Goal: Task Accomplishment & Management: Complete application form

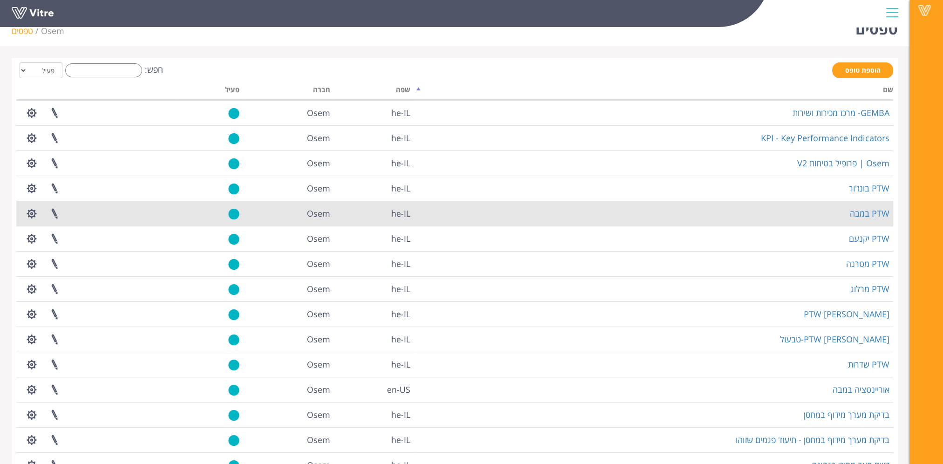
scroll to position [47, 0]
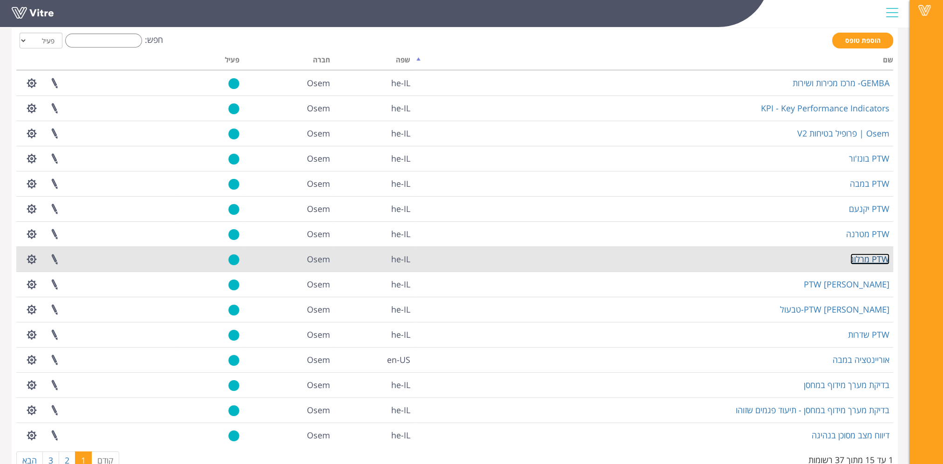
click at [861, 254] on link "PTW מרלוג" at bounding box center [870, 258] width 39 height 11
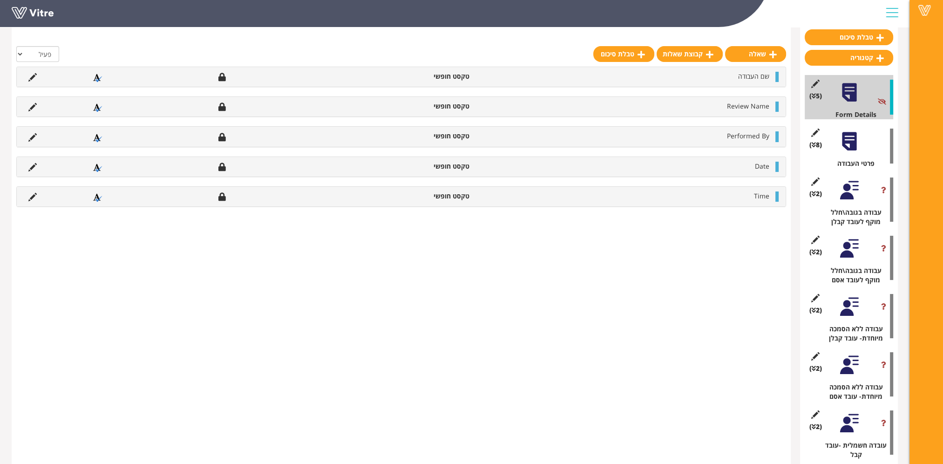
scroll to position [93, 0]
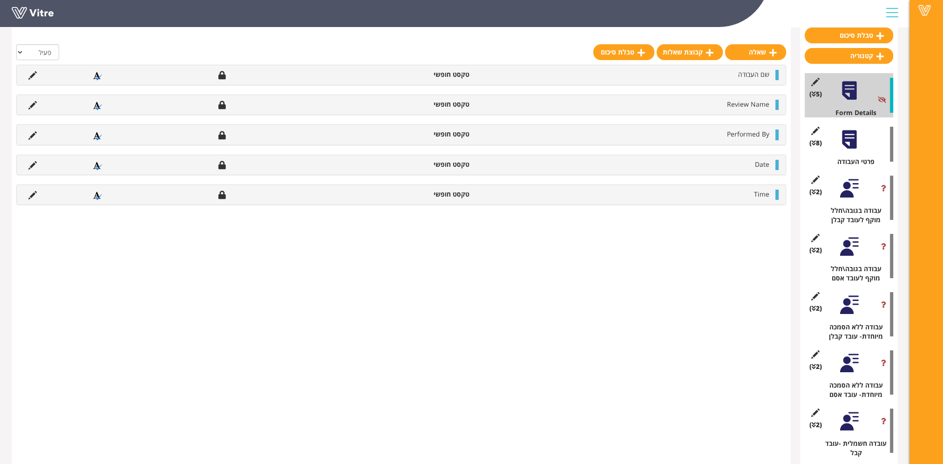
click at [845, 136] on div at bounding box center [849, 139] width 21 height 21
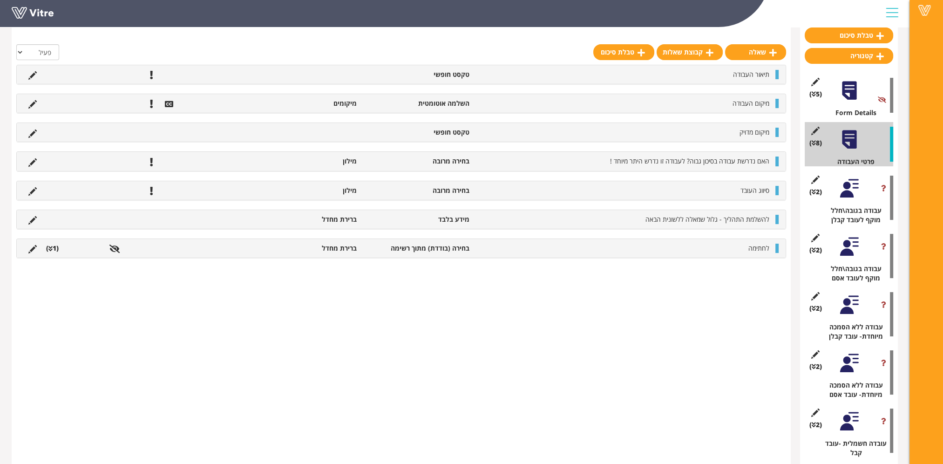
click at [847, 194] on div at bounding box center [849, 188] width 21 height 21
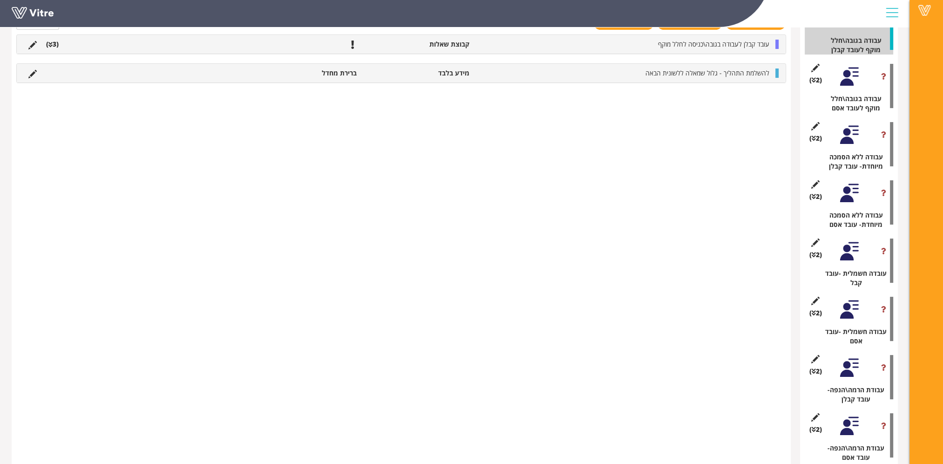
scroll to position [279, 0]
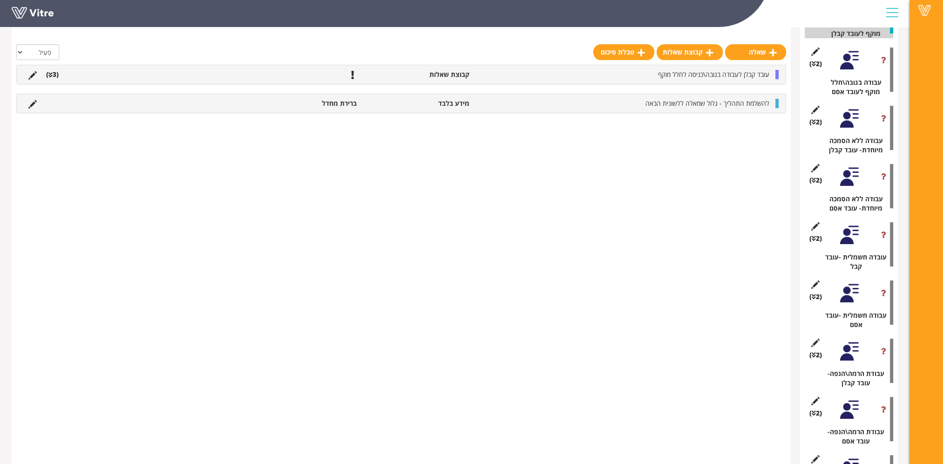
click at [848, 243] on div at bounding box center [849, 235] width 21 height 21
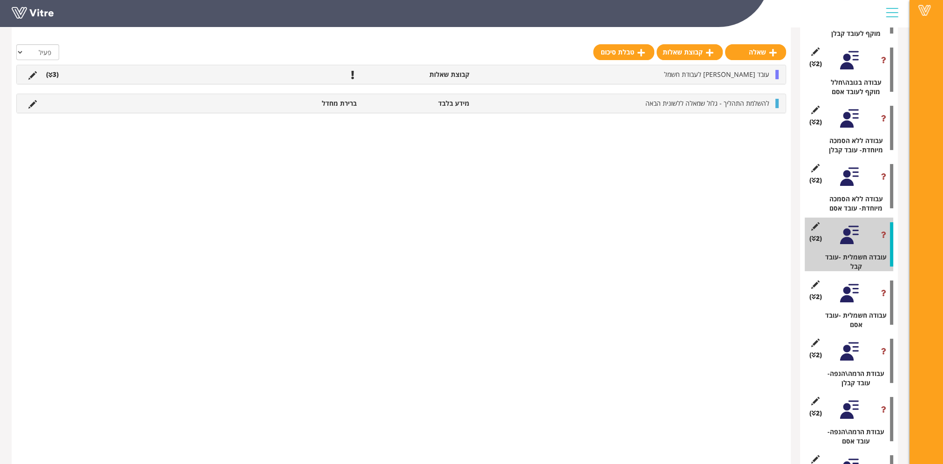
click at [853, 296] on div at bounding box center [849, 293] width 21 height 21
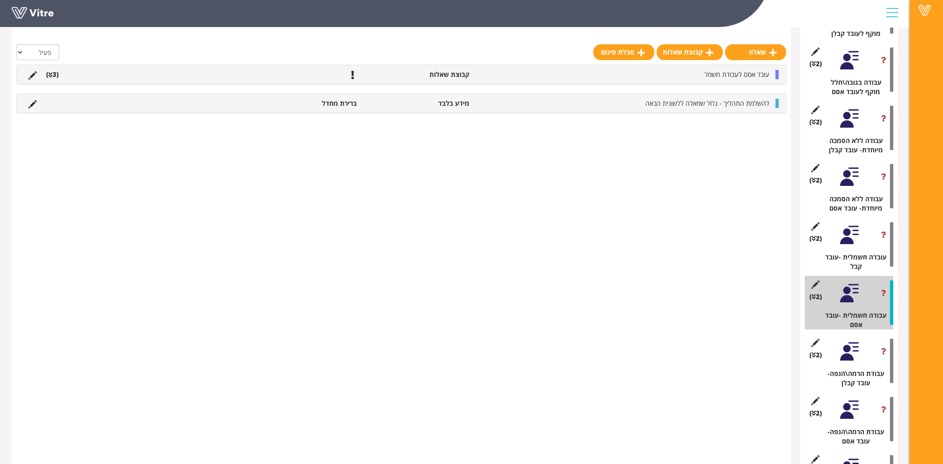
click at [852, 243] on div at bounding box center [849, 235] width 21 height 21
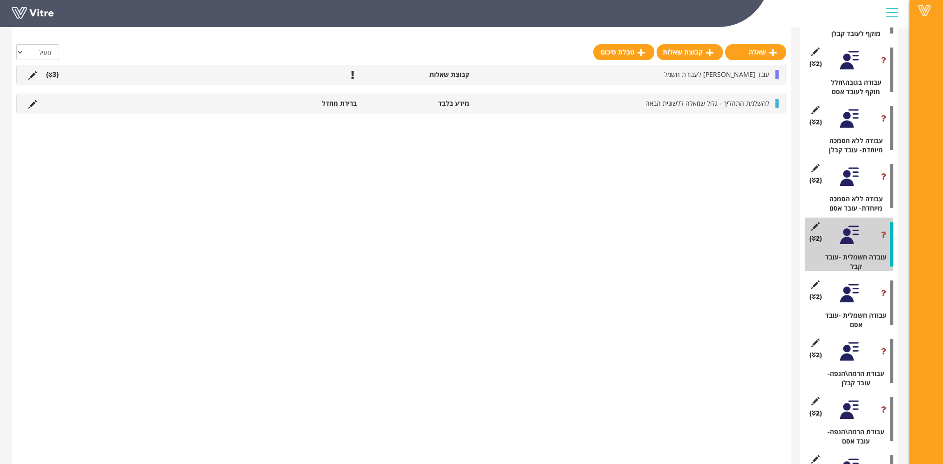
click at [852, 295] on div at bounding box center [849, 293] width 21 height 21
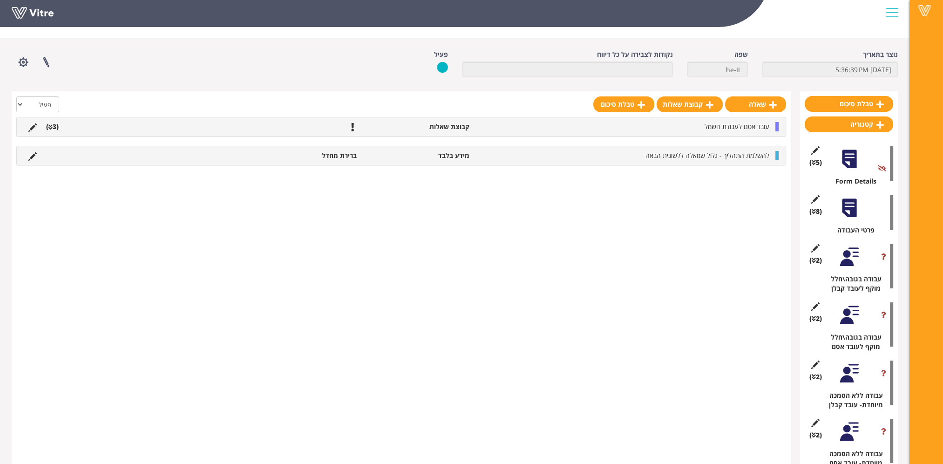
scroll to position [0, 0]
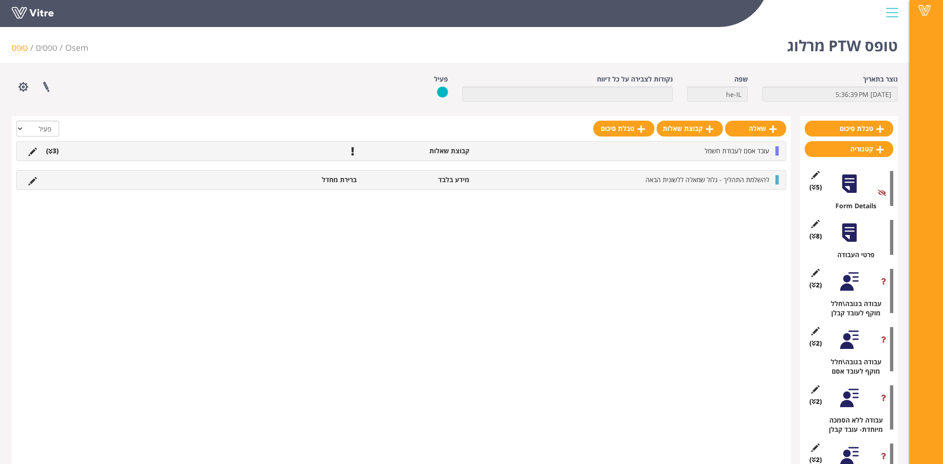
click at [848, 232] on div at bounding box center [849, 232] width 21 height 21
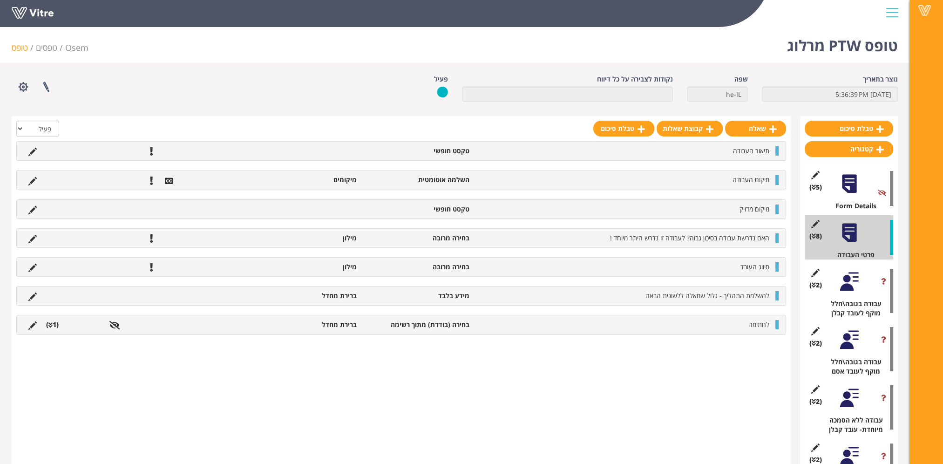
click at [846, 293] on div "(2 ) עבודה בגובה\חלל מוקף לעובד קבלן" at bounding box center [849, 291] width 89 height 54
click at [849, 285] on div at bounding box center [849, 281] width 21 height 21
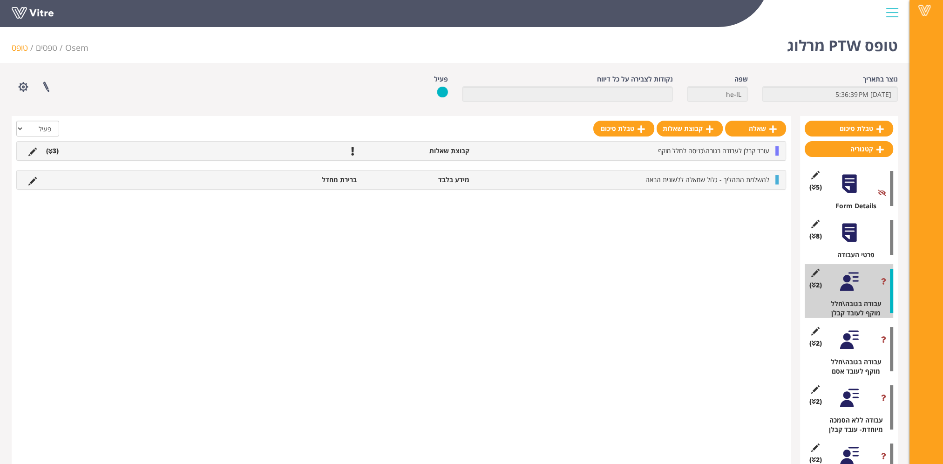
click at [853, 231] on div at bounding box center [849, 232] width 21 height 21
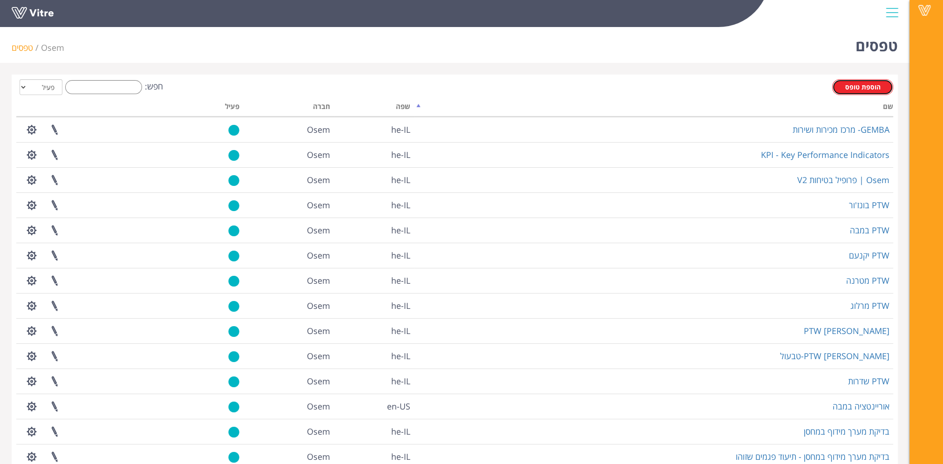
click at [870, 88] on span "הוספת טופס" at bounding box center [862, 86] width 35 height 9
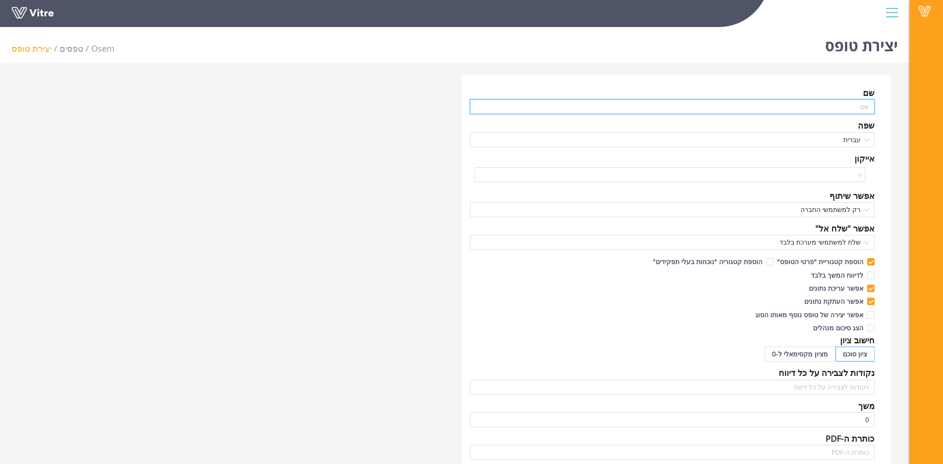
click at [842, 103] on input "text" at bounding box center [672, 106] width 405 height 15
paste input "דו"ח בדיקת ארונות חירום"
click at [865, 210] on span "רק למשתמשי החברה" at bounding box center [673, 210] width 394 height 14
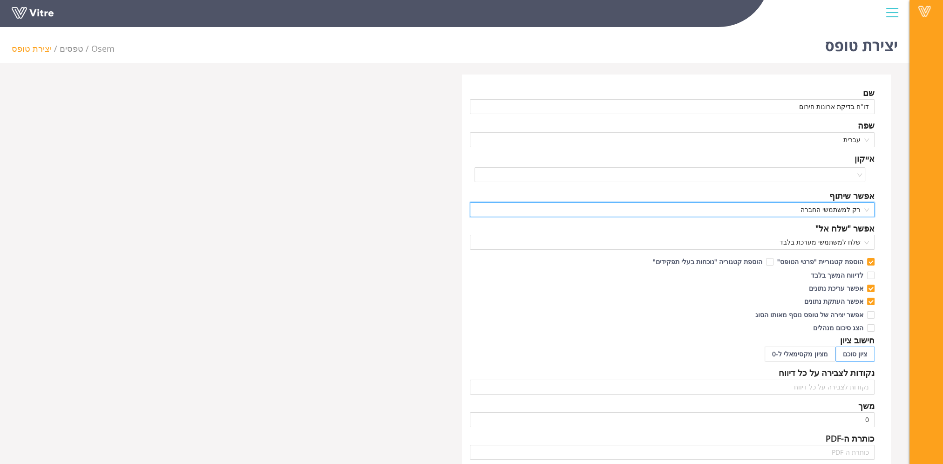
click at [865, 210] on span "רק למשתמשי החברה" at bounding box center [673, 210] width 394 height 14
click at [747, 106] on input "דו"ח בדיקת ארונות חירום" at bounding box center [672, 106] width 405 height 15
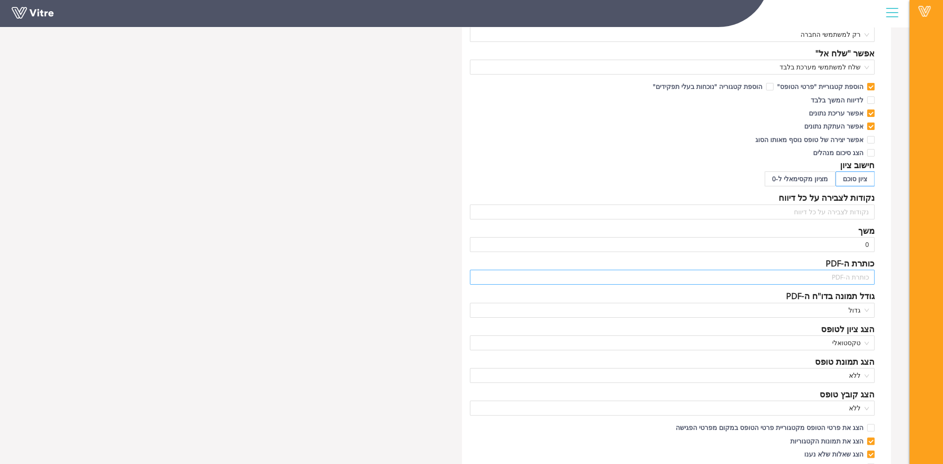
scroll to position [217, 0]
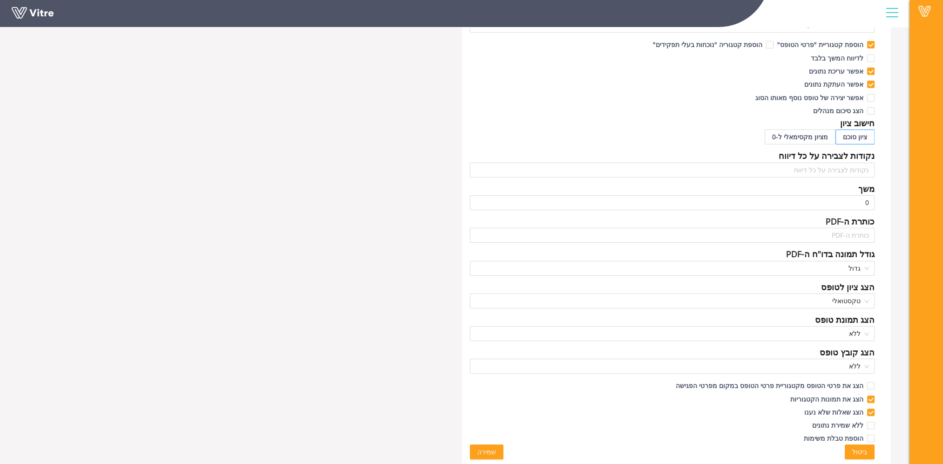
type input "דו"ח בדיקת ארונות חירום - כניסה אריזת פח"
click at [488, 451] on span "שמירה" at bounding box center [486, 452] width 19 height 10
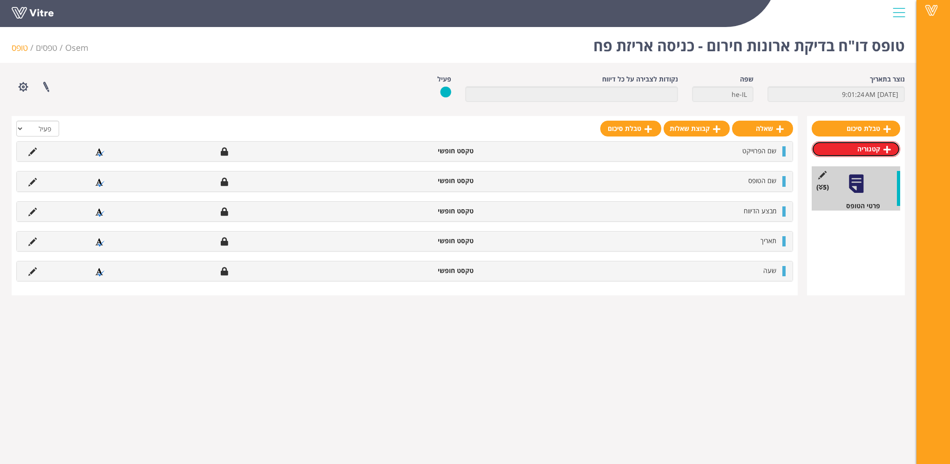
click at [885, 149] on icon at bounding box center [887, 149] width 7 height 8
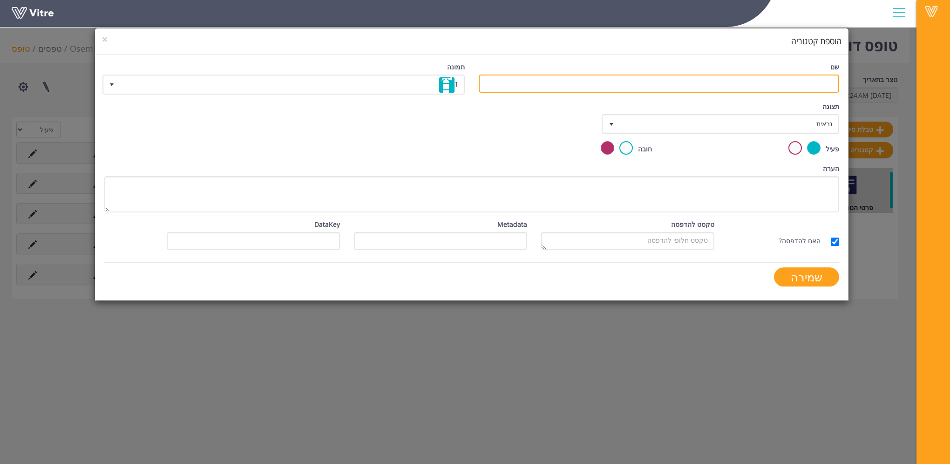
click at [777, 85] on input "שם" at bounding box center [659, 84] width 361 height 18
type input "מנ"פ"
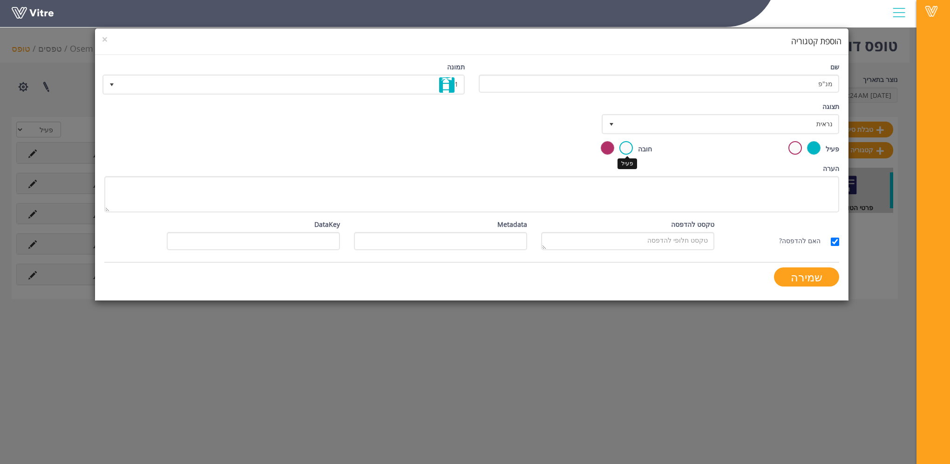
click at [629, 144] on label at bounding box center [627, 148] width 14 height 14
click at [0, 0] on input "radio" at bounding box center [0, 0] width 0 height 0
click at [810, 272] on input "שמירה" at bounding box center [806, 276] width 65 height 19
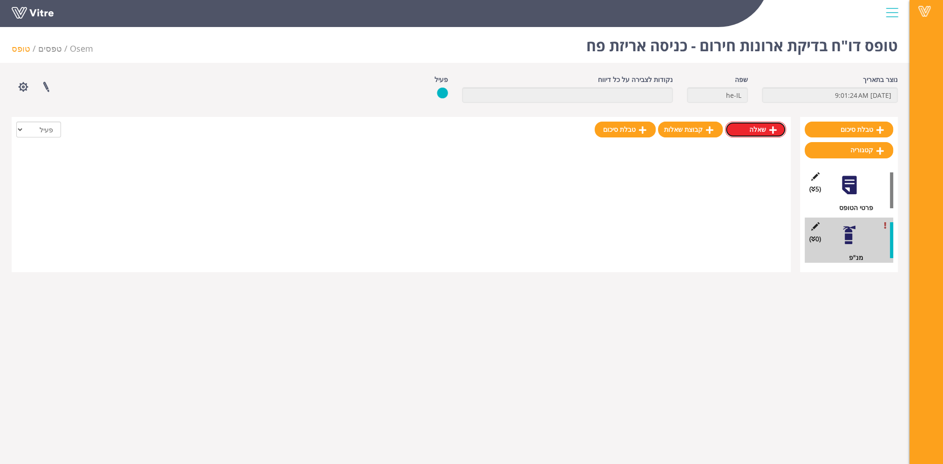
click at [755, 130] on link "שאלה" at bounding box center [755, 130] width 61 height 16
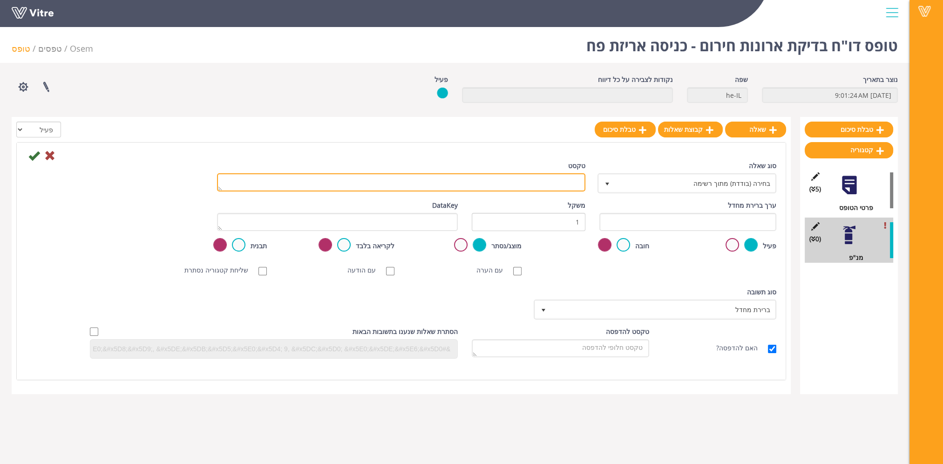
click at [541, 184] on textarea "טקסט" at bounding box center [401, 182] width 368 height 18
type textarea "כמות תקן - 2"
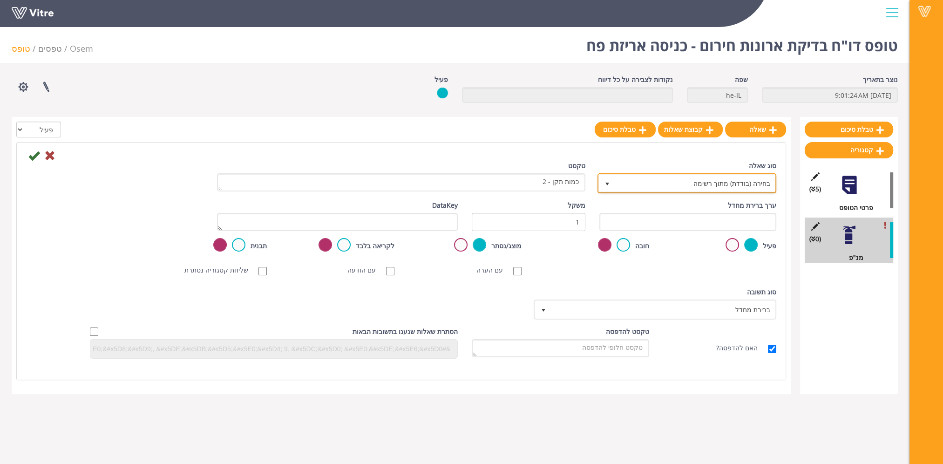
click at [740, 185] on span "בחירה (בודדת) מתוך רשימה" at bounding box center [695, 183] width 160 height 17
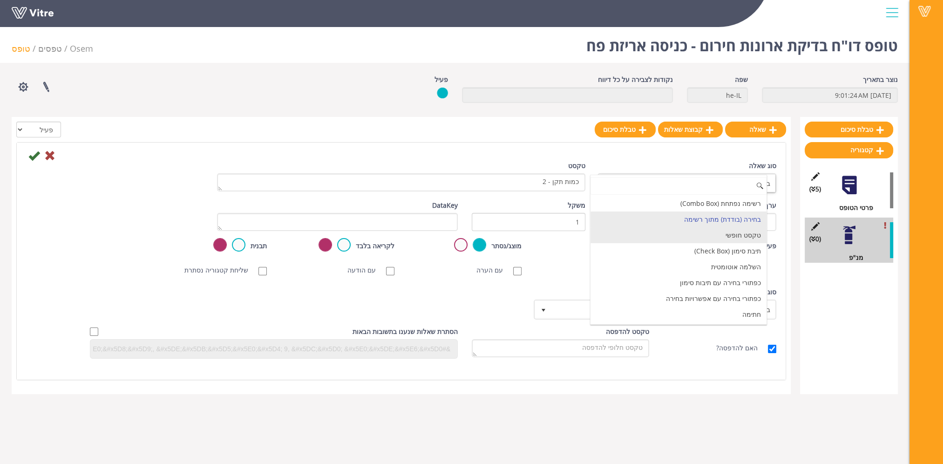
click at [731, 237] on li "טקסט חופשי" at bounding box center [679, 235] width 177 height 16
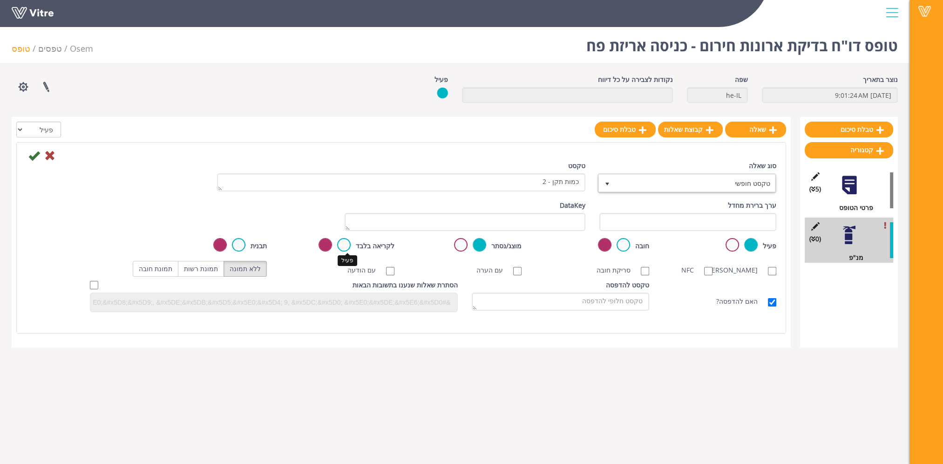
click at [350, 245] on label at bounding box center [344, 245] width 14 height 14
click at [0, 0] on input "radio" at bounding box center [0, 0] width 0 height 0
click at [35, 157] on icon at bounding box center [33, 155] width 11 height 11
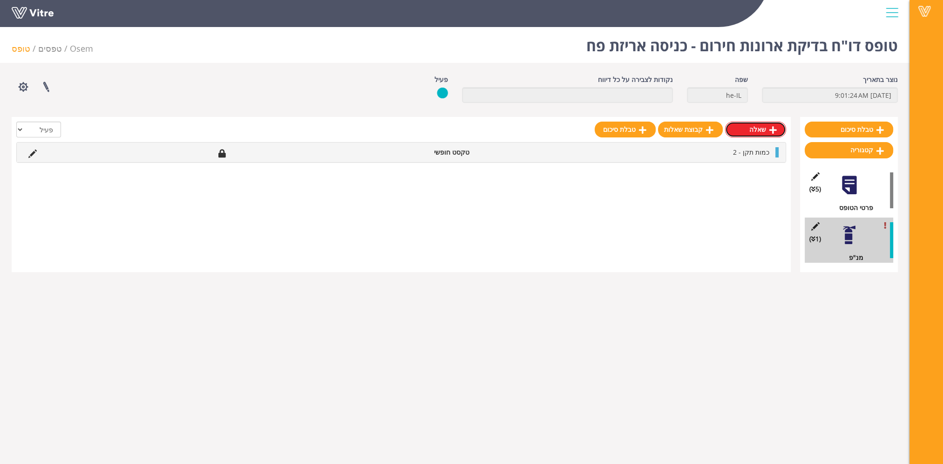
click at [766, 130] on link "שאלה" at bounding box center [755, 130] width 61 height 16
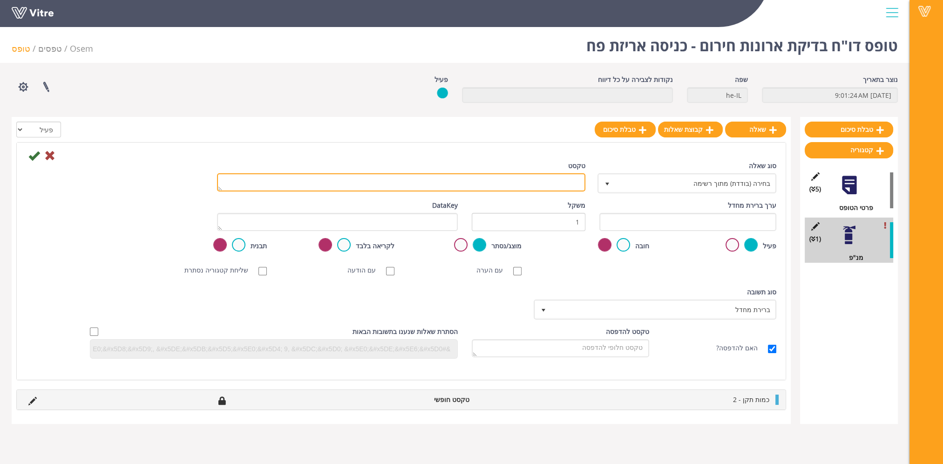
click at [556, 184] on textarea "טקסט" at bounding box center [401, 182] width 368 height 18
type textarea "פג תוקף"
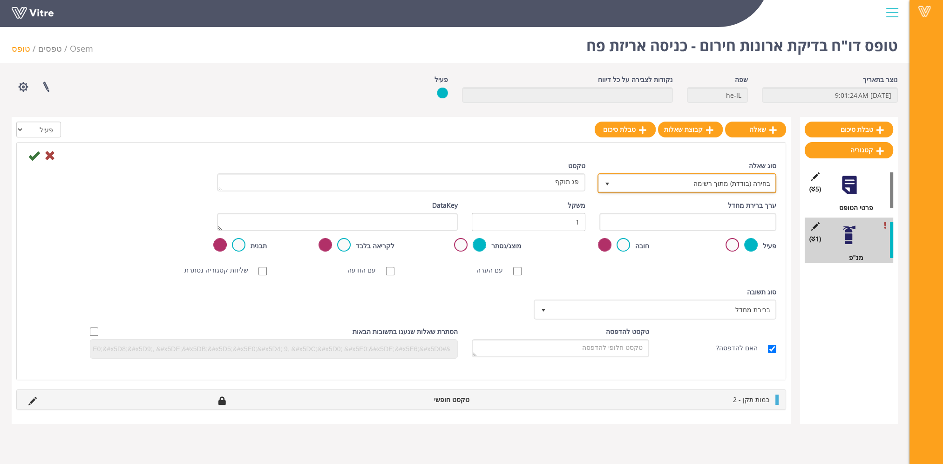
click at [684, 182] on span "בחירה (בודדת) מתוך רשימה" at bounding box center [695, 183] width 160 height 17
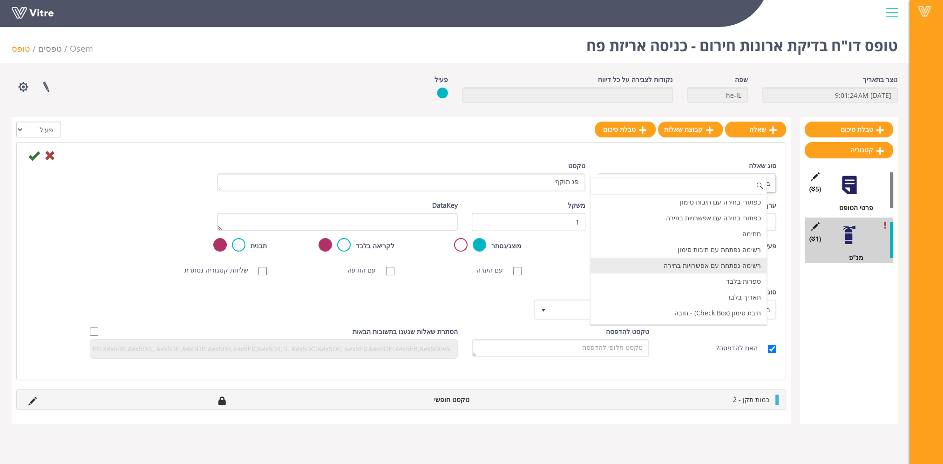
scroll to position [93, 0]
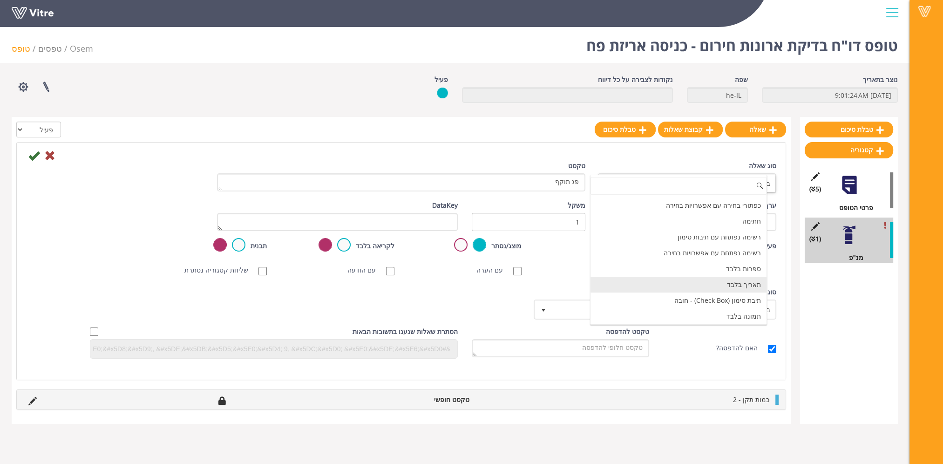
click at [718, 281] on li "תאריך בלבד" at bounding box center [679, 285] width 177 height 16
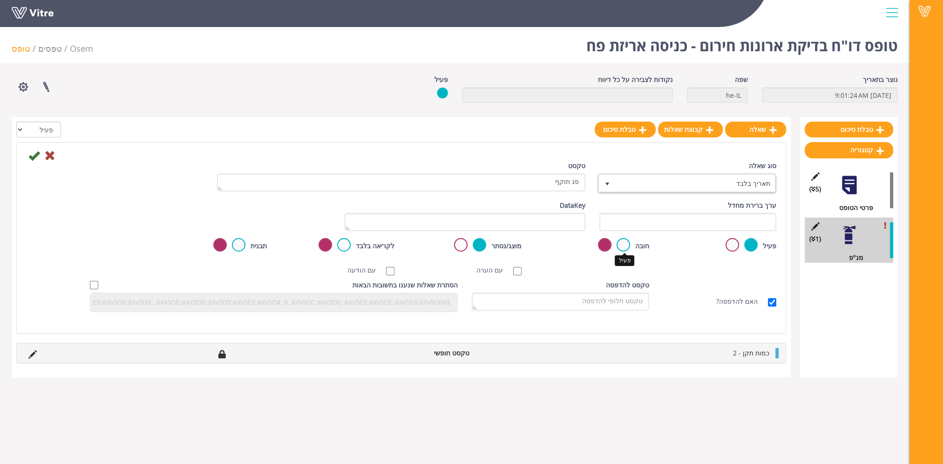
click at [624, 244] on label at bounding box center [624, 245] width 14 height 14
click at [0, 0] on input "radio" at bounding box center [0, 0] width 0 height 0
click at [30, 157] on icon at bounding box center [33, 155] width 11 height 11
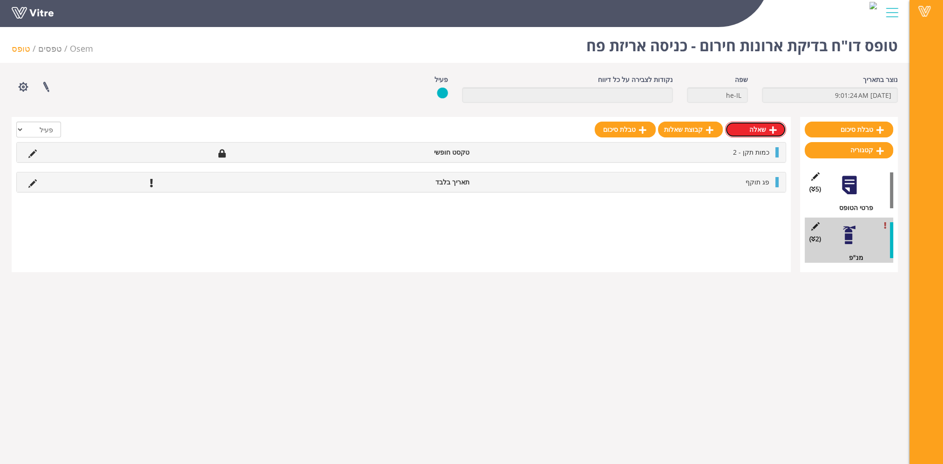
click at [762, 129] on link "שאלה" at bounding box center [755, 130] width 61 height 16
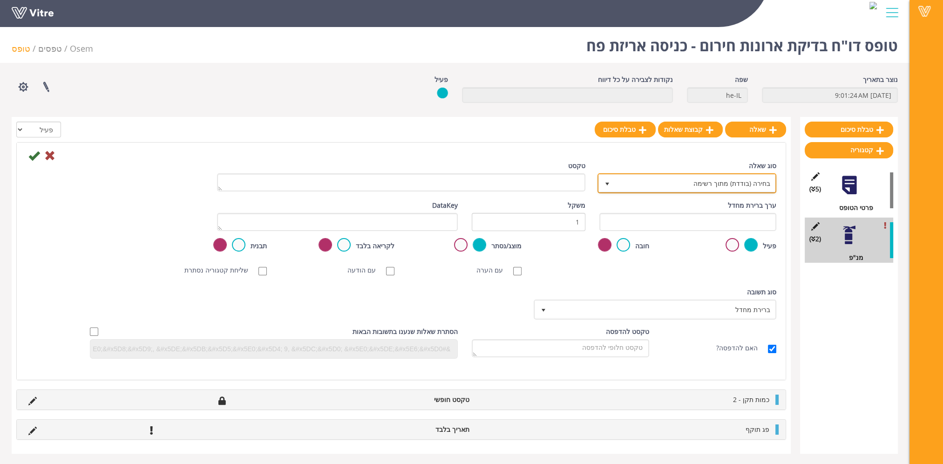
click at [697, 186] on span "בחירה (בודדת) מתוך רשימה" at bounding box center [695, 183] width 160 height 17
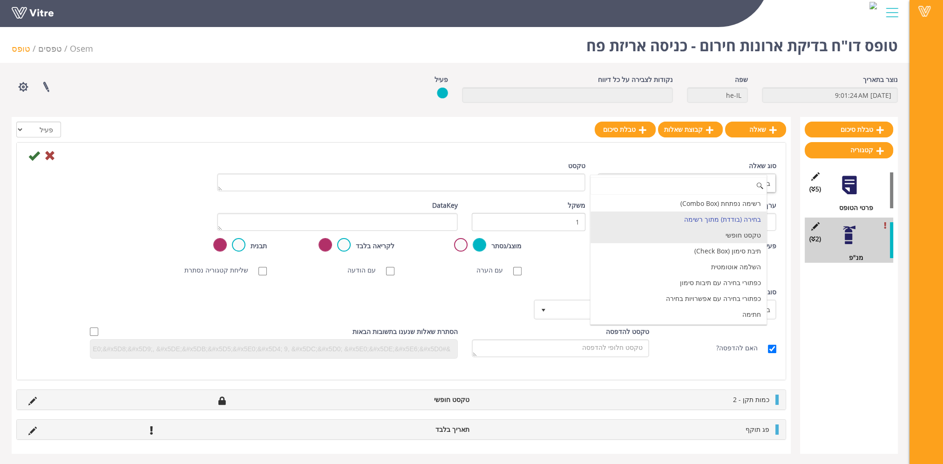
click at [712, 233] on li "טקסט חופשי" at bounding box center [679, 235] width 177 height 16
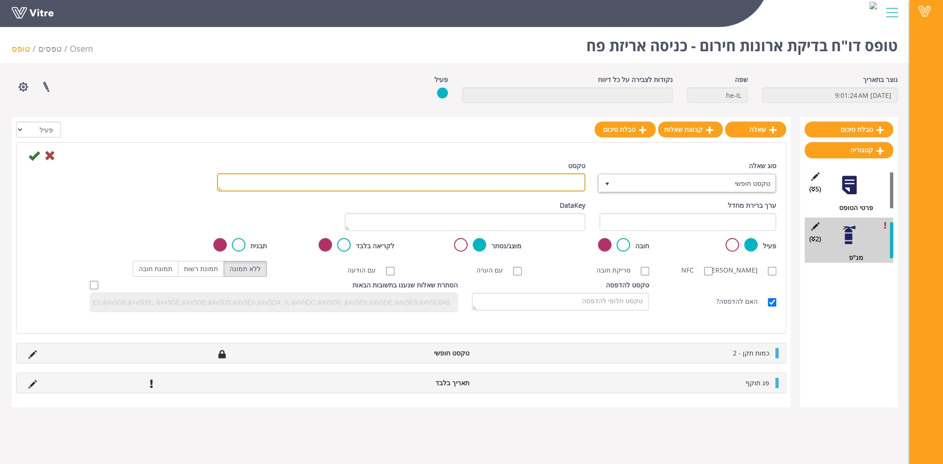
click at [553, 187] on textarea "טקסט" at bounding box center [401, 182] width 368 height 18
type textarea "כמות החלפה"
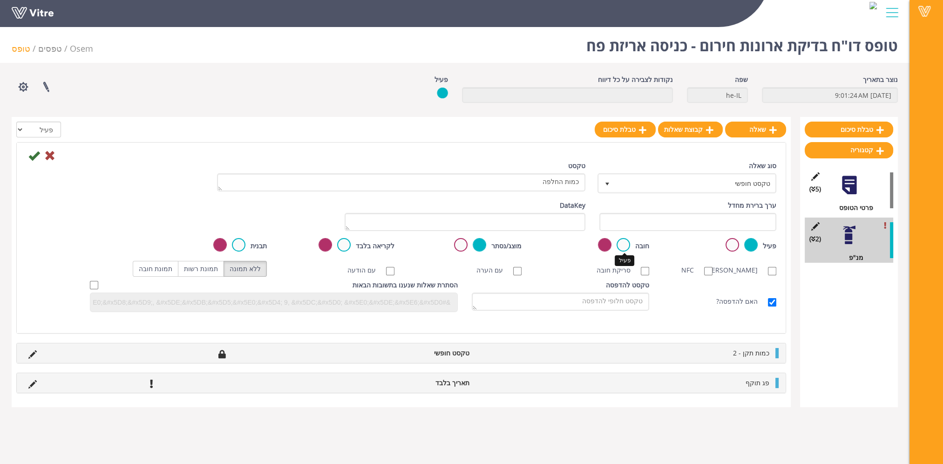
click at [627, 243] on label at bounding box center [624, 245] width 14 height 14
click at [0, 0] on input "radio" at bounding box center [0, 0] width 0 height 0
click at [35, 156] on icon at bounding box center [33, 155] width 11 height 11
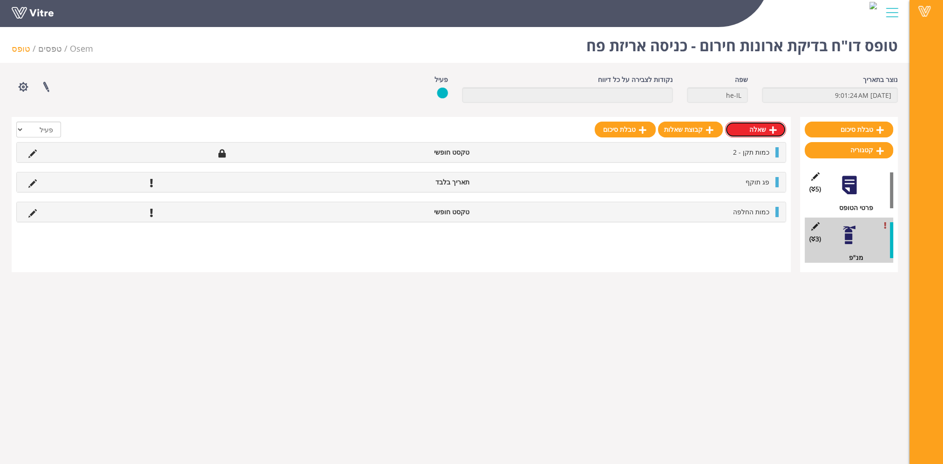
click at [764, 135] on link "שאלה" at bounding box center [755, 130] width 61 height 16
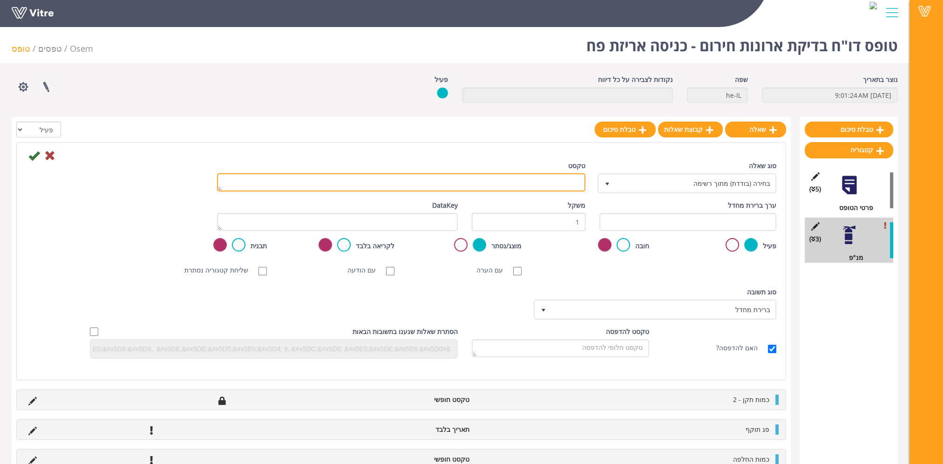
click at [566, 180] on textarea "טקסט" at bounding box center [401, 182] width 368 height 18
type textarea "כמות השלמה"
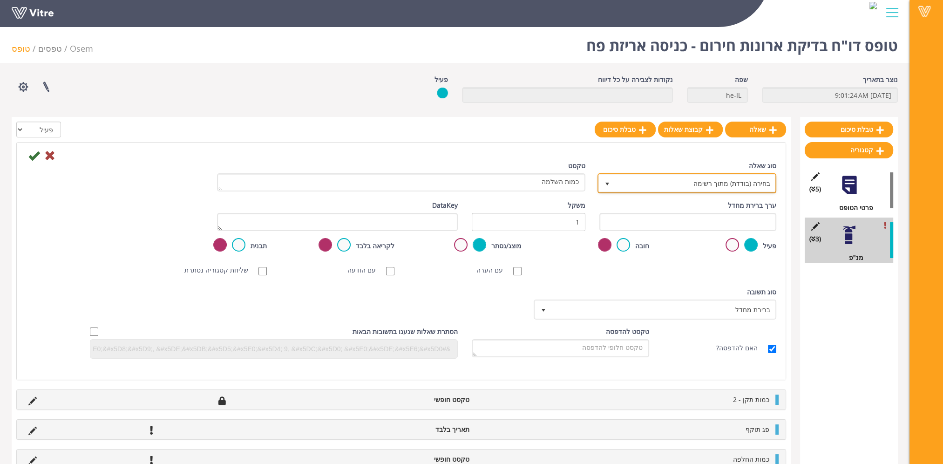
click at [667, 181] on span "בחירה (בודדת) מתוך רשימה" at bounding box center [695, 183] width 160 height 17
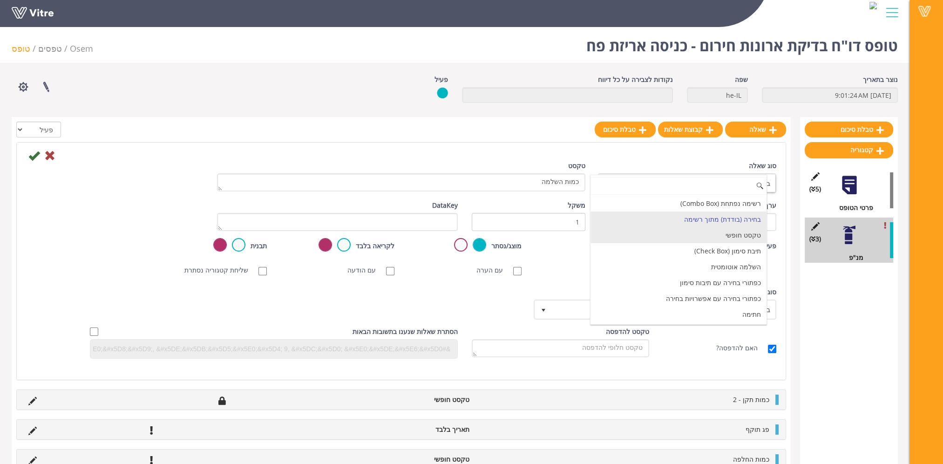
click at [678, 234] on li "טקסט חופשי" at bounding box center [679, 235] width 177 height 16
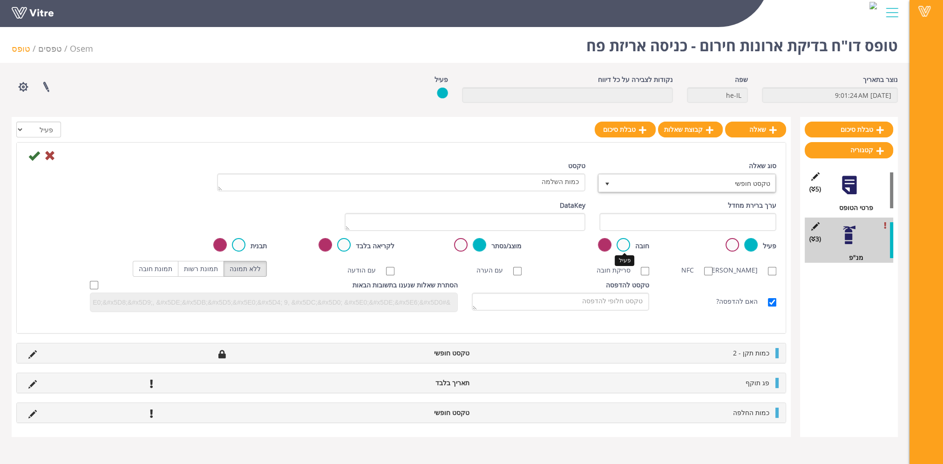
click at [624, 244] on label at bounding box center [624, 245] width 14 height 14
click at [0, 0] on input "radio" at bounding box center [0, 0] width 0 height 0
click at [34, 158] on icon at bounding box center [33, 155] width 11 height 11
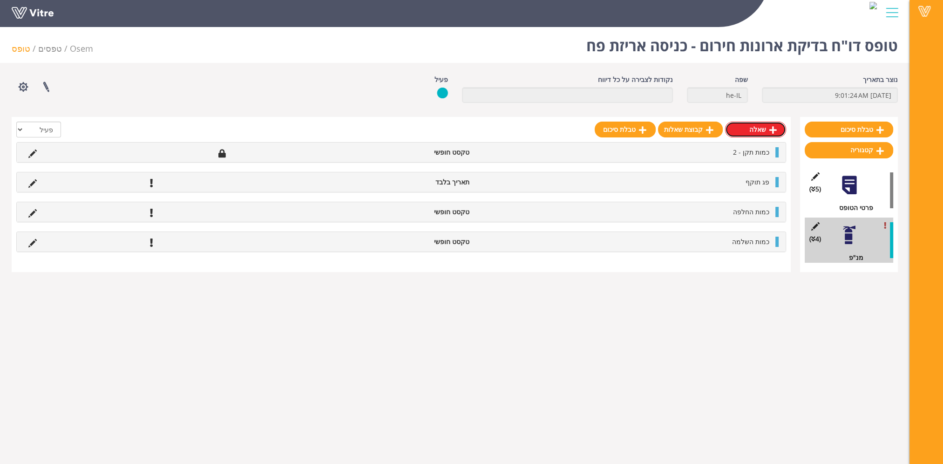
click at [760, 131] on link "שאלה" at bounding box center [755, 130] width 61 height 16
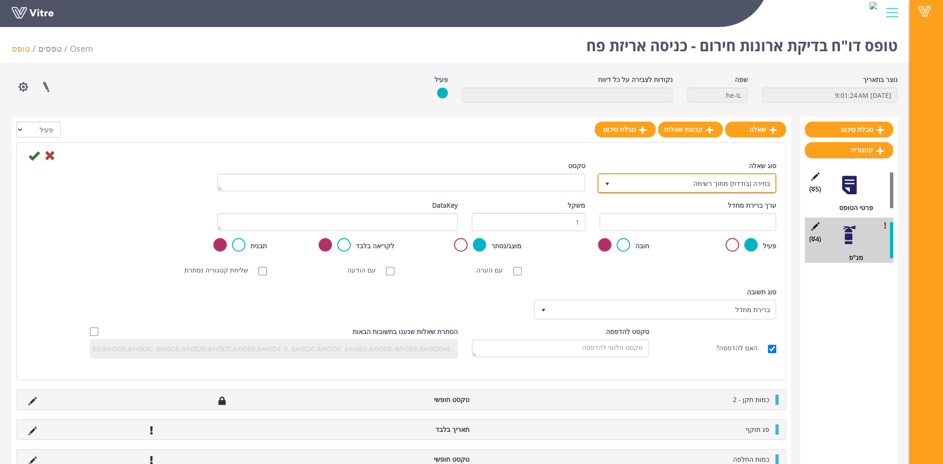
click at [682, 185] on span "בחירה (בודדת) מתוך רשימה" at bounding box center [695, 183] width 160 height 17
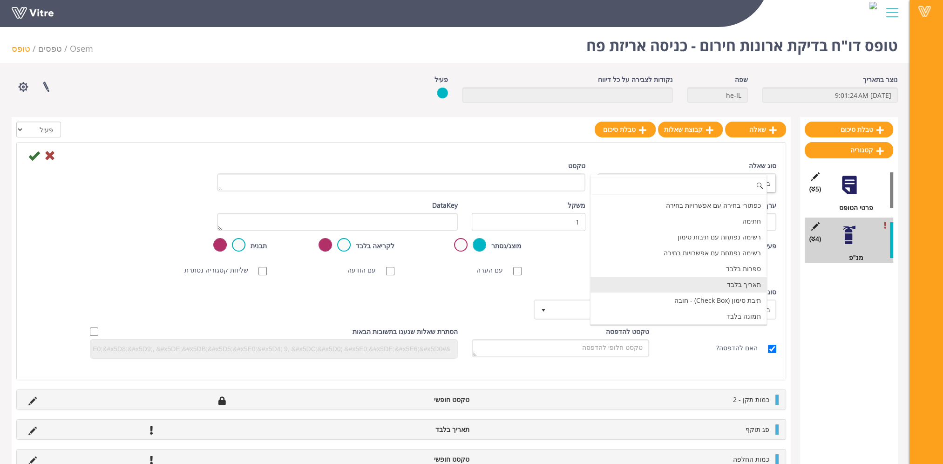
click at [716, 280] on li "תאריך בלבד" at bounding box center [679, 285] width 177 height 16
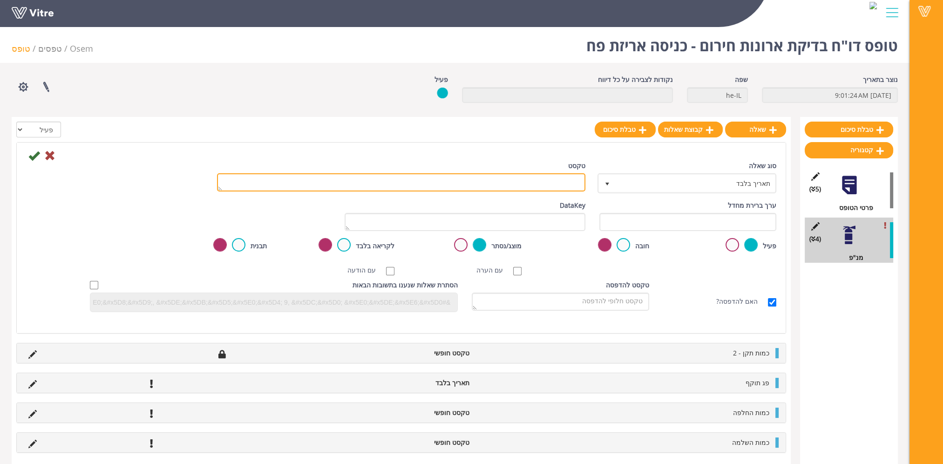
click at [555, 181] on textarea "טקסט" at bounding box center [401, 182] width 368 height 18
type textarea "תאריך סיום החלפה/השלמה"
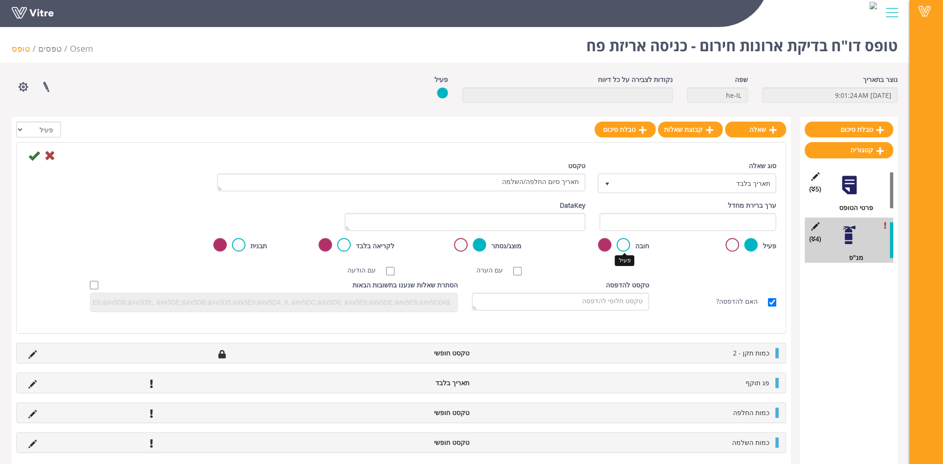
click at [624, 240] on label at bounding box center [624, 245] width 14 height 14
click at [0, 0] on input "radio" at bounding box center [0, 0] width 0 height 0
click at [34, 157] on icon at bounding box center [33, 155] width 11 height 11
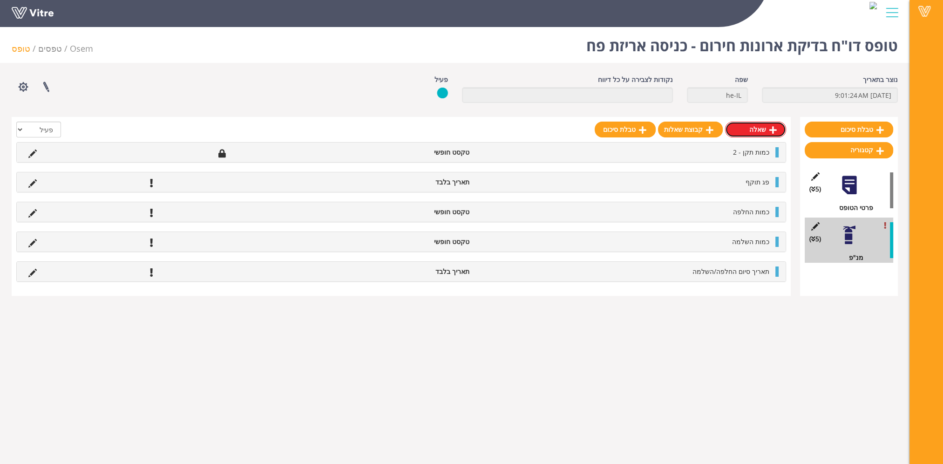
click at [767, 132] on link "שאלה" at bounding box center [755, 130] width 61 height 16
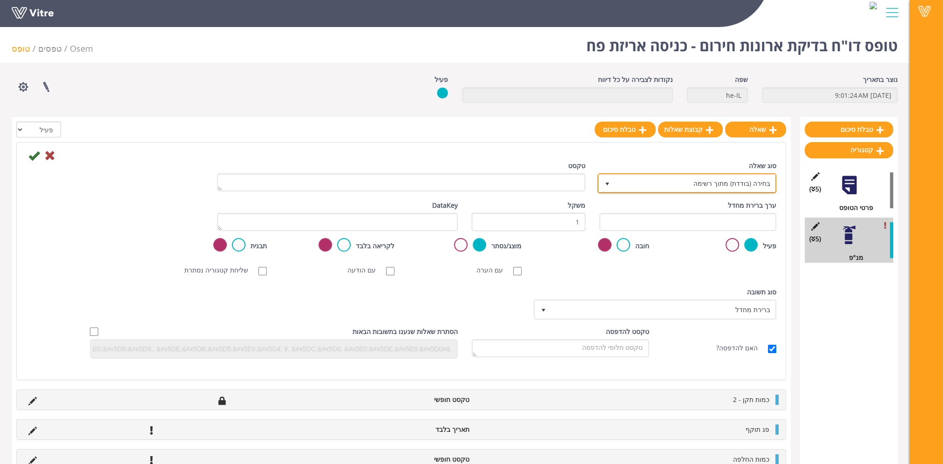
click at [658, 183] on span "בחירה (בודדת) מתוך רשימה" at bounding box center [695, 183] width 160 height 17
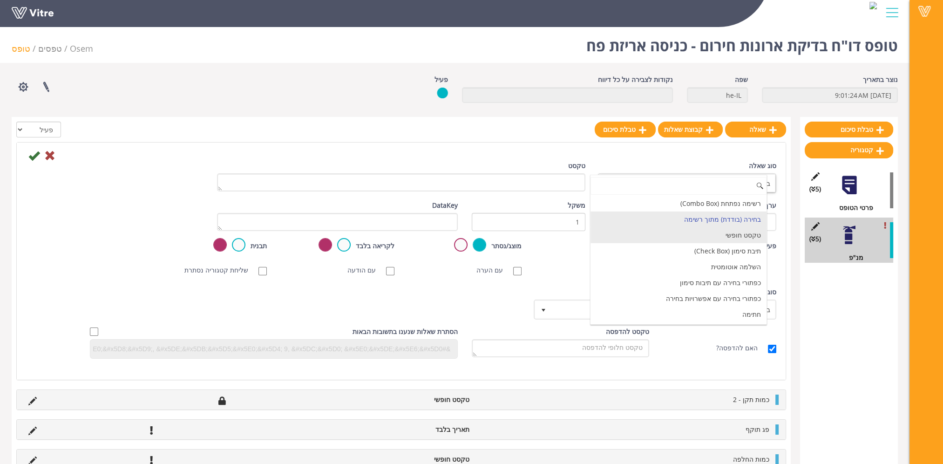
click at [666, 233] on li "טקסט חופשי" at bounding box center [679, 235] width 177 height 16
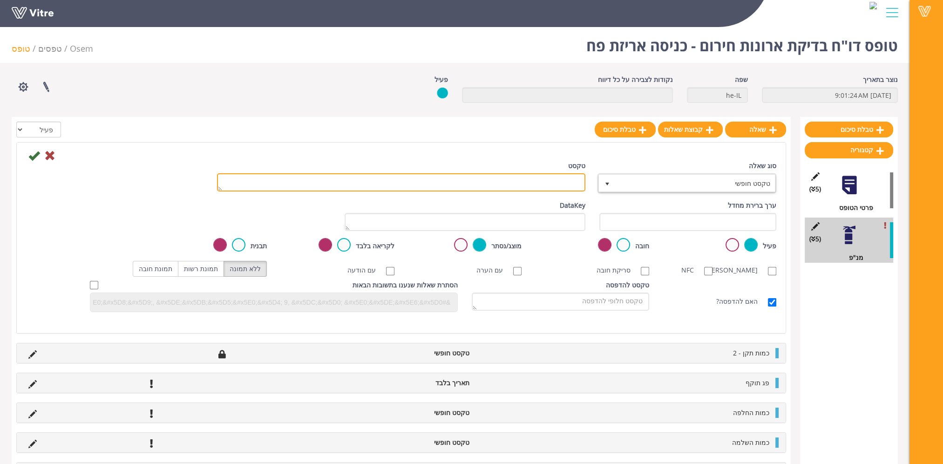
click at [548, 183] on textarea "טקסט" at bounding box center [401, 182] width 368 height 18
type textarea "הערה"
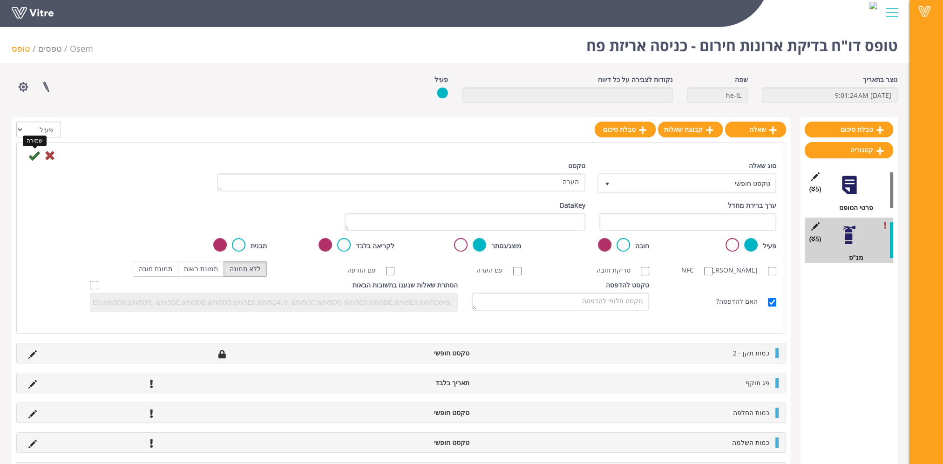
click at [36, 154] on icon at bounding box center [33, 155] width 11 height 11
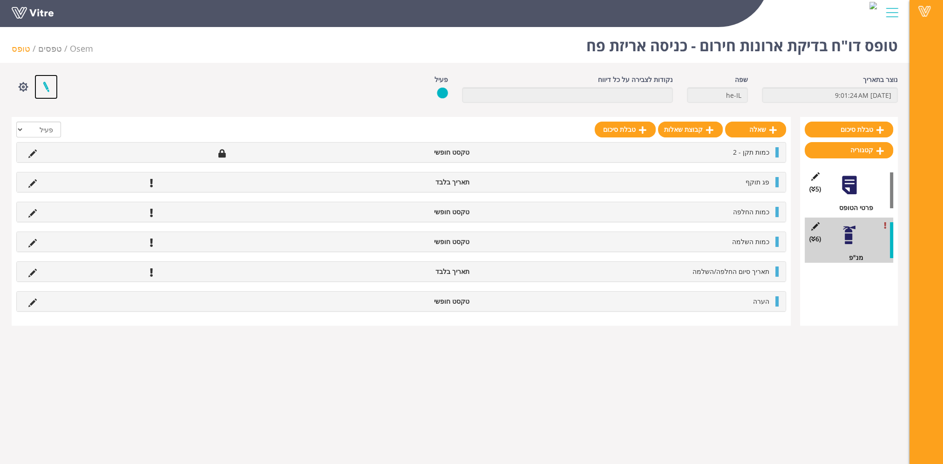
click at [47, 88] on link at bounding box center [45, 87] width 23 height 25
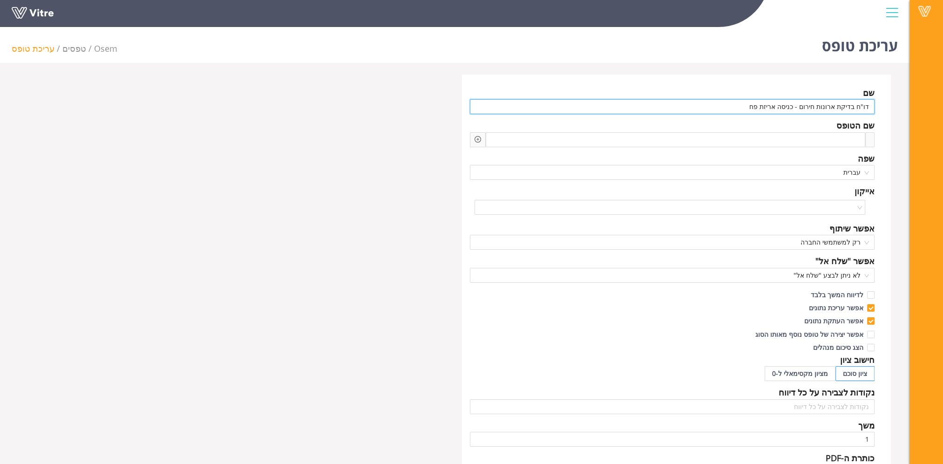
click at [724, 108] on input "דו"ח בדיקת ארונות חירום - כניסה אריזת פח" at bounding box center [672, 106] width 405 height 15
type input "דו"ח בדיקת ארונות חירום"
click at [475, 138] on icon "plus-circle" at bounding box center [478, 139] width 7 height 7
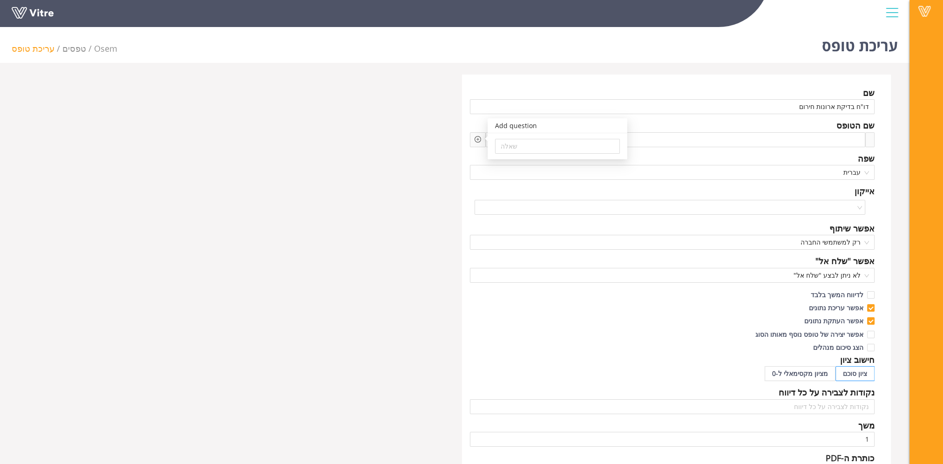
click at [439, 163] on div "שם דו"ח בדיקת ארונות חירום שם הטופס Add question שאלה שפה עברית אייקון אפשר שית…" at bounding box center [455, 404] width 886 height 658
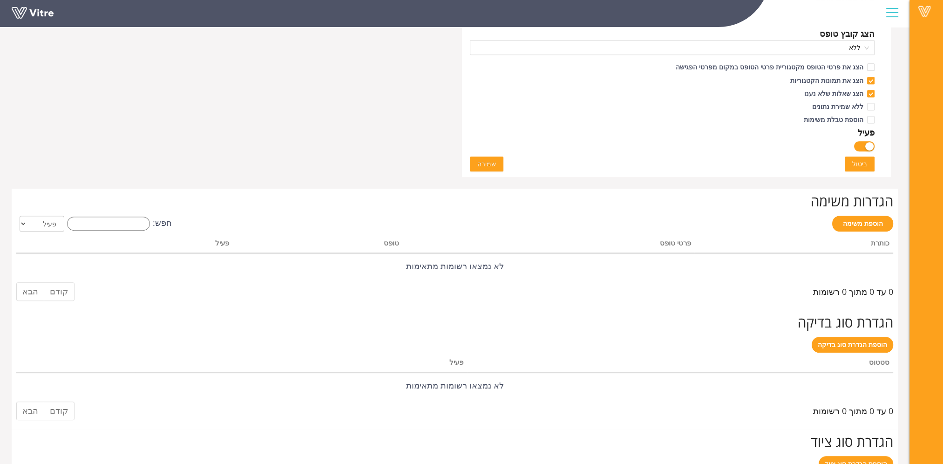
scroll to position [451, 0]
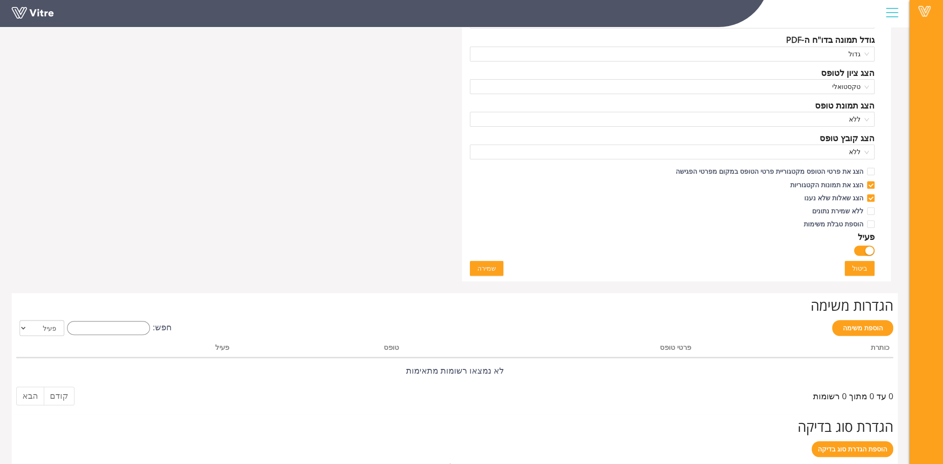
click at [487, 270] on span "שמירה" at bounding box center [486, 268] width 19 height 10
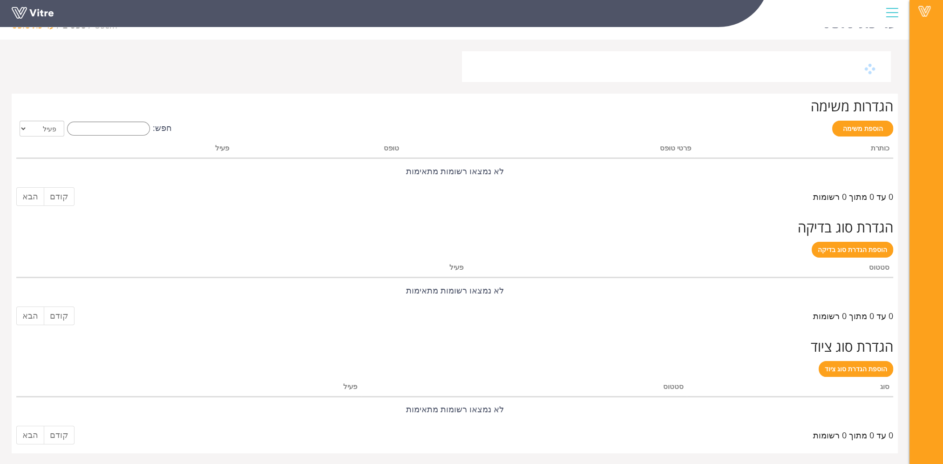
scroll to position [0, 0]
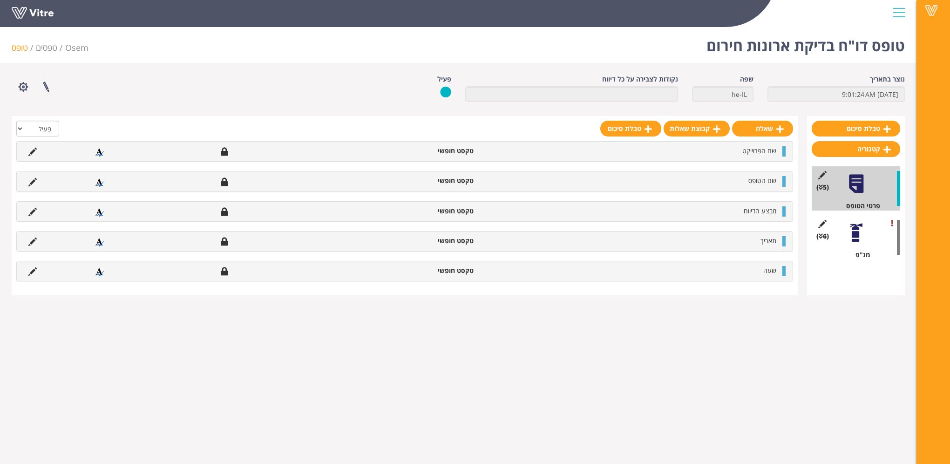
click at [857, 233] on div at bounding box center [856, 232] width 21 height 21
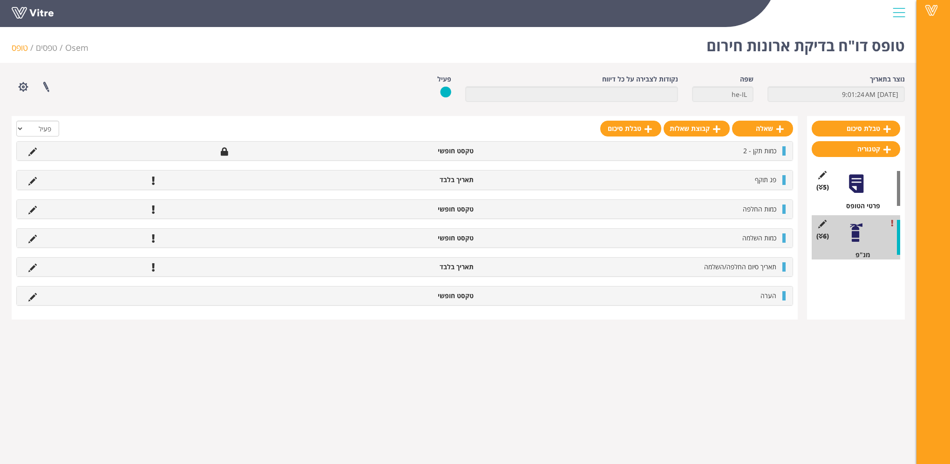
click at [855, 185] on div at bounding box center [856, 183] width 21 height 21
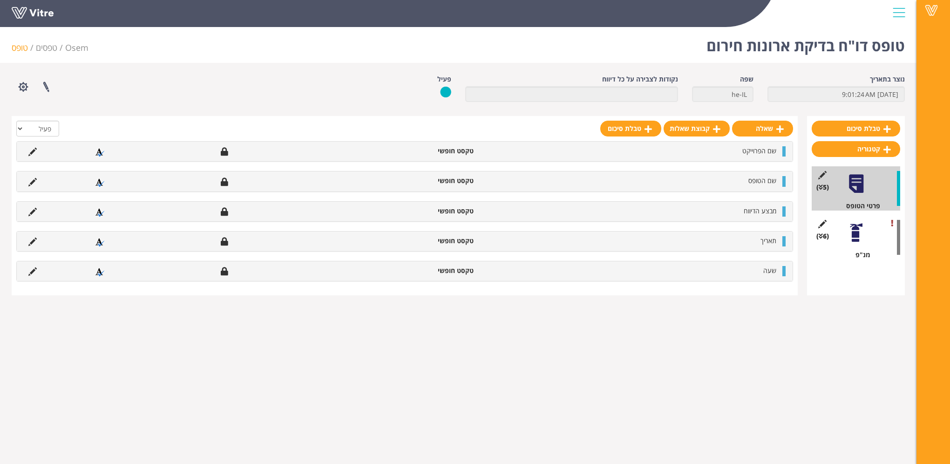
click at [852, 234] on div at bounding box center [856, 232] width 21 height 21
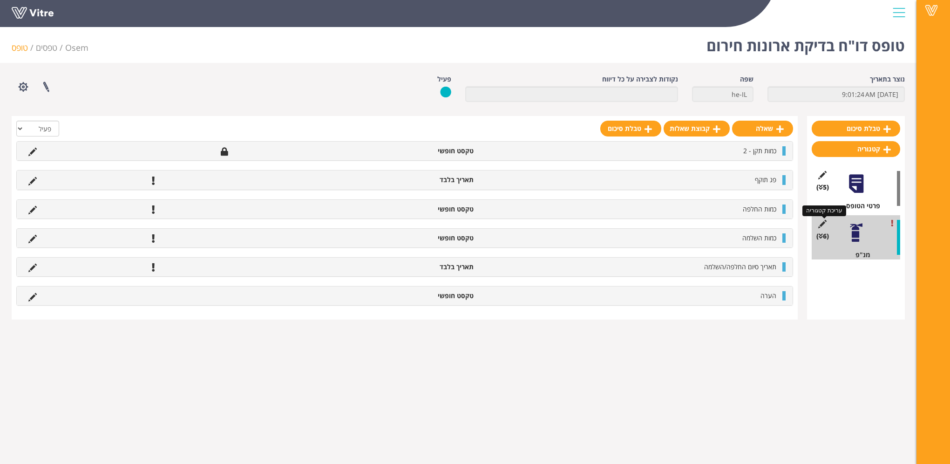
click at [819, 225] on icon at bounding box center [823, 224] width 12 height 8
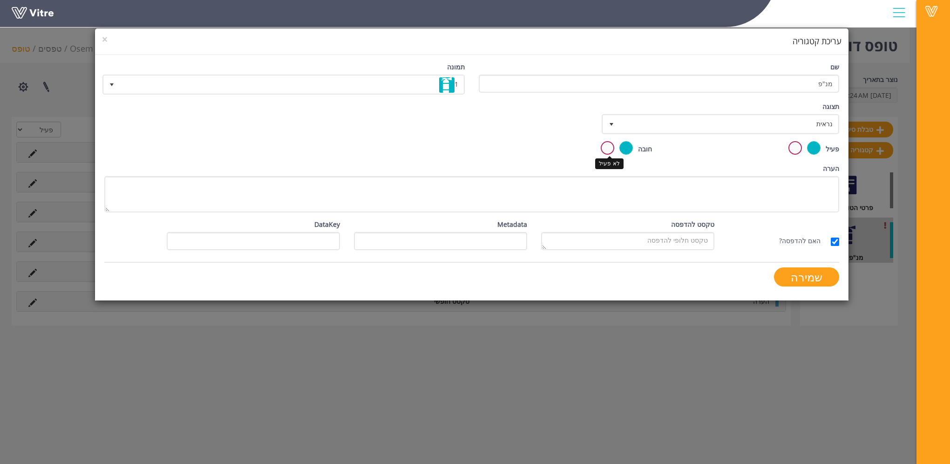
click at [607, 147] on label at bounding box center [608, 148] width 14 height 14
click at [0, 0] on input "radio" at bounding box center [0, 0] width 0 height 0
click at [820, 273] on input "שמירה" at bounding box center [806, 276] width 65 height 19
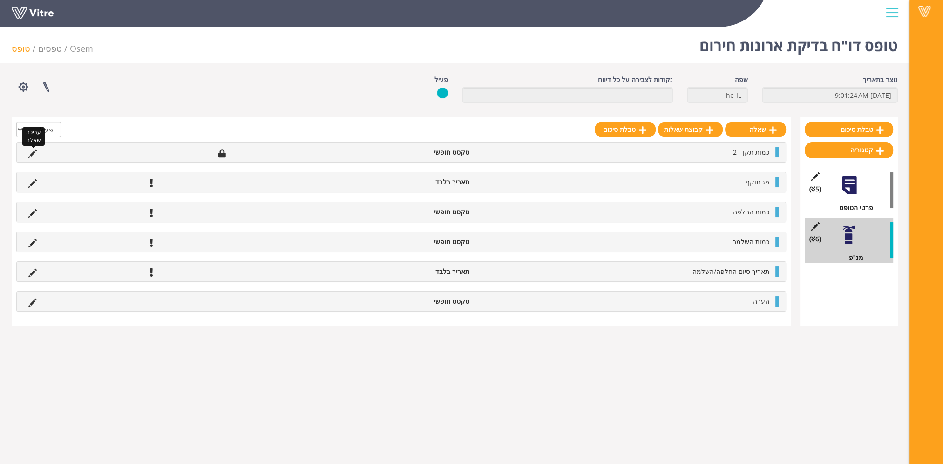
click at [32, 153] on icon at bounding box center [32, 154] width 8 height 8
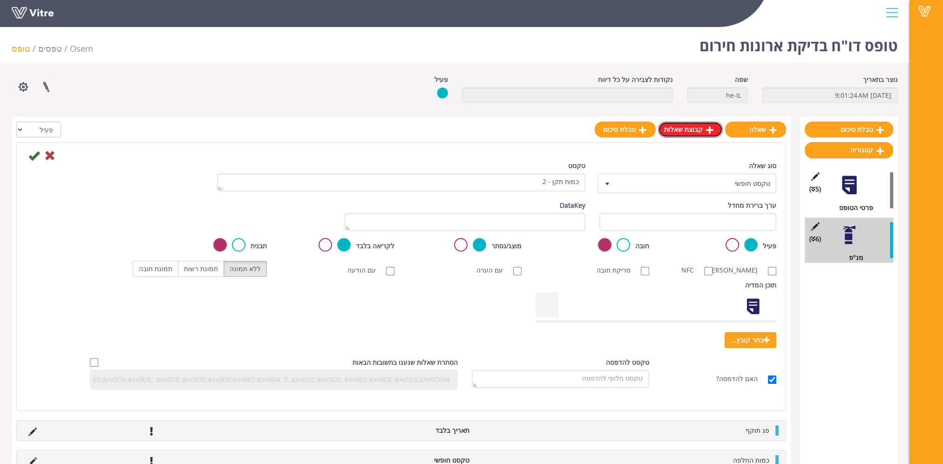
click at [704, 130] on link "קבוצת שאלות" at bounding box center [690, 130] width 65 height 16
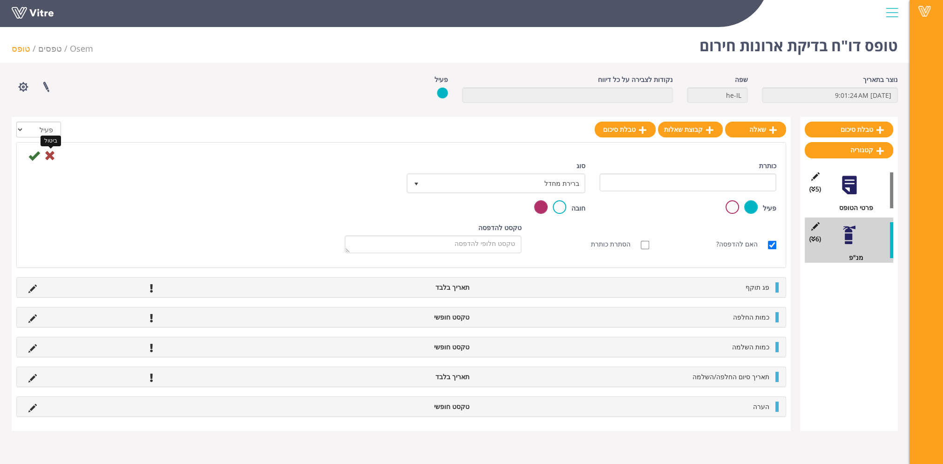
click at [48, 153] on icon at bounding box center [49, 155] width 11 height 11
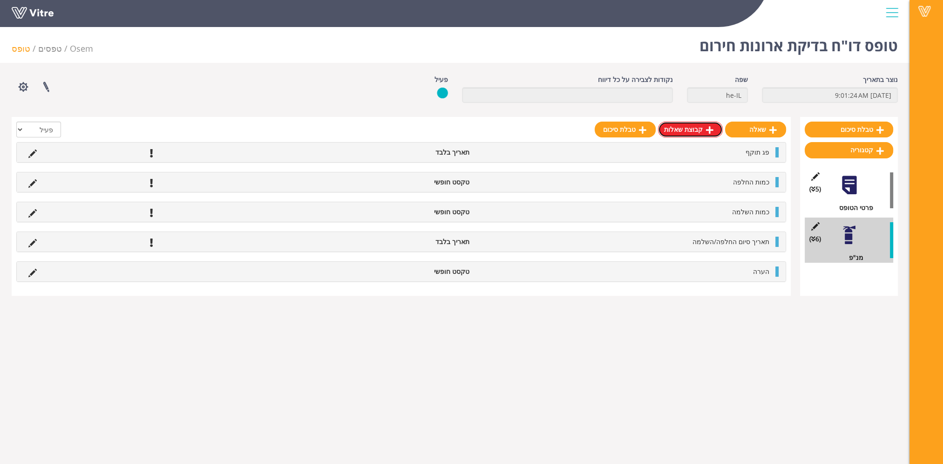
click at [695, 133] on link "קבוצת שאלות" at bounding box center [690, 130] width 65 height 16
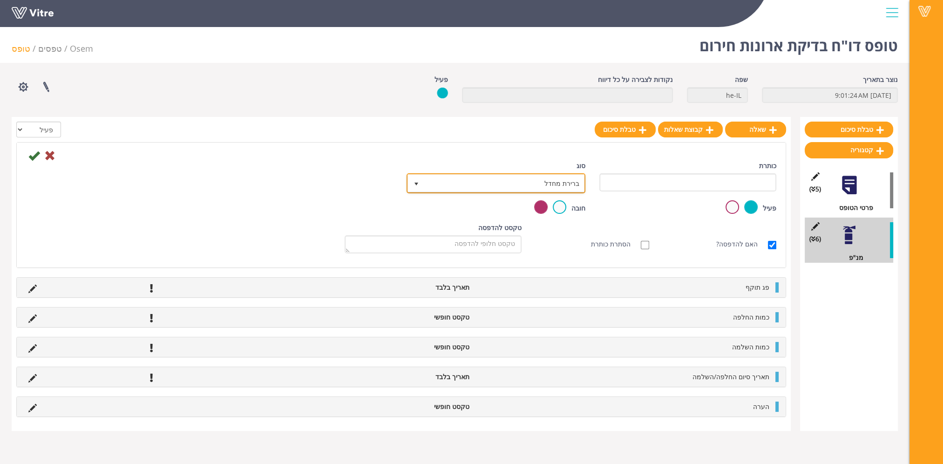
click at [523, 181] on span "ברירת מחדל" at bounding box center [504, 183] width 160 height 17
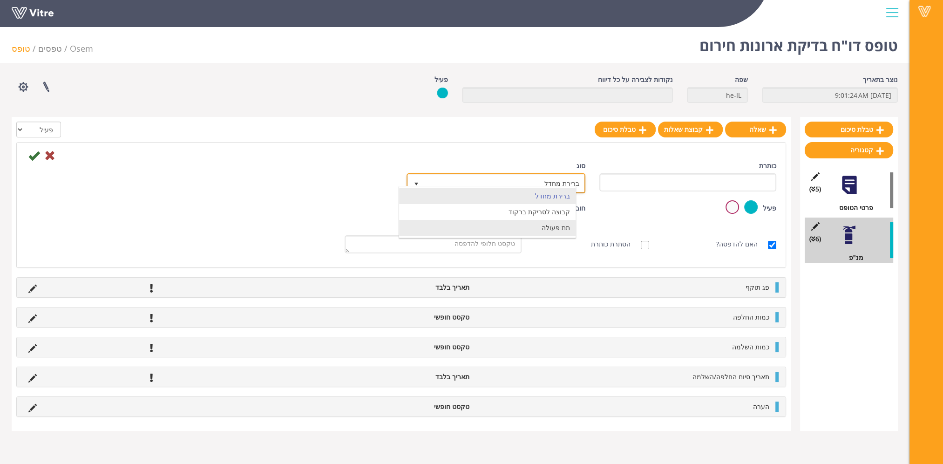
click at [545, 227] on li "תת פעולה" at bounding box center [487, 228] width 177 height 16
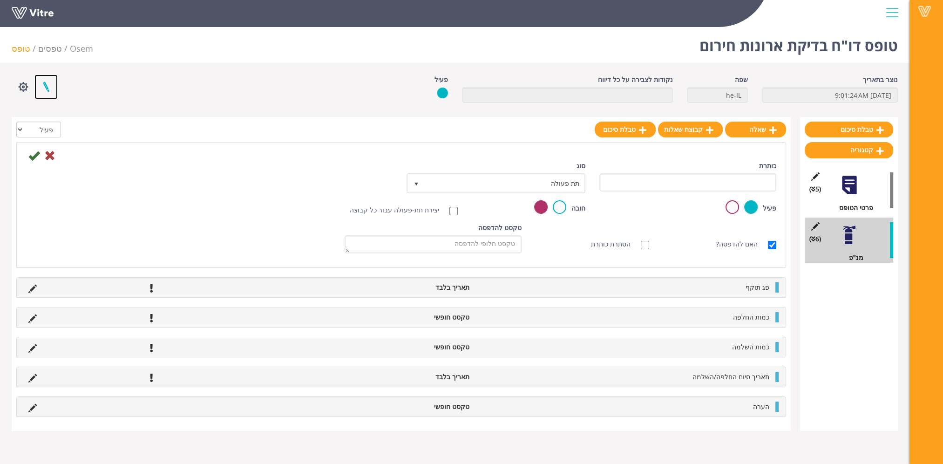
click at [43, 86] on link at bounding box center [45, 87] width 23 height 25
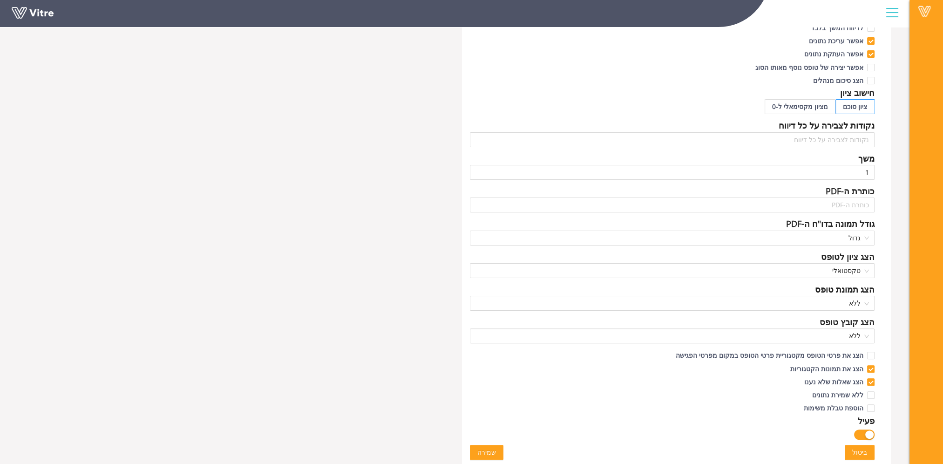
scroll to position [373, 0]
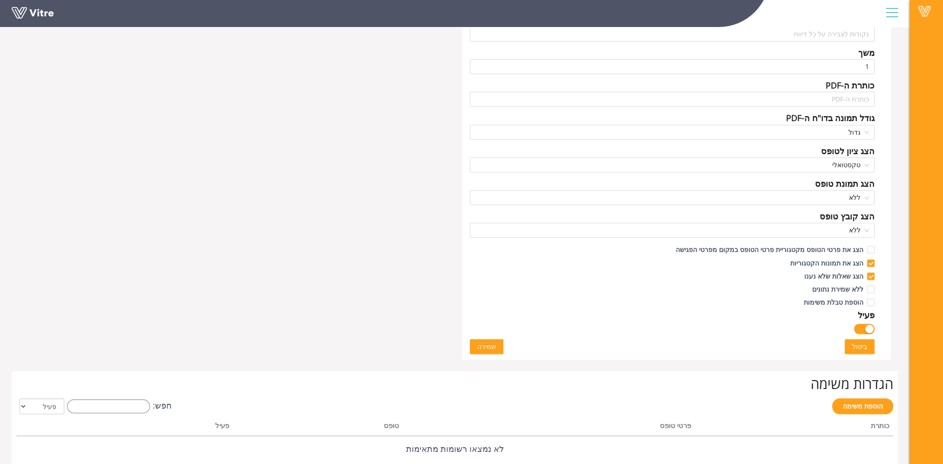
click at [861, 345] on span "ביטול" at bounding box center [859, 346] width 15 height 10
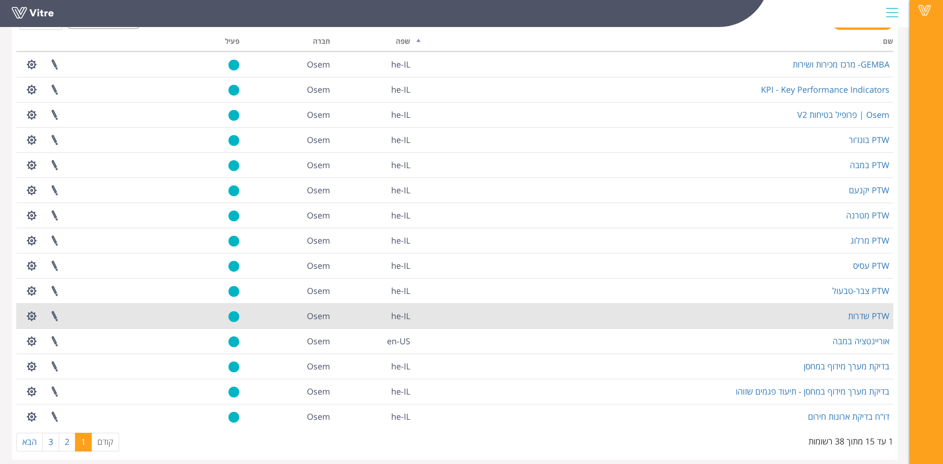
scroll to position [72, 0]
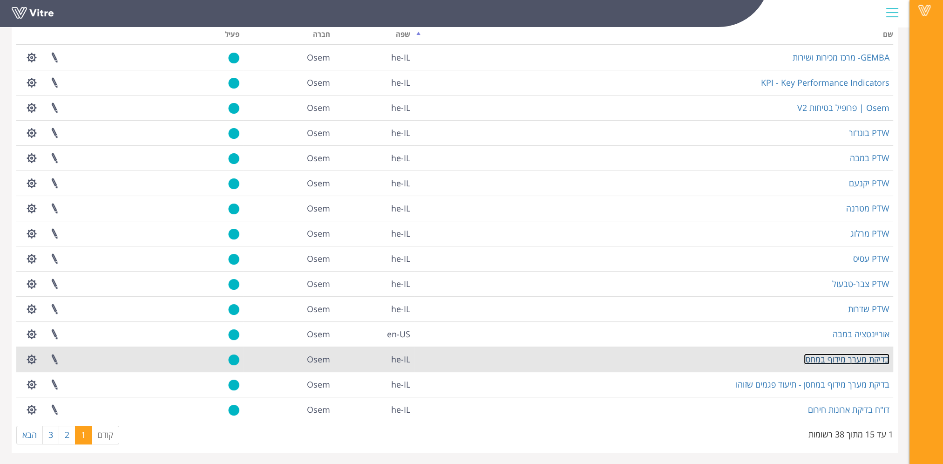
click at [837, 361] on link "בדיקת מערך מידוף במחסן" at bounding box center [847, 359] width 86 height 11
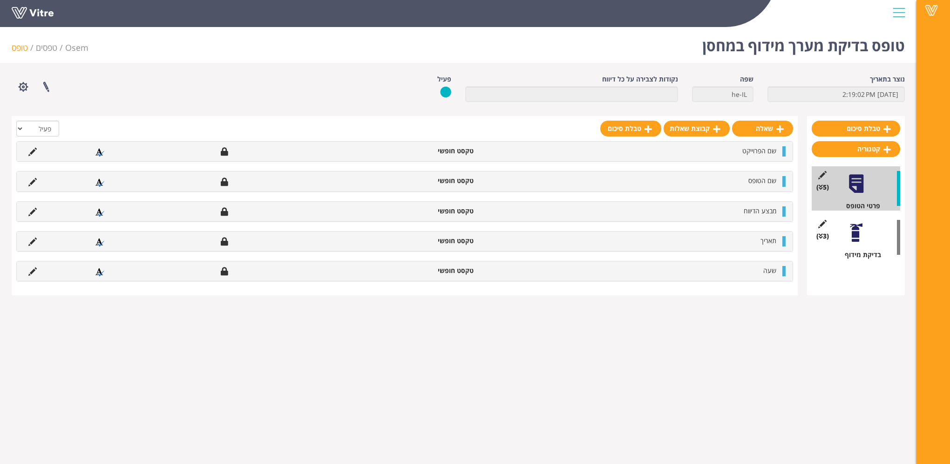
click at [857, 230] on div at bounding box center [856, 232] width 21 height 21
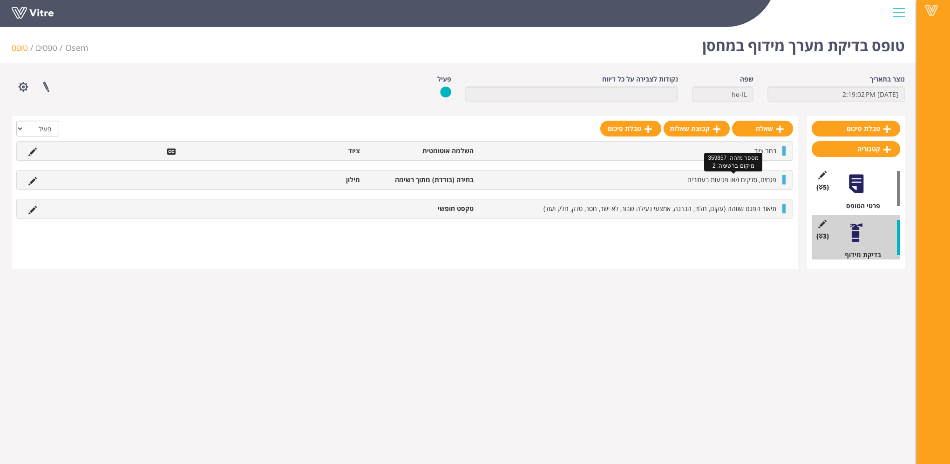
click at [733, 178] on span "פגמים, סדקים ו/או פגיעות בעמודים" at bounding box center [732, 179] width 89 height 9
click at [34, 179] on icon at bounding box center [32, 181] width 8 height 8
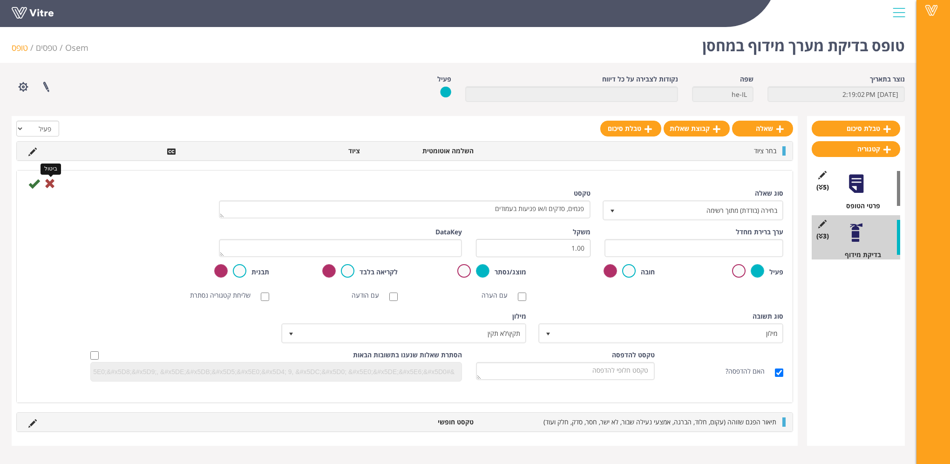
click at [49, 183] on icon at bounding box center [49, 183] width 11 height 11
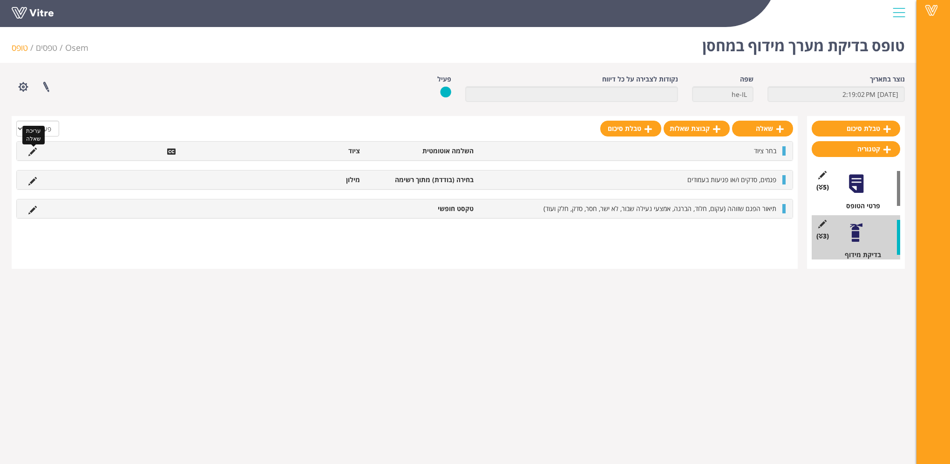
click at [34, 150] on icon at bounding box center [32, 152] width 8 height 8
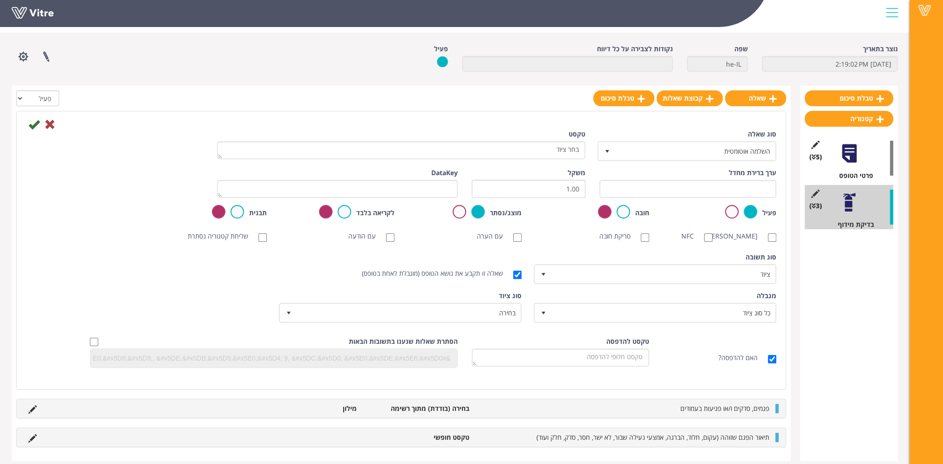
scroll to position [47, 0]
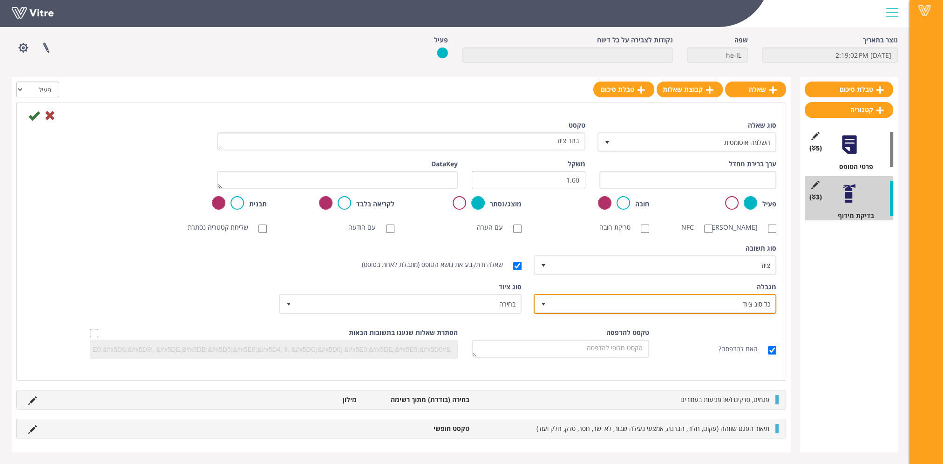
click at [596, 306] on span "כל סוג ציוד" at bounding box center [664, 303] width 224 height 17
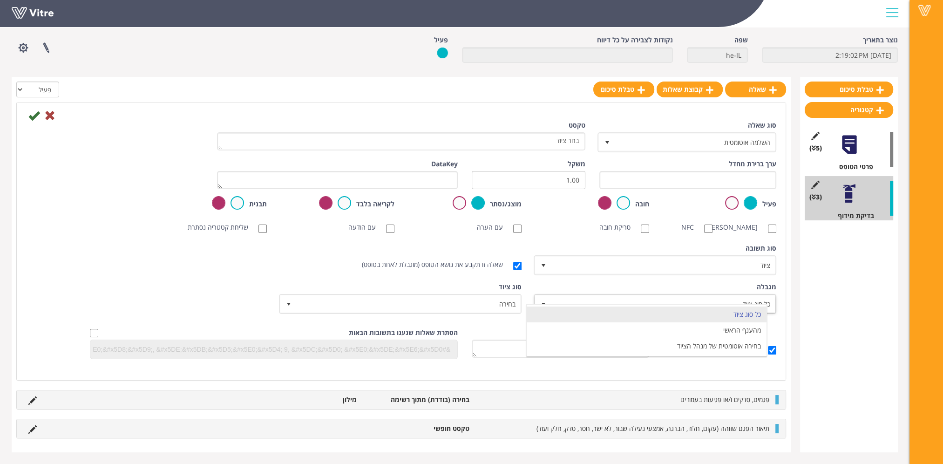
click at [599, 286] on div "מגבלה כל סוג ציוד 0" at bounding box center [656, 298] width 241 height 32
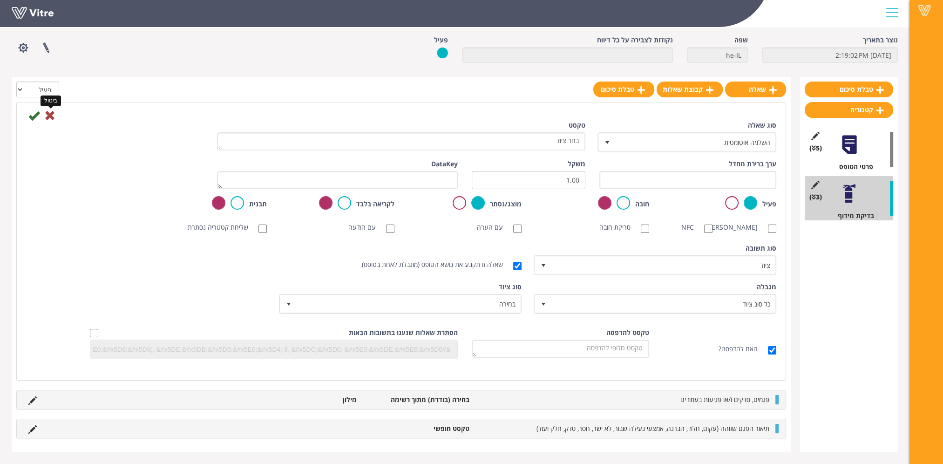
click at [51, 110] on icon at bounding box center [49, 115] width 11 height 11
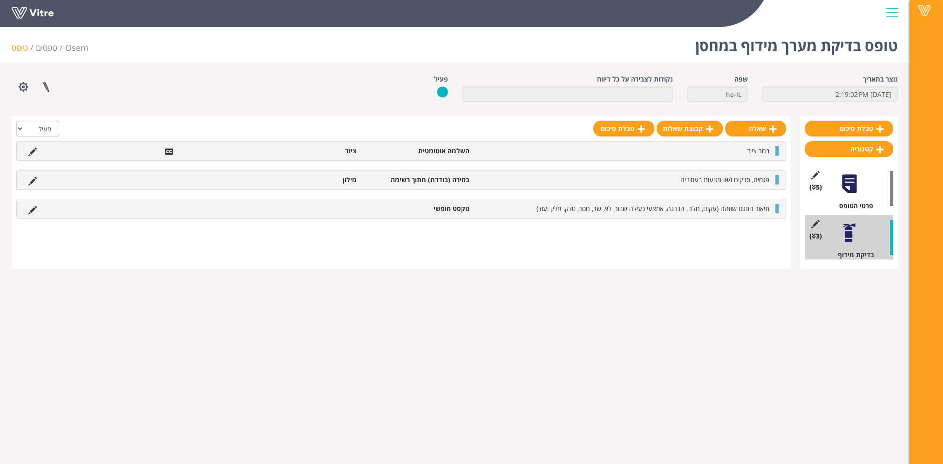
scroll to position [0, 0]
click at [766, 127] on link "שאלה" at bounding box center [762, 129] width 61 height 16
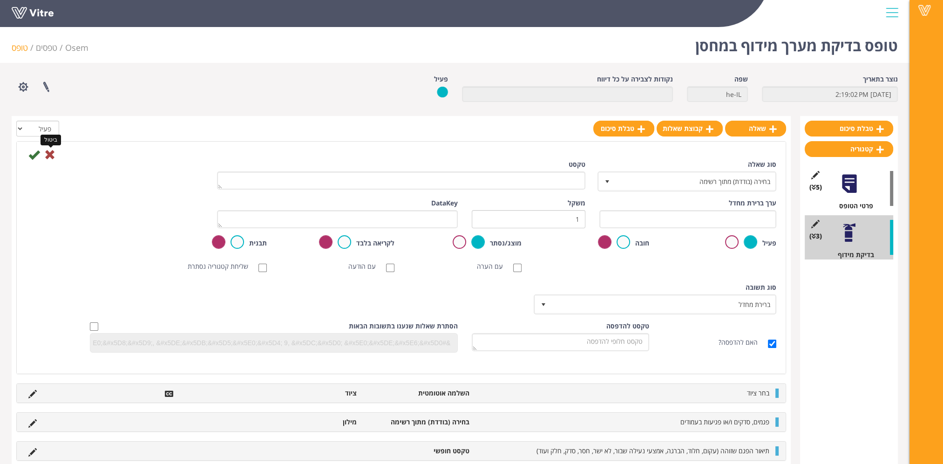
click at [50, 152] on icon at bounding box center [49, 154] width 11 height 11
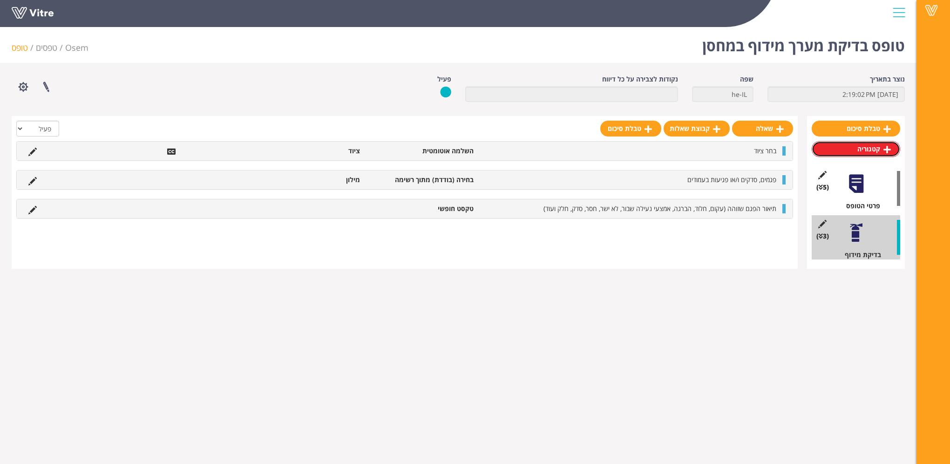
click at [868, 151] on link "קטגוריה" at bounding box center [856, 149] width 89 height 16
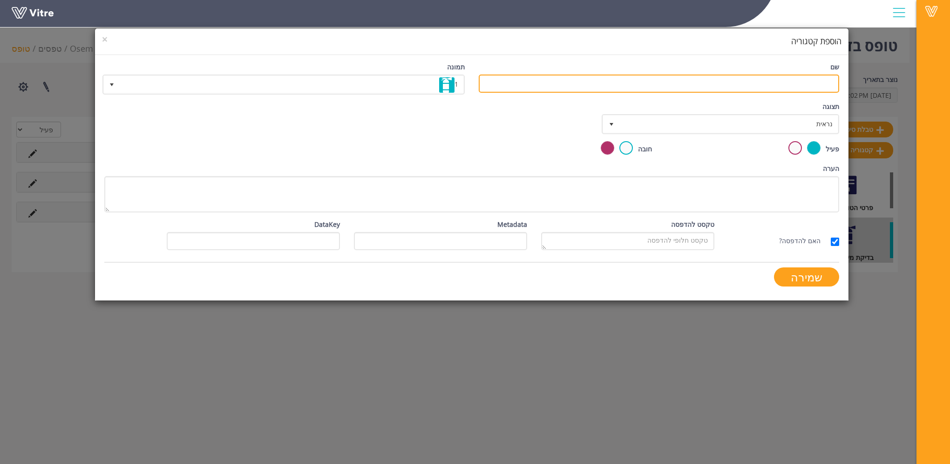
click at [769, 88] on input "שם" at bounding box center [659, 84] width 361 height 18
type input "כניסה אריזת פח"
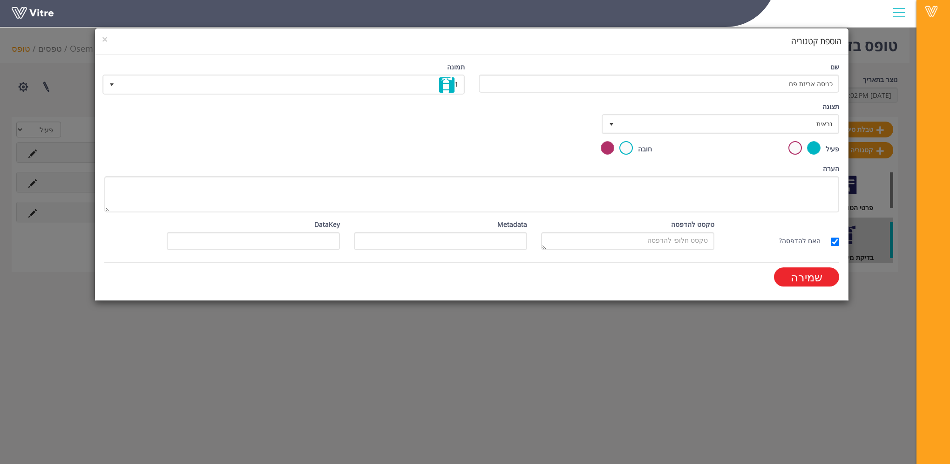
click at [822, 273] on input "שמירה" at bounding box center [806, 276] width 65 height 19
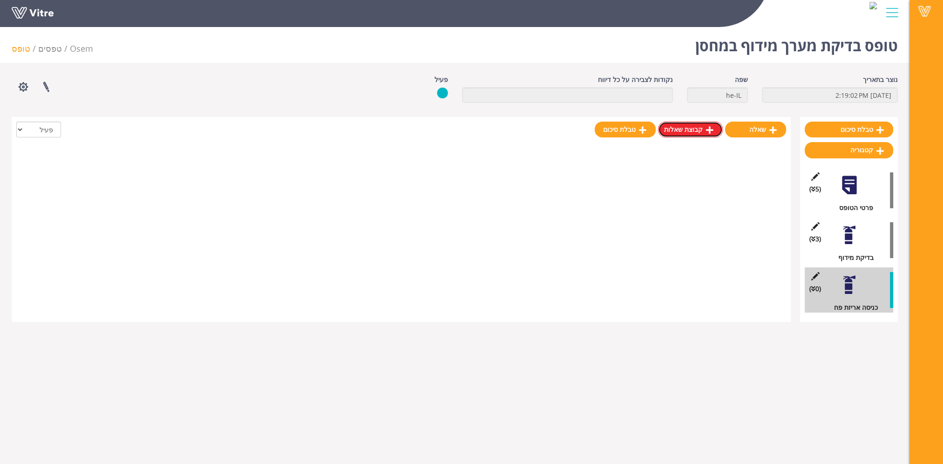
click at [702, 129] on link "קבוצת שאלות" at bounding box center [690, 130] width 65 height 16
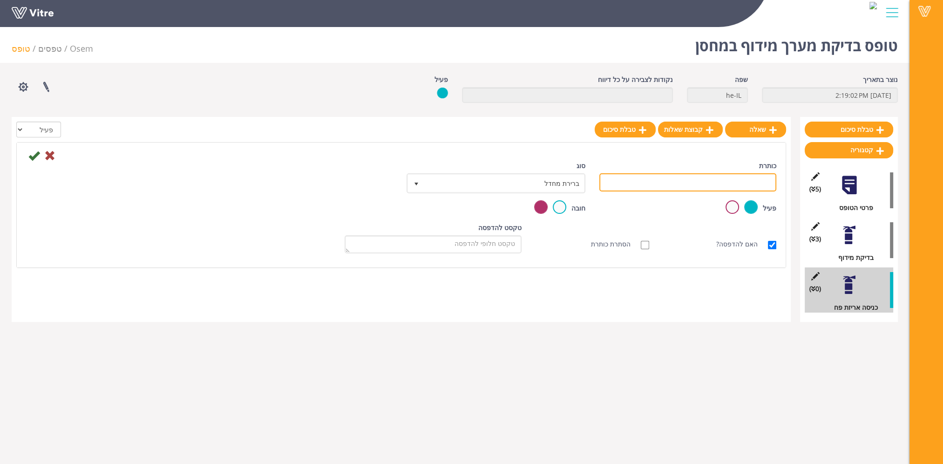
click at [721, 184] on input "כותרת" at bounding box center [688, 182] width 177 height 18
type input "מנ"פ"
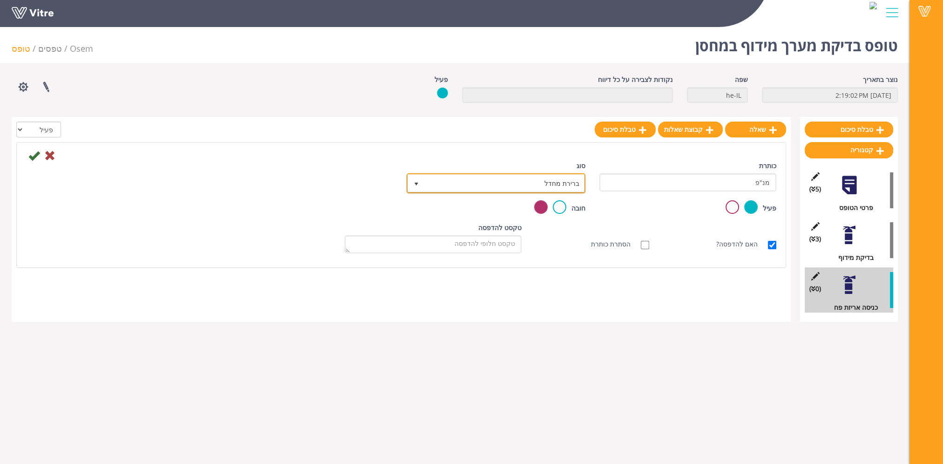
click at [546, 184] on span "ברירת מחדל" at bounding box center [504, 183] width 160 height 17
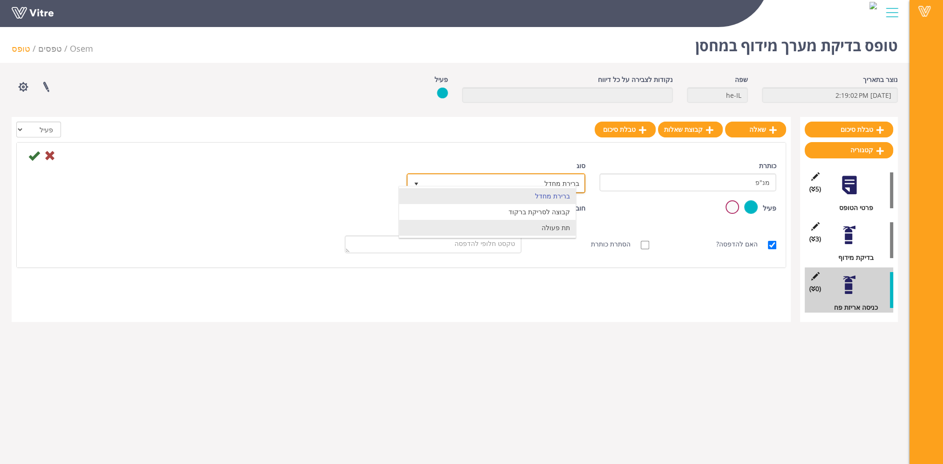
click at [541, 227] on li "תת פעולה" at bounding box center [487, 228] width 177 height 16
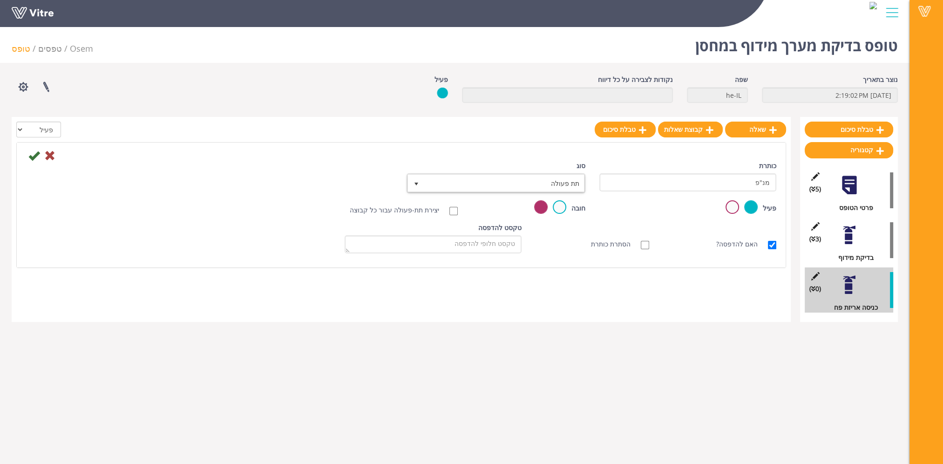
click at [538, 170] on div "סוג תת פעולה 4" at bounding box center [497, 177] width 177 height 33
click at [536, 179] on span "תת פעולה" at bounding box center [504, 183] width 160 height 17
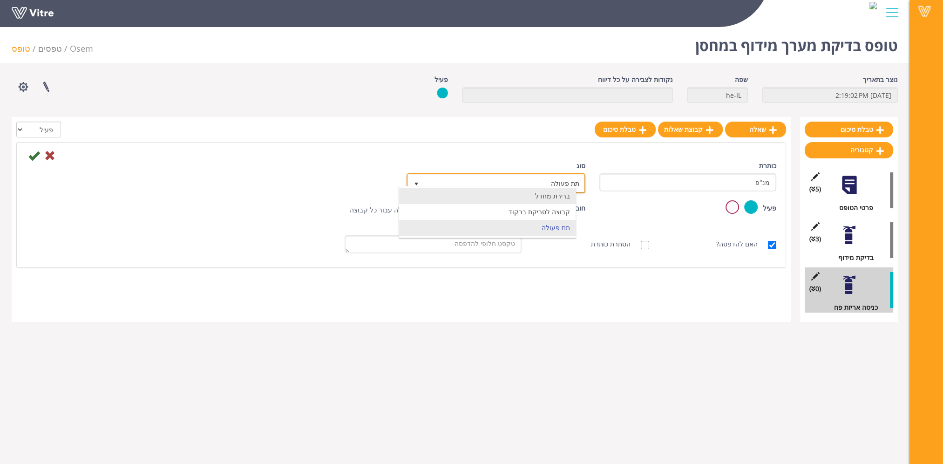
click at [534, 194] on li "ברירת מחדל" at bounding box center [487, 196] width 177 height 16
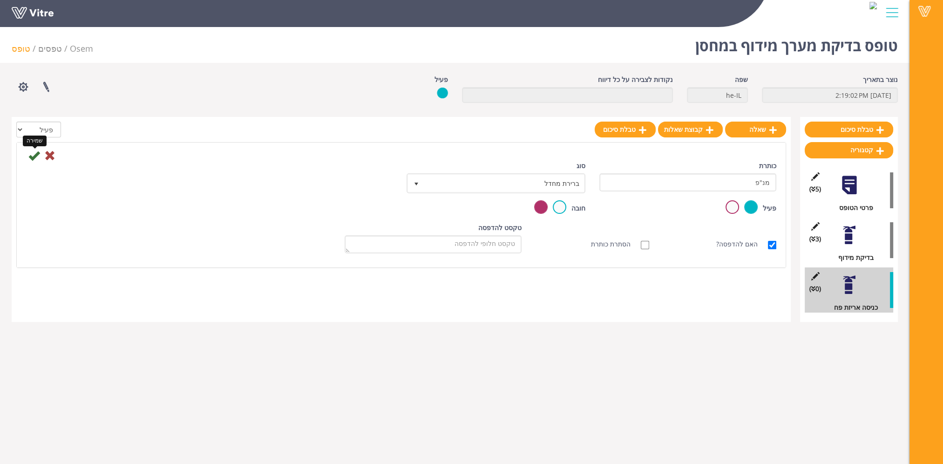
click at [33, 157] on icon at bounding box center [33, 155] width 11 height 11
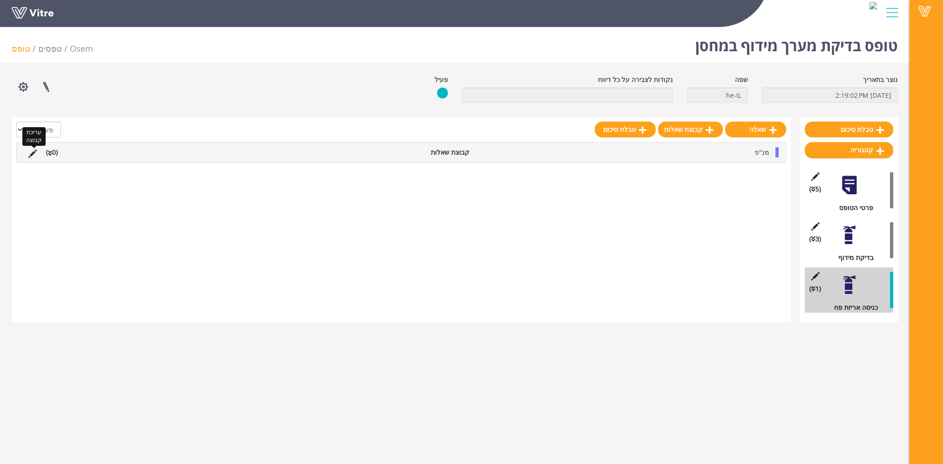
click at [32, 154] on icon at bounding box center [32, 154] width 8 height 8
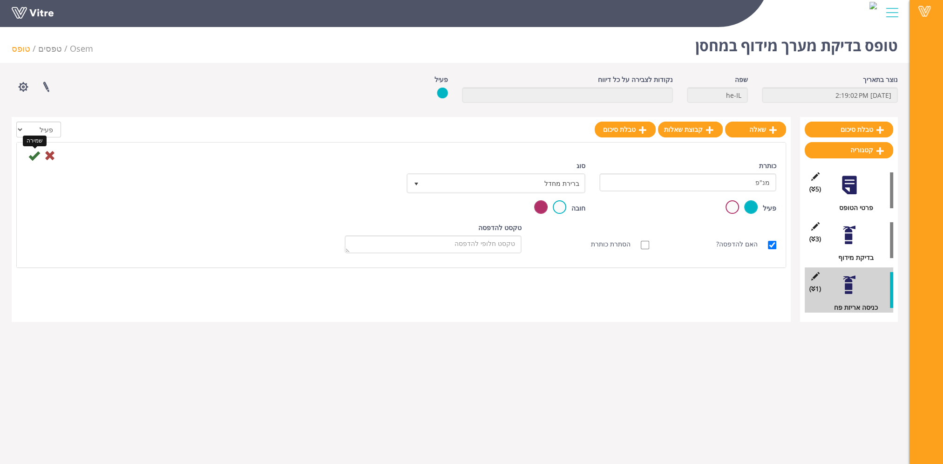
click at [32, 154] on icon at bounding box center [33, 155] width 11 height 11
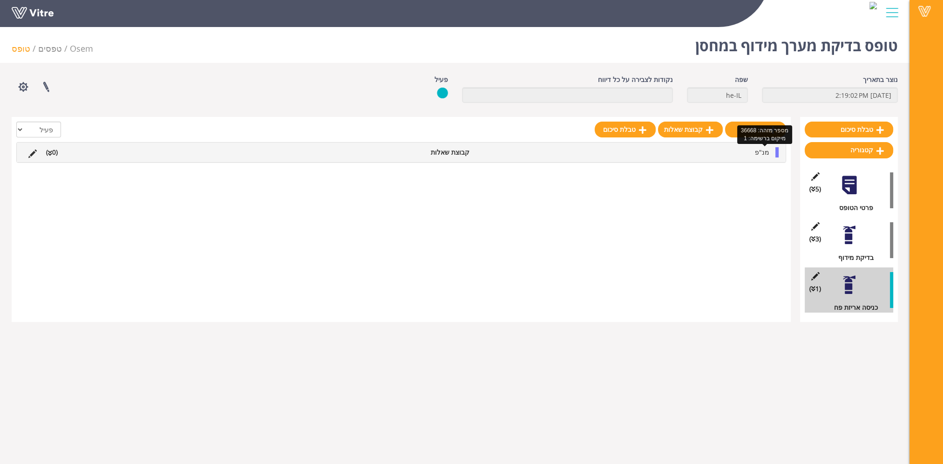
click at [764, 151] on span "מנ"פ" at bounding box center [762, 152] width 14 height 9
click at [748, 175] on link "שאלה" at bounding box center [743, 175] width 61 height 16
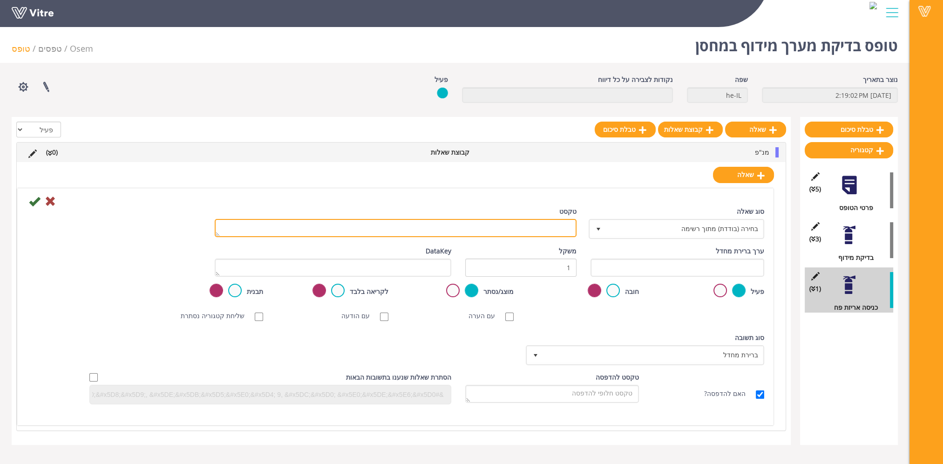
click at [550, 224] on textarea "טקסט" at bounding box center [396, 228] width 362 height 18
type textarea "כמות"
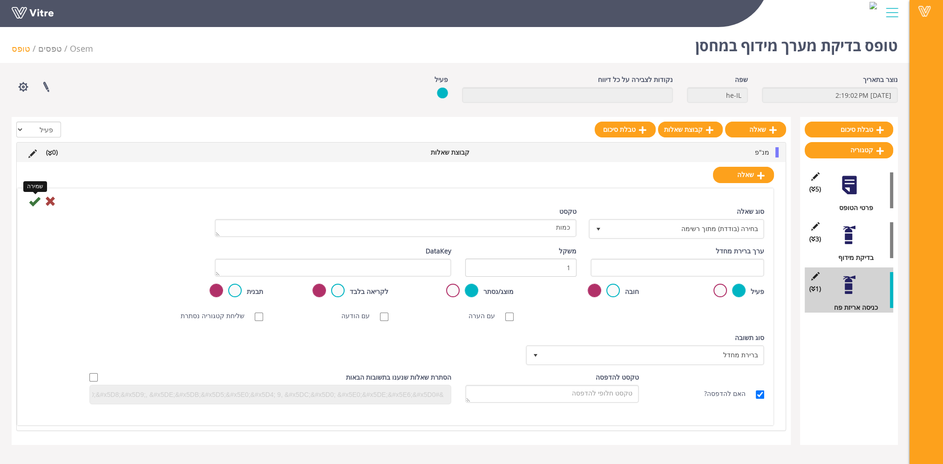
click at [39, 202] on icon at bounding box center [34, 201] width 11 height 11
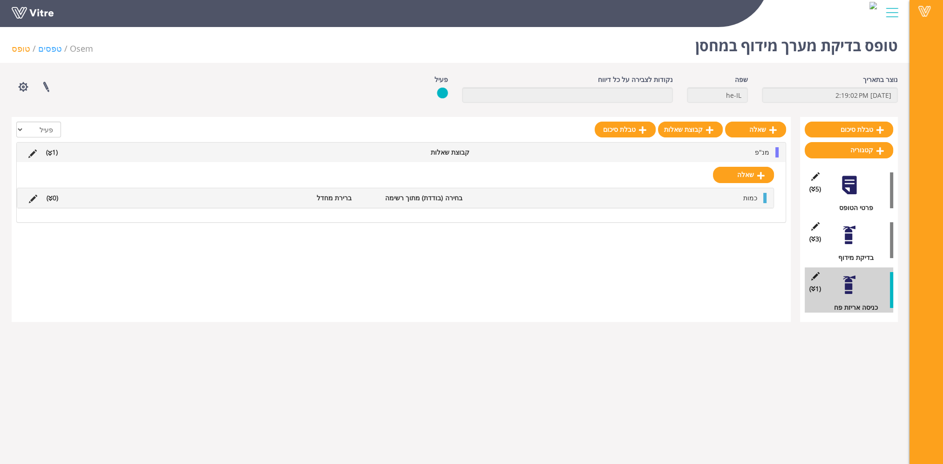
click at [47, 47] on link "טפסים" at bounding box center [50, 48] width 24 height 11
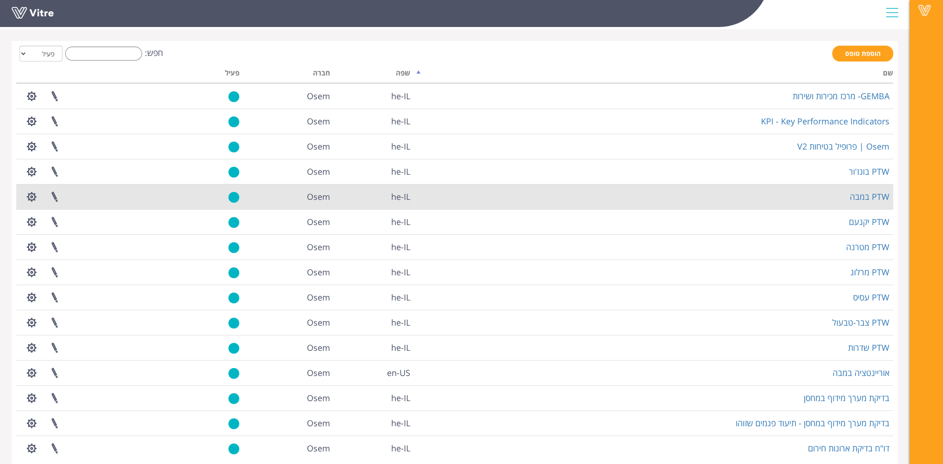
scroll to position [72, 0]
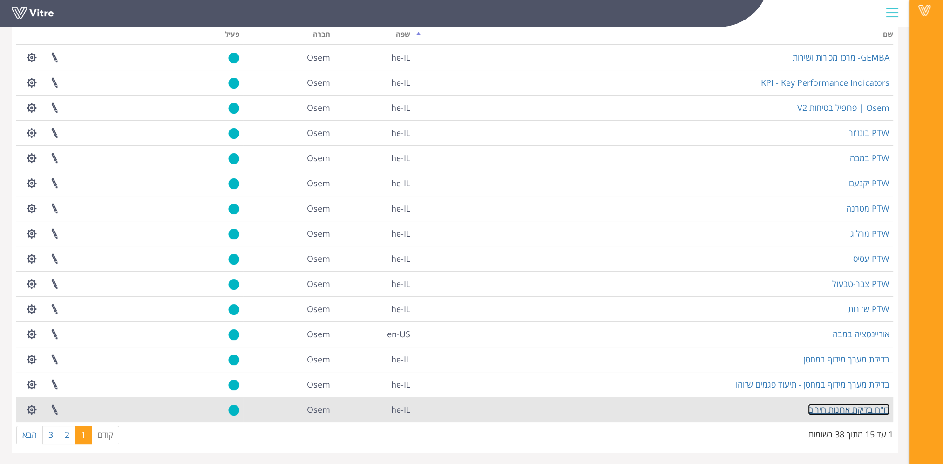
click at [845, 410] on link "דו"ח בדיקת ארונות חירום" at bounding box center [849, 409] width 82 height 11
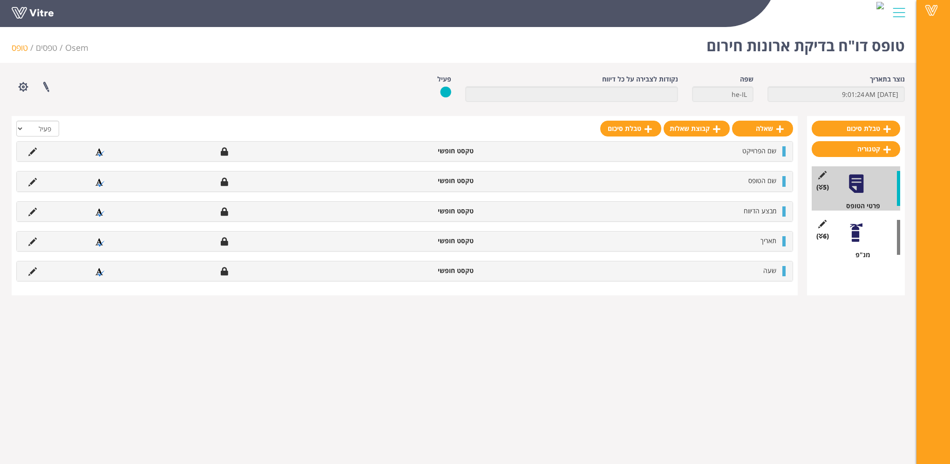
click at [854, 231] on div at bounding box center [856, 232] width 21 height 21
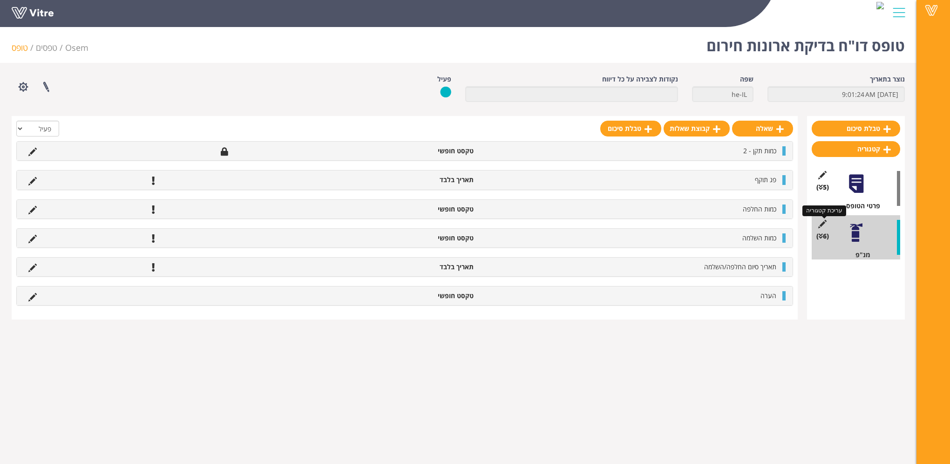
click at [821, 224] on icon at bounding box center [823, 224] width 12 height 8
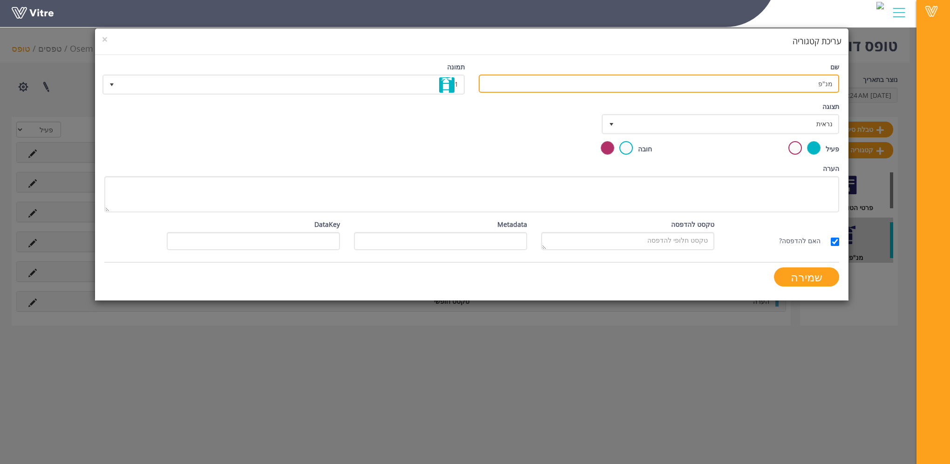
drag, startPoint x: 797, startPoint y: 76, endPoint x: 866, endPoint y: 85, distance: 70.0
click at [866, 85] on div "× עריכת קטגוריה שם מנ"פ תמונה 1 1 תצוגה נראית 0 קביעת משך דקות 0 קבע חוקיות קבי…" at bounding box center [475, 232] width 950 height 464
type input "כניסה לאריזת פח"
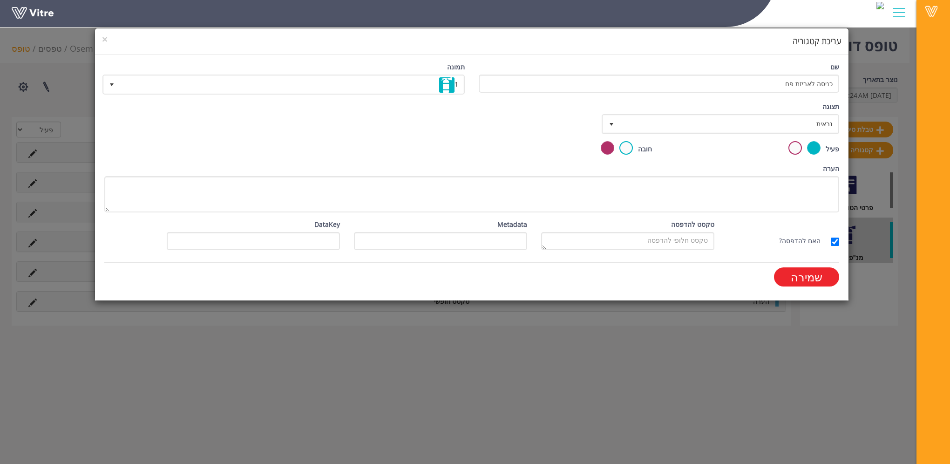
click at [812, 276] on input "שמירה" at bounding box center [806, 276] width 65 height 19
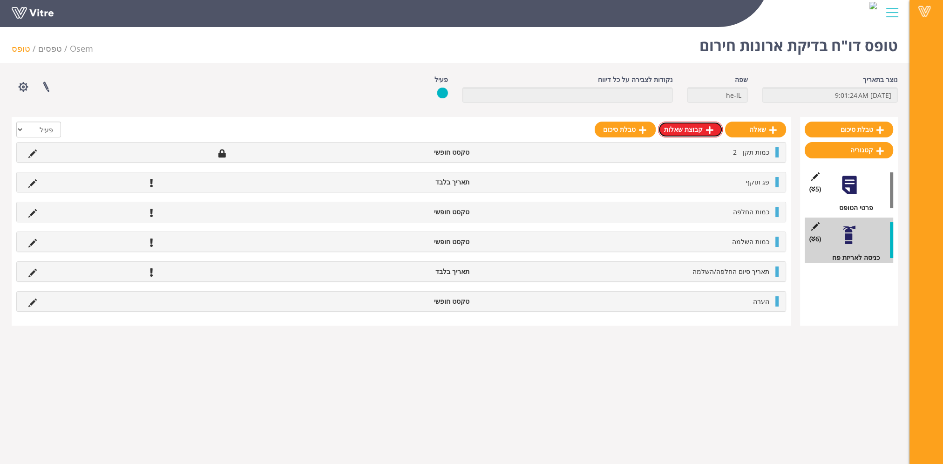
click at [702, 131] on link "קבוצת שאלות" at bounding box center [690, 130] width 65 height 16
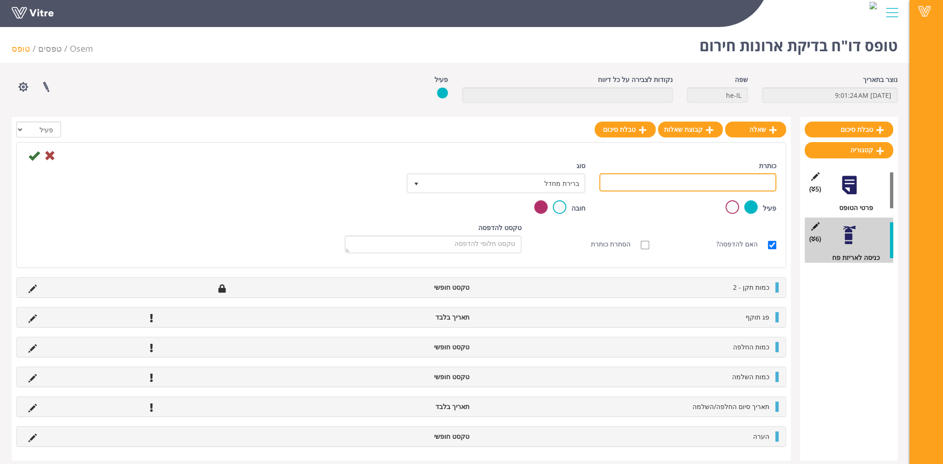
click at [732, 180] on input "כותרת" at bounding box center [688, 182] width 177 height 18
type input "מנ"פ"
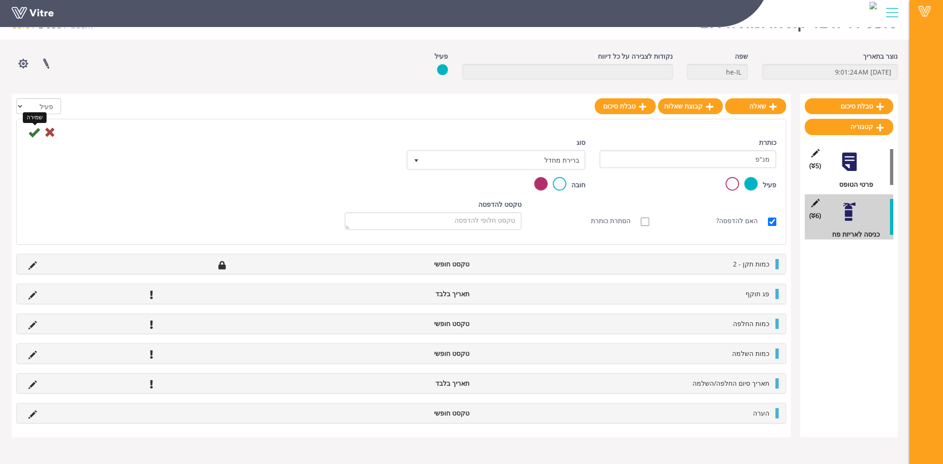
click at [37, 130] on icon at bounding box center [33, 132] width 11 height 11
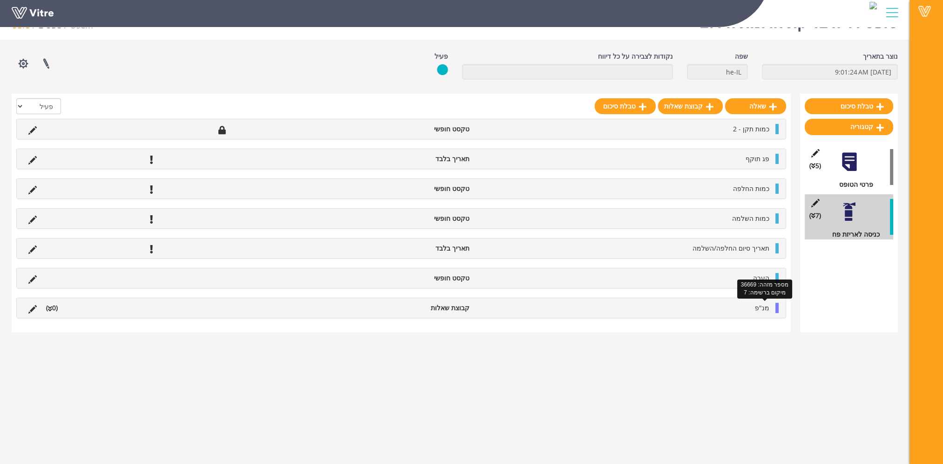
click at [765, 308] on span "מנ"פ" at bounding box center [762, 307] width 14 height 9
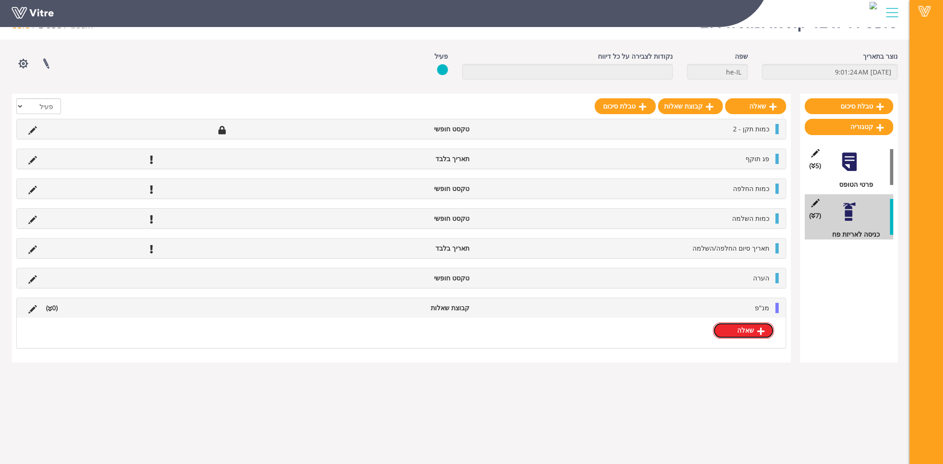
click at [753, 330] on link "שאלה" at bounding box center [743, 330] width 61 height 16
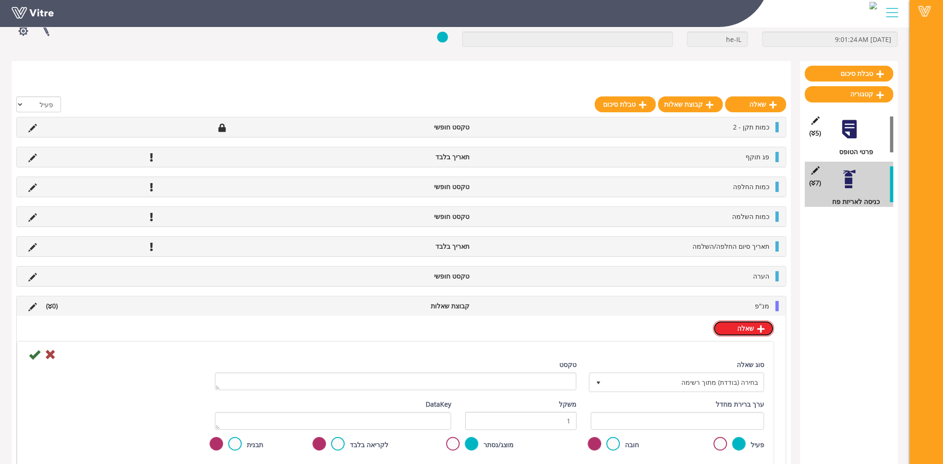
scroll to position [116, 0]
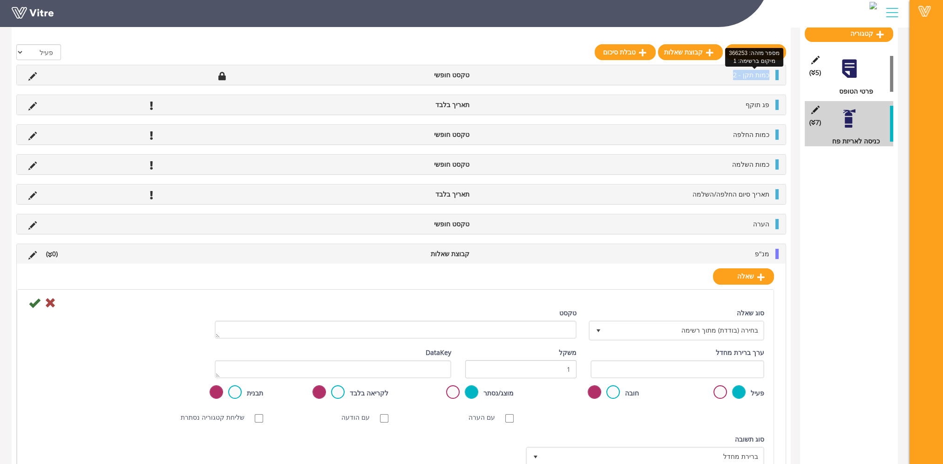
drag, startPoint x: 731, startPoint y: 75, endPoint x: 769, endPoint y: 75, distance: 37.7
click at [769, 75] on li "כמות תקן - 2" at bounding box center [624, 75] width 300 height 10
copy span "כמות תקן - 2"
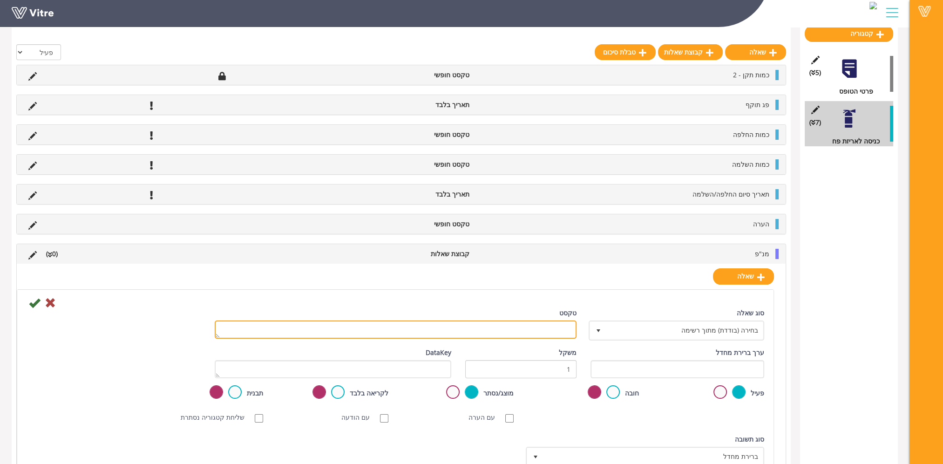
click at [519, 330] on textarea "טקסט" at bounding box center [396, 329] width 362 height 18
paste textarea "כמות תקן - 2"
type textarea "כמות תקן - 2"
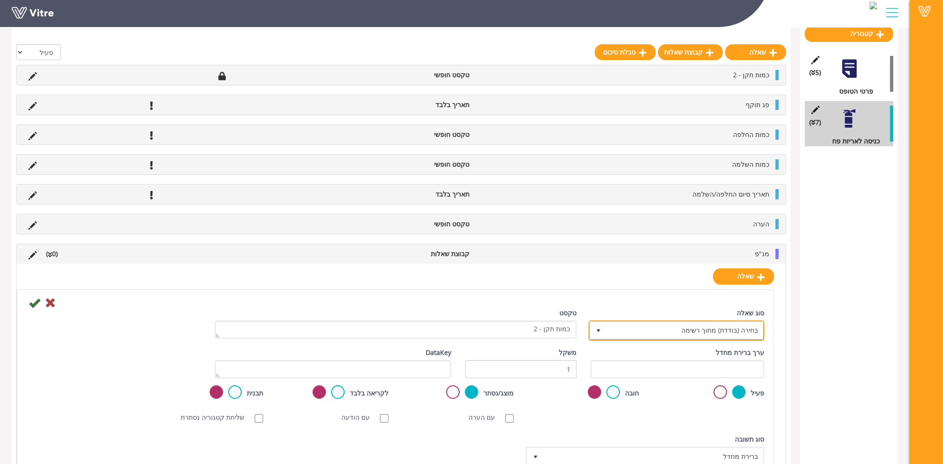
click at [683, 330] on span "בחירה (בודדת) מתוך רשימה" at bounding box center [685, 330] width 157 height 17
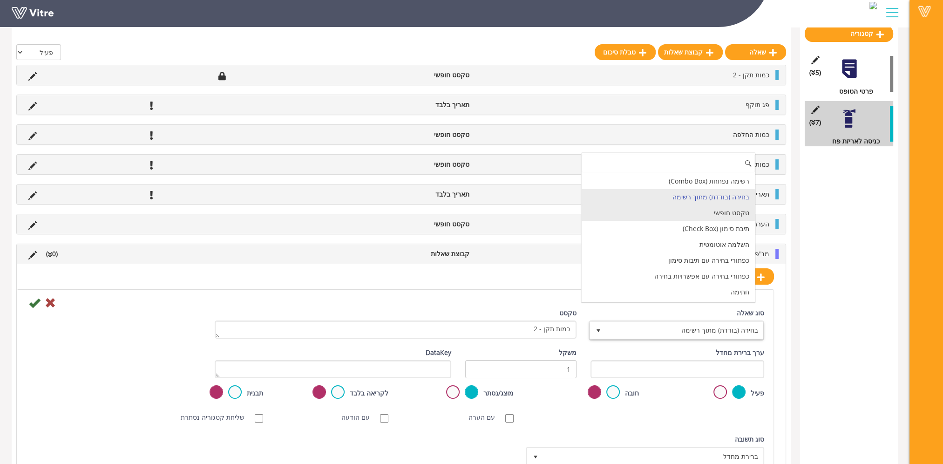
click at [718, 210] on li "טקסט חופשי" at bounding box center [668, 213] width 173 height 16
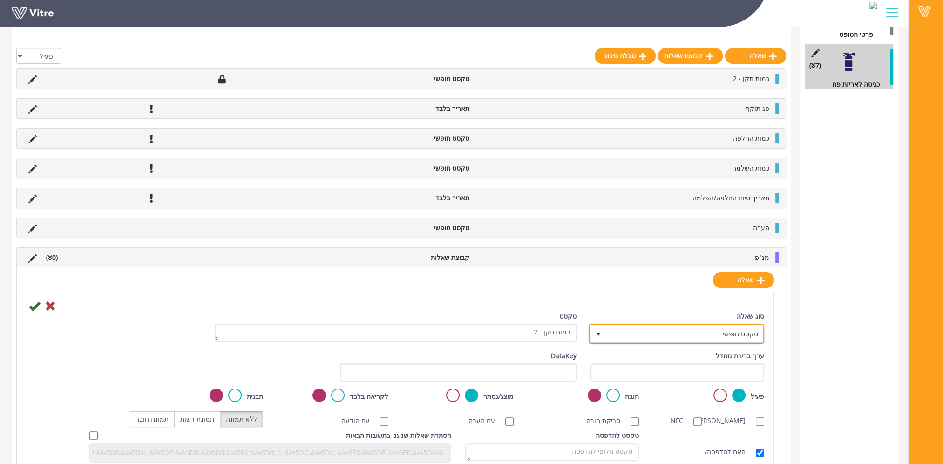
scroll to position [177, 0]
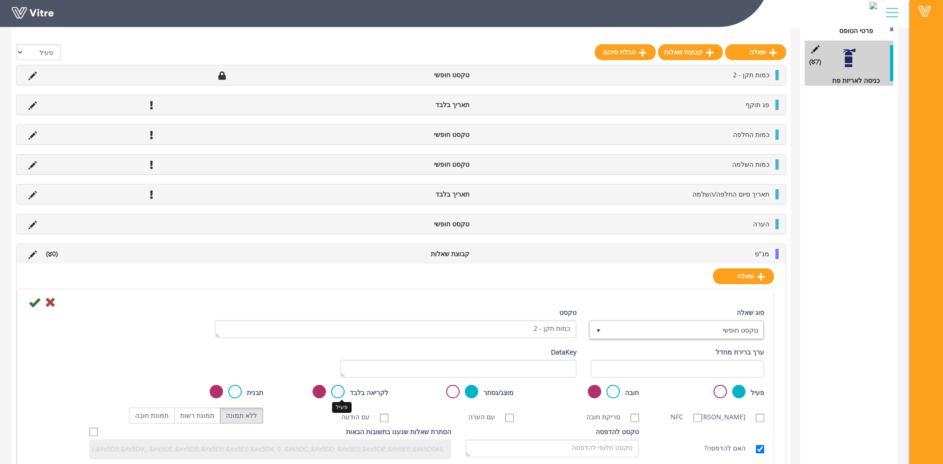
click at [334, 392] on label at bounding box center [338, 392] width 14 height 14
click at [0, 0] on input "radio" at bounding box center [0, 0] width 0 height 0
click at [34, 300] on icon at bounding box center [34, 302] width 11 height 11
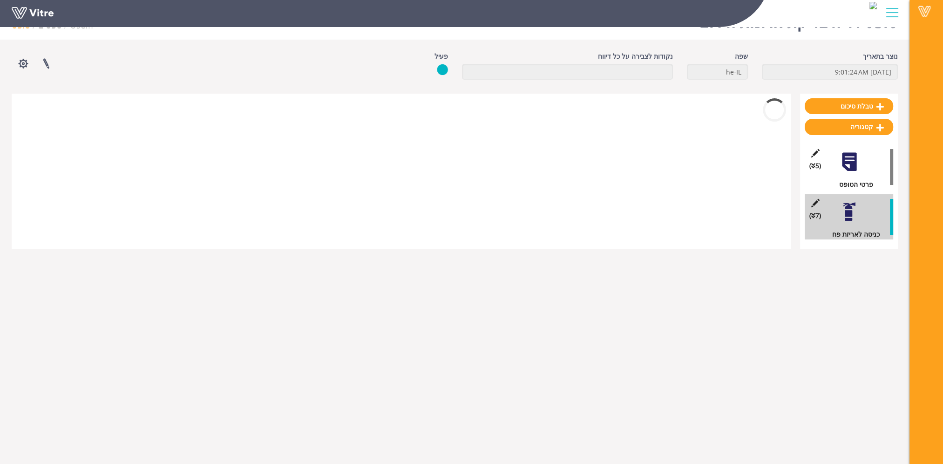
scroll to position [23, 0]
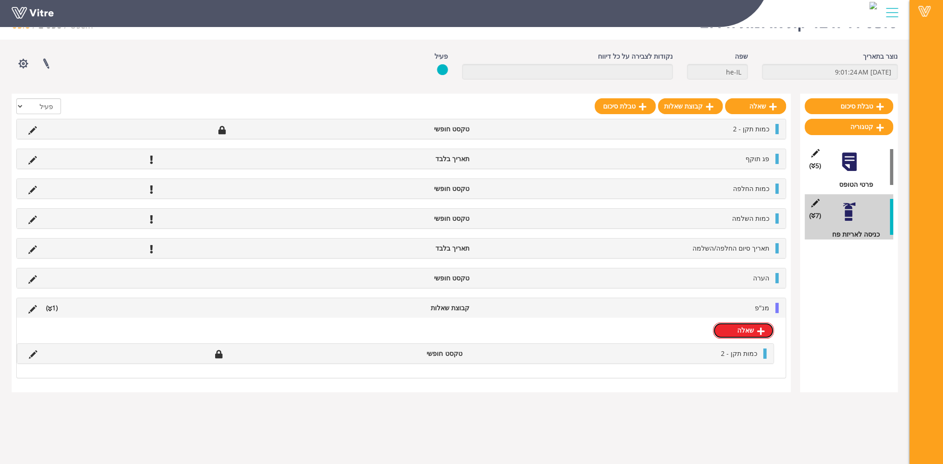
click at [751, 326] on link "שאלה" at bounding box center [743, 330] width 61 height 16
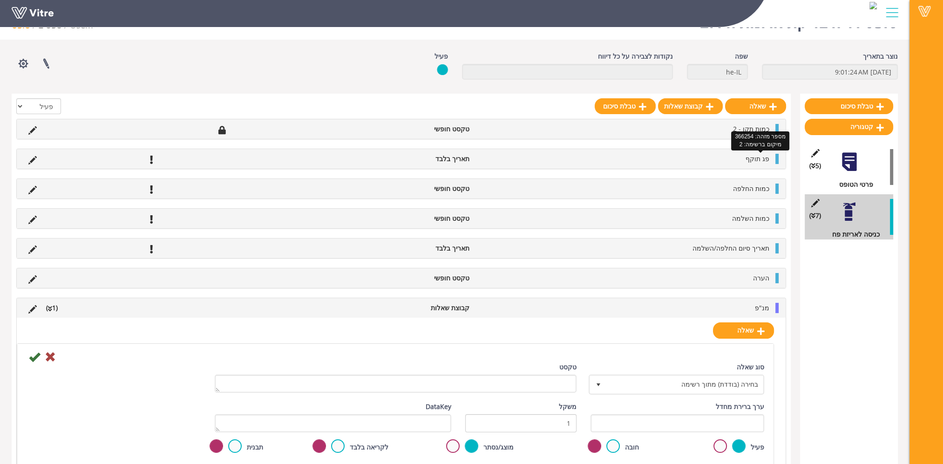
click at [757, 158] on span "פג תוקף" at bounding box center [758, 158] width 24 height 9
drag, startPoint x: 757, startPoint y: 158, endPoint x: 745, endPoint y: 164, distance: 12.9
click at [747, 166] on div "פג תוקף תאריך בלבד" at bounding box center [401, 159] width 769 height 20
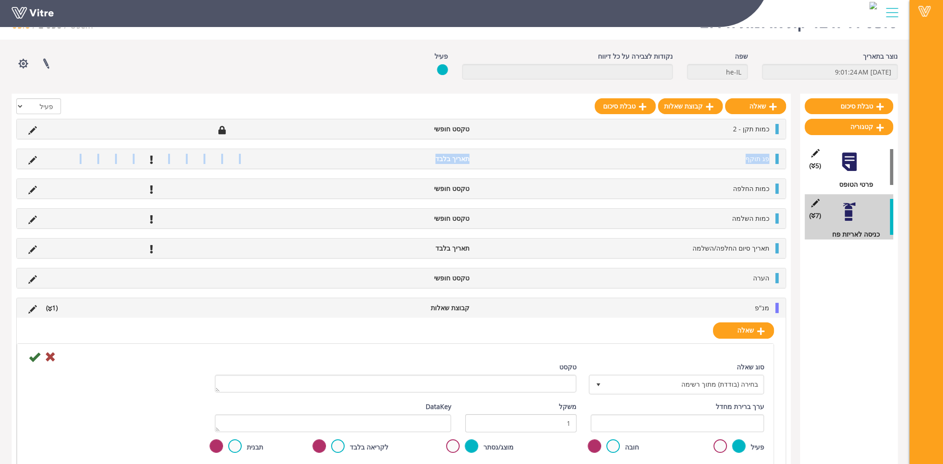
click at [741, 159] on li "פג תוקף" at bounding box center [624, 159] width 300 height 10
drag, startPoint x: 744, startPoint y: 158, endPoint x: 768, endPoint y: 159, distance: 23.3
click at [768, 159] on li "פג תוקף" at bounding box center [624, 159] width 300 height 10
copy span "פג תוקף"
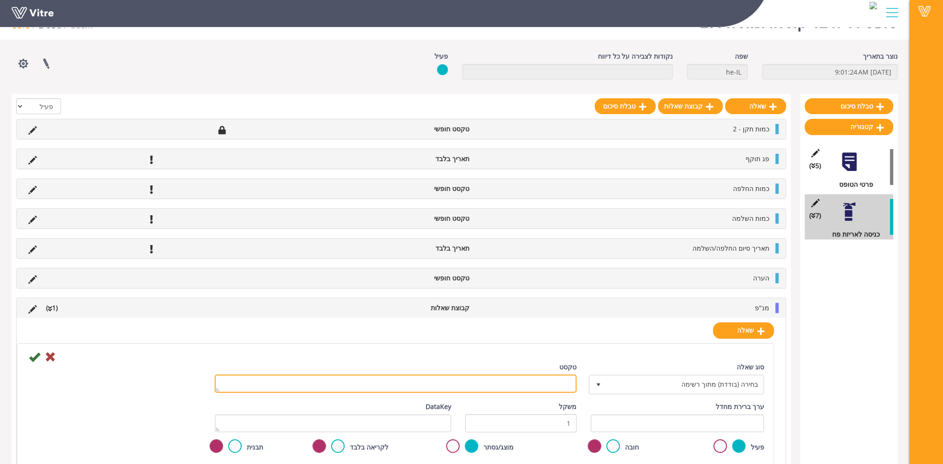
click at [553, 385] on textarea "טקסט" at bounding box center [396, 384] width 362 height 18
paste textarea "פג תוקף"
type textarea "פג תוקף"
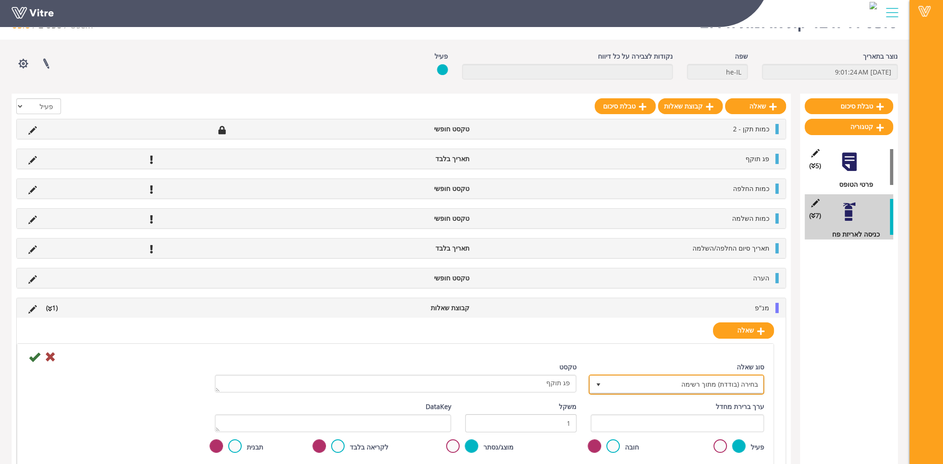
click at [721, 379] on span "בחירה (בודדת) מתוך רשימה" at bounding box center [685, 384] width 157 height 17
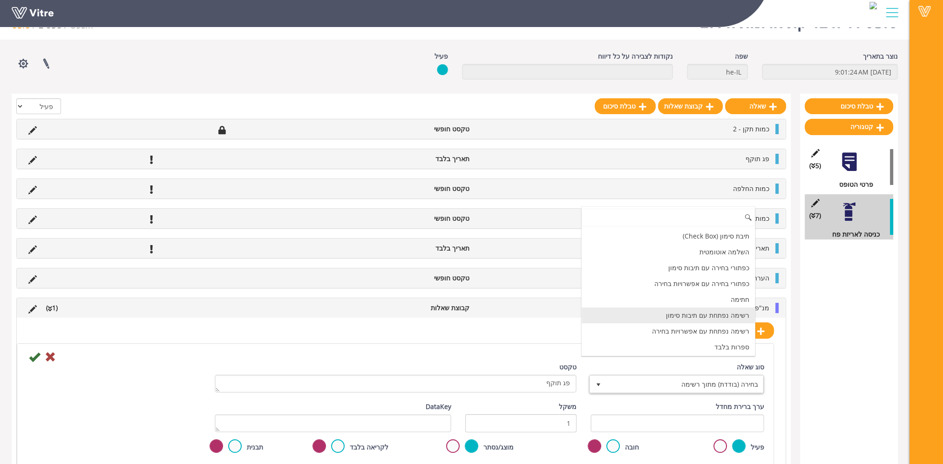
scroll to position [93, 0]
click at [728, 313] on li "תאריך בלבד" at bounding box center [668, 316] width 173 height 16
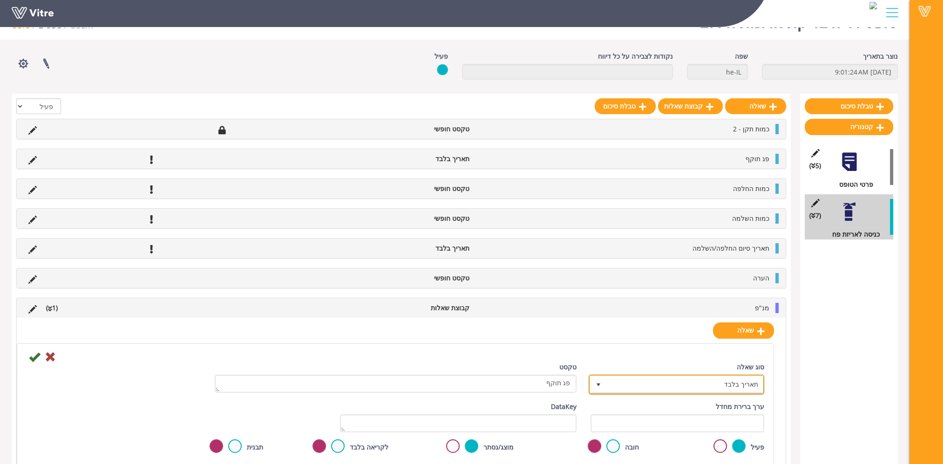
scroll to position [70, 0]
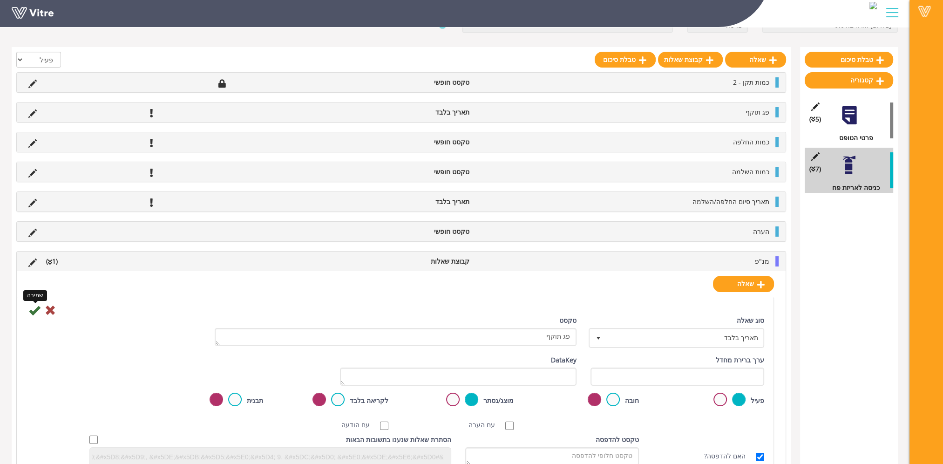
click at [31, 309] on icon at bounding box center [34, 310] width 11 height 11
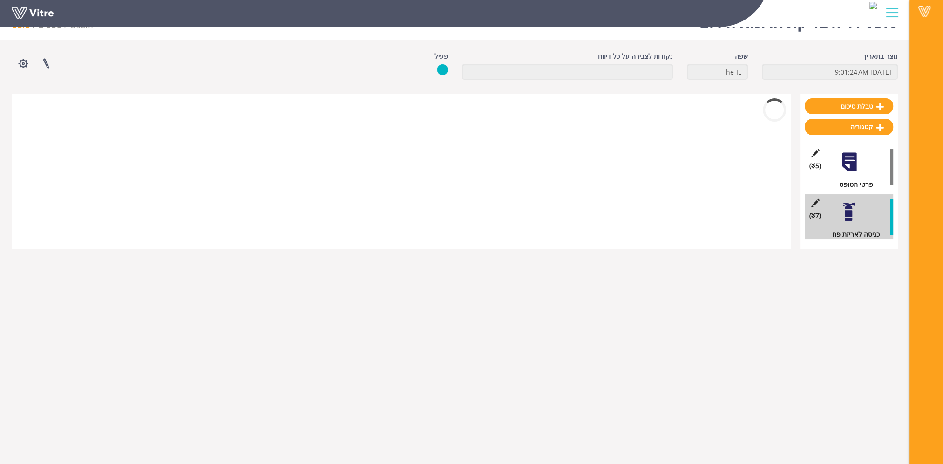
scroll to position [23, 0]
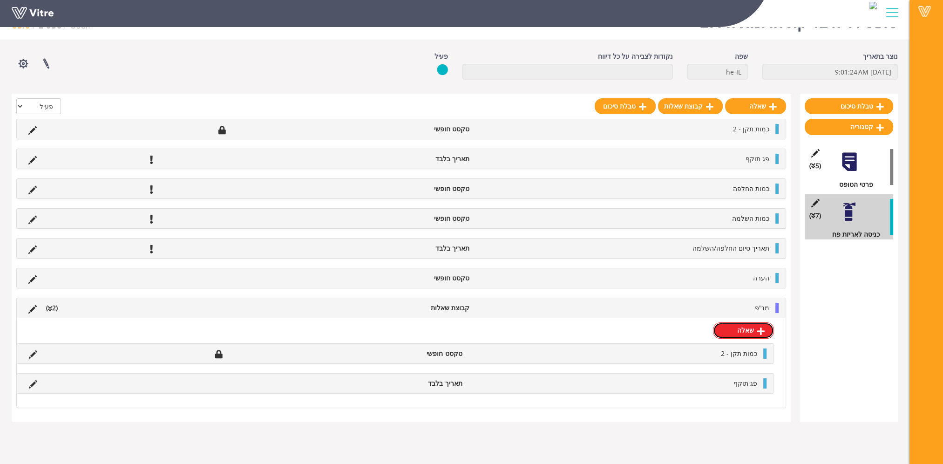
click at [753, 328] on link "שאלה" at bounding box center [743, 330] width 61 height 16
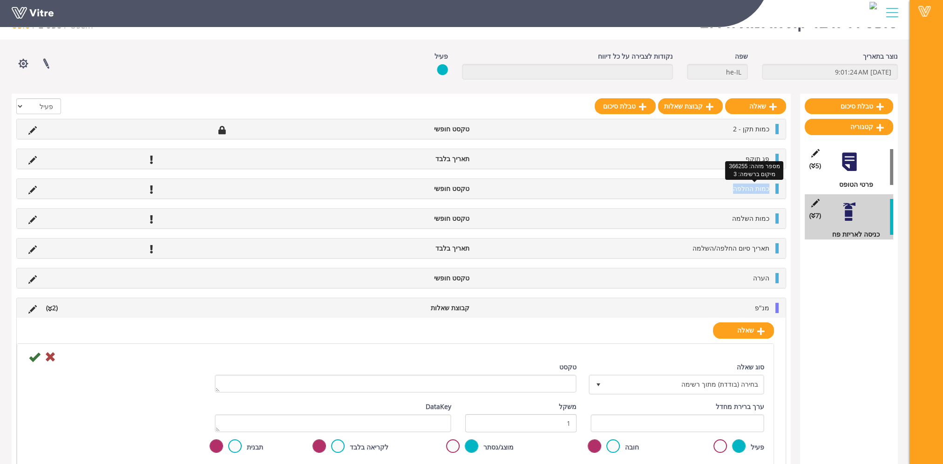
drag, startPoint x: 734, startPoint y: 188, endPoint x: 768, endPoint y: 188, distance: 34.0
click at [768, 188] on li "כמות החלפה" at bounding box center [624, 189] width 300 height 10
copy span "כמות החלפה"
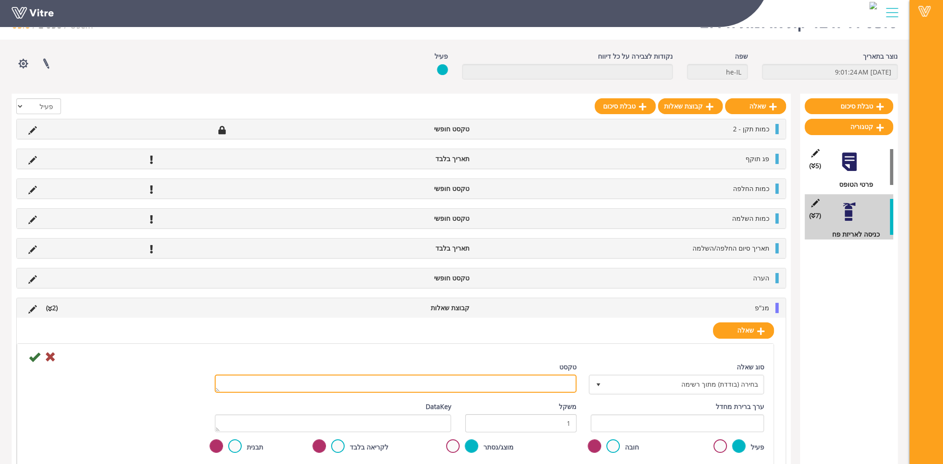
click at [509, 380] on textarea "טקסט" at bounding box center [396, 384] width 362 height 18
paste textarea "כמות החלפה"
type textarea "כמות החלפה"
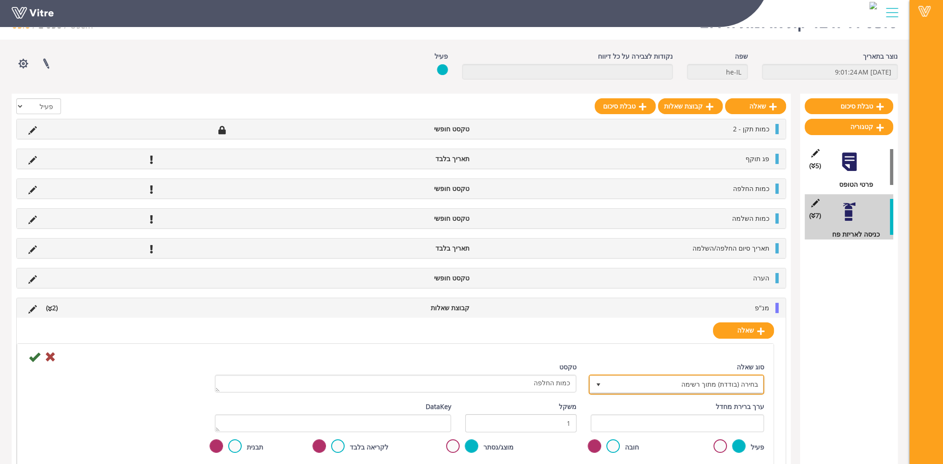
click at [643, 387] on span "בחירה (בודדת) מתוך רשימה" at bounding box center [685, 384] width 157 height 17
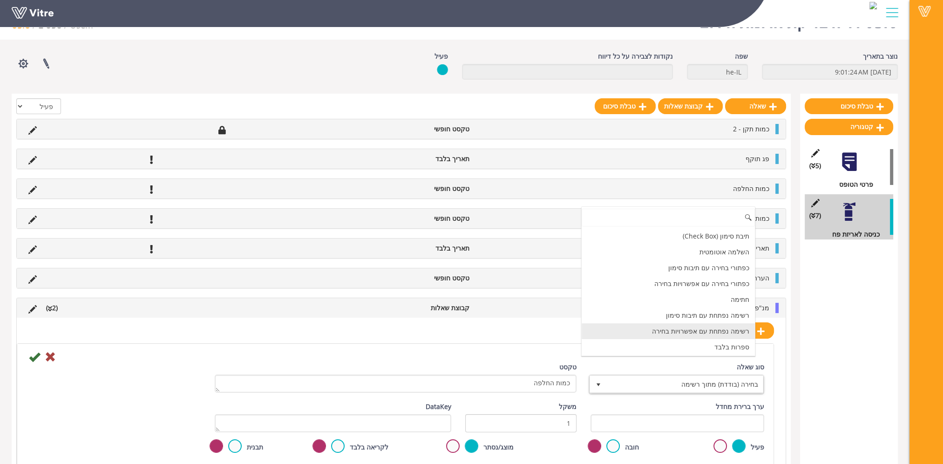
scroll to position [0, 0]
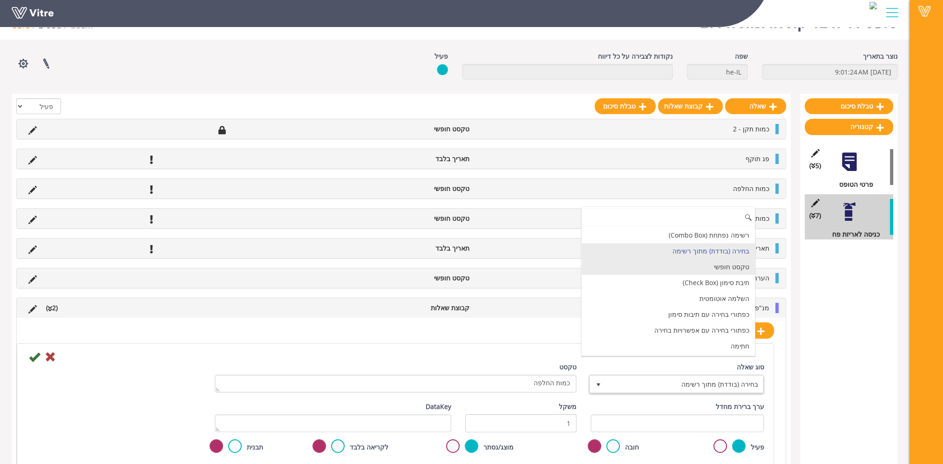
click at [699, 267] on li "טקסט חופשי" at bounding box center [668, 267] width 173 height 16
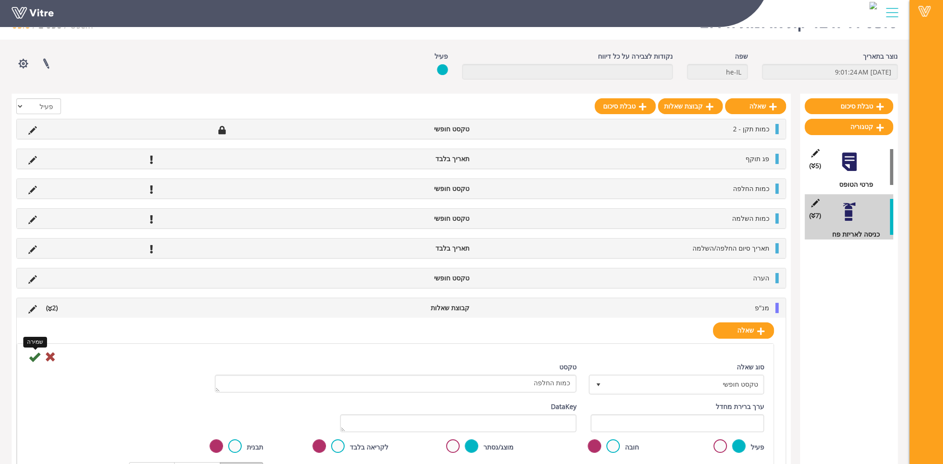
click at [36, 353] on icon at bounding box center [34, 356] width 11 height 11
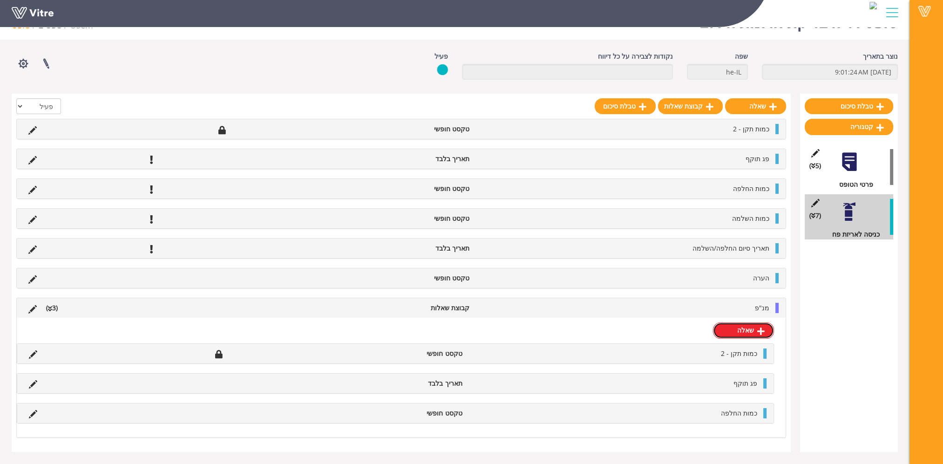
click at [752, 331] on link "שאלה" at bounding box center [743, 330] width 61 height 16
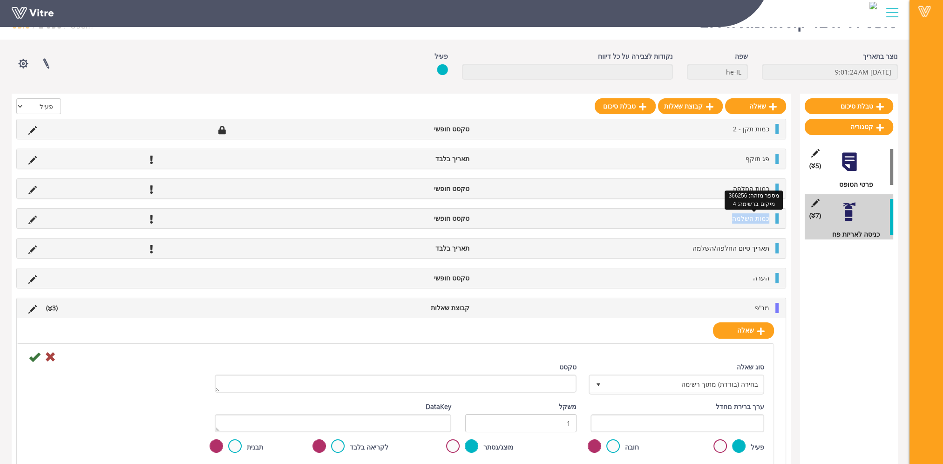
drag, startPoint x: 731, startPoint y: 218, endPoint x: 768, endPoint y: 220, distance: 36.8
click at [768, 220] on li "כמות השלמה" at bounding box center [624, 218] width 300 height 10
copy span "כמות השלמה"
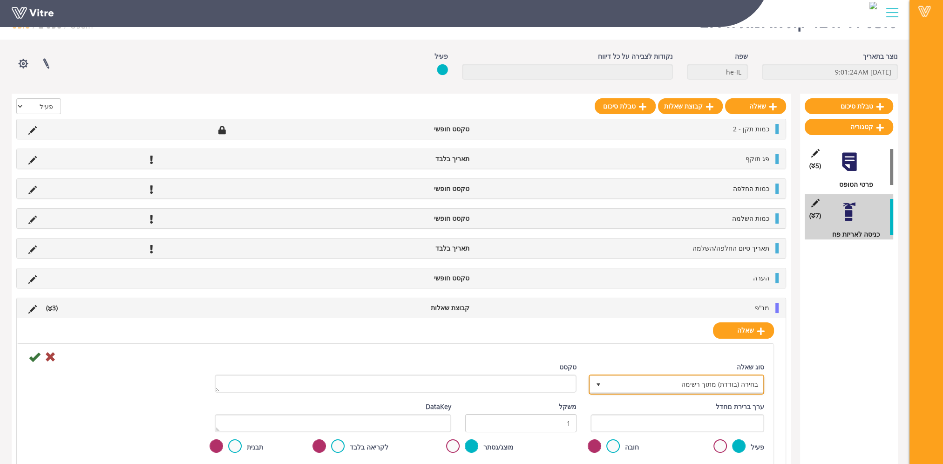
click at [713, 383] on span "בחירה (בודדת) מתוך רשימה" at bounding box center [685, 384] width 157 height 17
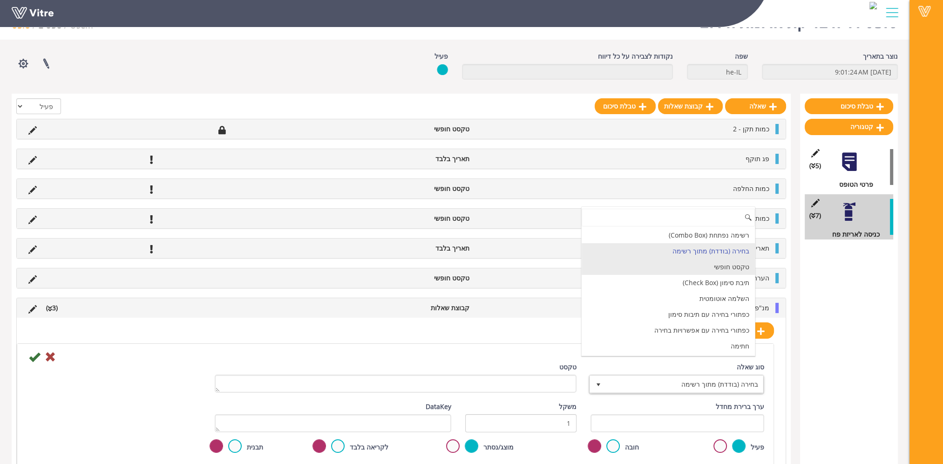
click at [710, 260] on li "טקסט חופשי" at bounding box center [668, 267] width 173 height 16
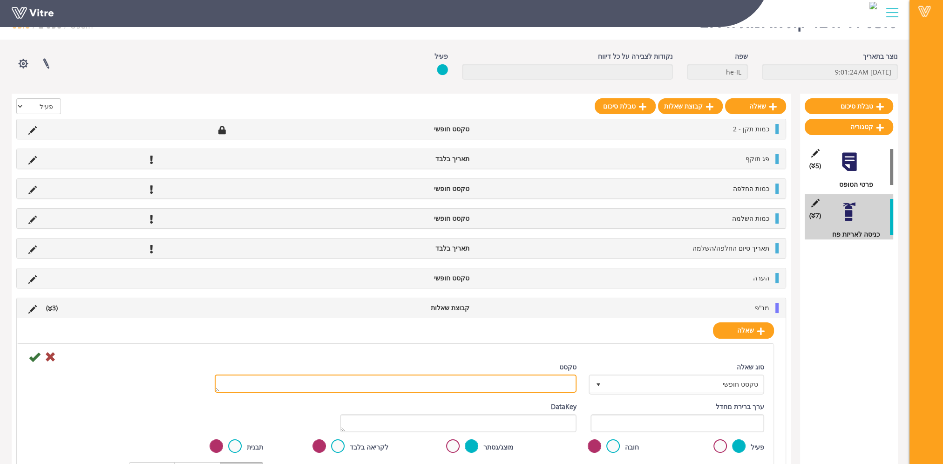
click at [523, 378] on textarea "טקסט" at bounding box center [396, 384] width 362 height 18
paste textarea "כמות השלמה"
type textarea "כמות השלמה"
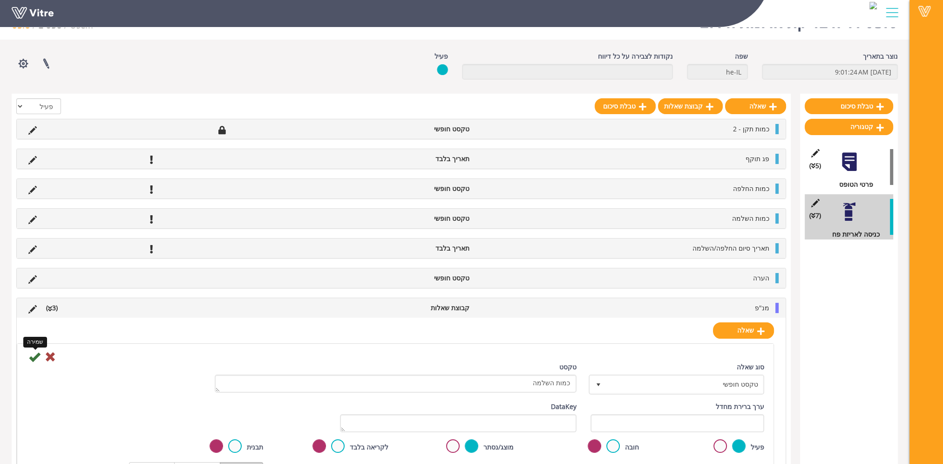
click at [35, 356] on icon at bounding box center [34, 356] width 11 height 11
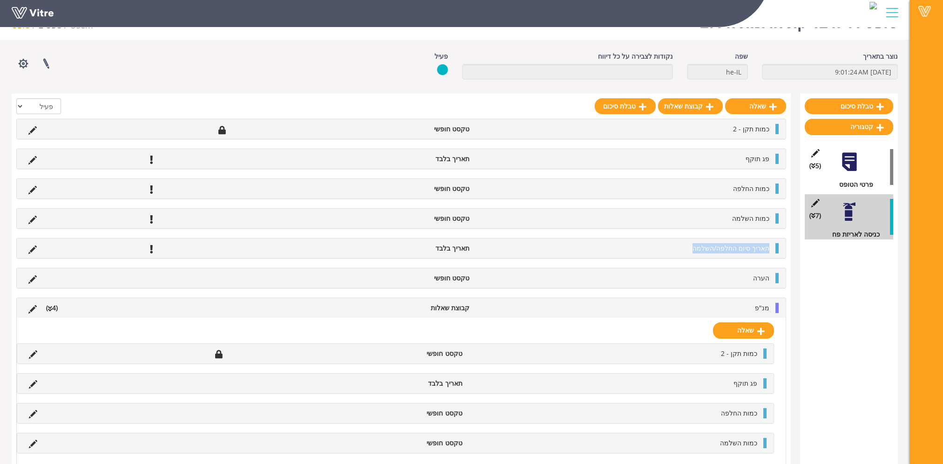
drag, startPoint x: 697, startPoint y: 249, endPoint x: 769, endPoint y: 252, distance: 71.8
click at [769, 252] on li "תאריך סיום החלפה/השלמה" at bounding box center [624, 248] width 300 height 10
copy span "תאריך סיום החלפה/השלמה"
click at [742, 329] on link "שאלה" at bounding box center [743, 330] width 61 height 16
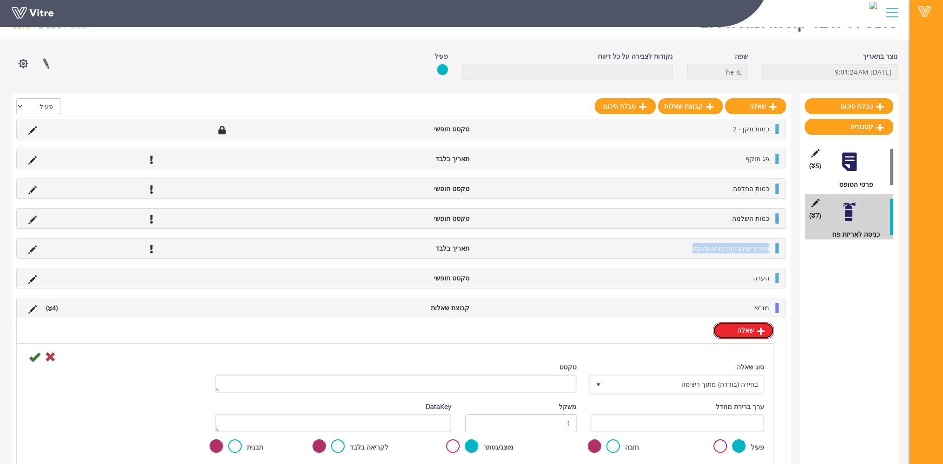
scroll to position [70, 0]
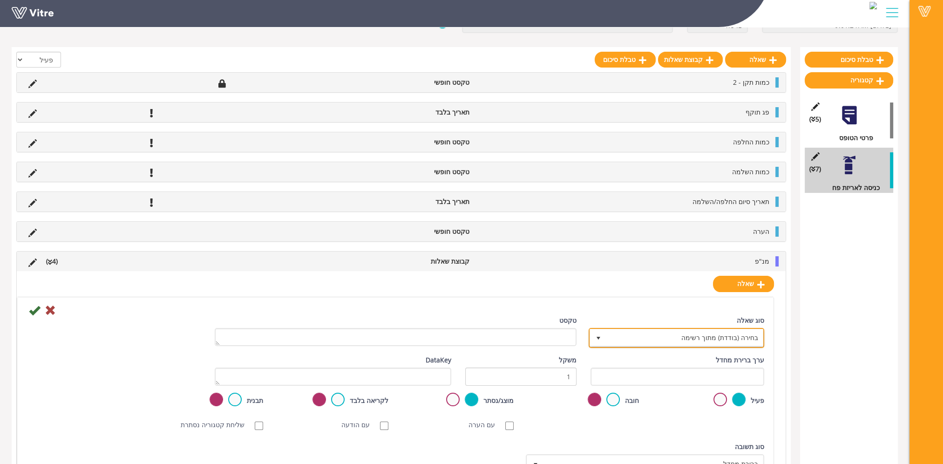
click at [692, 341] on span "בחירה (בודדת) מתוך רשימה" at bounding box center [685, 337] width 157 height 17
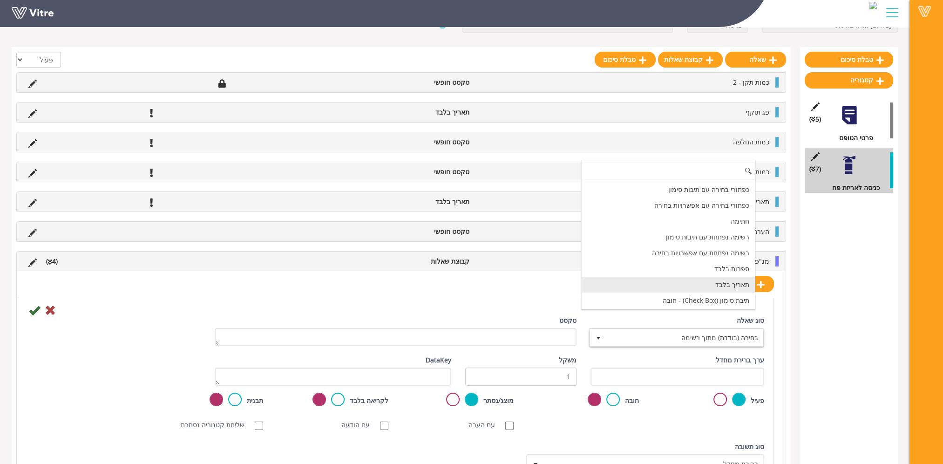
scroll to position [93, 0]
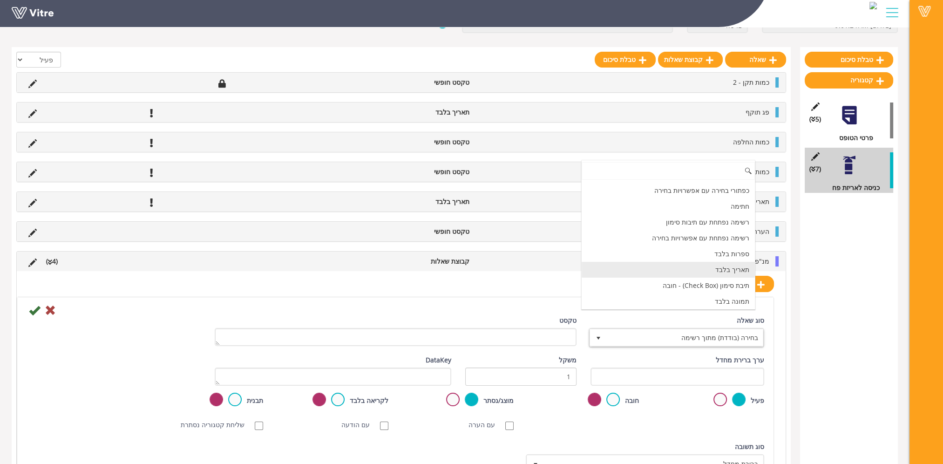
click at [710, 269] on li "תאריך בלבד" at bounding box center [668, 270] width 173 height 16
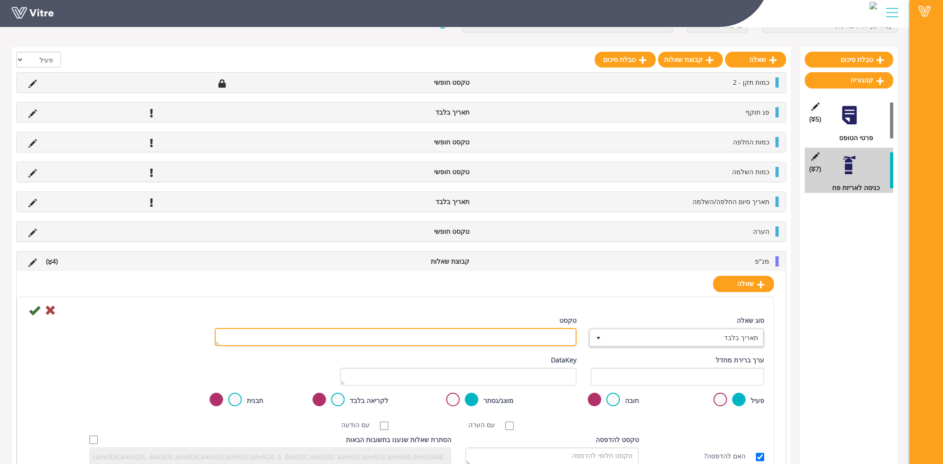
click at [559, 333] on textarea "טקסט" at bounding box center [396, 337] width 362 height 18
paste textarea "תאריך סיום החלפה/השלמה"
type textarea "תאריך סיום החלפה/השלמה"
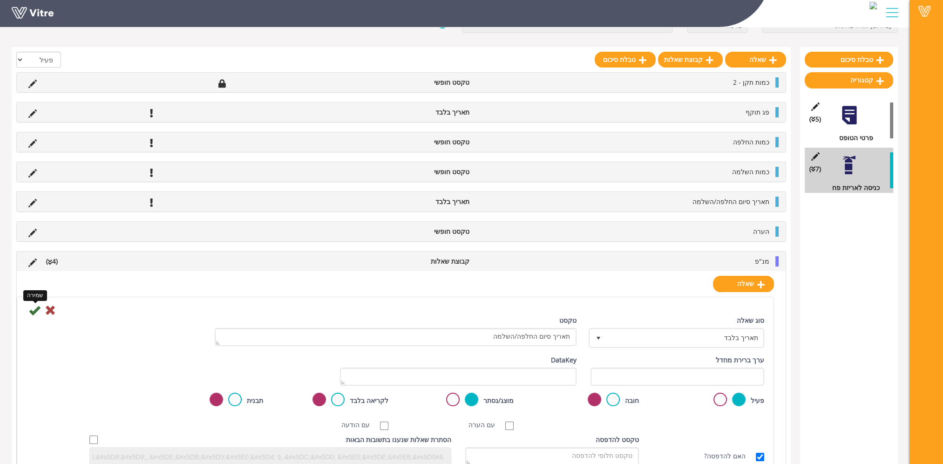
click at [34, 309] on icon at bounding box center [34, 310] width 11 height 11
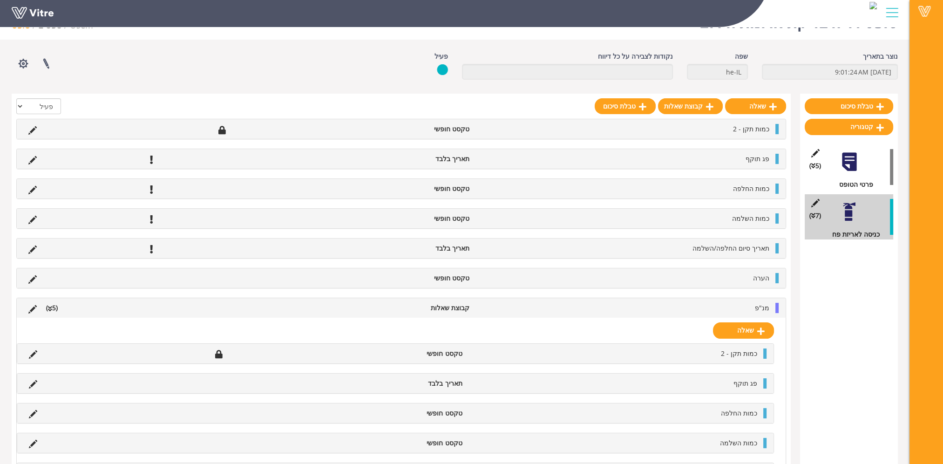
scroll to position [68, 0]
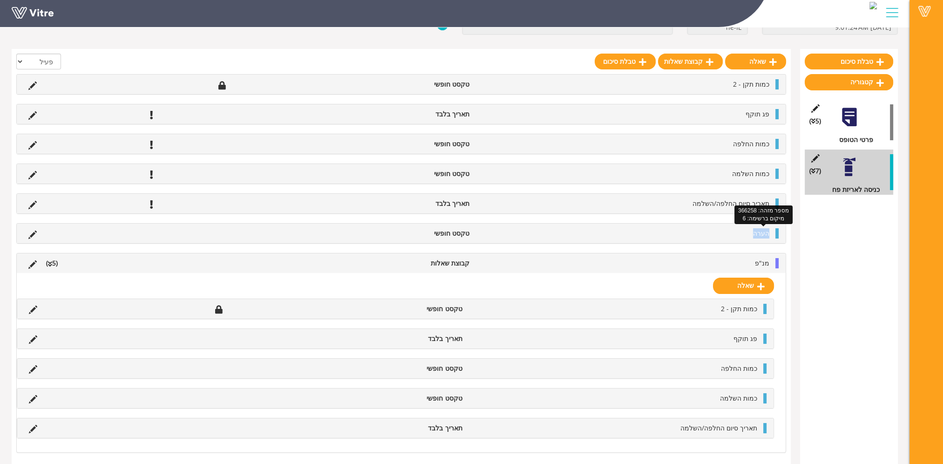
drag, startPoint x: 751, startPoint y: 233, endPoint x: 768, endPoint y: 233, distance: 16.8
click at [768, 233] on li "הערה" at bounding box center [624, 233] width 300 height 10
copy span "הערה"
click at [745, 285] on link "שאלה" at bounding box center [743, 286] width 61 height 16
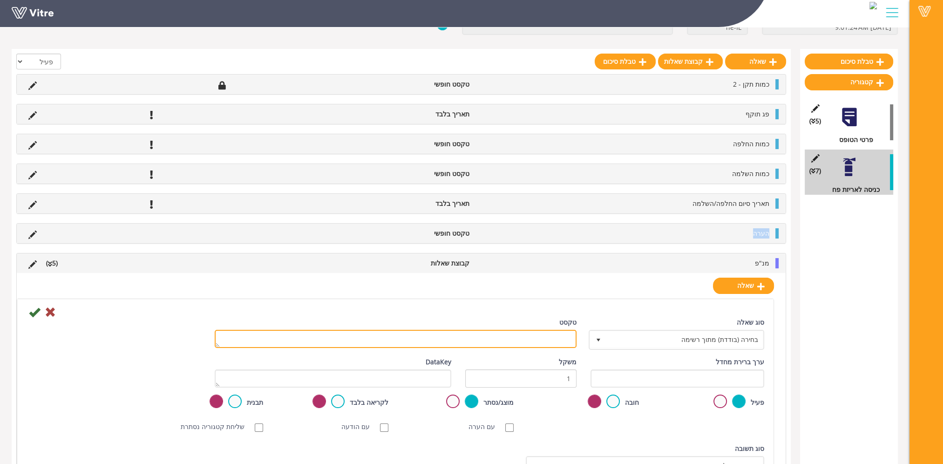
click at [544, 335] on textarea "טקסט" at bounding box center [396, 339] width 362 height 18
paste textarea "הערה"
type textarea "הערה"
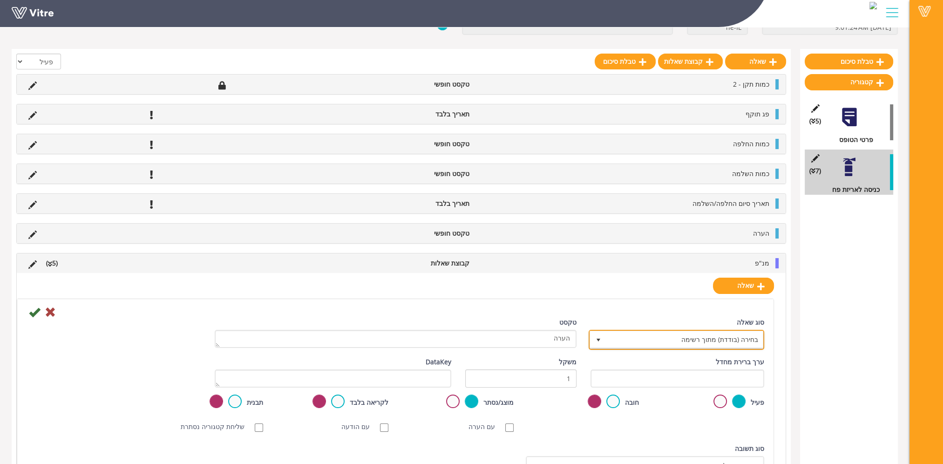
click at [683, 337] on span "בחירה (בודדת) מתוך רשימה" at bounding box center [685, 339] width 157 height 17
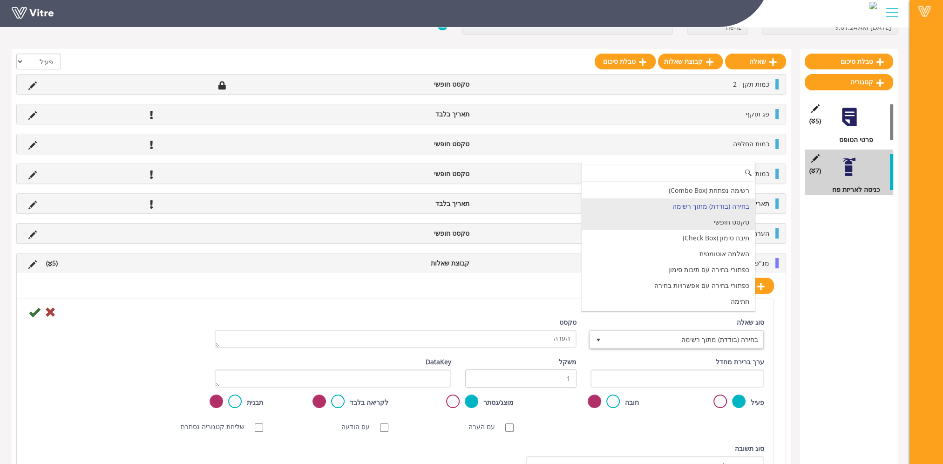
click at [739, 227] on li "טקסט חופשי" at bounding box center [668, 222] width 173 height 16
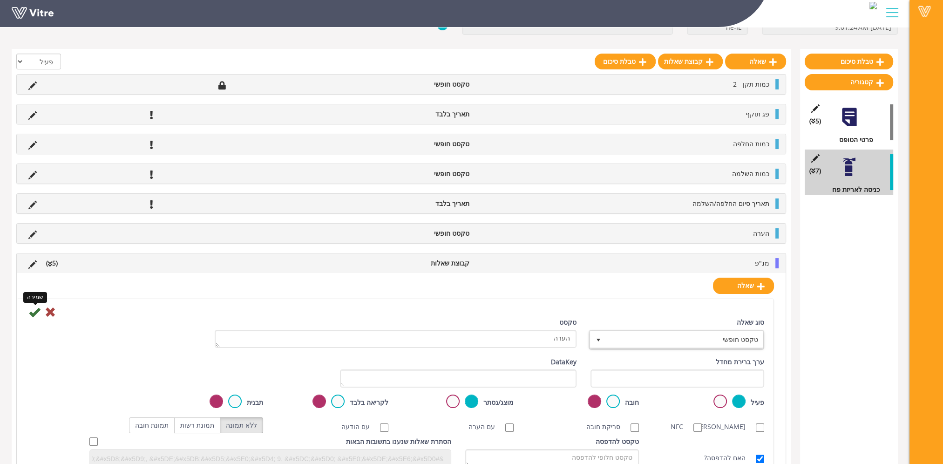
click at [33, 311] on icon at bounding box center [34, 312] width 11 height 11
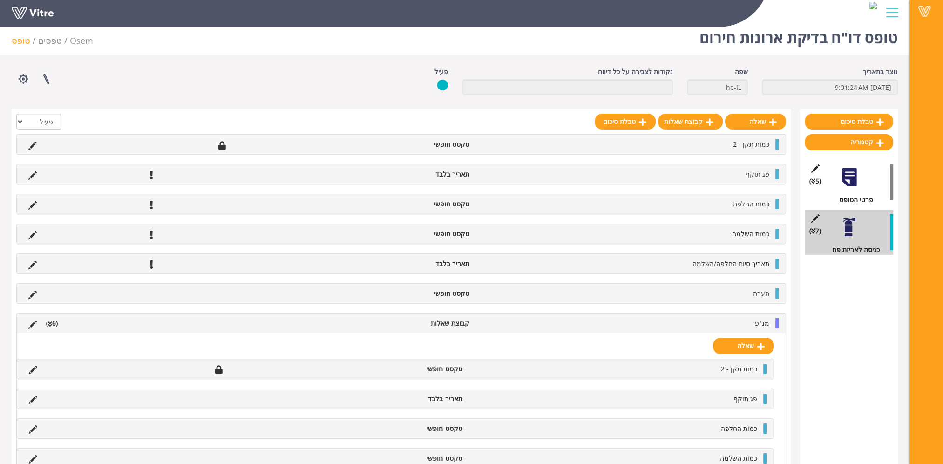
scroll to position [3, 0]
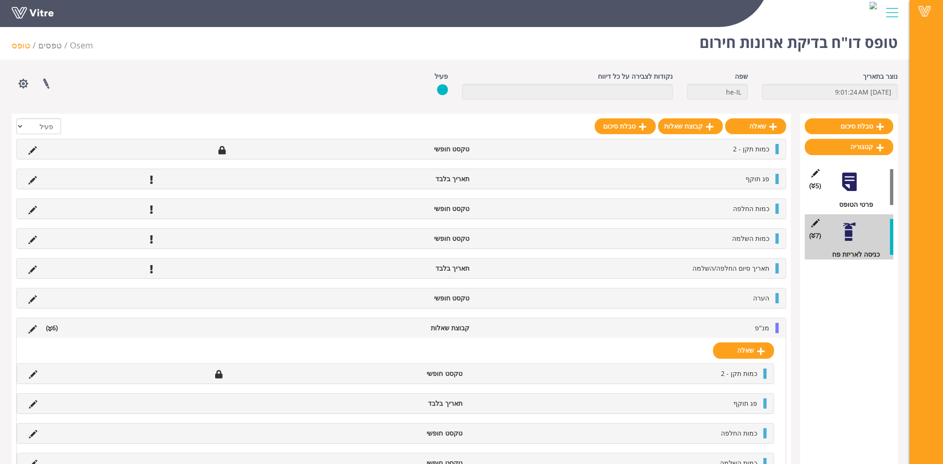
click at [764, 320] on div "מנ"פ קבוצת שאלות (6 )" at bounding box center [401, 328] width 769 height 20
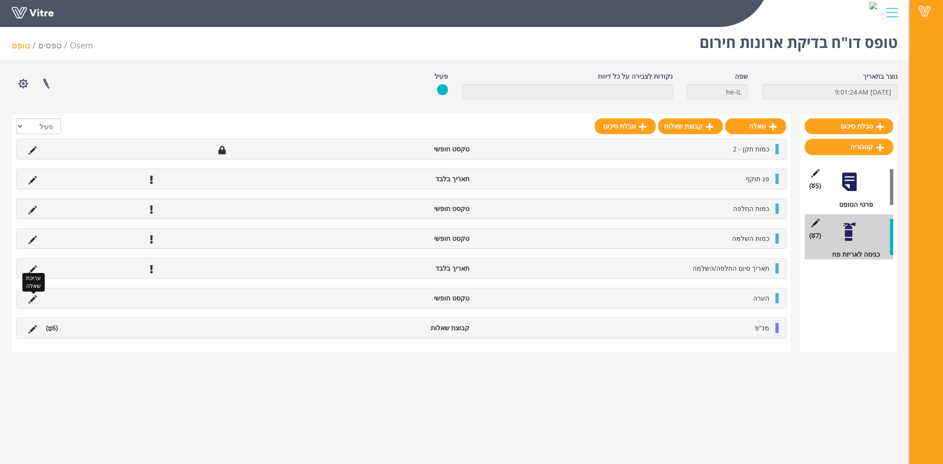
click at [32, 298] on icon at bounding box center [32, 299] width 8 height 8
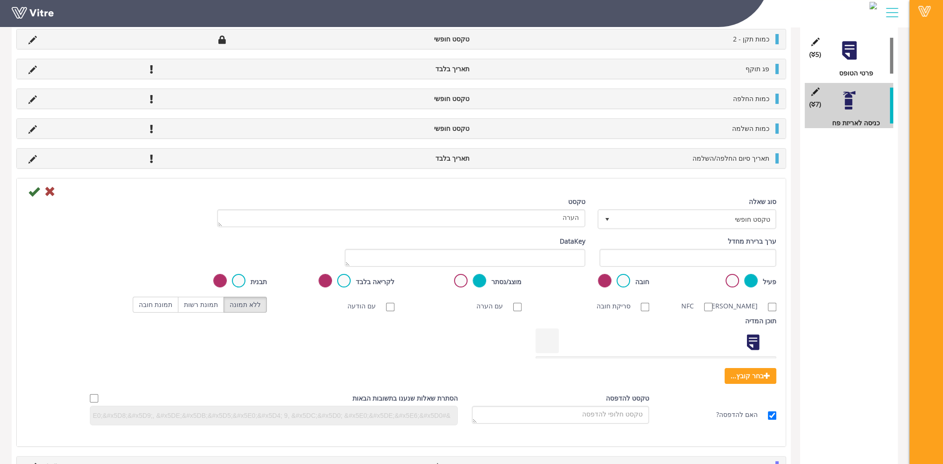
scroll to position [143, 0]
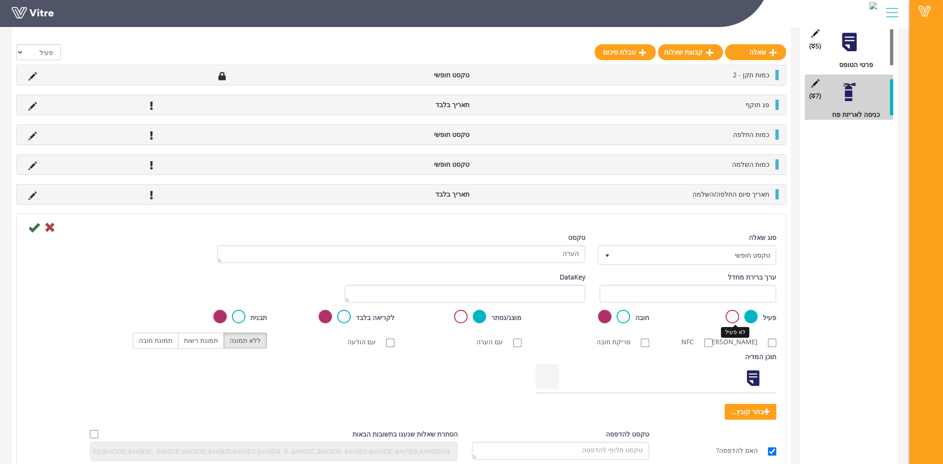
click at [739, 316] on label at bounding box center [733, 317] width 14 height 14
click at [0, 0] on input "radio" at bounding box center [0, 0] width 0 height 0
click at [38, 226] on icon at bounding box center [33, 227] width 11 height 11
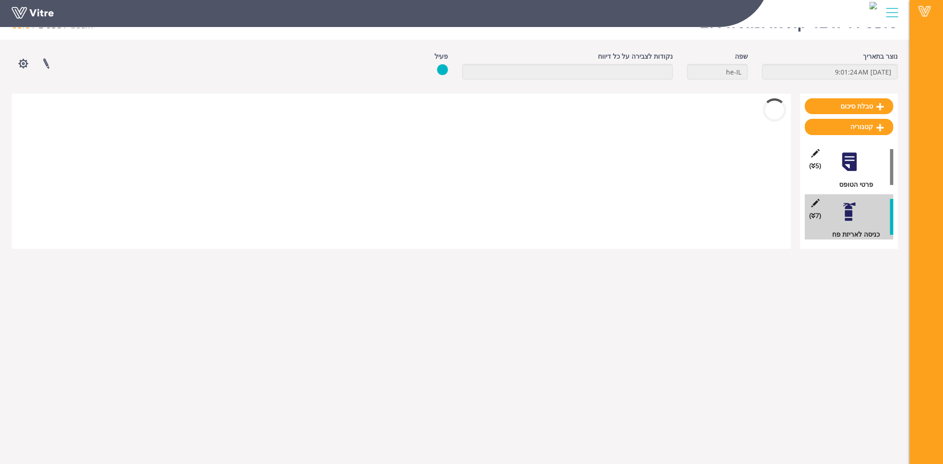
scroll to position [23, 0]
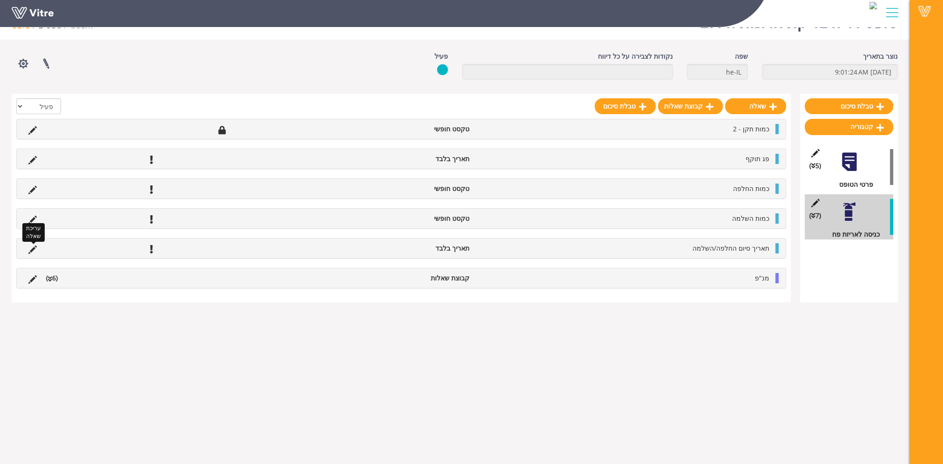
click at [33, 247] on icon at bounding box center [32, 249] width 8 height 8
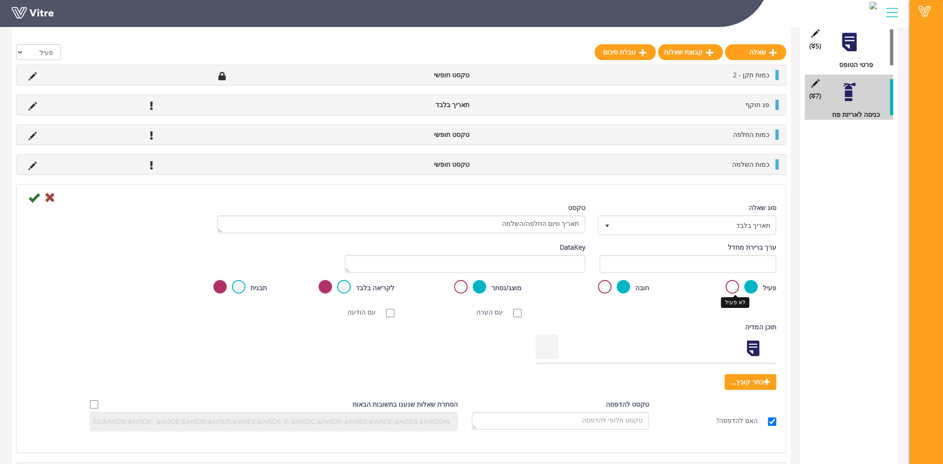
click at [732, 287] on label at bounding box center [733, 287] width 14 height 14
click at [0, 0] on input "radio" at bounding box center [0, 0] width 0 height 0
click at [35, 197] on icon at bounding box center [33, 197] width 11 height 11
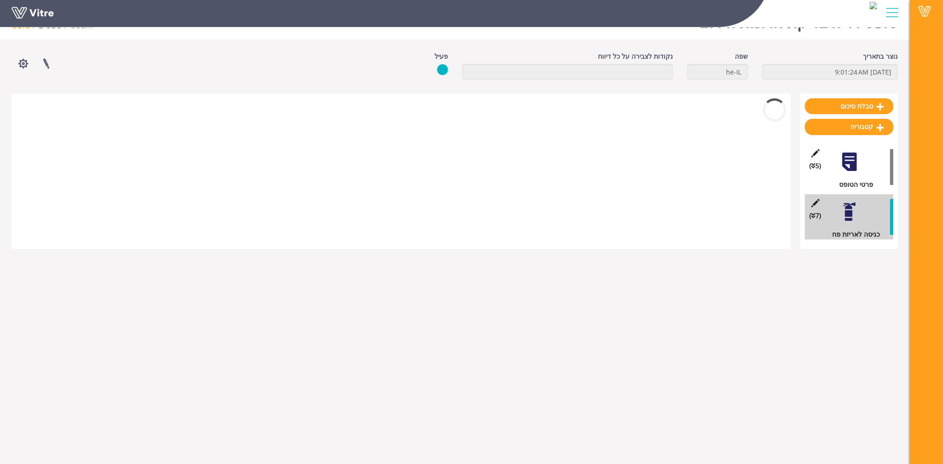
scroll to position [23, 0]
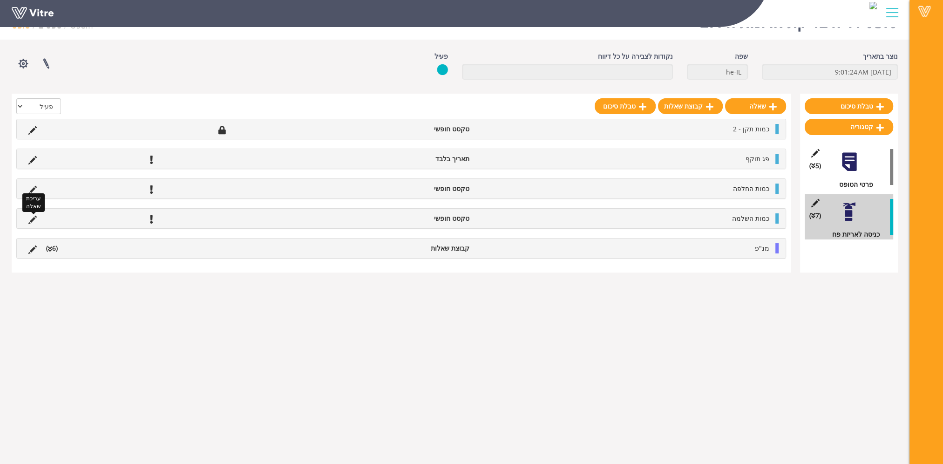
click at [32, 217] on icon at bounding box center [32, 220] width 8 height 8
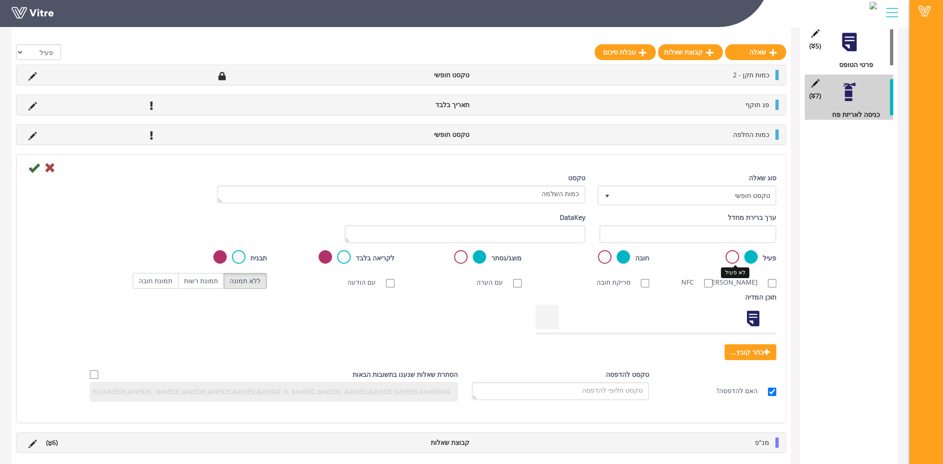
click at [730, 257] on label at bounding box center [733, 257] width 14 height 14
click at [0, 0] on input "radio" at bounding box center [0, 0] width 0 height 0
click at [34, 164] on icon at bounding box center [33, 167] width 11 height 11
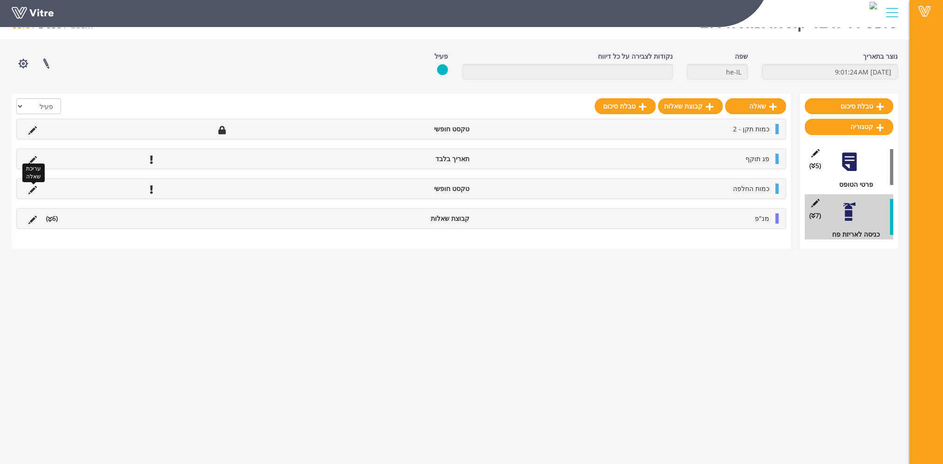
click at [30, 188] on icon at bounding box center [32, 190] width 8 height 8
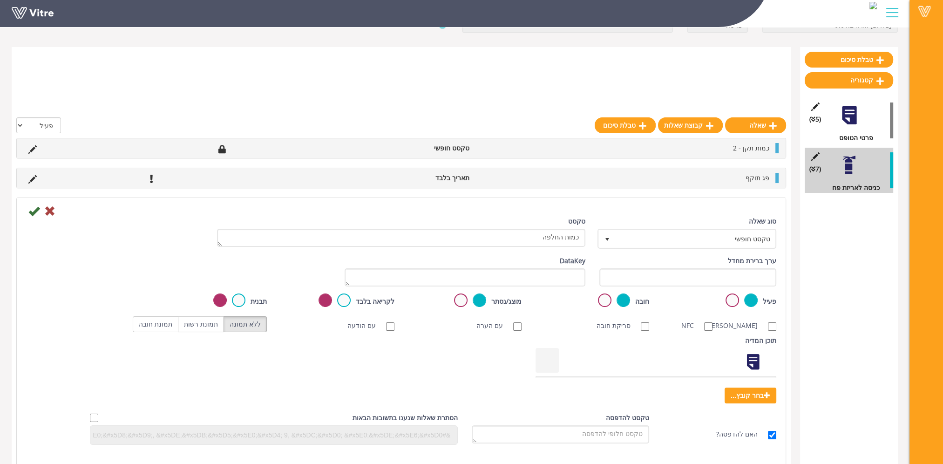
scroll to position [59, 0]
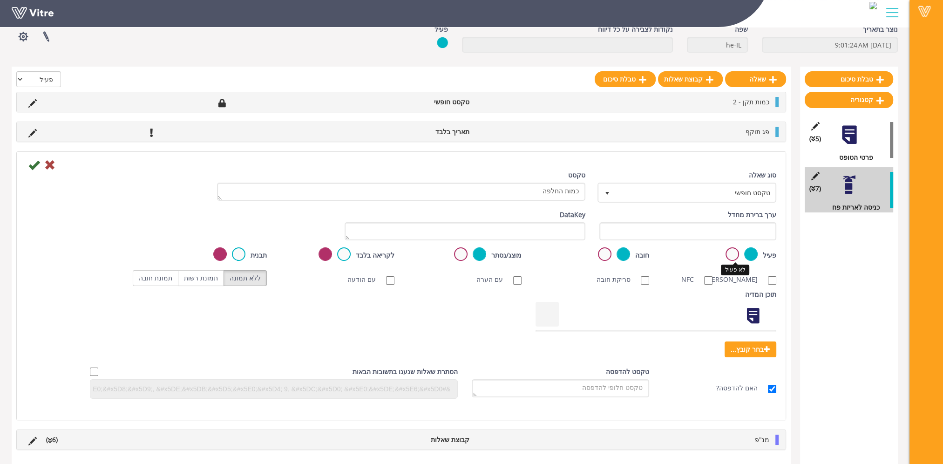
click at [734, 247] on label at bounding box center [733, 254] width 14 height 14
click at [0, 0] on input "radio" at bounding box center [0, 0] width 0 height 0
click at [36, 159] on icon at bounding box center [33, 164] width 11 height 11
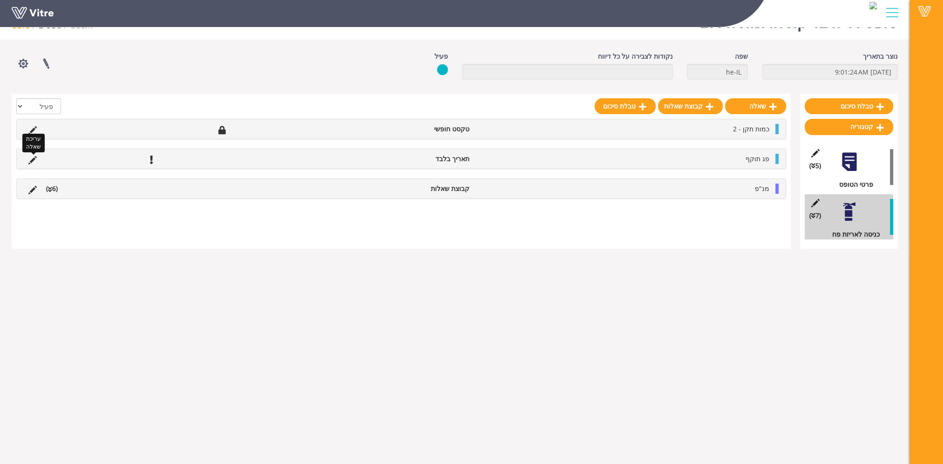
click at [32, 157] on icon at bounding box center [32, 160] width 8 height 8
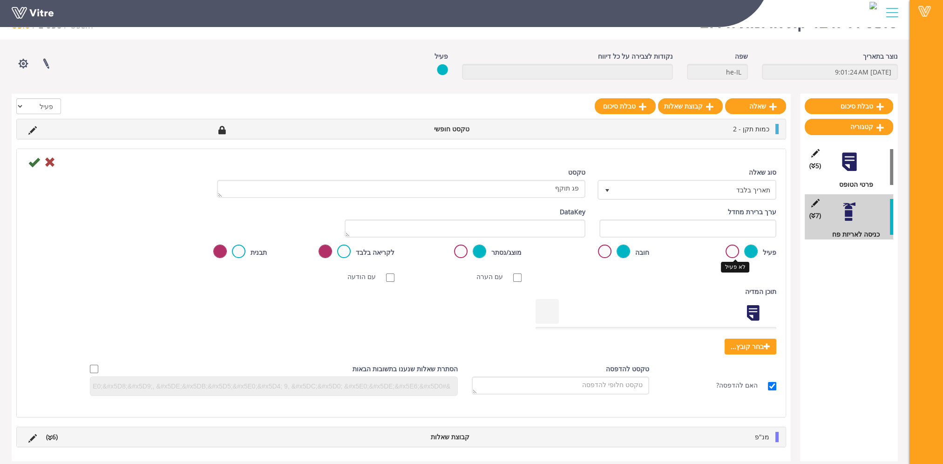
click at [735, 250] on label at bounding box center [733, 252] width 14 height 14
click at [0, 0] on input "radio" at bounding box center [0, 0] width 0 height 0
click at [35, 161] on icon at bounding box center [33, 162] width 11 height 11
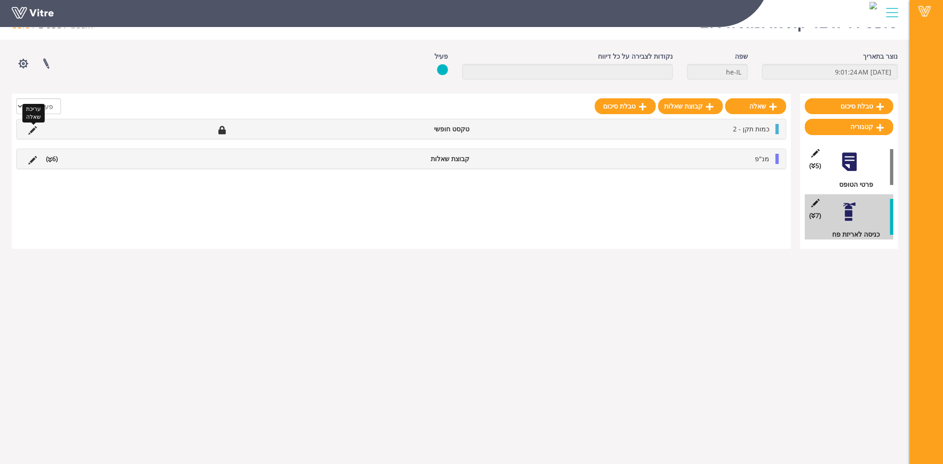
click at [36, 127] on icon at bounding box center [32, 130] width 8 height 8
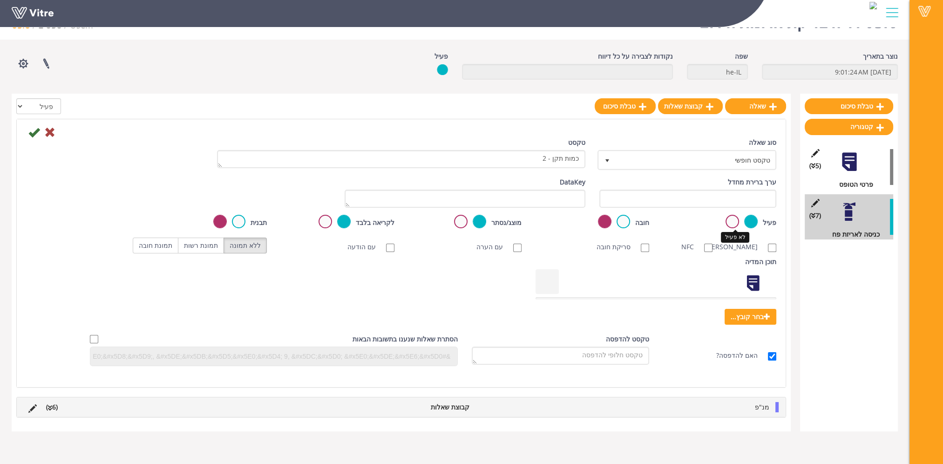
click at [732, 225] on label at bounding box center [733, 222] width 14 height 14
click at [0, 0] on input "radio" at bounding box center [0, 0] width 0 height 0
click at [32, 134] on icon at bounding box center [33, 132] width 11 height 11
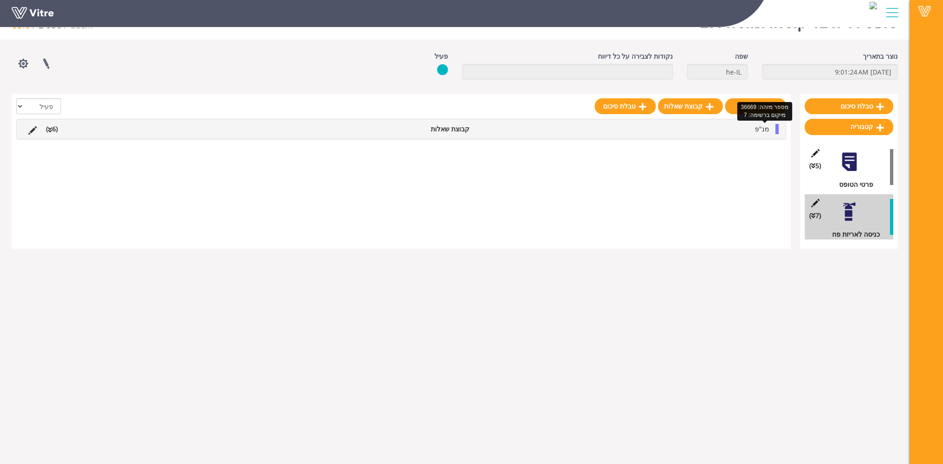
click at [758, 129] on span "מנ"פ" at bounding box center [762, 128] width 14 height 9
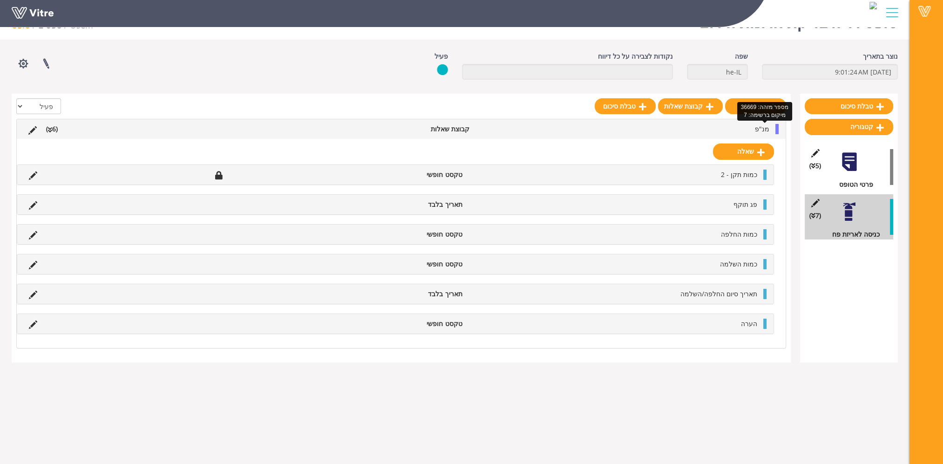
click at [762, 130] on span "מנ"פ" at bounding box center [762, 128] width 14 height 9
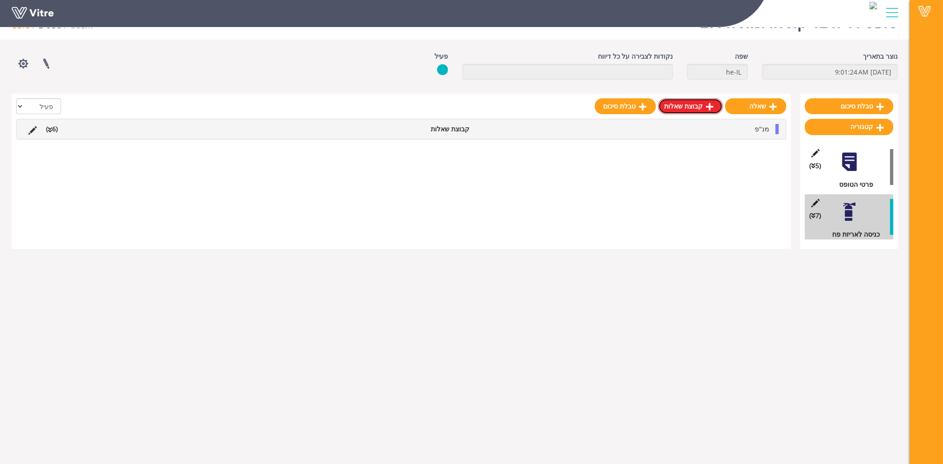
click at [702, 112] on link "קבוצת שאלות" at bounding box center [690, 106] width 65 height 16
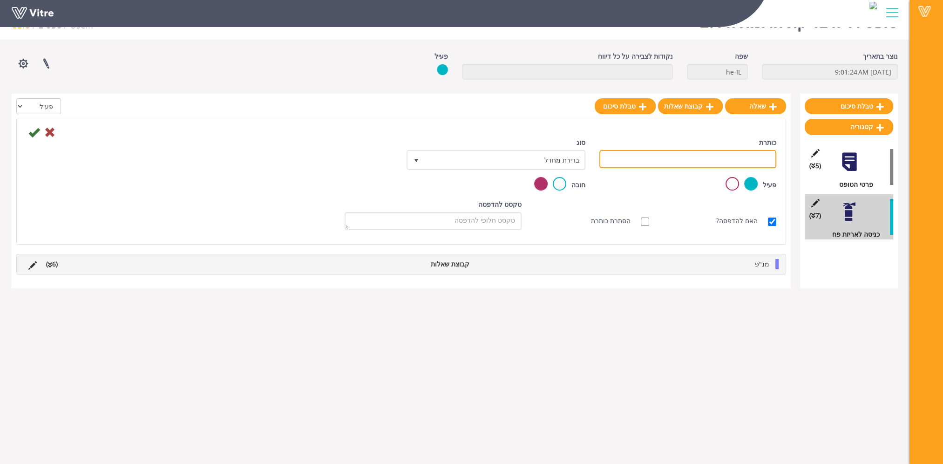
click at [729, 165] on input "כותרת" at bounding box center [688, 159] width 177 height 18
type input "פנס לד נטען"
click at [37, 130] on icon at bounding box center [33, 132] width 11 height 11
click at [29, 129] on icon at bounding box center [33, 132] width 11 height 11
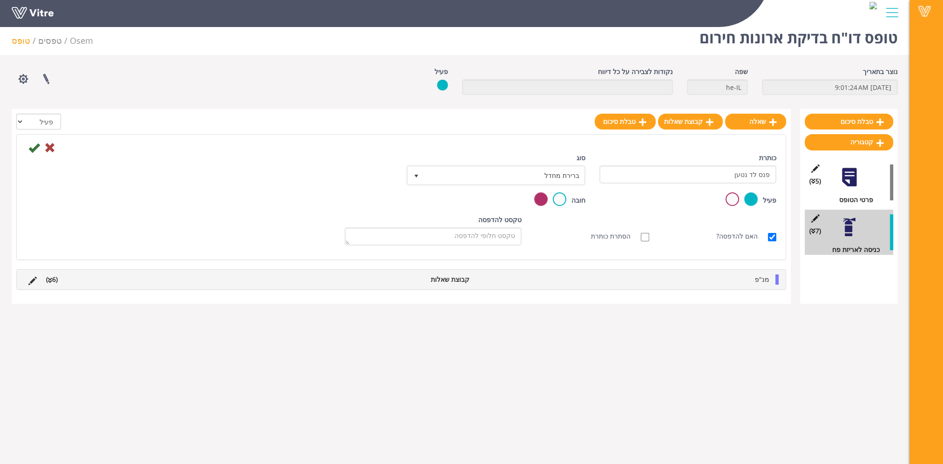
scroll to position [0, 0]
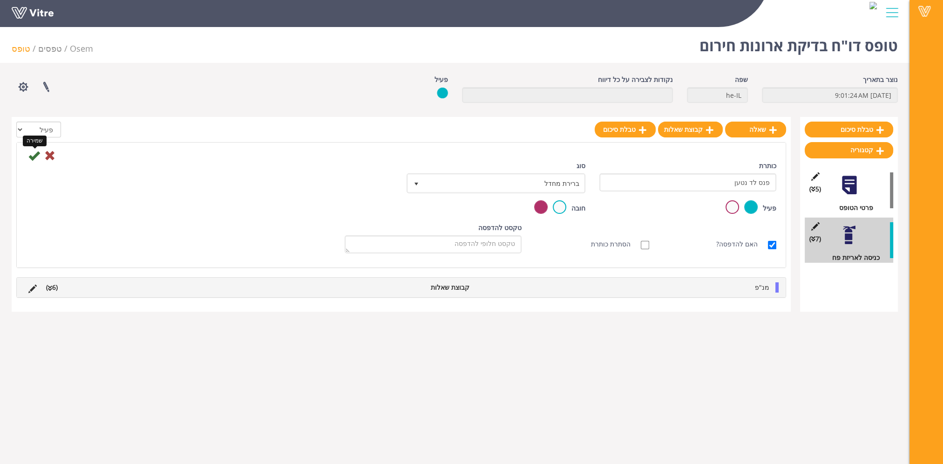
click at [34, 156] on icon at bounding box center [33, 155] width 11 height 11
click at [559, 208] on label at bounding box center [560, 207] width 14 height 14
click at [0, 0] on input "radio" at bounding box center [0, 0] width 0 height 0
click at [536, 209] on label at bounding box center [541, 207] width 14 height 14
click at [0, 0] on input "radio" at bounding box center [0, 0] width 0 height 0
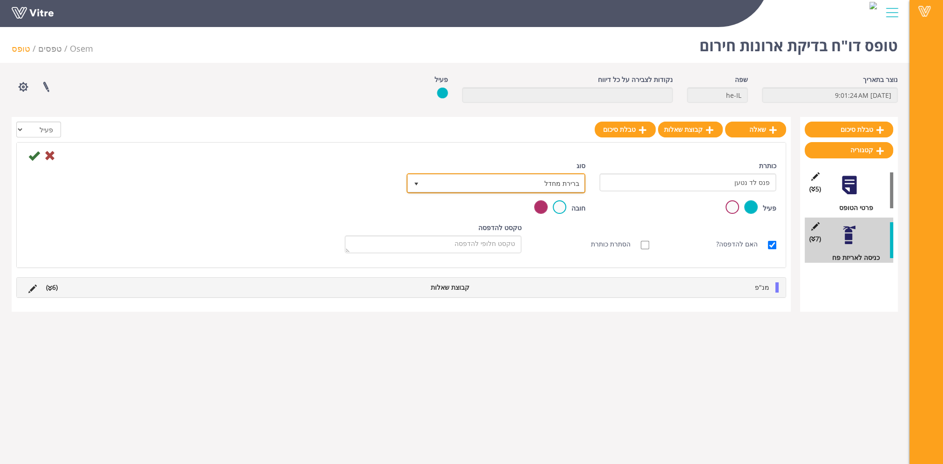
click at [466, 184] on span "ברירת מחדל" at bounding box center [504, 183] width 160 height 17
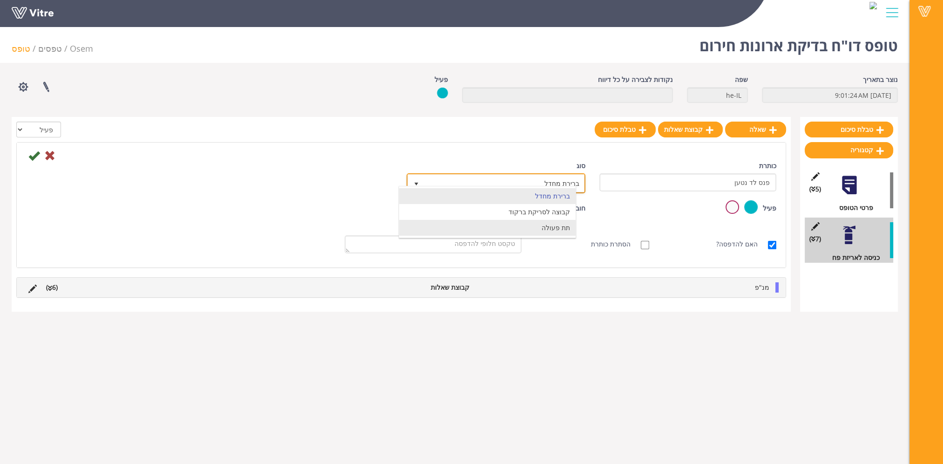
click at [474, 220] on li "תת פעולה" at bounding box center [487, 228] width 177 height 16
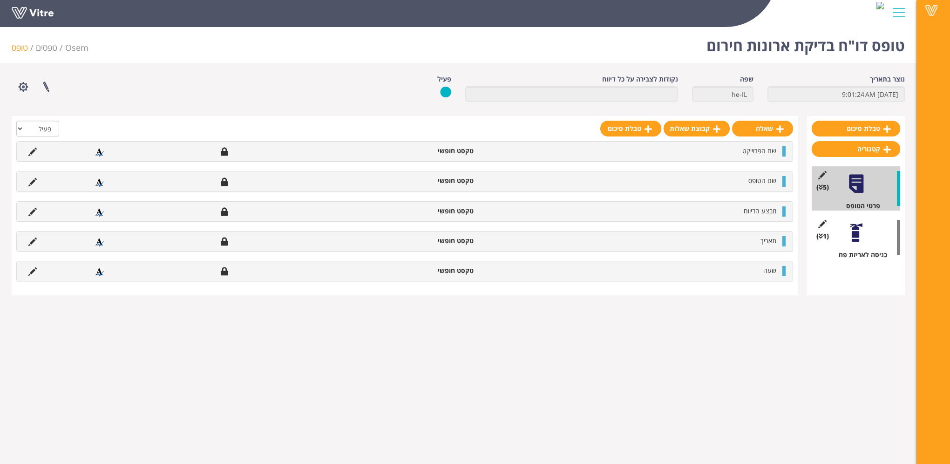
click at [848, 239] on div at bounding box center [856, 232] width 21 height 21
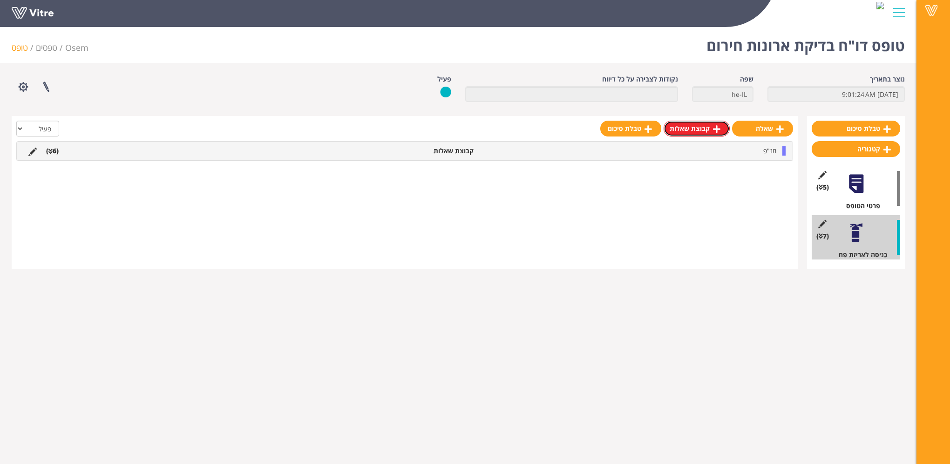
click at [702, 129] on link "קבוצת שאלות" at bounding box center [697, 129] width 66 height 16
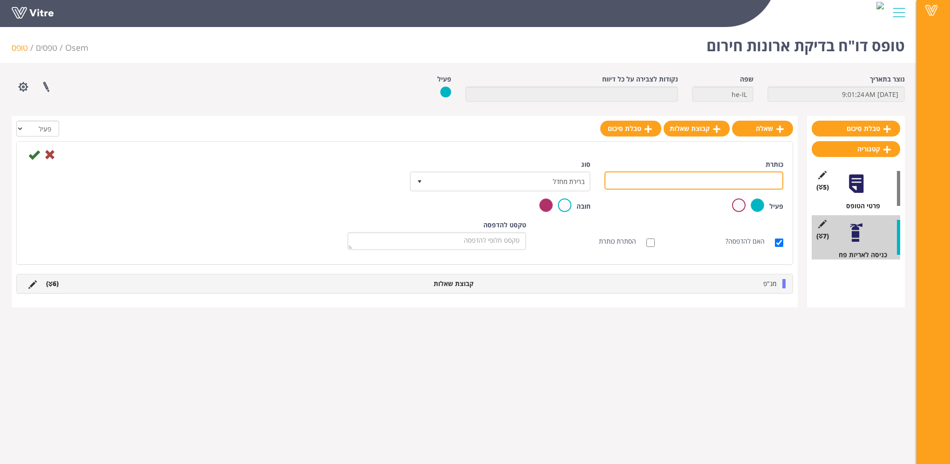
click at [736, 181] on input "כותרת" at bounding box center [694, 180] width 179 height 18
click at [733, 183] on input "כותרת" at bounding box center [694, 180] width 179 height 18
type input "פנס לד נטען"
click at [35, 155] on icon at bounding box center [33, 154] width 11 height 11
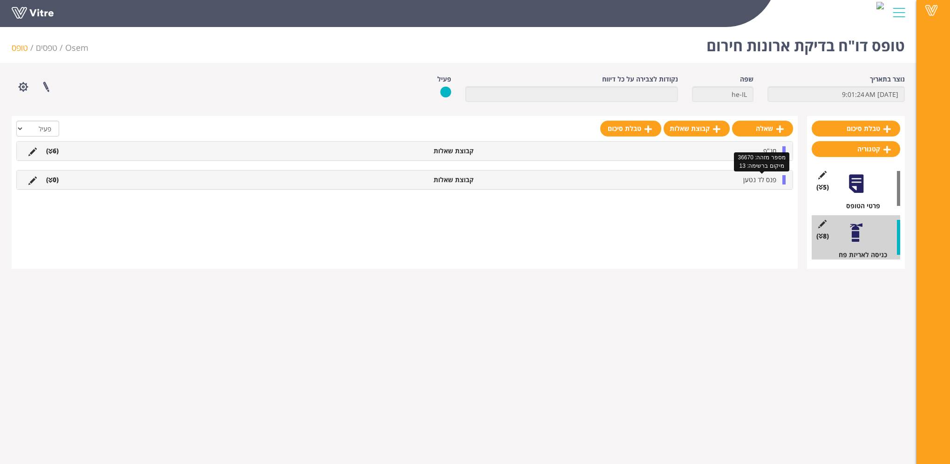
click at [766, 182] on span "פנס לד נטען" at bounding box center [759, 179] width 33 height 9
click at [757, 200] on link "שאלה" at bounding box center [750, 202] width 61 height 16
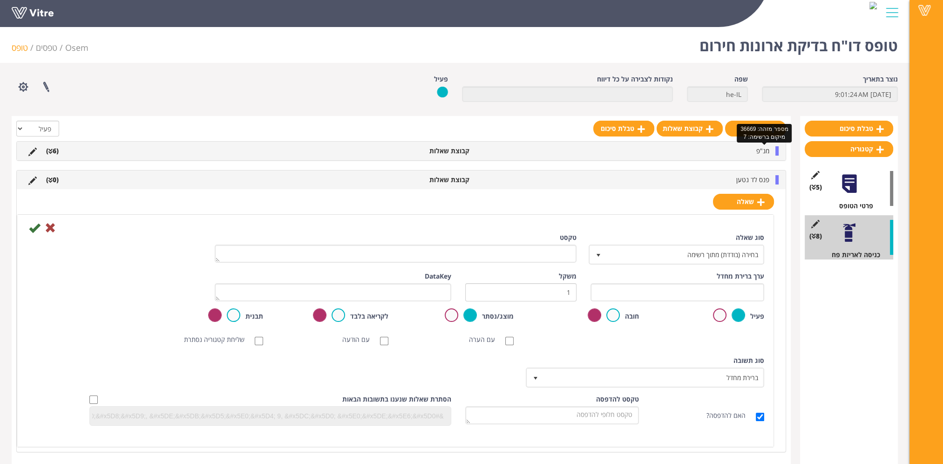
click at [764, 149] on span "מנ"פ" at bounding box center [763, 150] width 13 height 9
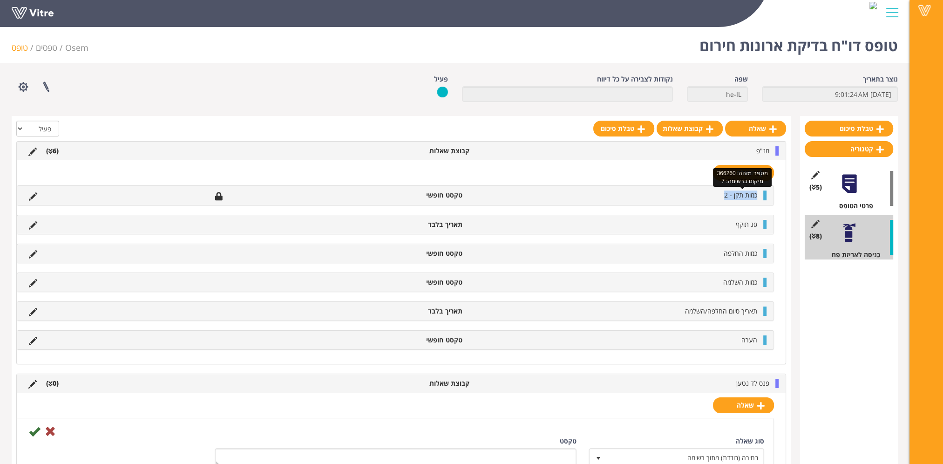
drag, startPoint x: 719, startPoint y: 196, endPoint x: 756, endPoint y: 194, distance: 36.8
click at [756, 194] on li "כמות תקן - 2" at bounding box center [614, 195] width 295 height 9
copy span "כמות תקן - 2"
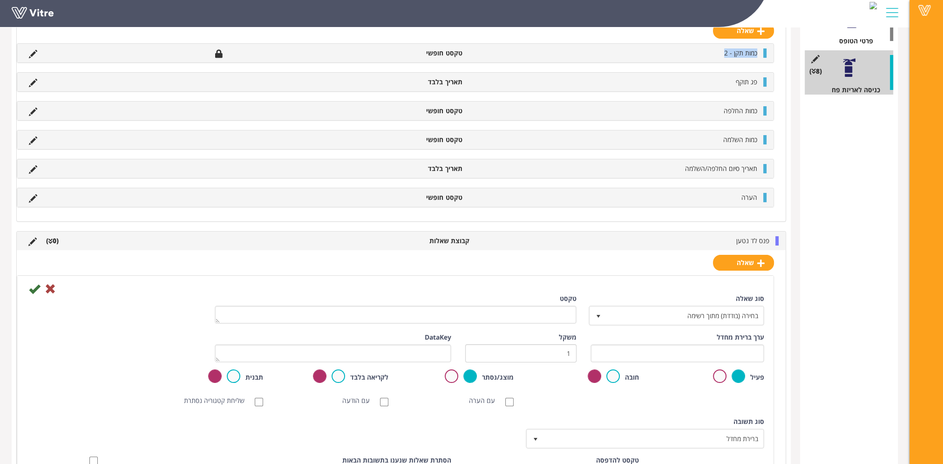
scroll to position [186, 0]
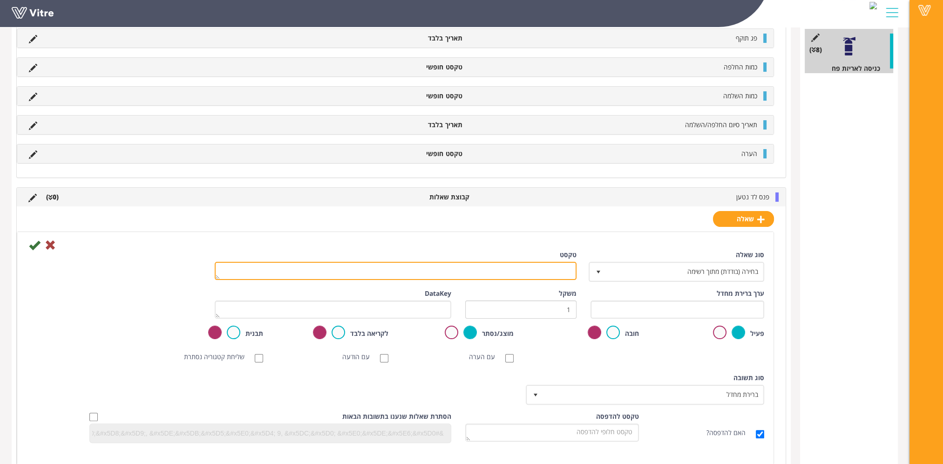
click at [550, 268] on textarea "טקסט" at bounding box center [396, 271] width 362 height 18
paste textarea "כמות תקן - 2"
type textarea "כמות תקן - 2"
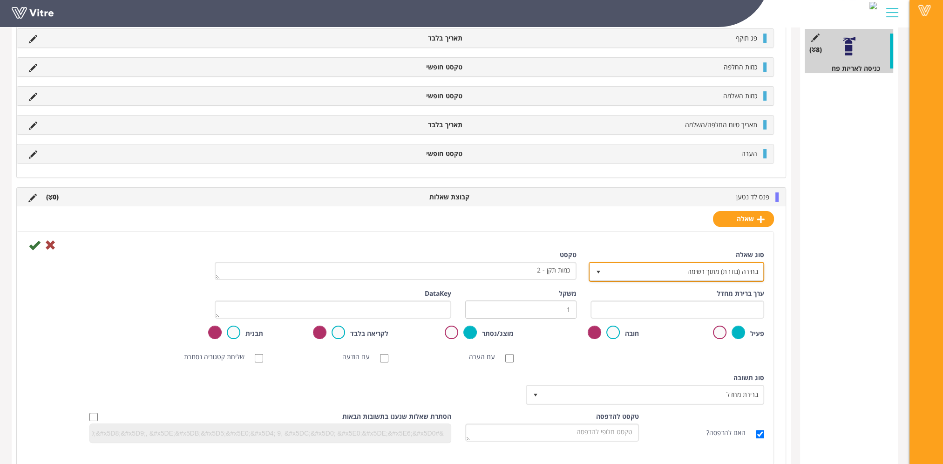
click at [686, 270] on span "בחירה (בודדת) מתוך רשימה" at bounding box center [685, 271] width 157 height 17
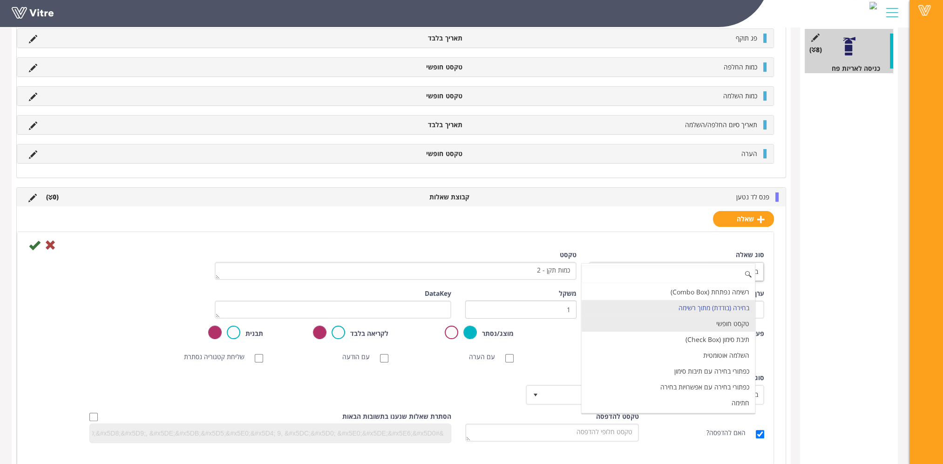
click at [688, 320] on li "טקסט חופשי" at bounding box center [668, 324] width 173 height 16
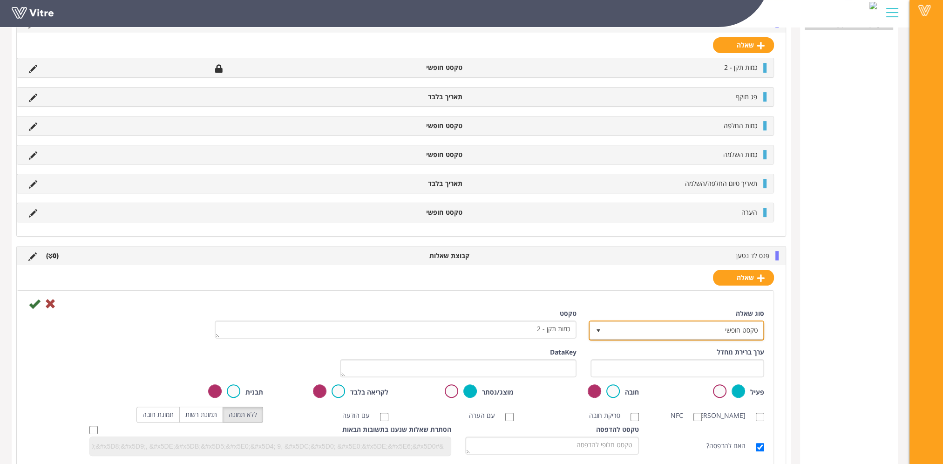
scroll to position [279, 0]
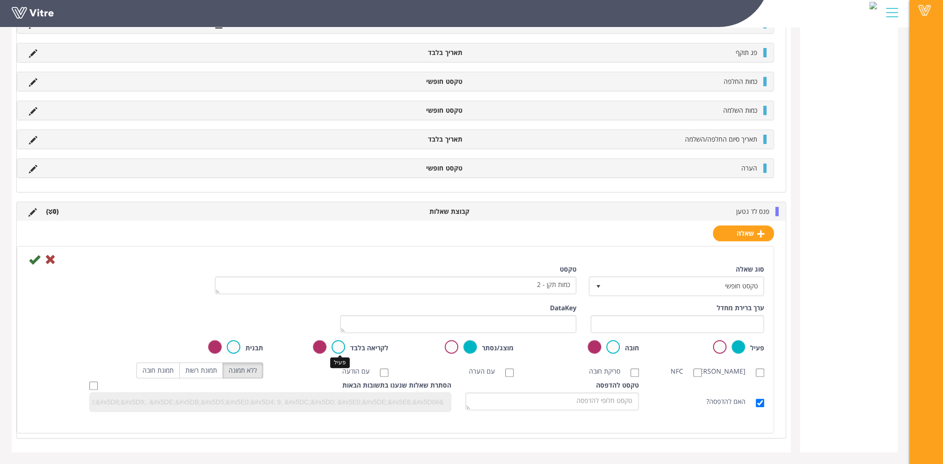
click at [340, 340] on label at bounding box center [339, 347] width 14 height 14
click at [0, 0] on input "radio" at bounding box center [0, 0] width 0 height 0
click at [35, 254] on icon at bounding box center [34, 259] width 11 height 11
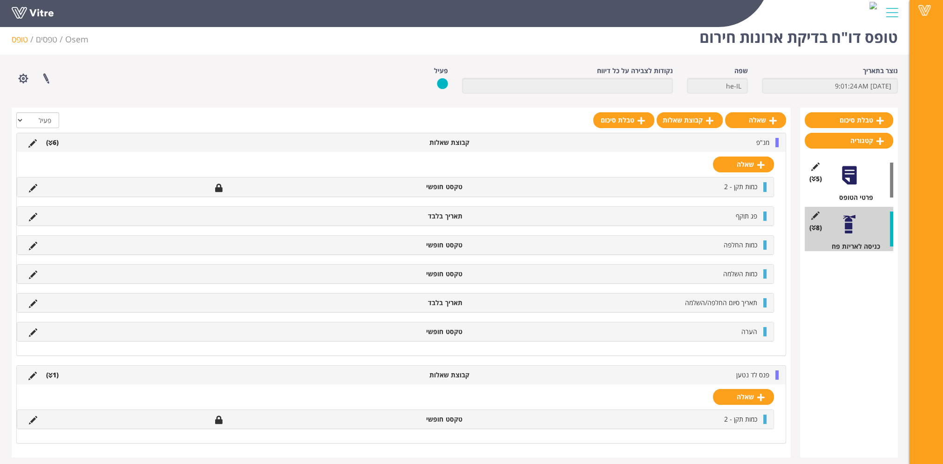
scroll to position [12, 0]
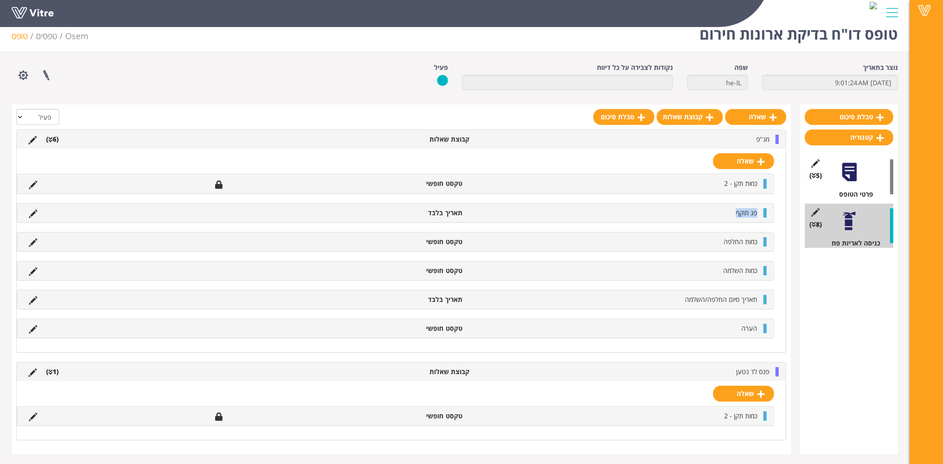
drag, startPoint x: 734, startPoint y: 212, endPoint x: 758, endPoint y: 211, distance: 24.3
click at [758, 211] on li "פג תוקף" at bounding box center [614, 212] width 295 height 9
copy span "פג תוקף"
click at [743, 388] on link "שאלה" at bounding box center [743, 394] width 61 height 16
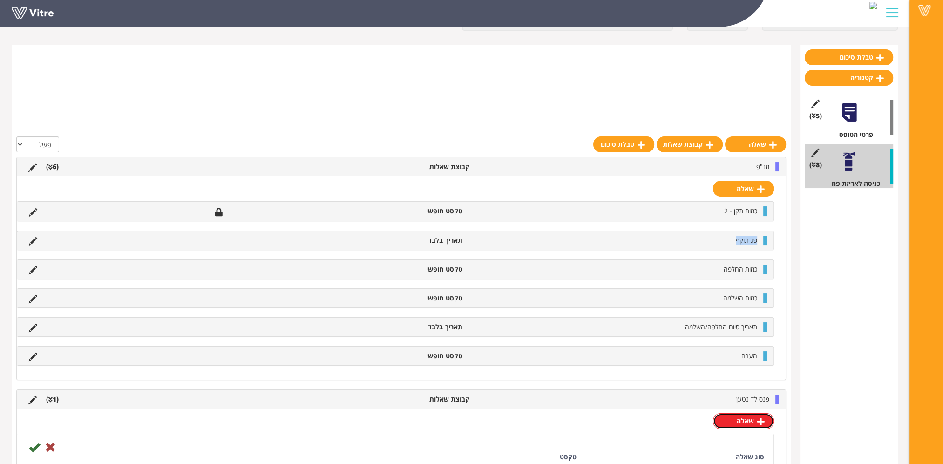
scroll to position [198, 0]
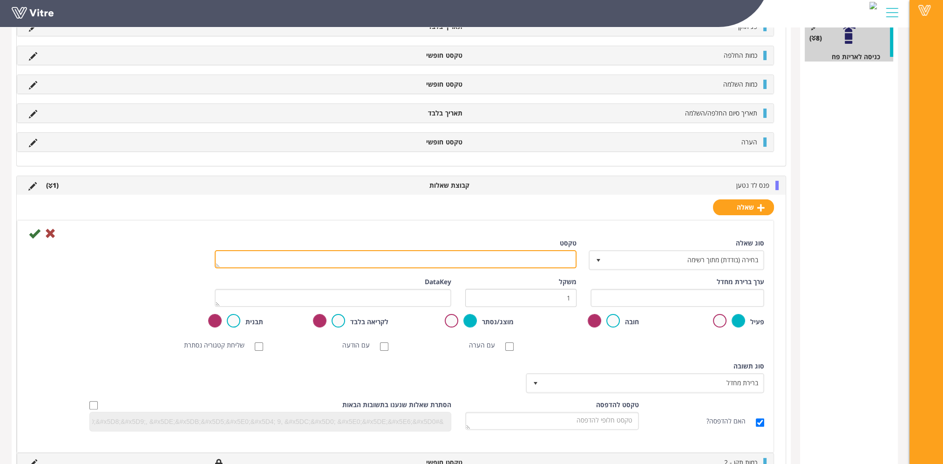
click at [518, 259] on textarea "טקסט" at bounding box center [396, 259] width 362 height 18
paste textarea "פג תוקף"
type textarea "פג תוקף"
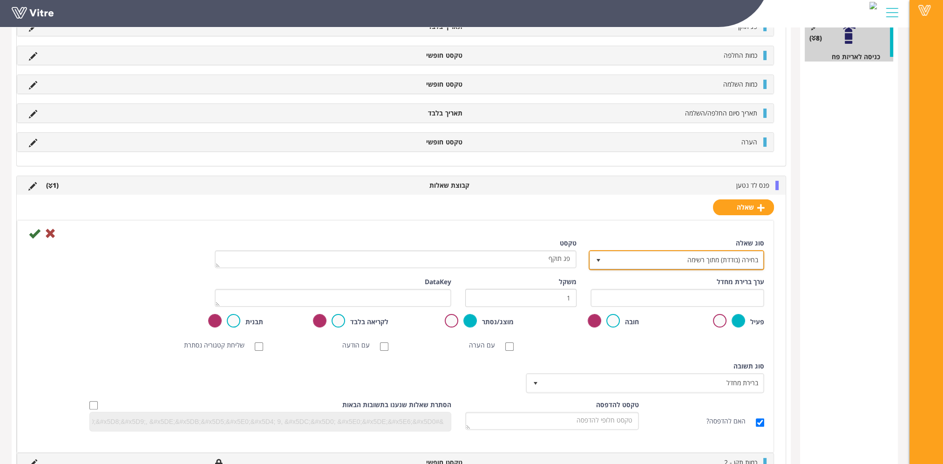
click at [711, 263] on span "בחירה (בודדת) מתוך רשימה" at bounding box center [685, 260] width 157 height 17
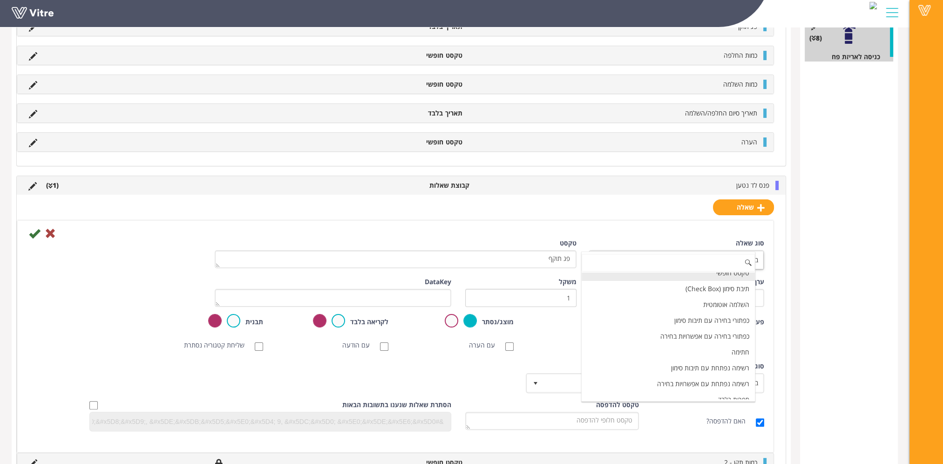
scroll to position [93, 0]
click at [714, 354] on li "תאריך בלבד" at bounding box center [668, 362] width 173 height 16
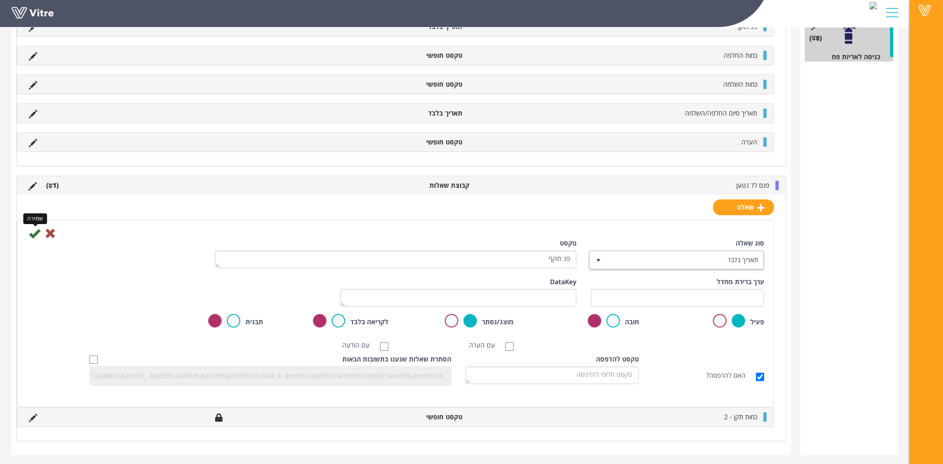
click at [37, 229] on icon at bounding box center [34, 233] width 11 height 11
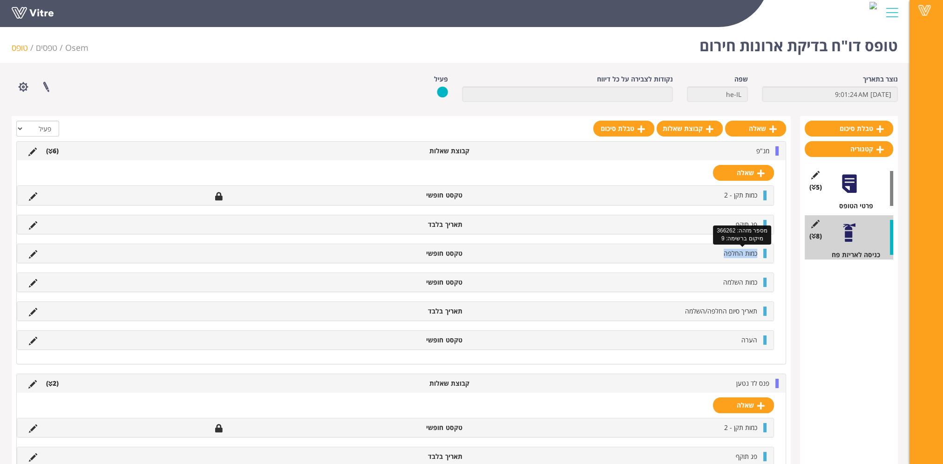
drag, startPoint x: 723, startPoint y: 254, endPoint x: 757, endPoint y: 254, distance: 33.5
click at [757, 254] on li "כמות החלפה" at bounding box center [614, 253] width 295 height 9
copy span "כמות החלפה"
click at [755, 404] on link "שאלה" at bounding box center [743, 405] width 61 height 16
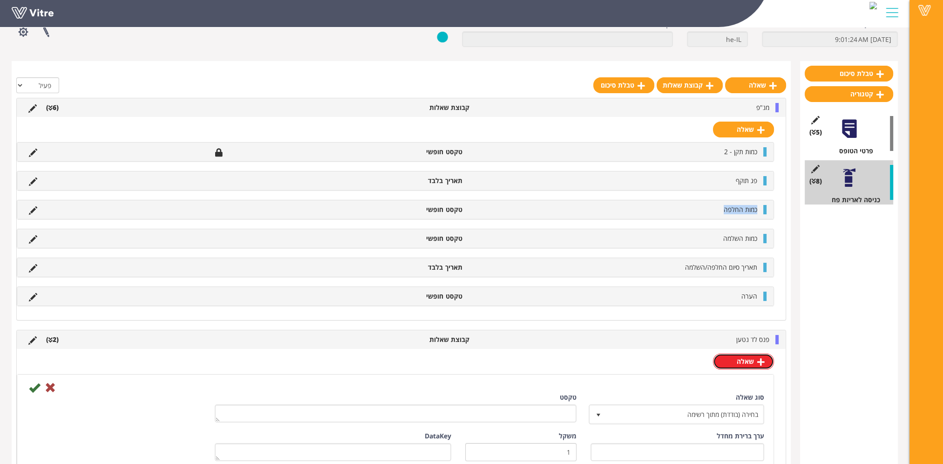
scroll to position [93, 0]
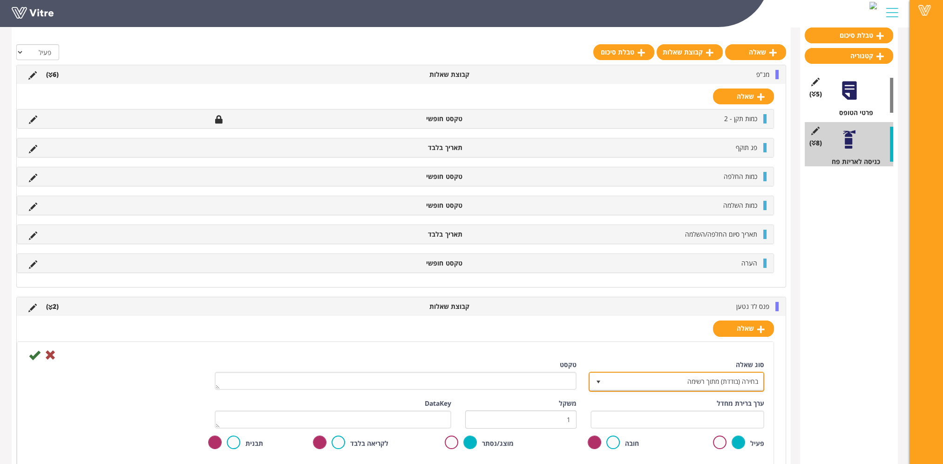
click at [688, 382] on span "בחירה (בודדת) מתוך רשימה" at bounding box center [685, 381] width 157 height 17
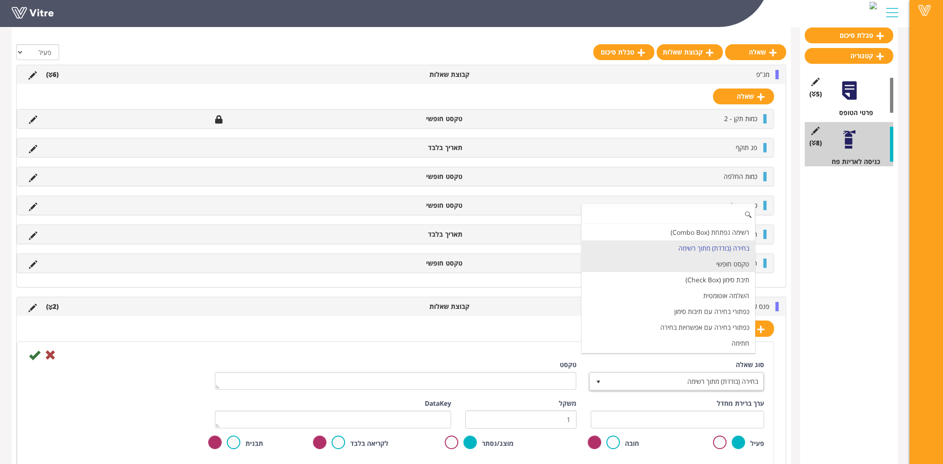
click at [692, 263] on li "טקסט חופשי" at bounding box center [668, 264] width 173 height 16
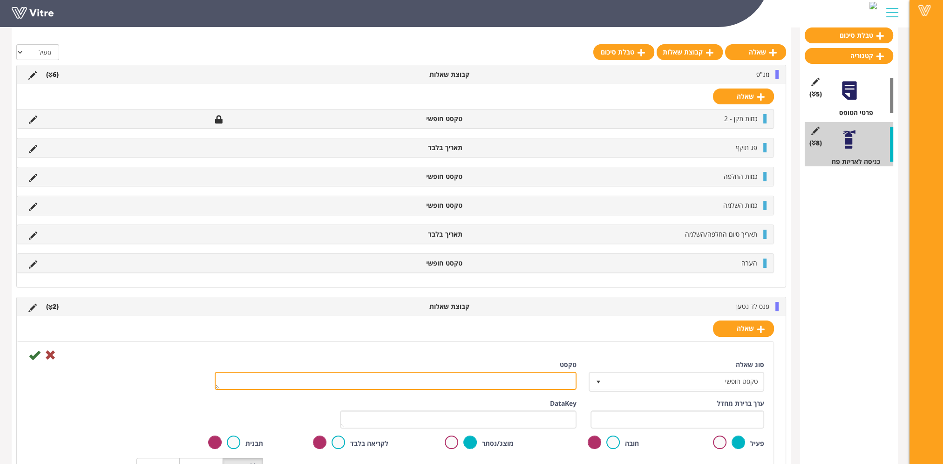
click at [546, 374] on textarea "טקסט" at bounding box center [396, 381] width 362 height 18
paste textarea "כמות החלפה"
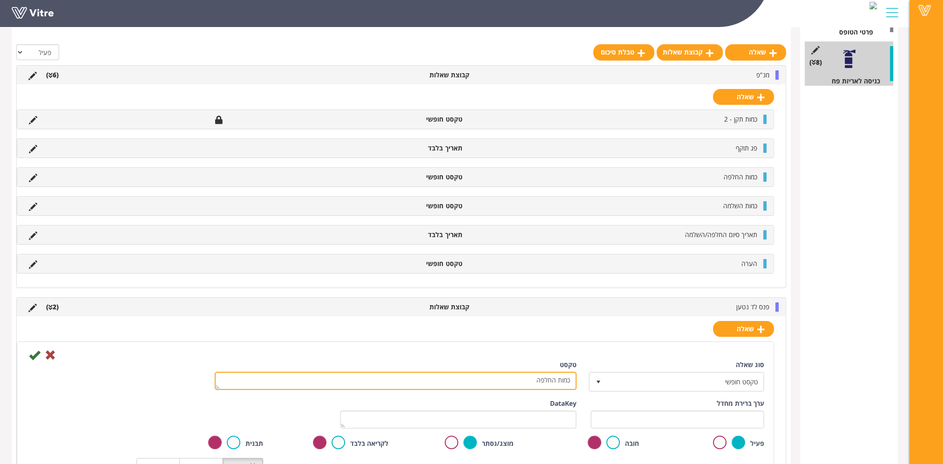
scroll to position [233, 0]
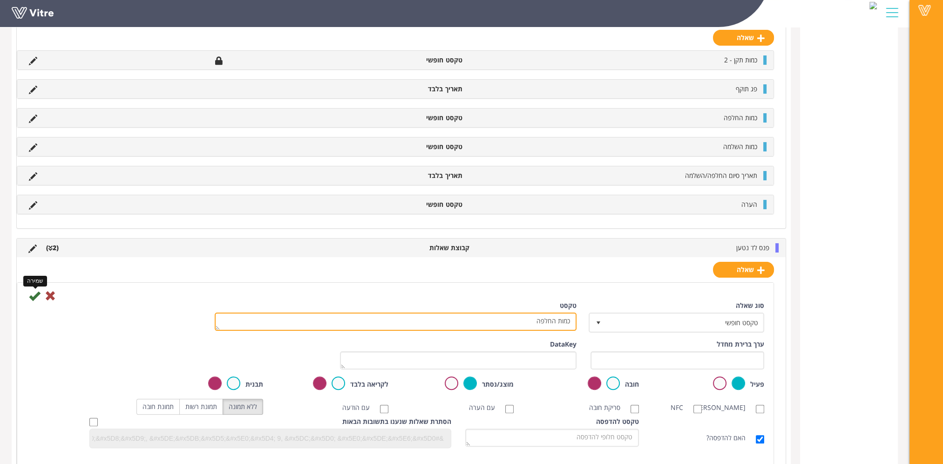
type textarea "כמות החלפה"
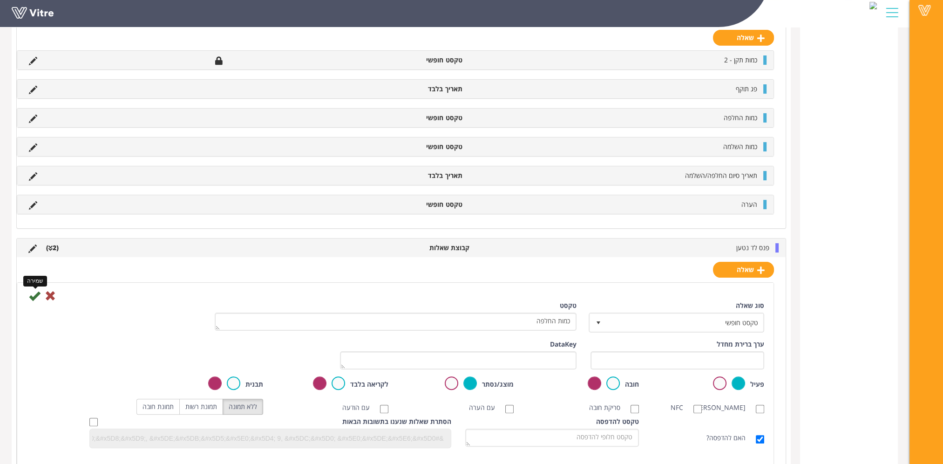
click at [36, 293] on icon at bounding box center [34, 295] width 11 height 11
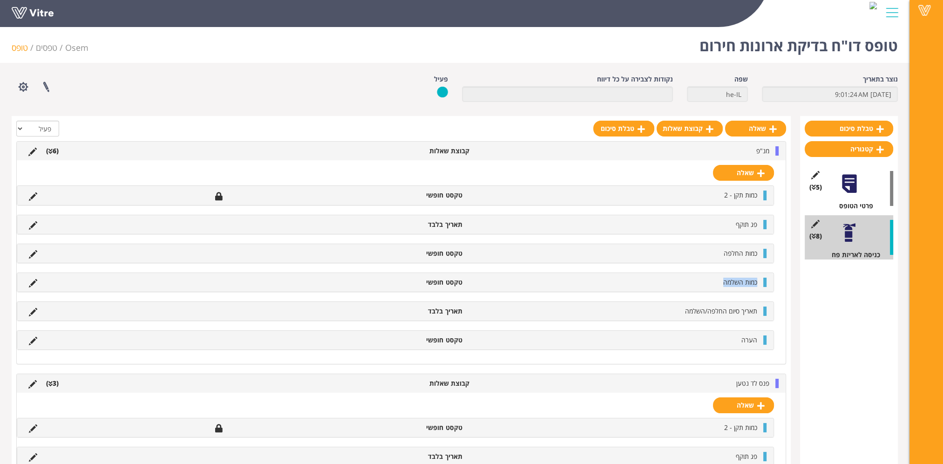
drag, startPoint x: 716, startPoint y: 282, endPoint x: 758, endPoint y: 280, distance: 42.0
click at [758, 280] on li "כמות השלמה" at bounding box center [614, 282] width 295 height 9
copy span "כמות השלמה"
click at [742, 401] on link "שאלה" at bounding box center [743, 405] width 61 height 16
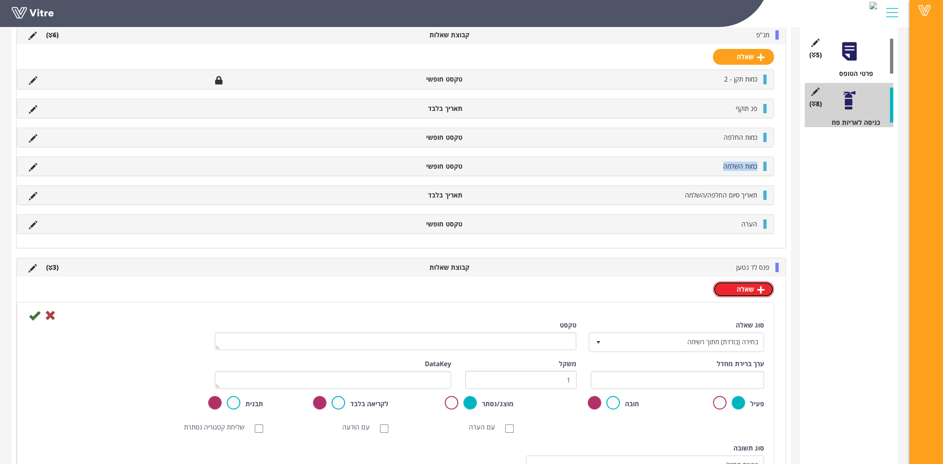
scroll to position [140, 0]
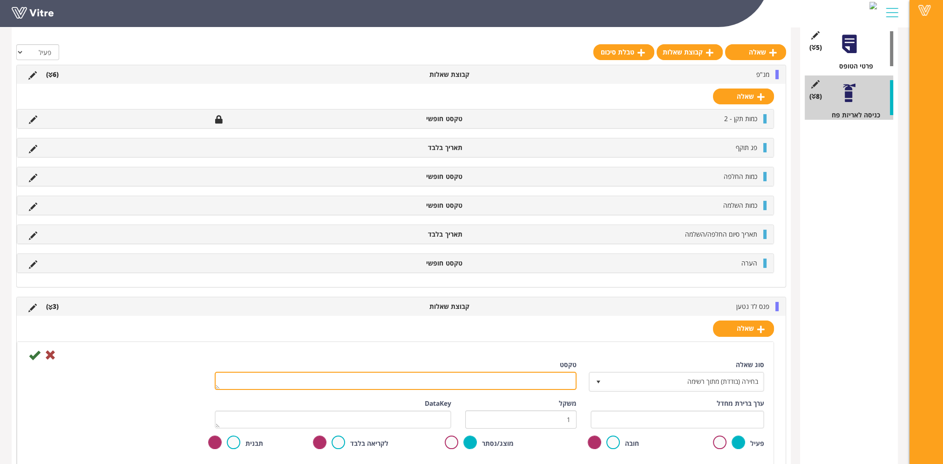
click at [562, 383] on textarea "טקסט" at bounding box center [396, 381] width 362 height 18
paste textarea "כמות השלמה"
type textarea "כמות השלמה"
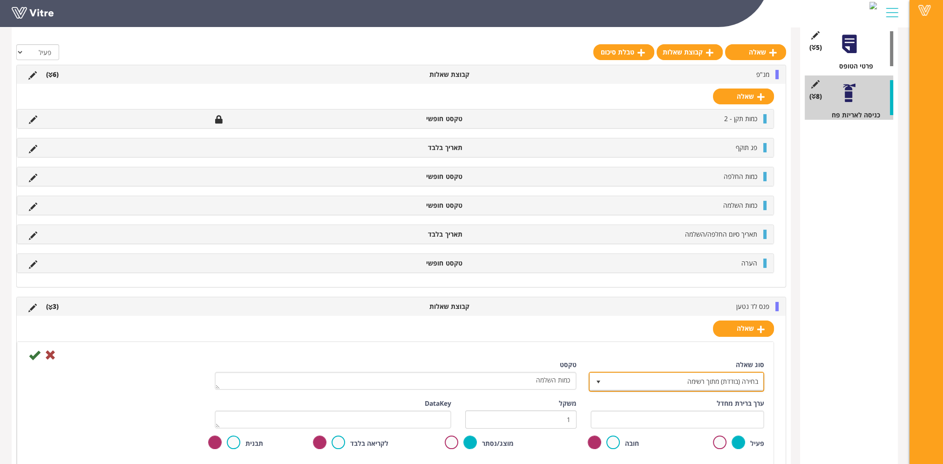
click at [665, 381] on span "בחירה (בודדת) מתוך רשימה" at bounding box center [685, 381] width 157 height 17
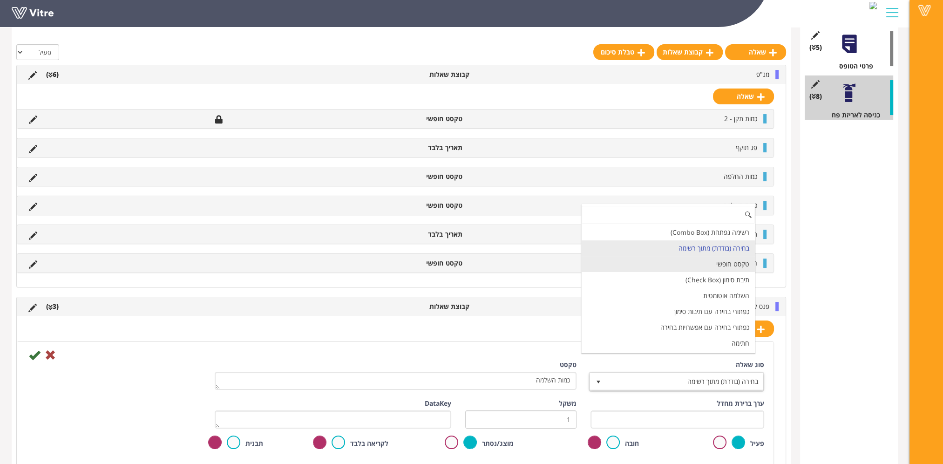
click at [677, 264] on li "טקסט חופשי" at bounding box center [668, 264] width 173 height 16
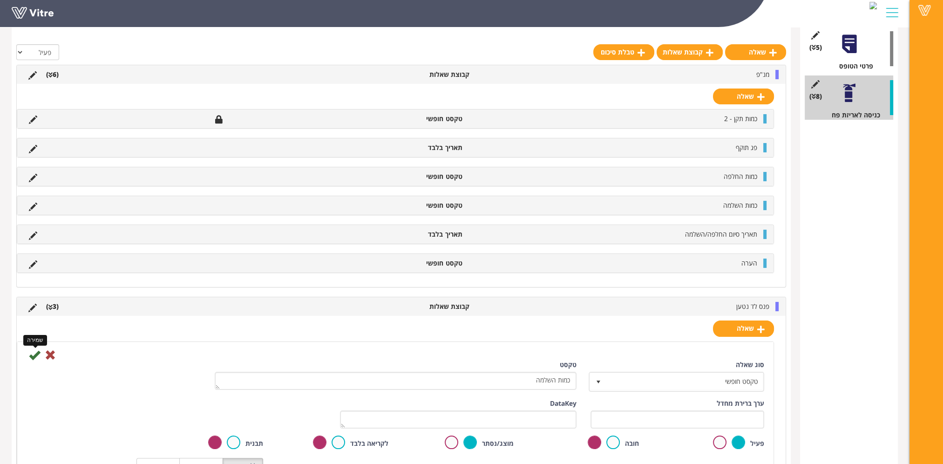
click at [37, 353] on icon at bounding box center [34, 354] width 11 height 11
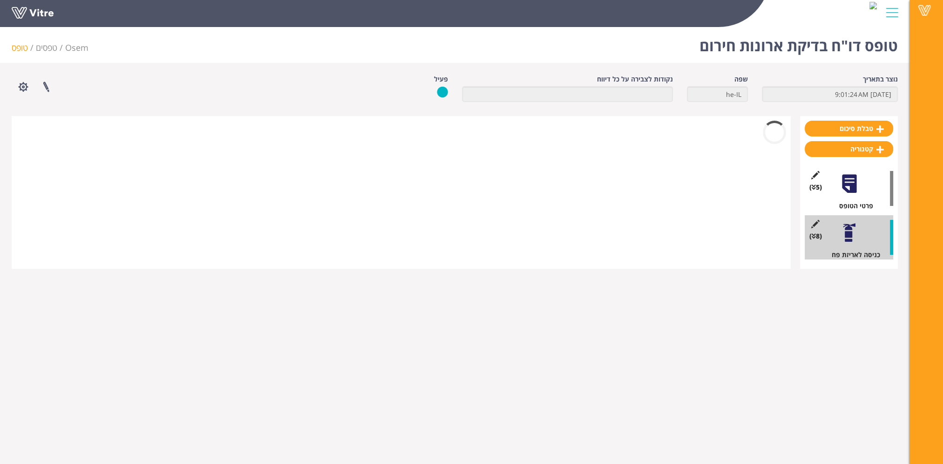
scroll to position [0, 0]
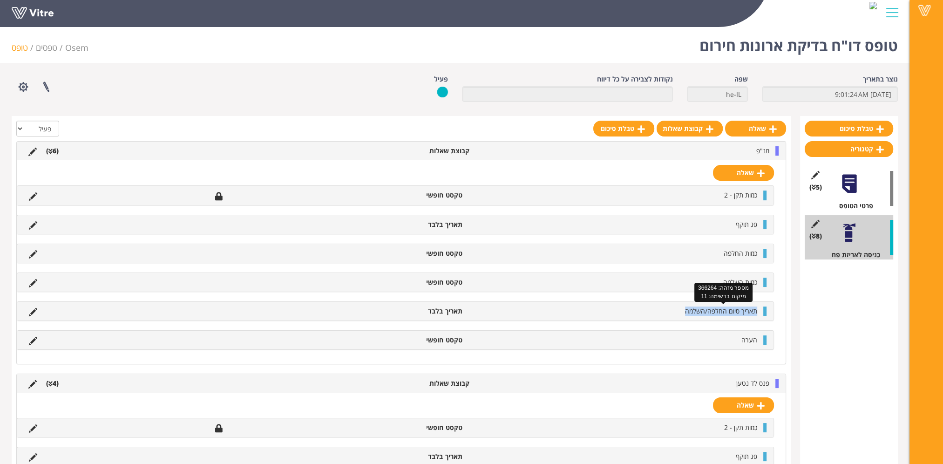
drag, startPoint x: 684, startPoint y: 308, endPoint x: 757, endPoint y: 310, distance: 73.2
click at [757, 310] on li "תאריך סיום החלפה/השלמה" at bounding box center [614, 311] width 295 height 9
copy span "תאריך סיום החלפה/השלמה"
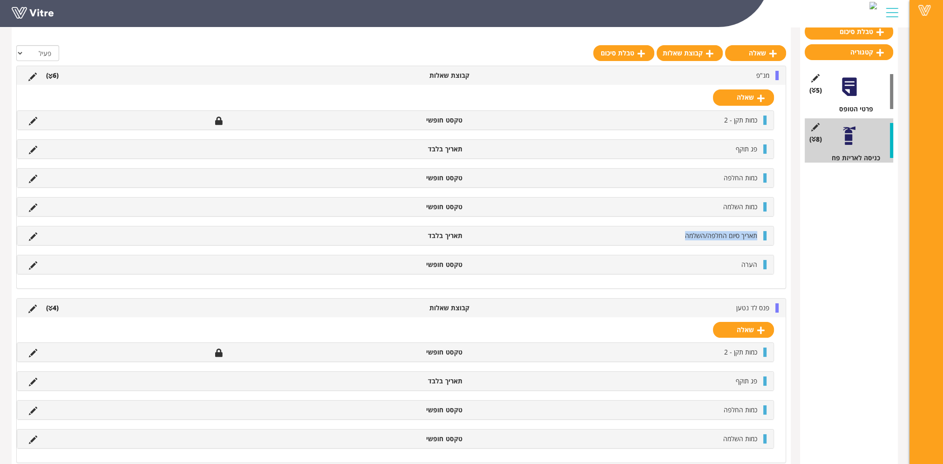
scroll to position [98, 0]
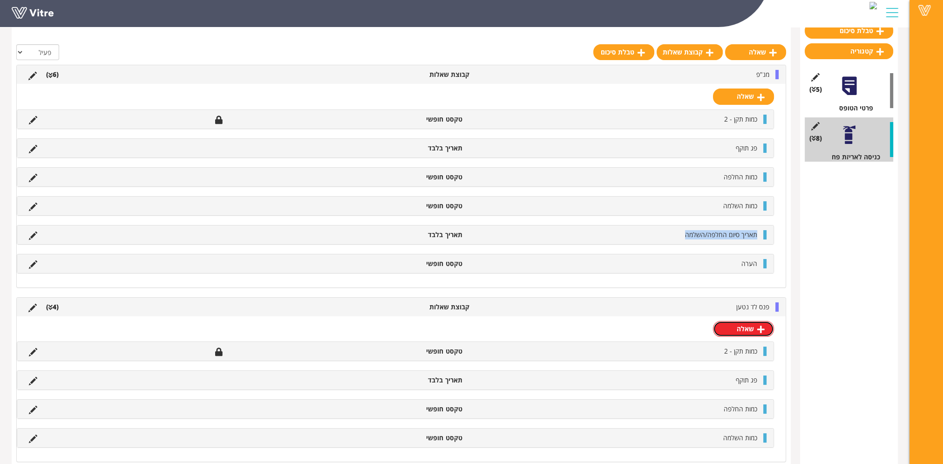
click at [745, 326] on link "שאלה" at bounding box center [743, 329] width 61 height 16
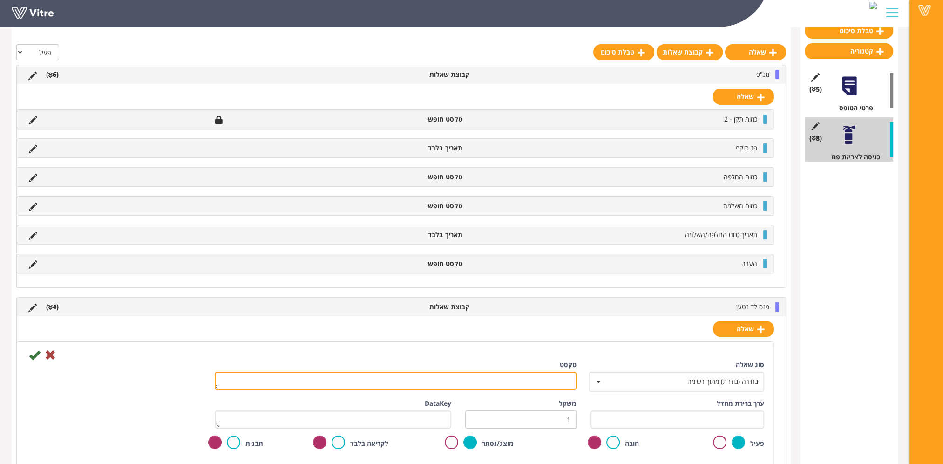
click at [562, 377] on textarea "טקסט" at bounding box center [396, 381] width 362 height 18
paste textarea "תאריך סיום החלפה/השלמה"
type textarea "תאריך סיום החלפה/השלמה"
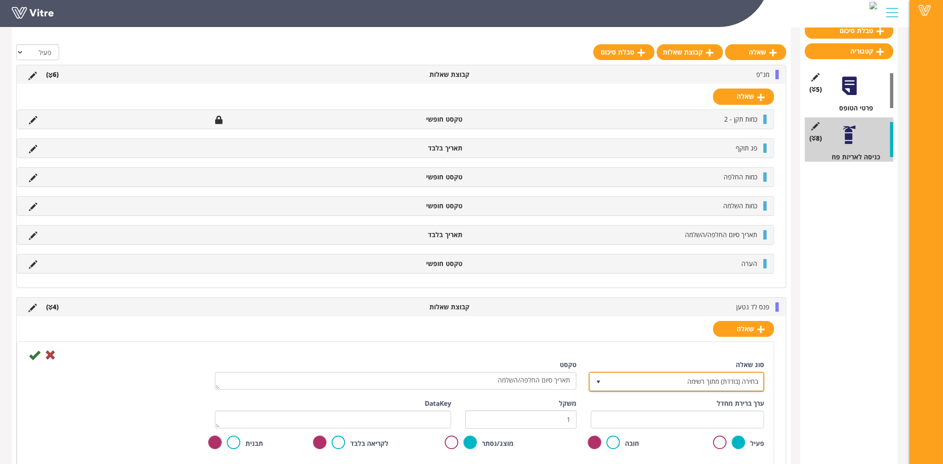
click at [660, 383] on span "בחירה (בודדת) מתוך רשימה" at bounding box center [685, 381] width 157 height 17
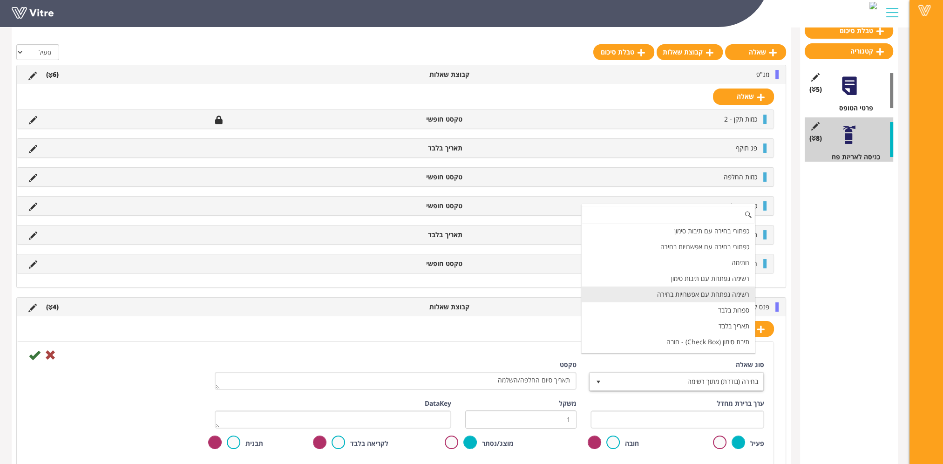
scroll to position [93, 0]
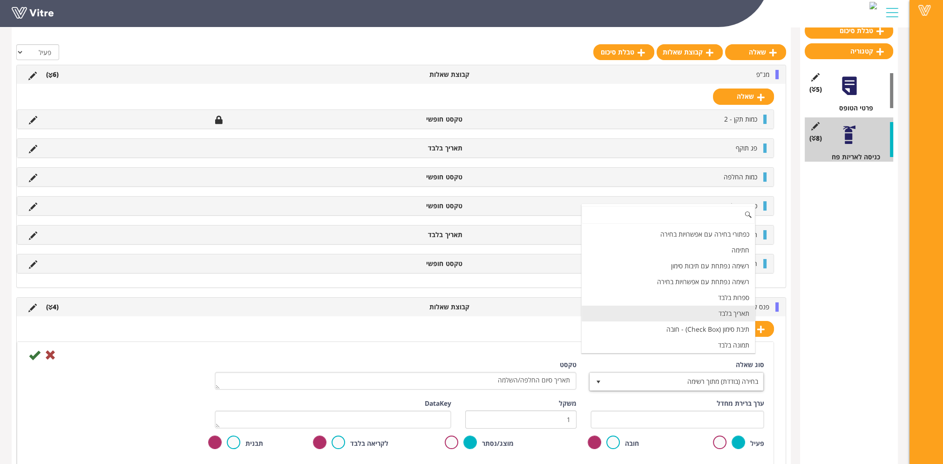
click at [721, 311] on li "תאריך בלבד" at bounding box center [668, 314] width 173 height 16
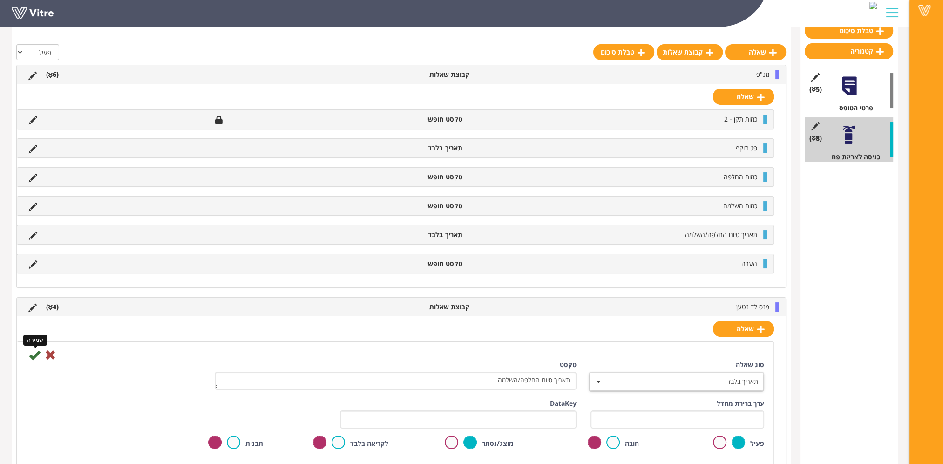
click at [34, 351] on icon at bounding box center [34, 354] width 11 height 11
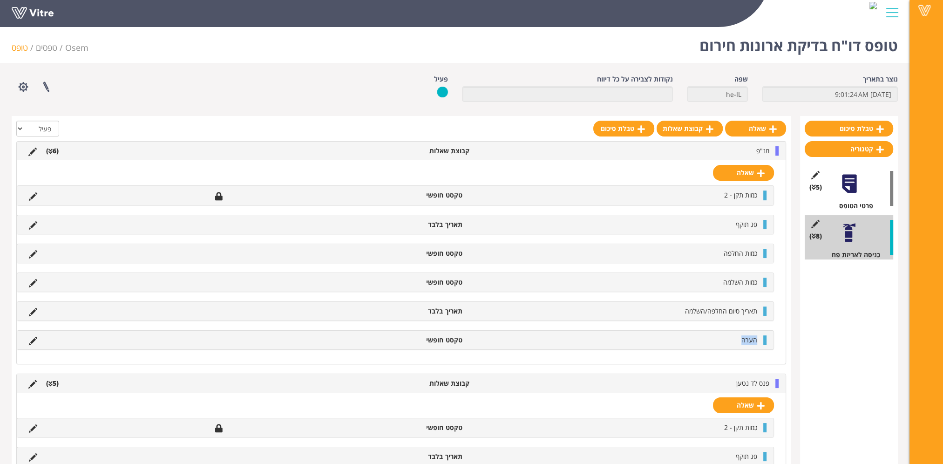
drag, startPoint x: 737, startPoint y: 341, endPoint x: 760, endPoint y: 341, distance: 22.4
click at [760, 341] on li "הערה" at bounding box center [614, 339] width 295 height 9
copy span "הערה"
click at [753, 403] on link "שאלה" at bounding box center [743, 405] width 61 height 16
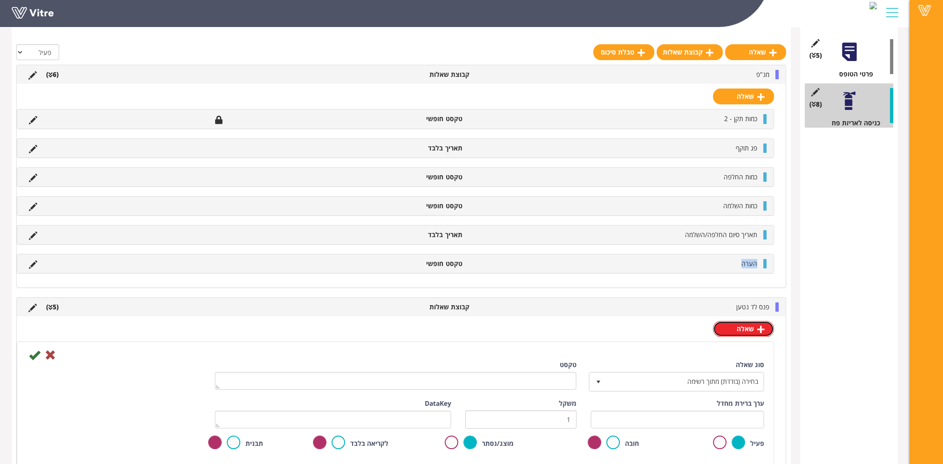
scroll to position [140, 0]
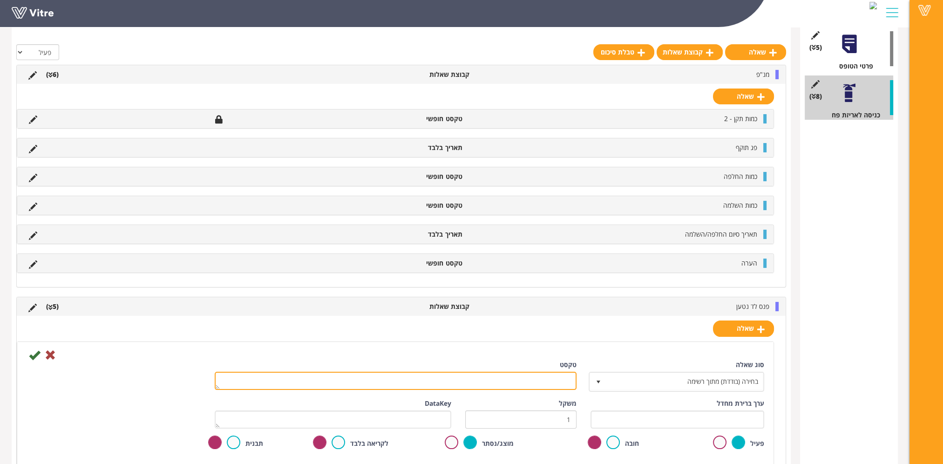
click at [557, 379] on textarea "טקסט" at bounding box center [396, 381] width 362 height 18
paste textarea "הערה"
type textarea "הערה"
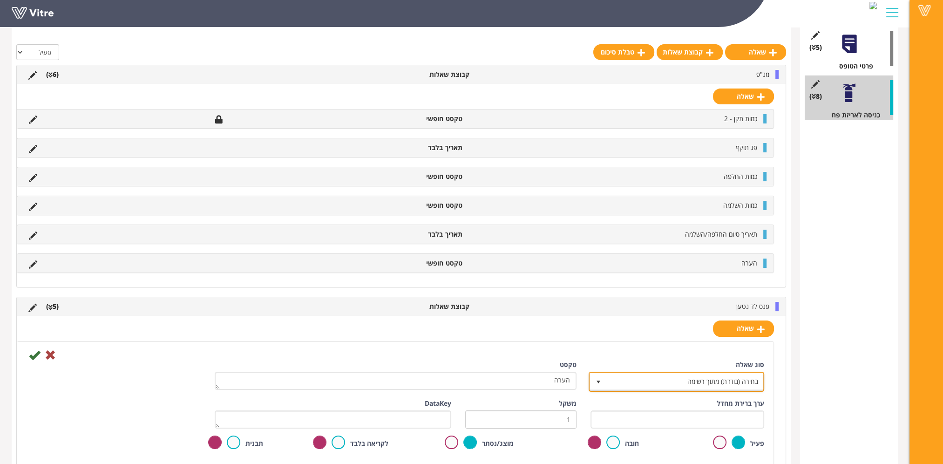
click at [658, 381] on span "בחירה (בודדת) מתוך רשימה" at bounding box center [685, 381] width 157 height 17
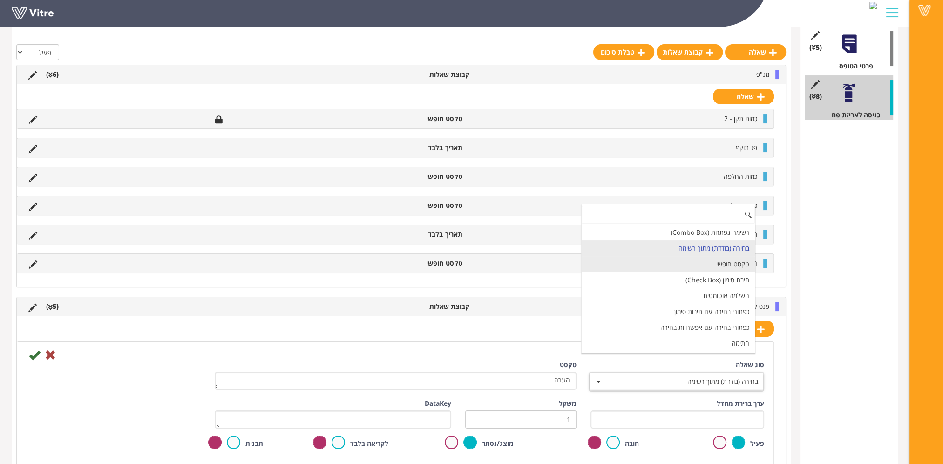
click at [685, 264] on li "טקסט חופשי" at bounding box center [668, 264] width 173 height 16
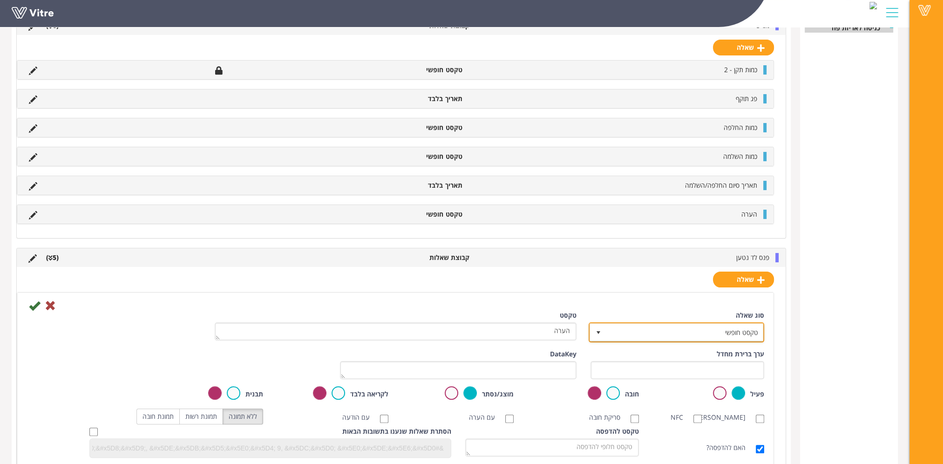
scroll to position [233, 0]
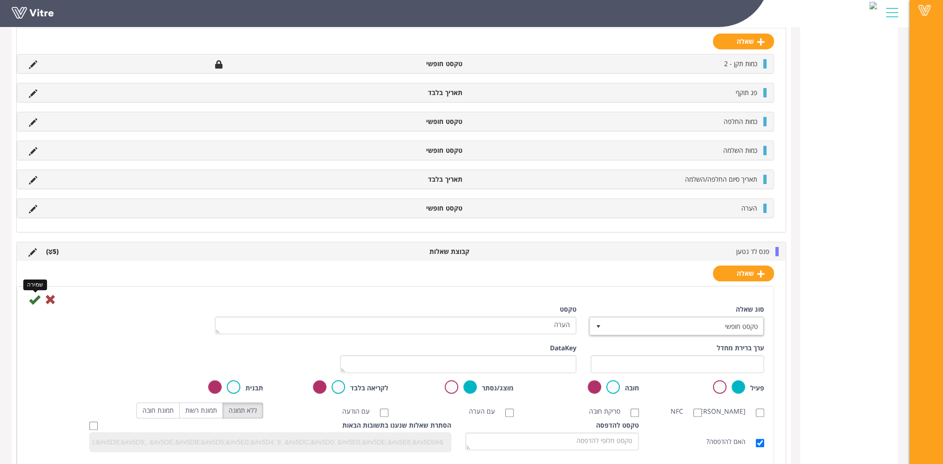
click at [35, 296] on icon at bounding box center [34, 299] width 11 height 11
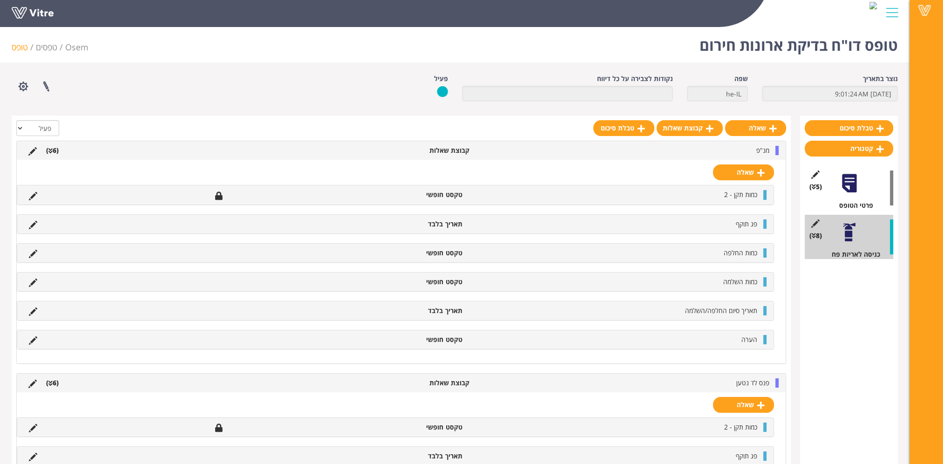
scroll to position [0, 0]
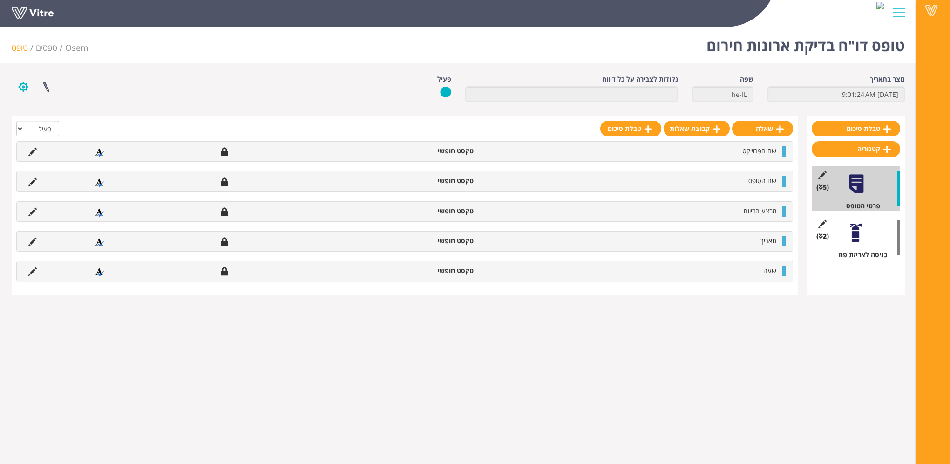
click at [24, 88] on button "button" at bounding box center [23, 87] width 23 height 25
click at [50, 121] on link "הגדרת משתמשים" at bounding box center [49, 121] width 74 height 12
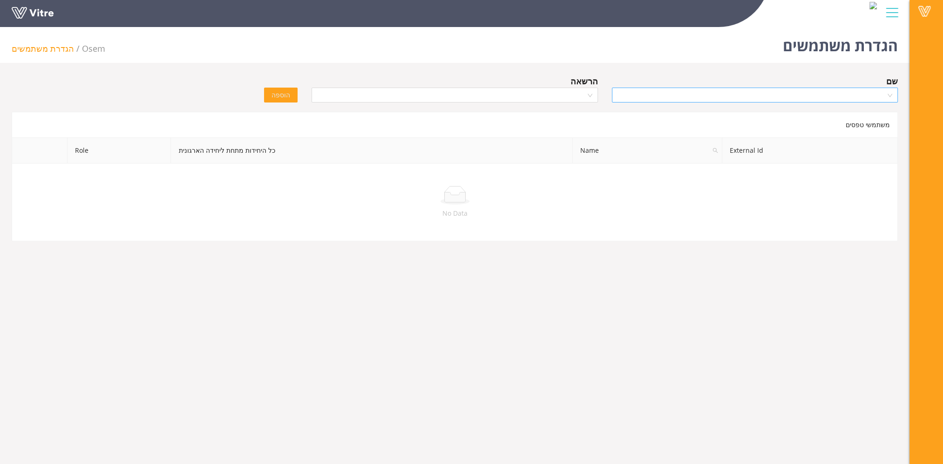
click at [708, 95] on input "search" at bounding box center [752, 95] width 268 height 14
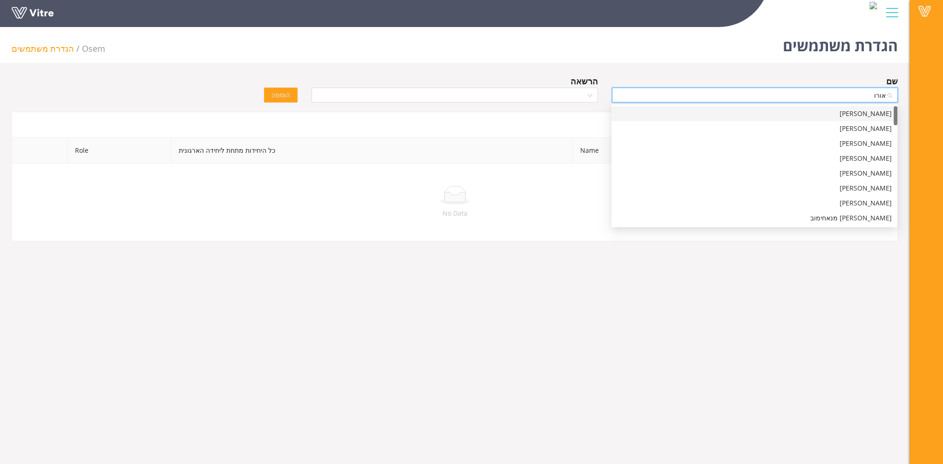
type input "[PERSON_NAME]"
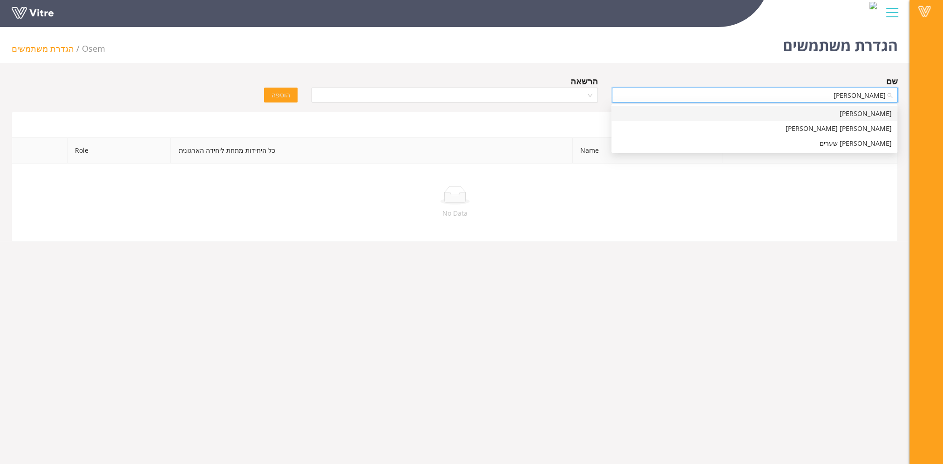
click at [725, 111] on div "[PERSON_NAME]" at bounding box center [754, 114] width 275 height 10
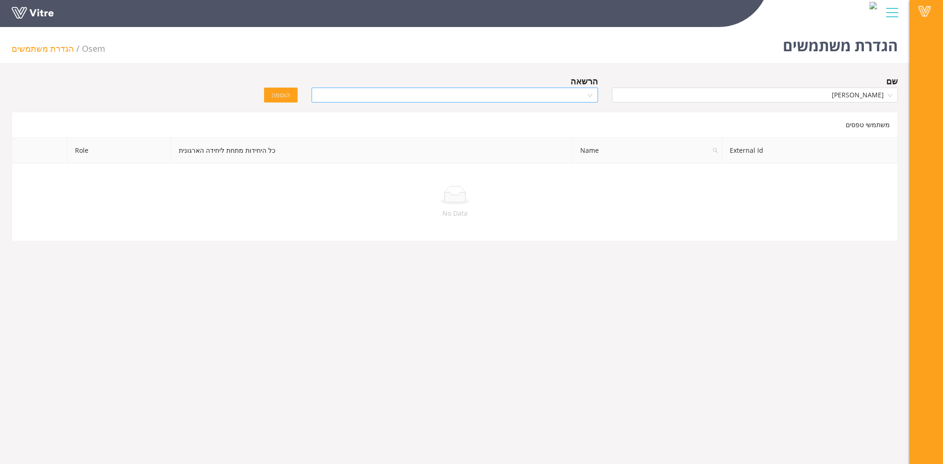
drag, startPoint x: 477, startPoint y: 105, endPoint x: 490, endPoint y: 92, distance: 18.8
click at [479, 103] on div "הרשאה" at bounding box center [455, 91] width 300 height 33
click at [490, 92] on input "search" at bounding box center [451, 95] width 268 height 14
click at [492, 125] on div "Recipient" at bounding box center [454, 128] width 275 height 10
click at [287, 91] on span "הוספה" at bounding box center [281, 95] width 19 height 10
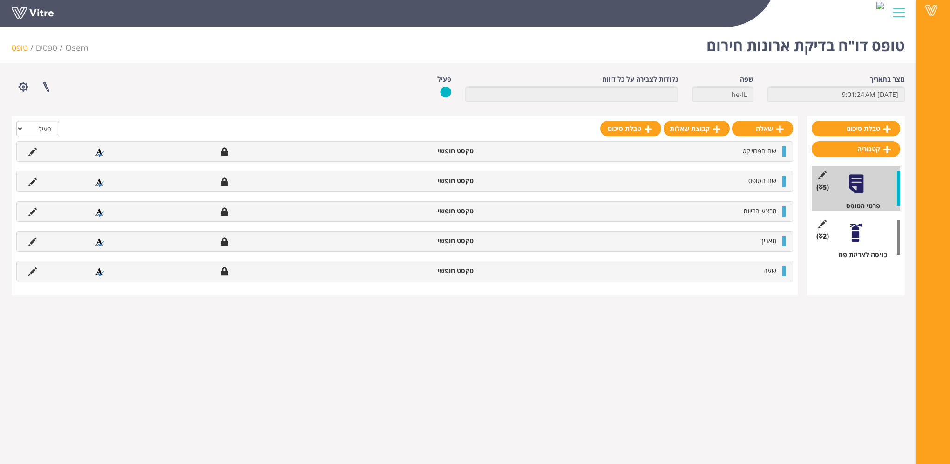
click at [853, 235] on div at bounding box center [856, 232] width 21 height 21
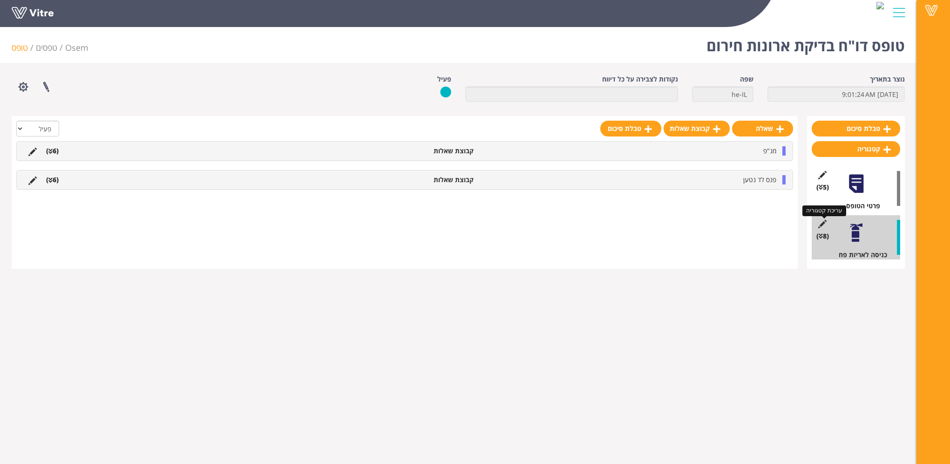
click at [821, 223] on icon at bounding box center [823, 224] width 12 height 8
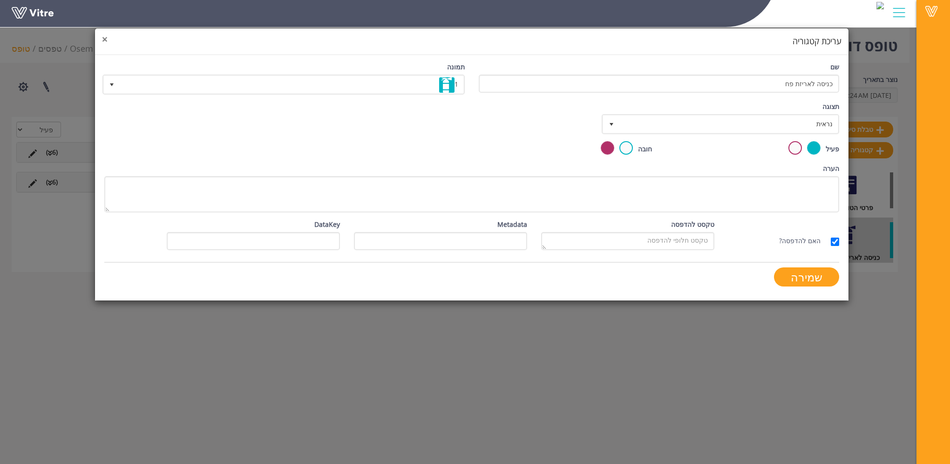
click at [105, 39] on span "×" at bounding box center [105, 39] width 6 height 13
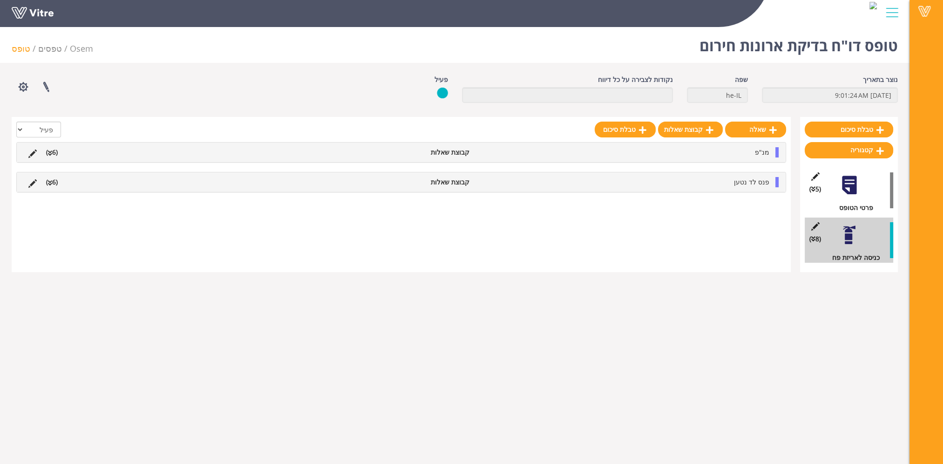
click at [848, 238] on div at bounding box center [849, 235] width 21 height 21
click at [814, 239] on icon at bounding box center [813, 239] width 4 height 7
click at [817, 226] on icon at bounding box center [816, 226] width 12 height 8
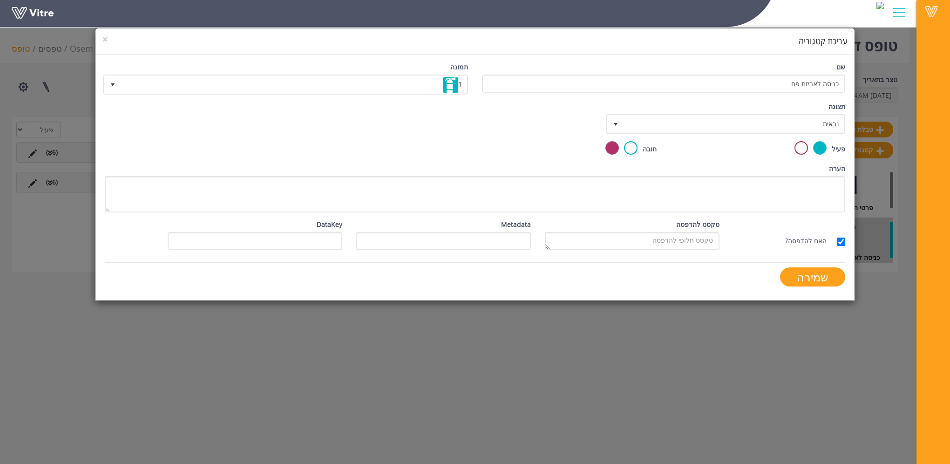
click at [814, 239] on label "האם להדפסה?" at bounding box center [810, 241] width 51 height 10
click at [837, 239] on input "האם להדפסה?" at bounding box center [841, 242] width 8 height 8
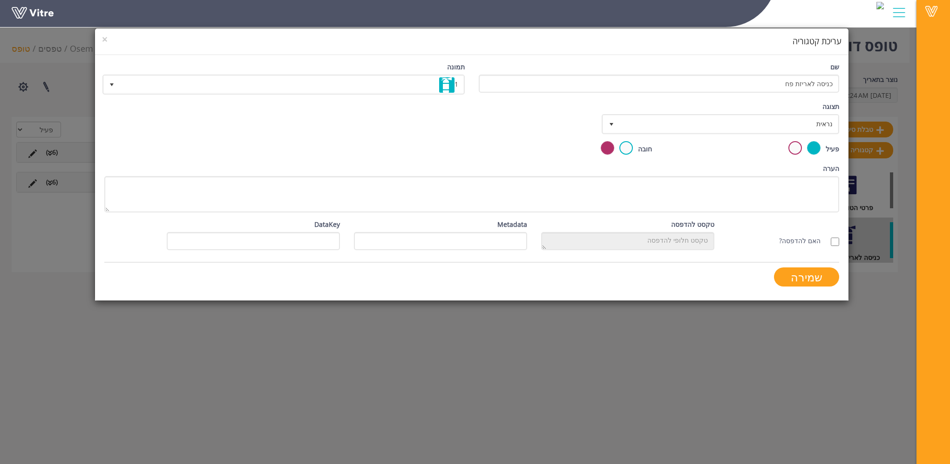
click at [814, 239] on label "האם להדפסה?" at bounding box center [804, 241] width 51 height 10
click at [831, 239] on input "האם להדפסה?" at bounding box center [835, 242] width 8 height 8
click at [814, 239] on label "האם להדפסה?" at bounding box center [804, 241] width 51 height 10
click at [831, 239] on input "האם להדפסה?" at bounding box center [835, 242] width 8 height 8
click at [814, 239] on label "האם להדפסה?" at bounding box center [804, 241] width 51 height 10
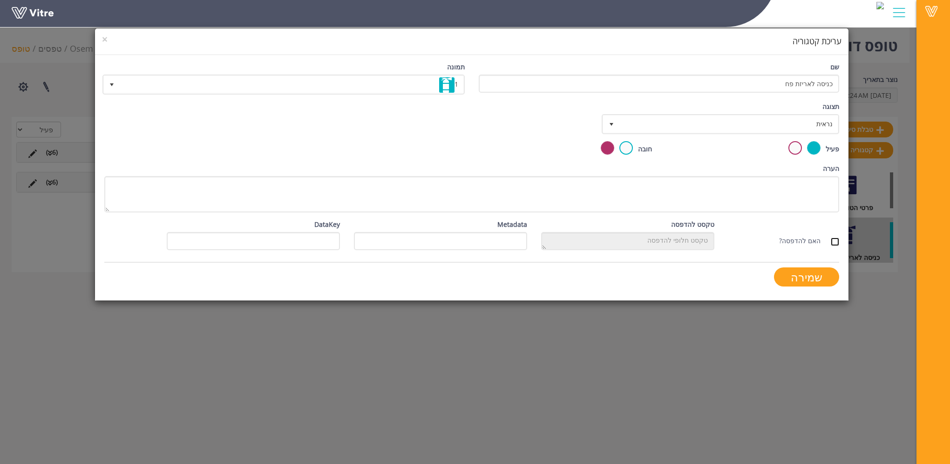
click at [831, 239] on input "האם להדפסה?" at bounding box center [835, 242] width 8 height 8
checkbox input "true"
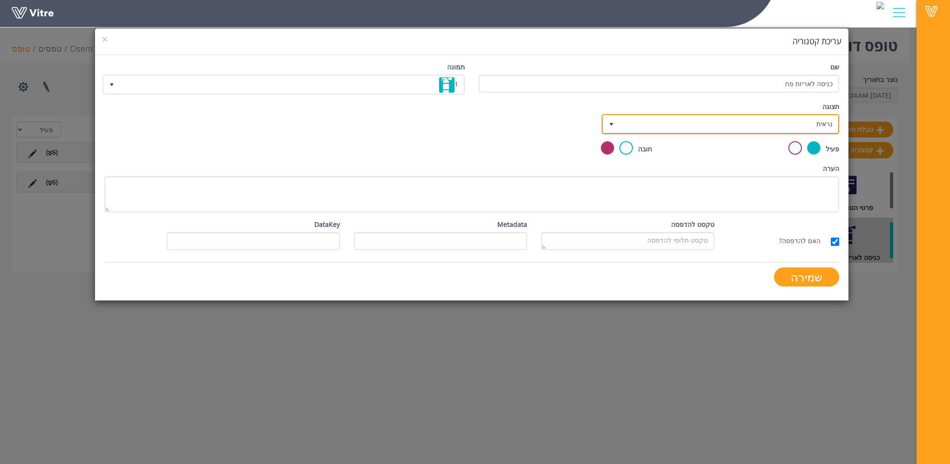
click at [732, 125] on span "נראית" at bounding box center [729, 124] width 219 height 17
click at [628, 147] on label at bounding box center [627, 148] width 14 height 14
click at [0, 0] on input "radio" at bounding box center [0, 0] width 0 height 0
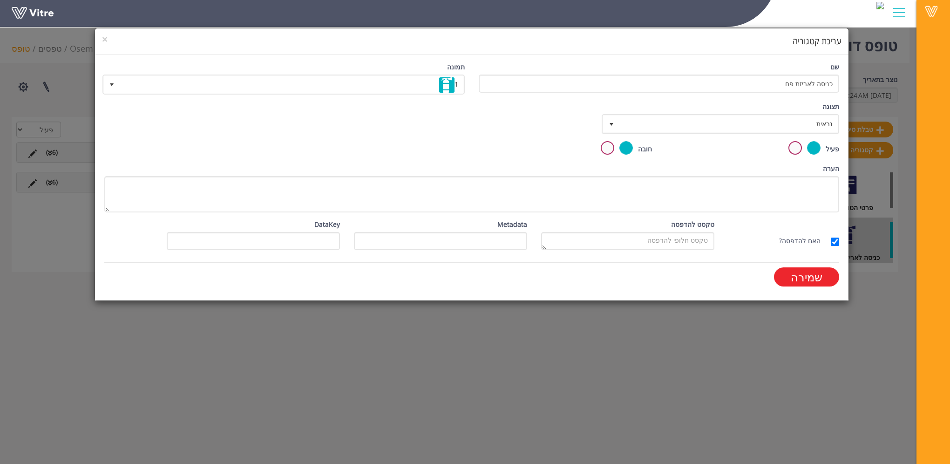
click at [806, 273] on input "שמירה" at bounding box center [806, 276] width 65 height 19
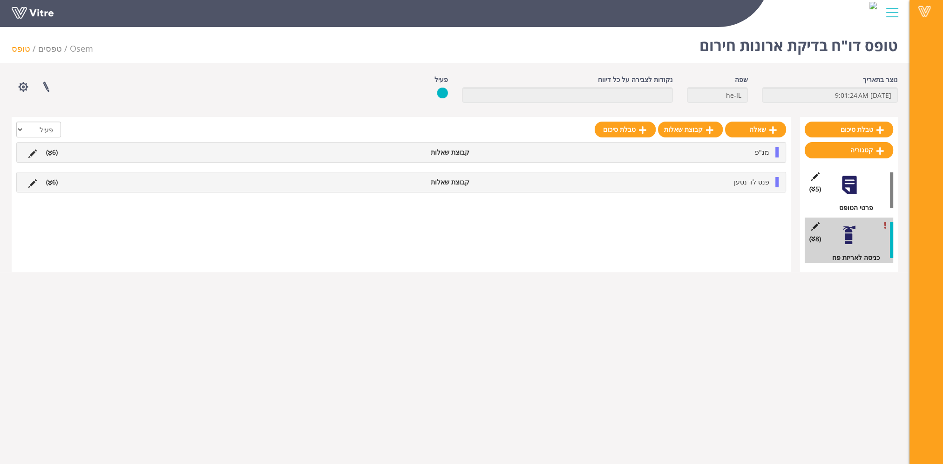
click at [848, 236] on div at bounding box center [849, 235] width 21 height 21
click at [817, 227] on icon at bounding box center [816, 226] width 12 height 8
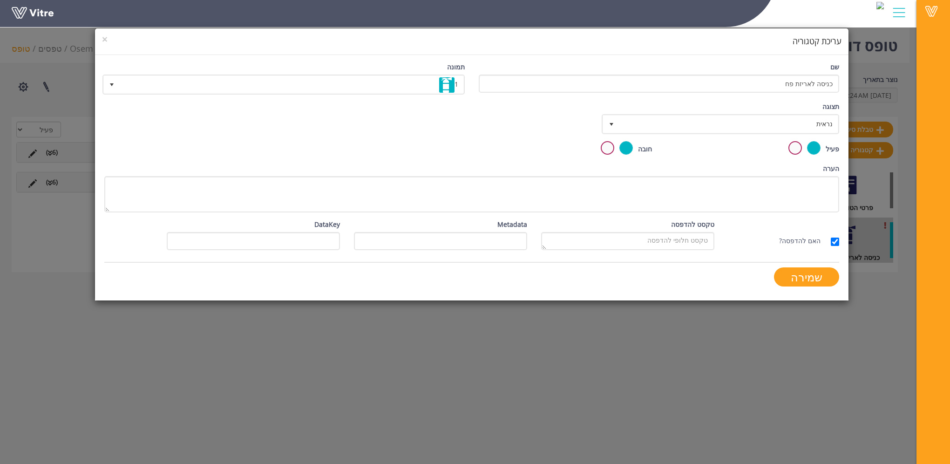
click at [607, 148] on label at bounding box center [608, 148] width 14 height 14
click at [0, 0] on input "radio" at bounding box center [0, 0] width 0 height 0
click at [799, 277] on input "שמירה" at bounding box center [806, 276] width 65 height 19
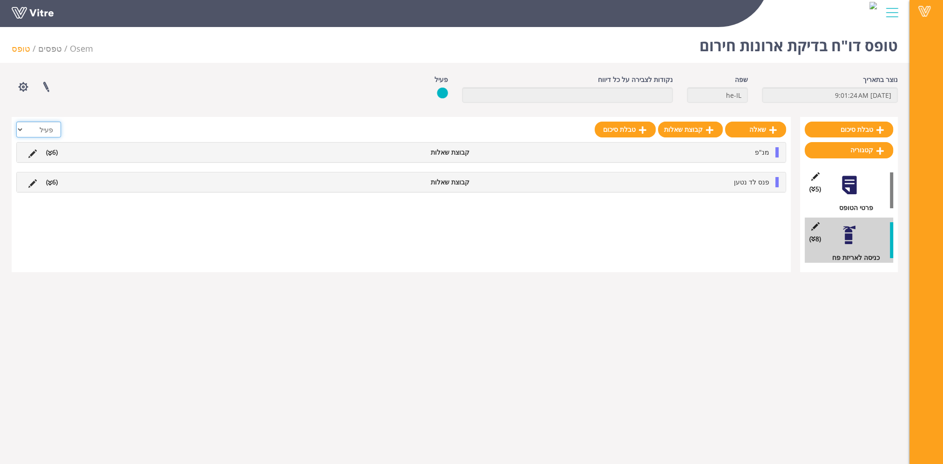
click at [34, 130] on select "הכל פעיל לא פעיל" at bounding box center [38, 130] width 45 height 16
click at [16, 122] on select "הכל פעיל לא פעיל" at bounding box center [38, 130] width 45 height 16
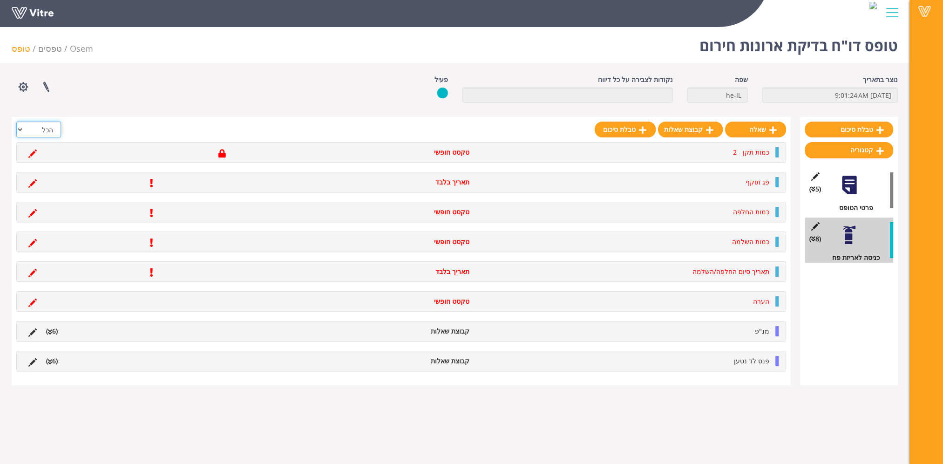
click at [35, 124] on select "הכל פעיל לא פעיל" at bounding box center [38, 130] width 45 height 16
select select "1"
click at [16, 122] on select "הכל פעיל לא פעיל" at bounding box center [38, 130] width 45 height 16
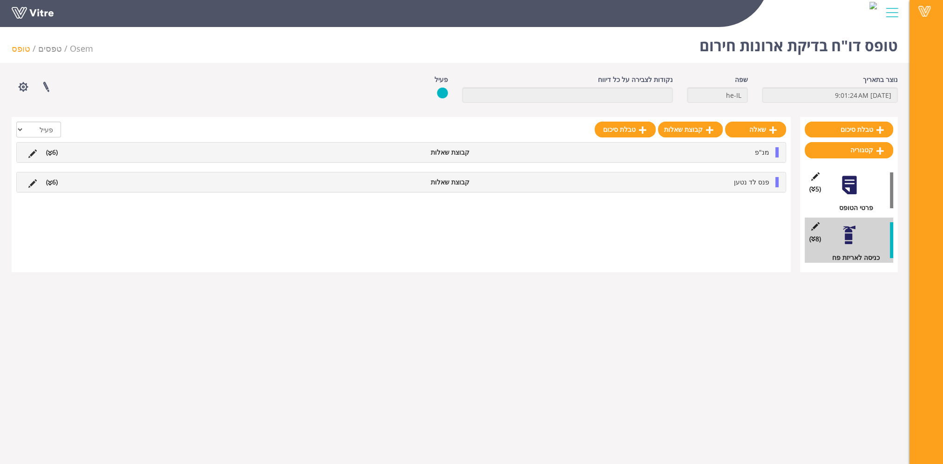
click at [852, 193] on div at bounding box center [849, 185] width 21 height 21
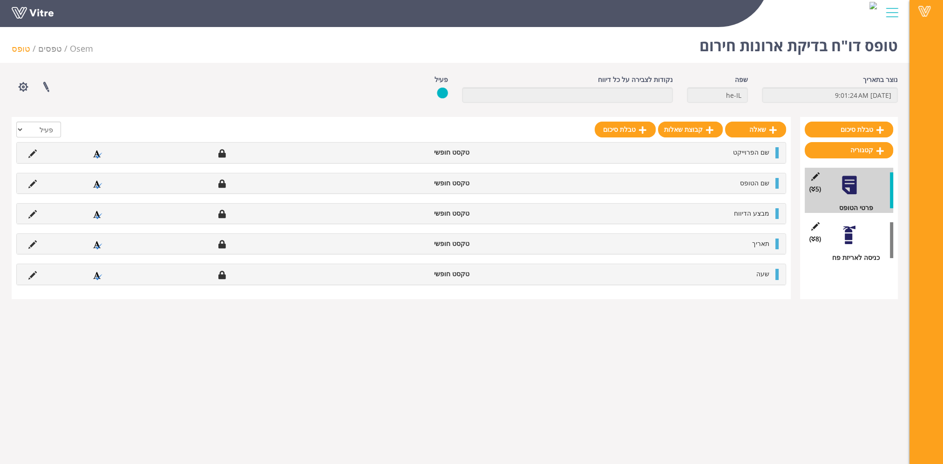
click at [849, 235] on div at bounding box center [849, 235] width 21 height 21
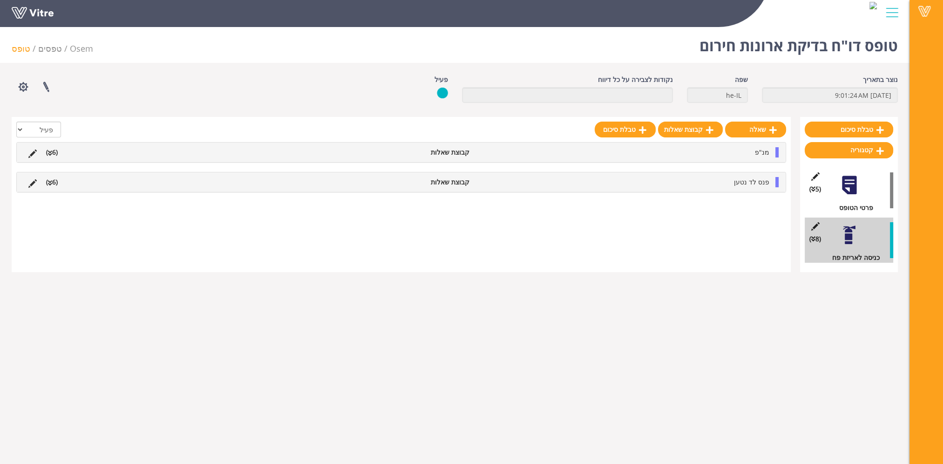
click at [446, 94] on div "פעיל" at bounding box center [417, 87] width 75 height 24
click at [443, 93] on img at bounding box center [442, 93] width 11 height 12
click at [48, 92] on link at bounding box center [45, 87] width 23 height 25
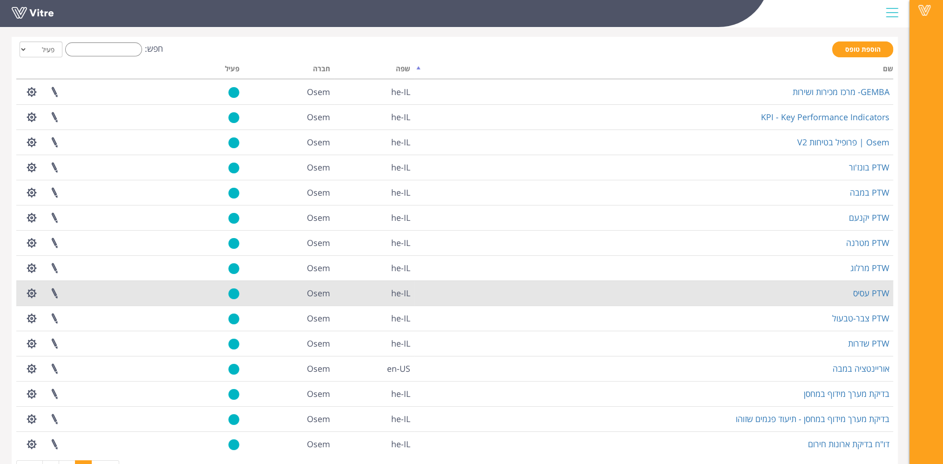
scroll to position [72, 0]
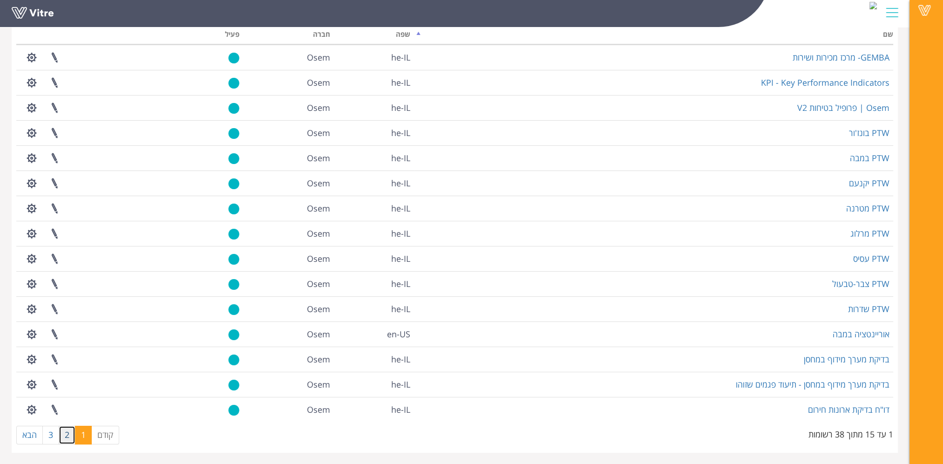
click at [65, 438] on link "2" at bounding box center [67, 435] width 17 height 19
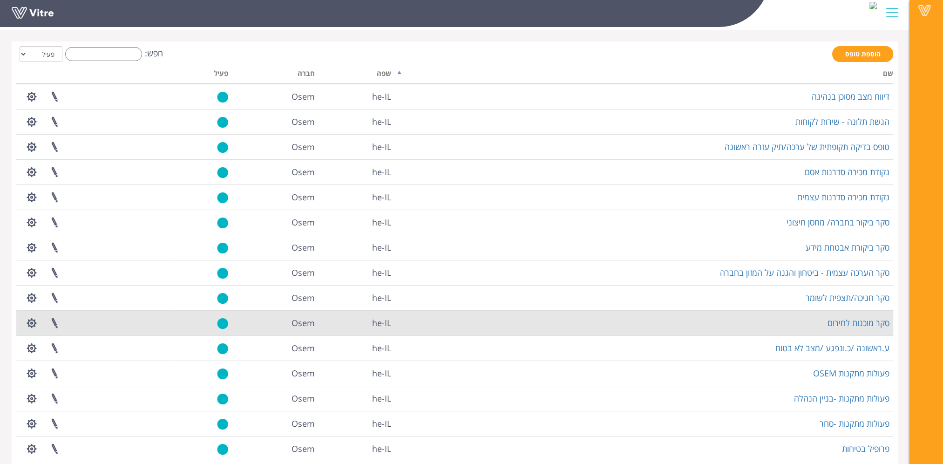
scroll to position [0, 0]
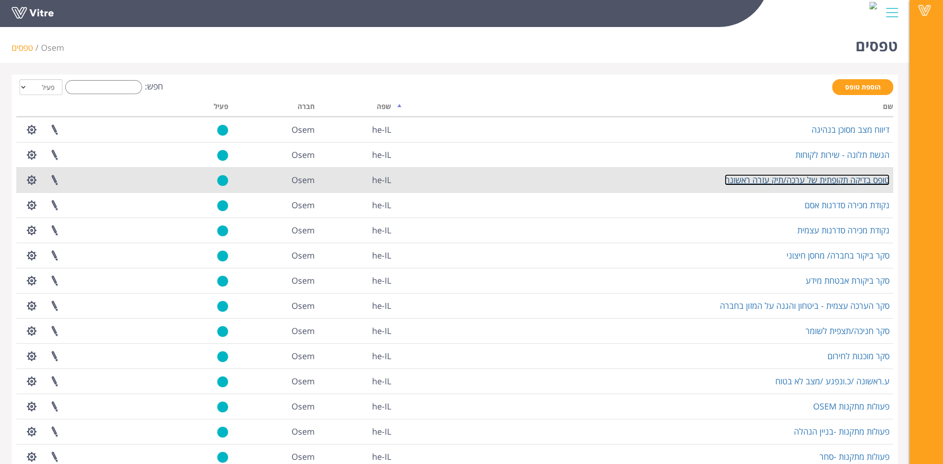
click at [840, 179] on link "טופס בדיקה תקופתית של ערכה/תיק עזרה ראשונה" at bounding box center [807, 179] width 165 height 11
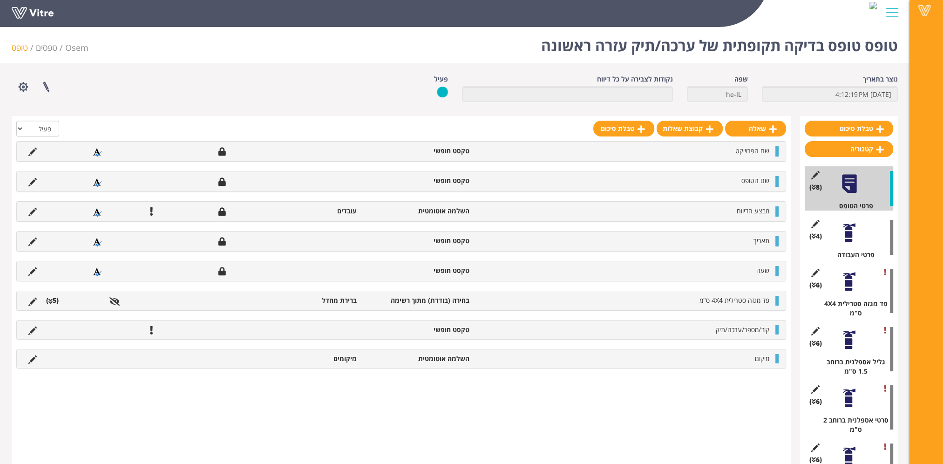
click at [844, 238] on div at bounding box center [849, 232] width 21 height 21
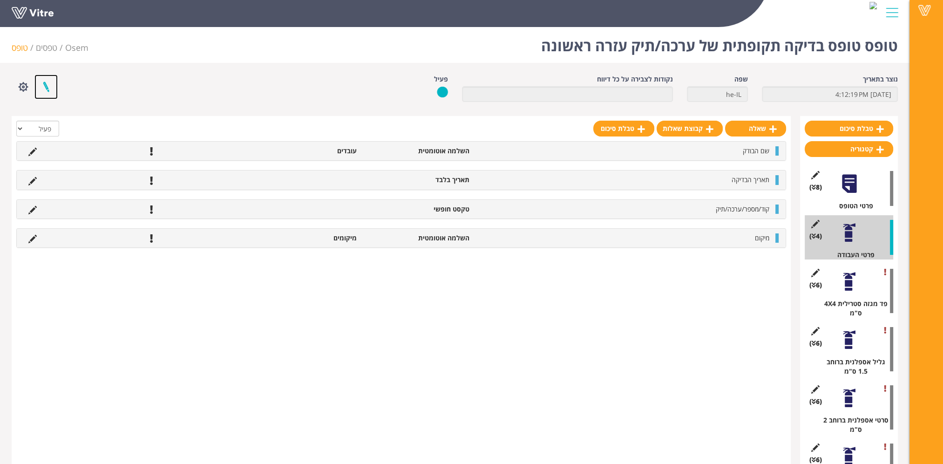
click at [47, 86] on link at bounding box center [45, 87] width 23 height 25
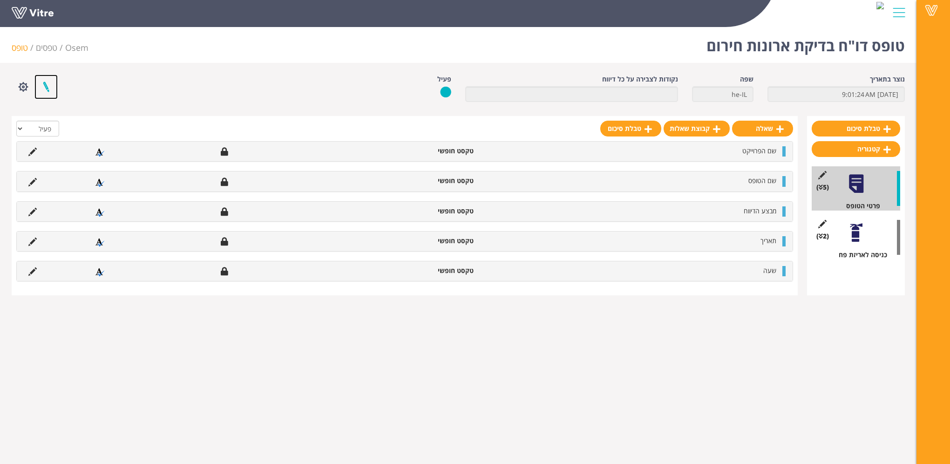
click at [44, 86] on link at bounding box center [45, 87] width 23 height 25
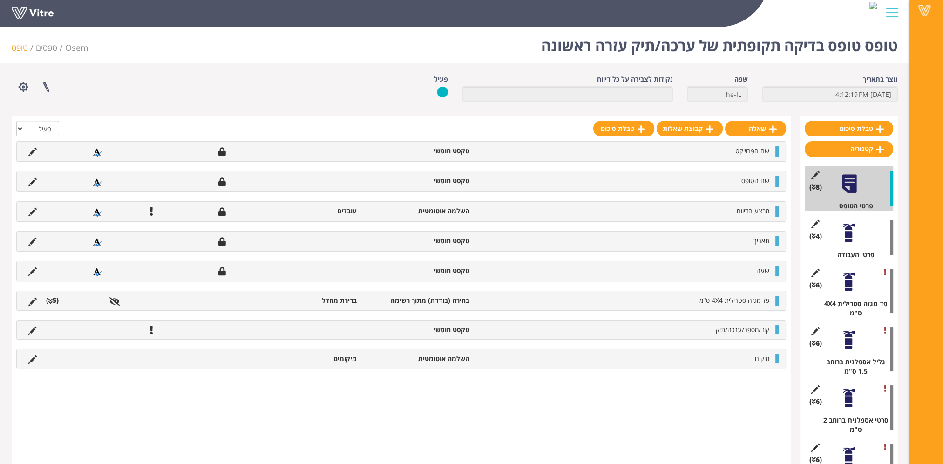
click at [846, 234] on div at bounding box center [849, 232] width 21 height 21
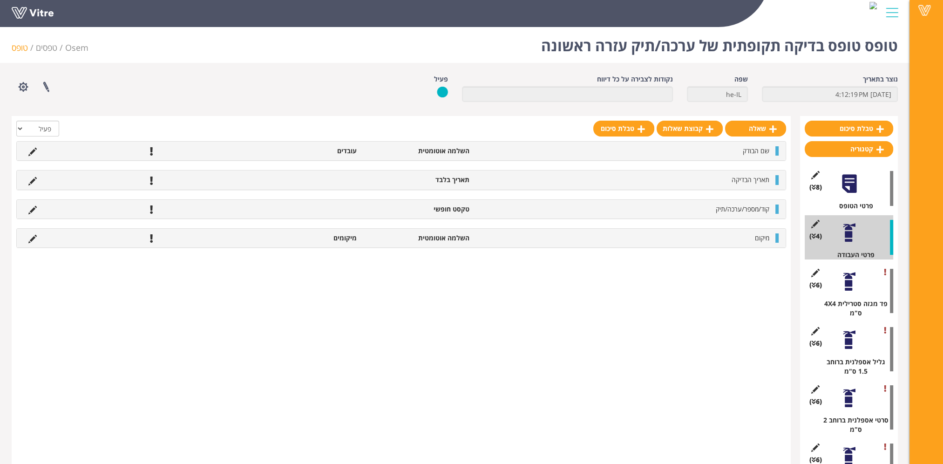
click at [846, 187] on div at bounding box center [849, 183] width 21 height 21
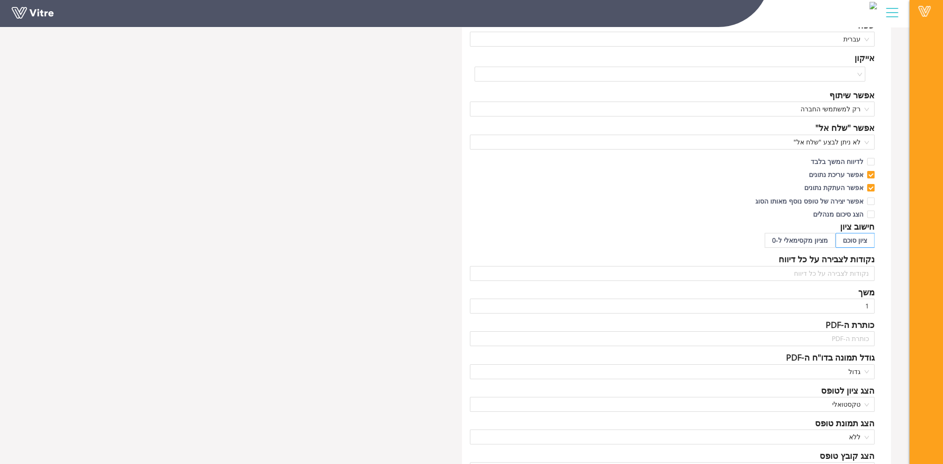
scroll to position [47, 0]
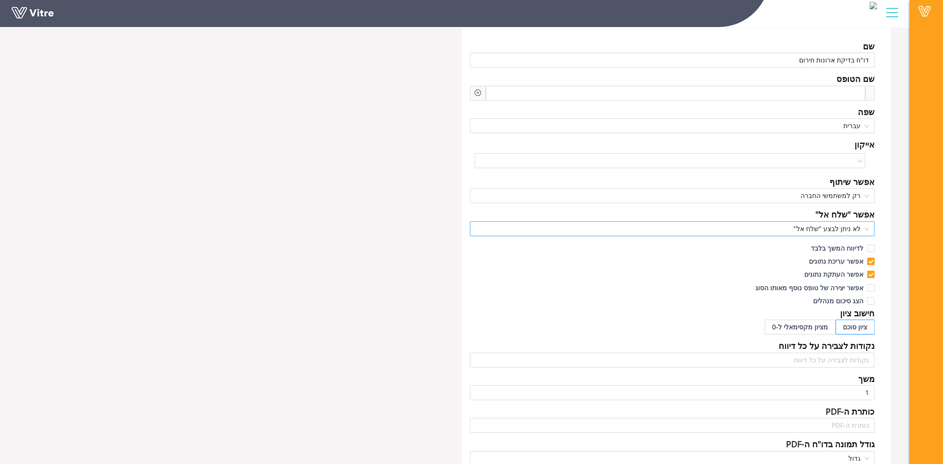
click at [839, 225] on span "לא ניתן לבצע "שלח אל"" at bounding box center [673, 229] width 394 height 14
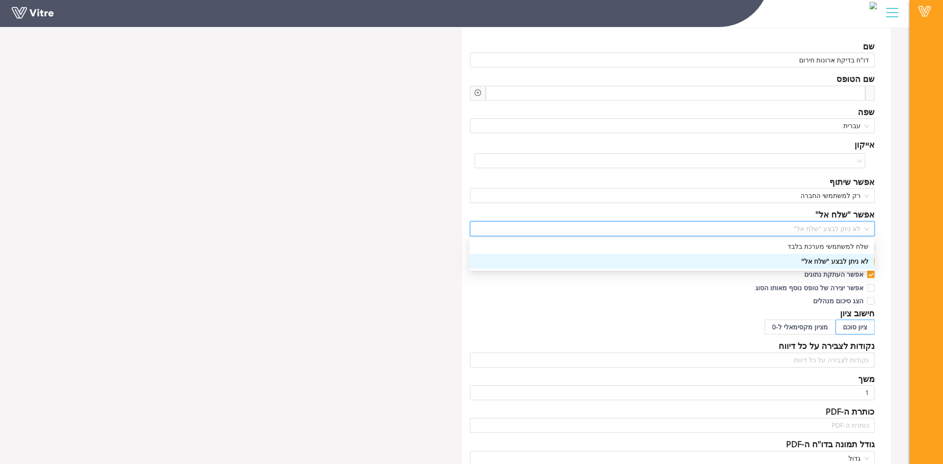
click at [839, 225] on span "לא ניתן לבצע "שלח אל"" at bounding box center [673, 229] width 394 height 14
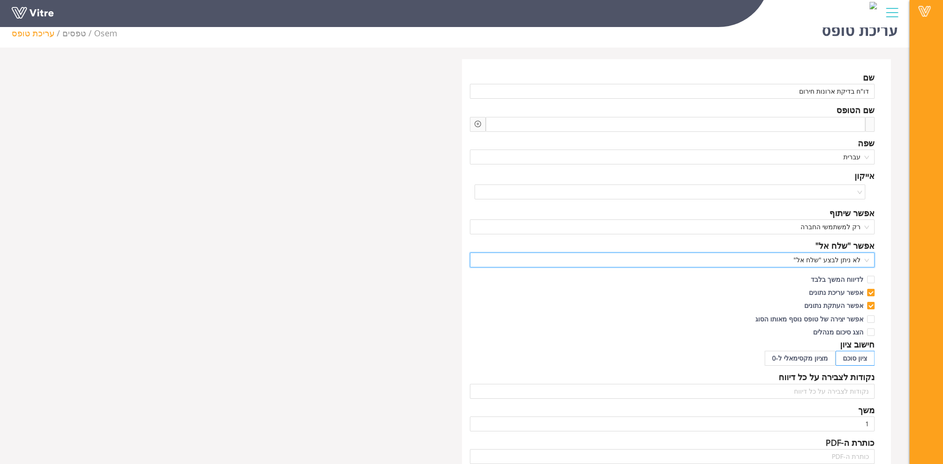
scroll to position [0, 0]
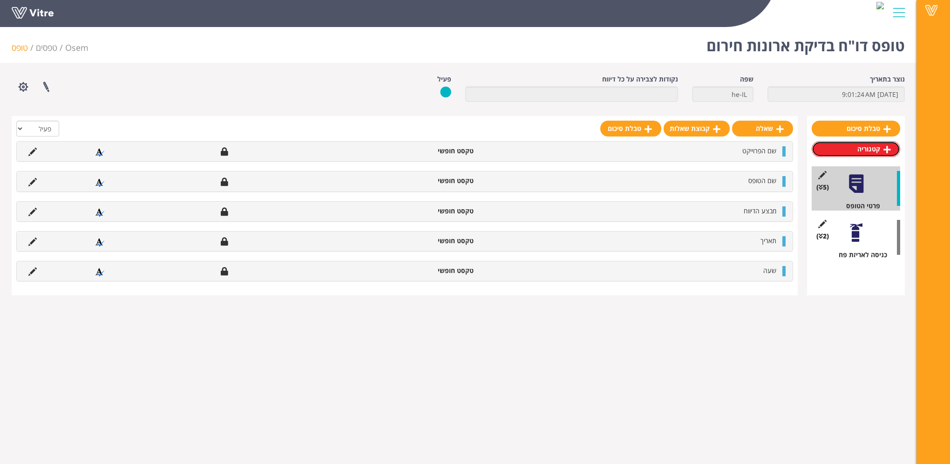
click at [872, 150] on link "קטגוריה" at bounding box center [856, 149] width 89 height 16
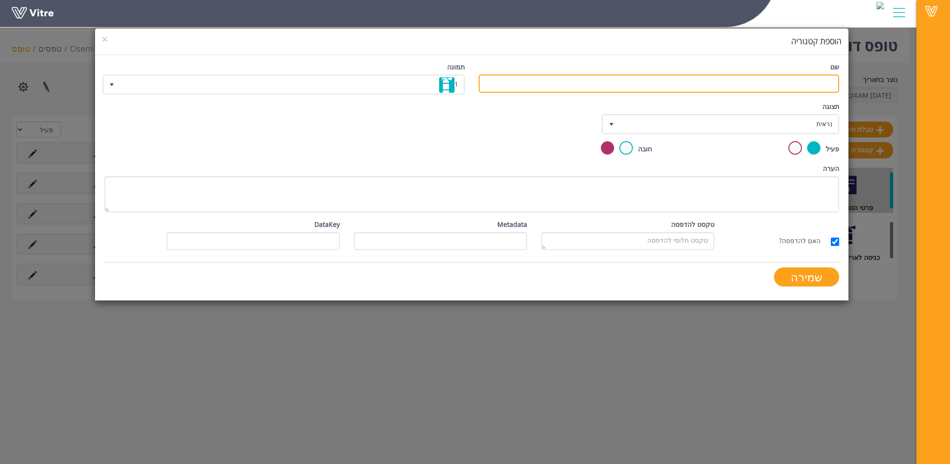
click at [737, 86] on input "שם" at bounding box center [659, 84] width 361 height 18
type input "מקלט דרומי"
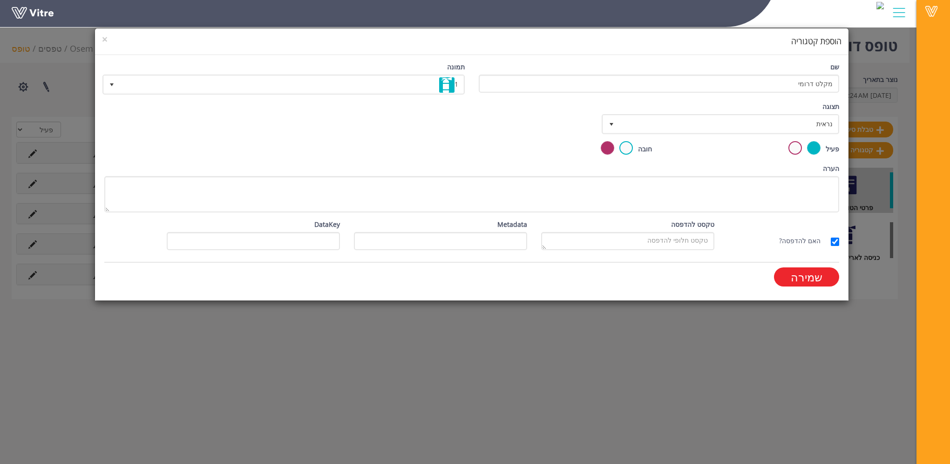
click at [813, 278] on input "שמירה" at bounding box center [806, 276] width 65 height 19
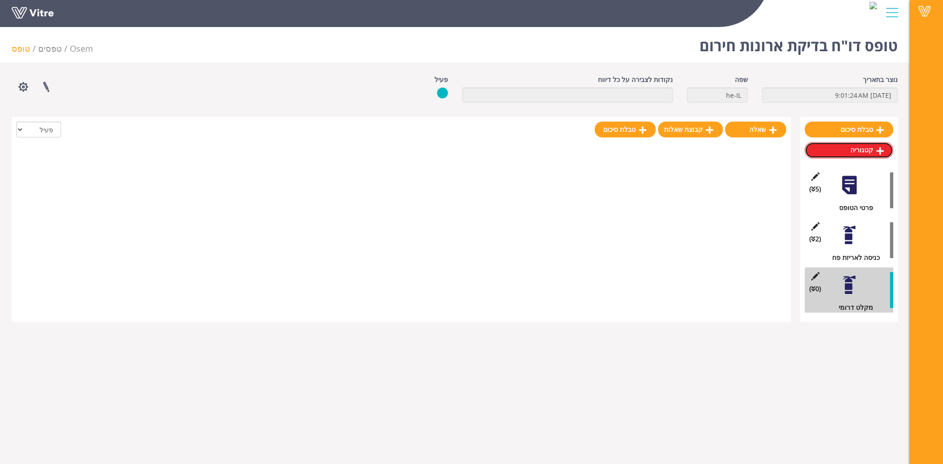
click at [861, 150] on link "קטגוריה" at bounding box center [849, 150] width 89 height 16
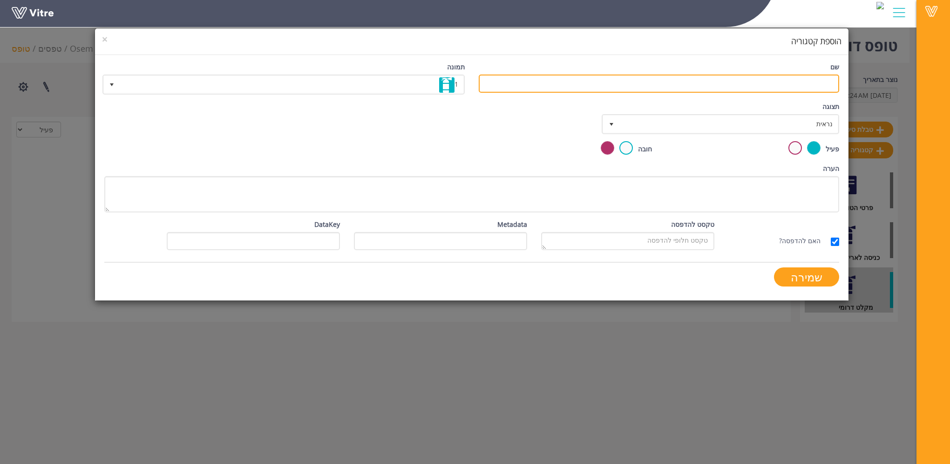
click at [698, 83] on input "שם" at bounding box center [659, 84] width 361 height 18
type input "מקלט צפוני"
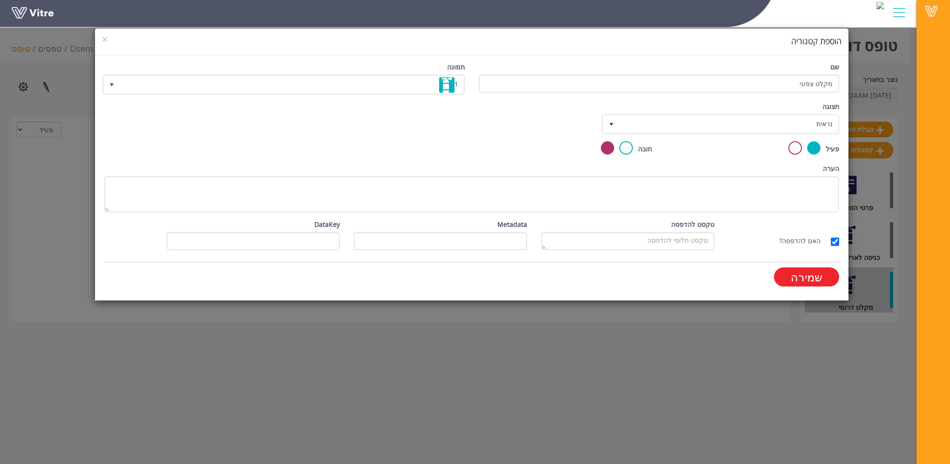
click at [810, 279] on input "שמירה" at bounding box center [806, 276] width 65 height 19
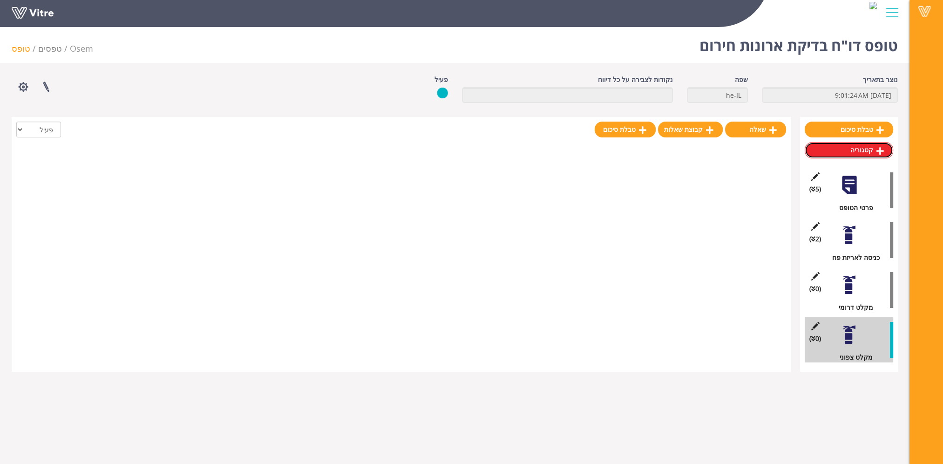
click at [858, 153] on link "קטגוריה" at bounding box center [849, 150] width 89 height 16
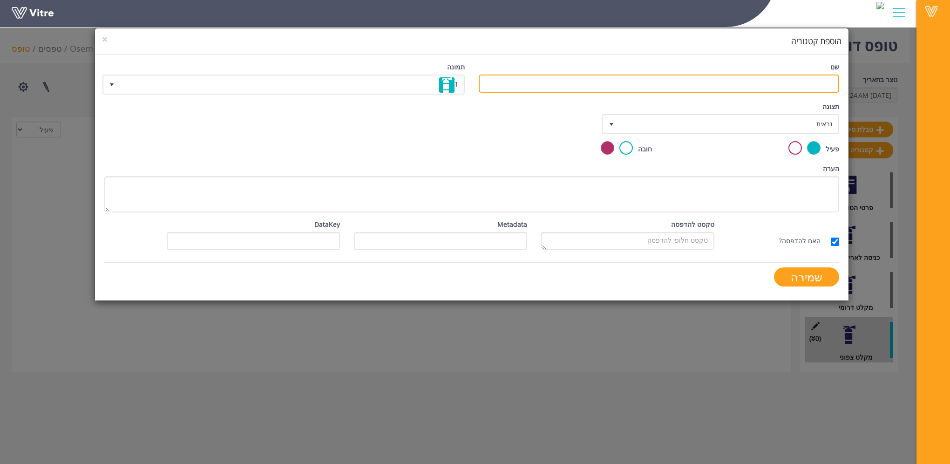
click at [809, 82] on input "שם" at bounding box center [659, 84] width 361 height 18
type input "פרטים"
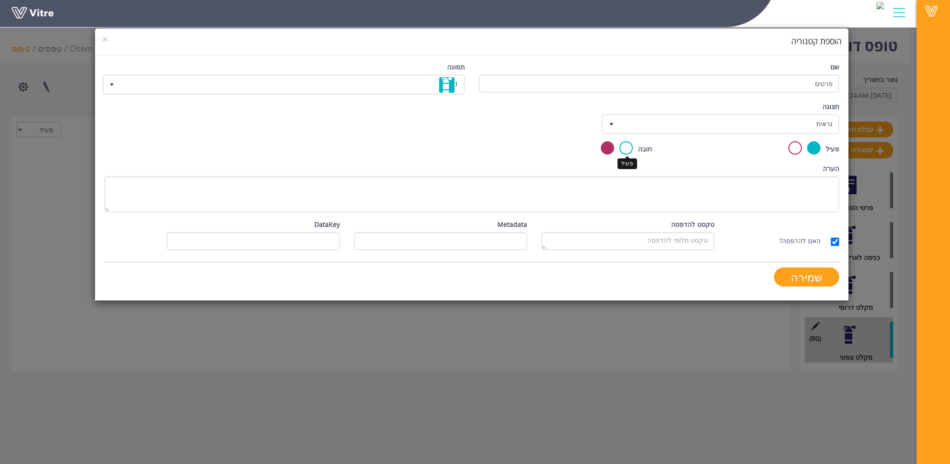
click at [627, 149] on label at bounding box center [627, 148] width 14 height 14
click at [0, 0] on input "radio" at bounding box center [0, 0] width 0 height 0
click at [812, 271] on input "שמירה" at bounding box center [806, 276] width 65 height 19
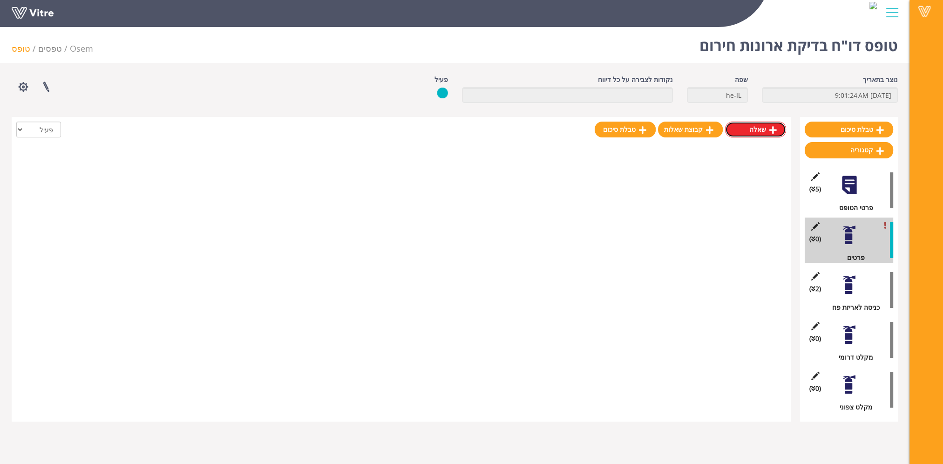
click at [756, 130] on link "שאלה" at bounding box center [755, 130] width 61 height 16
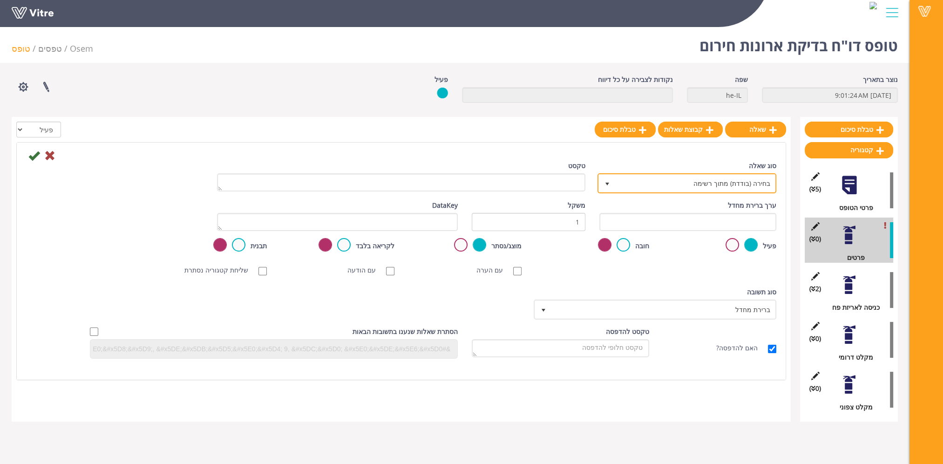
click at [746, 184] on span "בחירה (בודדת) מתוך רשימה" at bounding box center [695, 183] width 160 height 17
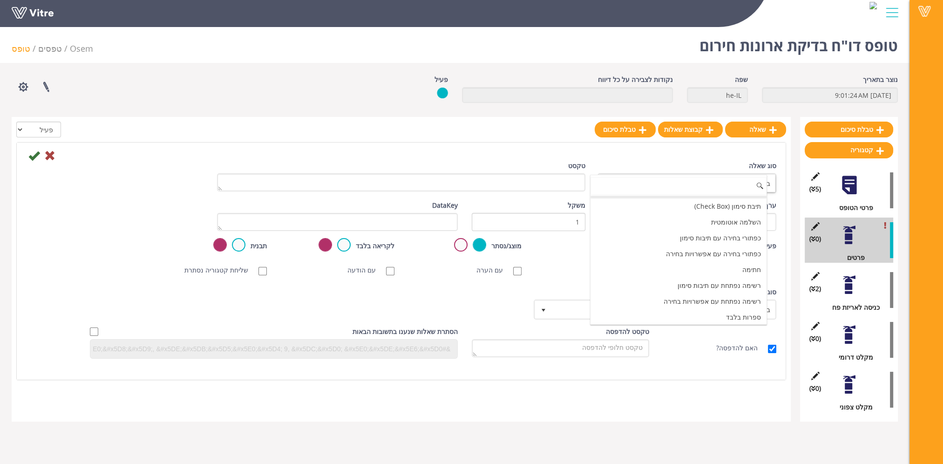
scroll to position [93, 0]
click at [739, 283] on li "תאריך בלבד" at bounding box center [679, 285] width 177 height 16
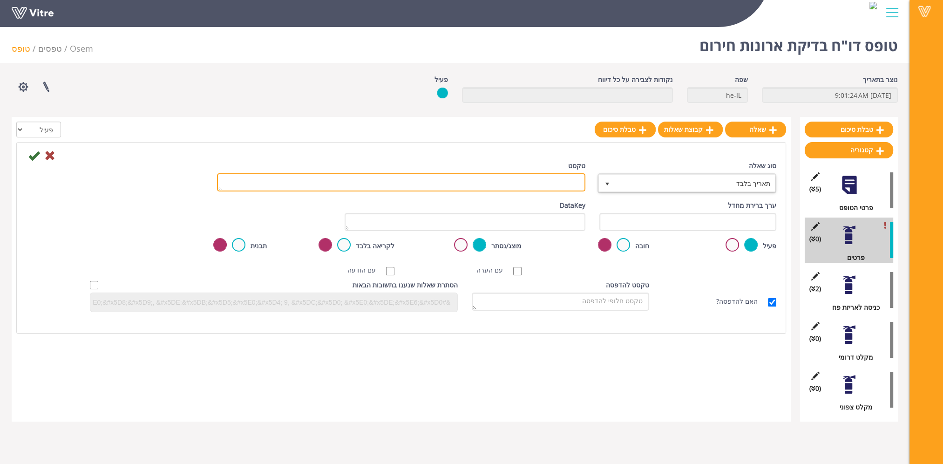
click at [540, 179] on textarea "טקסט" at bounding box center [401, 182] width 368 height 18
type textarea "תאריך"
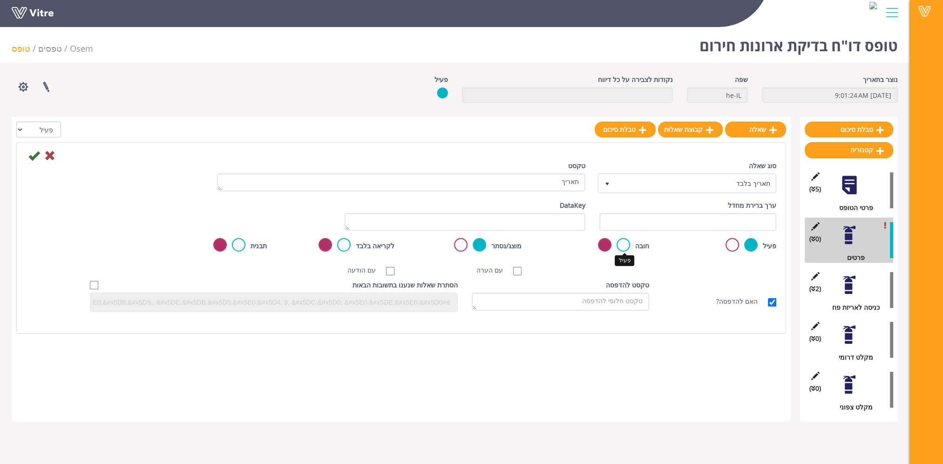
click at [624, 242] on label at bounding box center [624, 245] width 14 height 14
click at [0, 0] on input "radio" at bounding box center [0, 0] width 0 height 0
click at [35, 157] on icon at bounding box center [33, 155] width 11 height 11
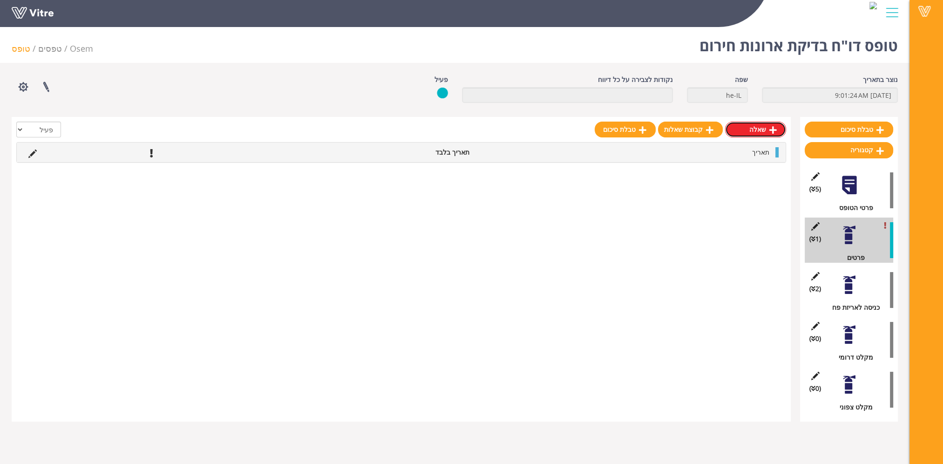
click at [771, 131] on icon at bounding box center [773, 130] width 7 height 8
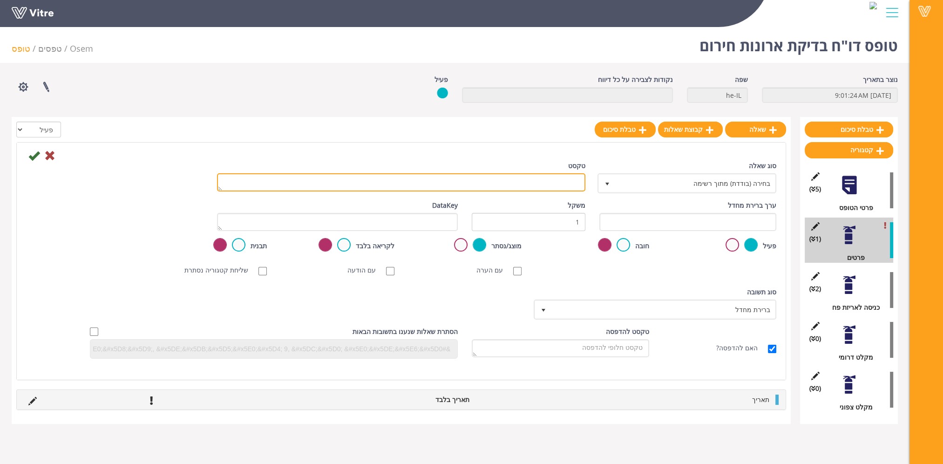
click at [567, 190] on textarea "טקסט" at bounding box center [401, 182] width 368 height 18
type textarea "שם הבודק"
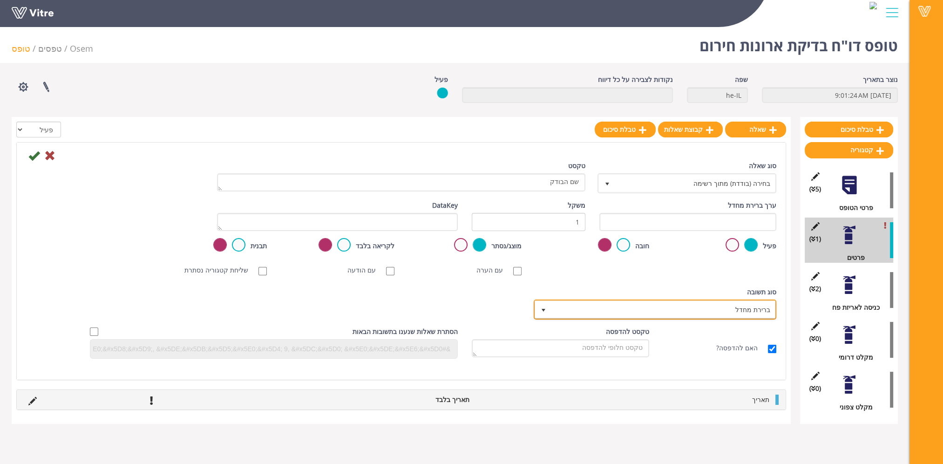
click at [688, 306] on span "ברירת מחדל" at bounding box center [664, 309] width 224 height 17
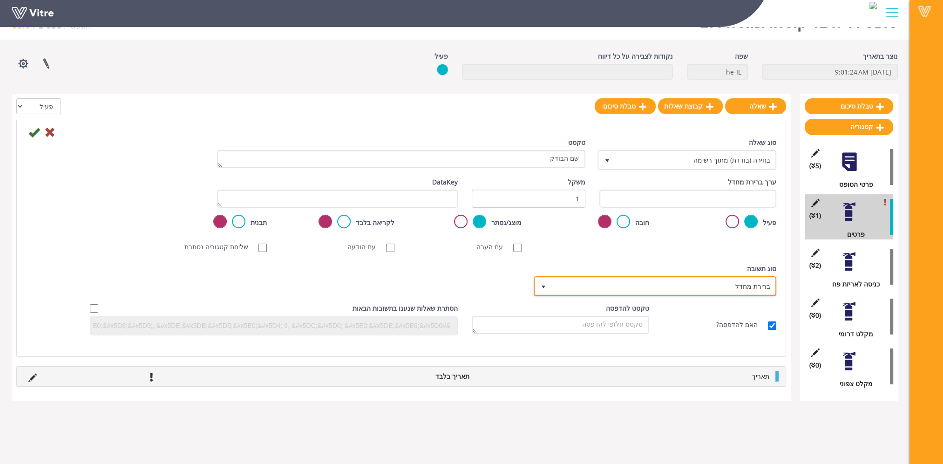
click at [708, 286] on span "ברירת מחדל" at bounding box center [664, 286] width 224 height 17
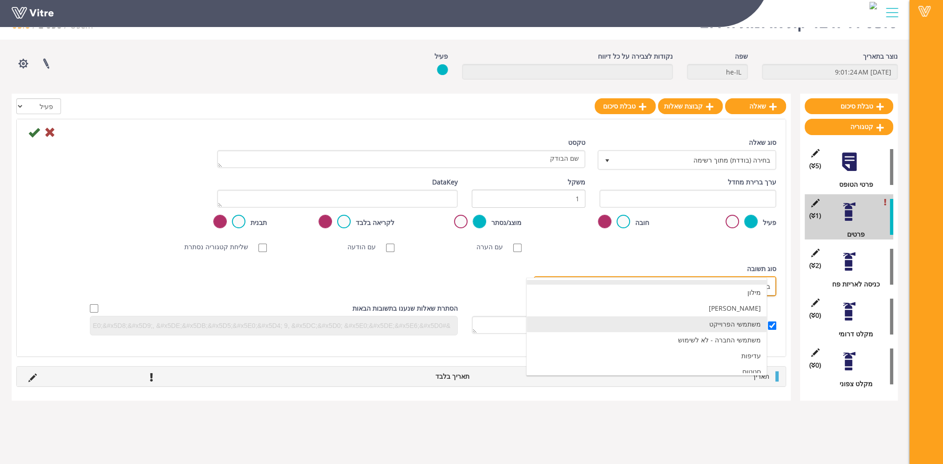
scroll to position [16, 0]
click at [730, 320] on li "משתמשי הפרוייקט" at bounding box center [647, 319] width 240 height 16
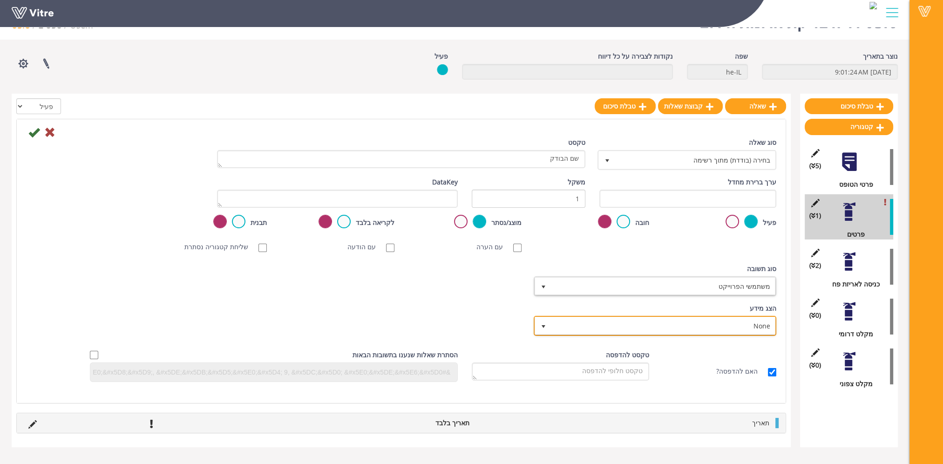
click at [726, 325] on span "None" at bounding box center [664, 325] width 224 height 17
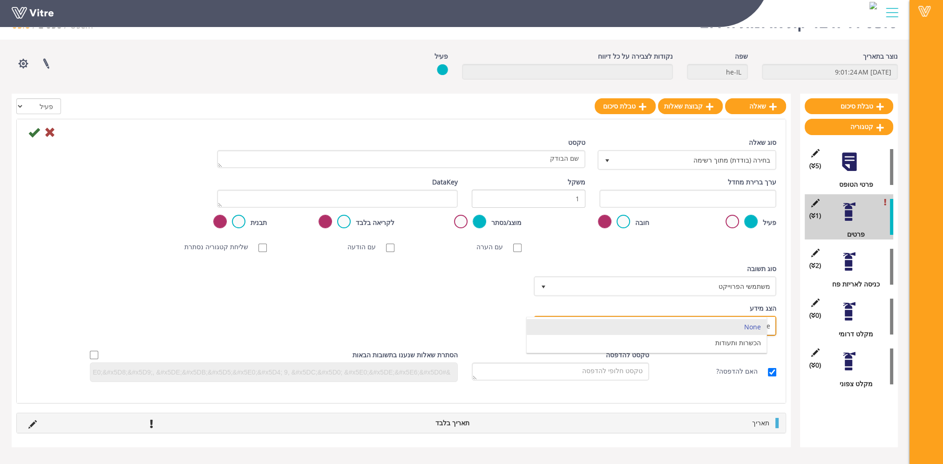
click at [726, 325] on li "None" at bounding box center [647, 327] width 240 height 16
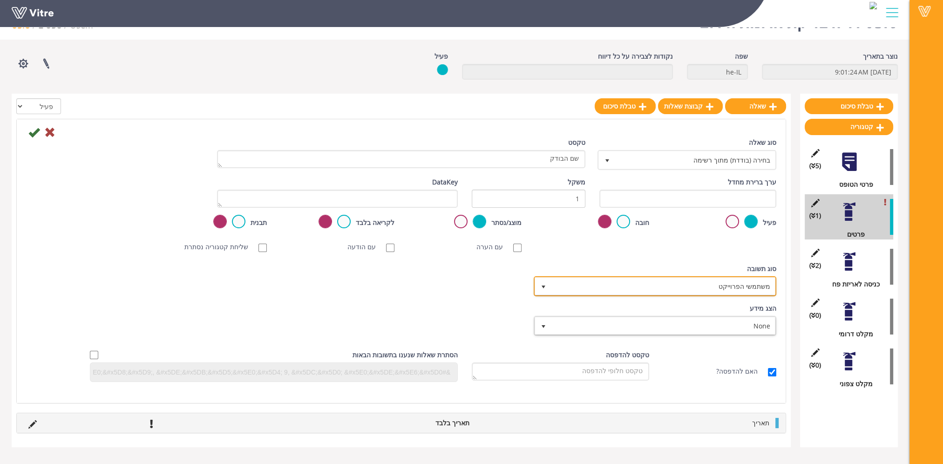
click at [732, 286] on span "משתמשי הפרוייקט" at bounding box center [664, 286] width 224 height 17
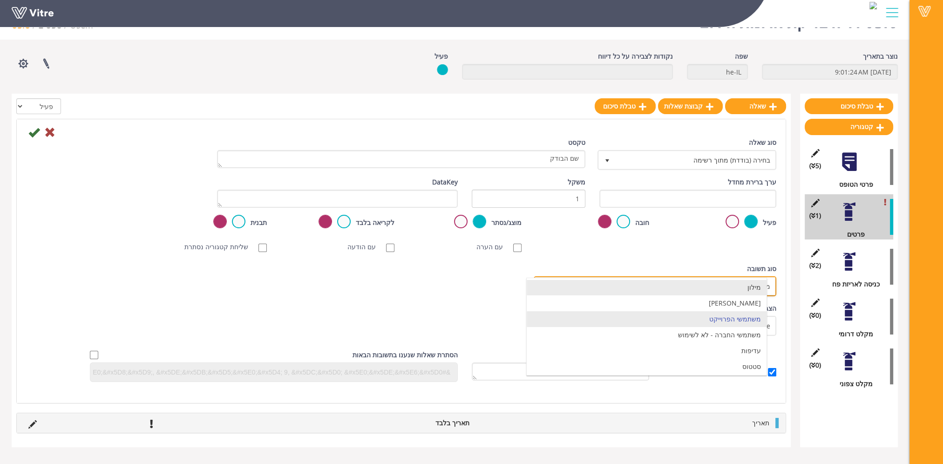
click at [734, 290] on li "מילון" at bounding box center [647, 287] width 240 height 16
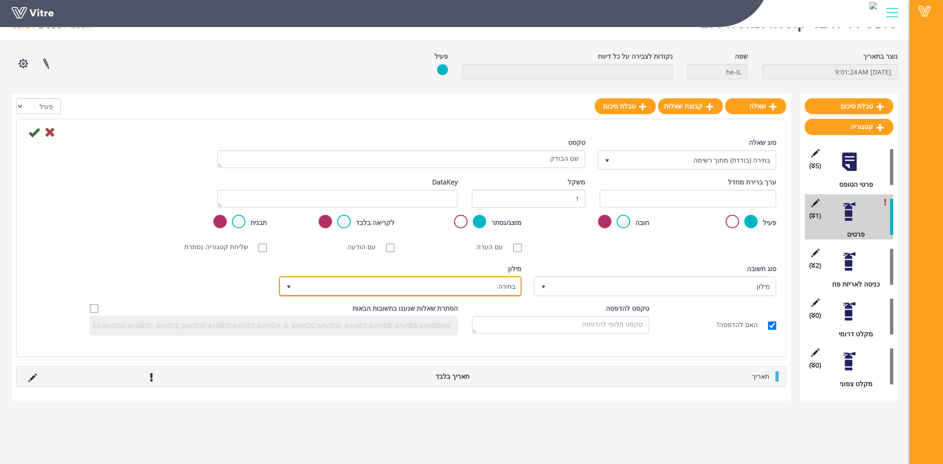
click at [508, 285] on span "בחירה" at bounding box center [409, 286] width 224 height 17
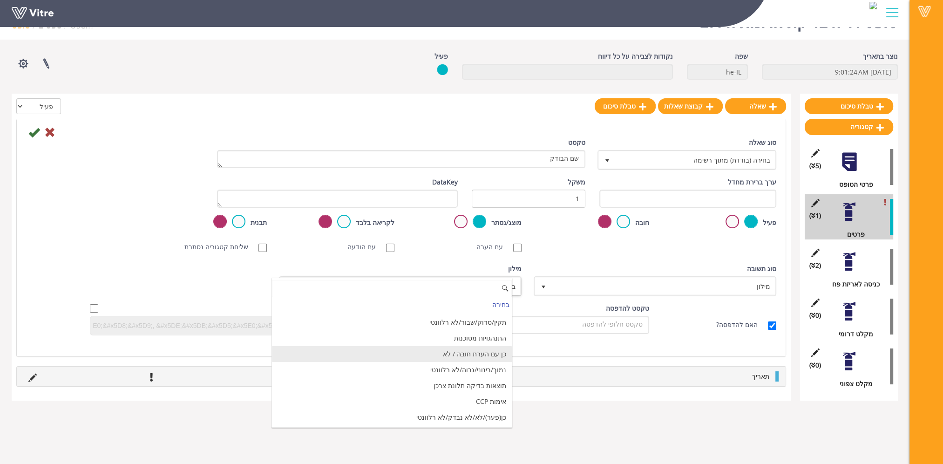
scroll to position [745, 0]
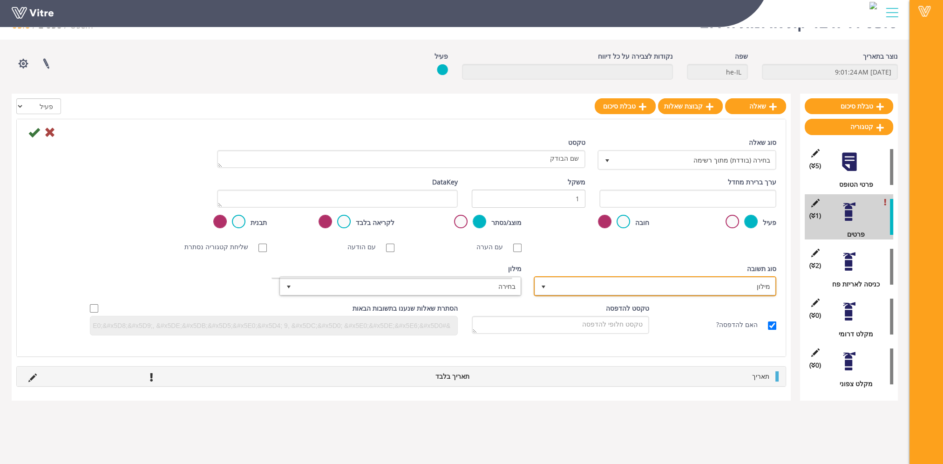
click at [665, 288] on span "מילון" at bounding box center [664, 286] width 224 height 17
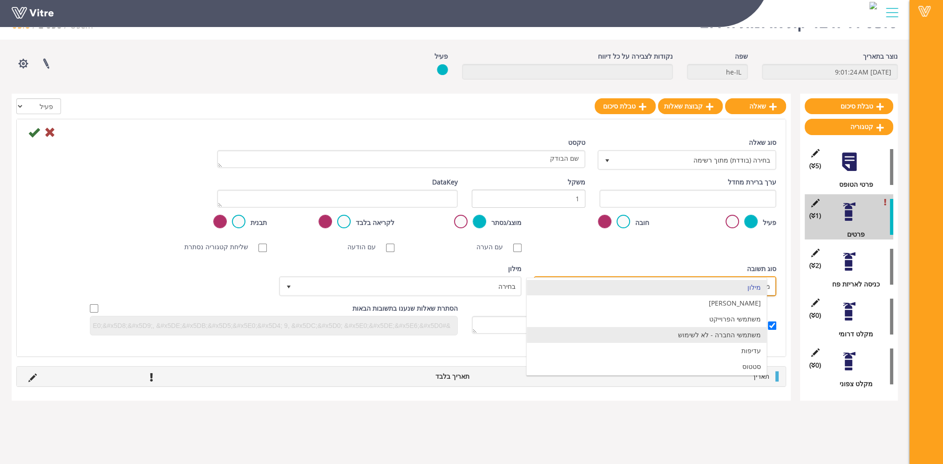
scroll to position [0, 0]
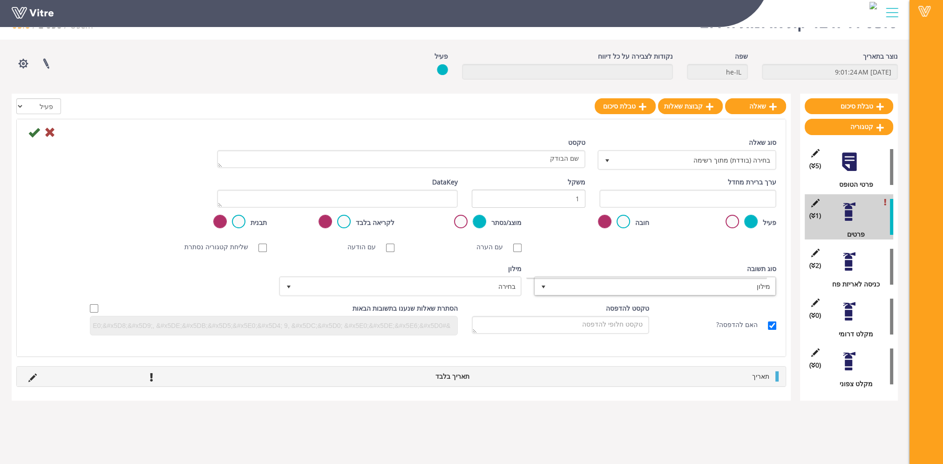
click at [682, 250] on div "סריקת ברקוד NFC סריקת חובה עם הערה עם הודעה שליחת קטגוריה נסתרת ללא תמונה תמונת…" at bounding box center [401, 247] width 764 height 20
click at [697, 159] on span "בחירה (בודדת) מתוך רשימה" at bounding box center [695, 159] width 160 height 17
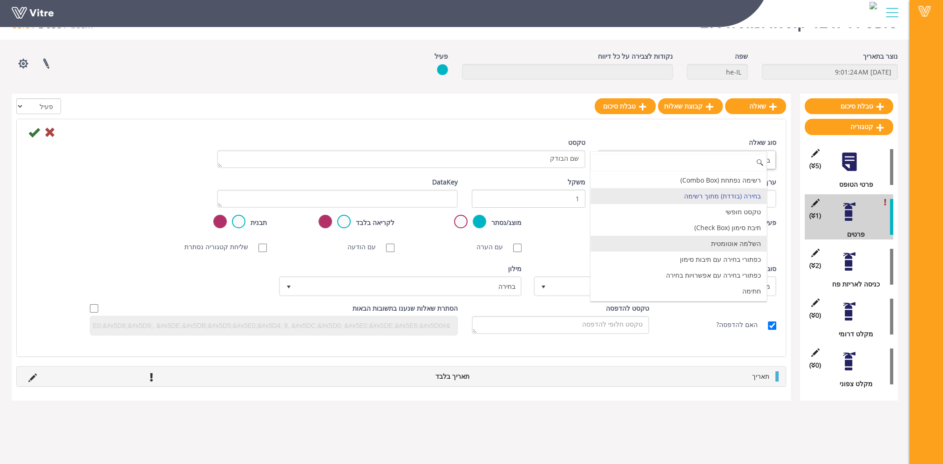
click at [736, 247] on li "השלמה אוטומטית" at bounding box center [679, 244] width 177 height 16
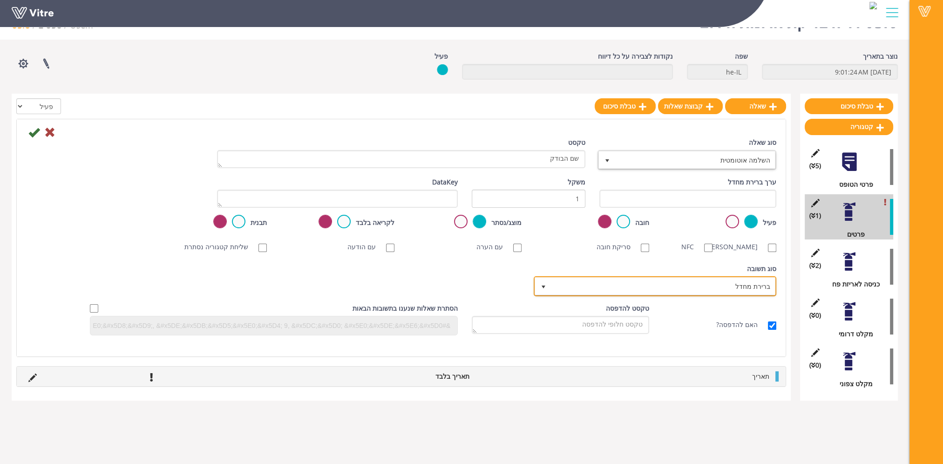
click at [720, 294] on span "ברירת מחדל" at bounding box center [664, 286] width 224 height 17
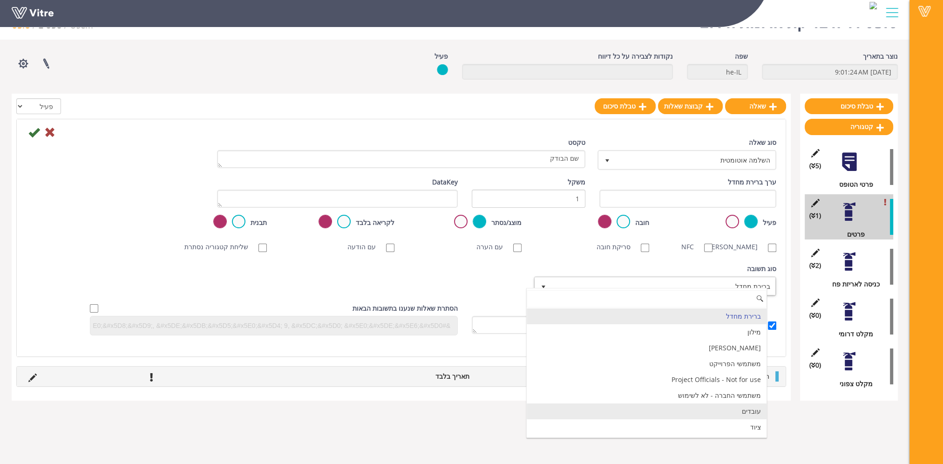
click at [735, 410] on li "עובדים" at bounding box center [647, 411] width 240 height 16
checkbox input "true"
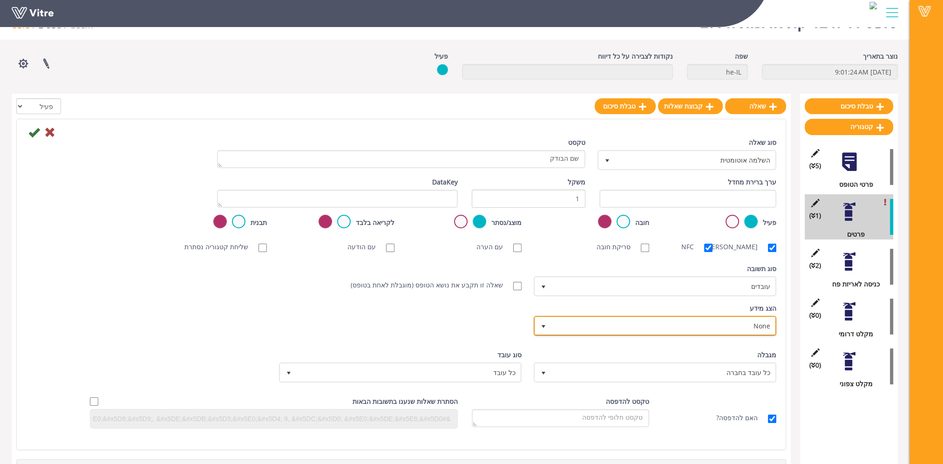
click at [577, 334] on span "None" at bounding box center [664, 325] width 224 height 17
click at [577, 336] on li "None" at bounding box center [647, 337] width 240 height 16
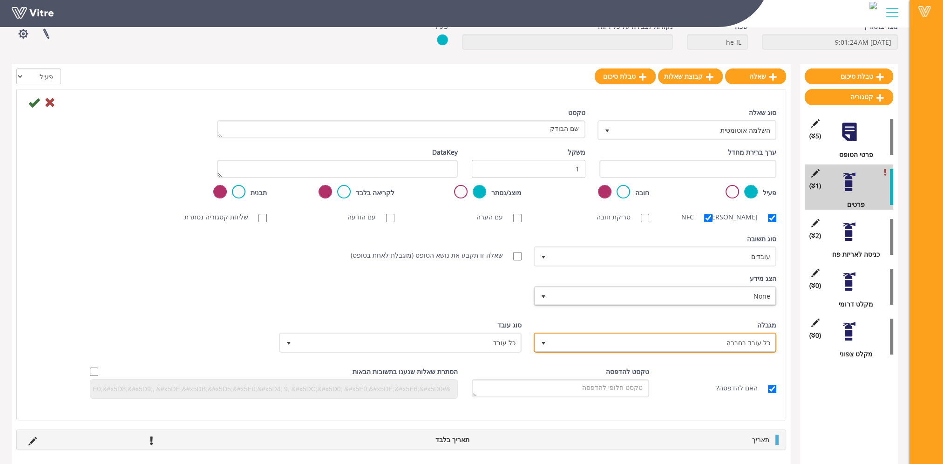
click at [618, 339] on span "כל עובד בחברה" at bounding box center [664, 342] width 224 height 17
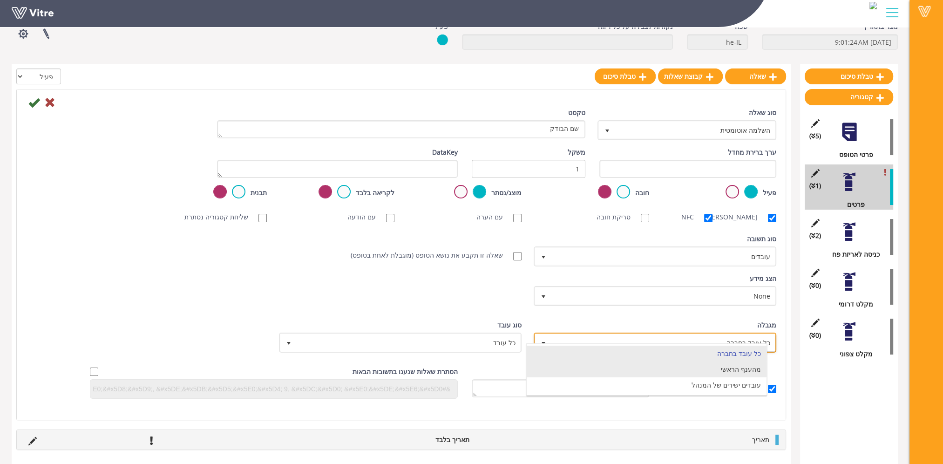
click at [646, 361] on li "מהענף הראשי" at bounding box center [647, 369] width 240 height 16
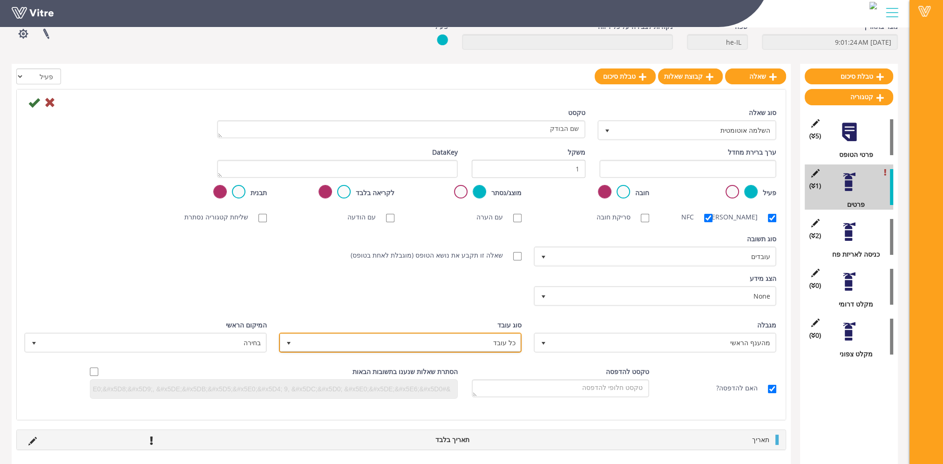
click at [477, 343] on span "כל עובד" at bounding box center [409, 342] width 224 height 17
click at [477, 346] on li "כל עובד" at bounding box center [392, 354] width 240 height 16
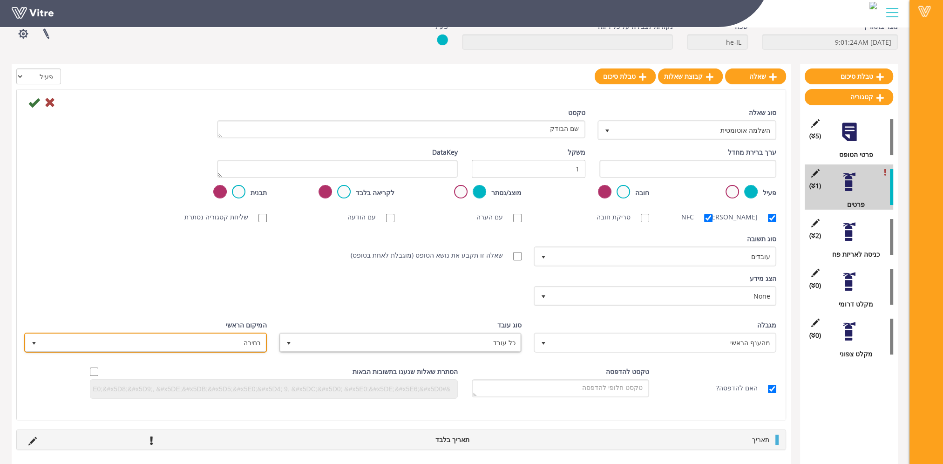
click at [225, 339] on span "בחירה" at bounding box center [154, 342] width 224 height 17
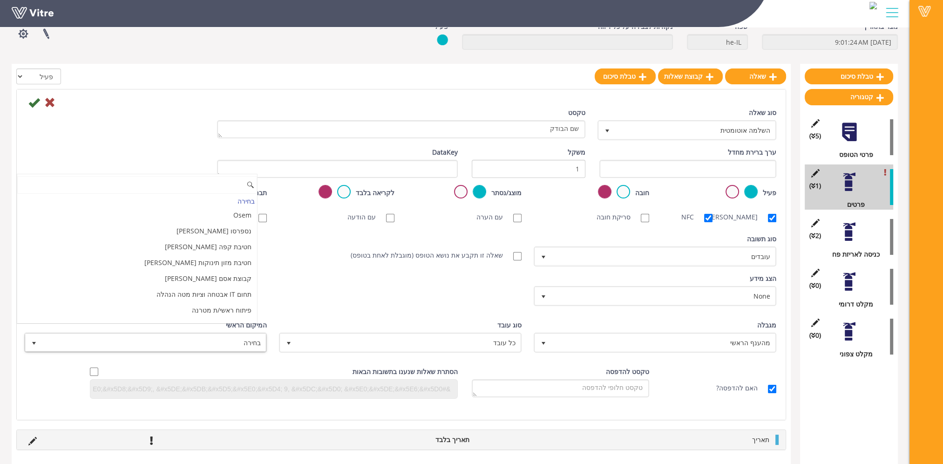
click at [226, 345] on span "בחירה" at bounding box center [154, 342] width 224 height 17
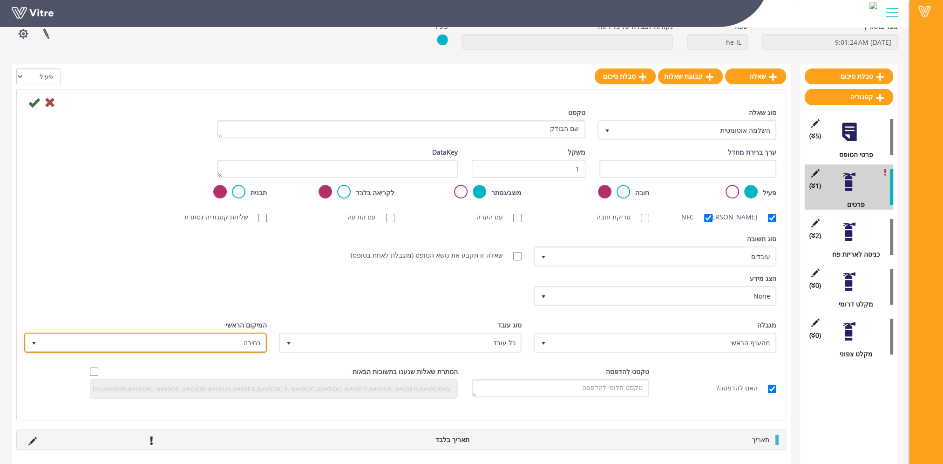
click at [227, 346] on span "בחירה" at bounding box center [154, 342] width 224 height 17
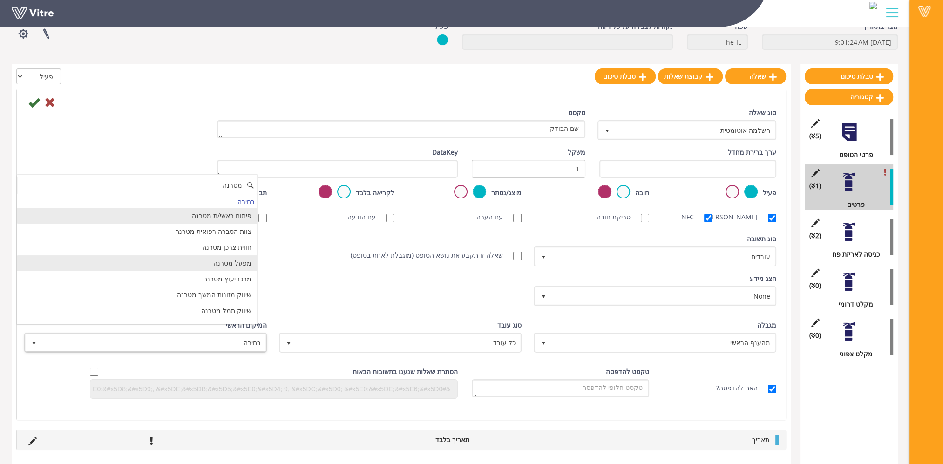
click at [235, 255] on li "מפעל מטרנה" at bounding box center [137, 263] width 240 height 16
type input "מטרנה"
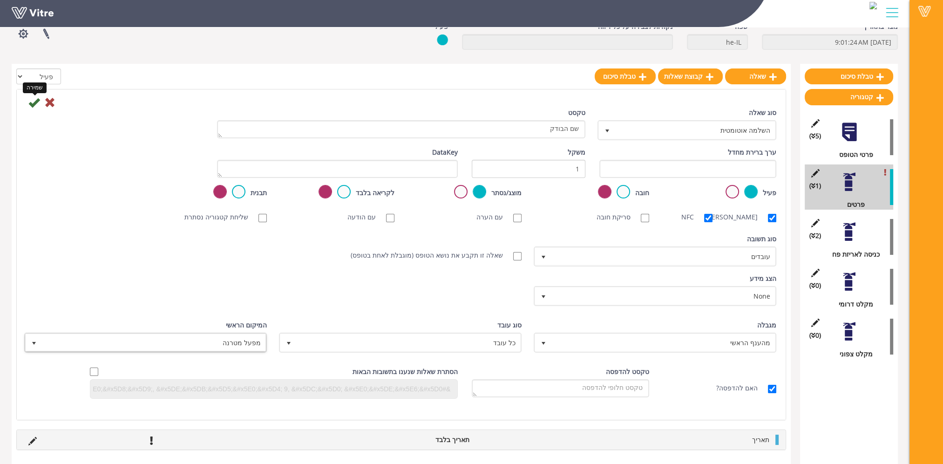
click at [39, 97] on icon at bounding box center [33, 102] width 11 height 11
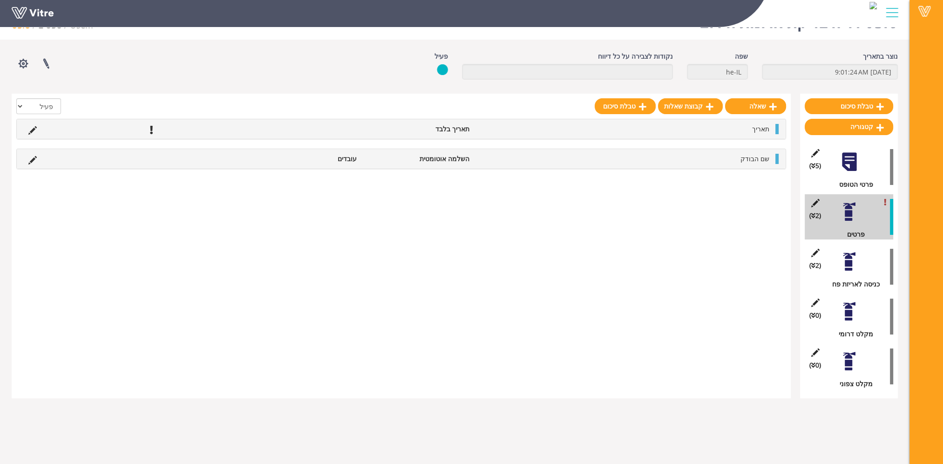
click at [849, 261] on div at bounding box center [849, 261] width 21 height 21
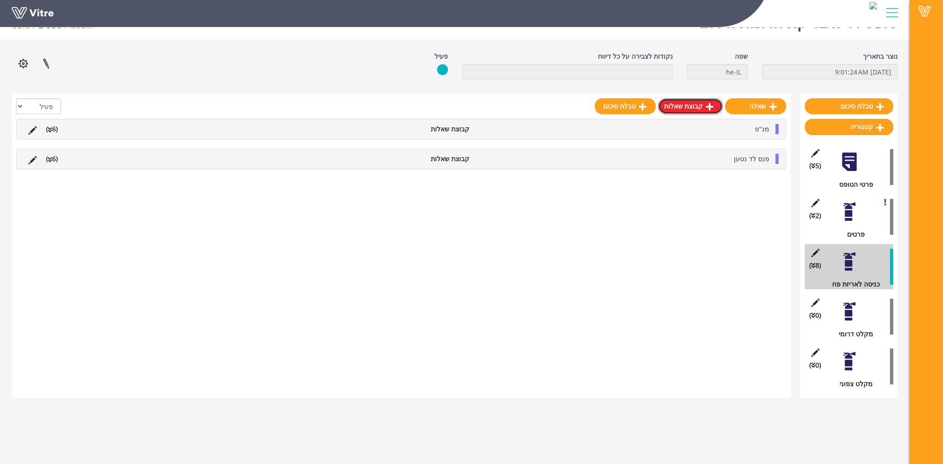
click at [701, 108] on link "קבוצת שאלות" at bounding box center [690, 106] width 65 height 16
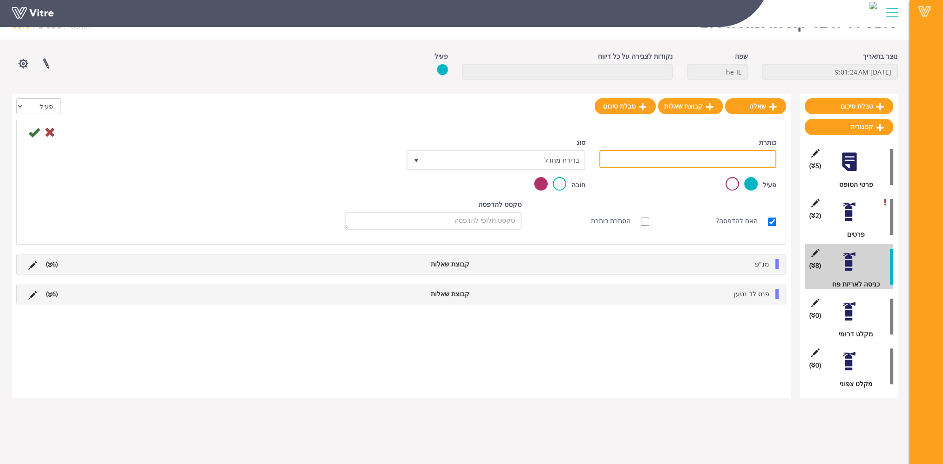
click at [720, 158] on input "כותרת" at bounding box center [688, 159] width 177 height 18
type input "מסכת פנים מלאה"
click at [37, 131] on icon at bounding box center [33, 132] width 11 height 11
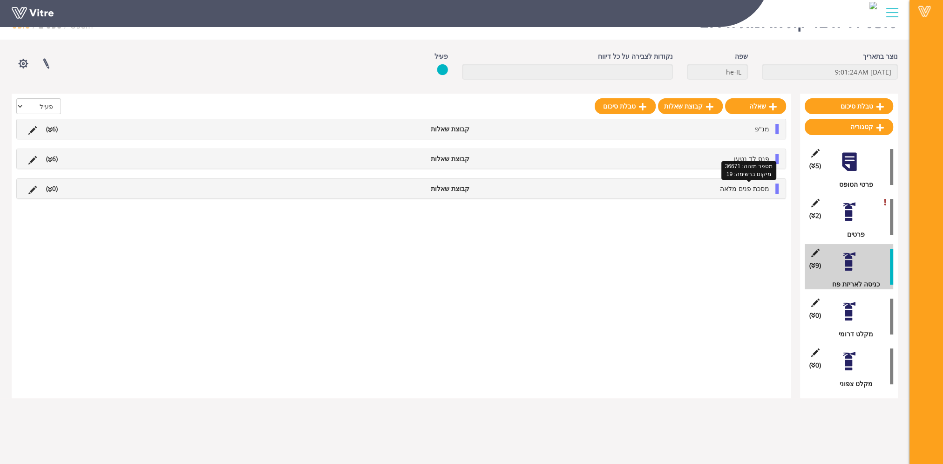
click at [761, 191] on span "מסכת פנים מלאה" at bounding box center [744, 188] width 49 height 9
click at [756, 209] on link "שאלה" at bounding box center [743, 211] width 61 height 16
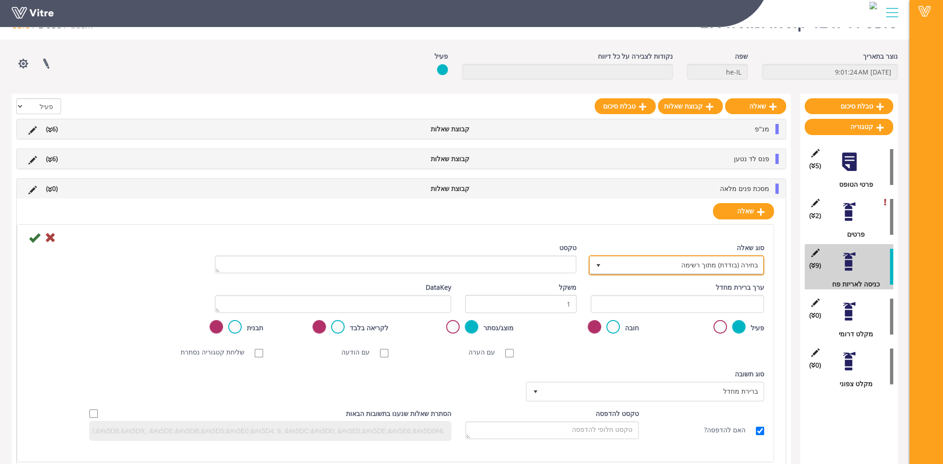
click at [719, 259] on span "בחירה (בודדת) מתוך רשימה" at bounding box center [685, 265] width 157 height 17
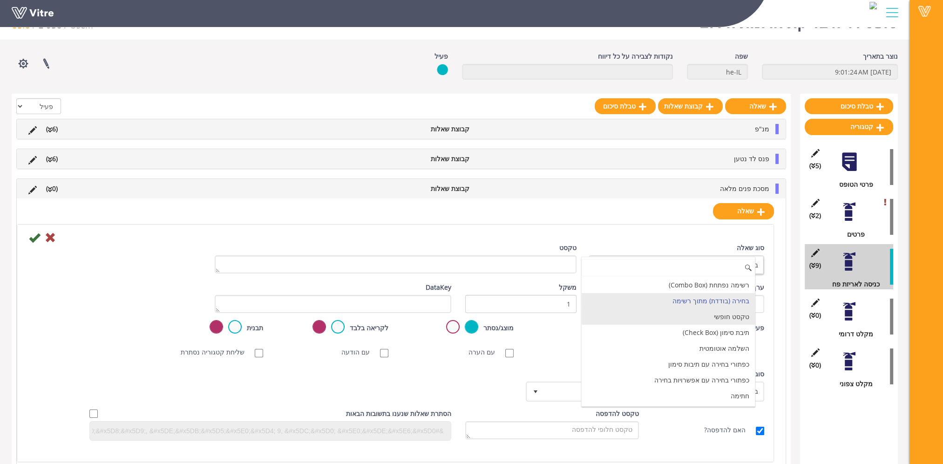
click at [714, 313] on li "טקסט חופשי" at bounding box center [668, 317] width 173 height 16
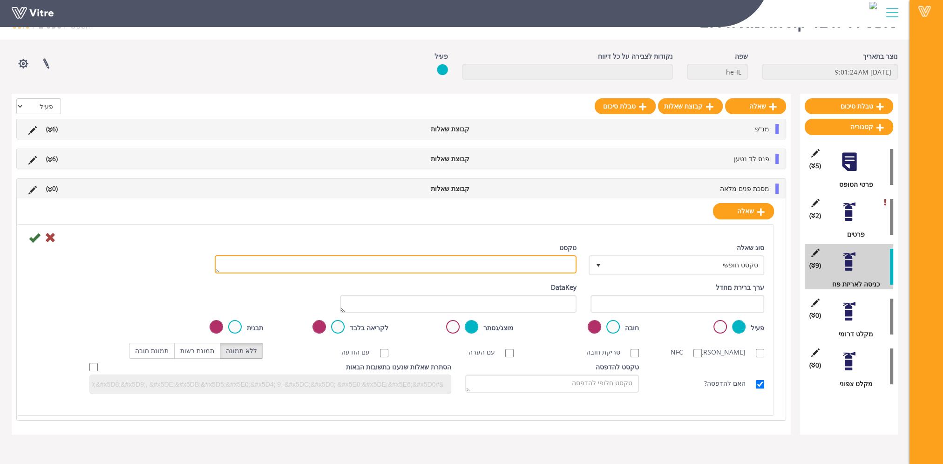
click at [554, 265] on textarea "טקסט" at bounding box center [396, 264] width 362 height 18
type textarea "כמות תקן הפריט - 2"
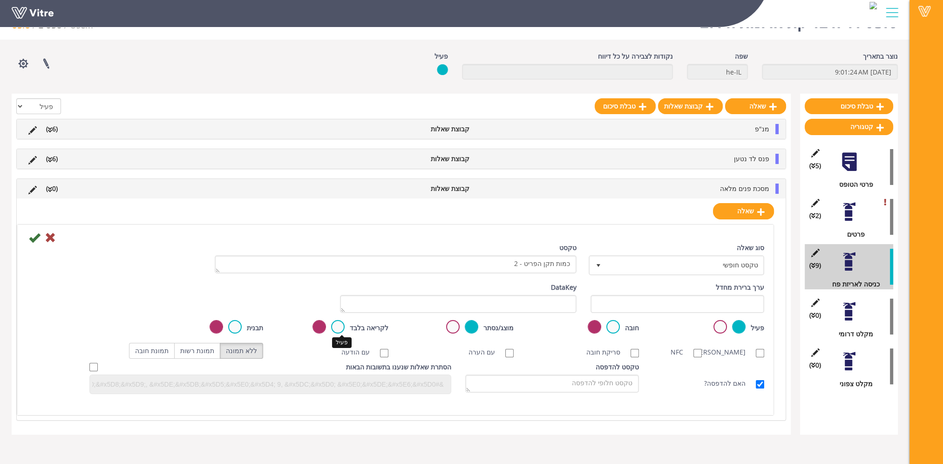
click at [341, 324] on label at bounding box center [338, 327] width 14 height 14
click at [0, 0] on input "radio" at bounding box center [0, 0] width 0 height 0
click at [31, 236] on icon at bounding box center [34, 237] width 11 height 11
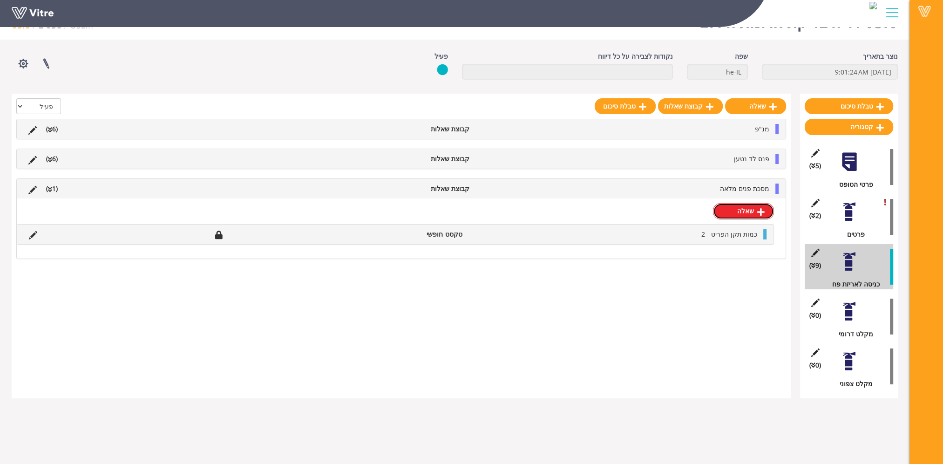
click at [759, 208] on icon at bounding box center [760, 212] width 7 height 8
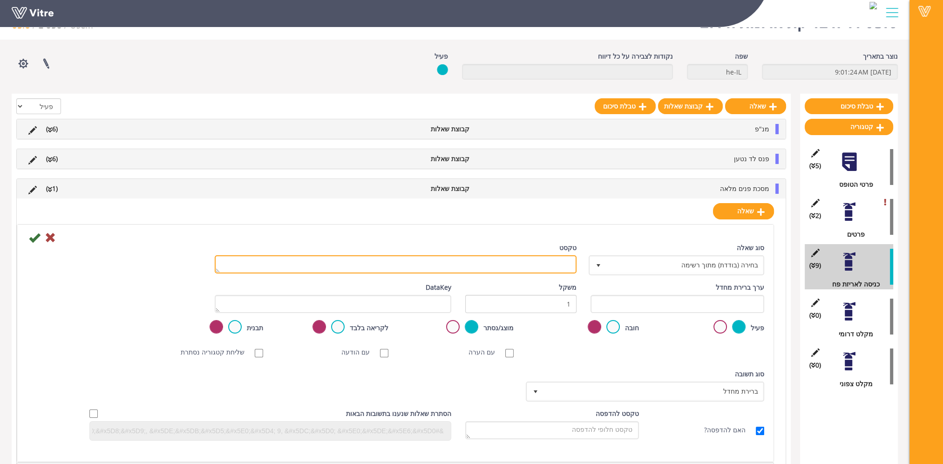
click at [561, 259] on textarea "טקסט" at bounding box center [396, 264] width 362 height 18
type textarea "פג תוקף בתאריך"
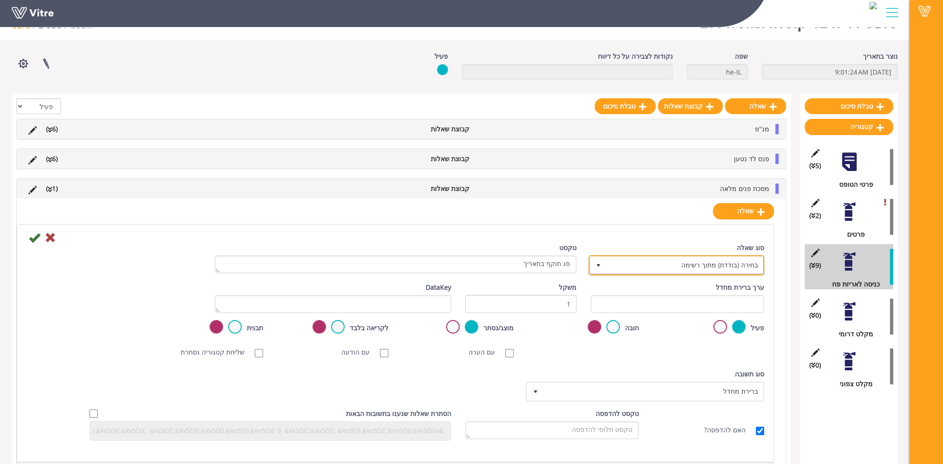
click at [675, 262] on span "בחירה (בודדת) מתוך רשימה" at bounding box center [685, 265] width 157 height 17
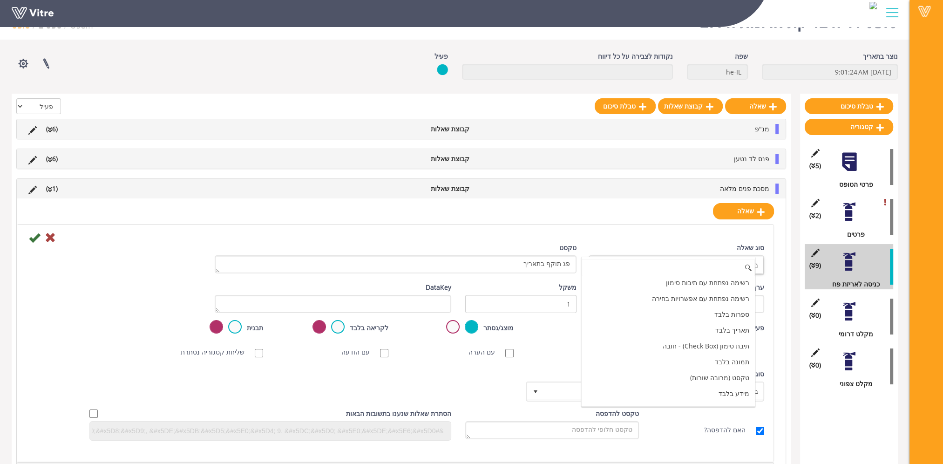
scroll to position [140, 0]
click at [708, 317] on li "תאריך בלבד" at bounding box center [668, 320] width 173 height 16
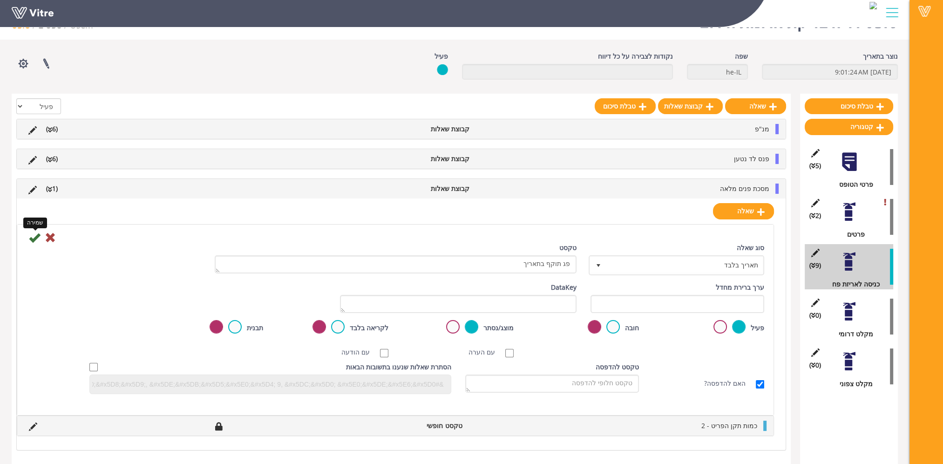
click at [34, 236] on icon at bounding box center [34, 237] width 11 height 11
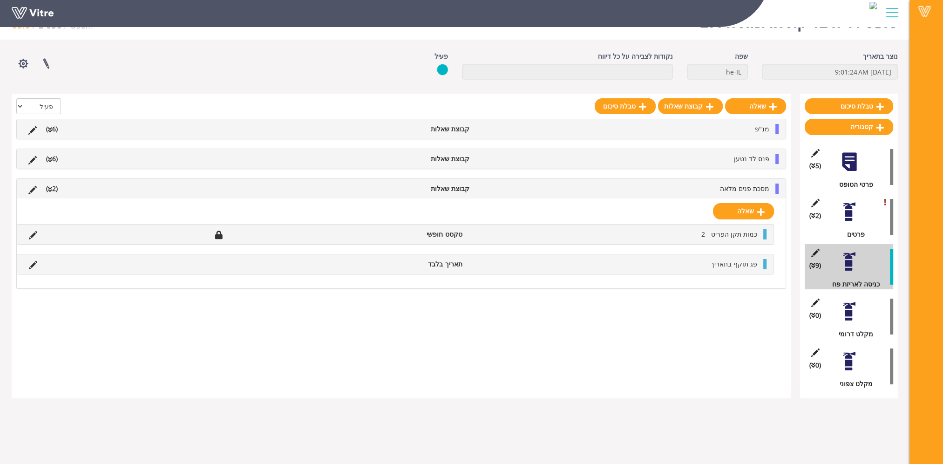
click at [635, 135] on div "מנ"פ קבוצת שאלות (6 )" at bounding box center [401, 129] width 769 height 20
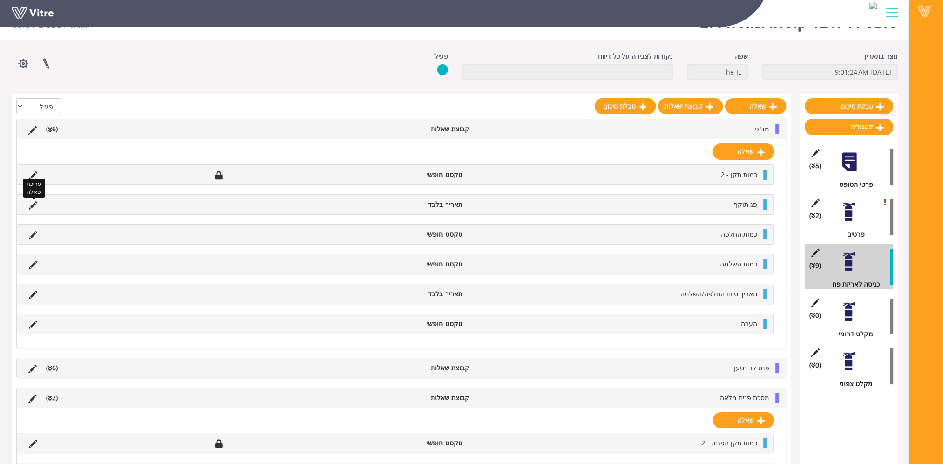
click at [32, 203] on icon at bounding box center [33, 205] width 8 height 8
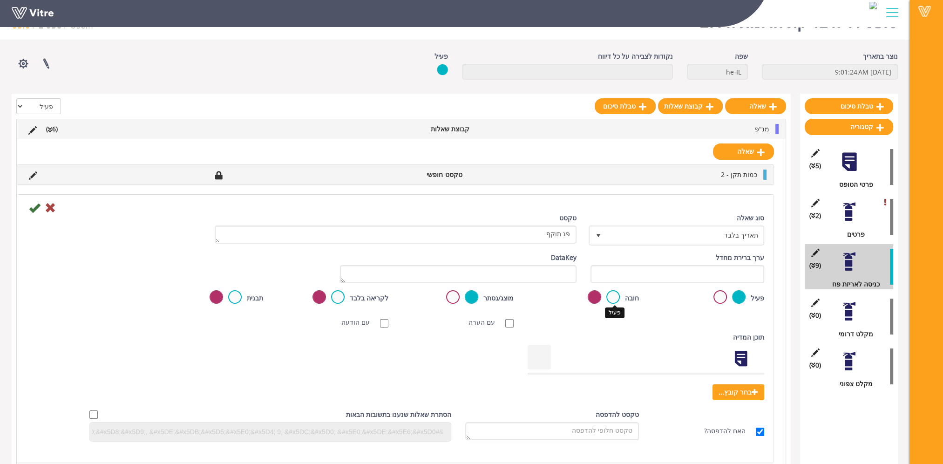
click at [613, 295] on label at bounding box center [614, 297] width 14 height 14
click at [0, 0] on input "radio" at bounding box center [0, 0] width 0 height 0
click at [34, 207] on icon at bounding box center [34, 207] width 11 height 11
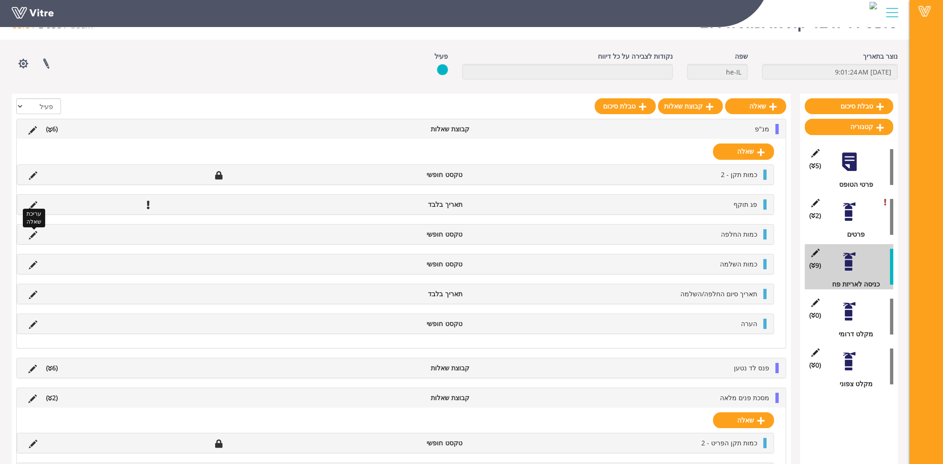
click at [31, 233] on icon at bounding box center [33, 235] width 8 height 8
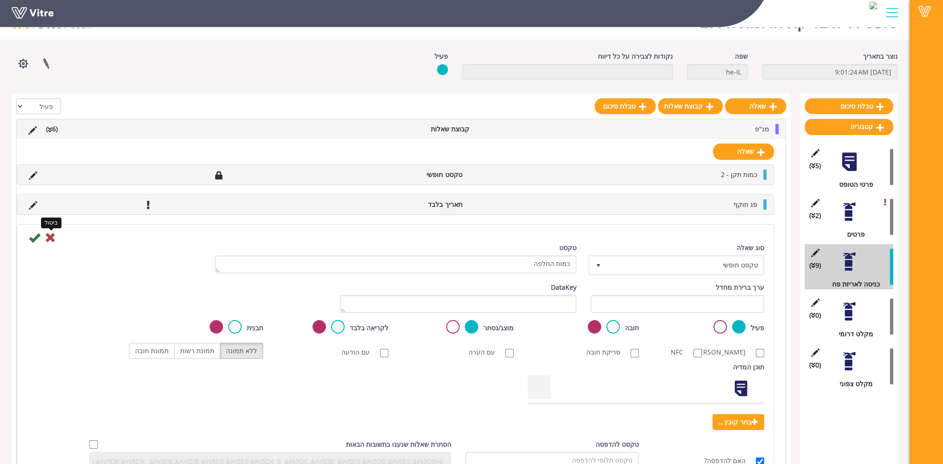
click at [48, 236] on icon at bounding box center [50, 237] width 11 height 11
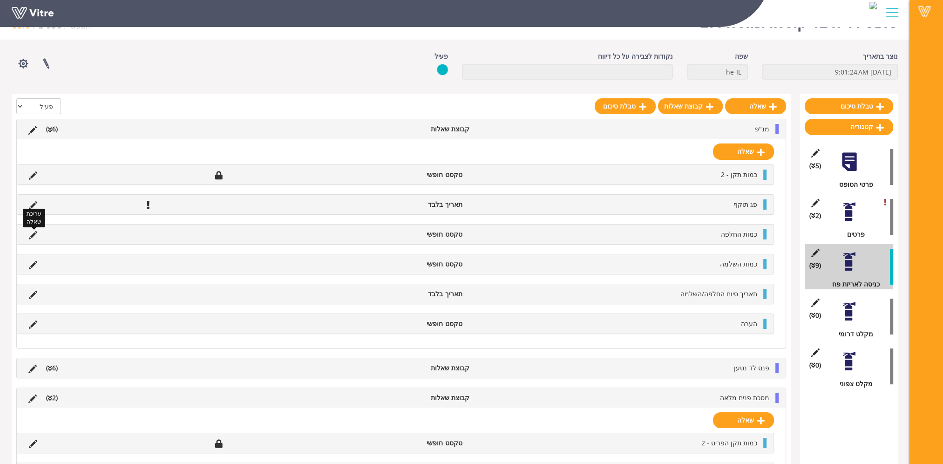
click at [34, 232] on icon at bounding box center [33, 235] width 8 height 8
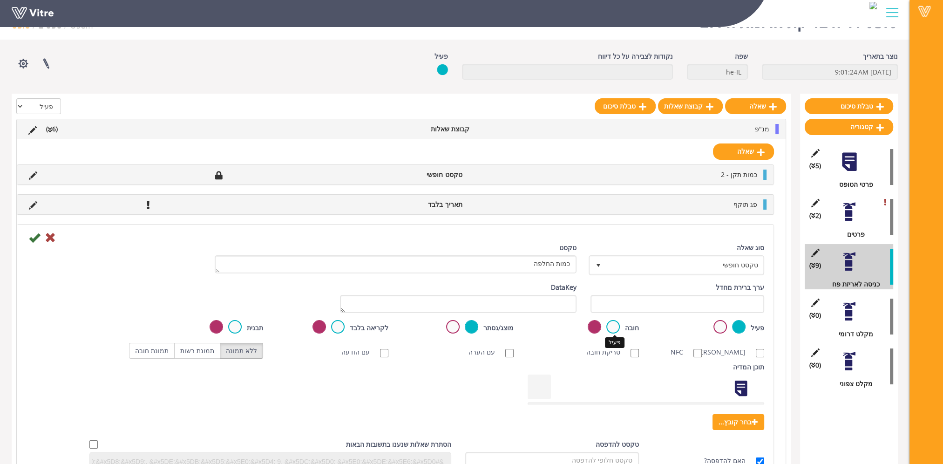
drag, startPoint x: 617, startPoint y: 325, endPoint x: 585, endPoint y: 342, distance: 36.3
click at [616, 326] on label at bounding box center [614, 327] width 14 height 14
click at [0, 0] on input "radio" at bounding box center [0, 0] width 0 height 0
click at [34, 235] on icon at bounding box center [34, 237] width 11 height 11
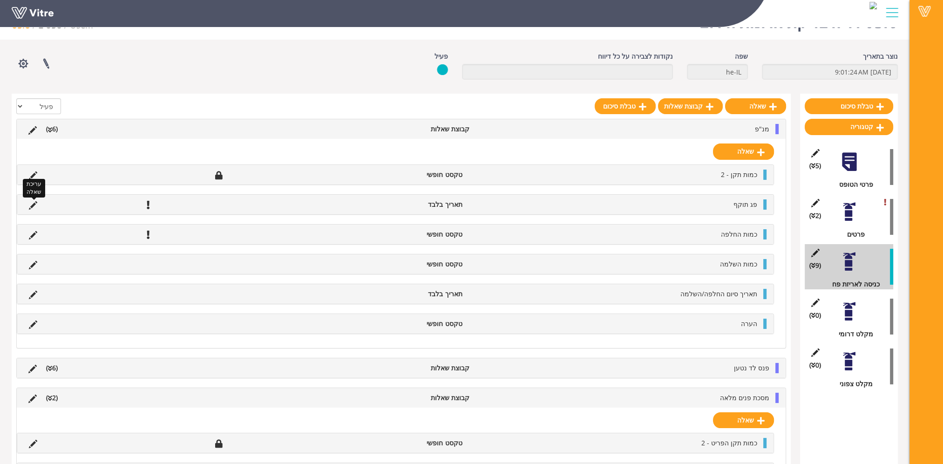
click at [32, 206] on icon at bounding box center [33, 205] width 8 height 8
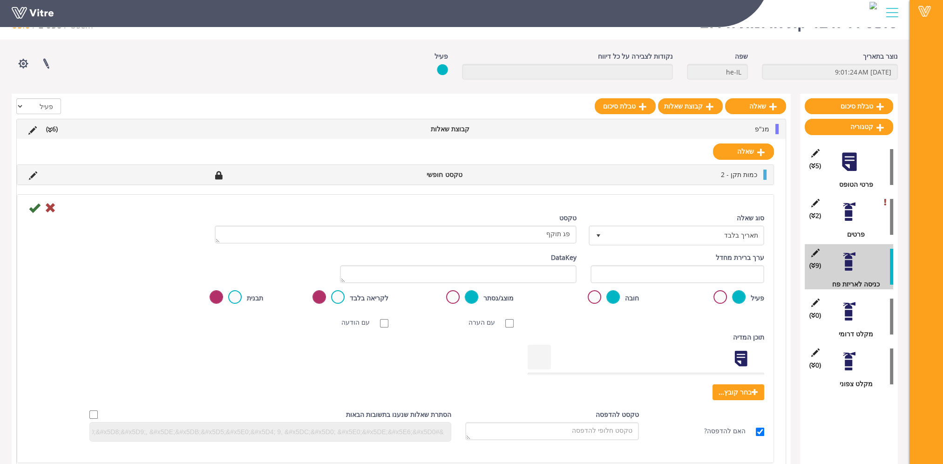
click at [596, 299] on label at bounding box center [595, 297] width 14 height 14
click at [0, 0] on input "radio" at bounding box center [0, 0] width 0 height 0
click at [33, 207] on icon at bounding box center [34, 207] width 11 height 11
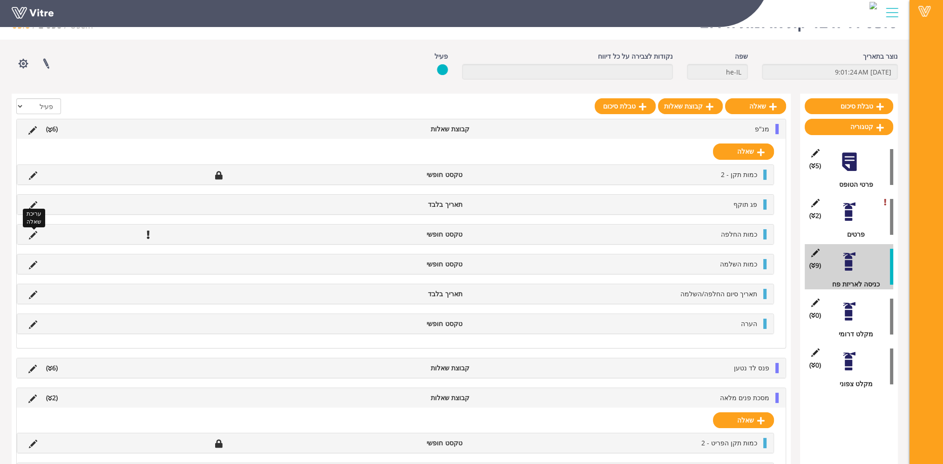
click at [31, 233] on icon at bounding box center [33, 235] width 8 height 8
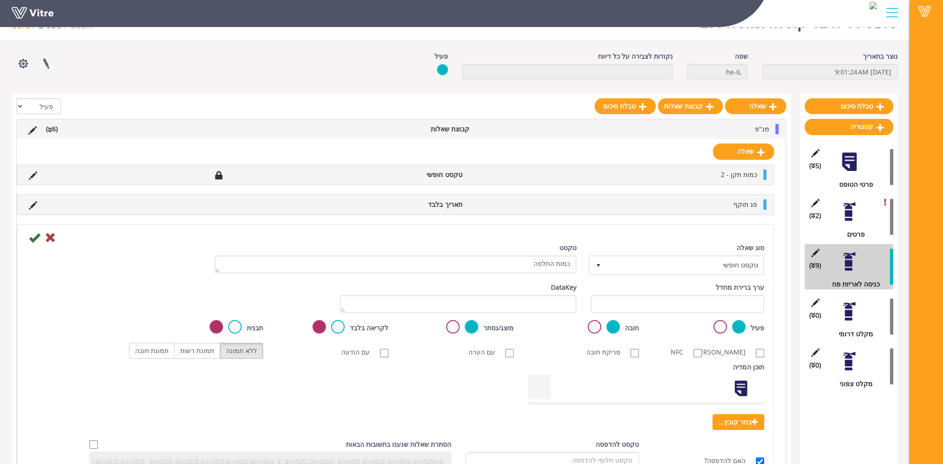
click at [588, 326] on div "חובה" at bounding box center [583, 327] width 111 height 15
click at [602, 326] on div "חובה לא פעיל" at bounding box center [583, 327] width 111 height 15
click at [596, 326] on label at bounding box center [595, 327] width 14 height 14
click at [0, 0] on input "radio" at bounding box center [0, 0] width 0 height 0
click at [33, 234] on icon at bounding box center [34, 237] width 11 height 11
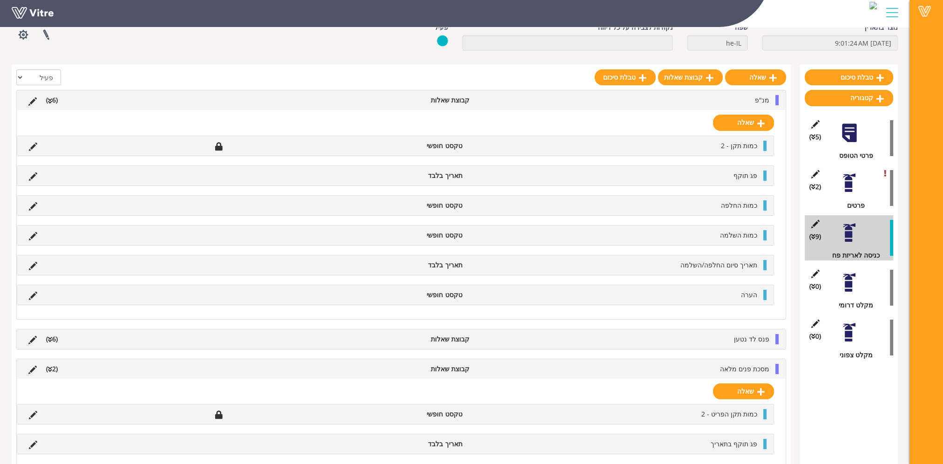
scroll to position [68, 0]
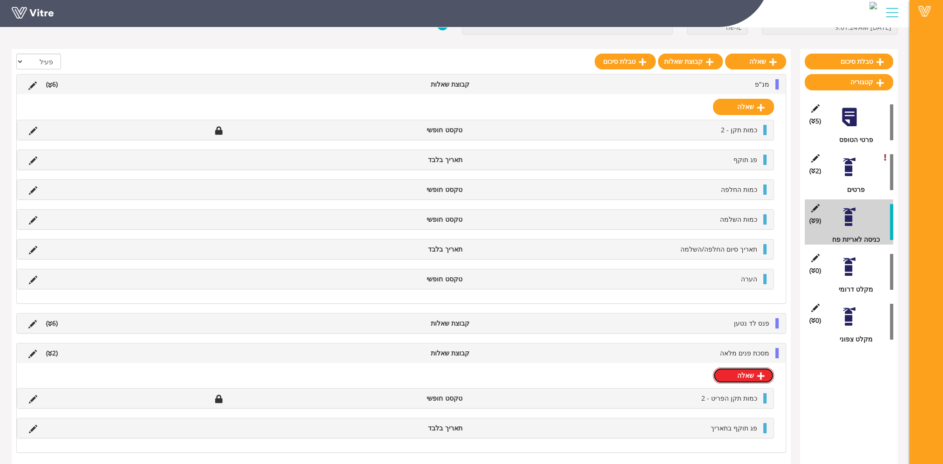
click at [744, 378] on link "שאלה" at bounding box center [743, 376] width 61 height 16
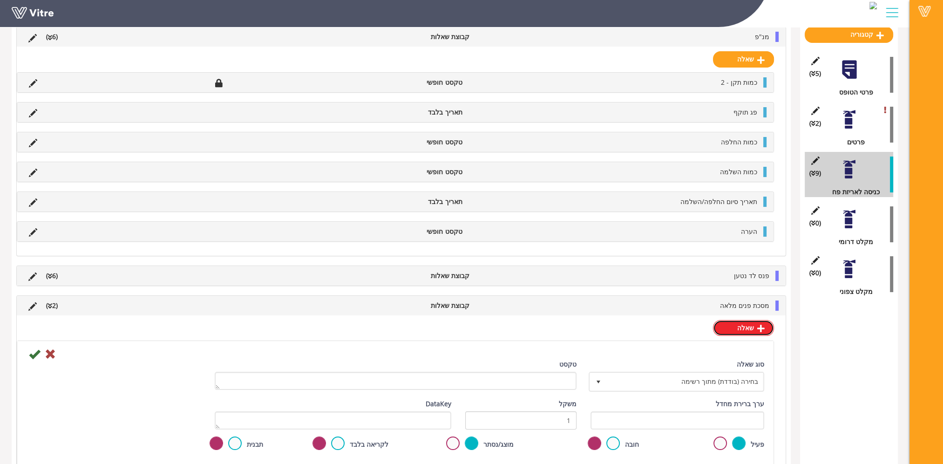
scroll to position [161, 0]
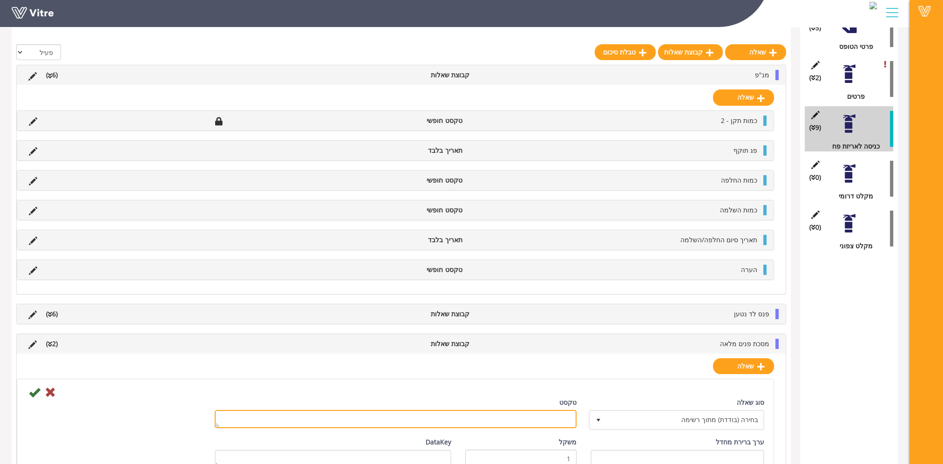
click at [542, 421] on textarea "טקסט" at bounding box center [396, 419] width 362 height 18
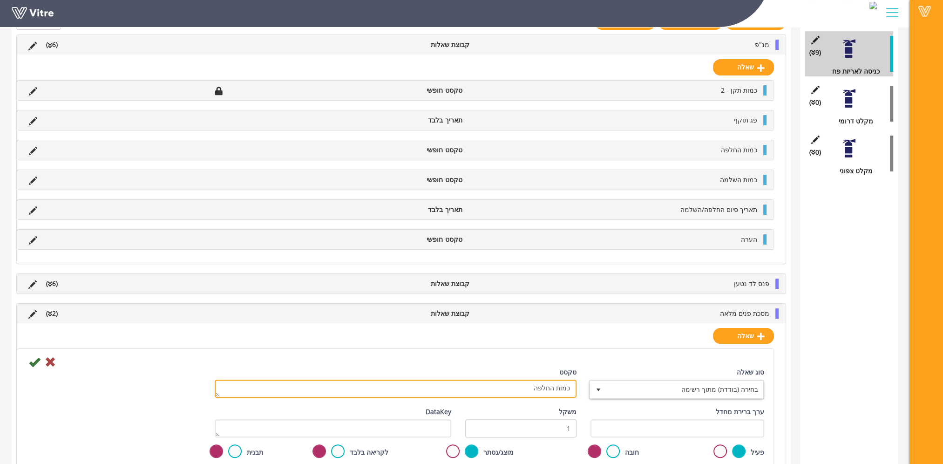
scroll to position [254, 0]
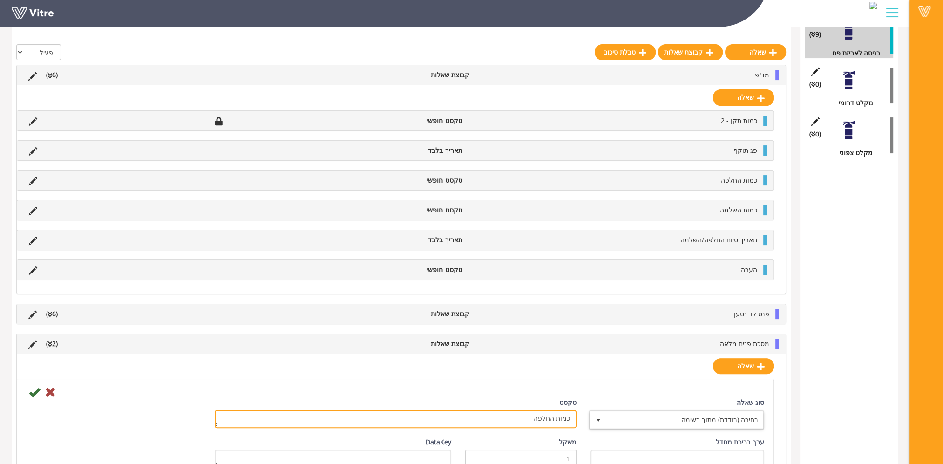
type textarea "כמות החלפה"
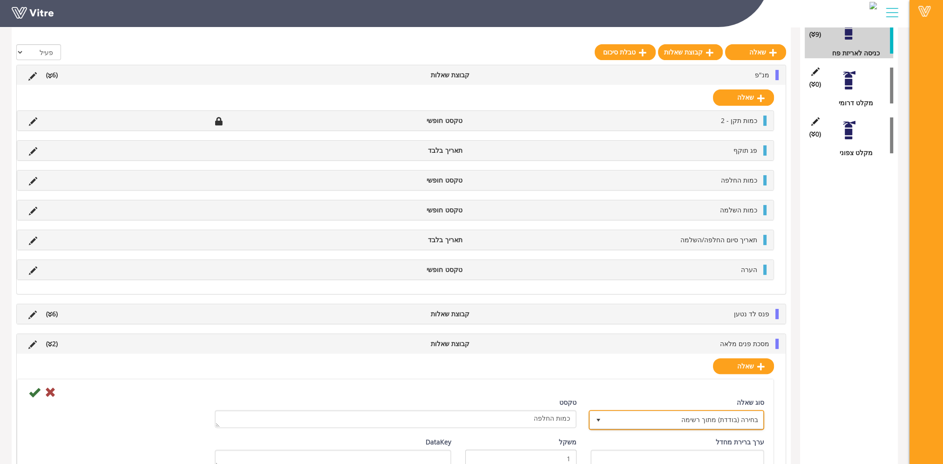
click at [649, 416] on span "בחירה (בודדת) מתוך רשימה" at bounding box center [685, 419] width 157 height 17
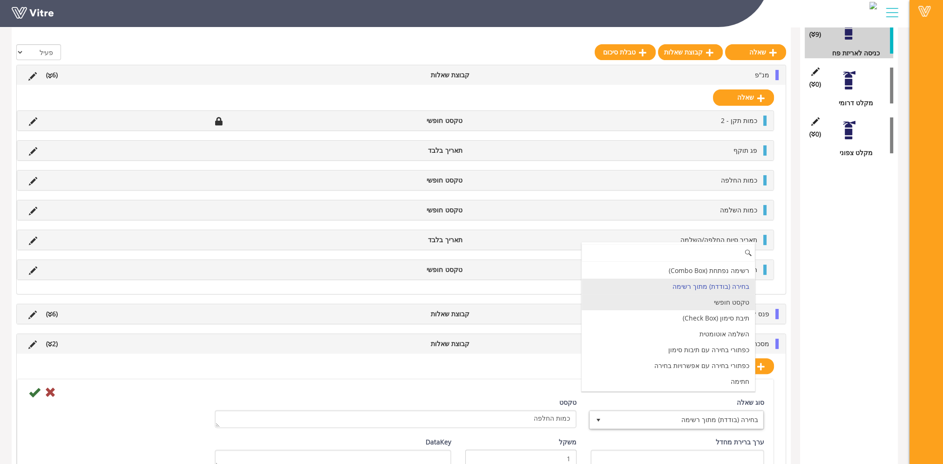
click at [690, 300] on li "טקסט חופשי" at bounding box center [668, 302] width 173 height 16
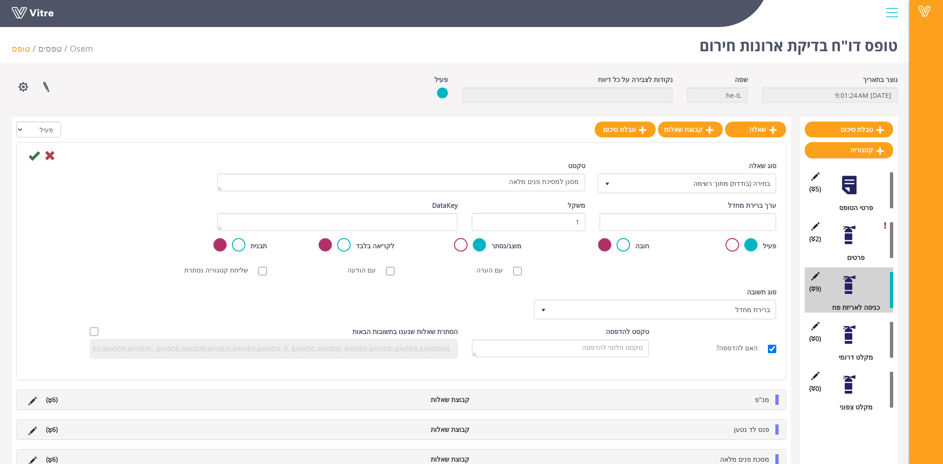
scroll to position [23, 0]
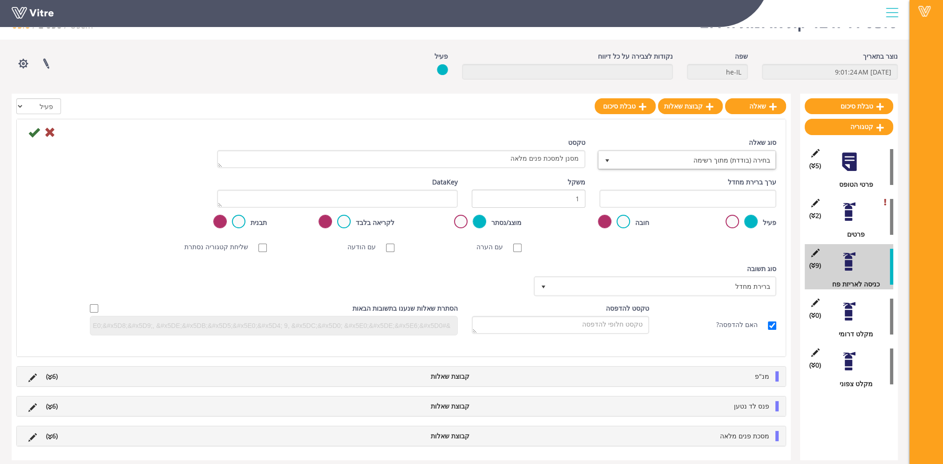
type textarea "מסנן למסכת פנים מלאה"
click at [673, 164] on span "בחירה (בודדת) מתוך רשימה" at bounding box center [695, 159] width 160 height 17
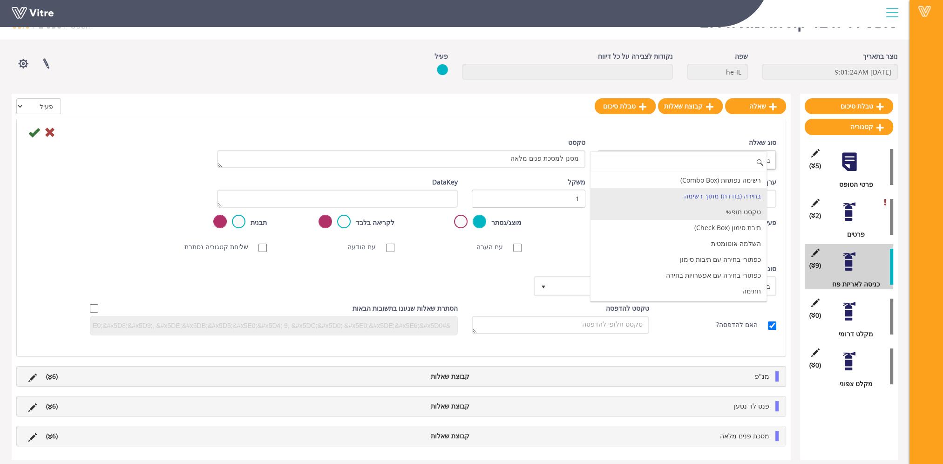
click at [685, 213] on li "טקסט חופשי" at bounding box center [679, 212] width 177 height 16
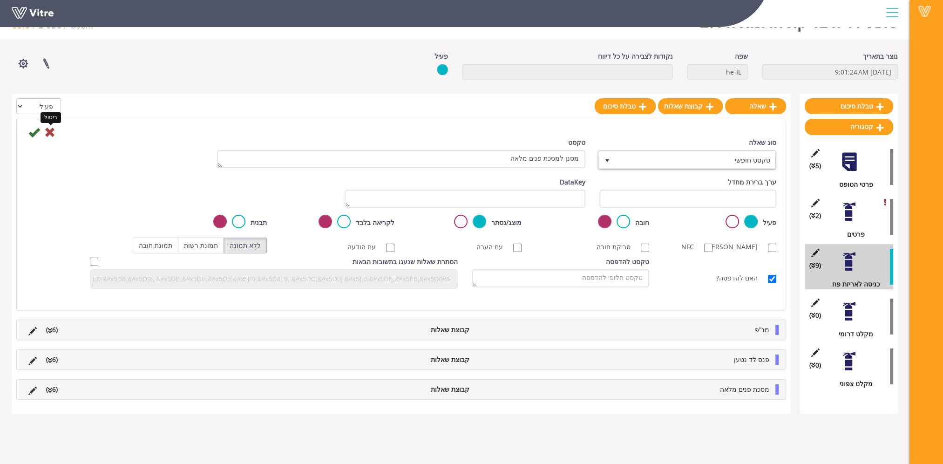
click at [53, 132] on icon at bounding box center [49, 132] width 11 height 11
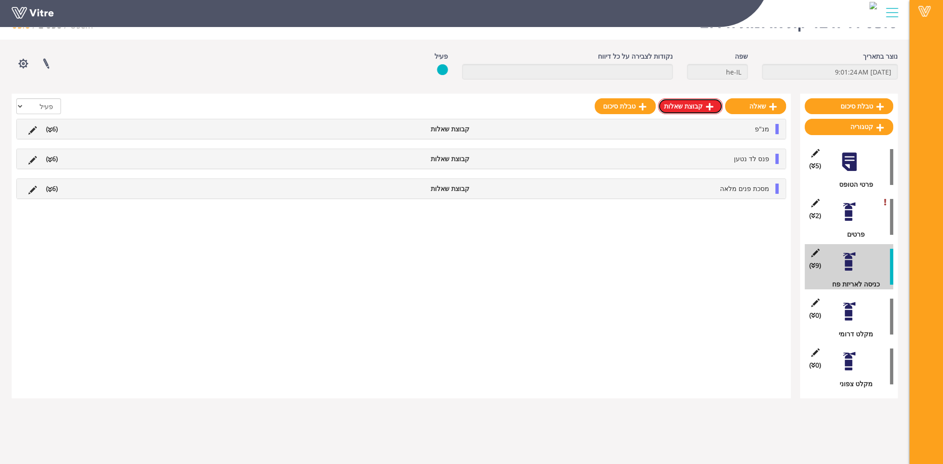
click at [691, 108] on link "קבוצת שאלות" at bounding box center [690, 106] width 65 height 16
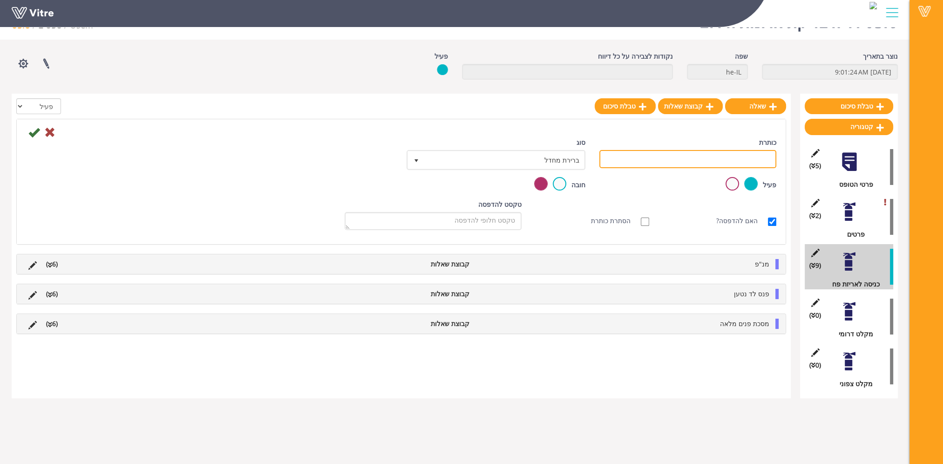
click at [720, 159] on input "כותרת" at bounding box center [688, 159] width 177 height 18
type input "מסנן למסכת פנים מלאה"
click at [34, 132] on icon at bounding box center [33, 132] width 11 height 11
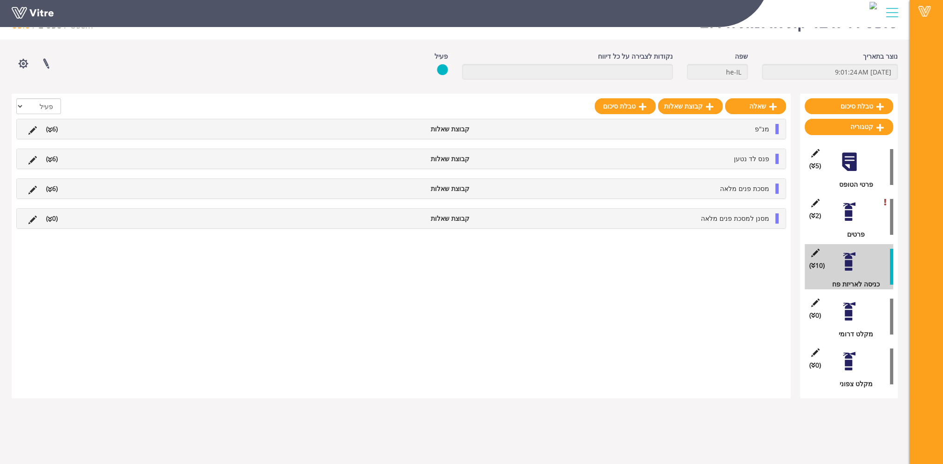
click at [741, 222] on li "מסנן למסכת פנים מלאה" at bounding box center [624, 218] width 300 height 10
click at [752, 245] on link "שאלה" at bounding box center [743, 241] width 61 height 16
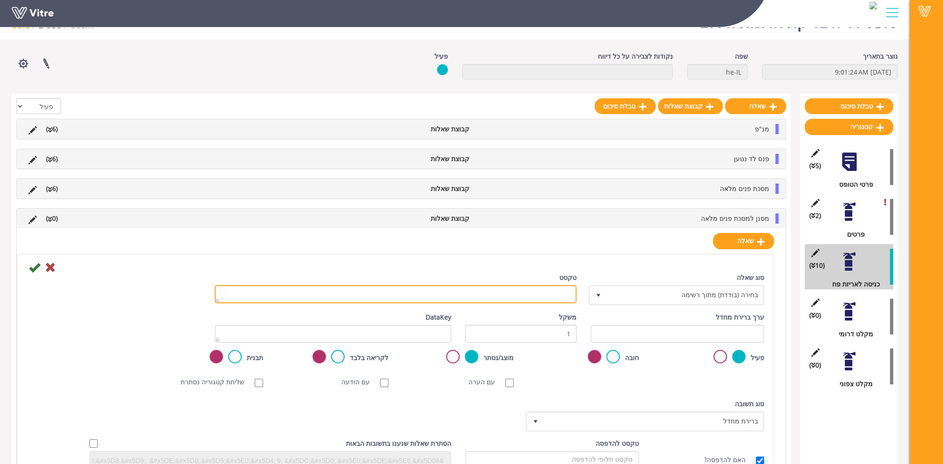
click at [546, 296] on textarea "טקסט" at bounding box center [396, 294] width 362 height 18
click at [536, 293] on textarea "טקסט" at bounding box center [396, 294] width 362 height 18
type textarea "כמות תקן הפריט - 2"
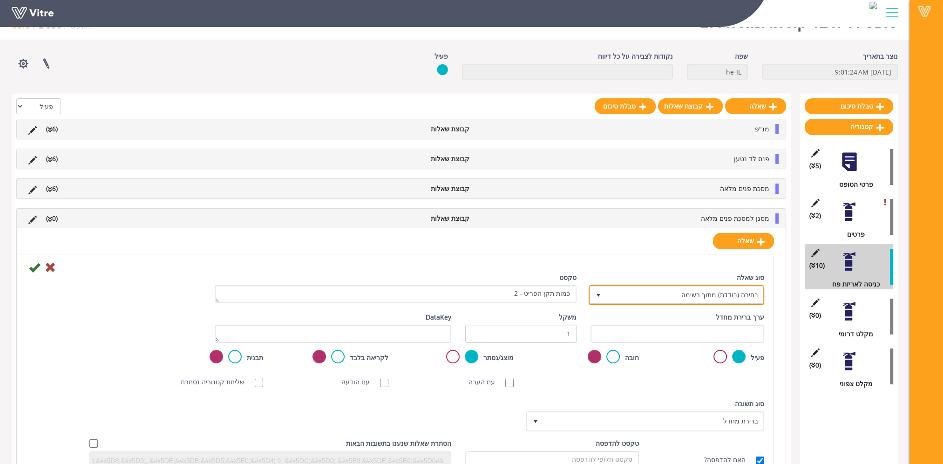
click at [634, 293] on span "בחירה (בודדת) מתוך רשימה" at bounding box center [685, 294] width 157 height 17
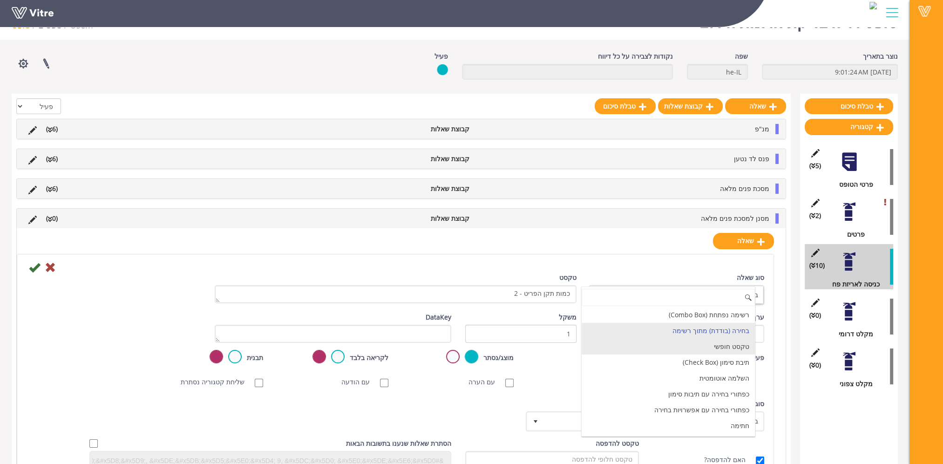
click at [673, 345] on li "טקסט חופשי" at bounding box center [668, 347] width 173 height 16
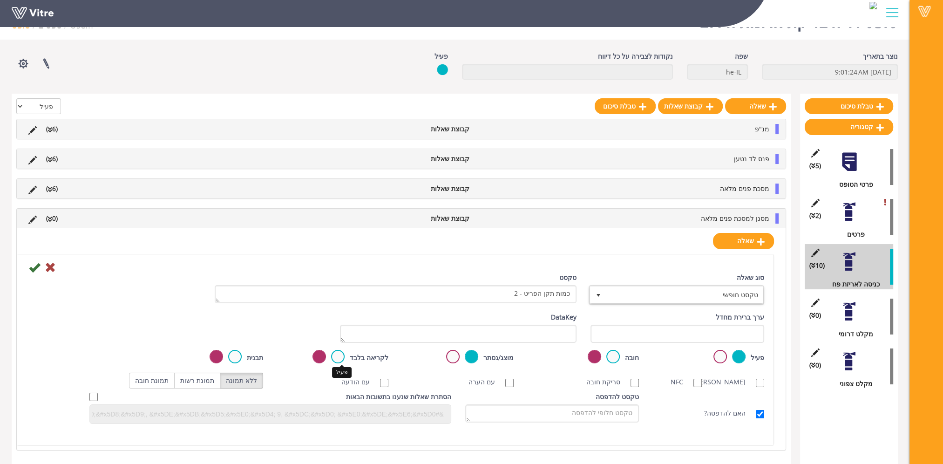
click at [341, 356] on label at bounding box center [338, 357] width 14 height 14
click at [0, 0] on input "radio" at bounding box center [0, 0] width 0 height 0
click at [35, 266] on icon at bounding box center [34, 267] width 11 height 11
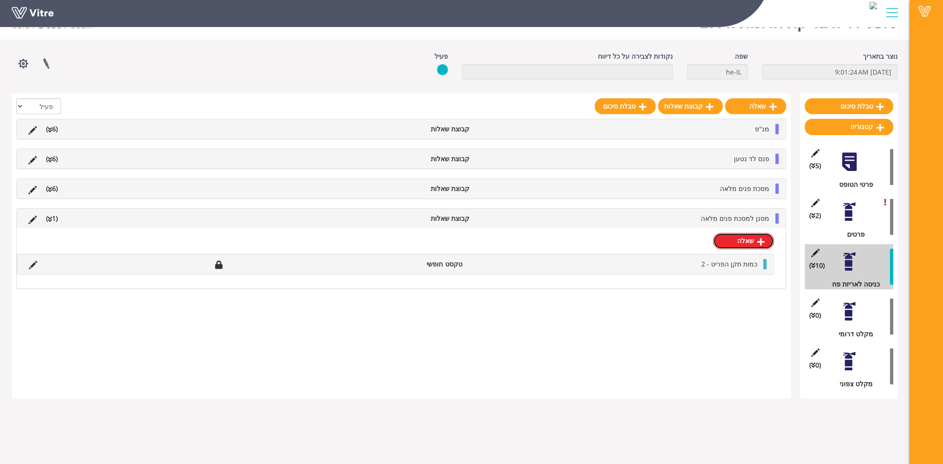
click at [743, 239] on link "שאלה" at bounding box center [743, 241] width 61 height 16
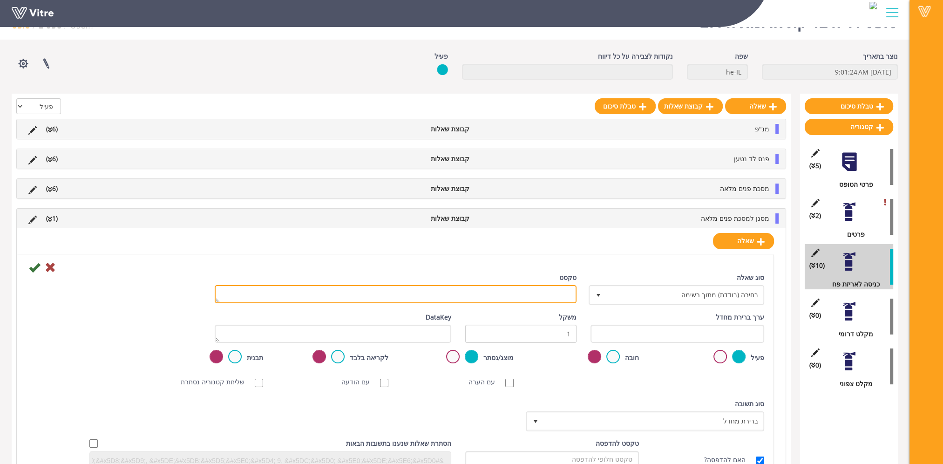
click at [561, 301] on textarea "טקסט" at bounding box center [396, 294] width 362 height 18
paste textarea "פג תוקף בתאריך"
type textarea "פג תוקף בתאריך"
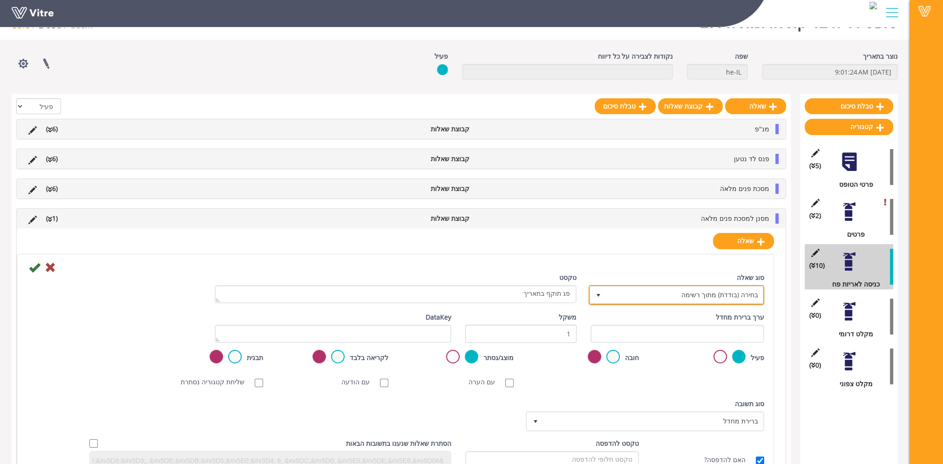
click at [678, 294] on span "בחירה (בודדת) מתוך רשימה" at bounding box center [685, 294] width 157 height 17
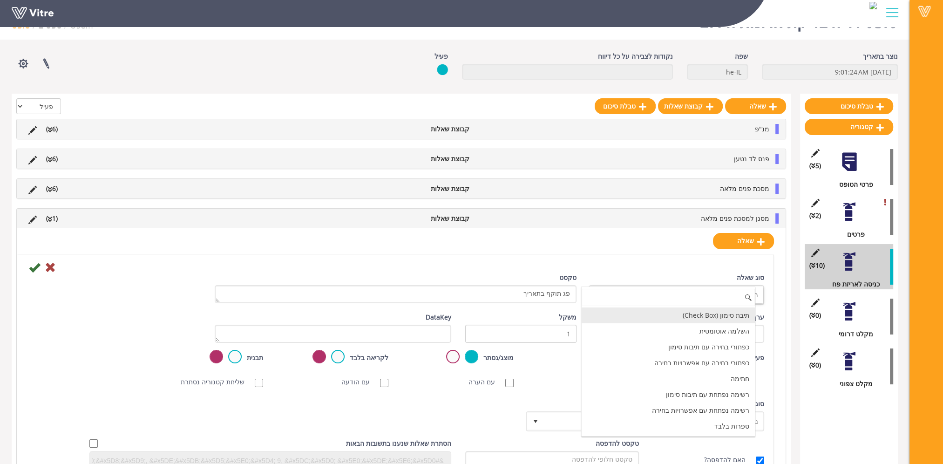
scroll to position [93, 0]
click at [725, 391] on li "תאריך בלבד" at bounding box center [668, 396] width 173 height 16
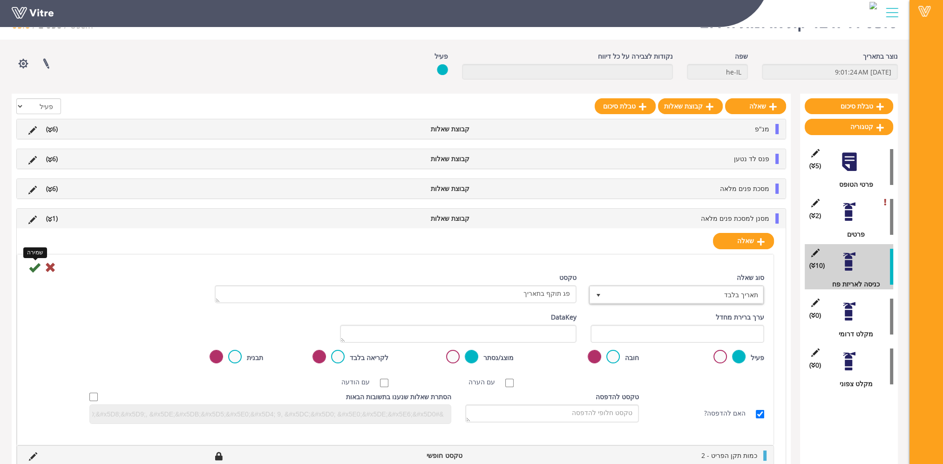
click at [35, 263] on icon at bounding box center [34, 267] width 11 height 11
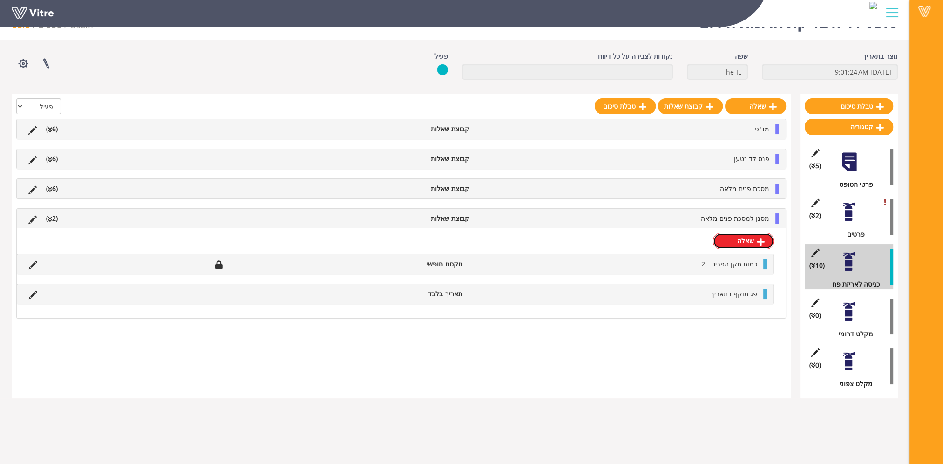
click at [757, 239] on link "שאלה" at bounding box center [743, 241] width 61 height 16
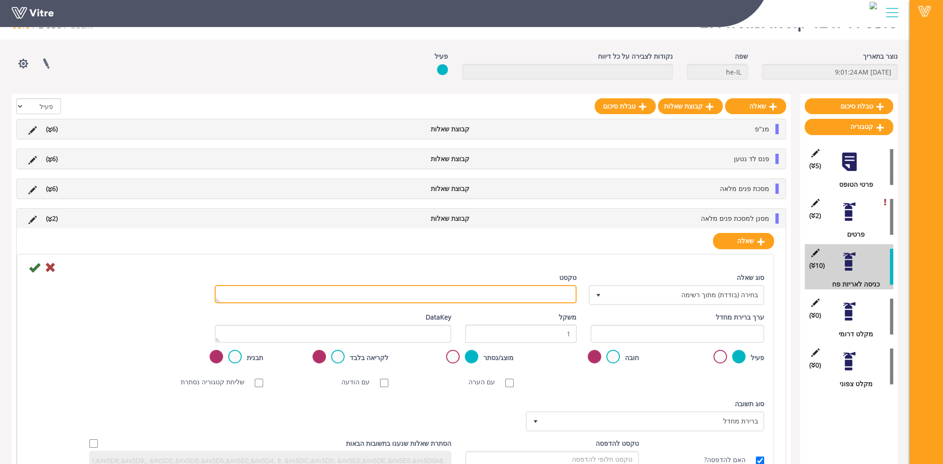
click at [567, 300] on textarea "טקסט" at bounding box center [396, 294] width 362 height 18
paste textarea "כמות החלפה"
type textarea "כמות החלפה"
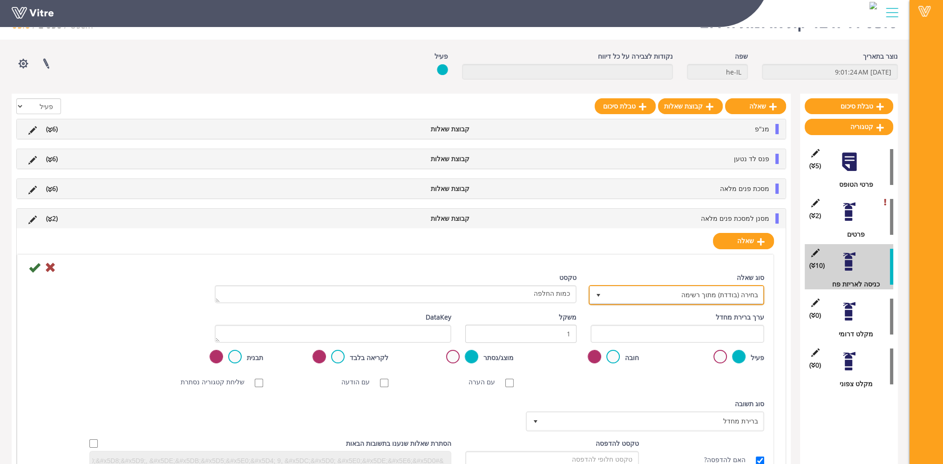
click at [738, 292] on span "בחירה (בודדת) מתוך רשימה" at bounding box center [685, 294] width 157 height 17
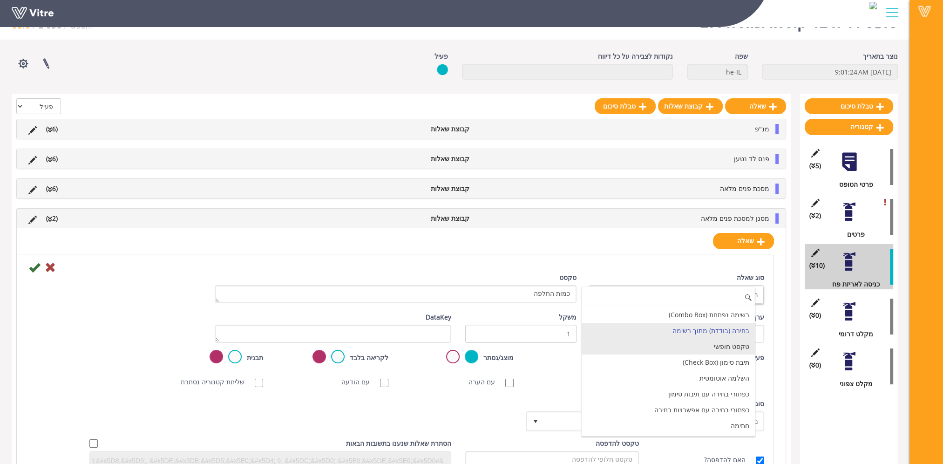
click at [729, 346] on li "טקסט חופשי" at bounding box center [668, 347] width 173 height 16
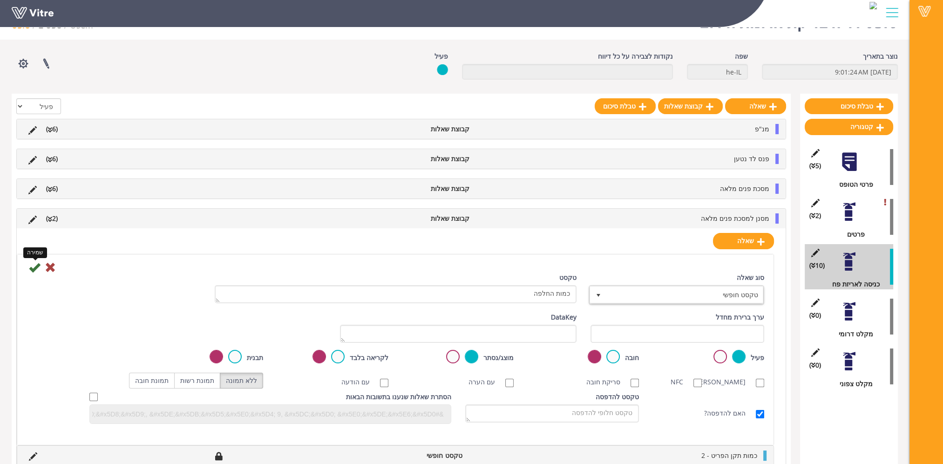
click at [36, 266] on icon at bounding box center [34, 267] width 11 height 11
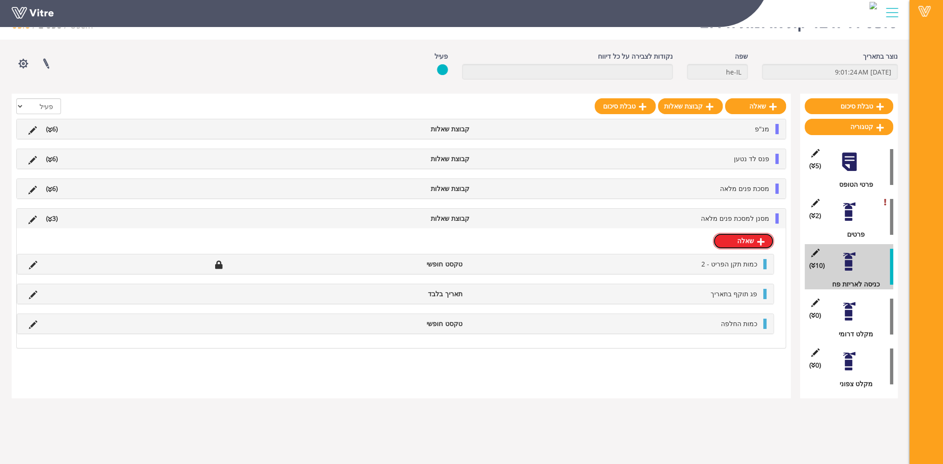
click at [755, 239] on link "שאלה" at bounding box center [743, 241] width 61 height 16
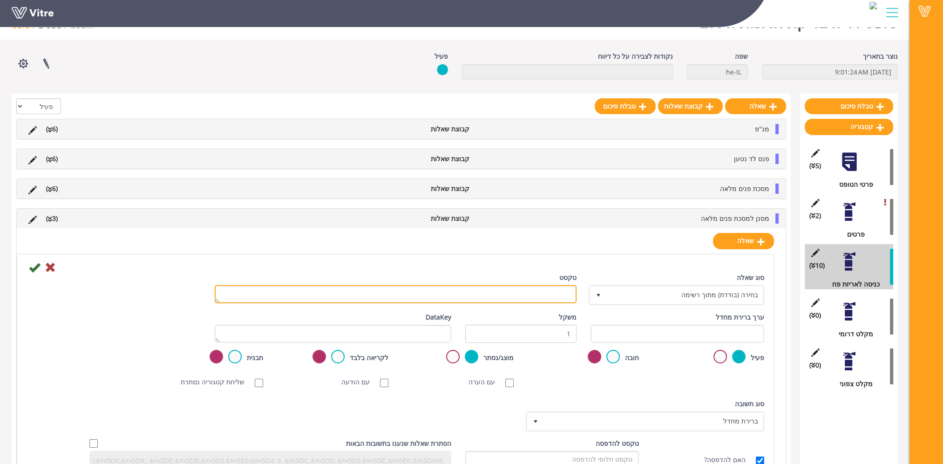
click at [542, 291] on textarea "טקסט" at bounding box center [396, 294] width 362 height 18
paste textarea "כמות השלמה"
type textarea "כמות השלמה"
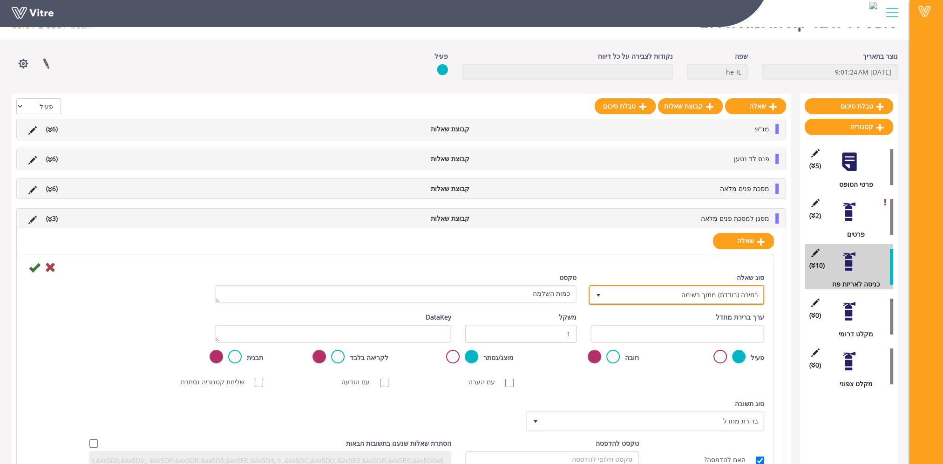
click at [733, 295] on span "בחירה (בודדת) מתוך רשימה" at bounding box center [685, 294] width 157 height 17
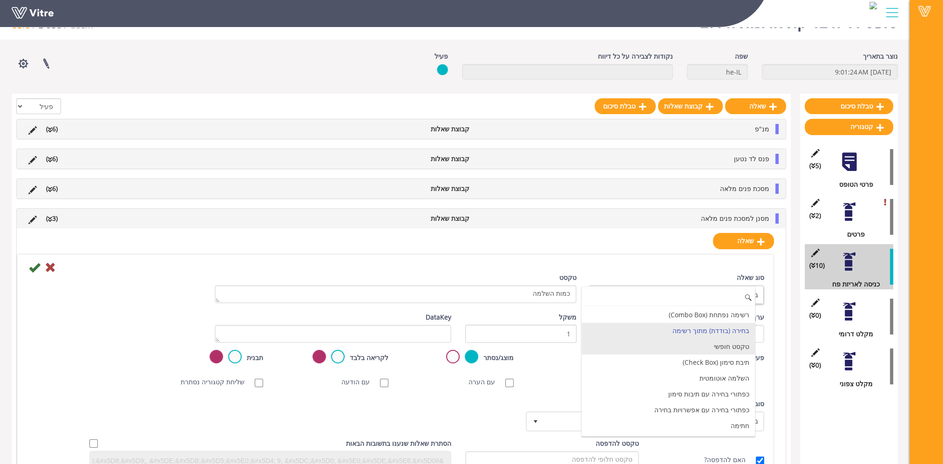
click at [729, 346] on li "טקסט חופשי" at bounding box center [668, 347] width 173 height 16
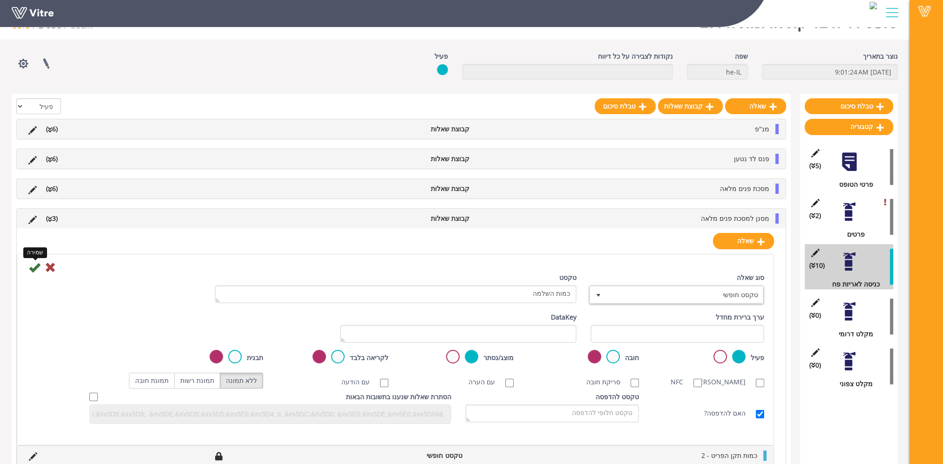
click at [37, 266] on icon at bounding box center [34, 267] width 11 height 11
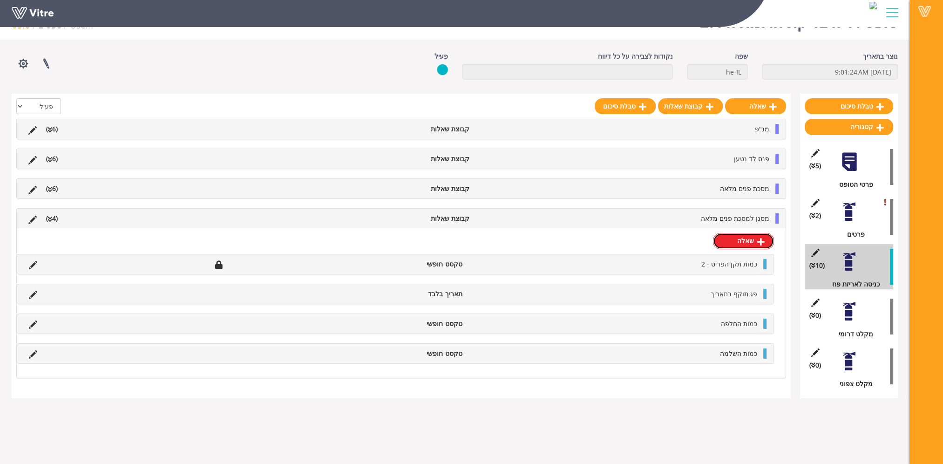
click at [747, 248] on link "שאלה" at bounding box center [743, 241] width 61 height 16
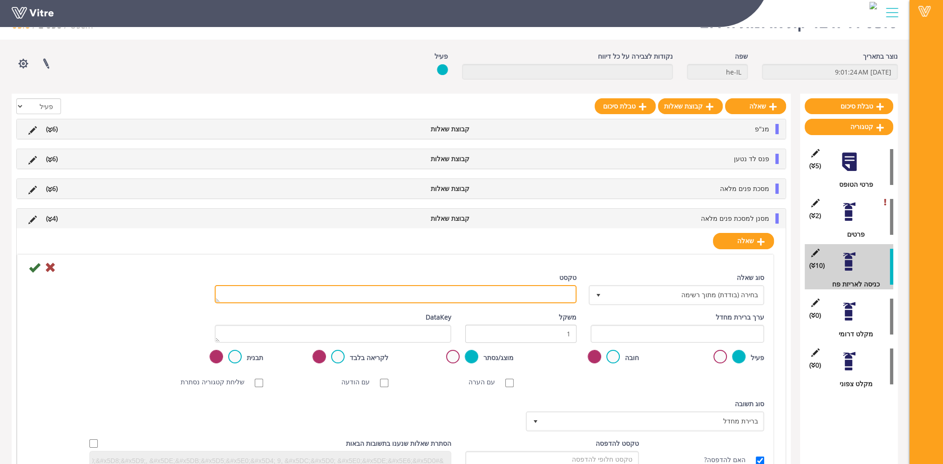
click at [526, 287] on textarea "טקסט" at bounding box center [396, 294] width 362 height 18
paste textarea "תאריך סיום החלפה/השלמה"
type textarea "תאריך סיום החלפה/השלמה"
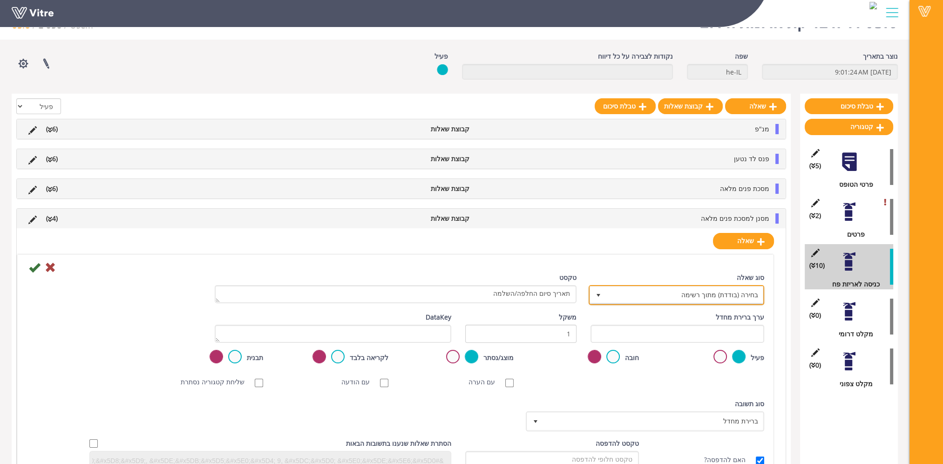
click at [744, 291] on span "בחירה (בודדת) מתוך רשימה" at bounding box center [685, 294] width 157 height 17
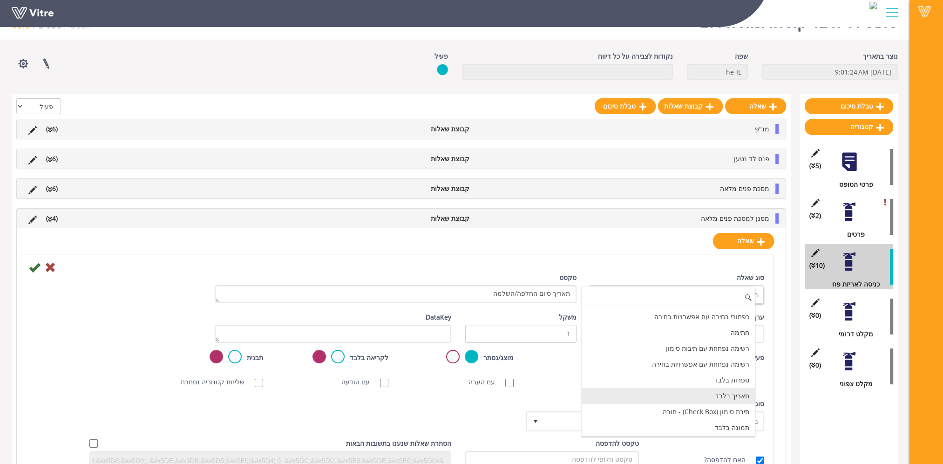
click at [719, 397] on li "תאריך בלבד" at bounding box center [668, 396] width 173 height 16
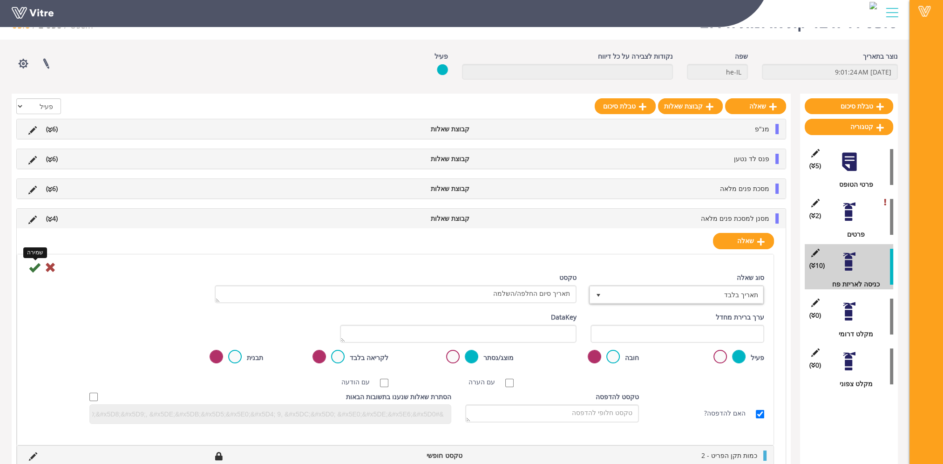
click at [35, 266] on icon at bounding box center [34, 267] width 11 height 11
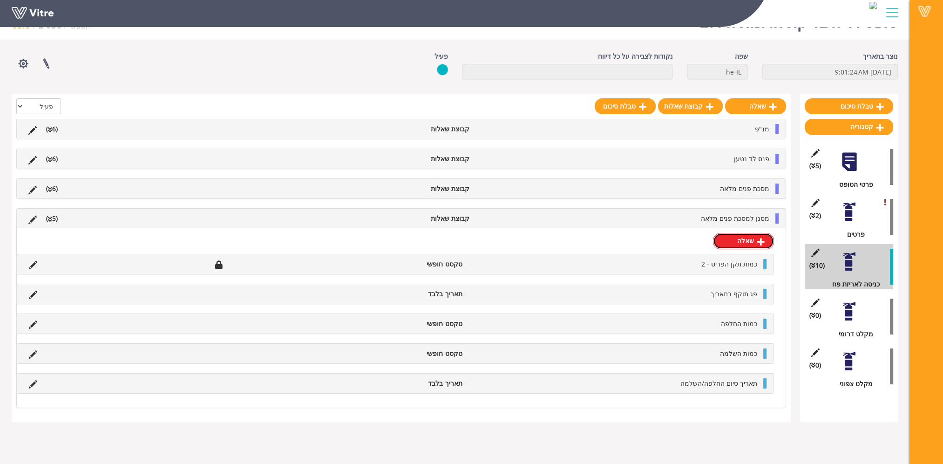
click at [731, 242] on link "שאלה" at bounding box center [743, 241] width 61 height 16
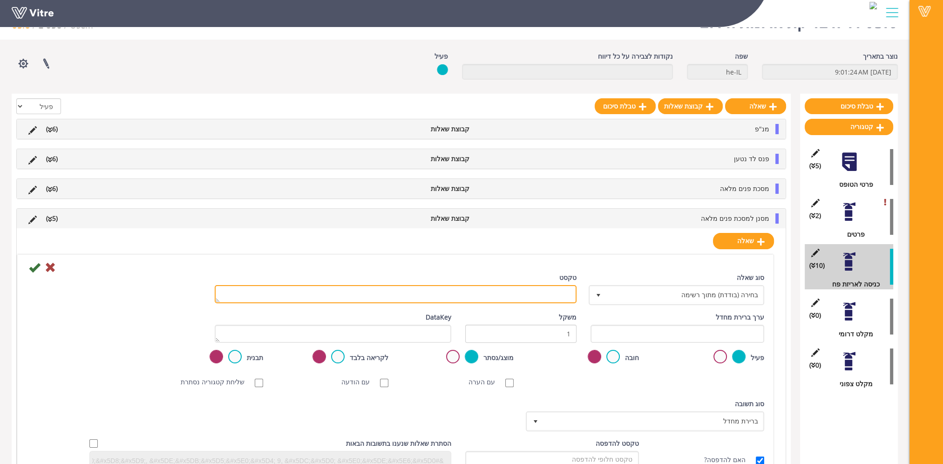
click at [512, 295] on textarea "טקסט" at bounding box center [396, 294] width 362 height 18
paste textarea "הערה"
type textarea "הערה"
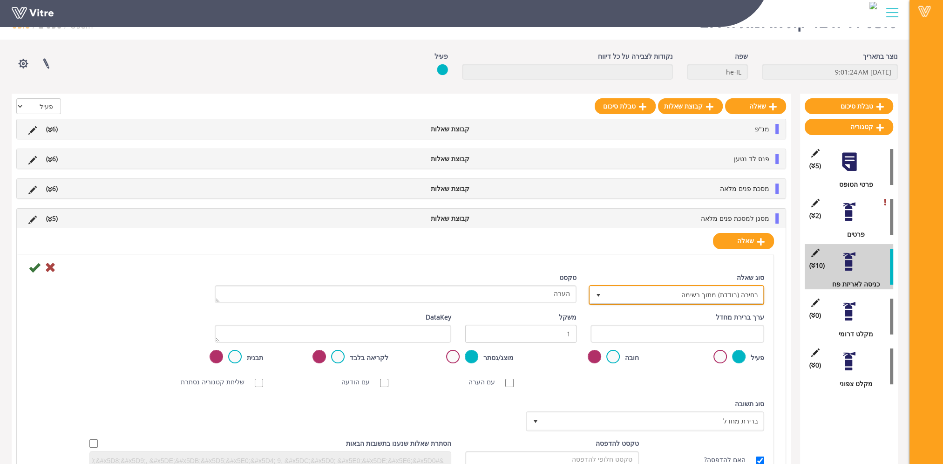
click at [730, 290] on span "בחירה (בודדת) מתוך רשימה" at bounding box center [685, 294] width 157 height 17
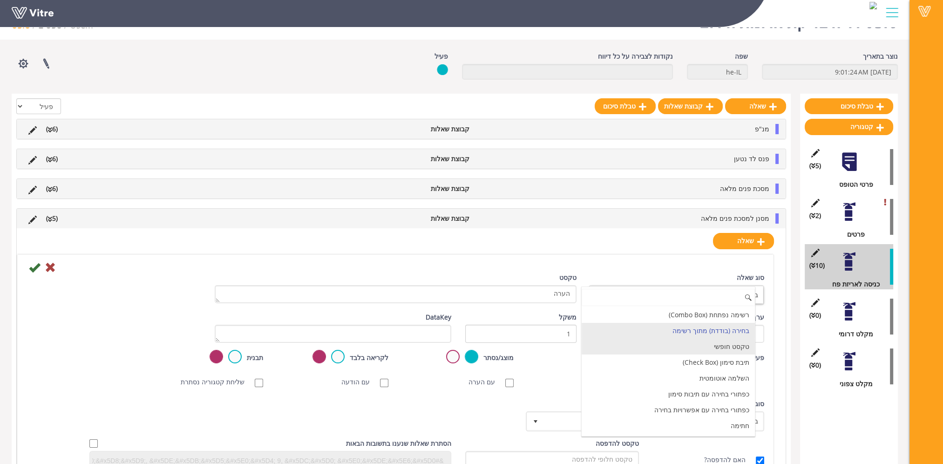
click at [721, 344] on li "טקסט חופשי" at bounding box center [668, 347] width 173 height 16
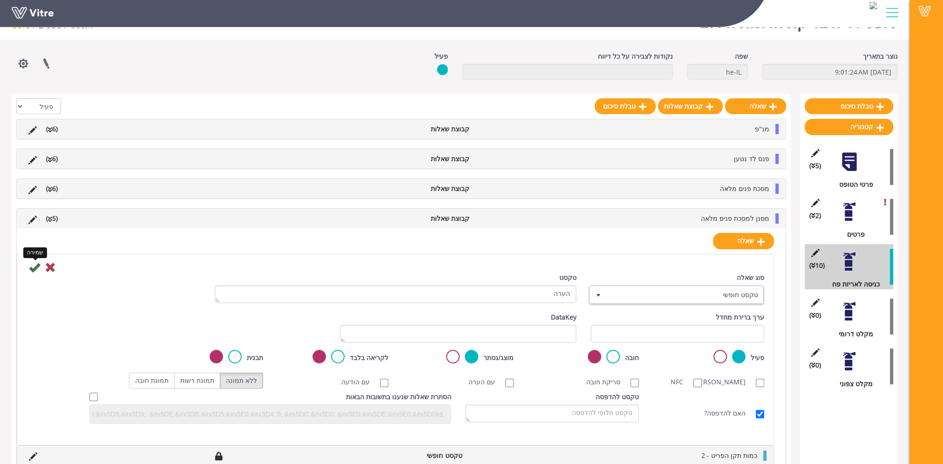
click at [35, 268] on icon at bounding box center [34, 267] width 11 height 11
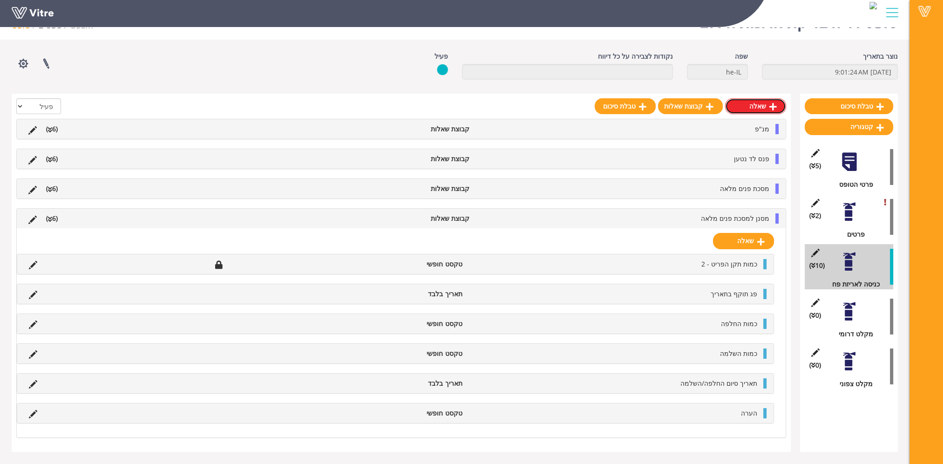
click at [767, 106] on link "שאלה" at bounding box center [755, 106] width 61 height 16
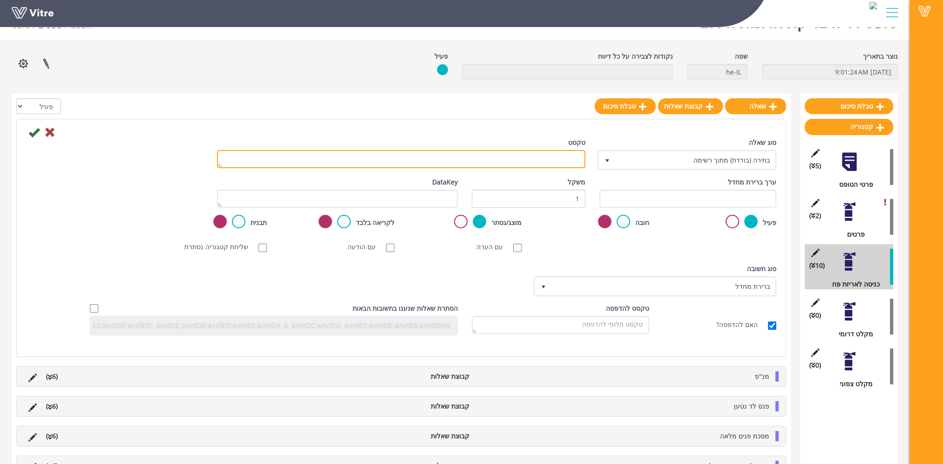
click at [552, 163] on textarea "טקסט" at bounding box center [401, 159] width 368 height 18
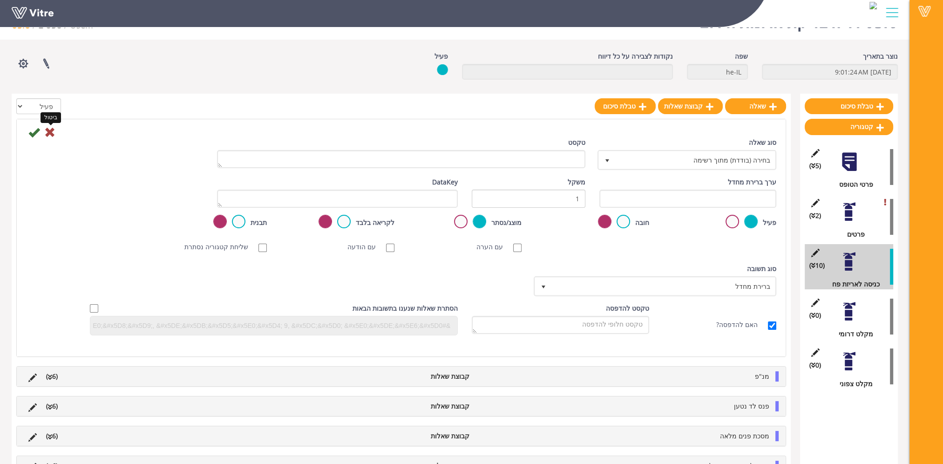
click at [50, 133] on icon at bounding box center [49, 132] width 11 height 11
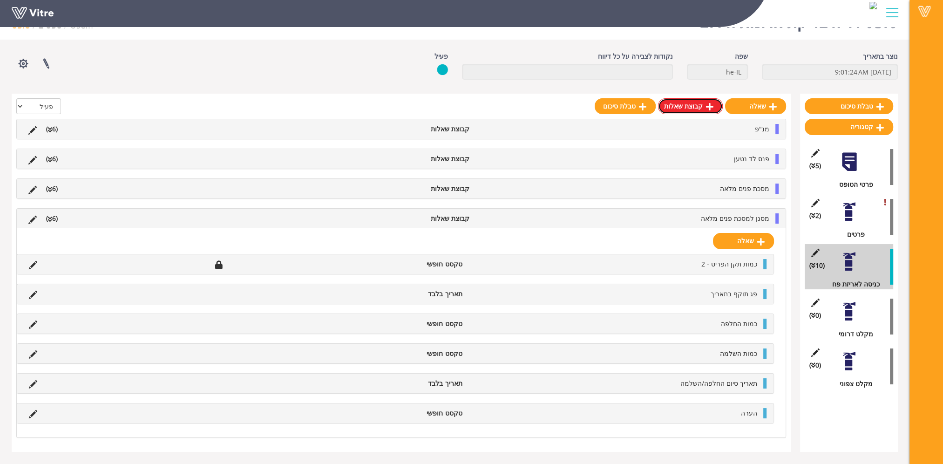
click at [694, 110] on link "קבוצת שאלות" at bounding box center [690, 106] width 65 height 16
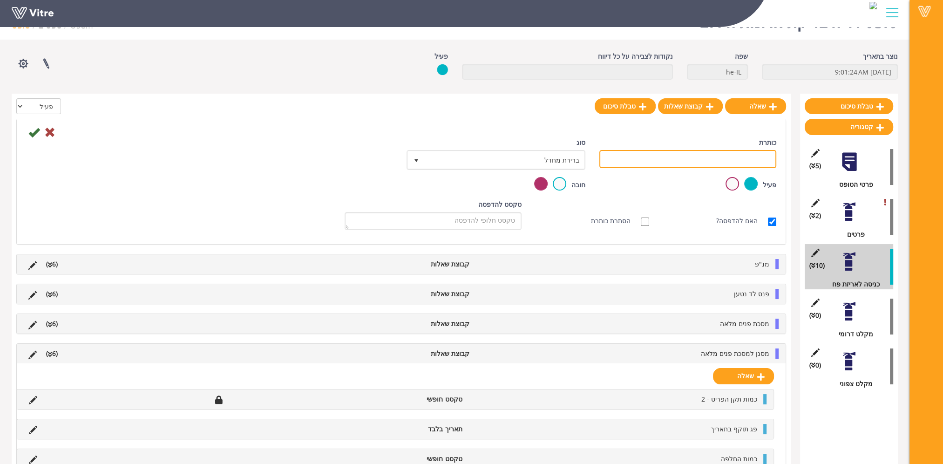
click at [702, 160] on input "כותרת" at bounding box center [688, 159] width 177 height 18
type input "דיפיברלטור"
click at [33, 132] on icon at bounding box center [33, 132] width 11 height 11
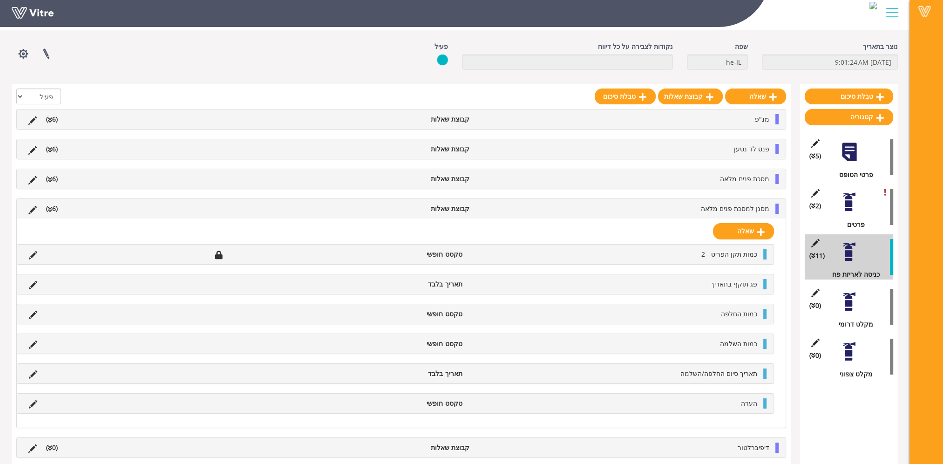
scroll to position [38, 0]
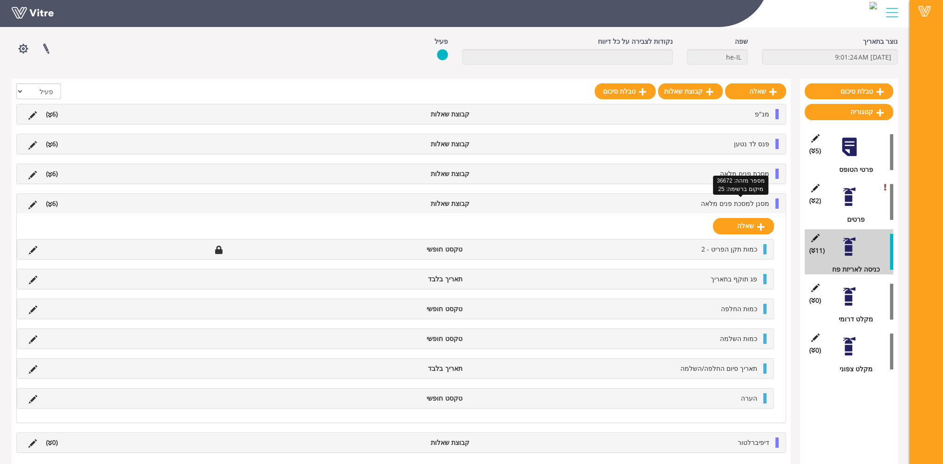
click at [748, 205] on span "מסנן למסכת פנים מלאה" at bounding box center [735, 203] width 68 height 9
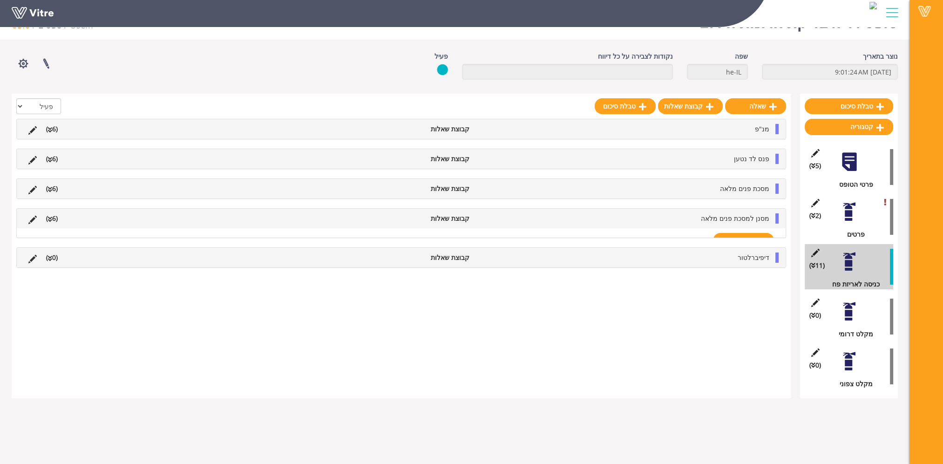
scroll to position [23, 0]
click at [752, 246] on span "דיפיברלטור" at bounding box center [754, 248] width 32 height 9
click at [750, 269] on link "שאלה" at bounding box center [743, 271] width 61 height 16
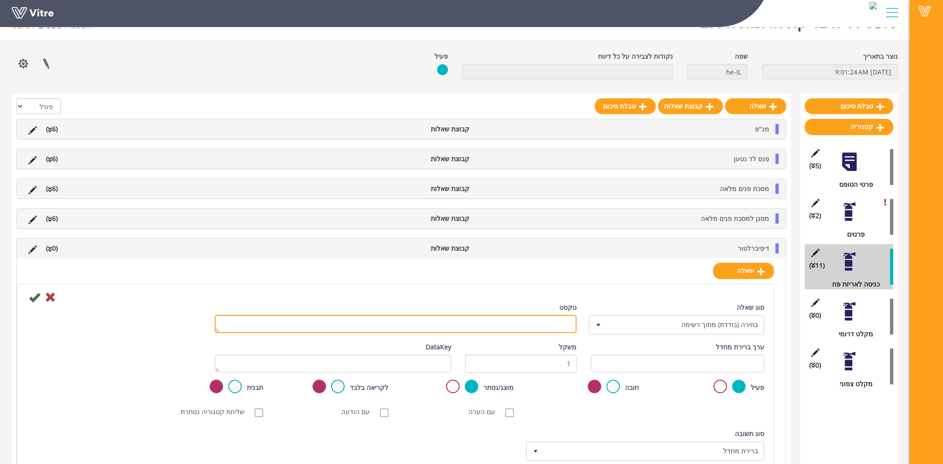
click at [520, 321] on textarea "טקסט" at bounding box center [396, 324] width 362 height 18
type textarea "כמות תקן הפריט - 1"
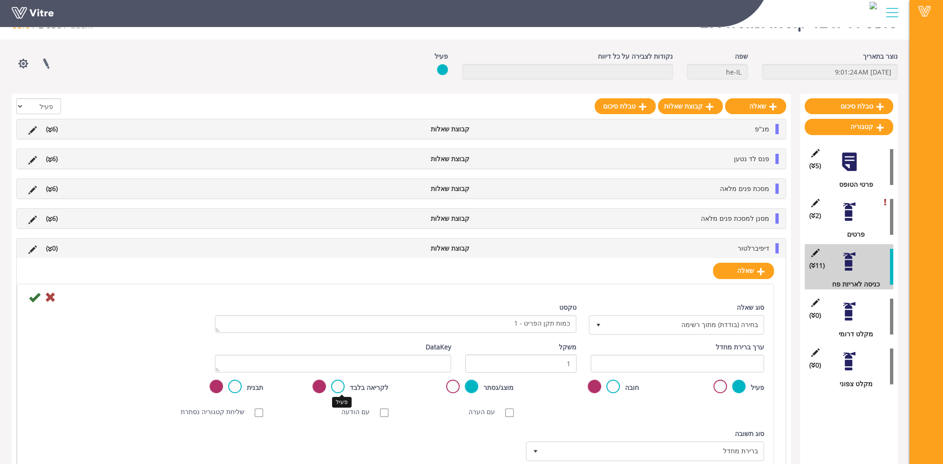
click at [341, 383] on label at bounding box center [338, 387] width 14 height 14
click at [0, 0] on input "radio" at bounding box center [0, 0] width 0 height 0
click at [664, 322] on span "בחירה (בודדת) מתוך רשימה" at bounding box center [685, 324] width 157 height 17
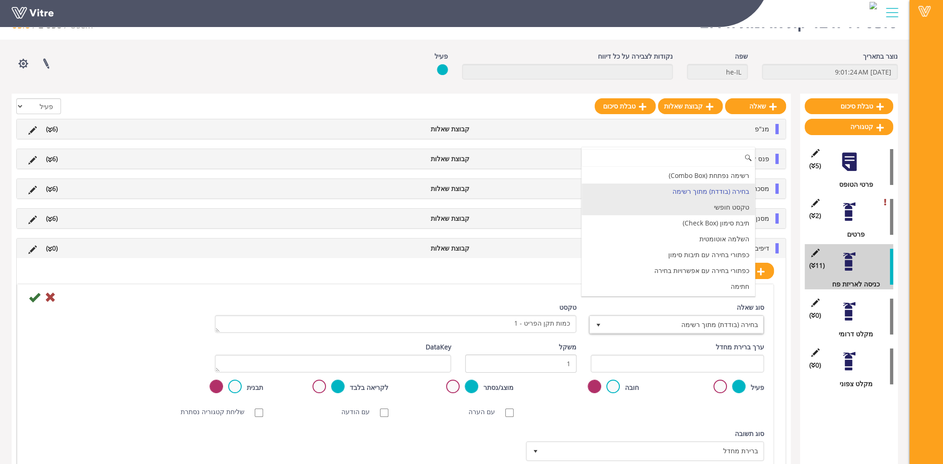
click at [699, 205] on li "טקסט חופשי" at bounding box center [668, 207] width 173 height 16
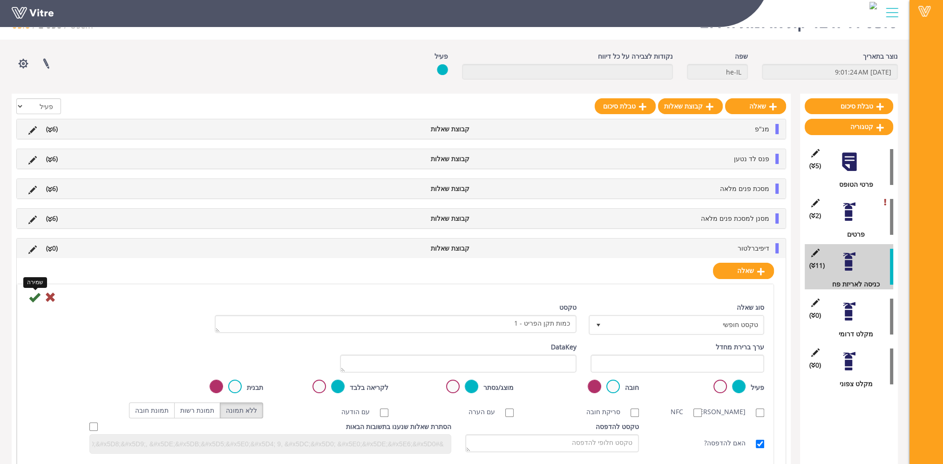
click at [34, 296] on icon at bounding box center [34, 297] width 11 height 11
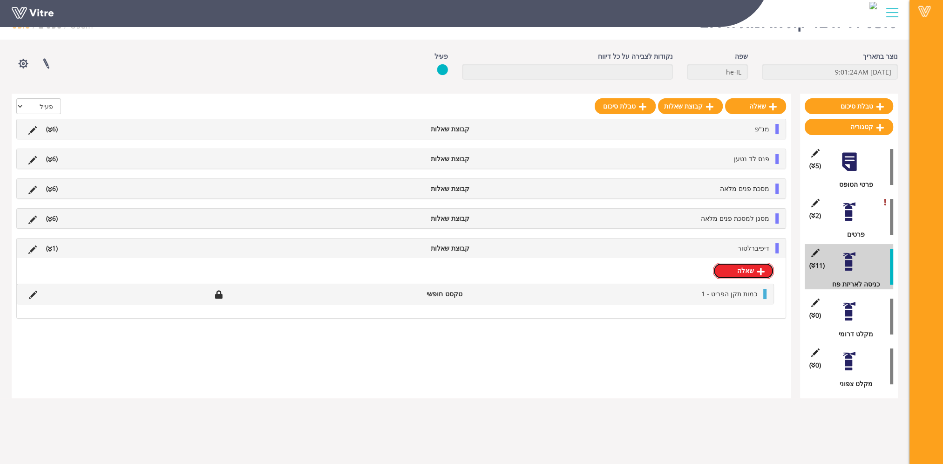
click at [748, 272] on link "שאלה" at bounding box center [743, 271] width 61 height 16
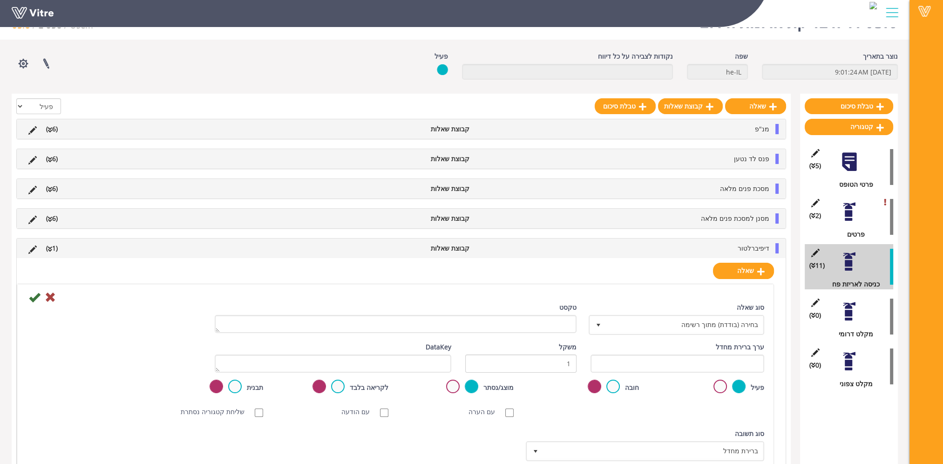
click at [688, 335] on div "סוג שאלה בחירה (בודדת) מתוך רשימה 3" at bounding box center [678, 322] width 188 height 40
click at [690, 321] on span "בחירה (בודדת) מתוך רשימה" at bounding box center [685, 324] width 157 height 17
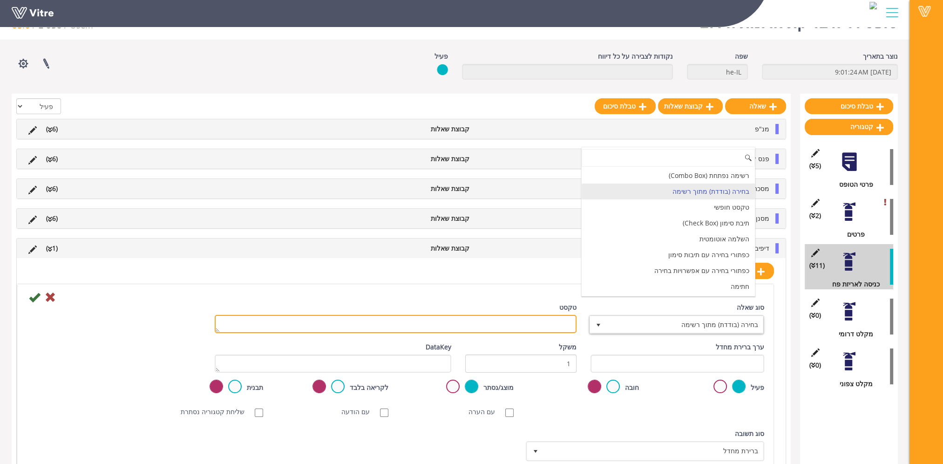
click at [545, 322] on textarea "טקסט" at bounding box center [396, 324] width 362 height 18
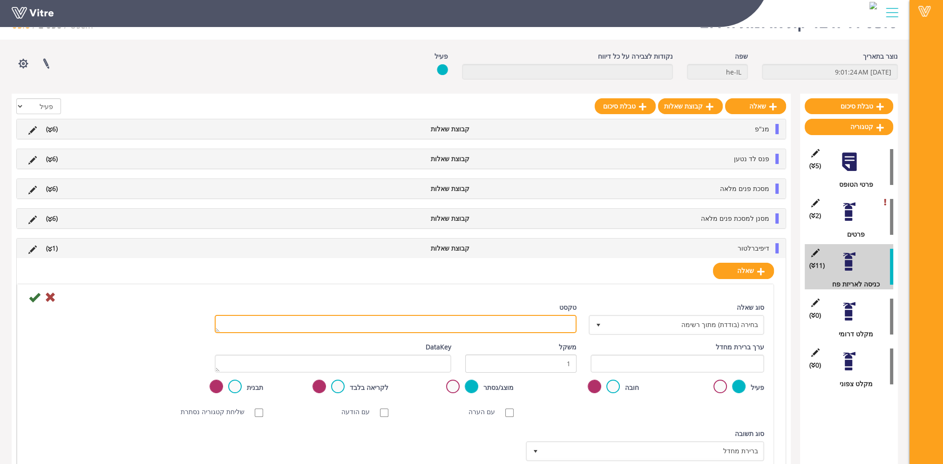
paste textarea "פג תוקף בתאריך"
type textarea "פג תוקף בתאריך"
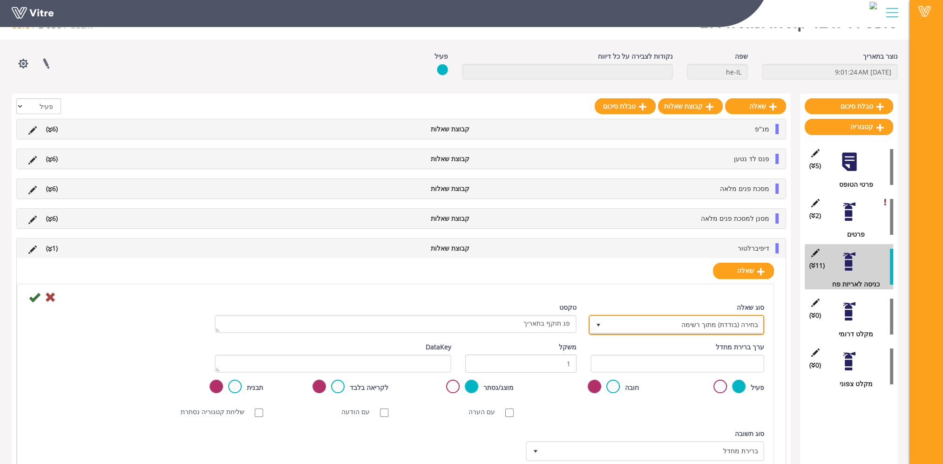
click at [695, 322] on span "בחירה (בודדת) מתוך רשימה" at bounding box center [685, 324] width 157 height 17
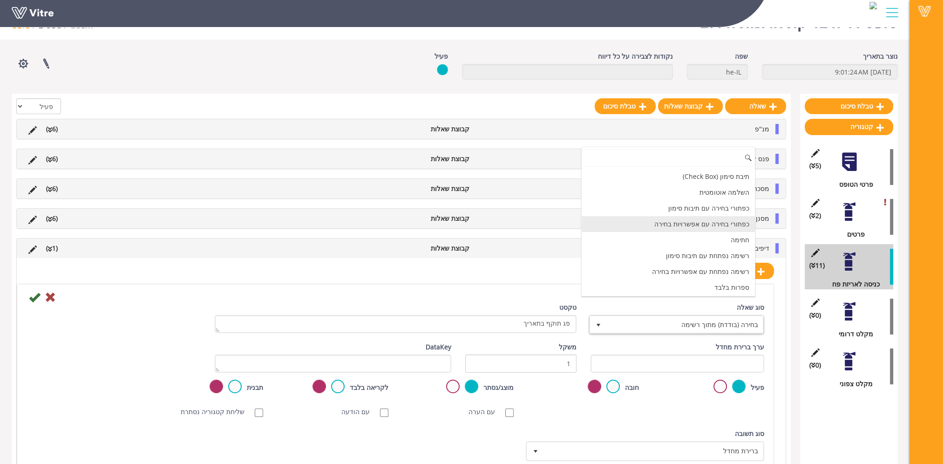
scroll to position [93, 0]
click at [709, 254] on li "תאריך בלבד" at bounding box center [668, 257] width 173 height 16
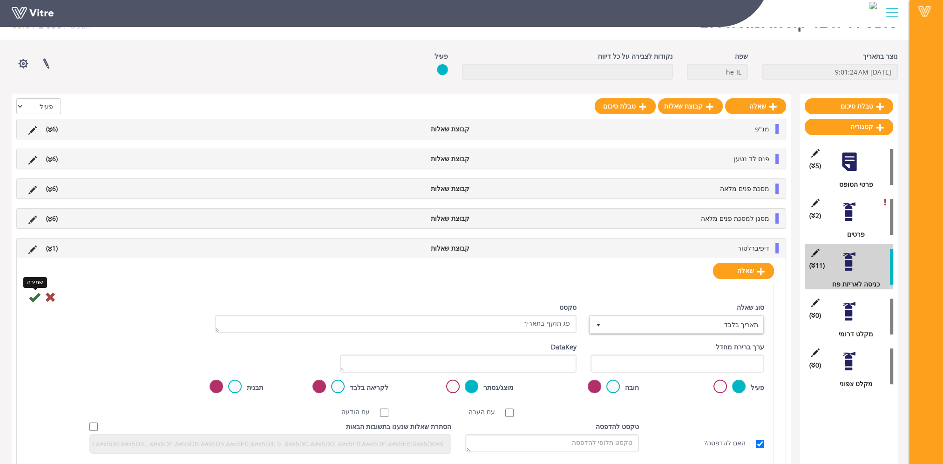
click at [34, 296] on icon at bounding box center [34, 297] width 11 height 11
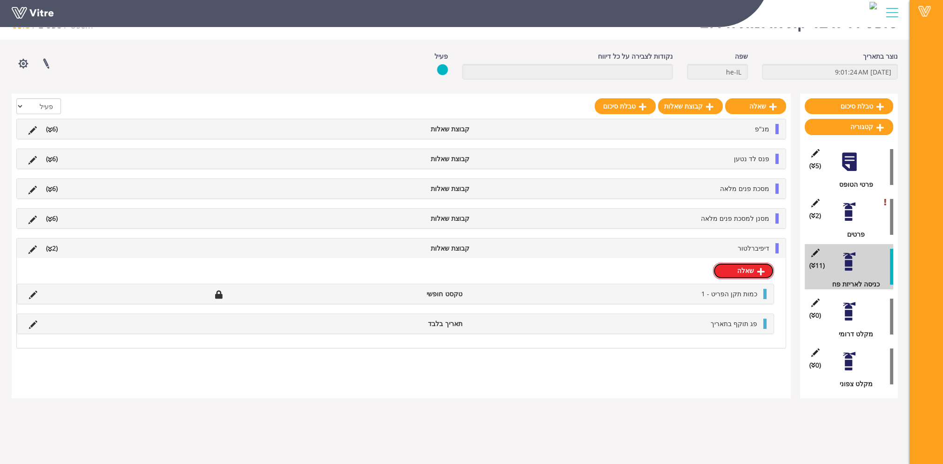
click at [739, 270] on link "שאלה" at bounding box center [743, 271] width 61 height 16
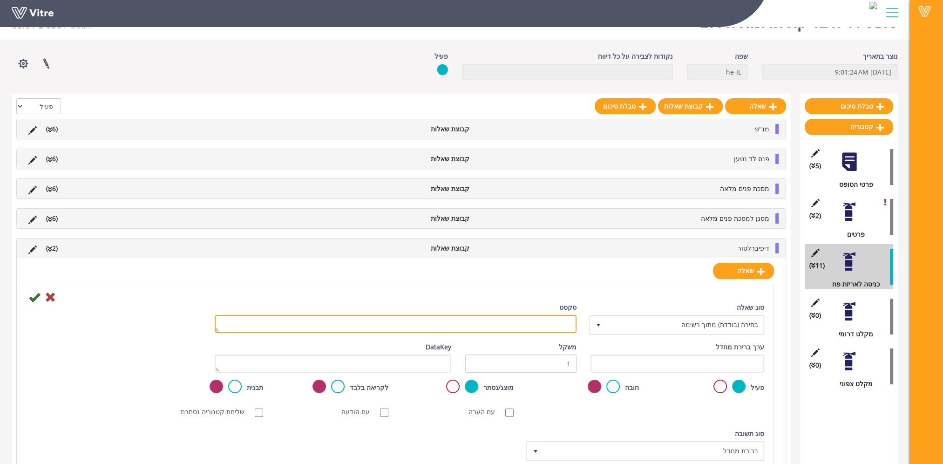
click at [542, 328] on textarea "טקסט" at bounding box center [396, 324] width 362 height 18
paste textarea "כמות החלפה"
type textarea "כמות החלפה"
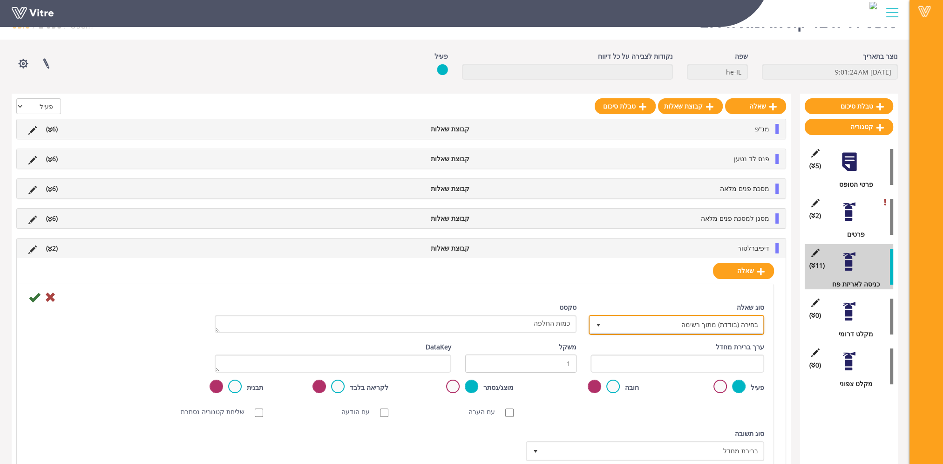
click at [710, 322] on span "בחירה (בודדת) מתוך רשימה" at bounding box center [685, 324] width 157 height 17
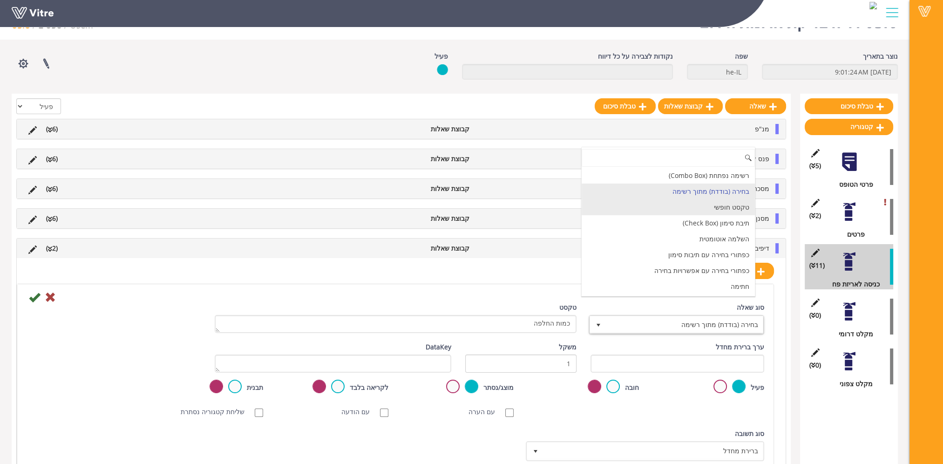
click at [695, 206] on li "טקסט חופשי" at bounding box center [668, 207] width 173 height 16
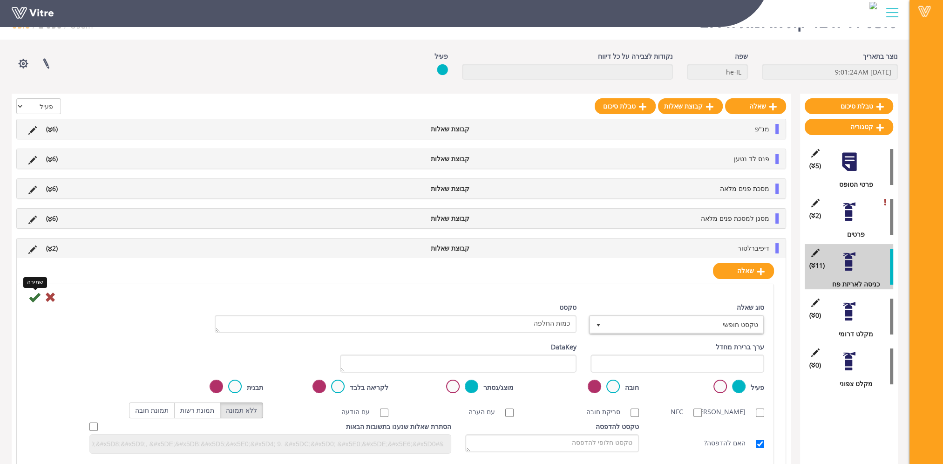
click at [35, 294] on icon at bounding box center [34, 297] width 11 height 11
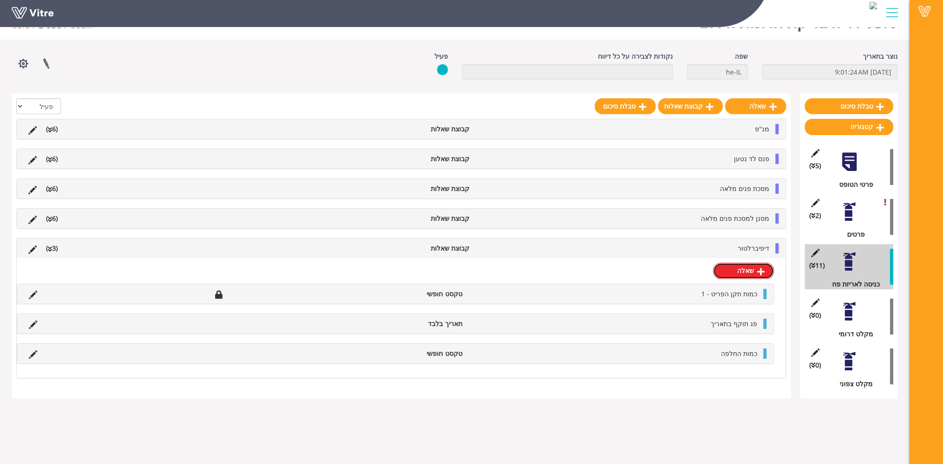
click at [744, 273] on link "שאלה" at bounding box center [743, 271] width 61 height 16
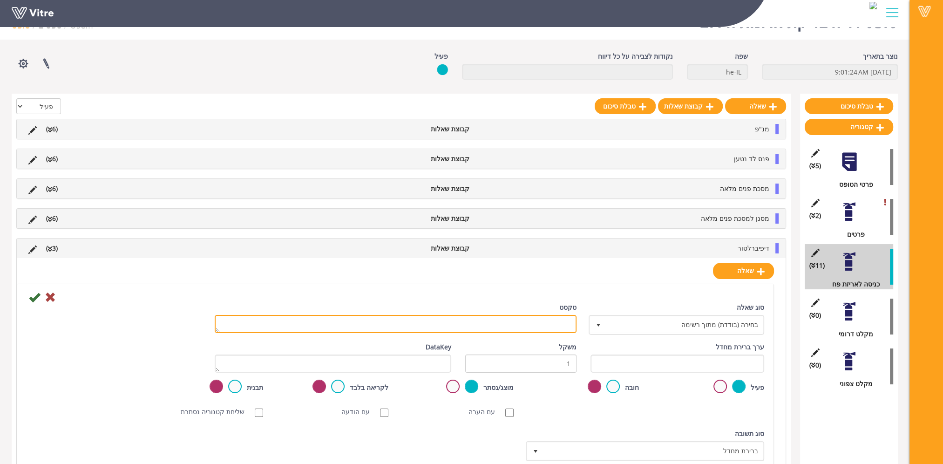
click at [525, 323] on textarea "טקסט" at bounding box center [396, 324] width 362 height 18
paste textarea "כמות השלמה"
type textarea "כמות השלמה"
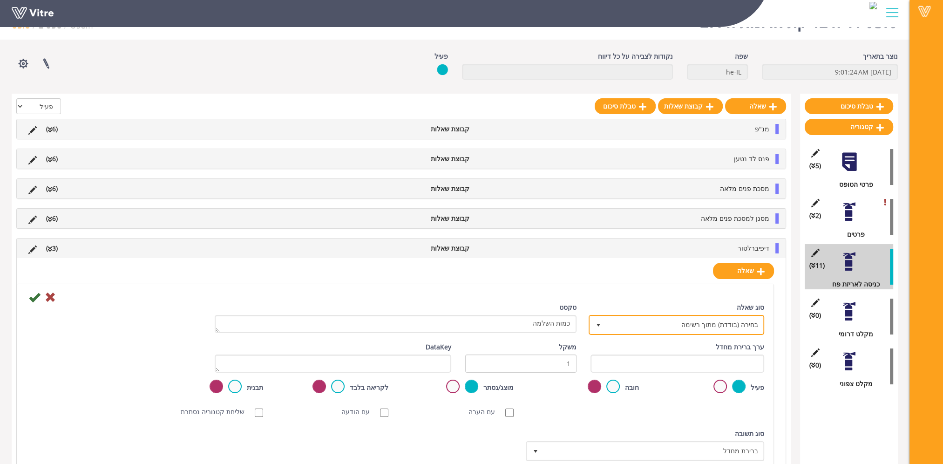
click at [722, 324] on span "בחירה (בודדת) מתוך רשימה" at bounding box center [685, 324] width 157 height 17
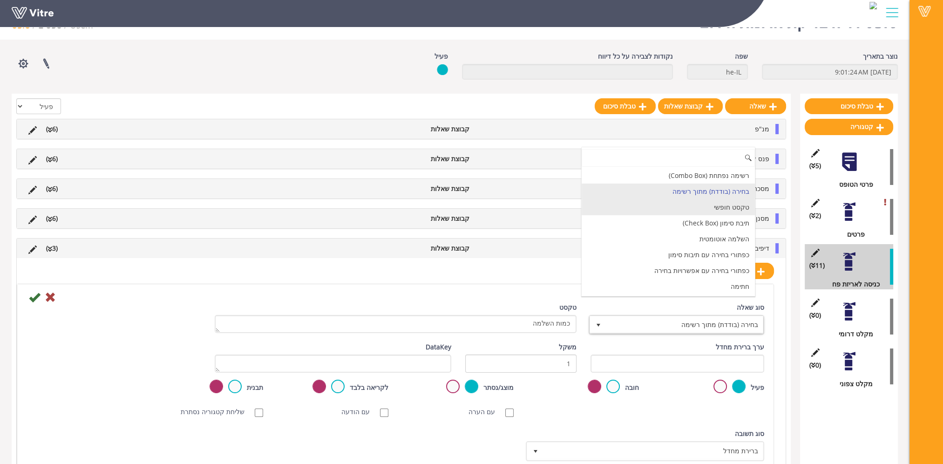
click at [724, 207] on li "טקסט חופשי" at bounding box center [668, 207] width 173 height 16
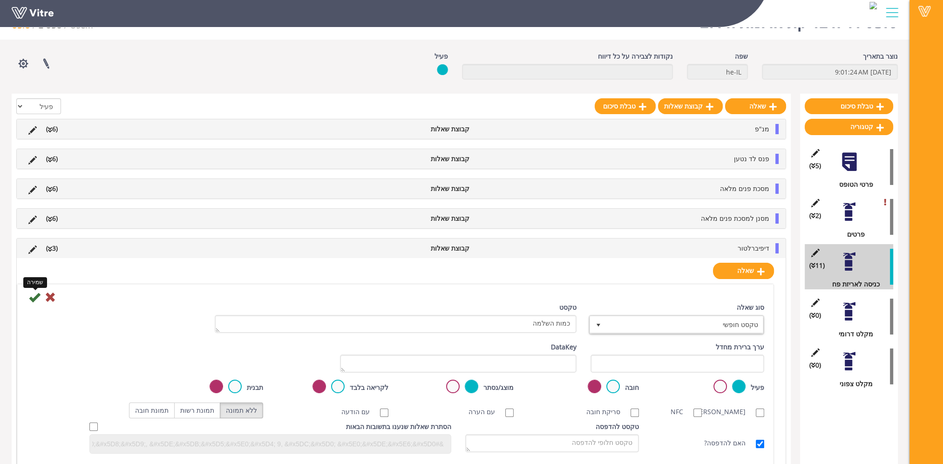
click at [34, 294] on icon at bounding box center [34, 297] width 11 height 11
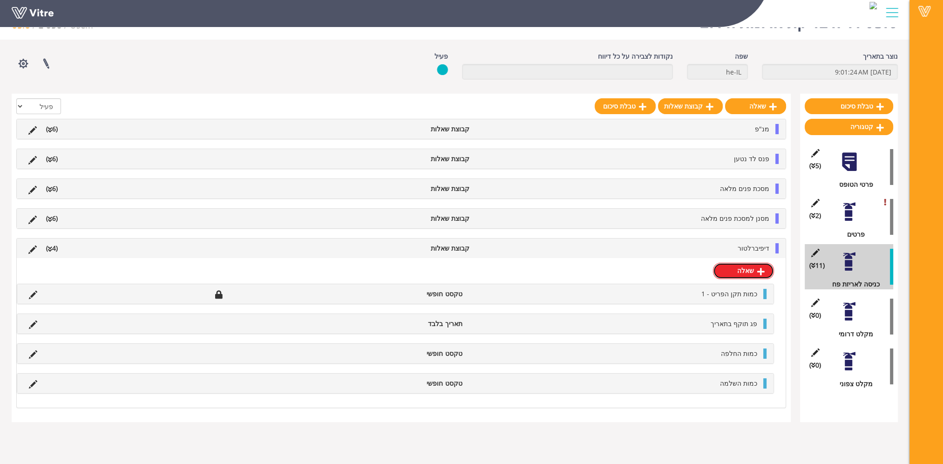
click at [758, 271] on icon at bounding box center [760, 271] width 7 height 8
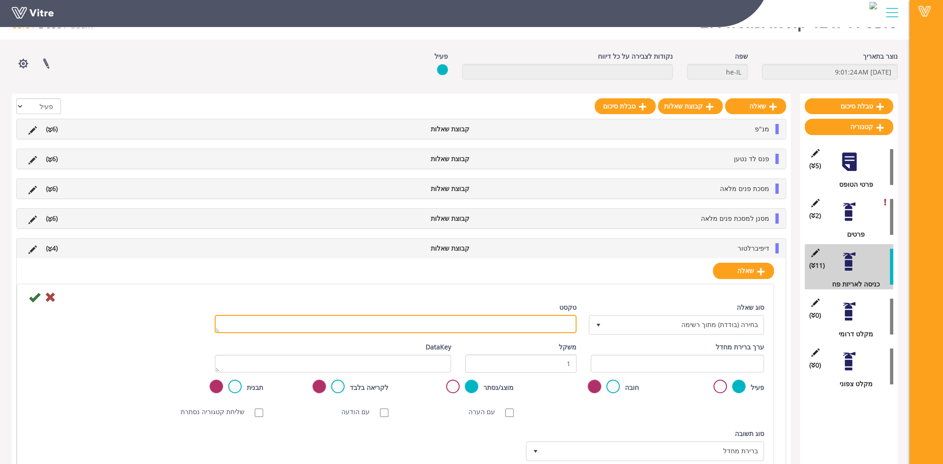
click at [550, 320] on textarea "טקסט" at bounding box center [396, 324] width 362 height 18
paste textarea "תאריך סיום החלפה/השלמה"
type textarea "תאריך סיום החלפה/השלמה"
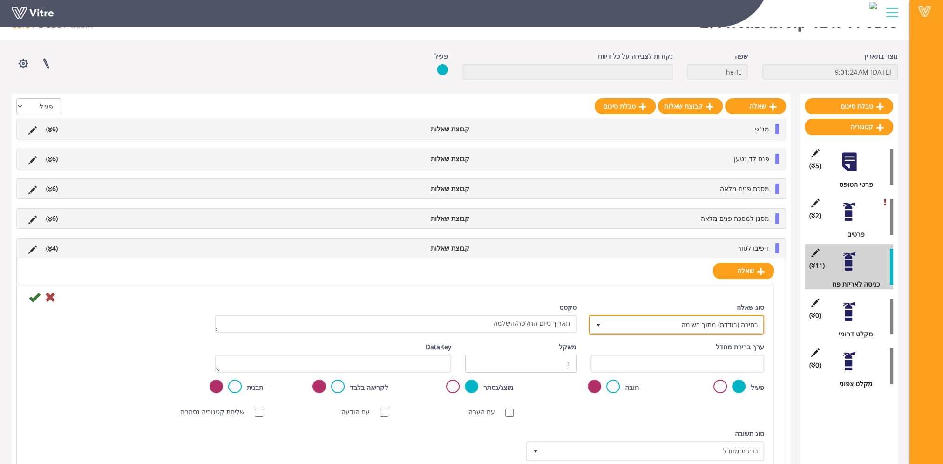
click at [719, 327] on span "בחירה (בודדת) מתוך רשימה" at bounding box center [685, 324] width 157 height 17
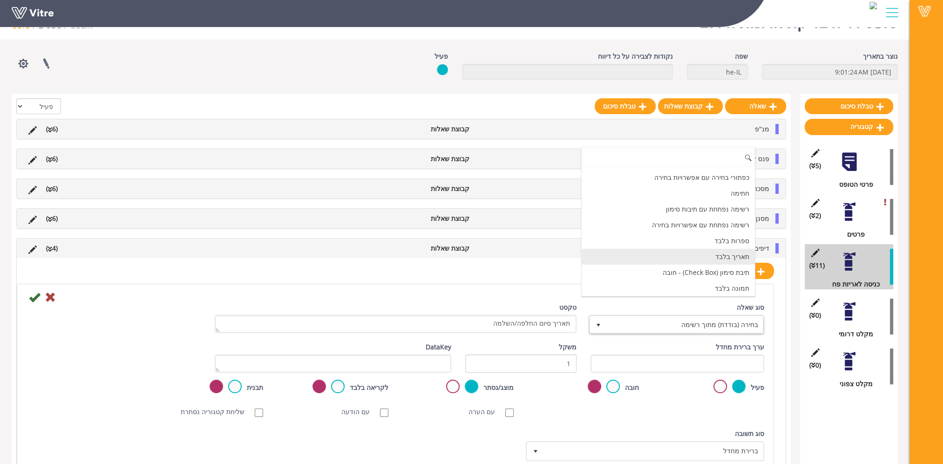
click at [711, 255] on li "תאריך בלבד" at bounding box center [668, 257] width 173 height 16
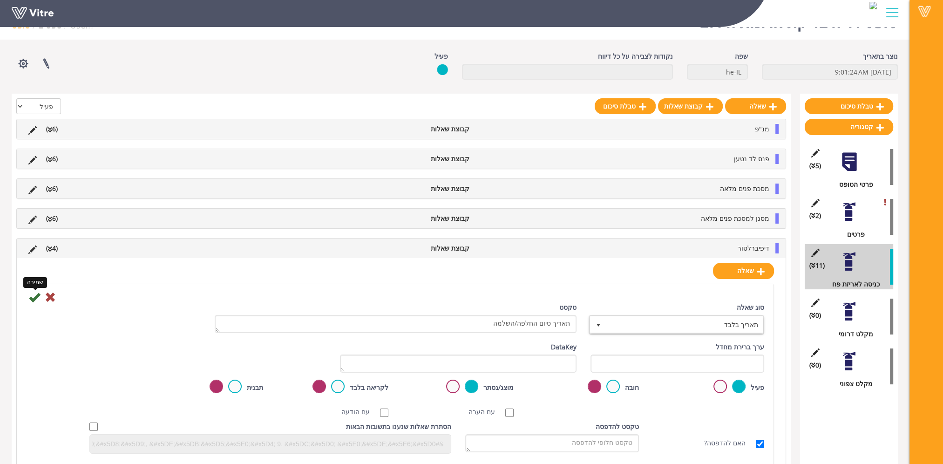
click at [33, 295] on icon at bounding box center [34, 297] width 11 height 11
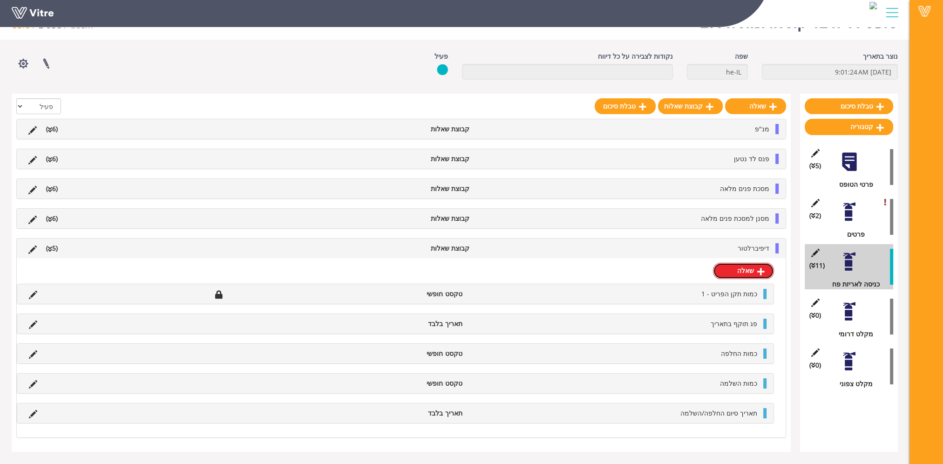
click at [743, 274] on link "שאלה" at bounding box center [743, 271] width 61 height 16
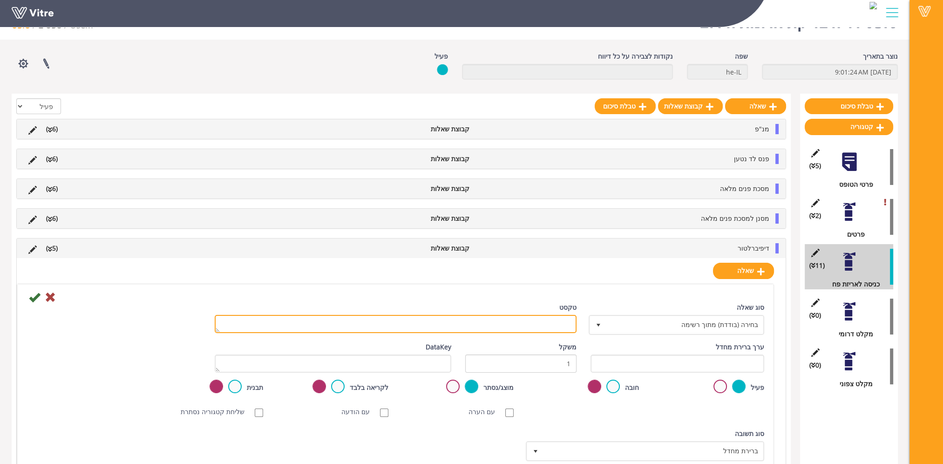
click at [512, 320] on textarea "טקסט" at bounding box center [396, 324] width 362 height 18
paste textarea "הערה"
type textarea "הערה"
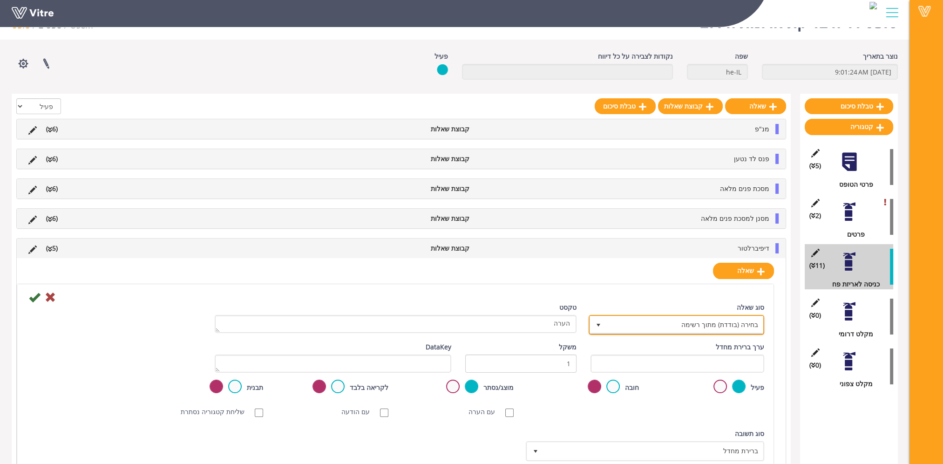
click at [719, 324] on span "בחירה (בודדת) מתוך רשימה" at bounding box center [685, 324] width 157 height 17
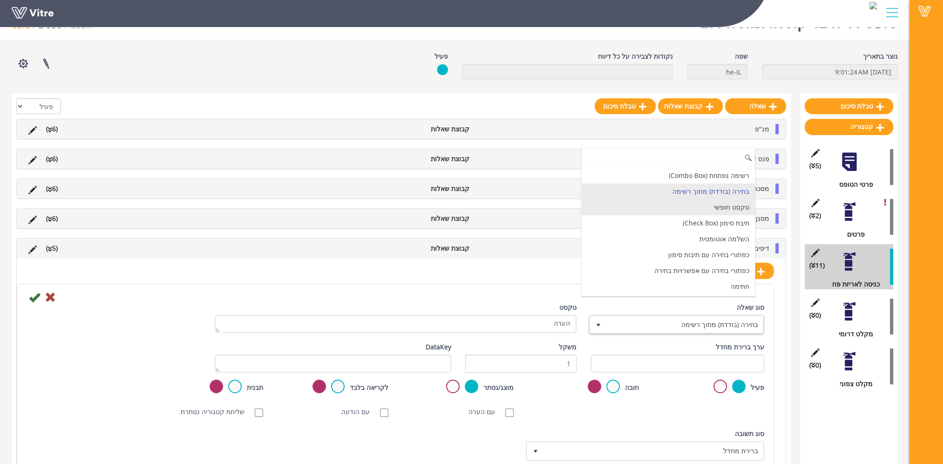
click at [717, 203] on li "טקסט חופשי" at bounding box center [668, 207] width 173 height 16
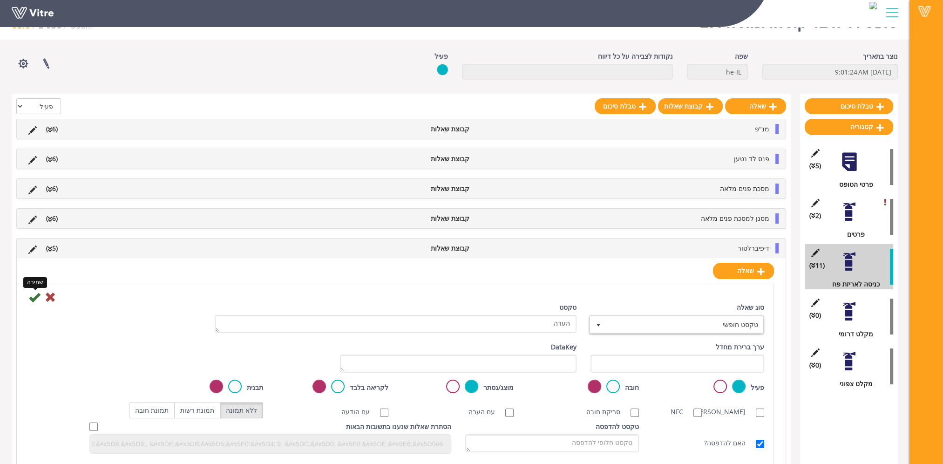
click at [34, 296] on icon at bounding box center [34, 297] width 11 height 11
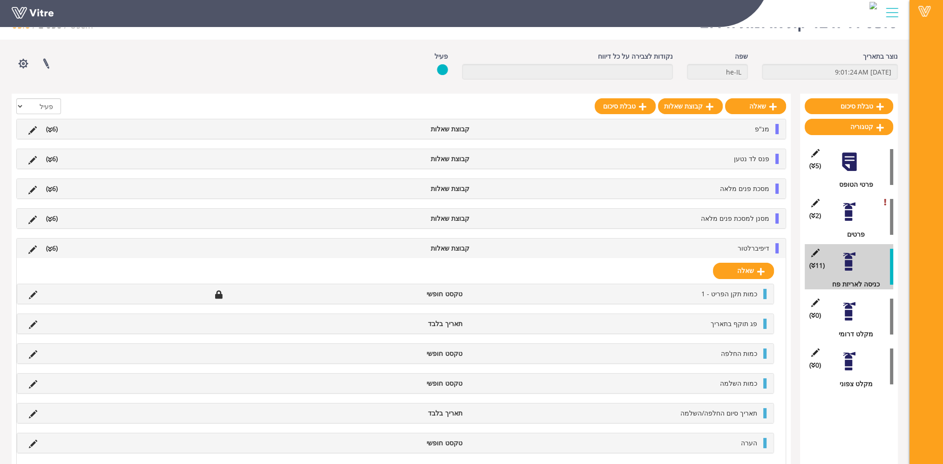
click at [730, 245] on li "דיפיברלטור" at bounding box center [624, 248] width 300 height 10
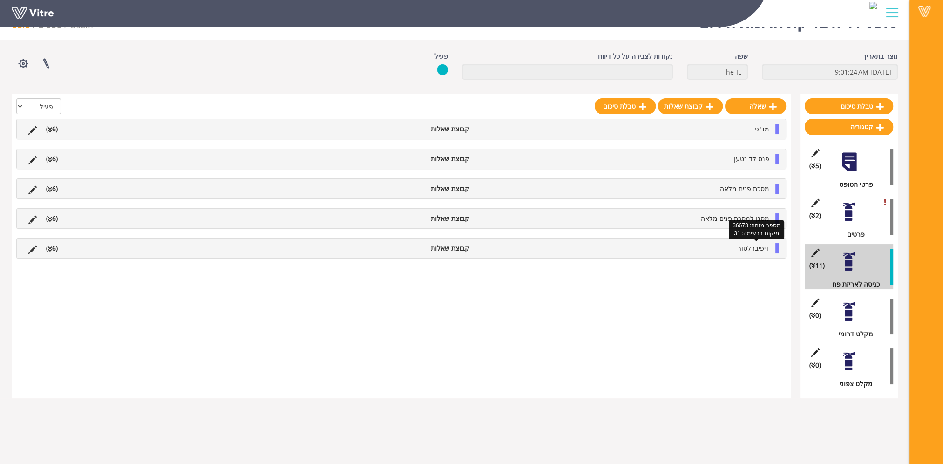
click at [748, 246] on span "דיפיברלטור" at bounding box center [754, 248] width 32 height 9
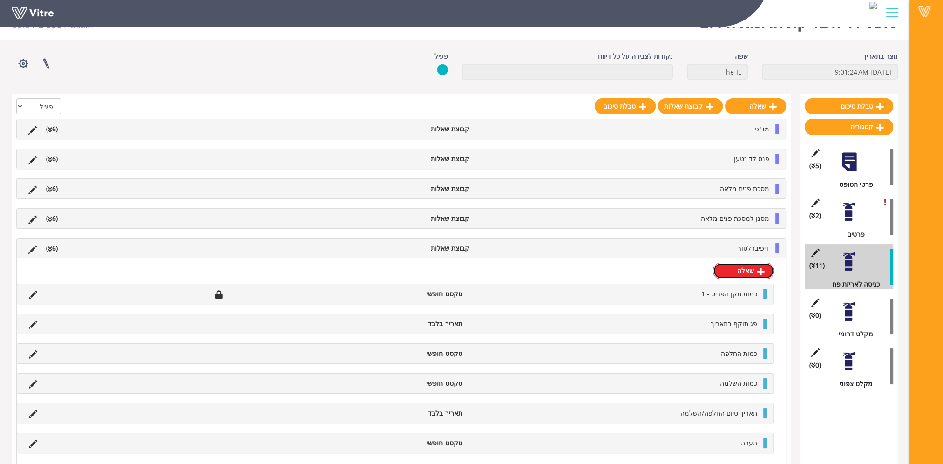
click at [747, 266] on link "שאלה" at bounding box center [743, 271] width 61 height 16
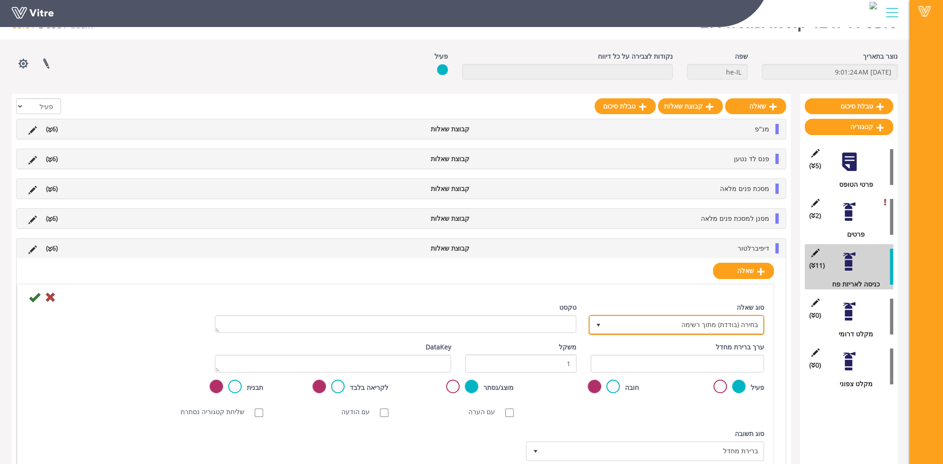
click at [683, 321] on span "בחירה (בודדת) מתוך רשימה" at bounding box center [685, 324] width 157 height 17
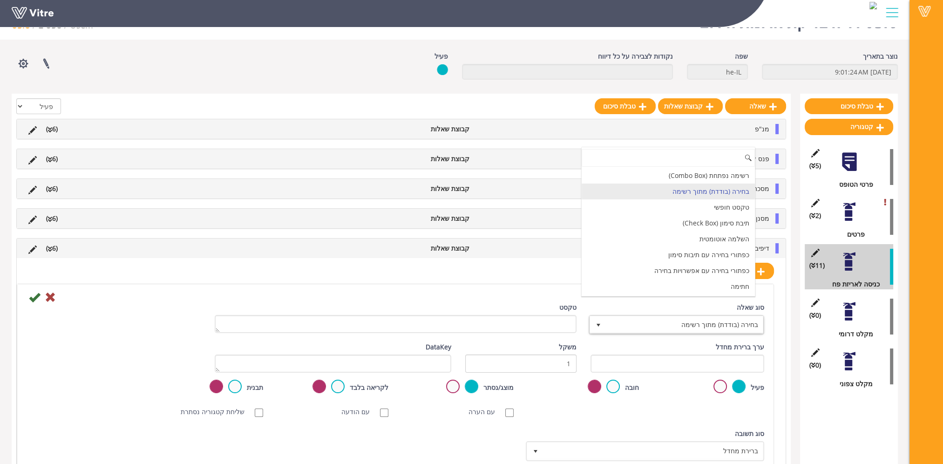
click at [503, 291] on div at bounding box center [396, 296] width 752 height 11
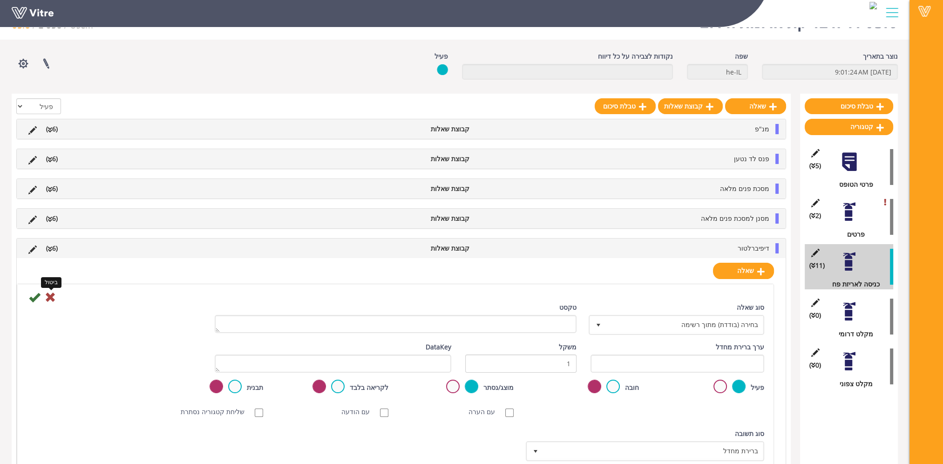
click at [50, 294] on icon at bounding box center [50, 297] width 11 height 11
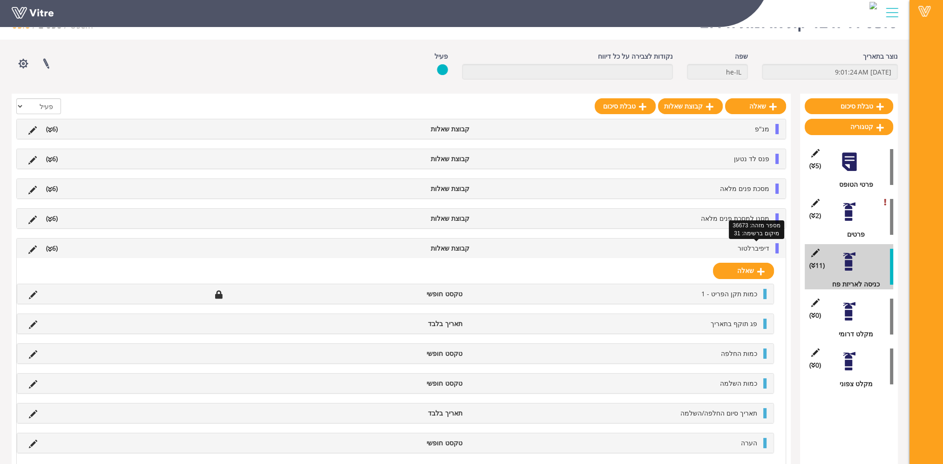
click at [742, 251] on span "דיפיברלטור" at bounding box center [754, 248] width 32 height 9
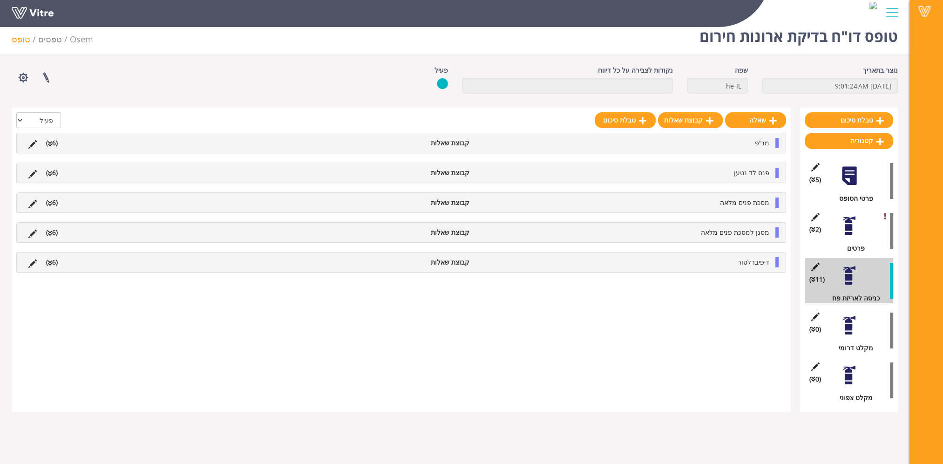
scroll to position [23, 0]
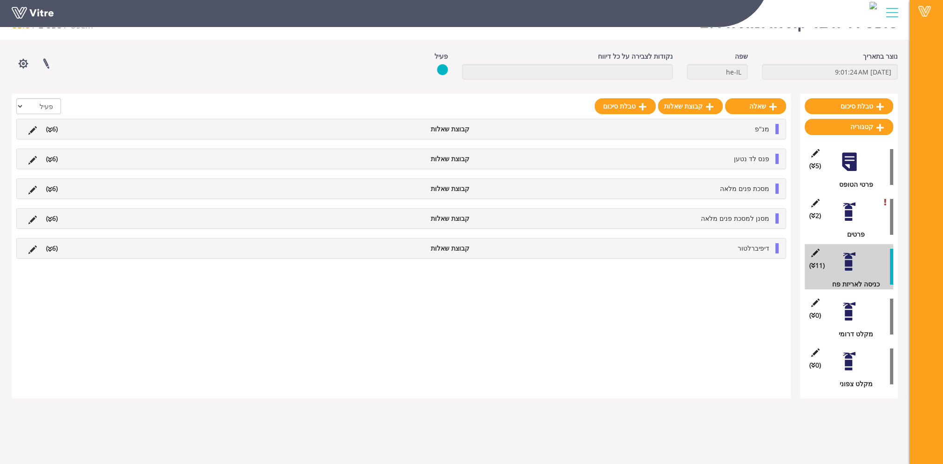
click at [846, 310] on div at bounding box center [849, 311] width 21 height 21
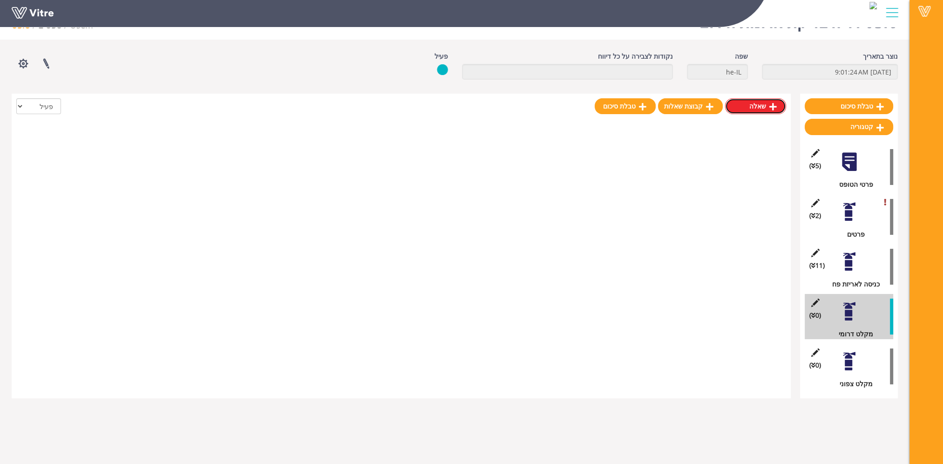
click at [756, 109] on link "שאלה" at bounding box center [755, 106] width 61 height 16
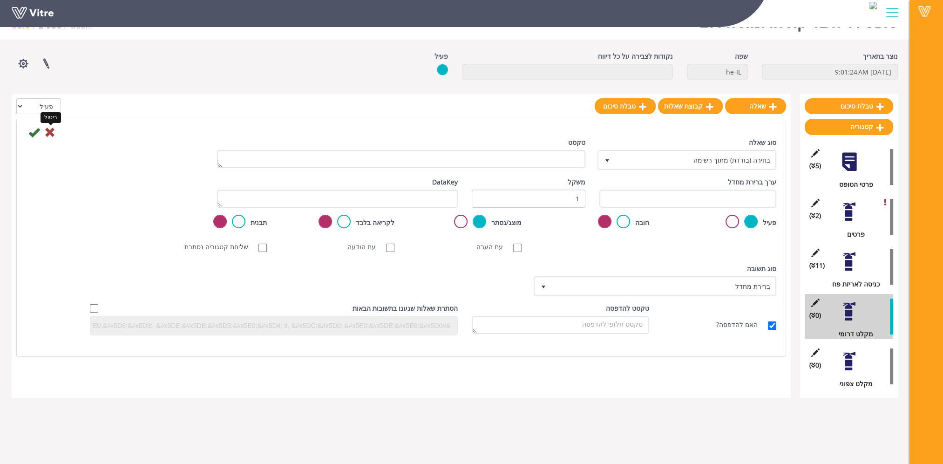
click at [48, 132] on icon at bounding box center [49, 132] width 11 height 11
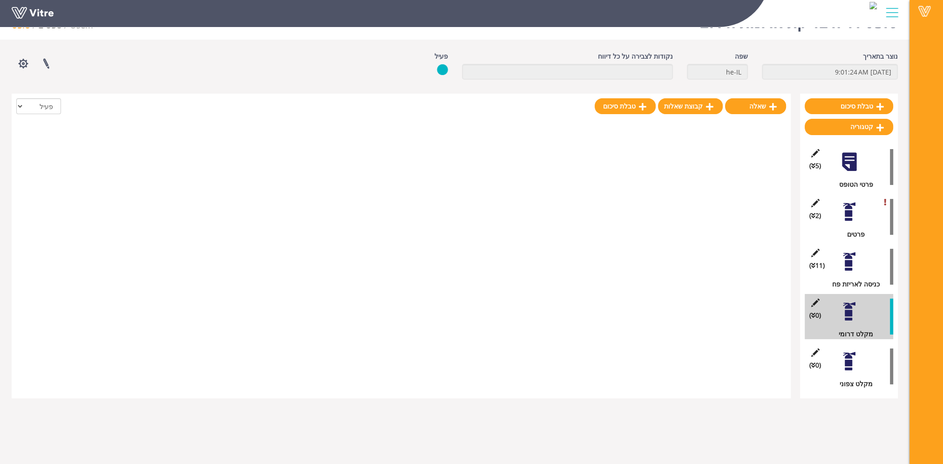
click at [852, 267] on div at bounding box center [849, 261] width 21 height 21
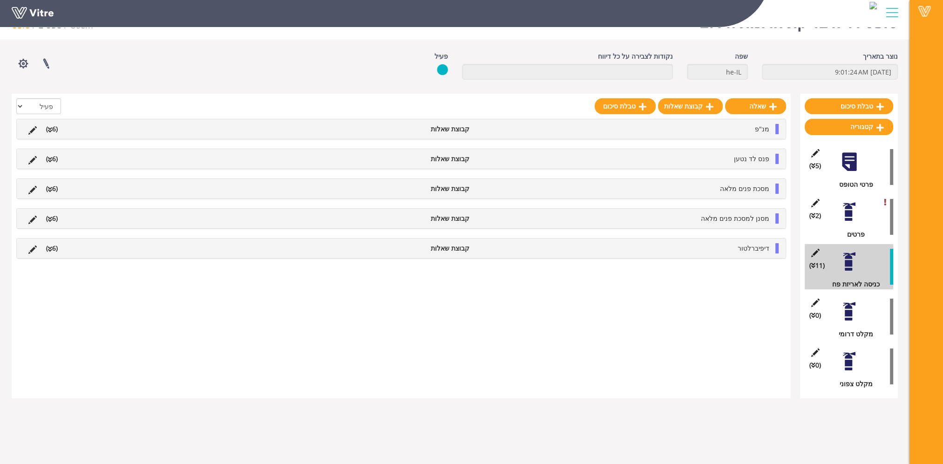
click at [850, 315] on div at bounding box center [849, 311] width 21 height 21
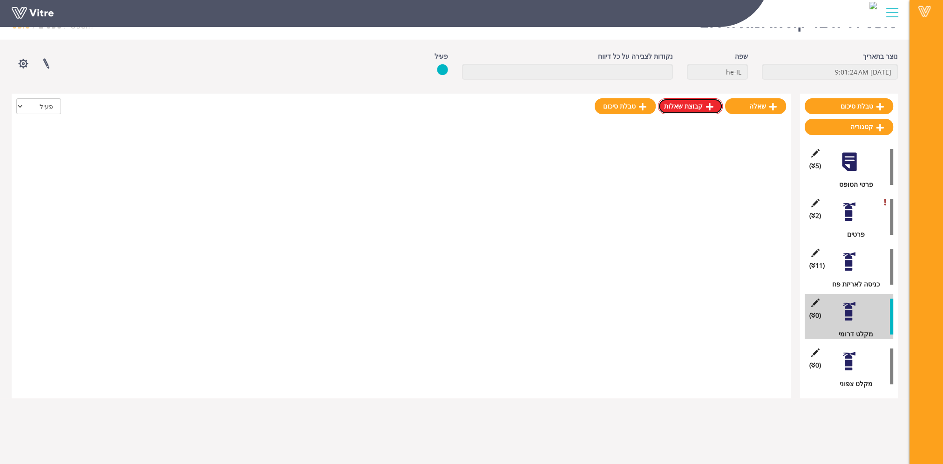
click at [693, 110] on link "קבוצת שאלות" at bounding box center [690, 106] width 65 height 16
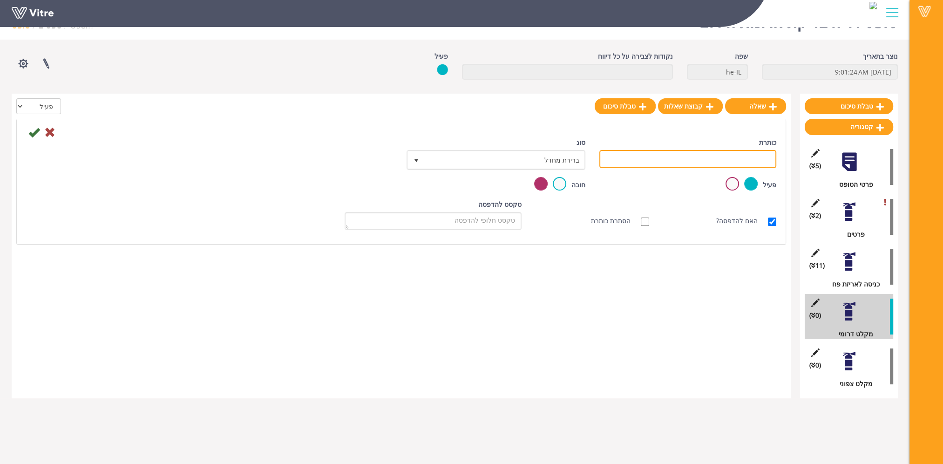
click at [651, 160] on input "כותרת" at bounding box center [688, 159] width 177 height 18
click at [750, 161] on input "פנס לד נטען" at bounding box center [688, 159] width 177 height 18
type input "פנס נטען"
click at [34, 132] on icon at bounding box center [33, 132] width 11 height 11
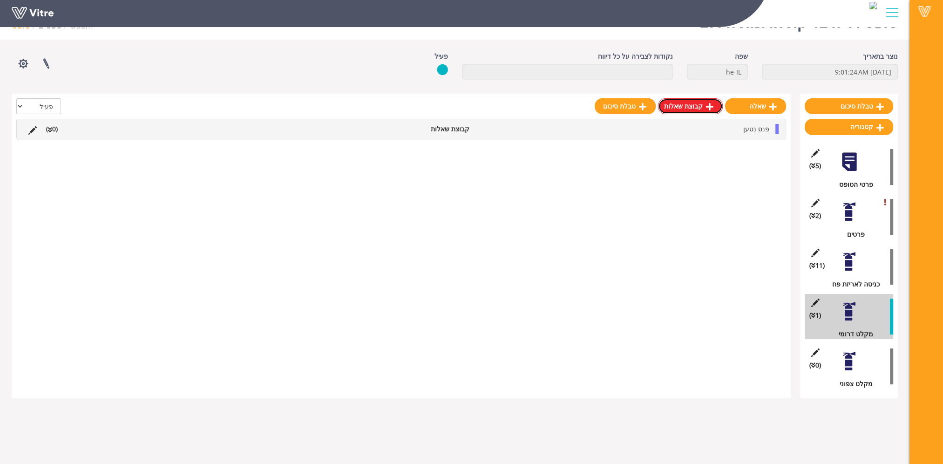
click at [695, 103] on link "קבוצת שאלות" at bounding box center [690, 106] width 65 height 16
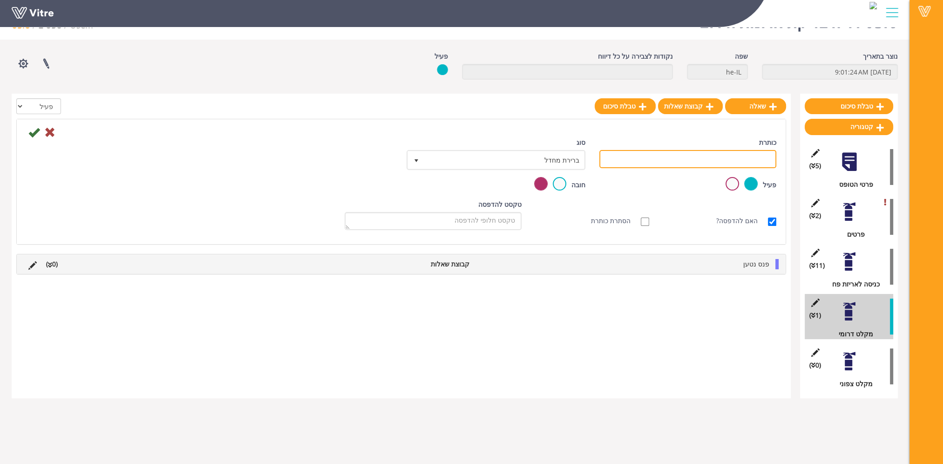
click at [699, 162] on input "כותרת" at bounding box center [688, 159] width 177 height 18
type input "[PERSON_NAME] מתקפלת"
click at [34, 134] on icon at bounding box center [33, 132] width 11 height 11
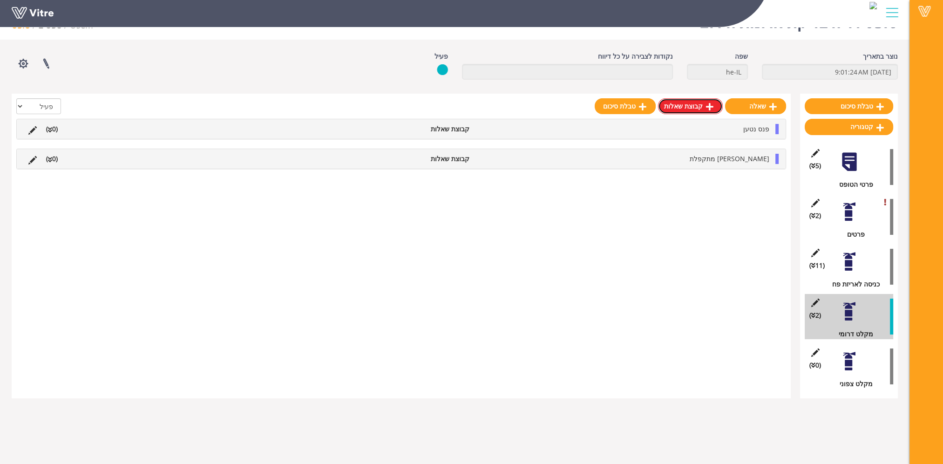
click at [703, 109] on link "קבוצת שאלות" at bounding box center [690, 106] width 65 height 16
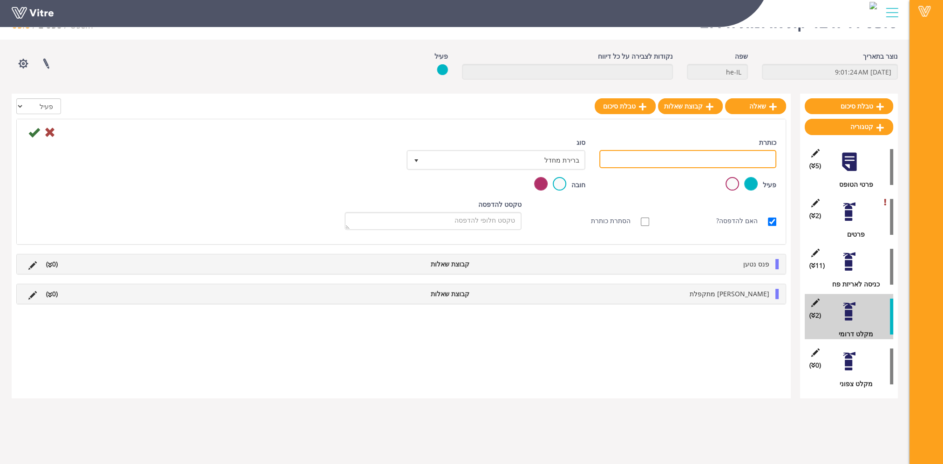
click at [660, 161] on input "כותרת" at bounding box center [688, 159] width 177 height 18
type input "קסדות"
click at [37, 132] on icon at bounding box center [33, 132] width 11 height 11
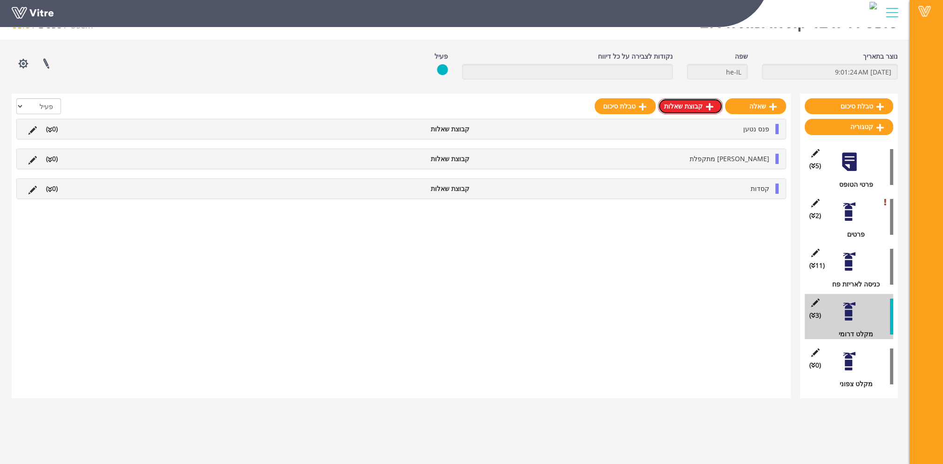
click at [697, 107] on link "קבוצת שאלות" at bounding box center [690, 106] width 65 height 16
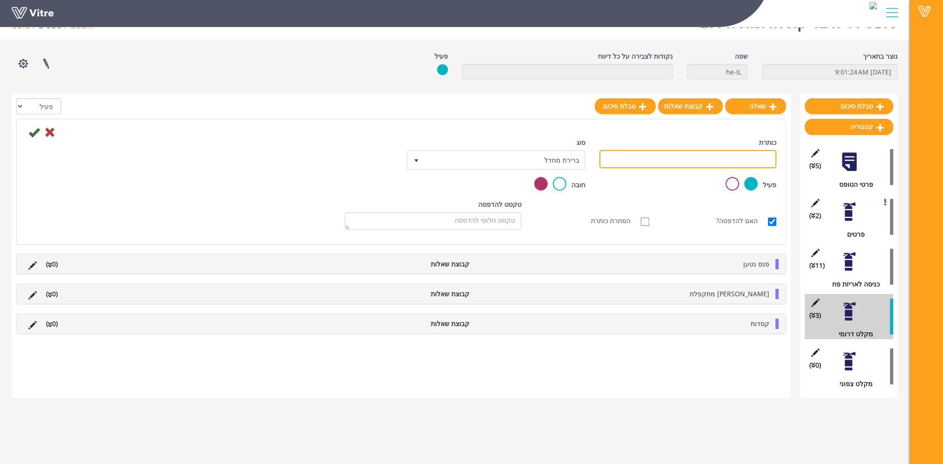
click at [657, 157] on input "כותרת" at bounding box center [688, 159] width 177 height 18
type input "ערכת מילוט(water gel)"
click at [34, 132] on icon at bounding box center [33, 132] width 11 height 11
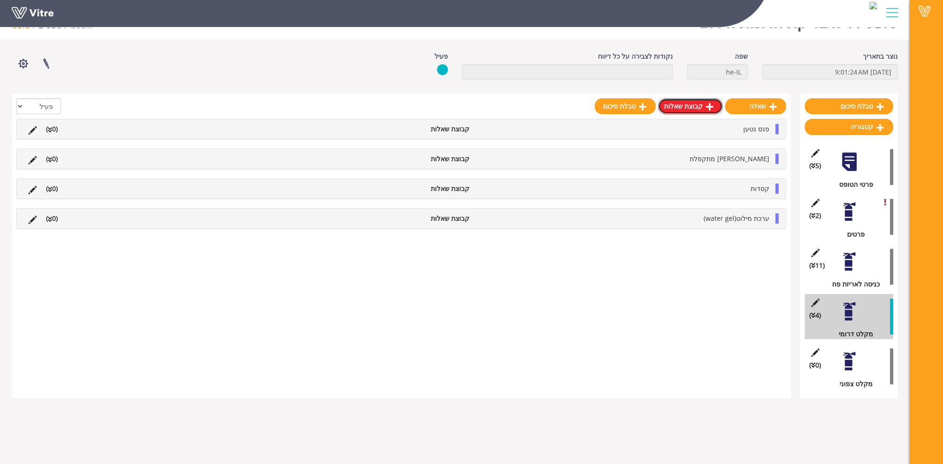
click at [688, 106] on link "קבוצת שאלות" at bounding box center [690, 106] width 65 height 16
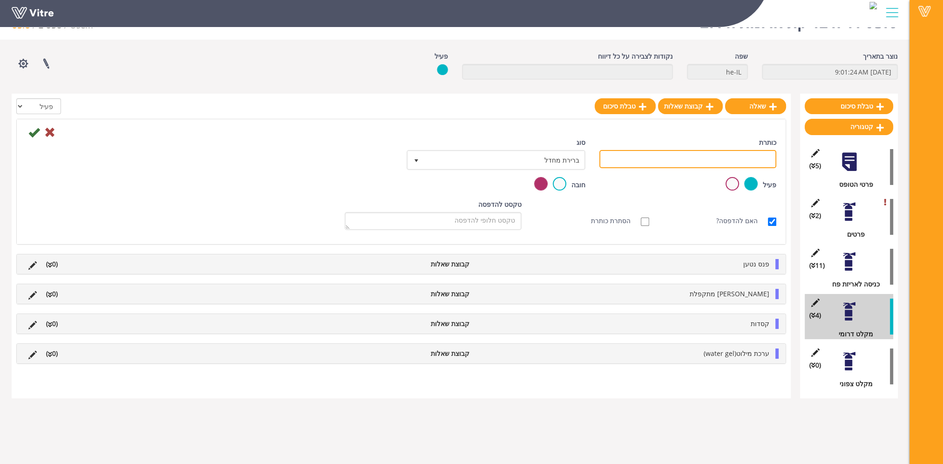
click at [698, 161] on input "כותרת" at bounding box center [688, 159] width 177 height 18
type input "ערכת עזרה ראשונה ל 50"
click at [34, 132] on icon at bounding box center [33, 132] width 11 height 11
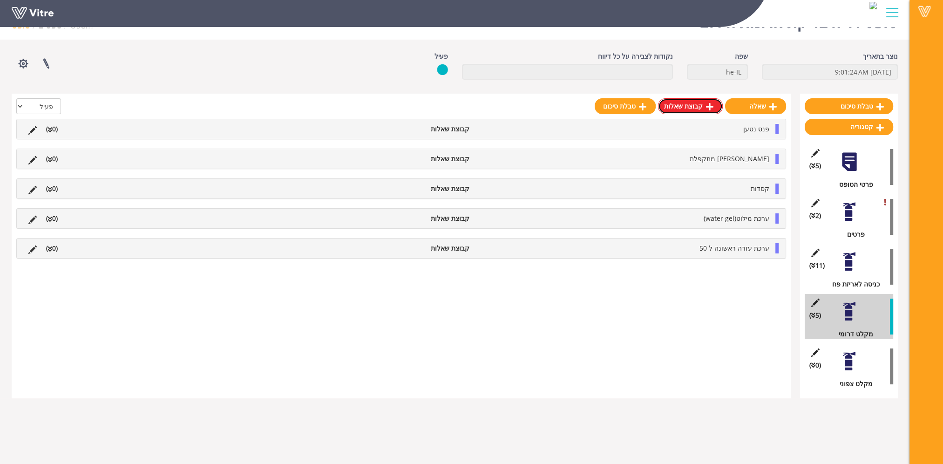
click at [688, 103] on link "קבוצת שאלות" at bounding box center [690, 106] width 65 height 16
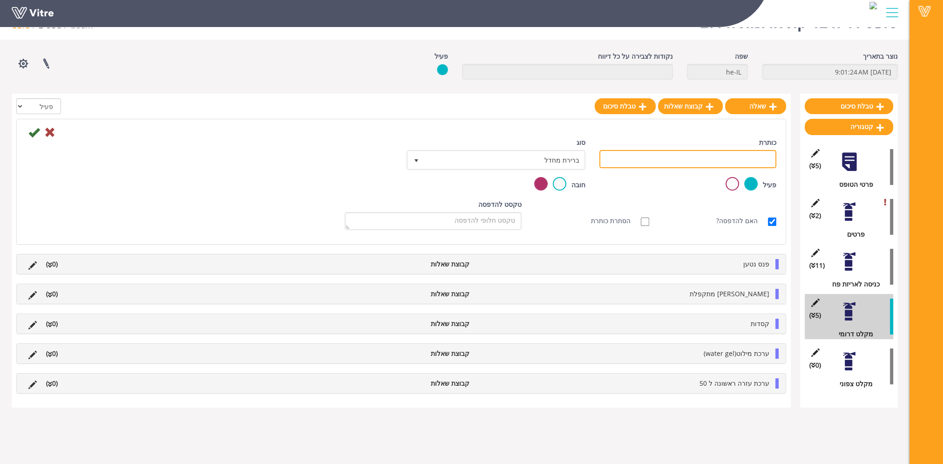
click at [708, 155] on input "כותרת" at bounding box center [688, 159] width 177 height 18
type input "טרנזיסטור"
click at [34, 132] on icon at bounding box center [33, 132] width 11 height 11
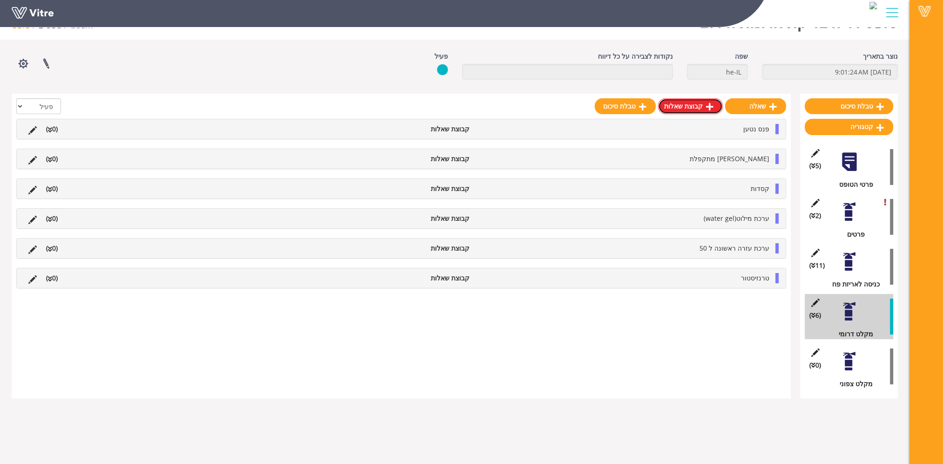
click at [697, 105] on link "קבוצת שאלות" at bounding box center [690, 106] width 65 height 16
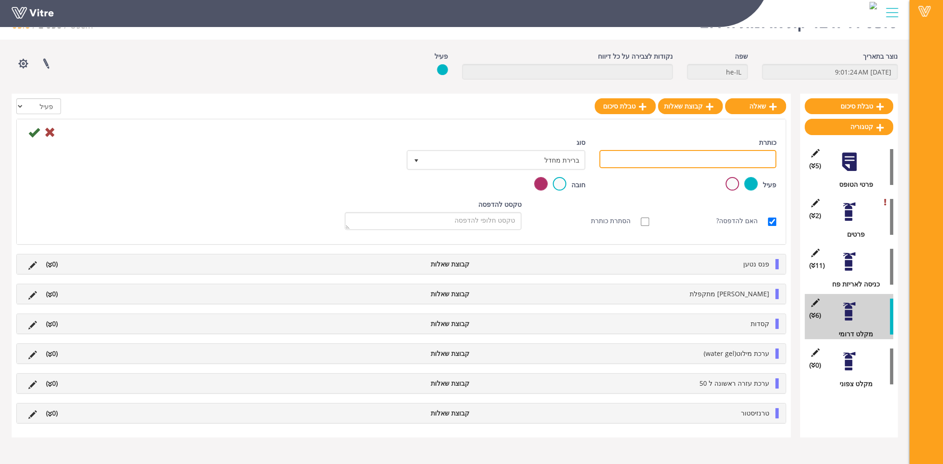
click at [695, 166] on input "כותרת" at bounding box center [688, 159] width 177 height 18
type input "אפודי מגן"
click at [34, 134] on icon at bounding box center [33, 132] width 11 height 11
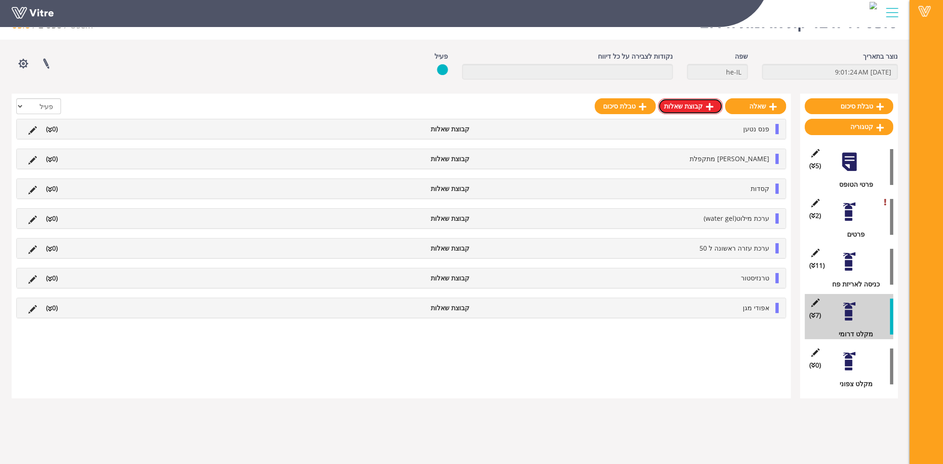
click at [695, 102] on link "קבוצת שאלות" at bounding box center [690, 106] width 65 height 16
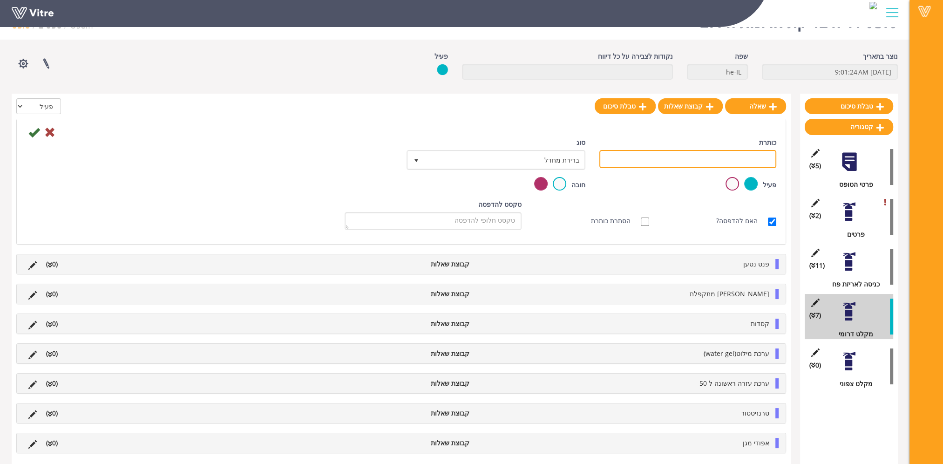
click at [739, 160] on input "כותרת" at bounding box center [688, 159] width 177 height 18
type input "מנ"פ"
click at [34, 129] on icon at bounding box center [33, 132] width 11 height 11
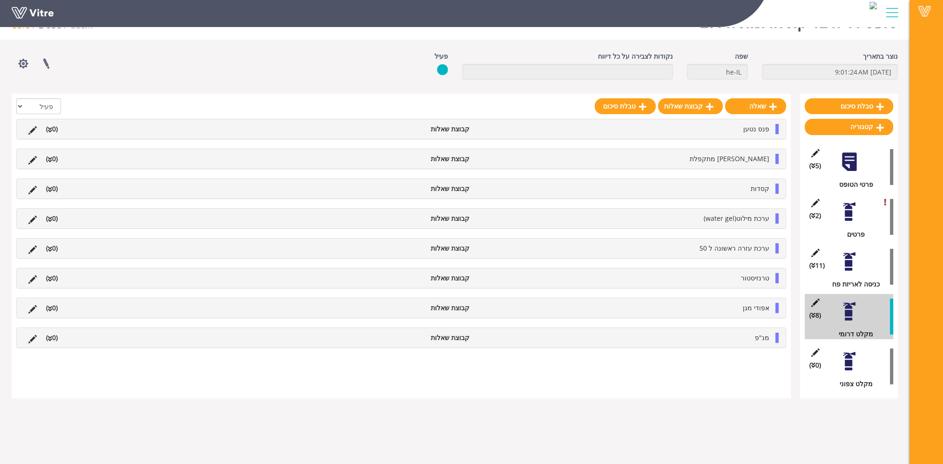
click at [848, 363] on div at bounding box center [849, 361] width 21 height 21
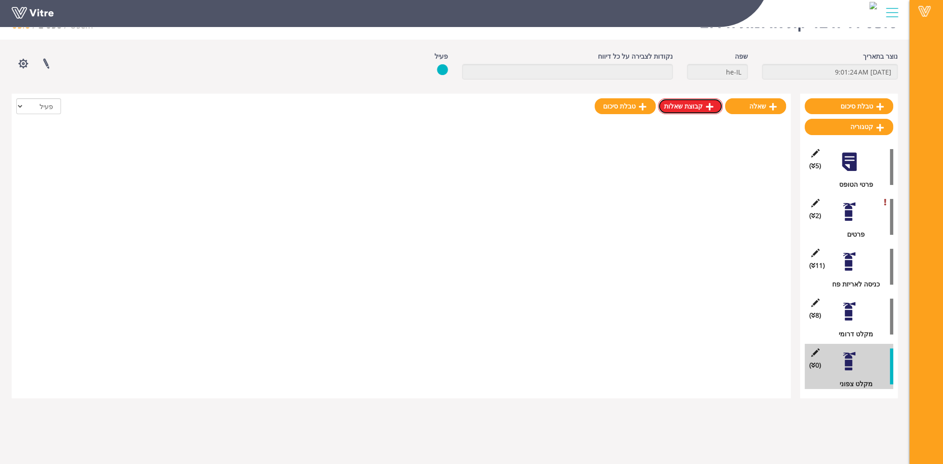
click at [683, 104] on link "קבוצת שאלות" at bounding box center [690, 106] width 65 height 16
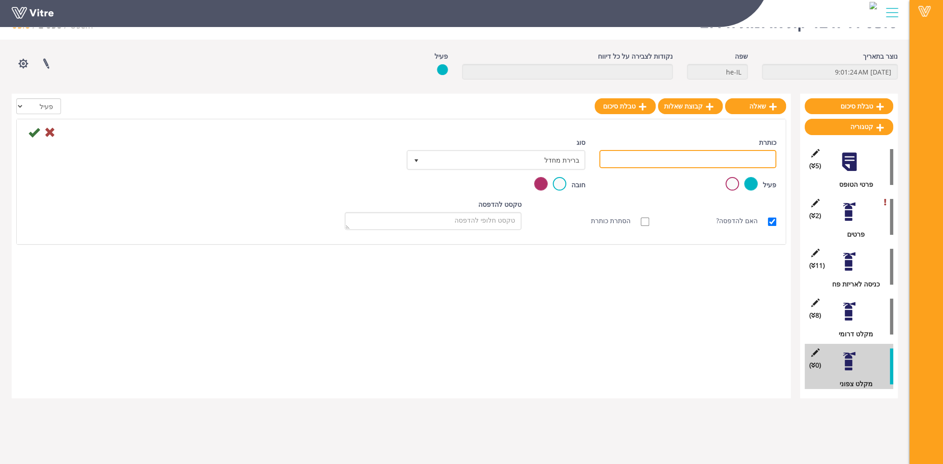
click at [699, 167] on input "כותרת" at bounding box center [688, 159] width 177 height 18
click at [750, 160] on input "פנס לד נטען" at bounding box center [688, 159] width 177 height 18
type input "פנס נטען"
click at [34, 135] on icon at bounding box center [33, 132] width 11 height 11
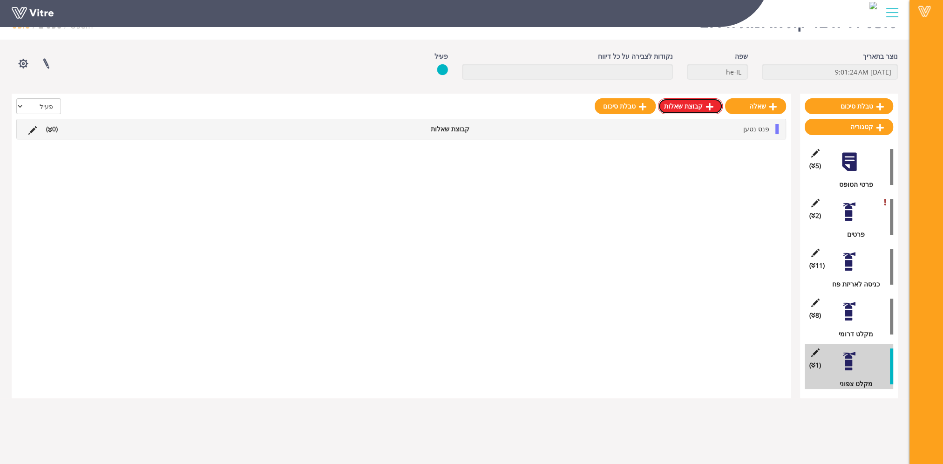
click at [693, 109] on link "קבוצת שאלות" at bounding box center [690, 106] width 65 height 16
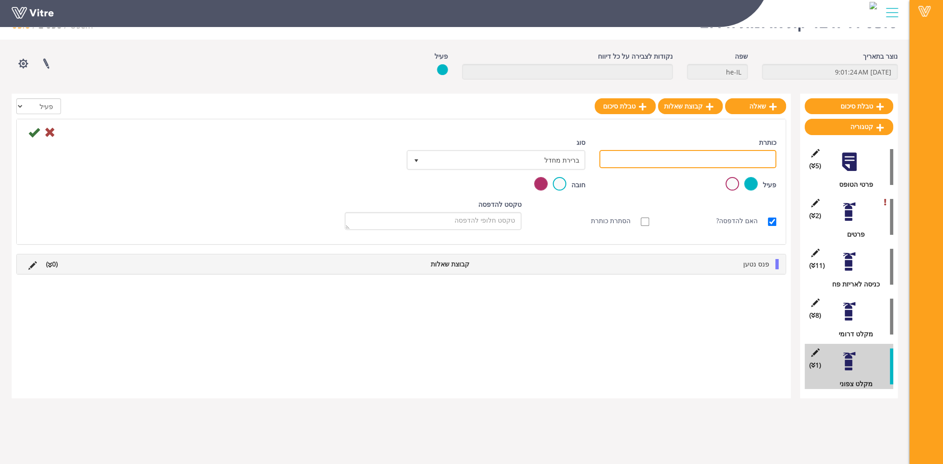
click at [710, 157] on input "כותרת" at bounding box center [688, 159] width 177 height 18
type input "אלונקה מתקפלת"
click at [35, 134] on icon at bounding box center [33, 132] width 11 height 11
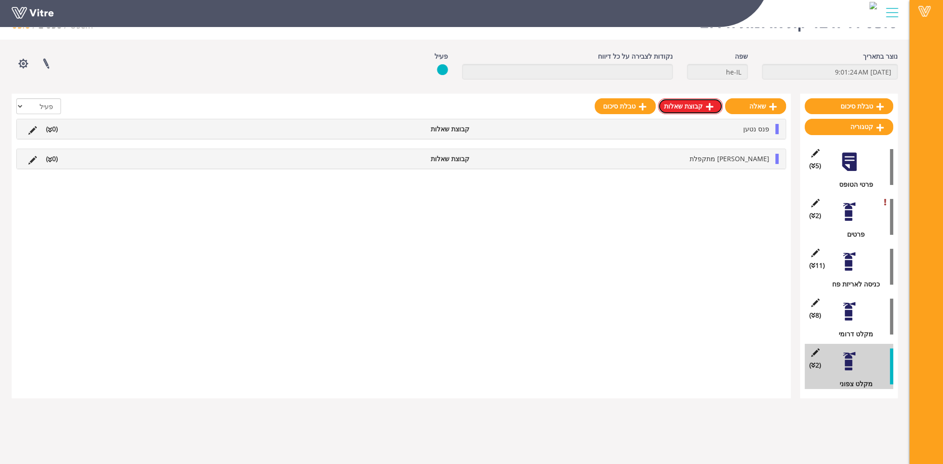
click at [702, 107] on link "קבוצת שאלות" at bounding box center [690, 106] width 65 height 16
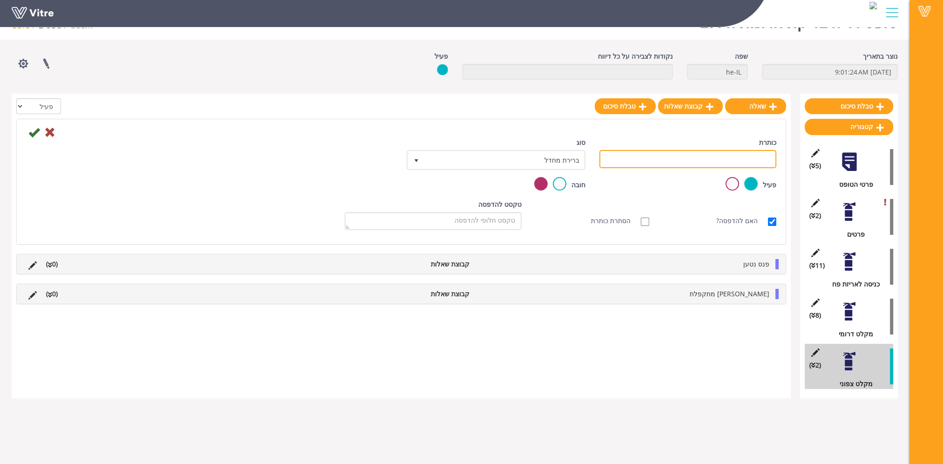
click at [743, 158] on input "כותרת" at bounding box center [688, 159] width 177 height 18
type input "קסדות"
click at [34, 133] on icon at bounding box center [33, 132] width 11 height 11
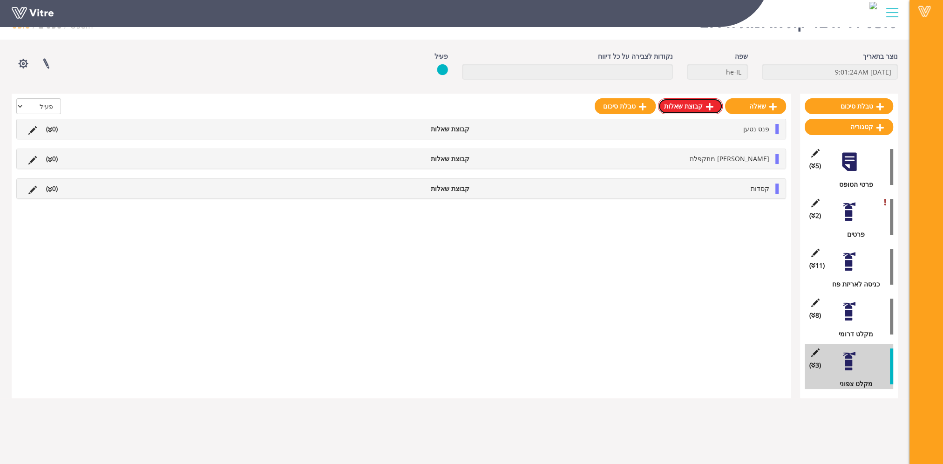
click at [698, 106] on link "קבוצת שאלות" at bounding box center [690, 106] width 65 height 16
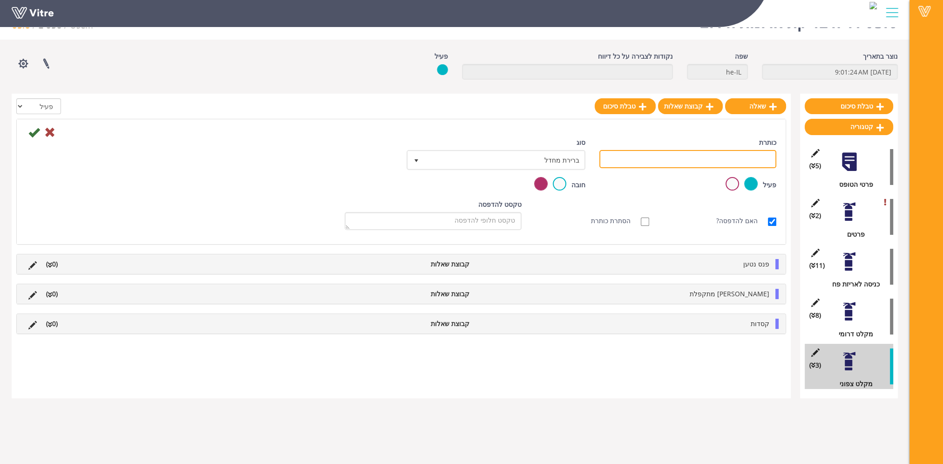
click at [717, 163] on input "כותרת" at bounding box center [688, 159] width 177 height 18
type input "ערכת מילוט(water gel)"
click at [34, 131] on icon at bounding box center [33, 132] width 11 height 11
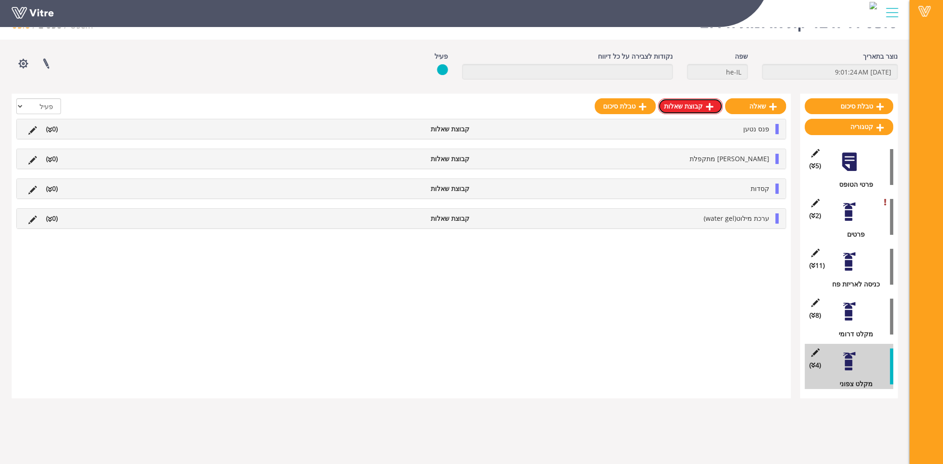
click at [702, 103] on link "קבוצת שאלות" at bounding box center [690, 106] width 65 height 16
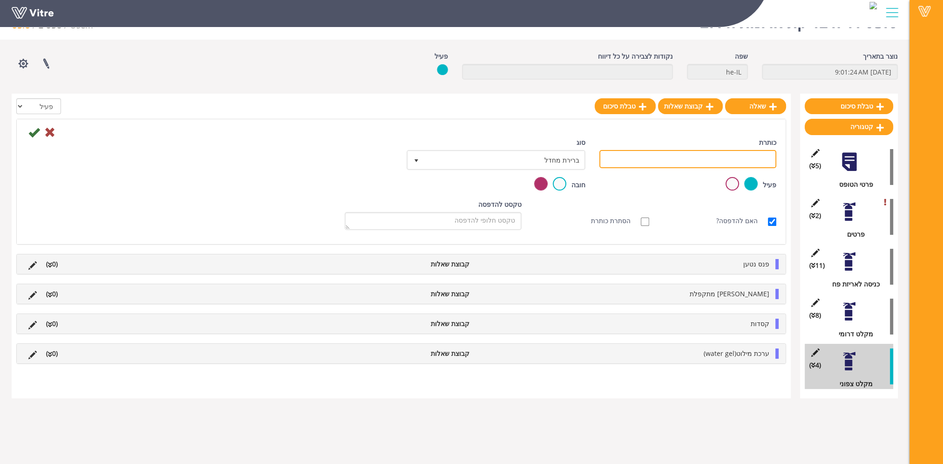
click at [717, 159] on input "כותרת" at bounding box center [688, 159] width 177 height 18
type input "ערכת עזרה ראשונה ל 50"
click at [35, 133] on icon at bounding box center [33, 132] width 11 height 11
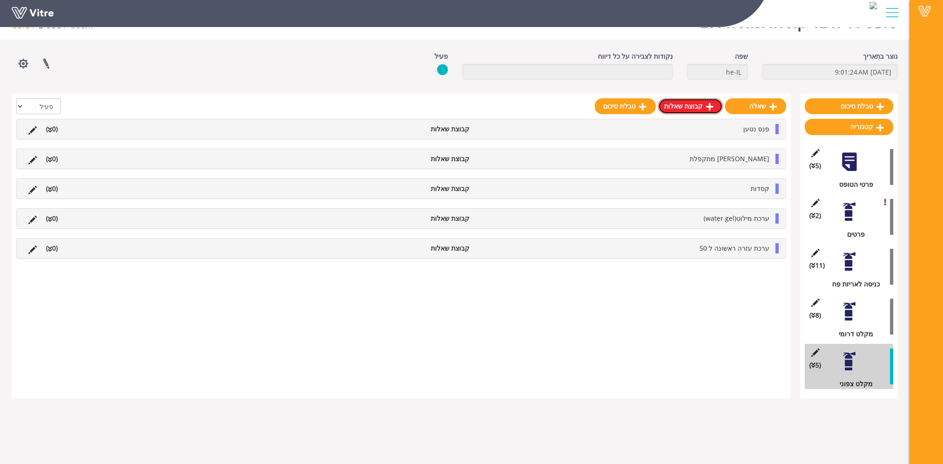
click at [693, 107] on link "קבוצת שאלות" at bounding box center [690, 106] width 65 height 16
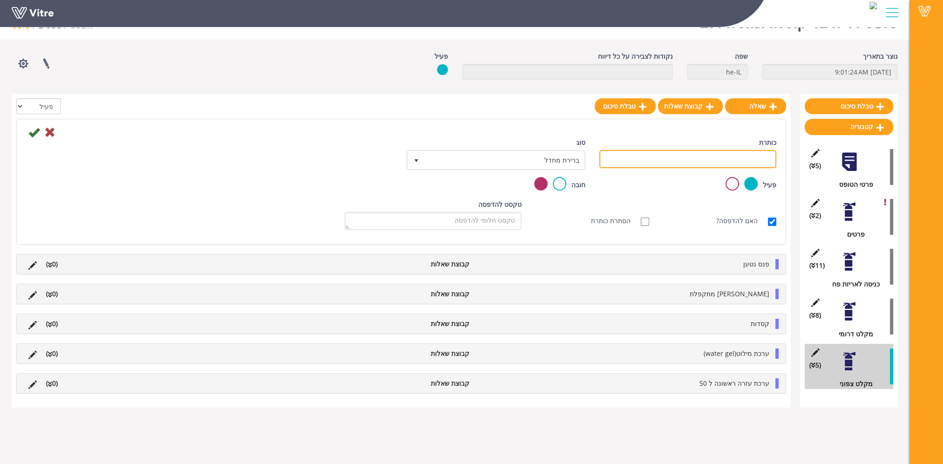
click at [721, 160] on input "כותרת" at bounding box center [688, 159] width 177 height 18
type input "טרנזיסטור"
click at [31, 134] on icon at bounding box center [33, 132] width 11 height 11
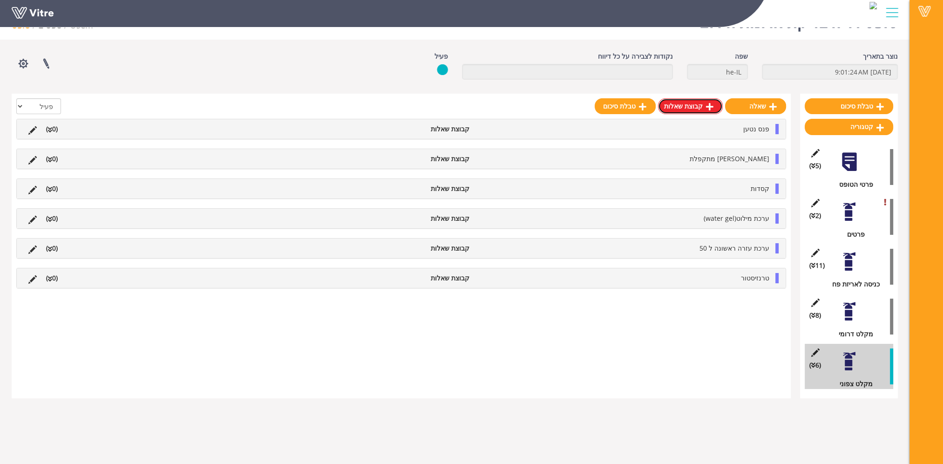
click at [702, 107] on link "קבוצת שאלות" at bounding box center [690, 106] width 65 height 16
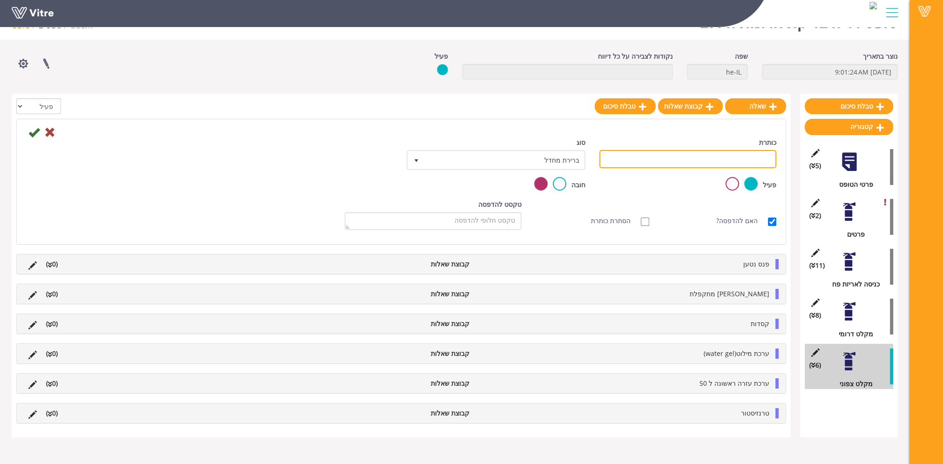
click at [705, 159] on input "כותרת" at bounding box center [688, 159] width 177 height 18
type input "אפודי מגן"
click at [30, 131] on icon at bounding box center [33, 132] width 11 height 11
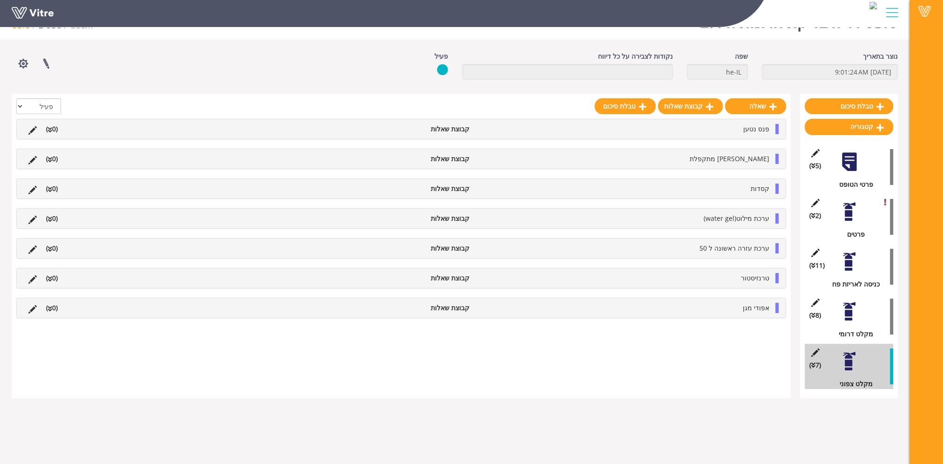
click at [846, 312] on div at bounding box center [849, 311] width 21 height 21
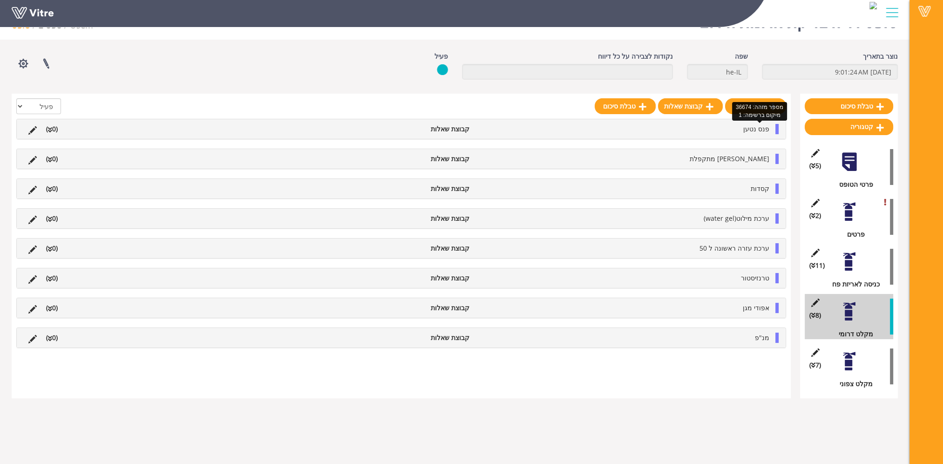
click at [753, 128] on span "פנס נטען" at bounding box center [756, 128] width 26 height 9
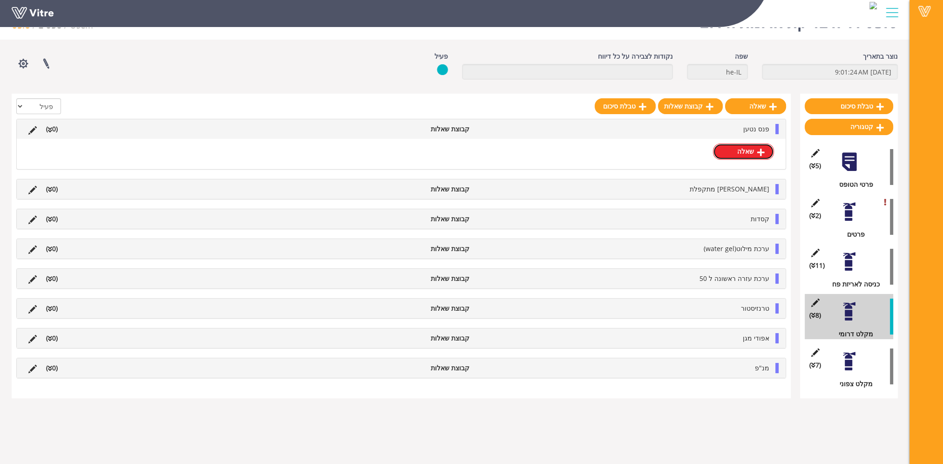
click at [747, 151] on link "שאלה" at bounding box center [743, 151] width 61 height 16
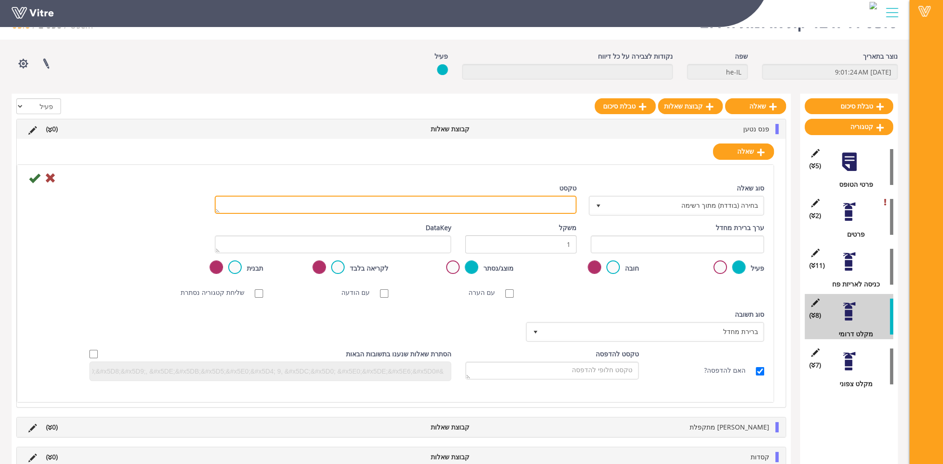
click at [549, 205] on textarea "טקסט" at bounding box center [396, 205] width 362 height 18
type textarea "כמות תקן הפריט - 1"
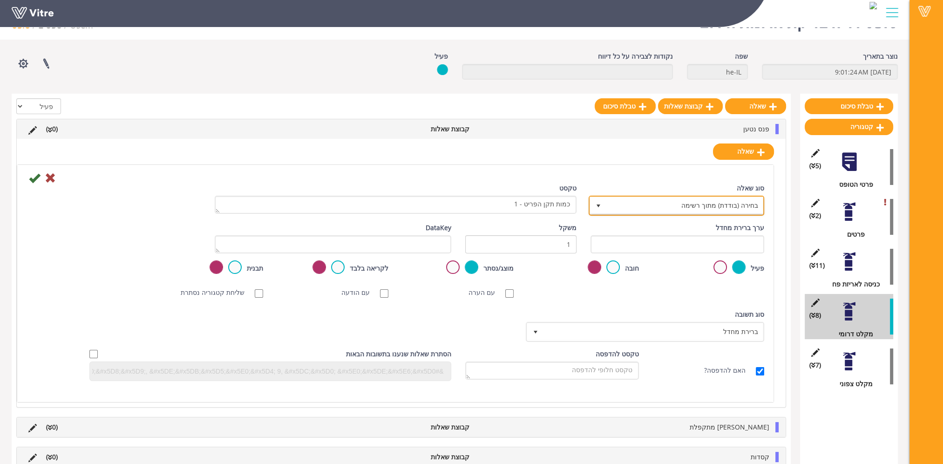
click at [675, 203] on span "בחירה (בודדת) מתוך רשימה" at bounding box center [685, 205] width 157 height 17
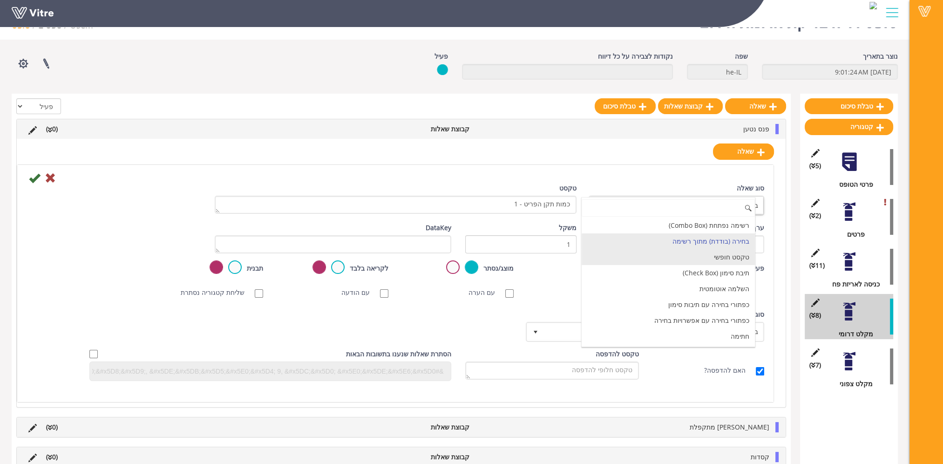
click at [689, 255] on li "טקסט חופשי" at bounding box center [668, 257] width 173 height 16
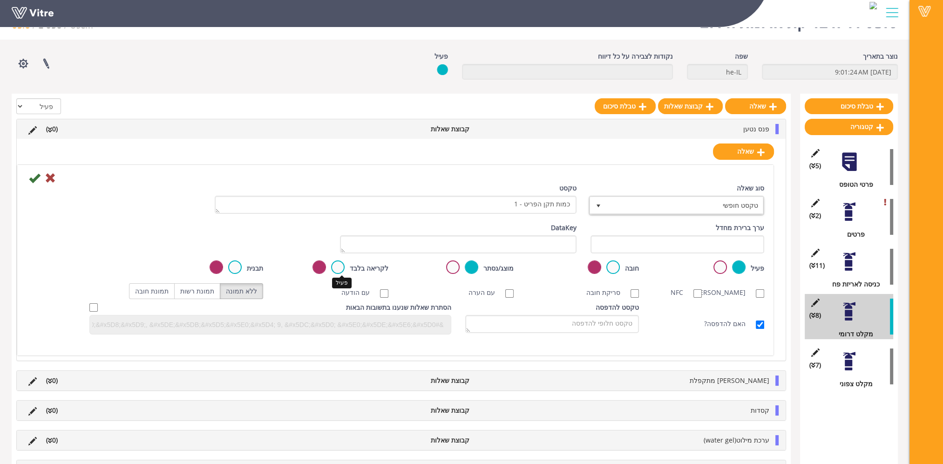
click at [341, 264] on label at bounding box center [338, 267] width 14 height 14
click at [0, 0] on input "radio" at bounding box center [0, 0] width 0 height 0
click at [34, 177] on icon at bounding box center [34, 177] width 11 height 11
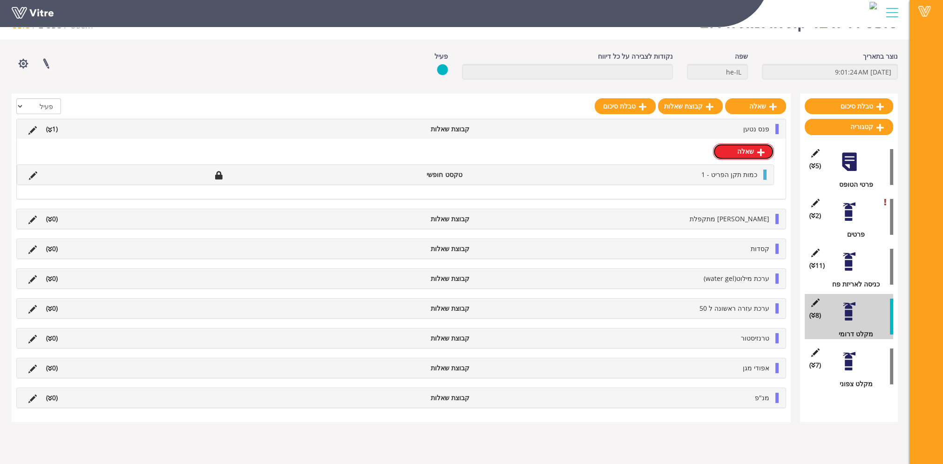
click at [740, 149] on link "שאלה" at bounding box center [743, 151] width 61 height 16
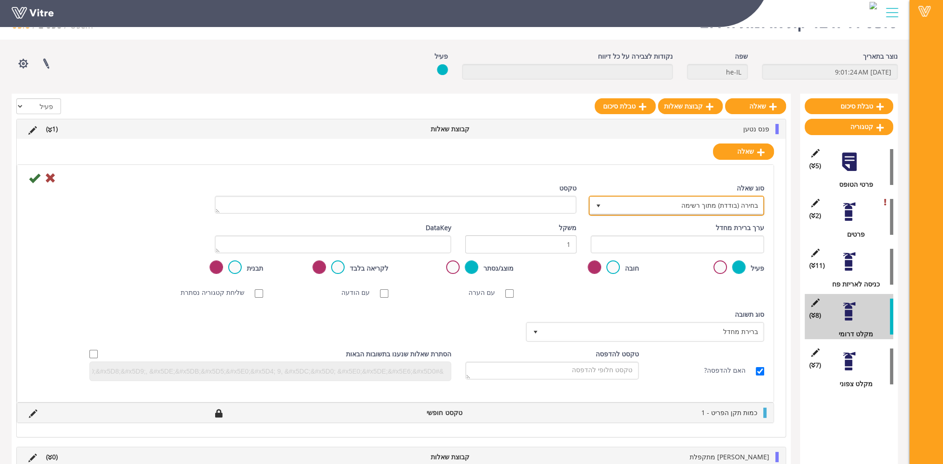
click at [705, 206] on span "בחירה (בודדת) מתוך רשימה" at bounding box center [685, 205] width 157 height 17
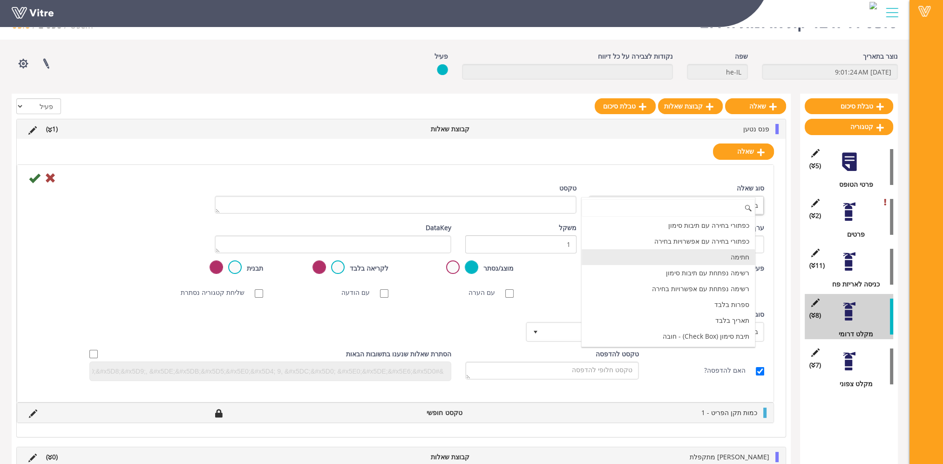
scroll to position [93, 0]
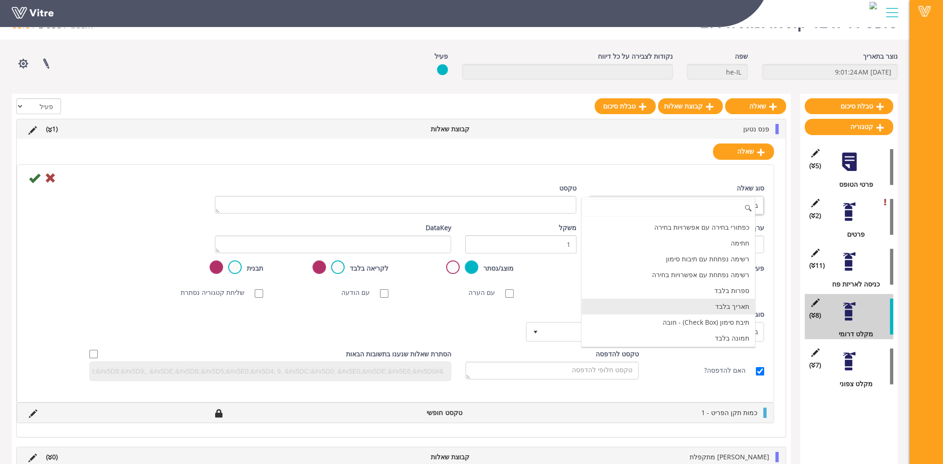
click at [708, 306] on li "תאריך בלבד" at bounding box center [668, 307] width 173 height 16
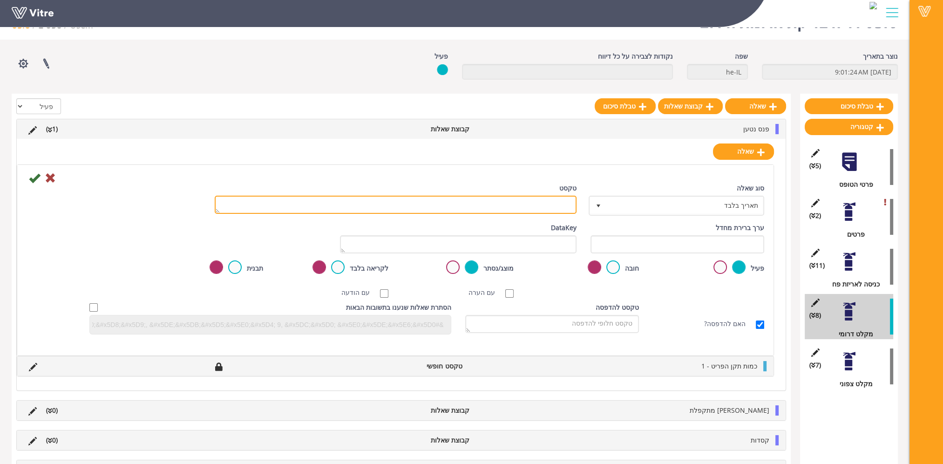
click at [554, 202] on textarea "טקסט" at bounding box center [396, 205] width 362 height 18
paste textarea "פג תוקף בתאריך"
type textarea "פג תוקף בתאריך"
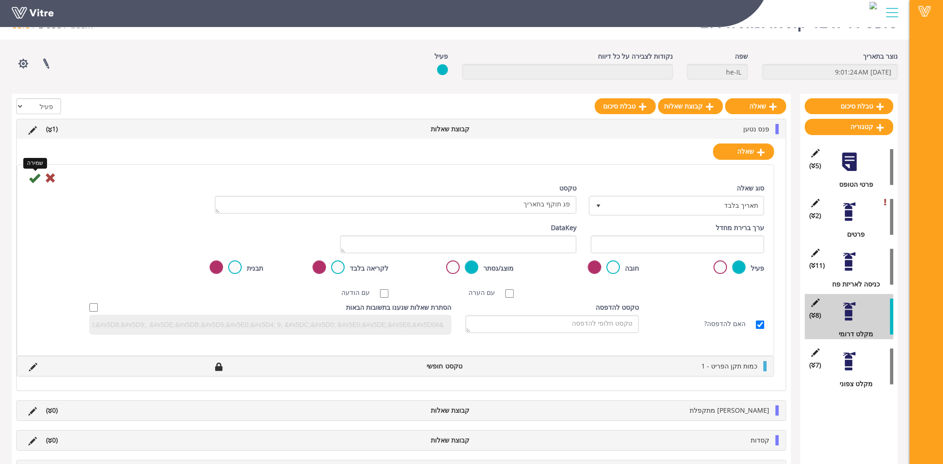
click at [34, 177] on icon at bounding box center [34, 177] width 11 height 11
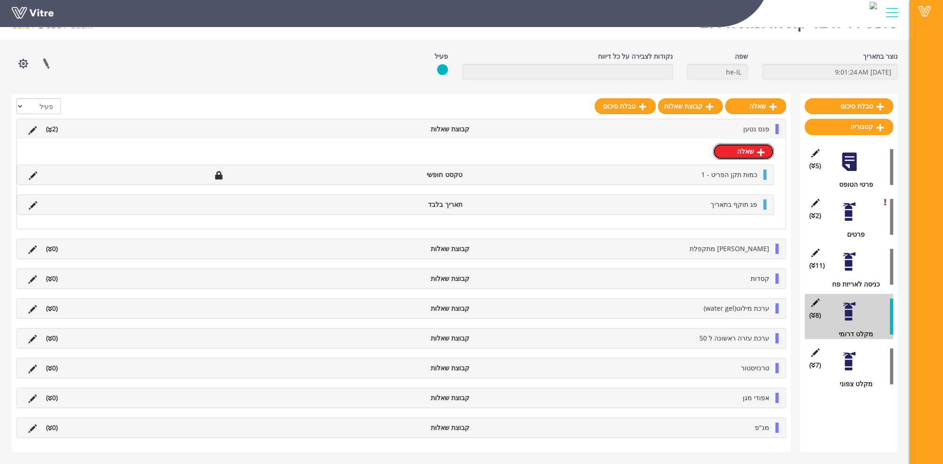
click at [742, 153] on link "שאלה" at bounding box center [743, 151] width 61 height 16
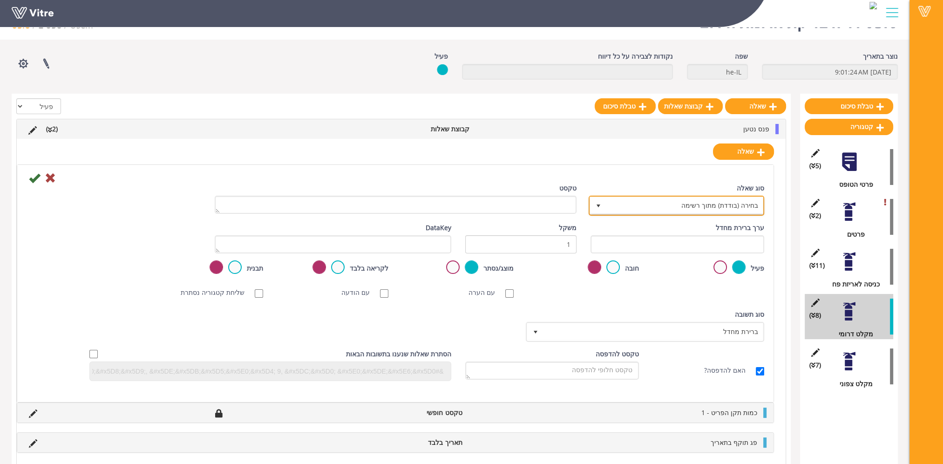
click at [714, 204] on span "בחירה (בודדת) מתוך רשימה" at bounding box center [685, 205] width 157 height 17
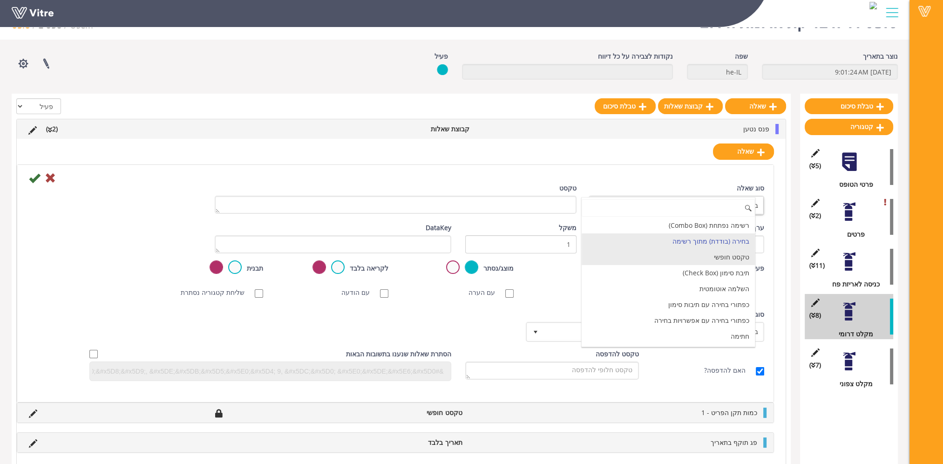
click at [716, 259] on li "טקסט חופשי" at bounding box center [668, 257] width 173 height 16
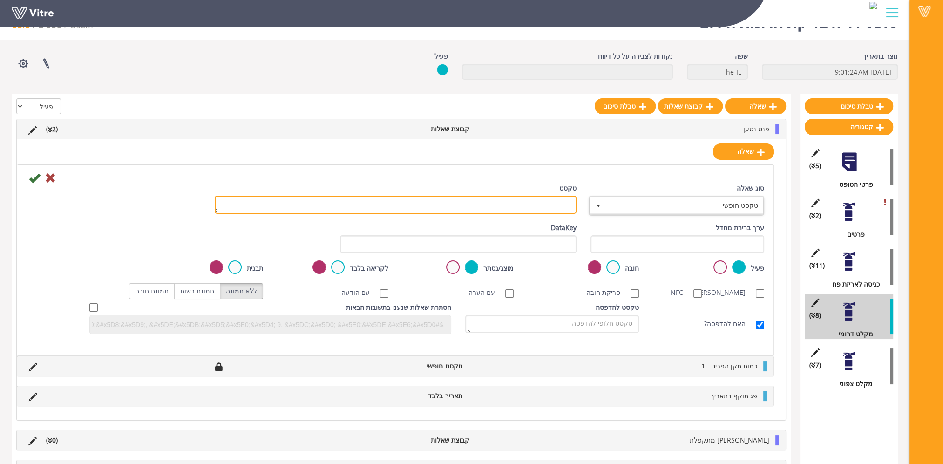
click at [534, 200] on textarea "טקסט" at bounding box center [396, 205] width 362 height 18
click at [527, 210] on textarea "טקסט" at bounding box center [396, 205] width 362 height 18
click at [535, 209] on textarea "טקסט" at bounding box center [396, 205] width 362 height 18
paste textarea "כמות החלפה"
type textarea "כמות החלפה"
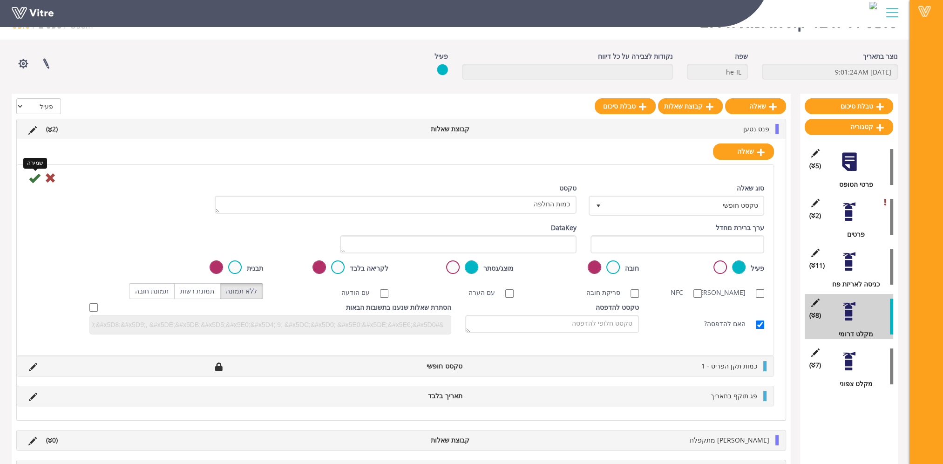
click at [34, 177] on icon at bounding box center [34, 177] width 11 height 11
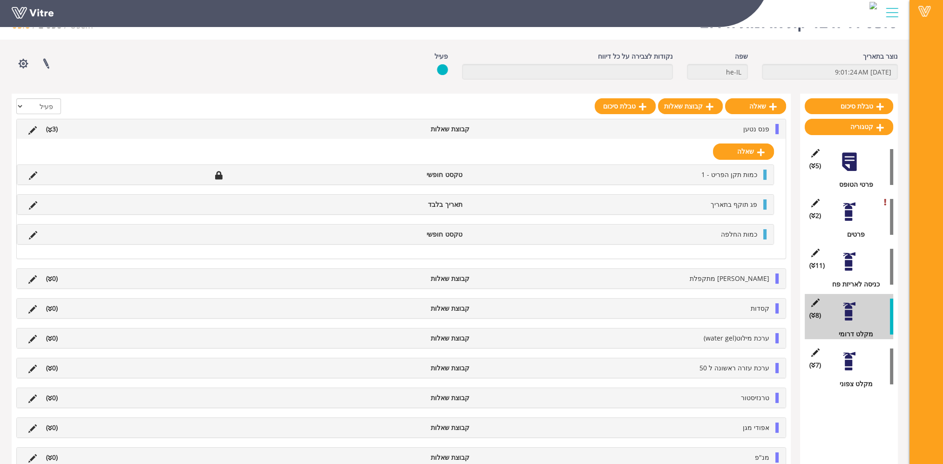
click at [738, 161] on div "שאלה כמות תקן הפריט - 1 טקסט חופשי פג תוקף בתאריך תאריך בלבד כמות החלפה טקסט חו…" at bounding box center [401, 198] width 769 height 119
click at [743, 149] on link "שאלה" at bounding box center [743, 151] width 61 height 16
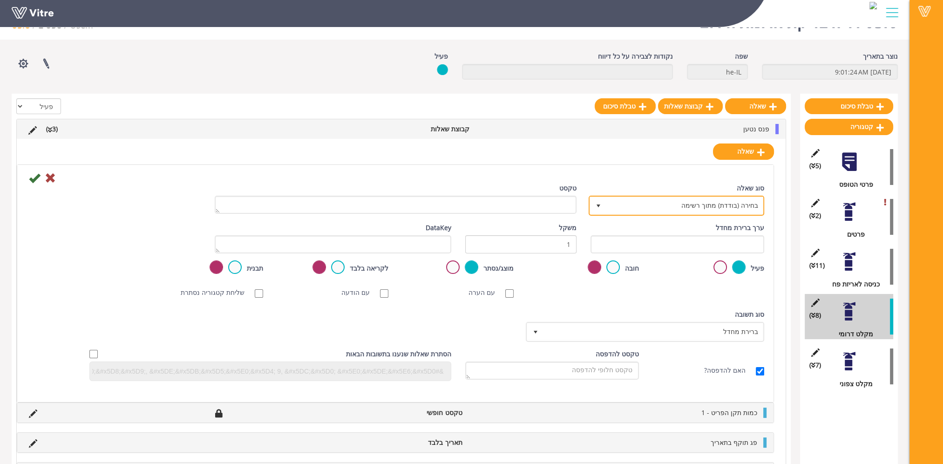
click at [673, 209] on span "בחירה (בודדת) מתוך רשימה" at bounding box center [685, 205] width 157 height 17
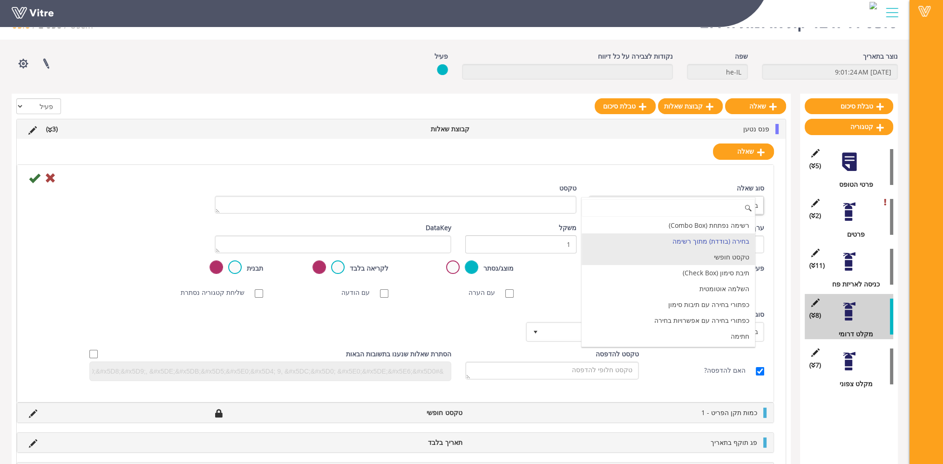
click at [691, 259] on li "טקסט חופשי" at bounding box center [668, 257] width 173 height 16
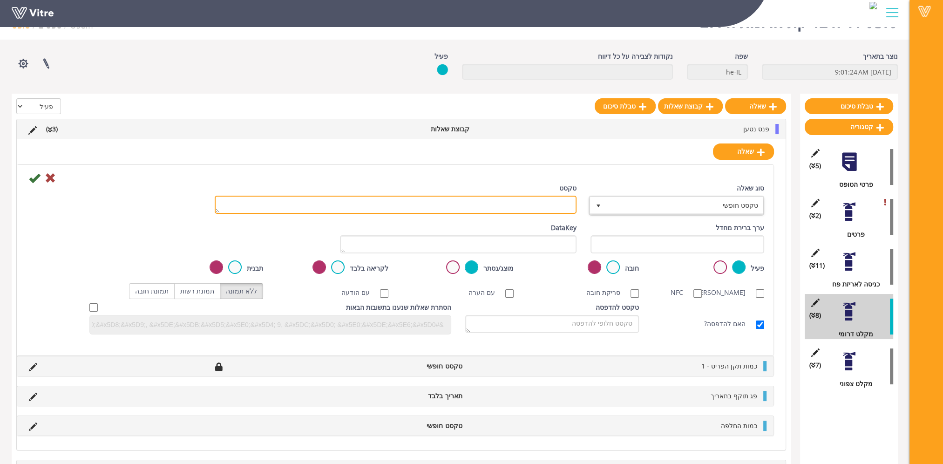
click at [555, 209] on textarea "טקסט" at bounding box center [396, 205] width 362 height 18
paste textarea "כמות השלמה"
type textarea "כמות השלמה"
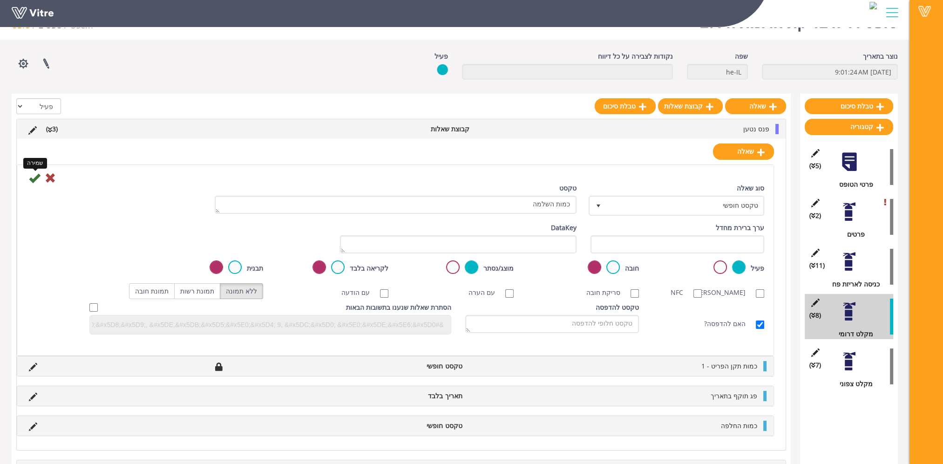
click at [37, 177] on icon at bounding box center [34, 177] width 11 height 11
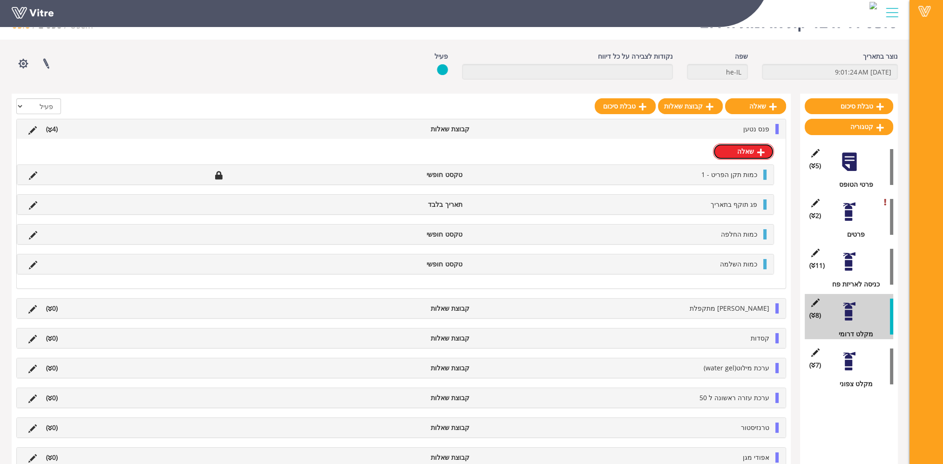
click at [741, 151] on link "שאלה" at bounding box center [743, 151] width 61 height 16
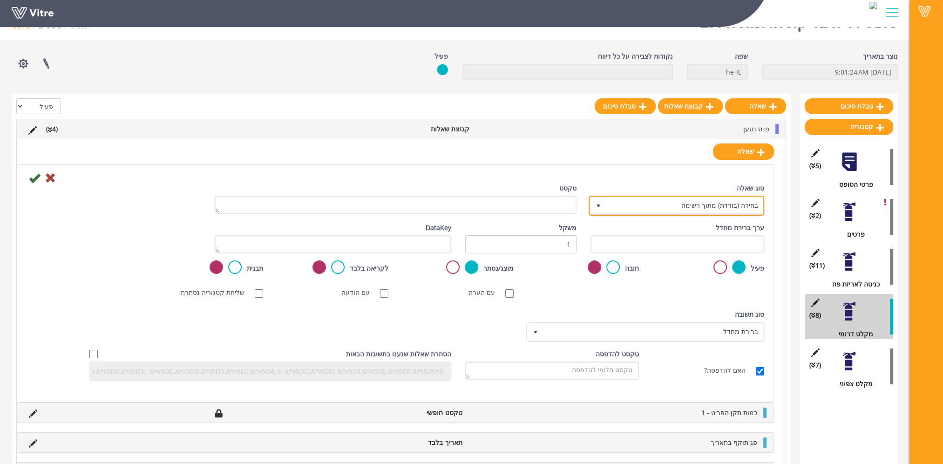
drag, startPoint x: 736, startPoint y: 202, endPoint x: 735, endPoint y: 207, distance: 5.2
click at [736, 203] on span "בחירה (בודדת) מתוך רשימה" at bounding box center [685, 205] width 157 height 17
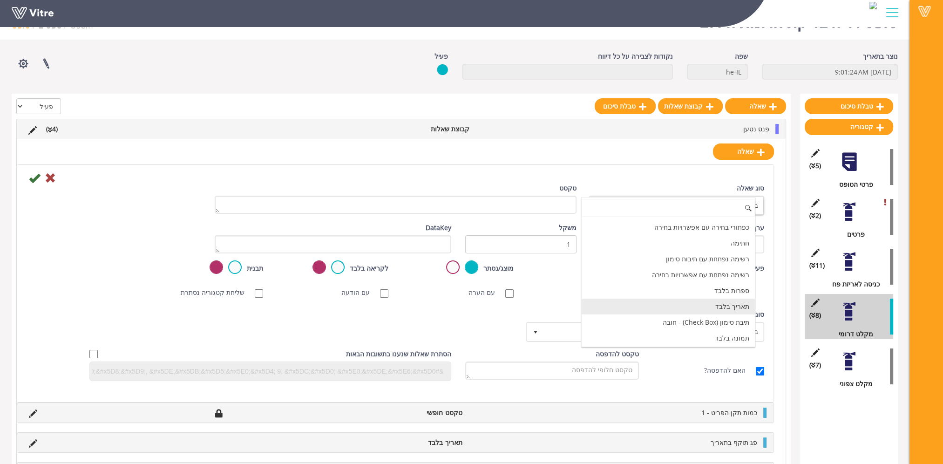
click at [717, 306] on li "תאריך בלבד" at bounding box center [668, 307] width 173 height 16
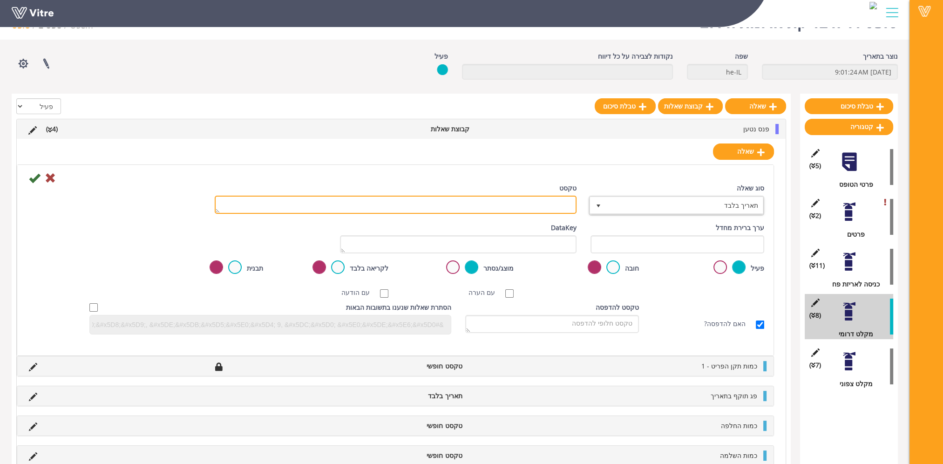
click at [549, 202] on textarea "טקסט" at bounding box center [396, 205] width 362 height 18
paste textarea "תאריך סיום החלפה/השלמה"
type textarea "תאריך סיום החלפה/השלמה"
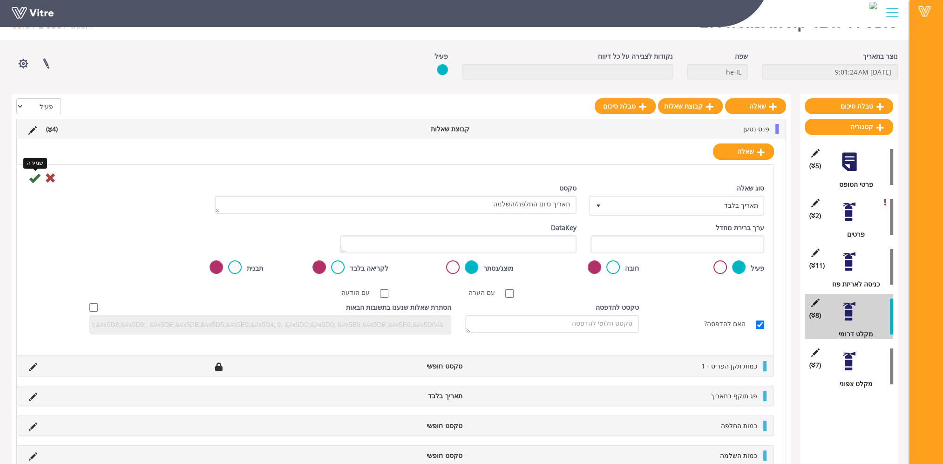
click at [34, 179] on icon at bounding box center [34, 177] width 11 height 11
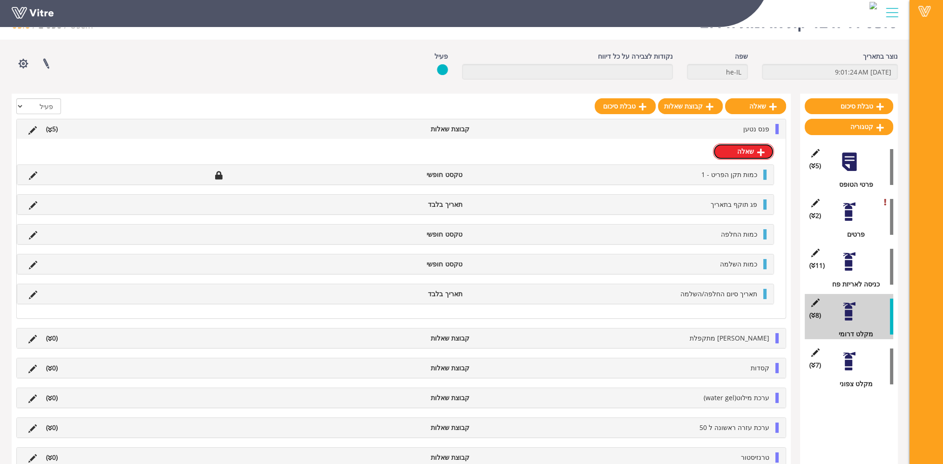
click at [739, 153] on link "שאלה" at bounding box center [743, 151] width 61 height 16
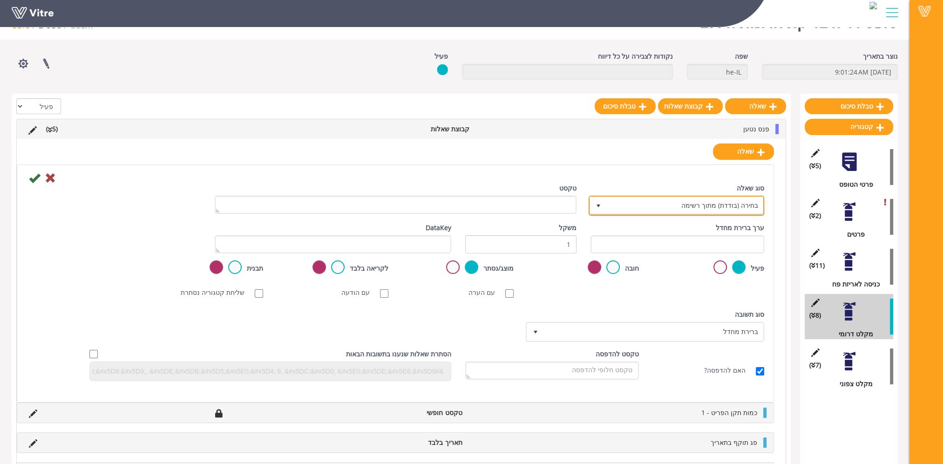
click at [737, 200] on span "בחירה (בודדת) מתוך רשימה" at bounding box center [685, 205] width 157 height 17
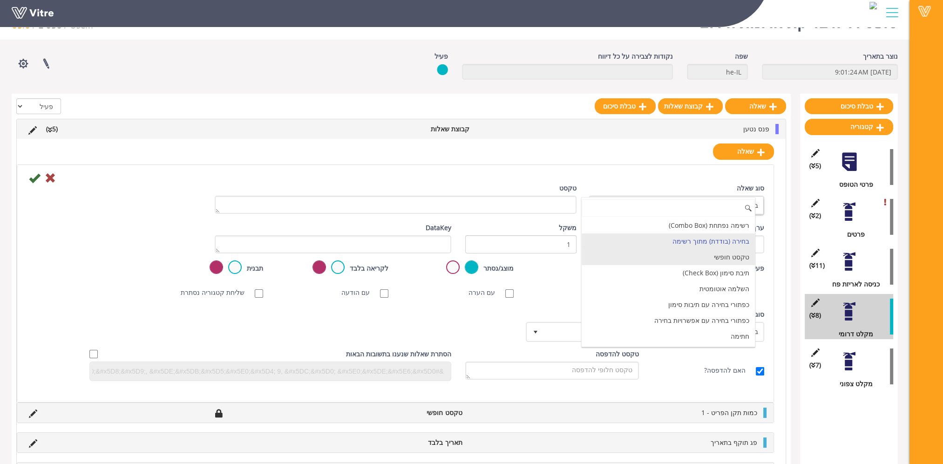
click at [733, 254] on li "טקסט חופשי" at bounding box center [668, 257] width 173 height 16
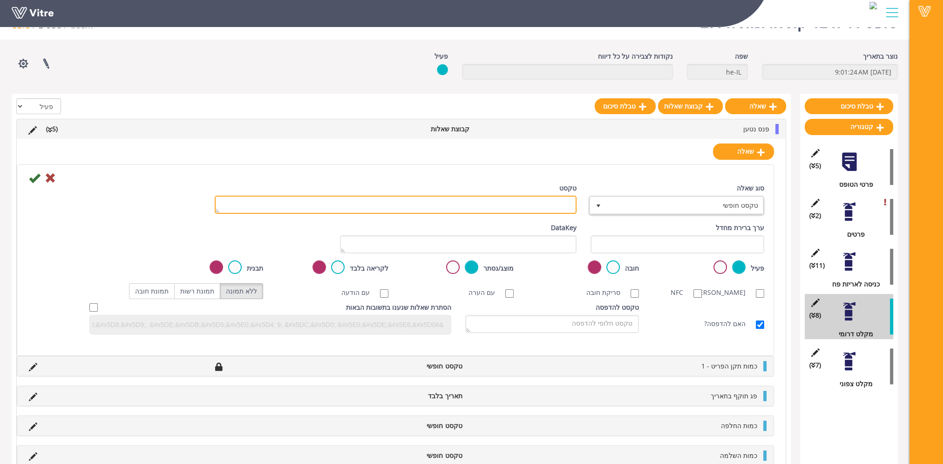
click at [548, 205] on textarea "טקסט" at bounding box center [396, 205] width 362 height 18
paste textarea "הערה"
type textarea "הערה"
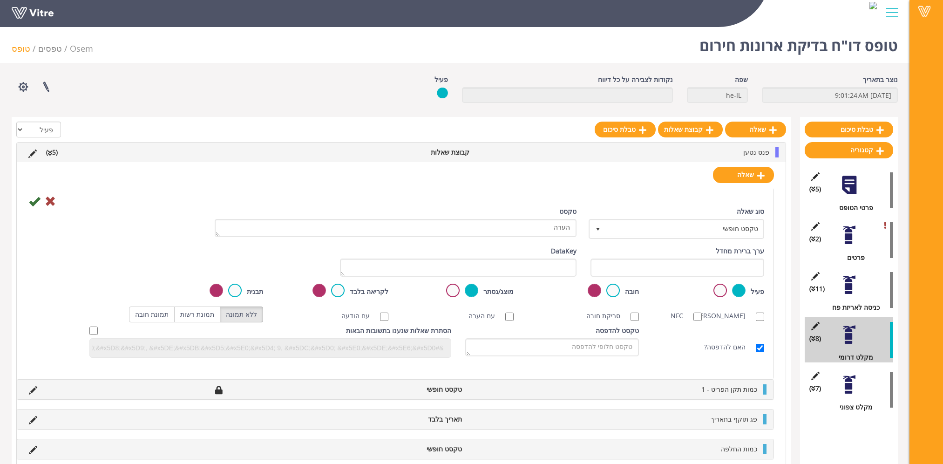
scroll to position [23, 0]
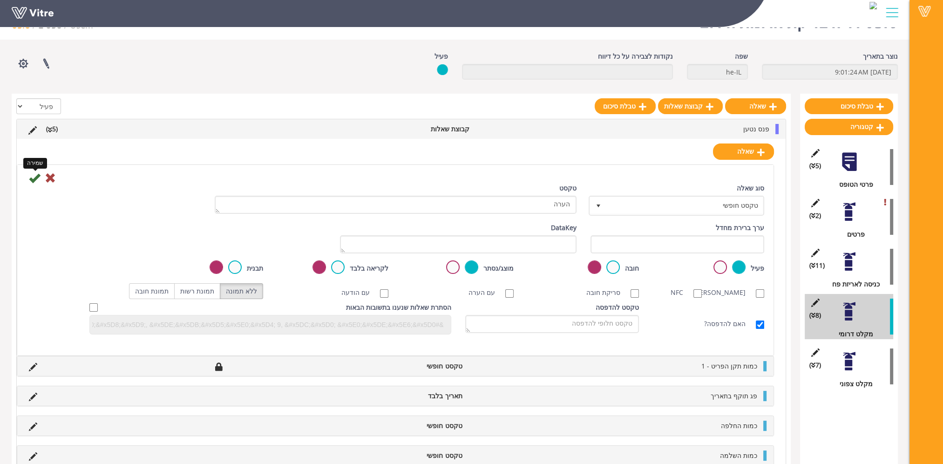
type textarea "הערה"
click at [36, 180] on icon at bounding box center [34, 177] width 11 height 11
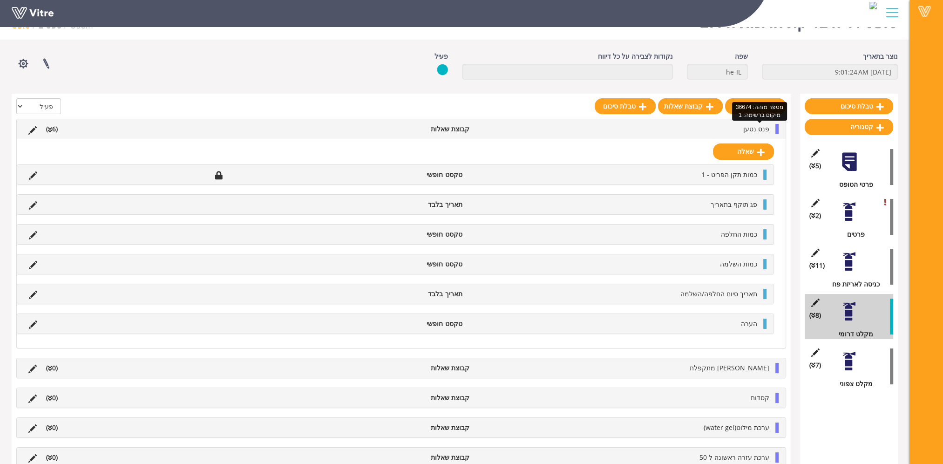
click at [758, 130] on span "פנס נטען" at bounding box center [756, 128] width 26 height 9
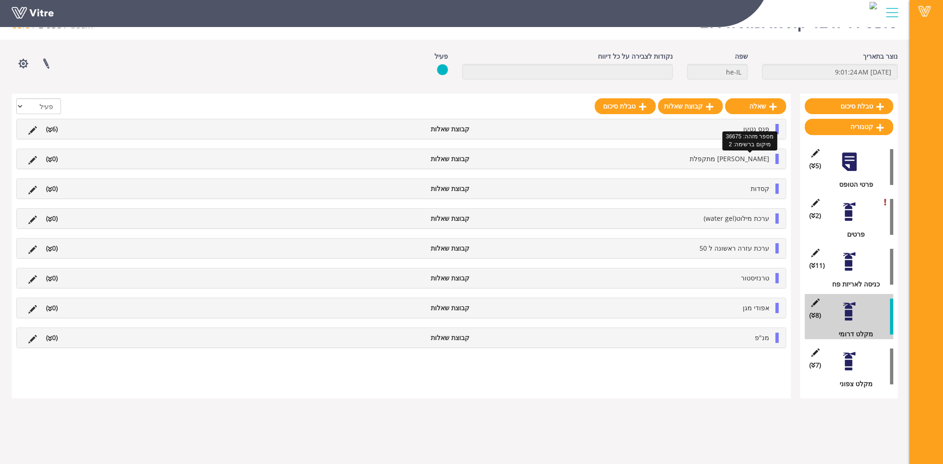
click at [753, 156] on span "[PERSON_NAME] מתקפלת" at bounding box center [730, 158] width 80 height 9
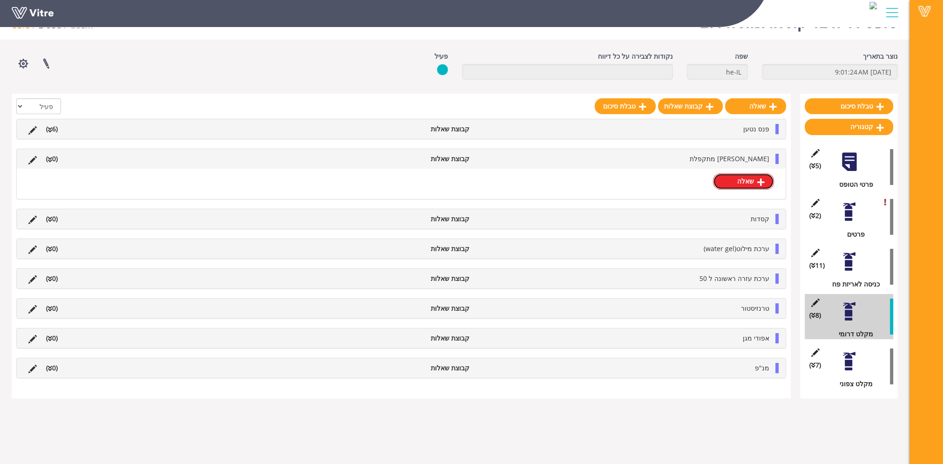
click at [738, 176] on link "שאלה" at bounding box center [743, 181] width 61 height 16
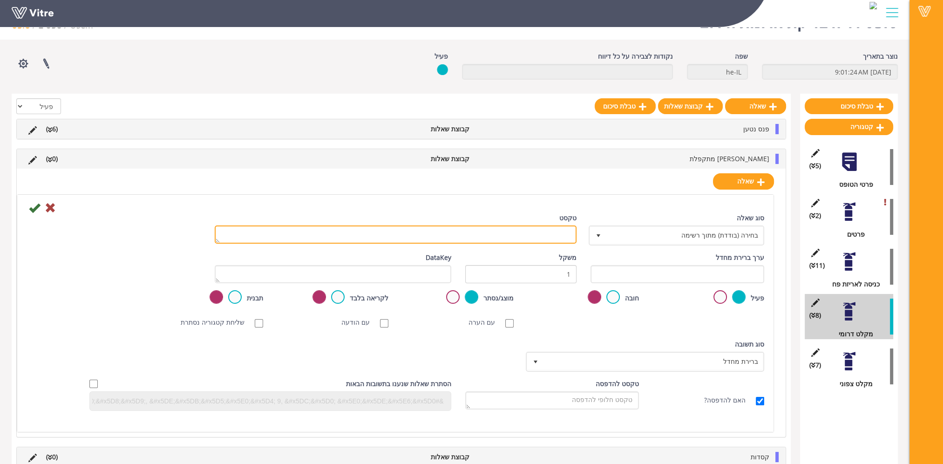
click at [518, 234] on textarea "טקסט" at bounding box center [396, 234] width 362 height 18
type textarea "כמות תקן הפריט - 1"
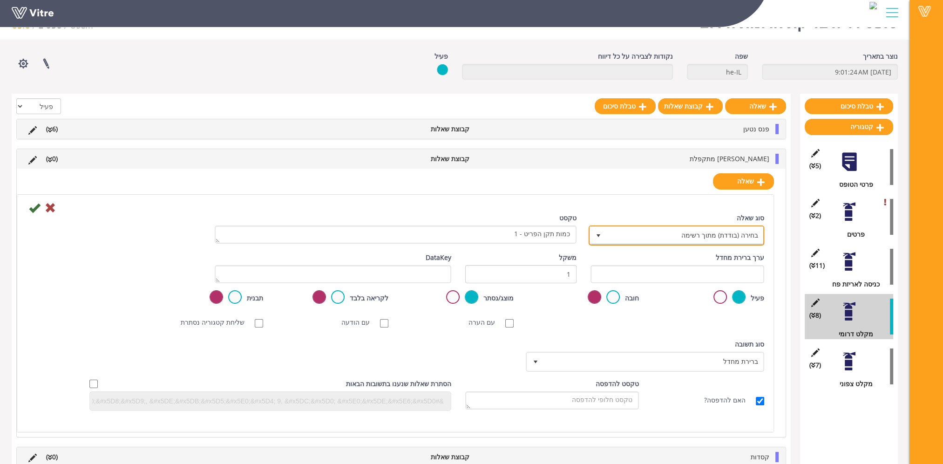
click at [696, 236] on span "בחירה (בודדת) מתוך רשימה" at bounding box center [685, 235] width 157 height 17
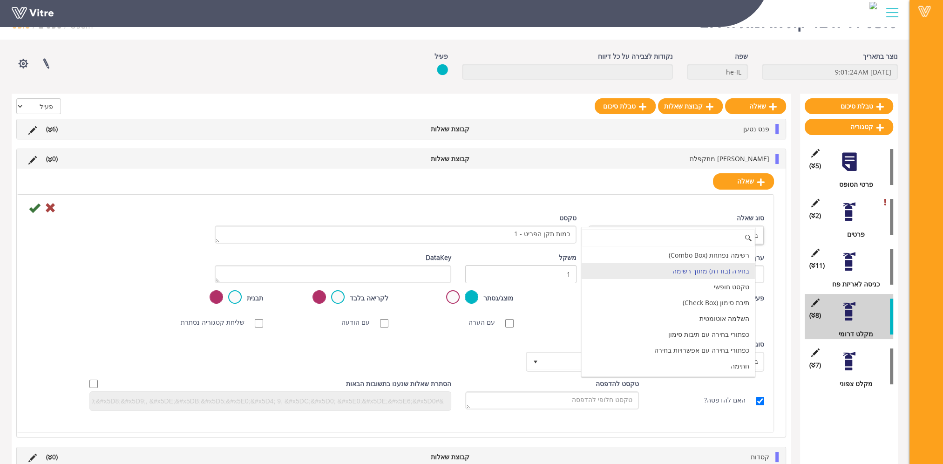
click at [707, 280] on li "טקסט חופשי" at bounding box center [668, 287] width 173 height 16
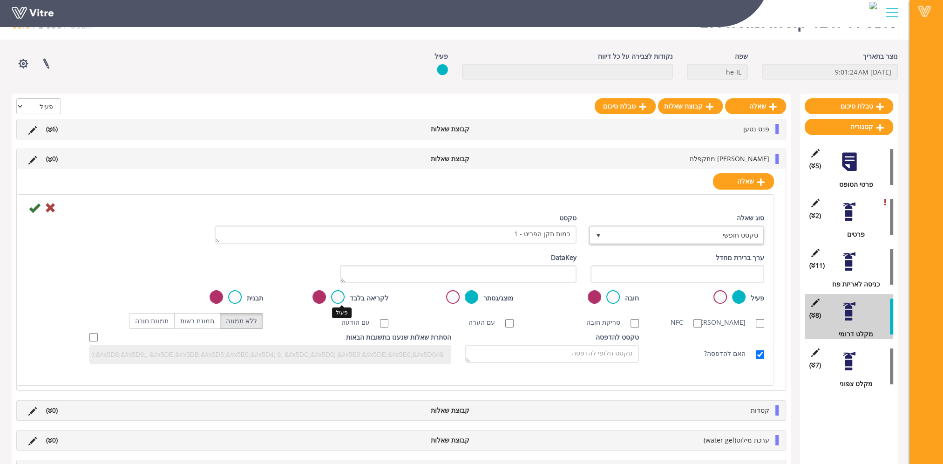
click at [337, 294] on label at bounding box center [338, 297] width 14 height 14
click at [0, 0] on input "radio" at bounding box center [0, 0] width 0 height 0
click at [32, 206] on icon at bounding box center [34, 207] width 11 height 11
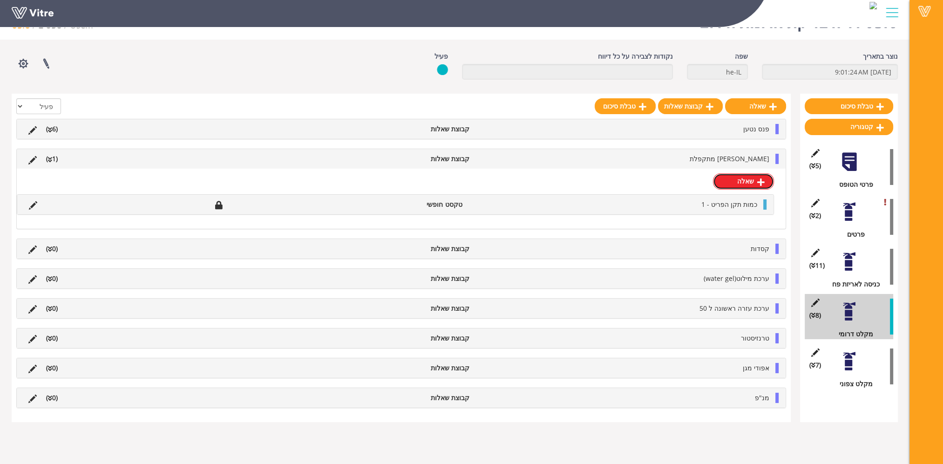
click at [744, 184] on link "שאלה" at bounding box center [743, 181] width 61 height 16
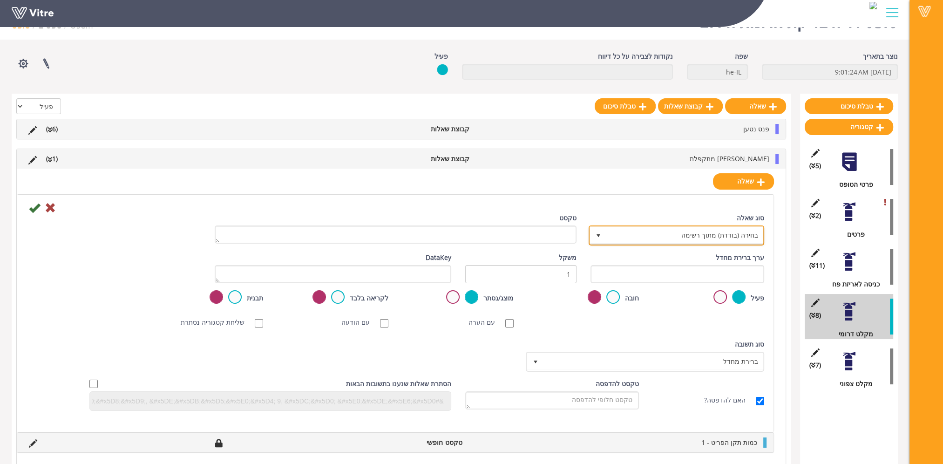
click at [714, 238] on span "בחירה (בודדת) מתוך רשימה" at bounding box center [685, 235] width 157 height 17
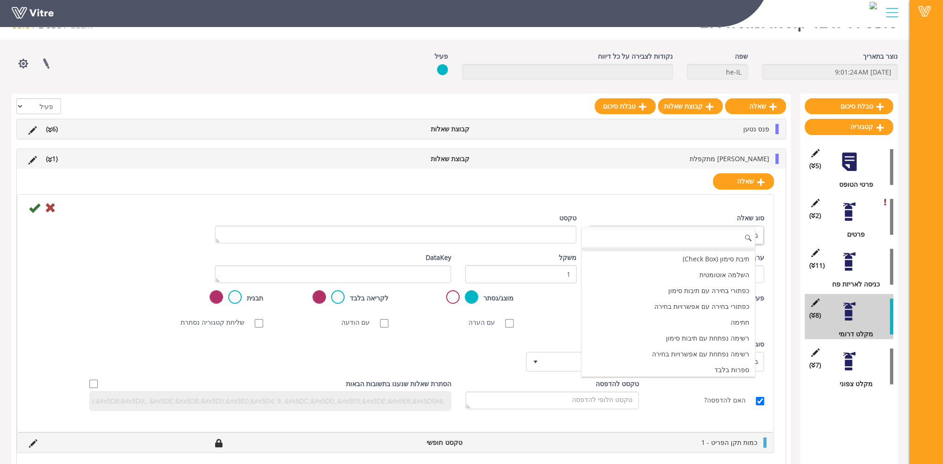
scroll to position [93, 0]
click at [717, 332] on li "תאריך בלבד" at bounding box center [668, 336] width 173 height 16
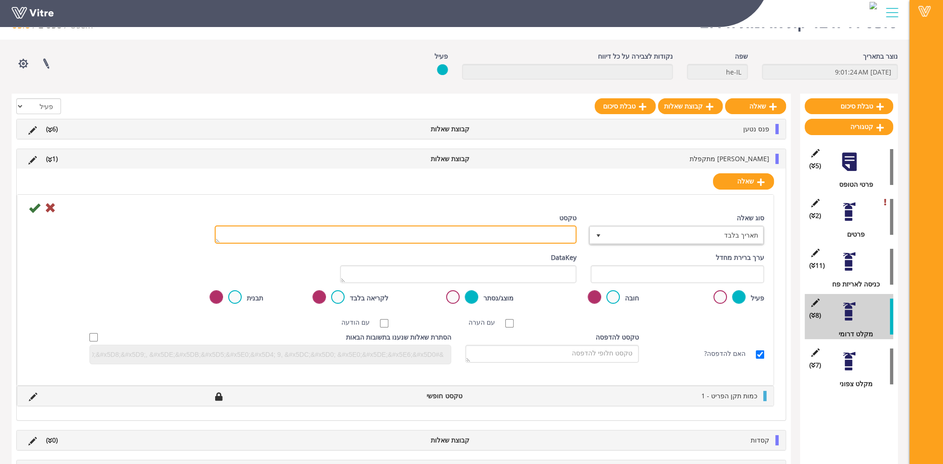
click at [550, 233] on textarea "טקסט" at bounding box center [396, 234] width 362 height 18
paste textarea "פג תוקף בתאריך"
type textarea "פג תוקף בתאריך"
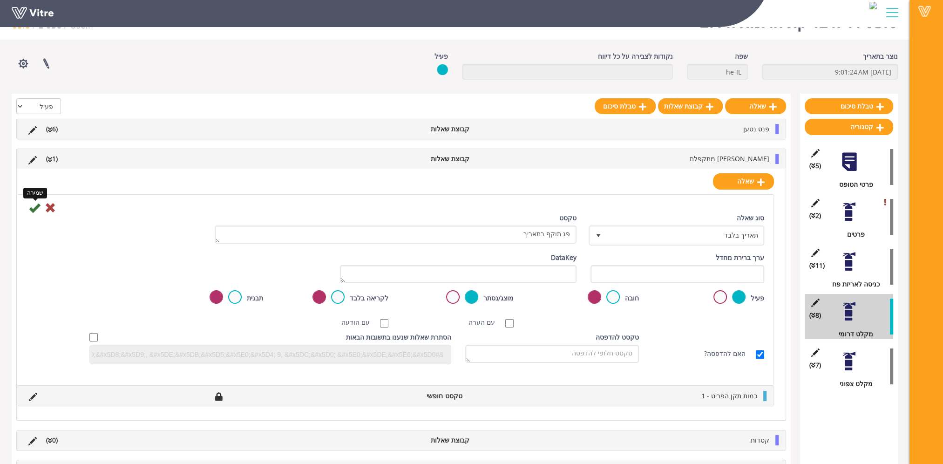
click at [35, 207] on icon at bounding box center [34, 207] width 11 height 11
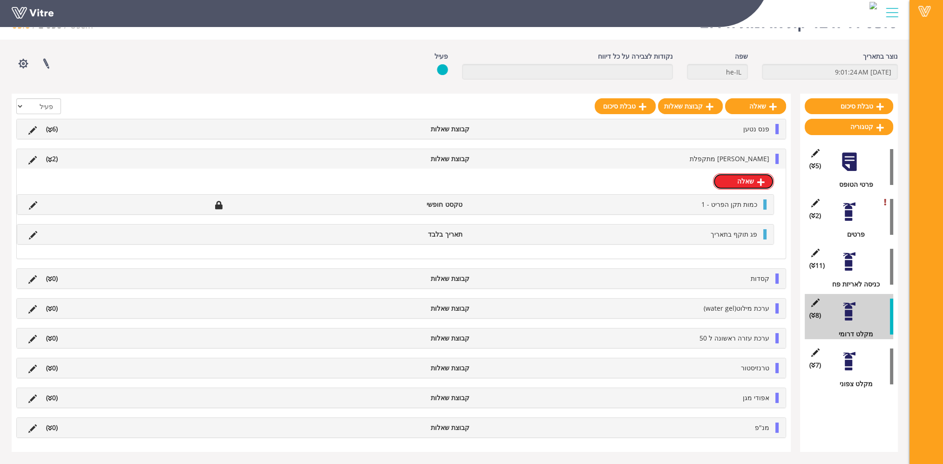
click at [752, 184] on link "שאלה" at bounding box center [743, 181] width 61 height 16
click at [745, 179] on div "שאלה כמות תקן הפריט - 1 טקסט חופשי פג תוקף בתאריך תאריך בלבד" at bounding box center [401, 213] width 769 height 89
click at [754, 184] on div "שאלה כמות תקן הפריט - 1 טקסט חופשי פג תוקף בתאריך תאריך בלבד" at bounding box center [401, 213] width 769 height 89
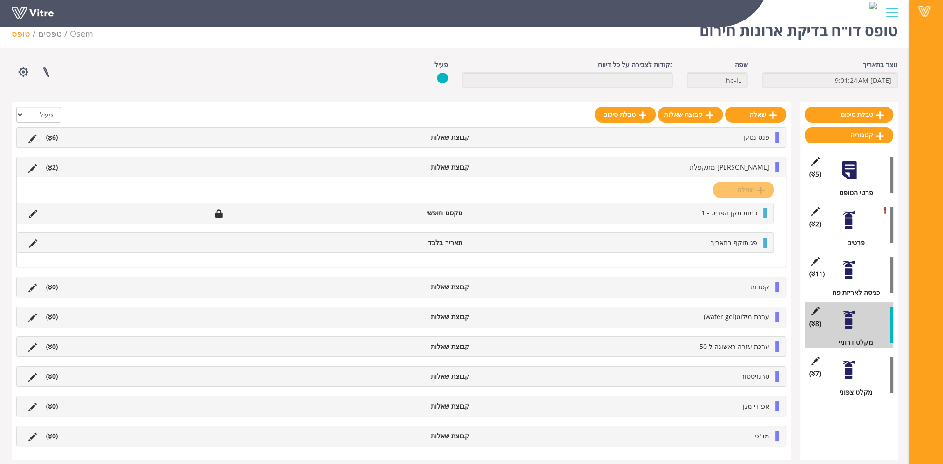
scroll to position [0, 0]
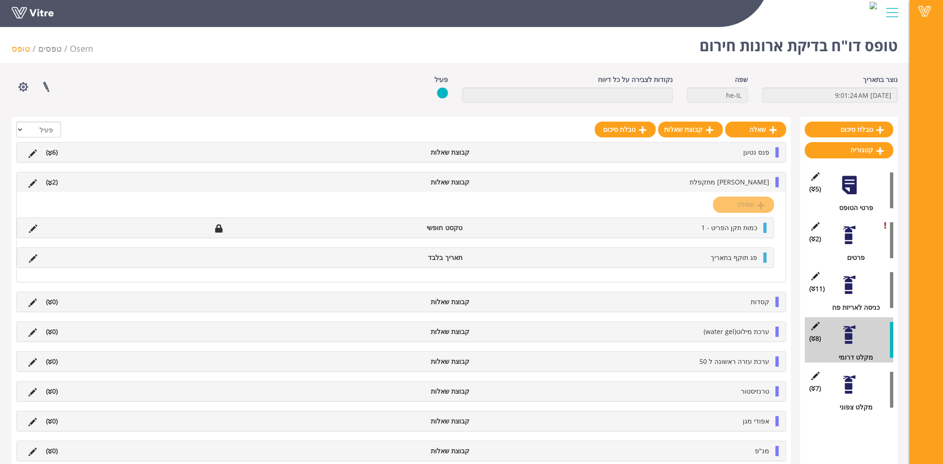
click at [748, 183] on span "[PERSON_NAME] מתקפלת" at bounding box center [730, 181] width 80 height 9
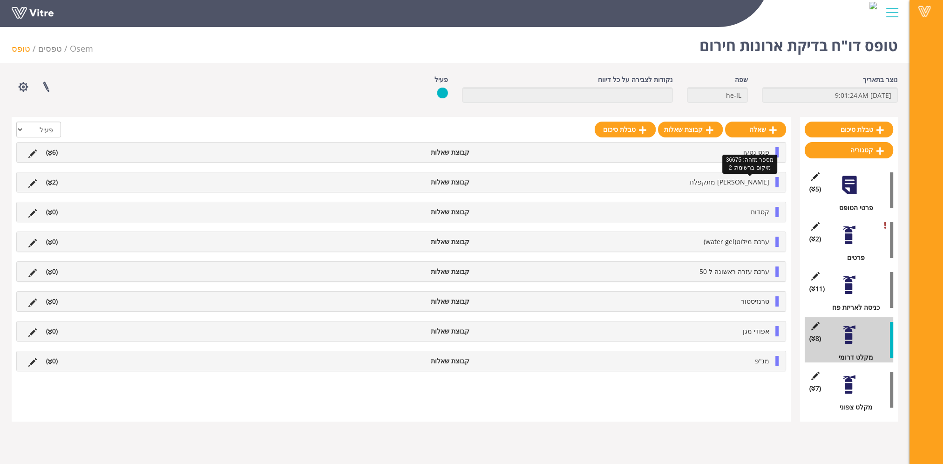
click at [752, 181] on span "[PERSON_NAME] מתקפלת" at bounding box center [730, 181] width 80 height 9
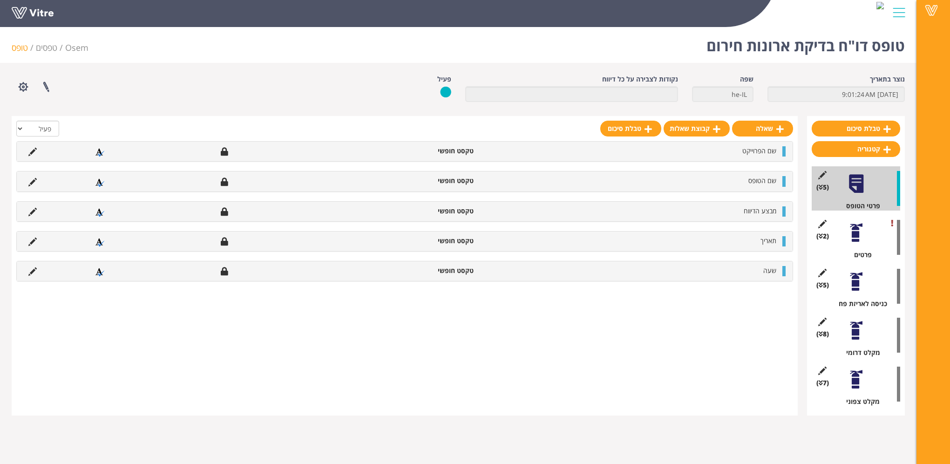
click at [855, 337] on div at bounding box center [856, 330] width 21 height 21
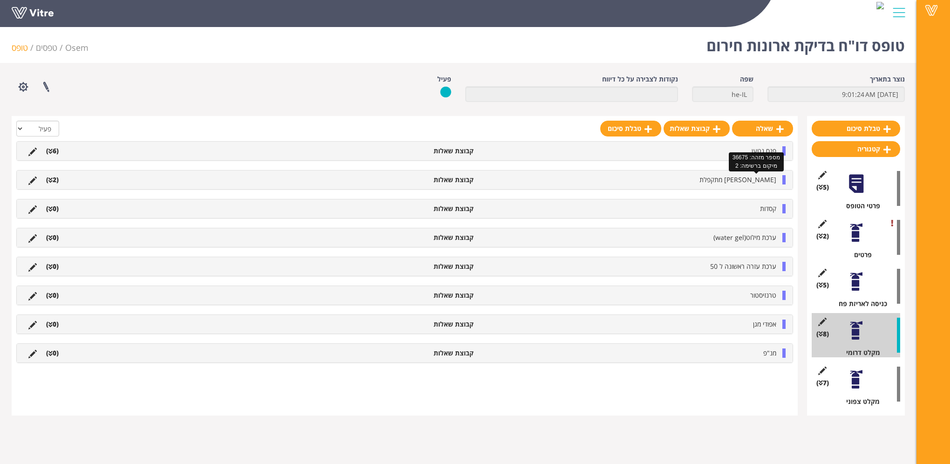
click at [758, 179] on span "[PERSON_NAME] מתקפלת" at bounding box center [738, 179] width 77 height 9
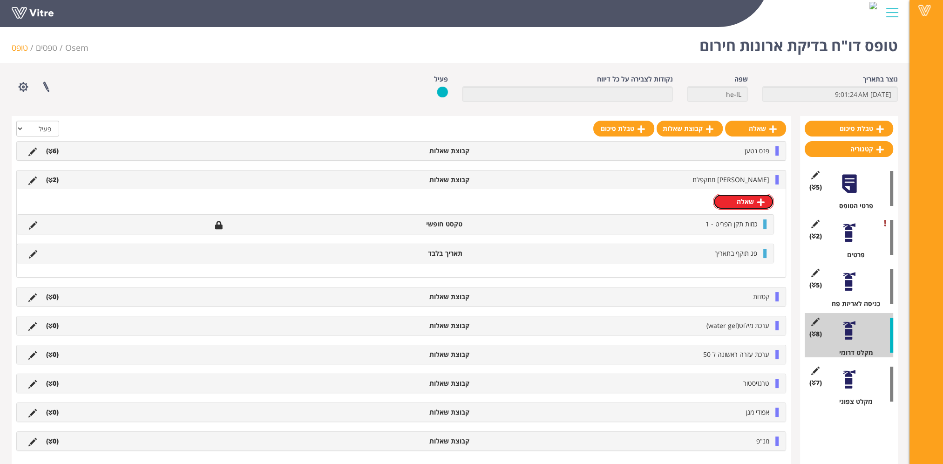
click at [744, 204] on link "שאלה" at bounding box center [743, 202] width 61 height 16
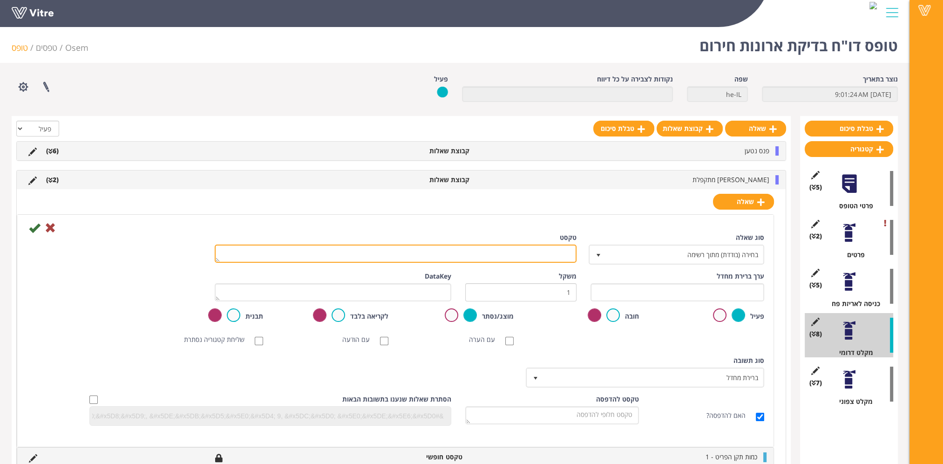
click at [540, 254] on textarea "טקסט" at bounding box center [396, 254] width 362 height 18
paste textarea "כמות החלפה"
type textarea "כמות החלפה"
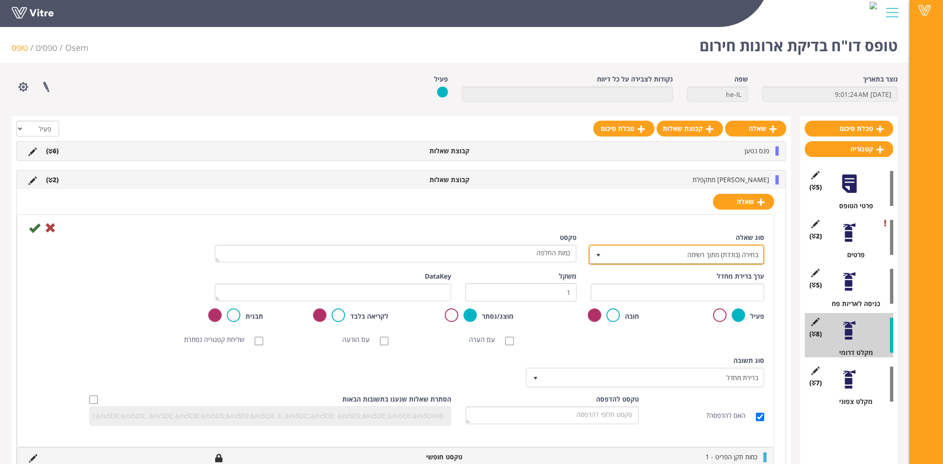
click at [729, 247] on span "בחירה (בודדת) מתוך רשימה" at bounding box center [685, 254] width 157 height 17
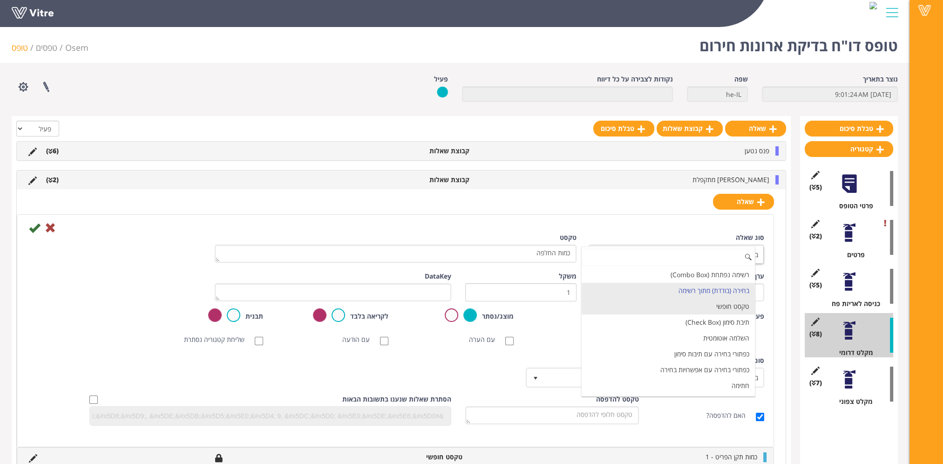
click at [712, 304] on li "טקסט חופשי" at bounding box center [668, 307] width 173 height 16
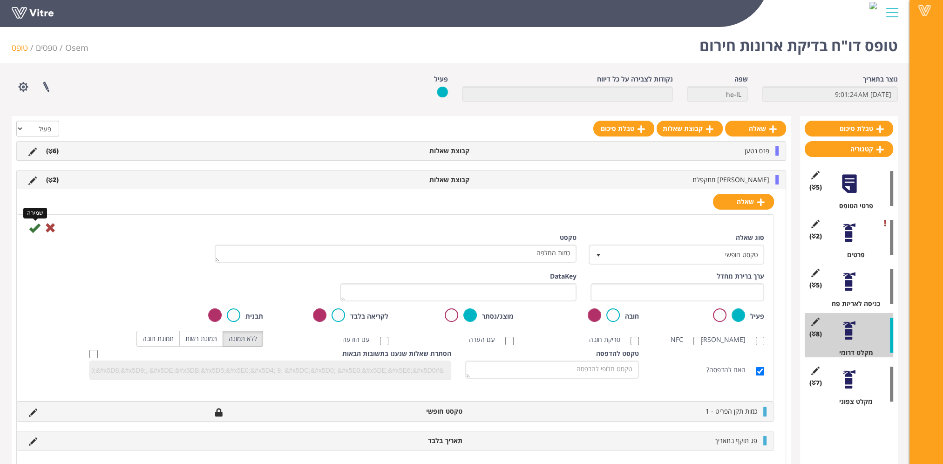
click at [34, 227] on icon at bounding box center [34, 227] width 11 height 11
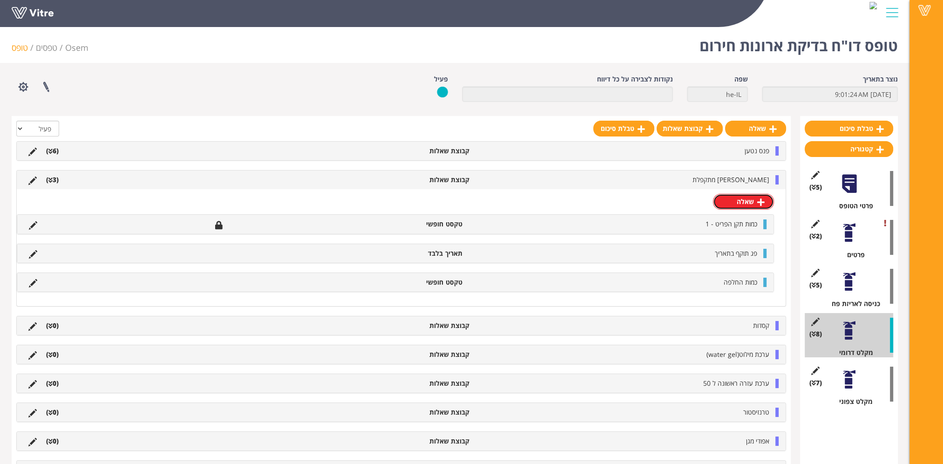
click at [751, 205] on link "שאלה" at bounding box center [743, 202] width 61 height 16
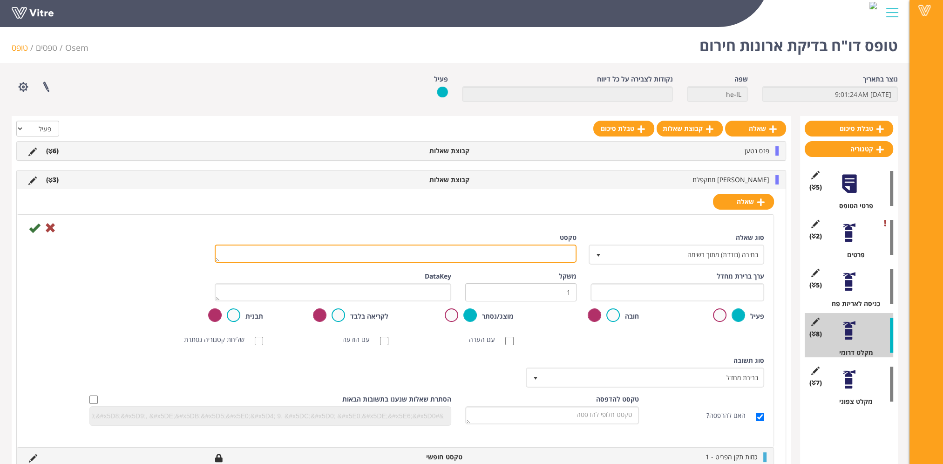
click at [544, 255] on textarea "טקסט" at bounding box center [396, 254] width 362 height 18
paste textarea "כמות השלמה"
type textarea "כמות השלמה"
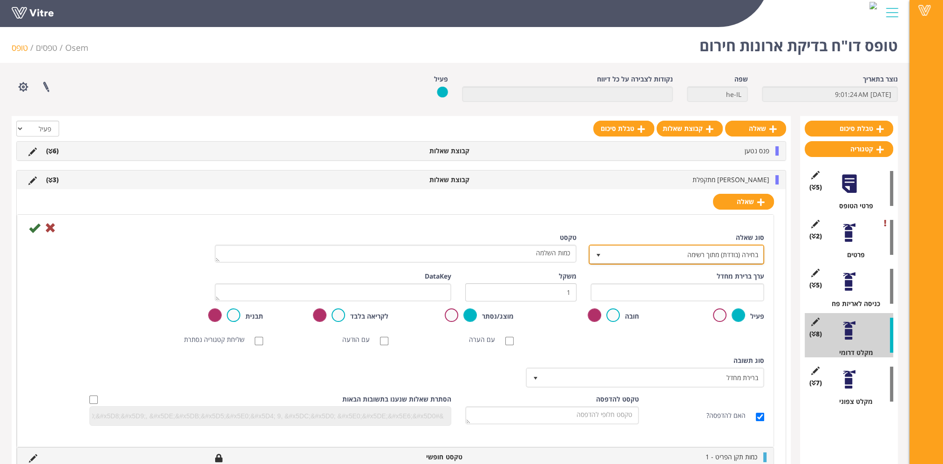
click at [737, 248] on span "בחירה (בודדת) מתוך רשימה" at bounding box center [685, 254] width 157 height 17
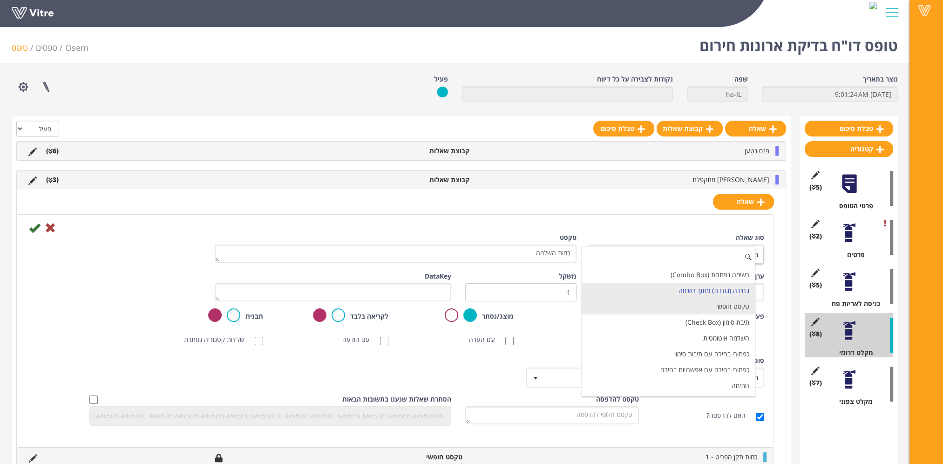
click at [711, 303] on li "טקסט חופשי" at bounding box center [668, 307] width 173 height 16
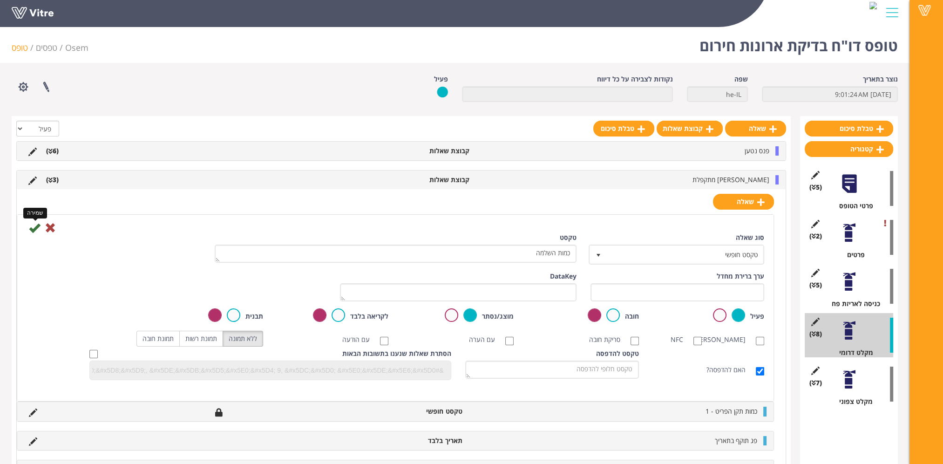
click at [30, 229] on icon at bounding box center [34, 227] width 11 height 11
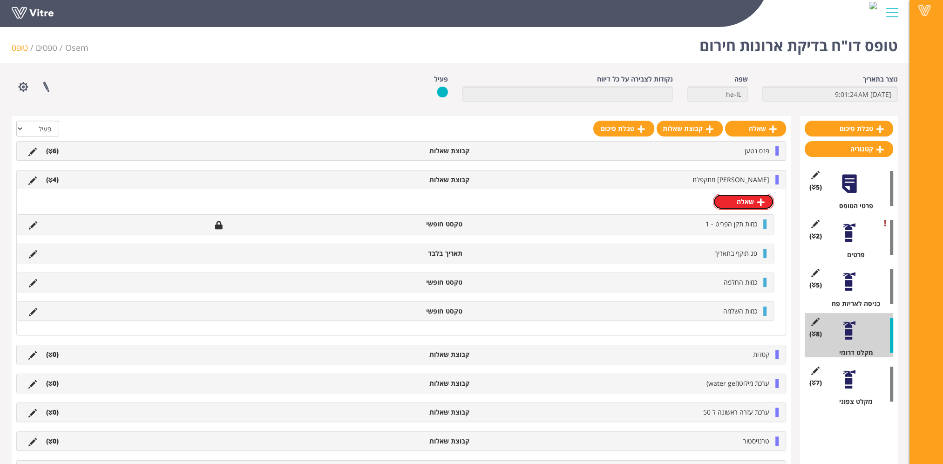
click at [754, 203] on link "שאלה" at bounding box center [743, 202] width 61 height 16
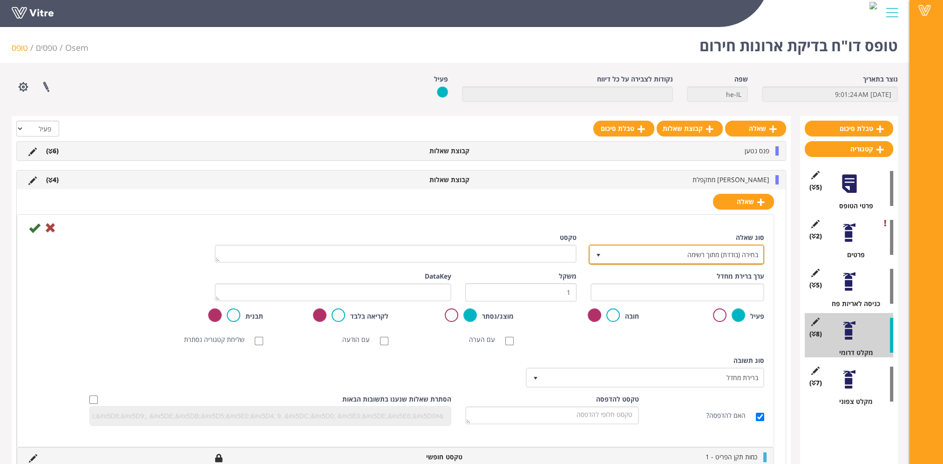
click at [725, 253] on span "בחירה (בודדת) מתוך רשימה" at bounding box center [685, 254] width 157 height 17
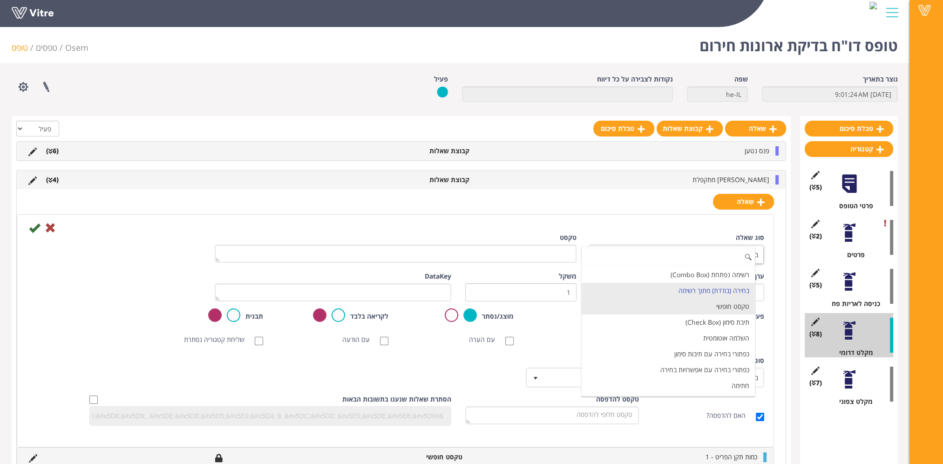
click at [718, 309] on li "טקסט חופשי" at bounding box center [668, 307] width 173 height 16
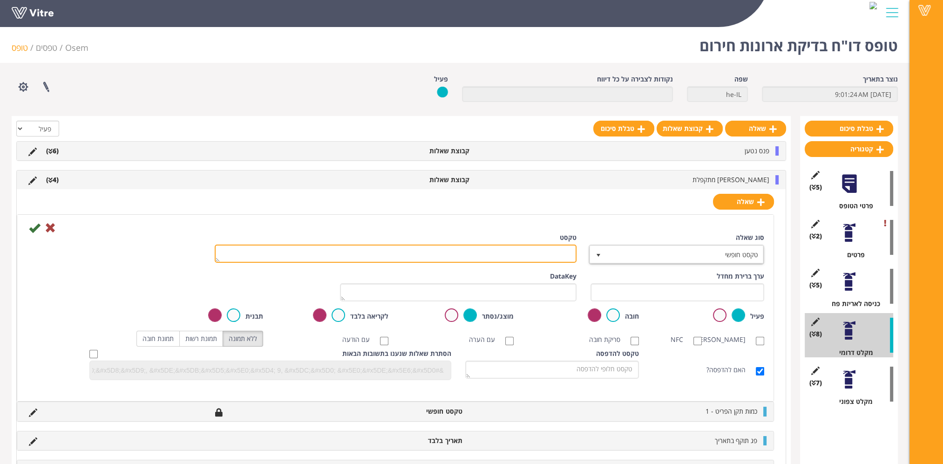
click at [552, 252] on textarea "טקסט" at bounding box center [396, 254] width 362 height 18
click at [494, 260] on textarea "טקסט" at bounding box center [396, 254] width 362 height 18
paste textarea "כמות השלמה"
type textarea "כמות השלמה"
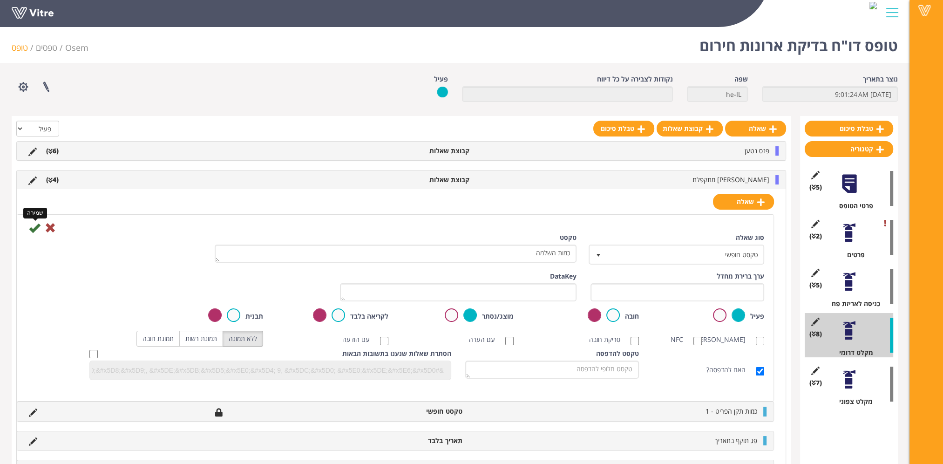
click at [35, 227] on icon at bounding box center [34, 227] width 11 height 11
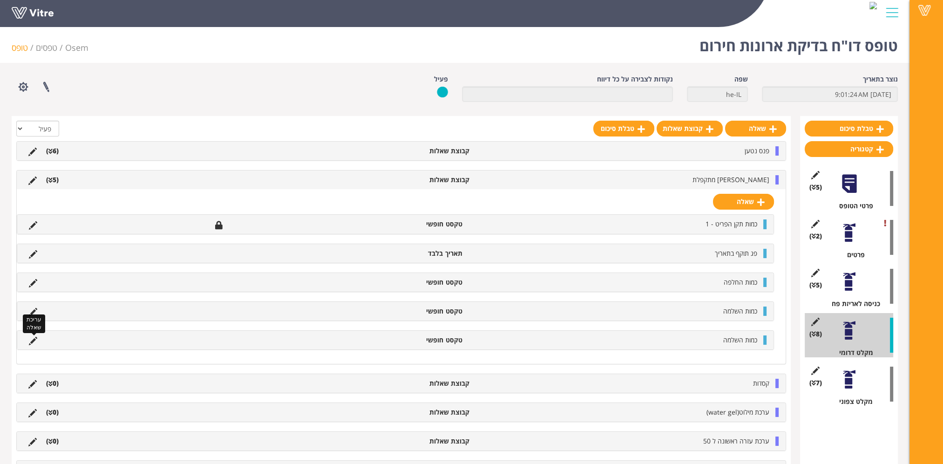
click at [32, 337] on icon at bounding box center [33, 341] width 8 height 8
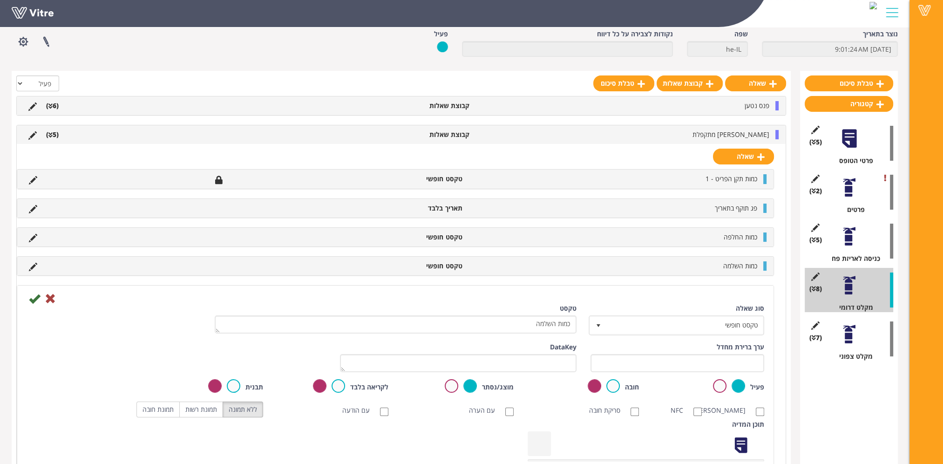
scroll to position [93, 0]
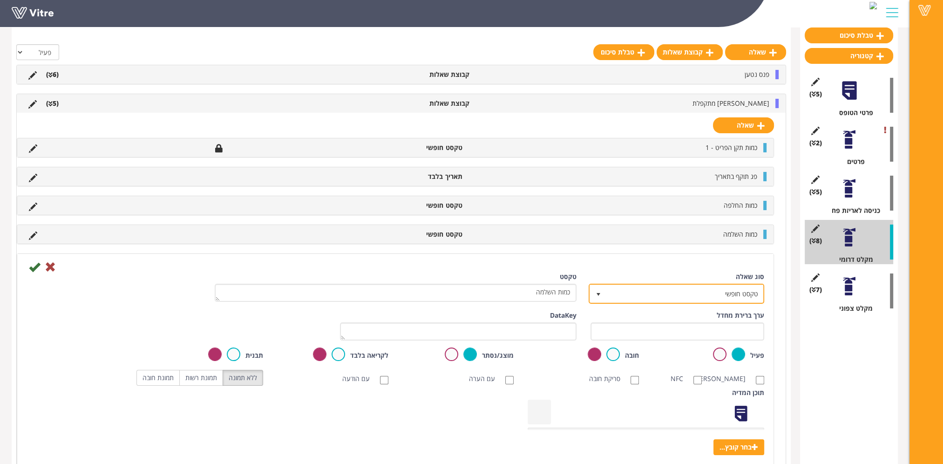
click at [703, 294] on span "טקסט חופשי" at bounding box center [685, 293] width 157 height 17
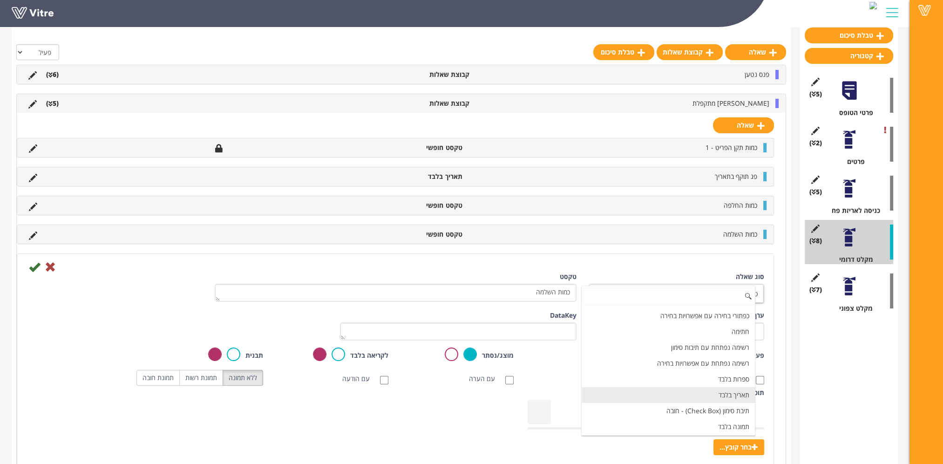
click at [721, 395] on li "תאריך בלבד" at bounding box center [668, 395] width 173 height 16
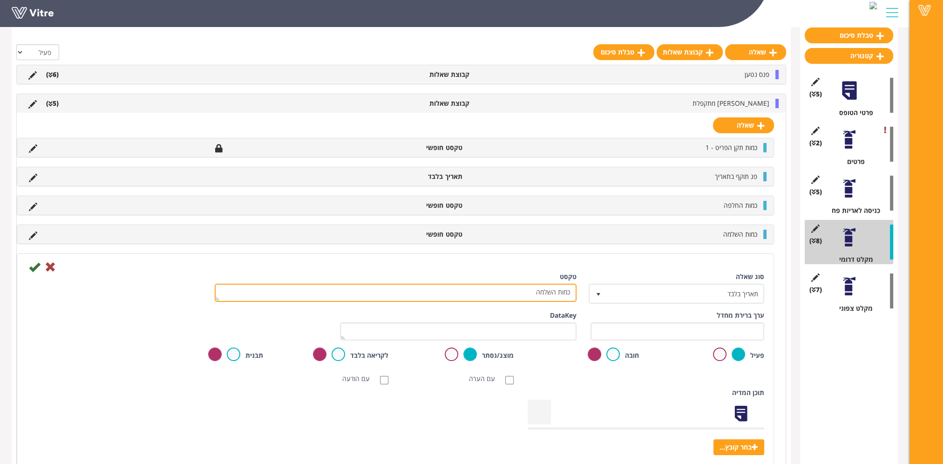
drag, startPoint x: 544, startPoint y: 291, endPoint x: 588, endPoint y: 294, distance: 43.9
click at [584, 293] on div "סוג שאלה תאריך בלבד 18 טקסט כמות השלמה" at bounding box center [396, 291] width 752 height 39
paste textarea "[PERSON_NAME] סיום החלפה/"
type textarea "תאריך סיום החלפה/השלמה"
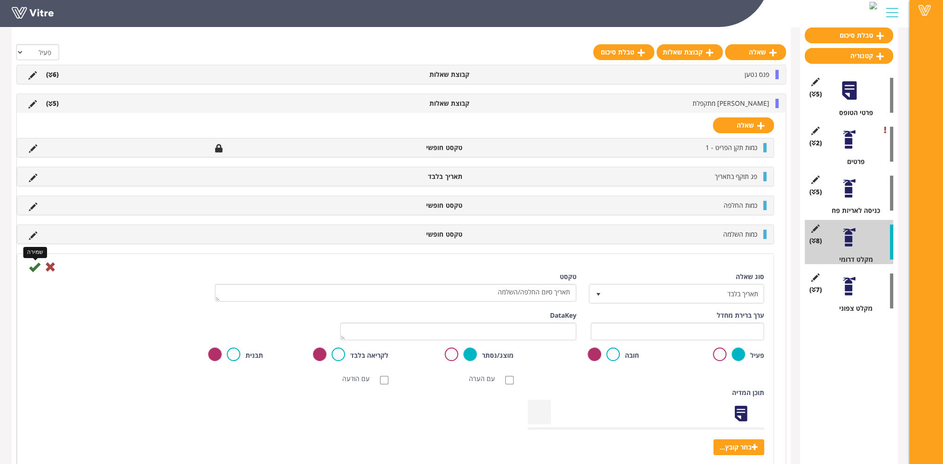
click at [34, 267] on icon at bounding box center [34, 266] width 11 height 11
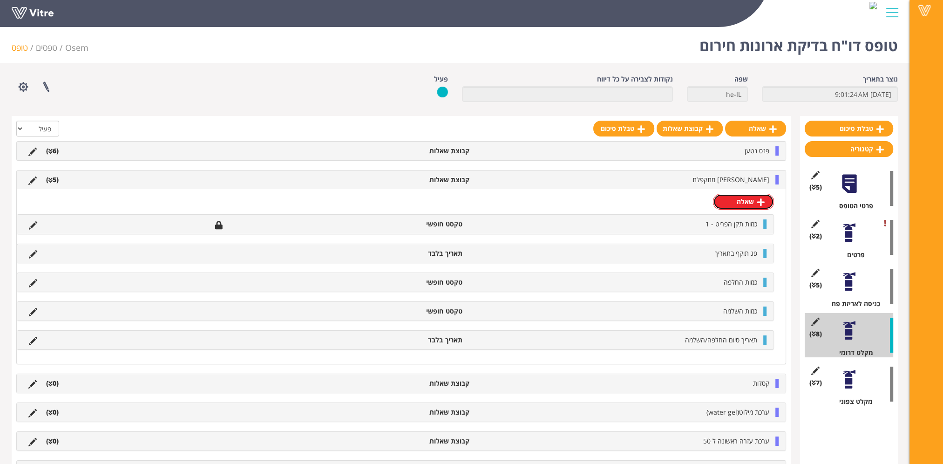
click at [747, 203] on link "שאלה" at bounding box center [743, 202] width 61 height 16
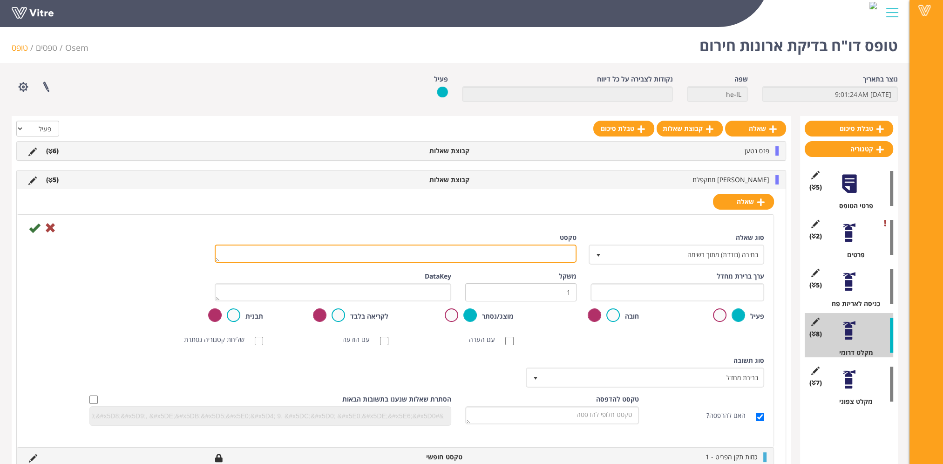
click at [539, 257] on textarea "טקסט" at bounding box center [396, 254] width 362 height 18
paste textarea "הערה"
type textarea "הערה"
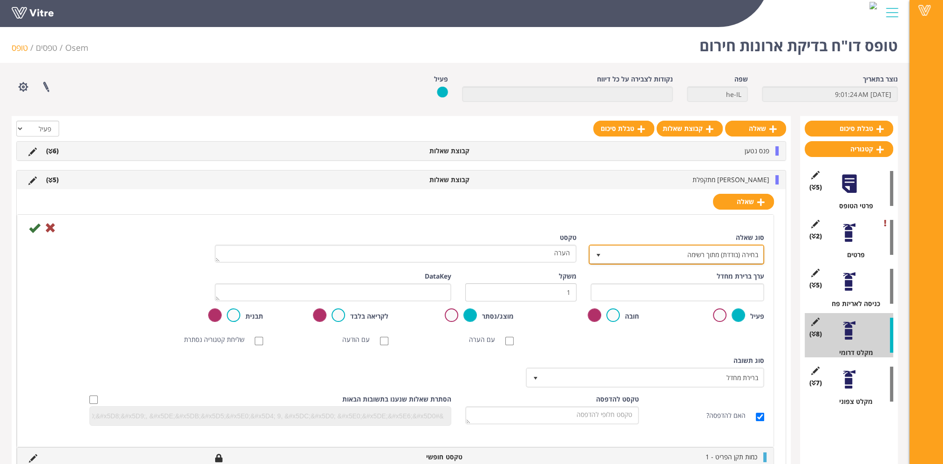
click at [742, 248] on span "בחירה (בודדת) מתוך רשימה" at bounding box center [685, 254] width 157 height 17
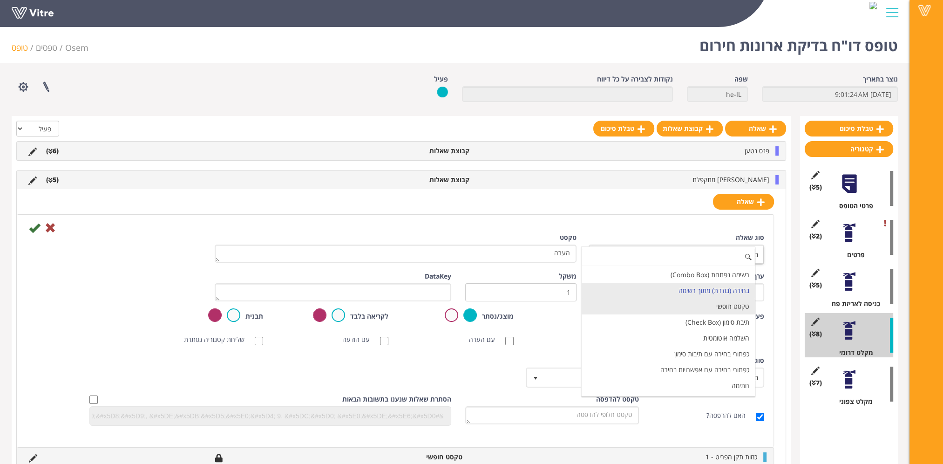
click at [729, 303] on li "טקסט חופשי" at bounding box center [668, 307] width 173 height 16
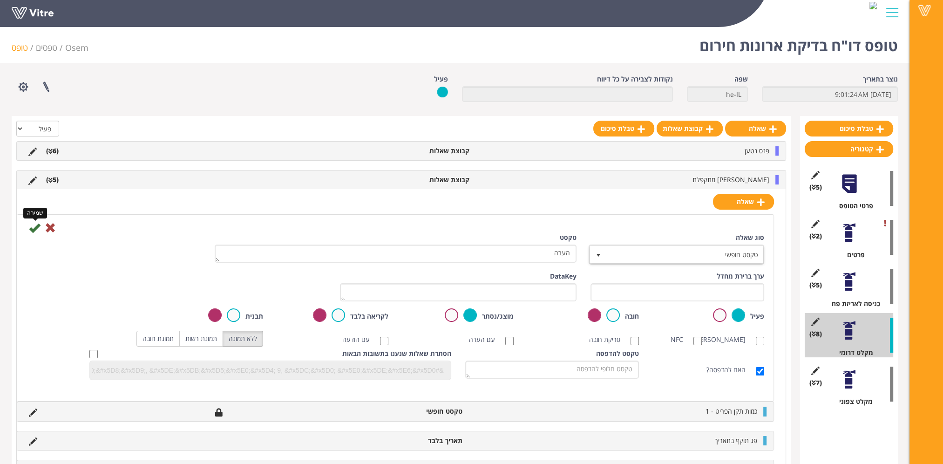
click at [36, 226] on icon at bounding box center [34, 227] width 11 height 11
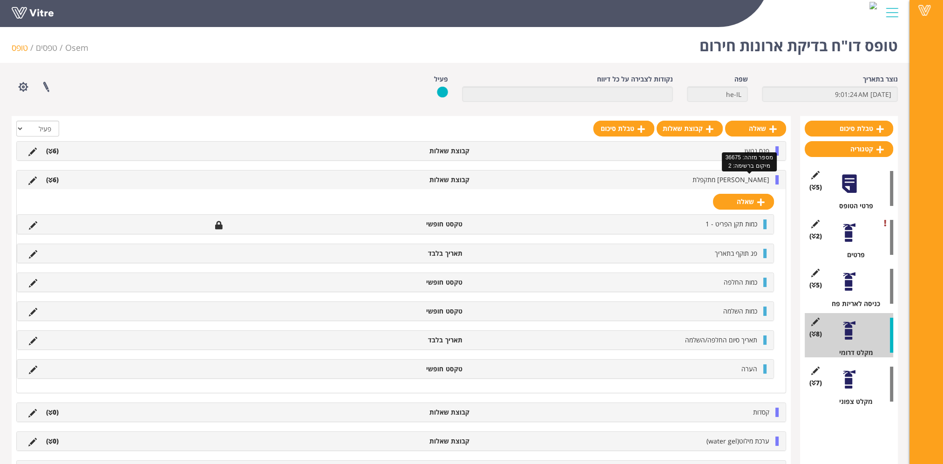
click at [760, 182] on span "[PERSON_NAME] מתקפלת" at bounding box center [731, 179] width 77 height 9
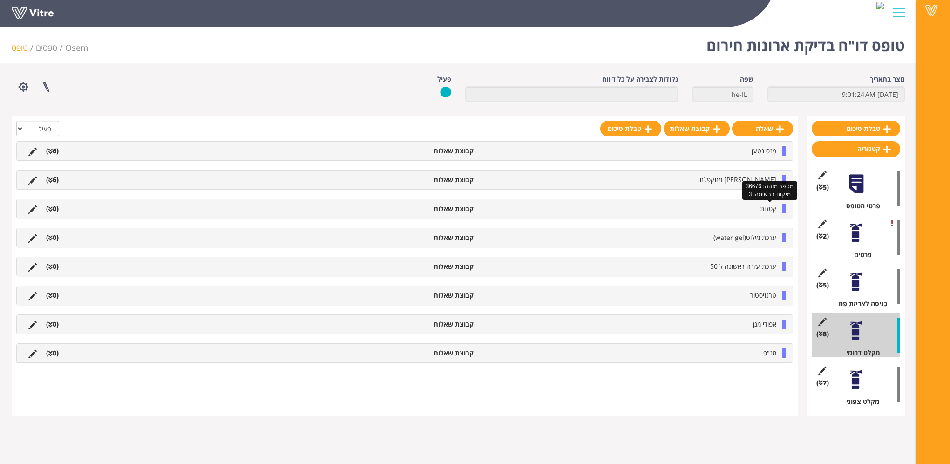
click at [768, 209] on span "קסדות" at bounding box center [768, 208] width 16 height 9
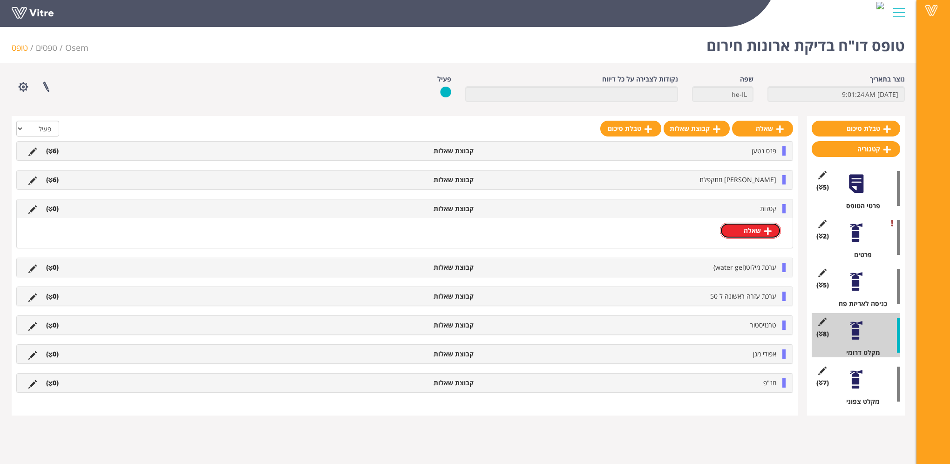
click at [750, 229] on link "שאלה" at bounding box center [750, 231] width 61 height 16
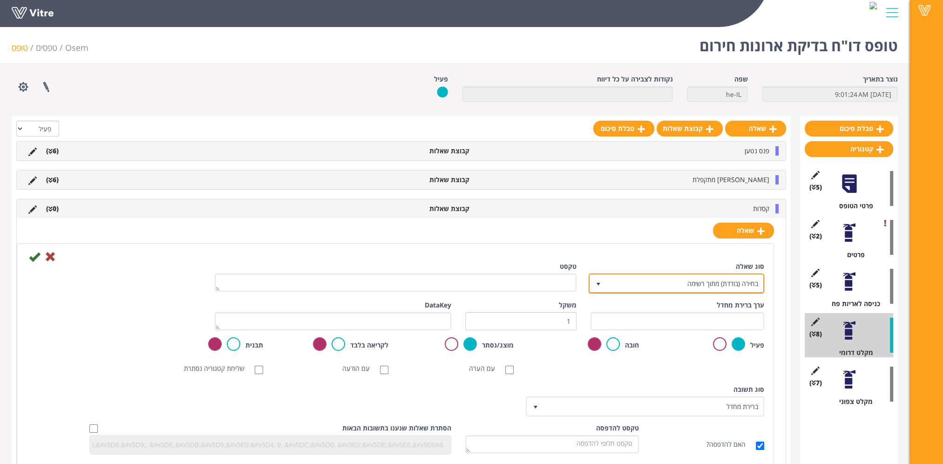
click at [674, 287] on span "בחירה (בודדת) מתוך רשימה" at bounding box center [685, 283] width 157 height 17
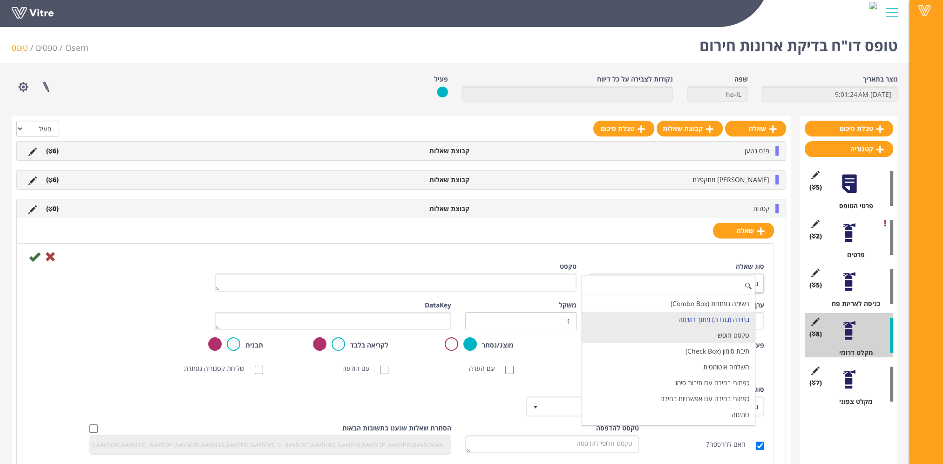
click at [692, 338] on li "טקסט חופשי" at bounding box center [668, 335] width 173 height 16
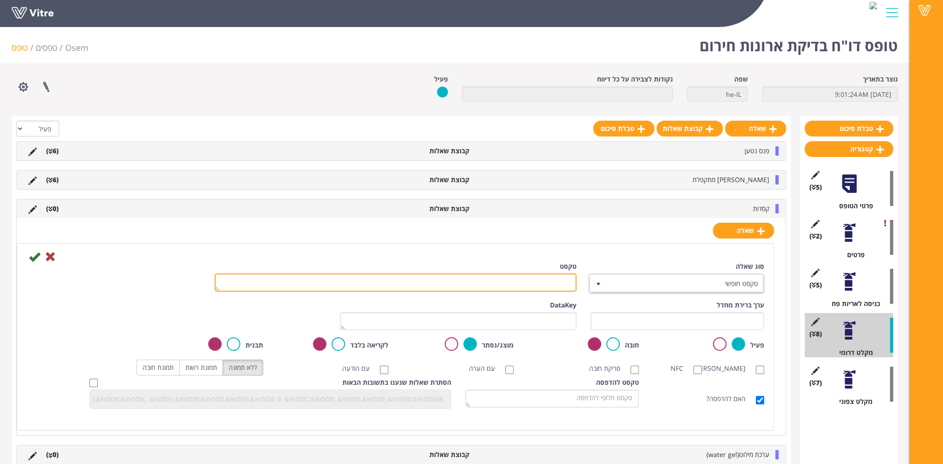
click at [544, 280] on textarea "טקסט" at bounding box center [396, 282] width 362 height 18
type textarea "כמות תקן הפריט - 6"
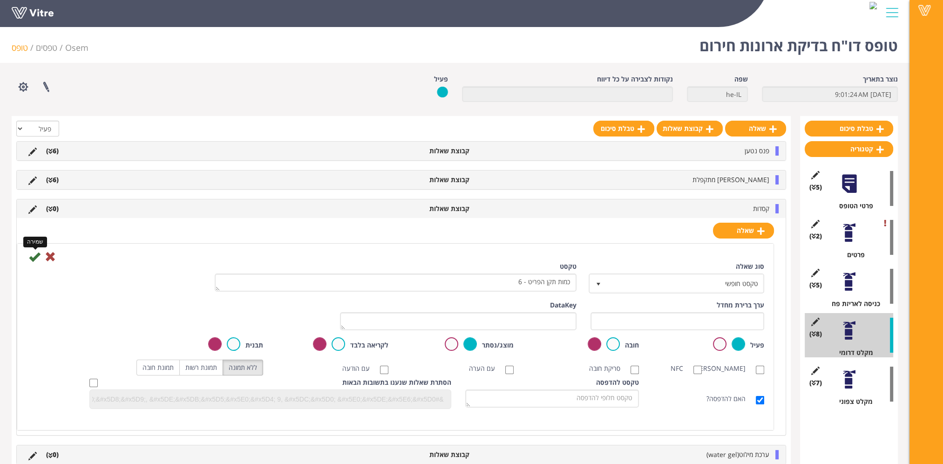
click at [34, 258] on icon at bounding box center [34, 256] width 11 height 11
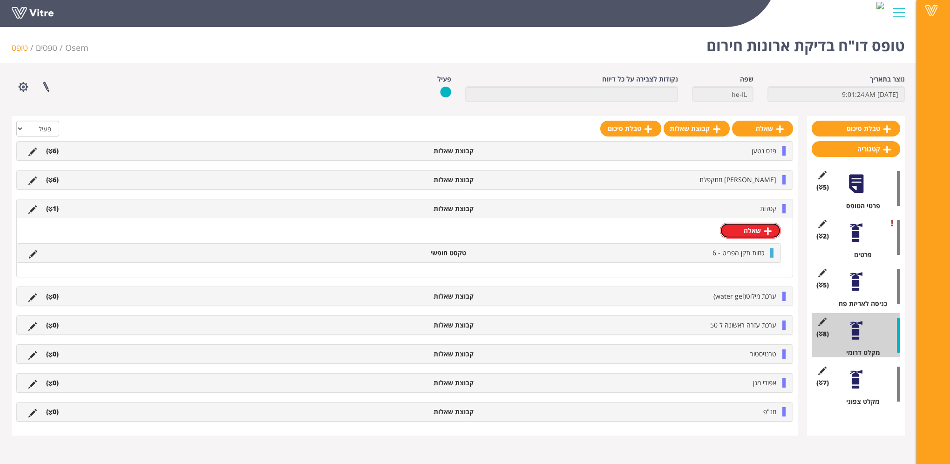
click at [758, 231] on link "שאלה" at bounding box center [750, 231] width 61 height 16
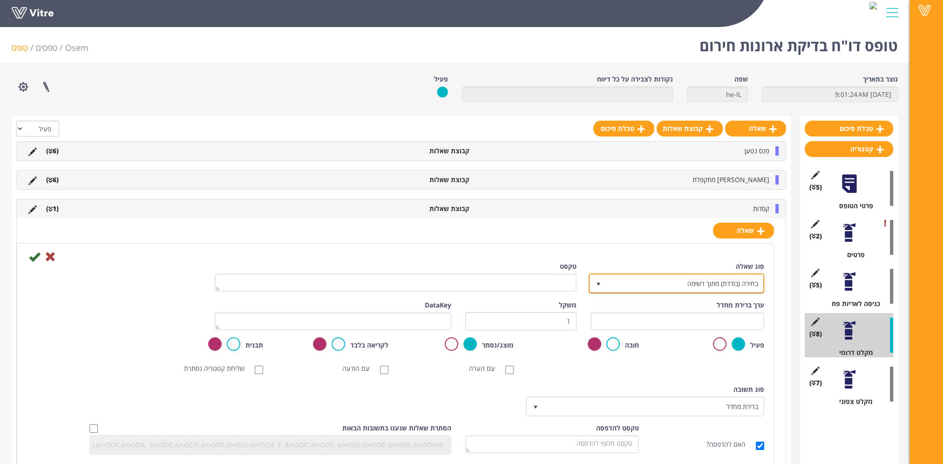
click at [733, 281] on span "בחירה (בודדת) מתוך רשימה" at bounding box center [685, 283] width 157 height 17
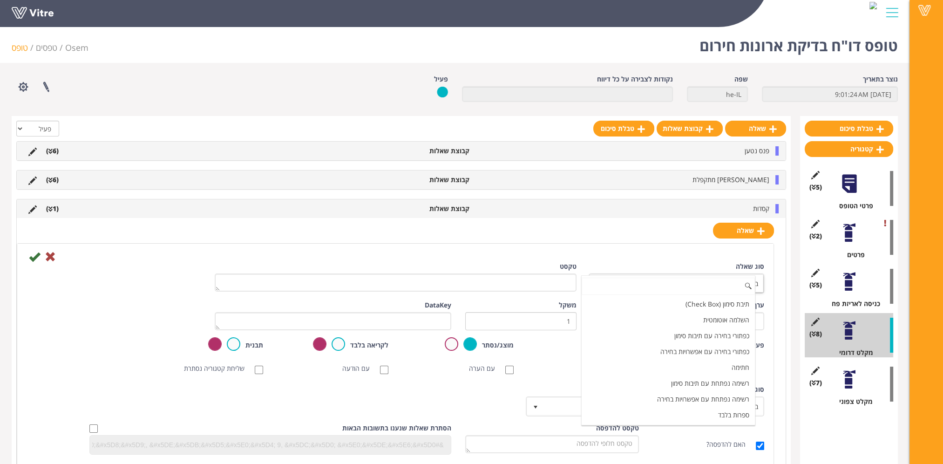
scroll to position [93, 0]
click at [730, 380] on li "תאריך בלבד" at bounding box center [668, 385] width 173 height 16
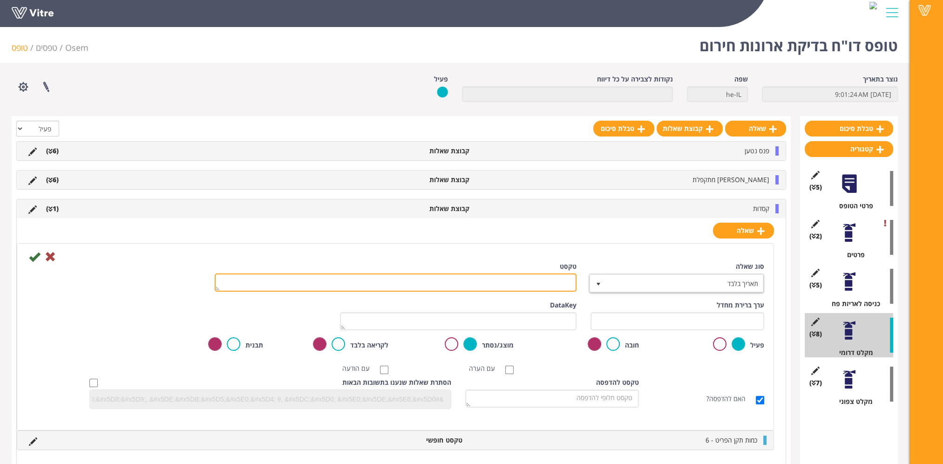
click at [550, 285] on textarea "טקסט" at bounding box center [396, 282] width 362 height 18
paste textarea "פג תוקף בתאריך"
type textarea "פג תוקף בתאריך"
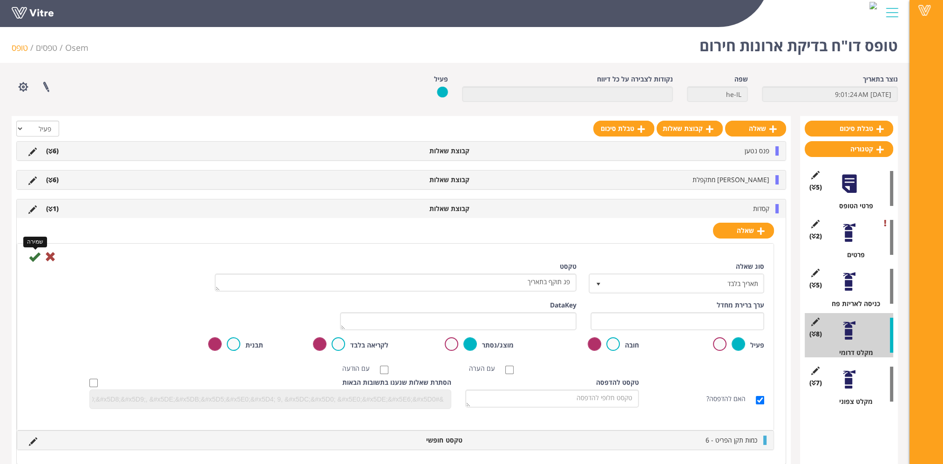
click at [34, 255] on icon at bounding box center [34, 256] width 11 height 11
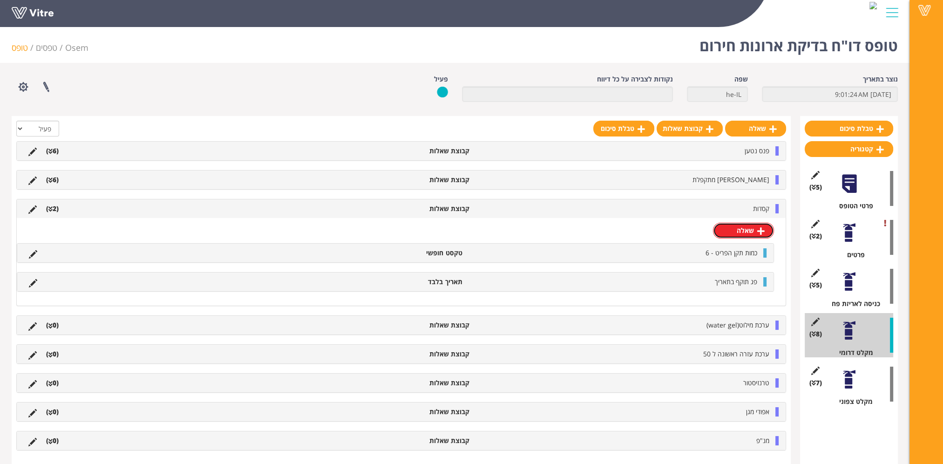
click at [746, 227] on link "שאלה" at bounding box center [743, 231] width 61 height 16
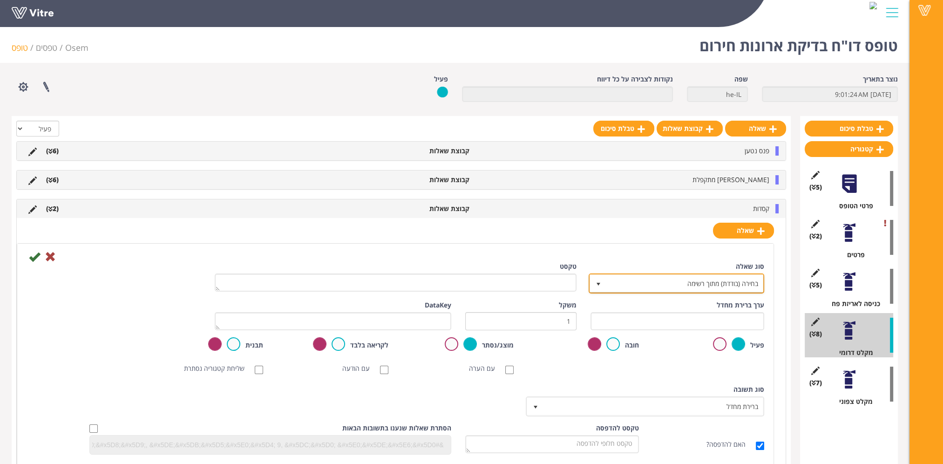
click at [729, 289] on span "בחירה (בודדת) מתוך רשימה" at bounding box center [685, 283] width 157 height 17
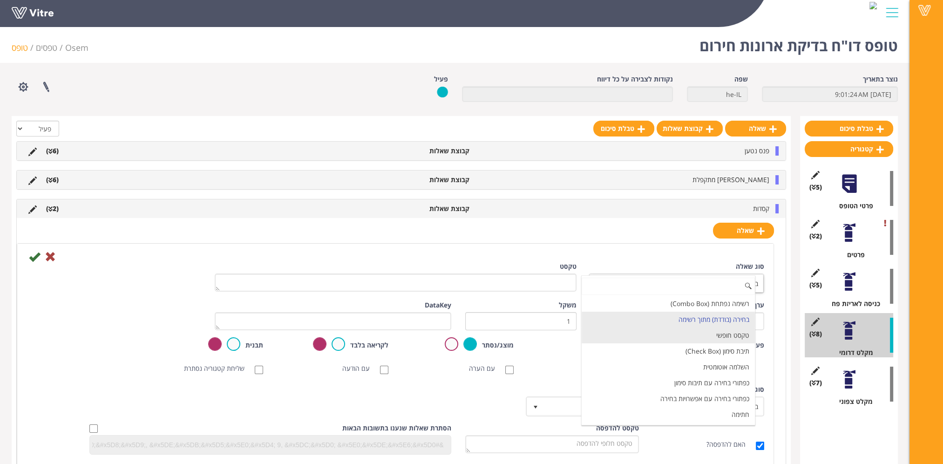
click at [727, 335] on li "טקסט חופשי" at bounding box center [668, 335] width 173 height 16
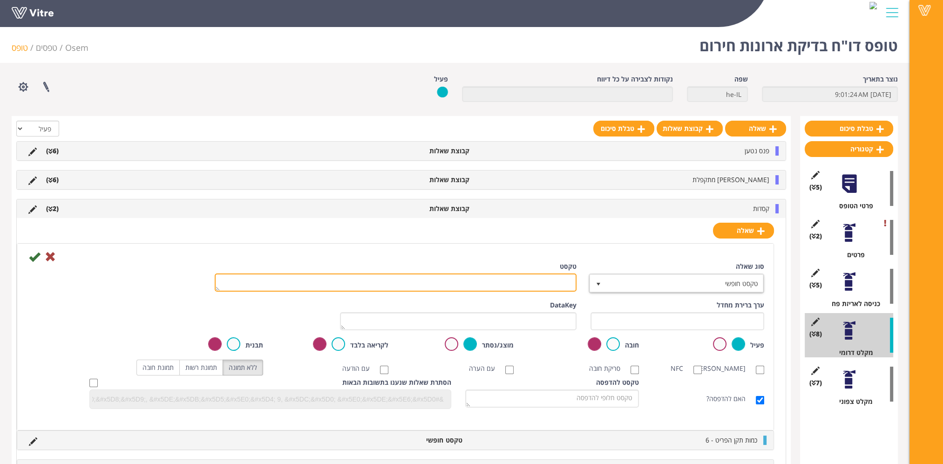
click at [558, 281] on textarea "טקסט" at bounding box center [396, 282] width 362 height 18
paste textarea "כמות החלפה"
type textarea "כמות החלפה"
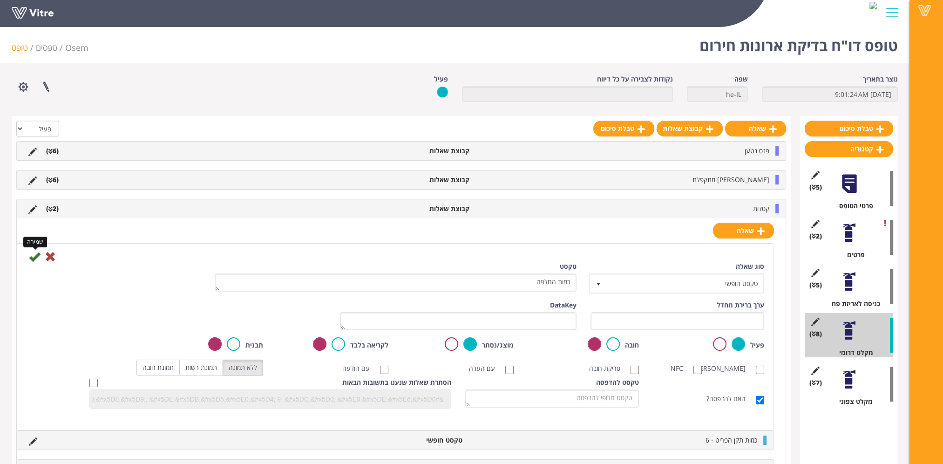
click at [33, 257] on icon at bounding box center [34, 256] width 11 height 11
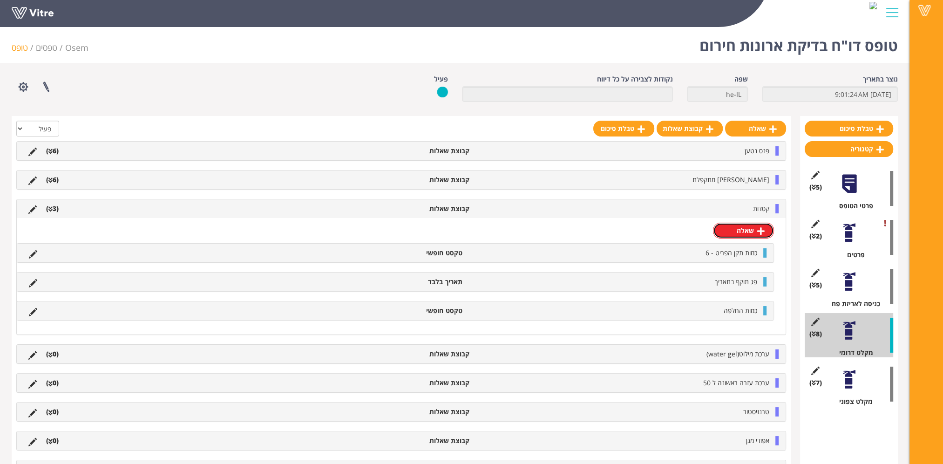
click at [747, 232] on link "שאלה" at bounding box center [743, 231] width 61 height 16
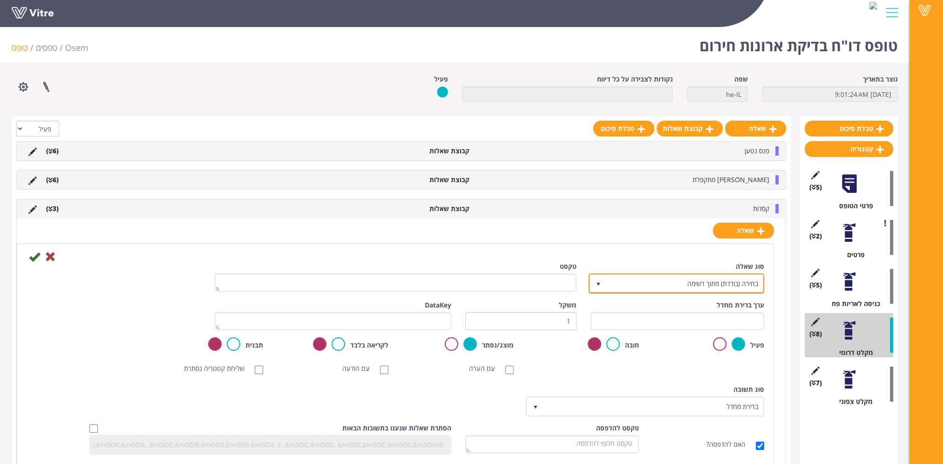
click at [747, 278] on span "בחירה (בודדת) מתוך רשימה" at bounding box center [685, 283] width 157 height 17
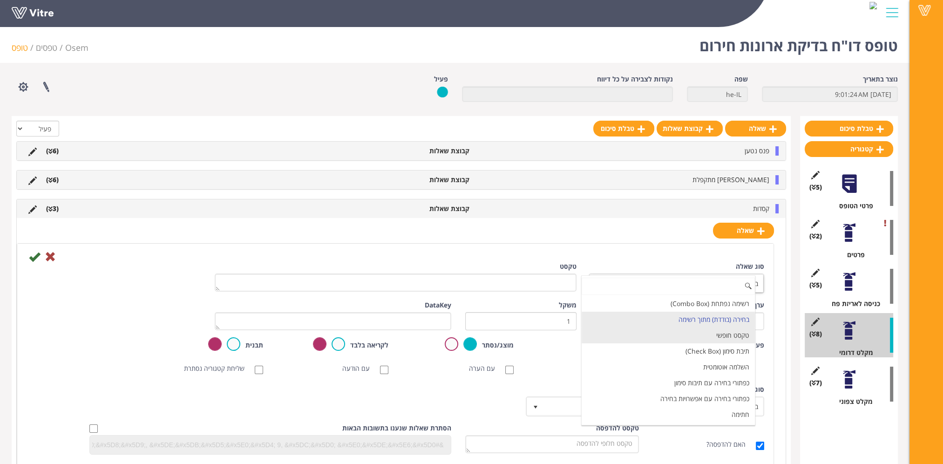
click at [737, 333] on li "טקסט חופשי" at bounding box center [668, 335] width 173 height 16
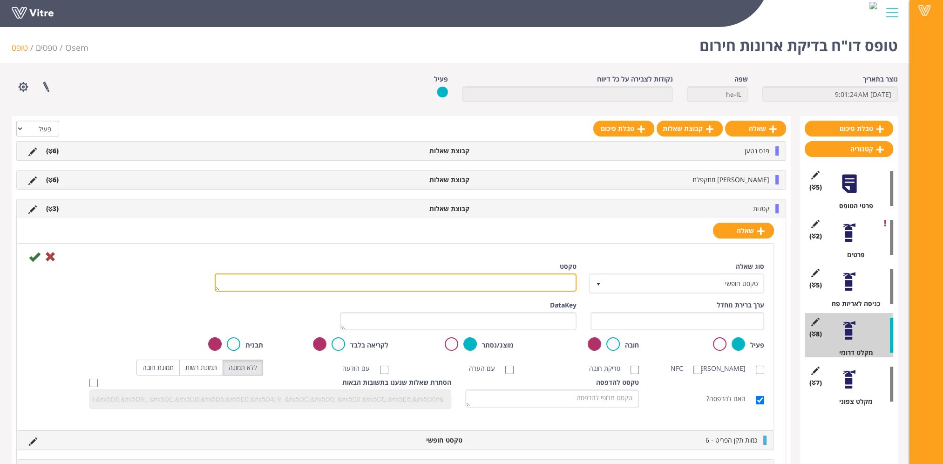
click at [560, 282] on textarea "טקסט" at bounding box center [396, 282] width 362 height 18
paste textarea "כמות השלמה"
type textarea "כמות השלמה"
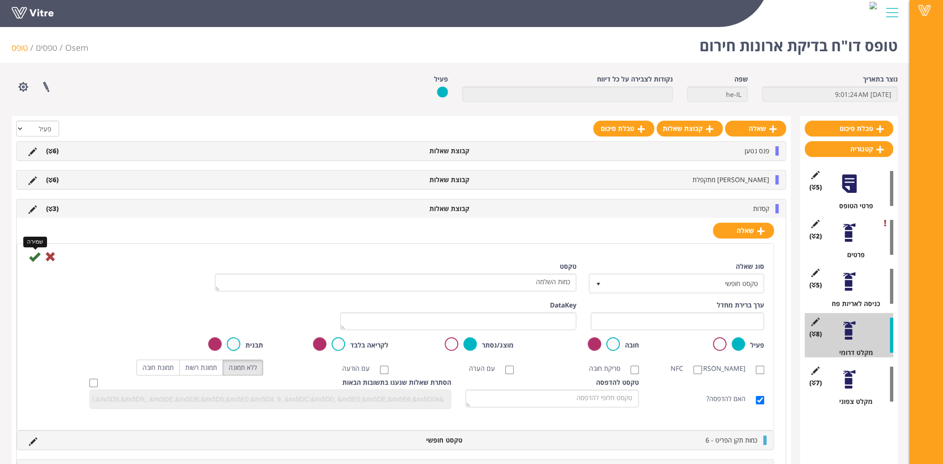
click at [35, 257] on icon at bounding box center [34, 256] width 11 height 11
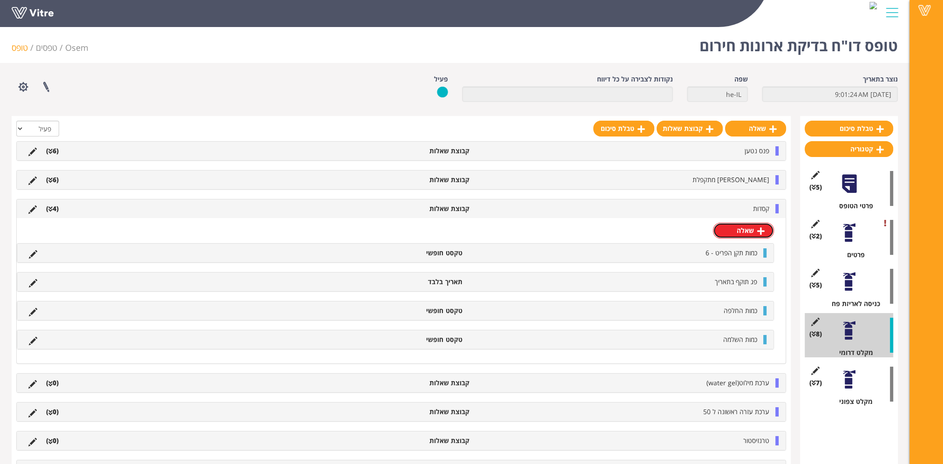
click at [737, 230] on link "שאלה" at bounding box center [743, 231] width 61 height 16
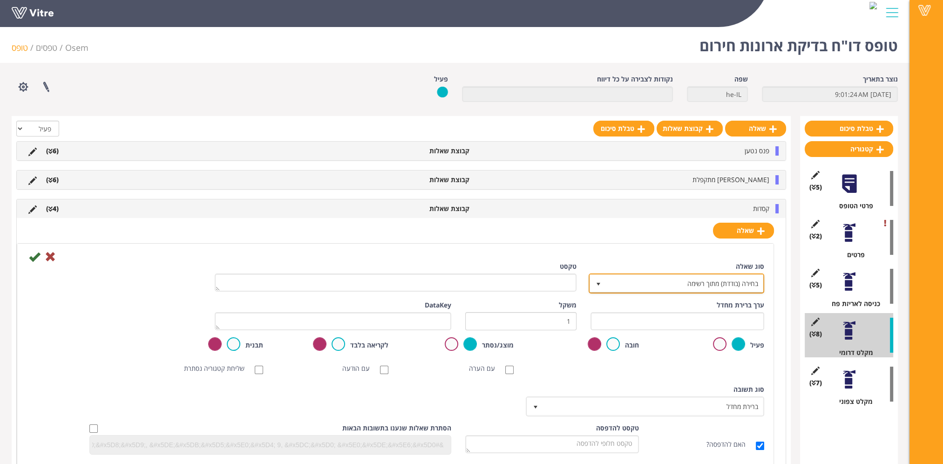
click at [741, 283] on span "בחירה (בודדת) מתוך רשימה" at bounding box center [685, 283] width 157 height 17
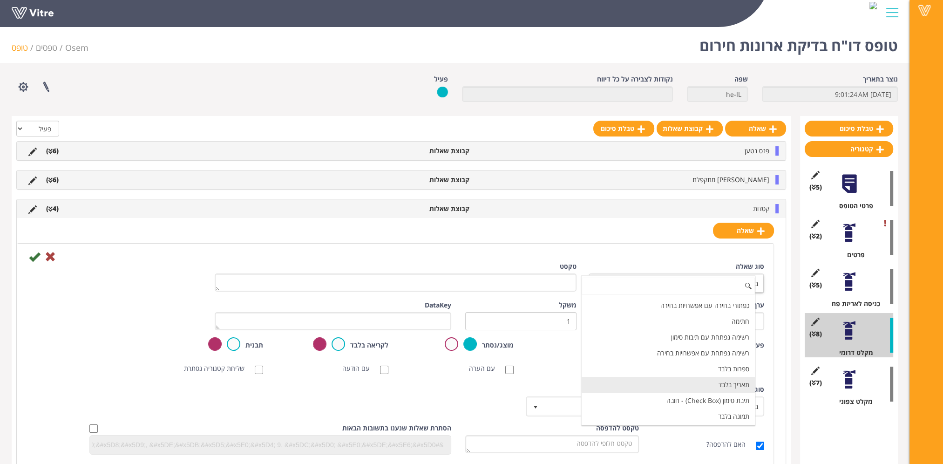
click at [734, 380] on li "תאריך בלבד" at bounding box center [668, 385] width 173 height 16
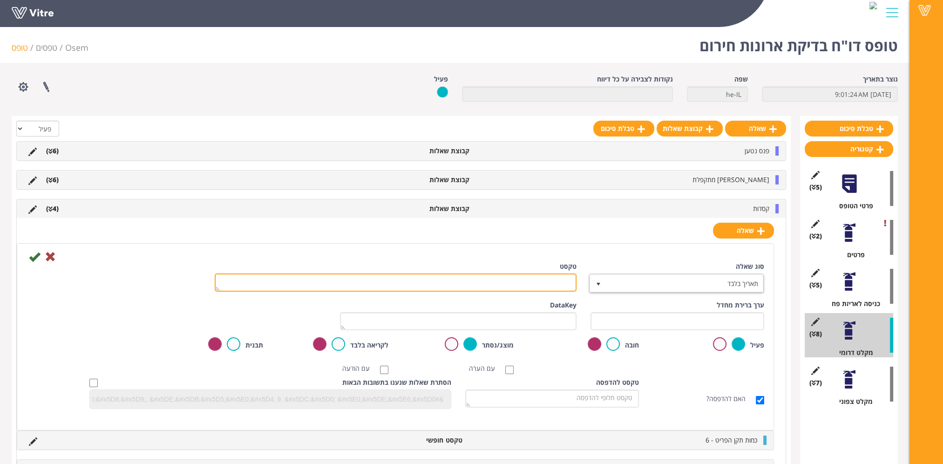
click at [548, 279] on textarea "טקסט" at bounding box center [396, 282] width 362 height 18
paste textarea "תאריך סיום החלפה/השלמה"
type textarea "תאריך סיום החלפה/השלמה"
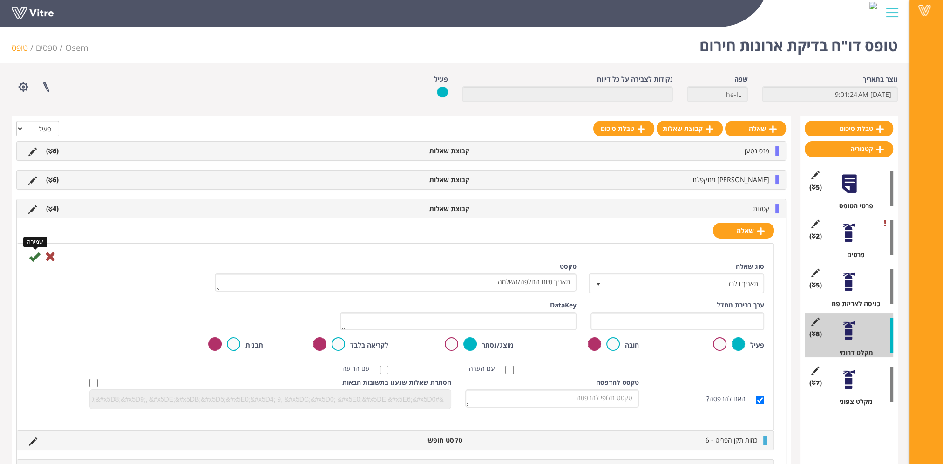
click at [34, 256] on icon at bounding box center [34, 256] width 11 height 11
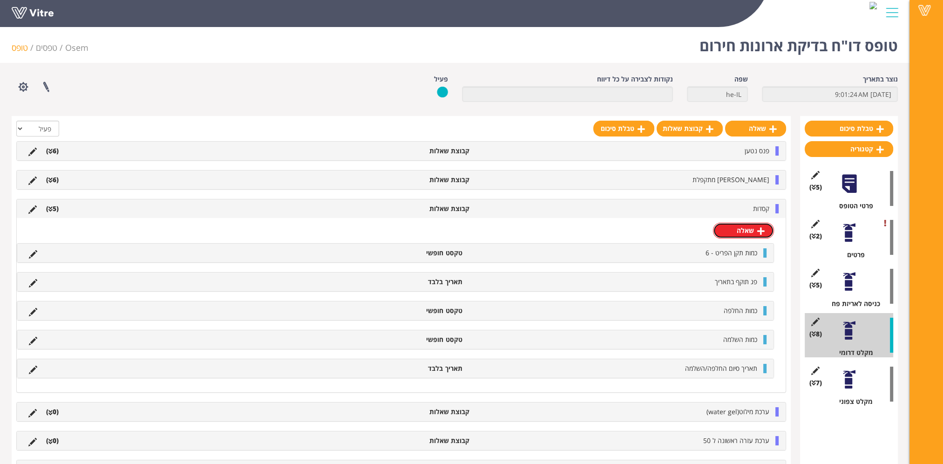
click at [746, 232] on link "שאלה" at bounding box center [743, 231] width 61 height 16
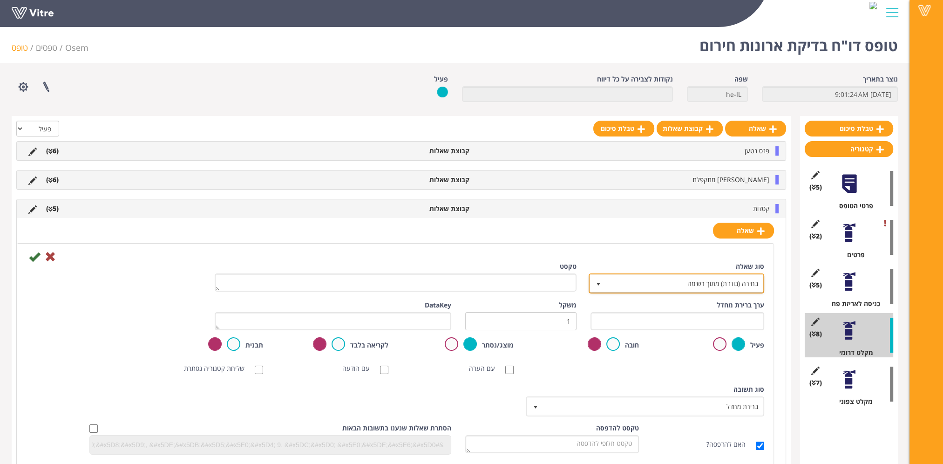
click at [742, 281] on span "בחירה (בודדת) מתוך רשימה" at bounding box center [685, 283] width 157 height 17
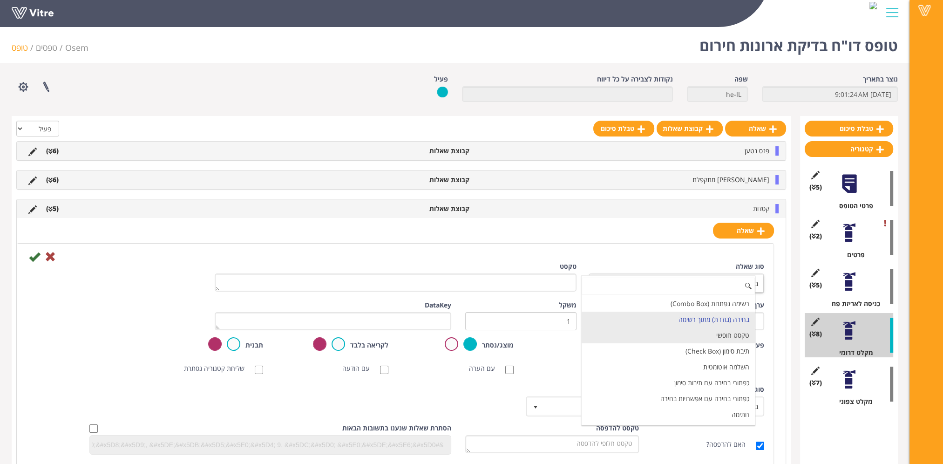
click at [738, 333] on li "טקסט חופשי" at bounding box center [668, 335] width 173 height 16
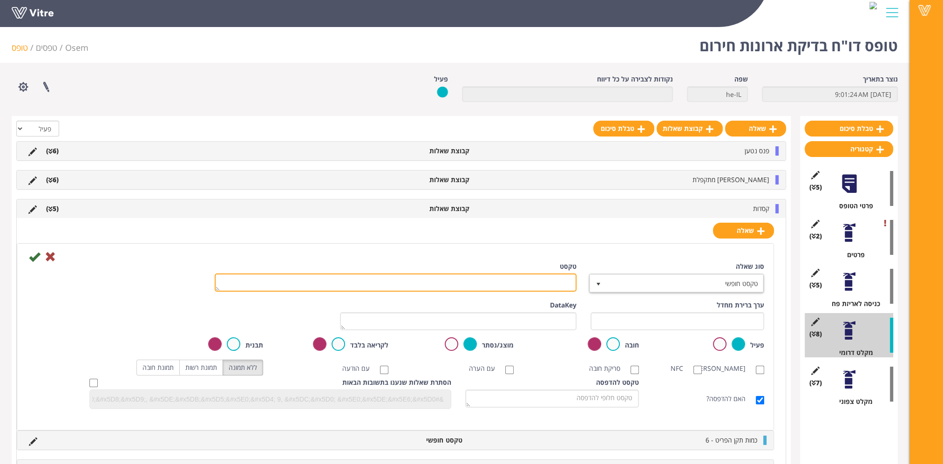
click at [551, 281] on textarea "טקסט" at bounding box center [396, 282] width 362 height 18
paste textarea "הערה"
type textarea "הערה"
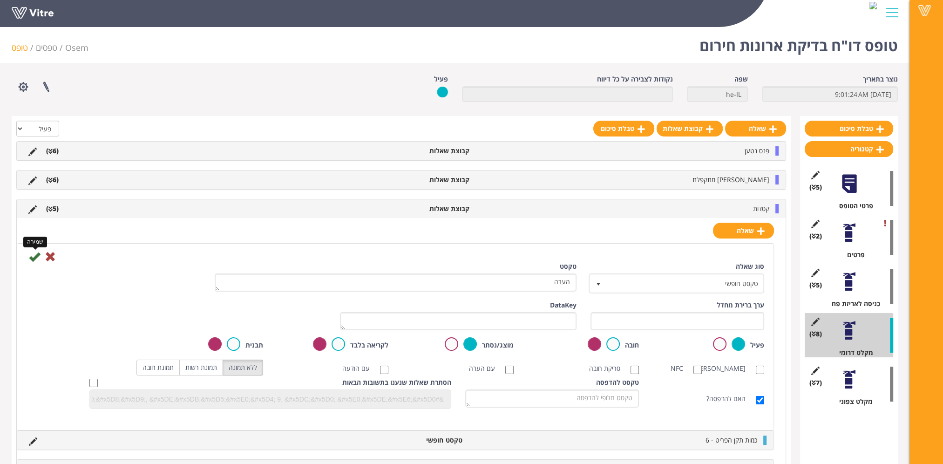
click at [34, 257] on icon at bounding box center [34, 256] width 11 height 11
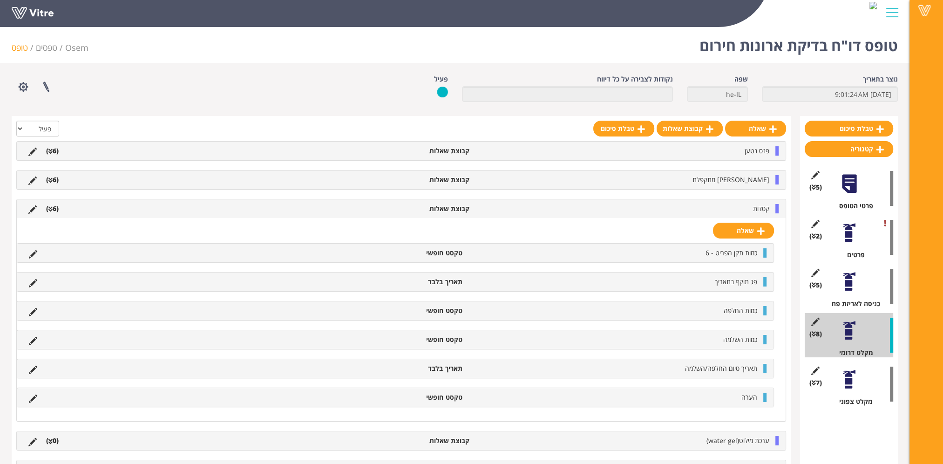
click at [758, 211] on span "קסדות" at bounding box center [761, 208] width 16 height 9
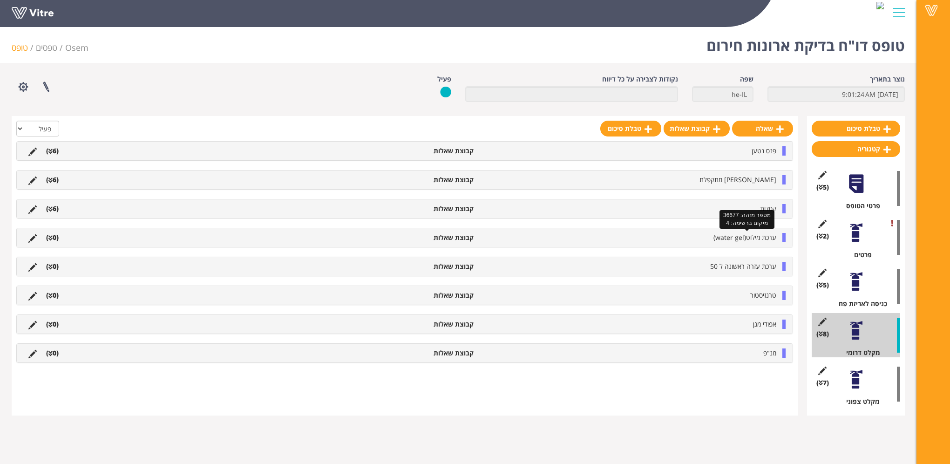
click at [753, 237] on span "ערכת מילוט(water gel)" at bounding box center [745, 237] width 63 height 9
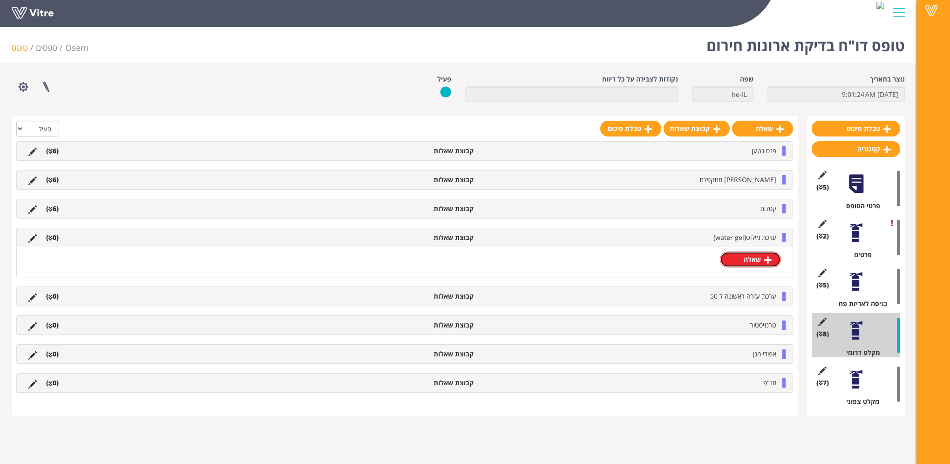
click at [770, 262] on icon at bounding box center [767, 260] width 7 height 8
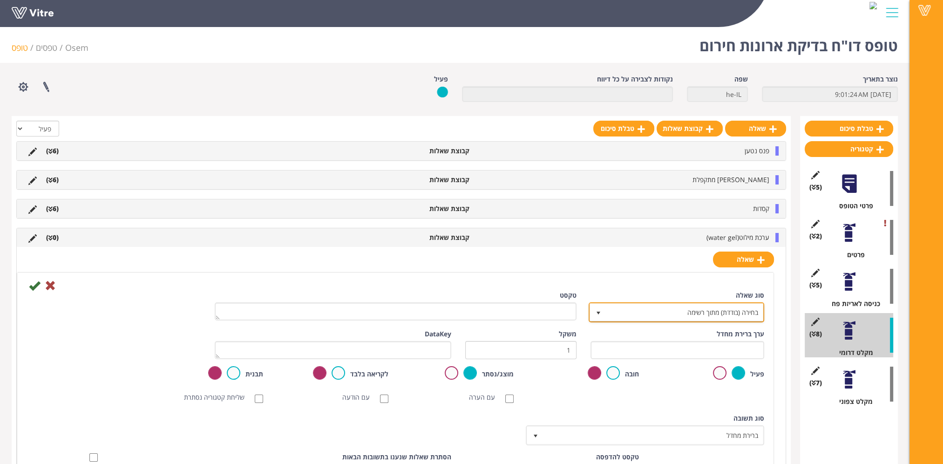
click at [684, 306] on span "בחירה (בודדת) מתוך רשימה" at bounding box center [685, 312] width 157 height 17
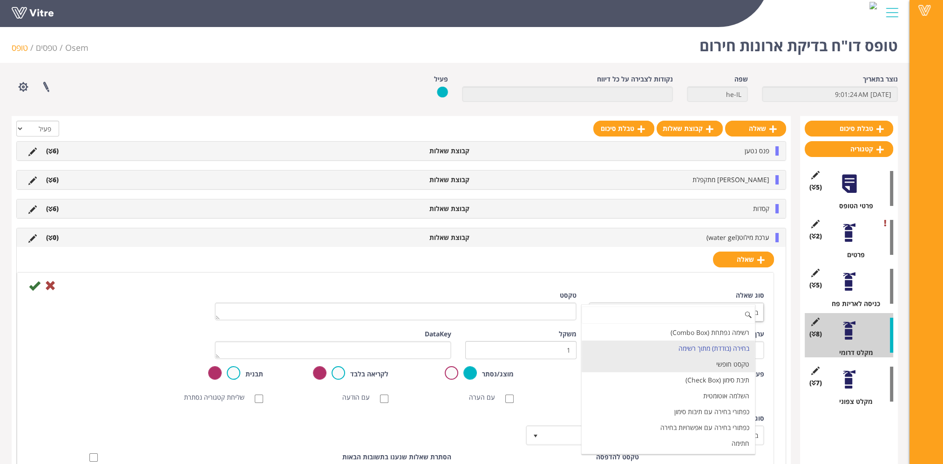
click at [692, 361] on li "טקסט חופשי" at bounding box center [668, 364] width 173 height 16
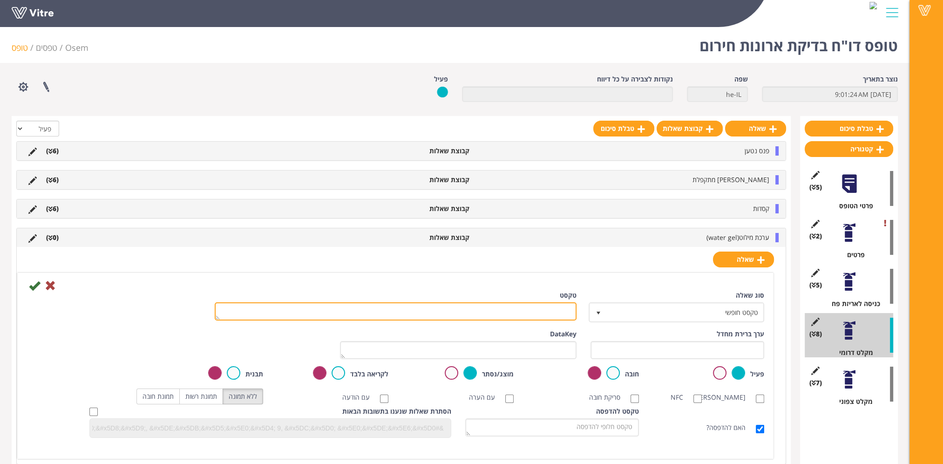
click at [545, 312] on textarea "טקסט" at bounding box center [396, 311] width 362 height 18
type textarea "f"
type textarea "כמות תקן הפריט - 2"
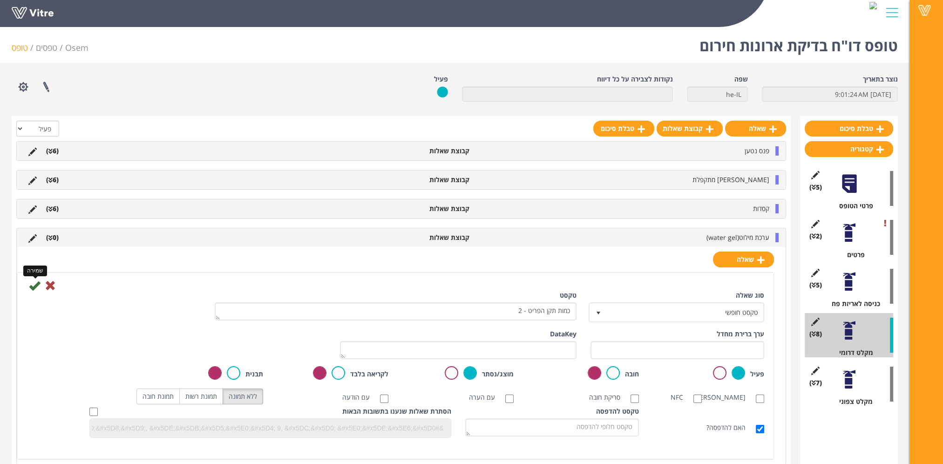
click at [34, 283] on icon at bounding box center [34, 285] width 11 height 11
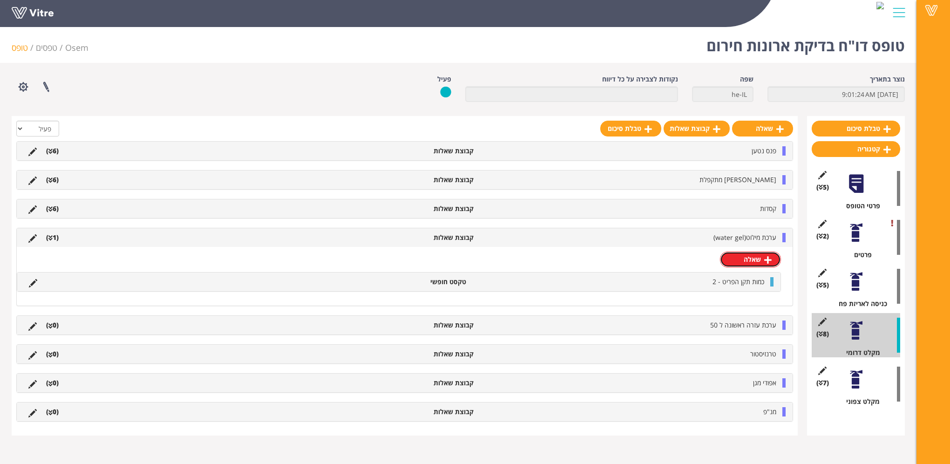
click at [753, 265] on link "שאלה" at bounding box center [750, 260] width 61 height 16
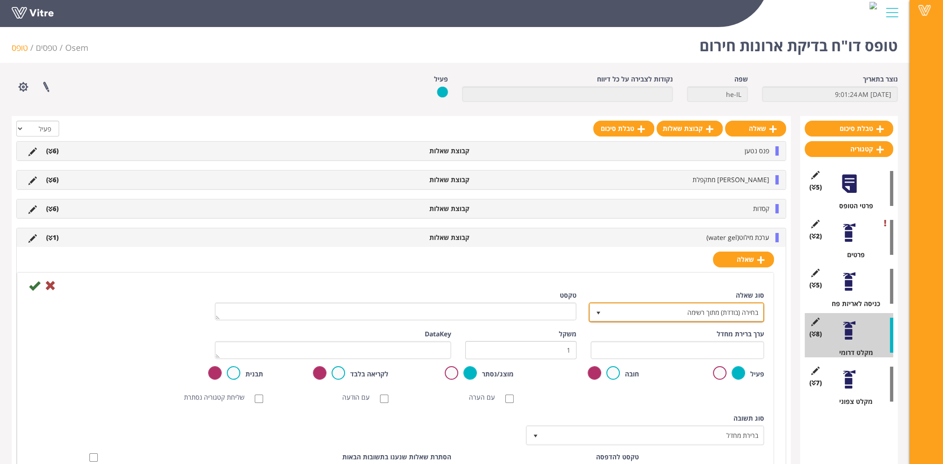
click at [736, 314] on span "בחירה (בודדת) מתוך רשימה" at bounding box center [685, 312] width 157 height 17
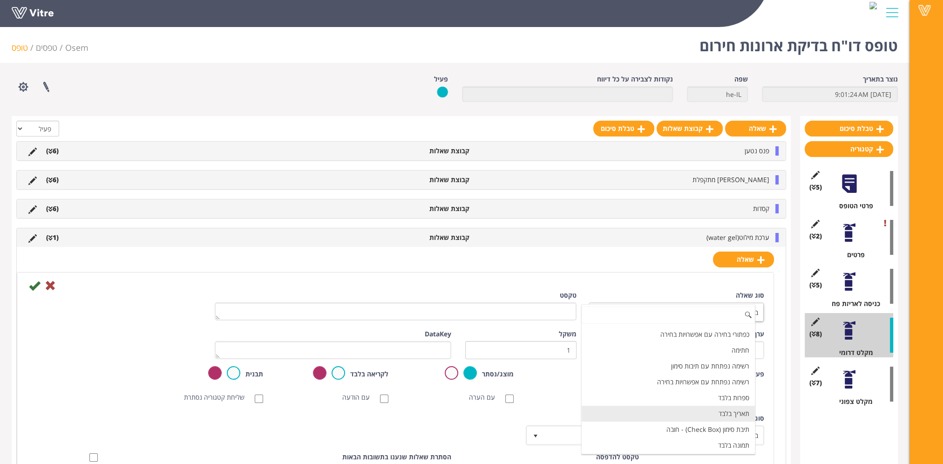
click at [728, 407] on li "תאריך בלבד" at bounding box center [668, 414] width 173 height 16
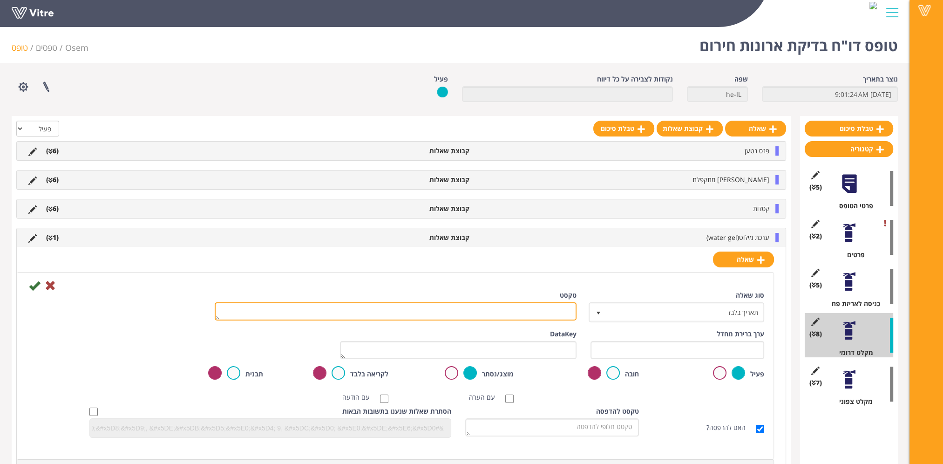
click at [548, 308] on textarea "טקסט" at bounding box center [396, 311] width 362 height 18
paste textarea "פג תוקף בתאריך"
type textarea "פג תוקף בתאריך"
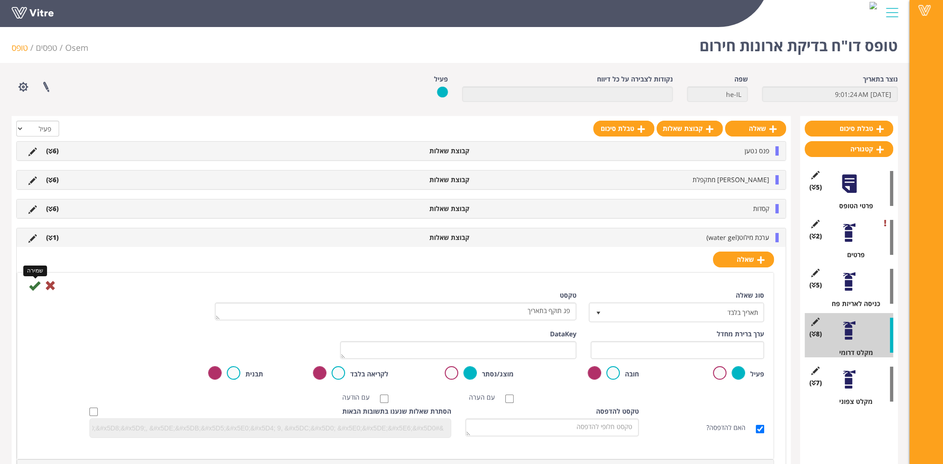
click at [34, 285] on icon at bounding box center [34, 285] width 11 height 11
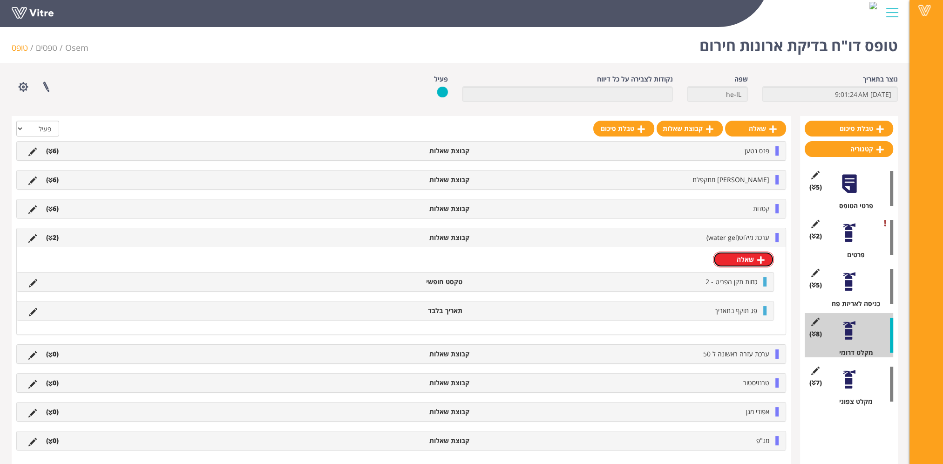
click at [745, 258] on link "שאלה" at bounding box center [743, 260] width 61 height 16
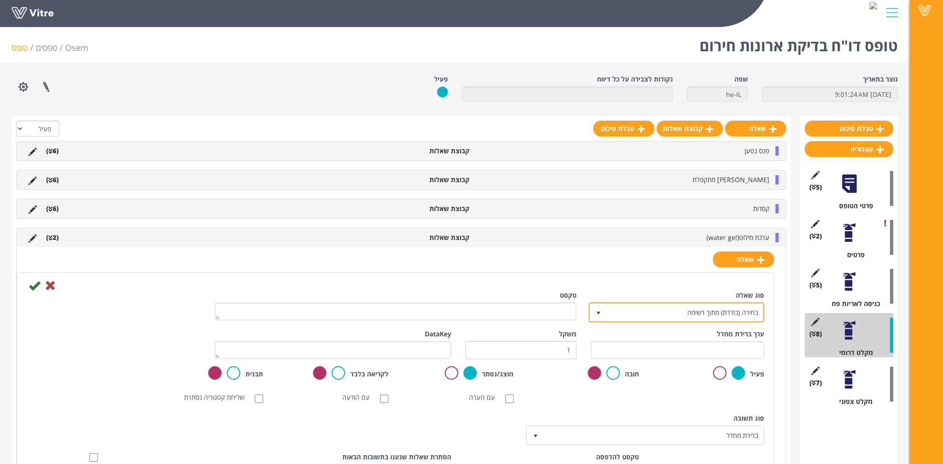
click at [739, 304] on span "בחירה (בודדת) מתוך רשימה" at bounding box center [677, 312] width 174 height 18
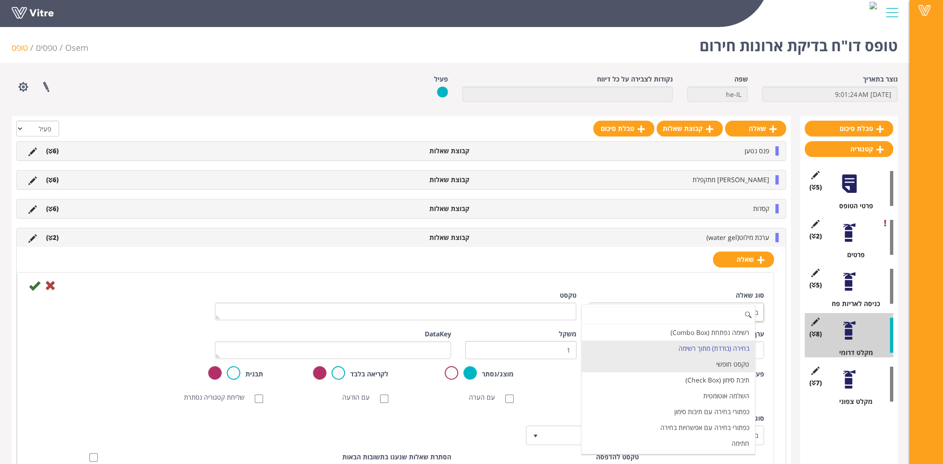
click at [702, 366] on li "טקסט חופשי" at bounding box center [668, 364] width 173 height 16
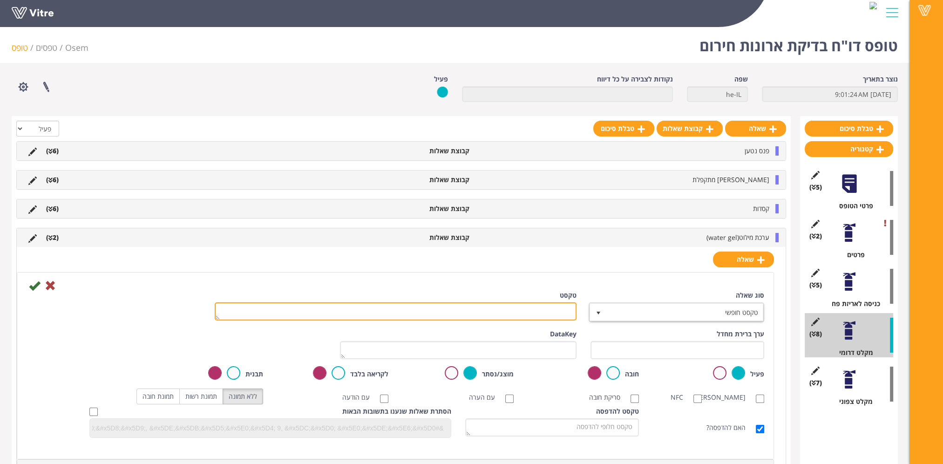
click at [563, 311] on textarea "טקסט" at bounding box center [396, 311] width 362 height 18
paste textarea "כמות החלפה"
type textarea "כמות החלפה"
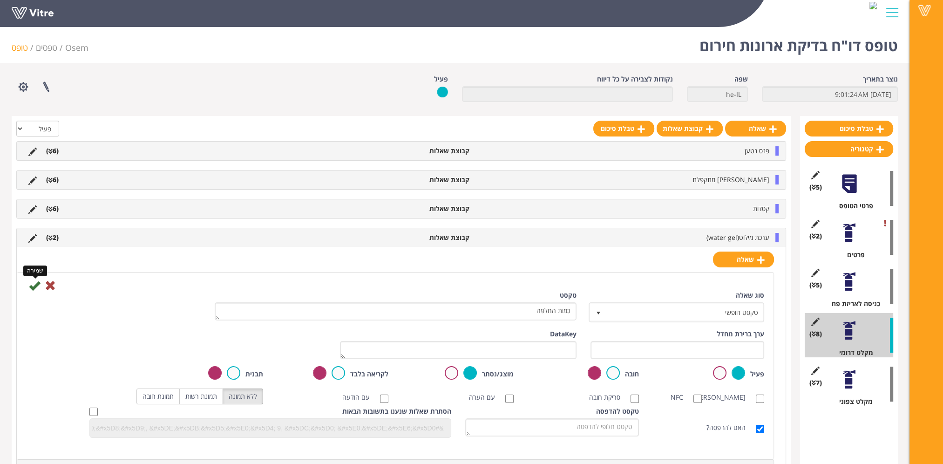
click at [32, 286] on icon at bounding box center [34, 285] width 11 height 11
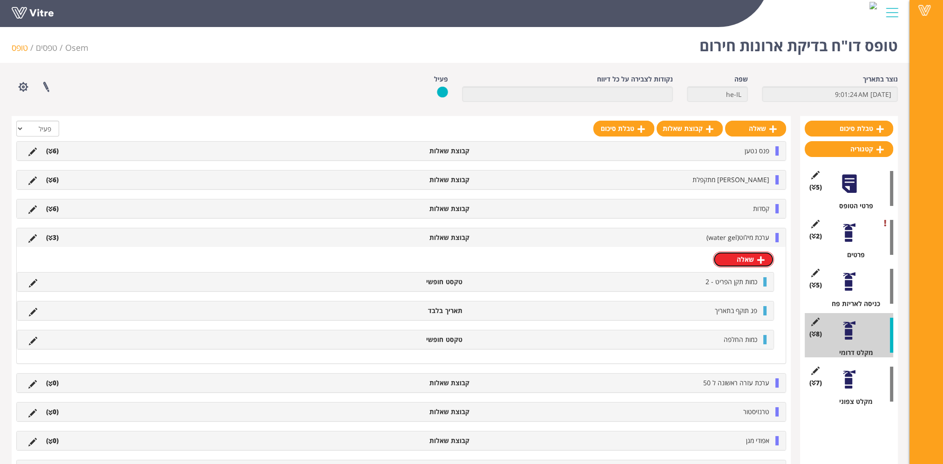
click at [748, 263] on link "שאלה" at bounding box center [743, 260] width 61 height 16
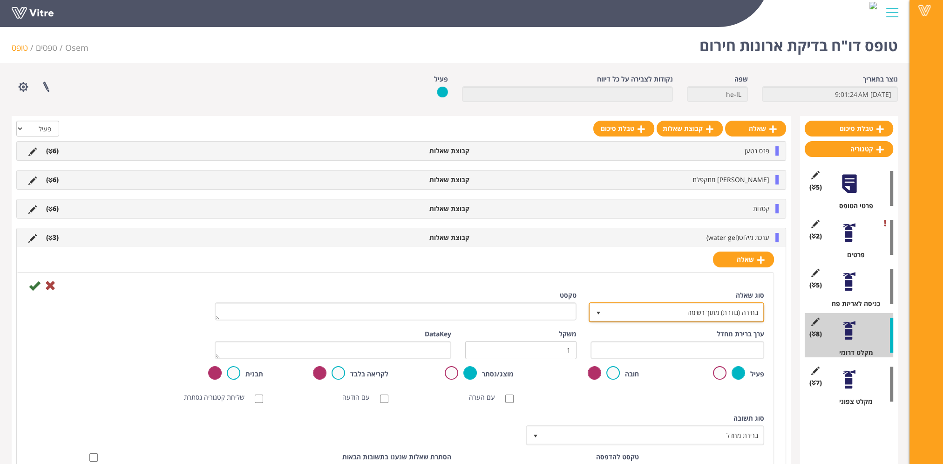
click at [736, 311] on span "בחירה (בודדת) מתוך רשימה" at bounding box center [685, 312] width 157 height 17
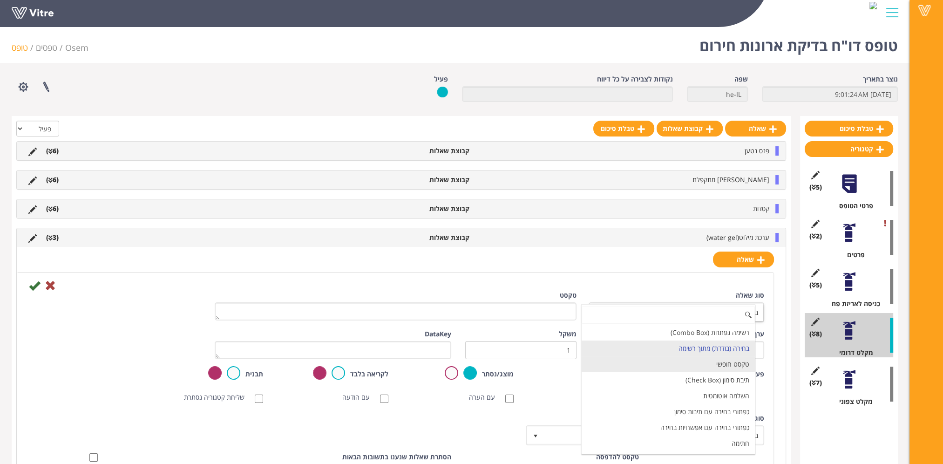
click at [717, 363] on li "טקסט חופשי" at bounding box center [668, 364] width 173 height 16
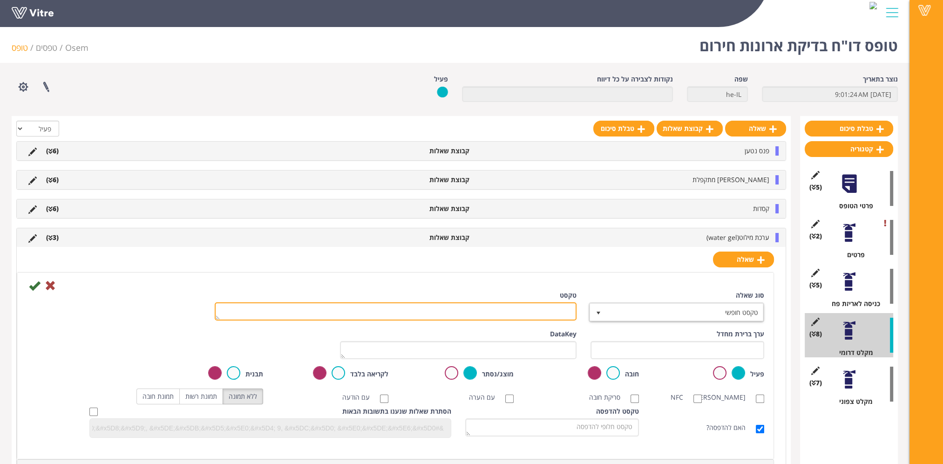
click at [561, 311] on textarea "טקסט" at bounding box center [396, 311] width 362 height 18
click at [557, 310] on textarea "טקסט" at bounding box center [396, 311] width 362 height 18
paste textarea "כמות השלמה"
type textarea "כמות השלמה"
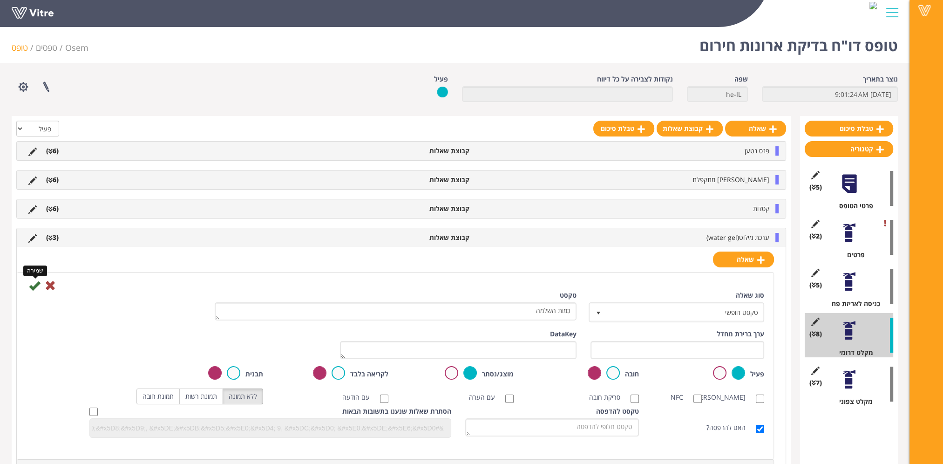
click at [32, 286] on icon at bounding box center [34, 285] width 11 height 11
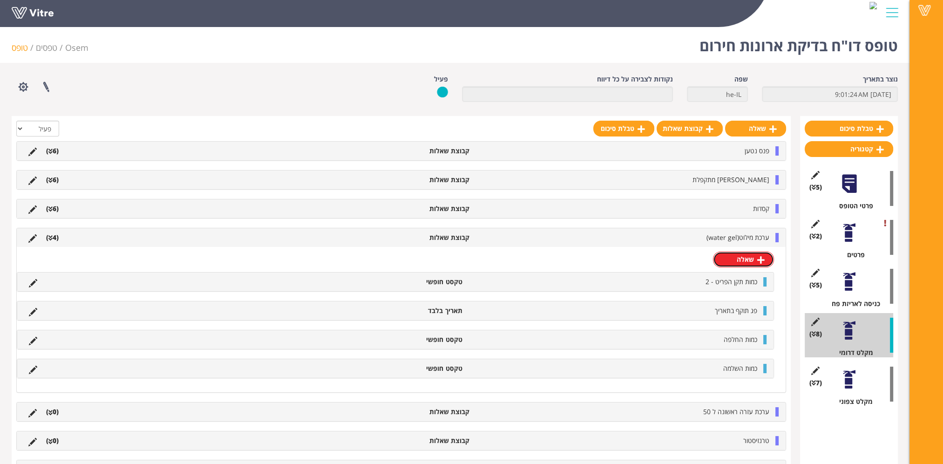
click at [740, 256] on link "שאלה" at bounding box center [743, 260] width 61 height 16
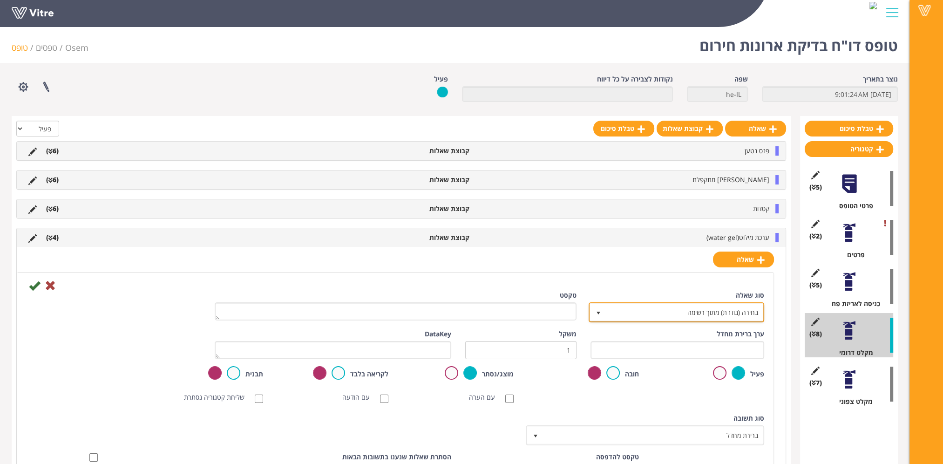
click at [712, 311] on span "בחירה (בודדת) מתוך רשימה" at bounding box center [685, 312] width 157 height 17
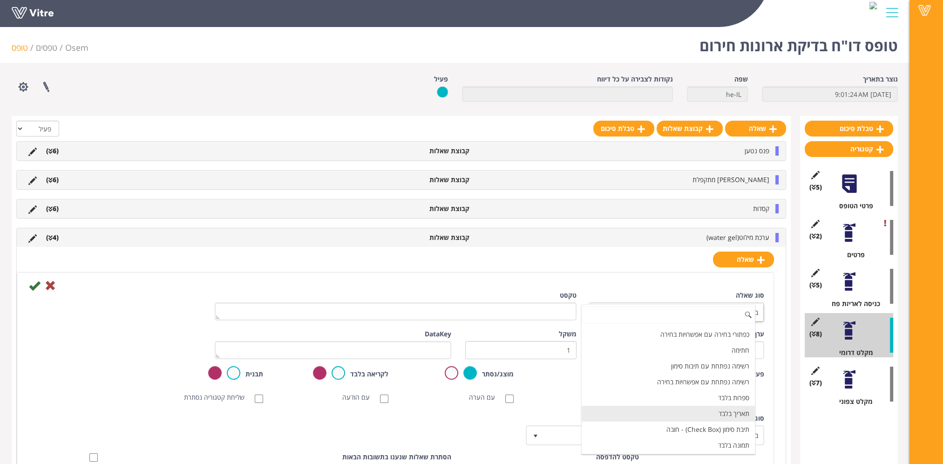
click at [725, 409] on li "תאריך בלבד" at bounding box center [668, 414] width 173 height 16
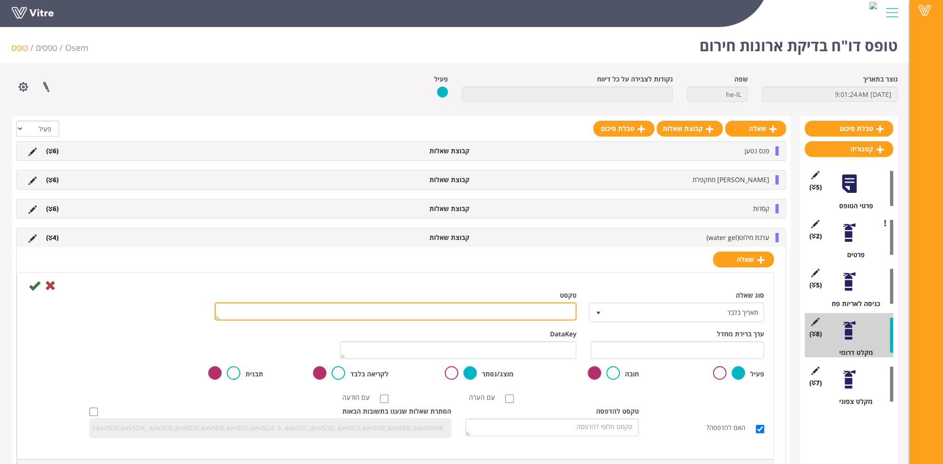
click at [539, 313] on textarea "טקסט" at bounding box center [396, 311] width 362 height 18
paste textarea "תאריך סיום החלפה/השלמה"
type textarea "תאריך סיום החלפה/השלמה"
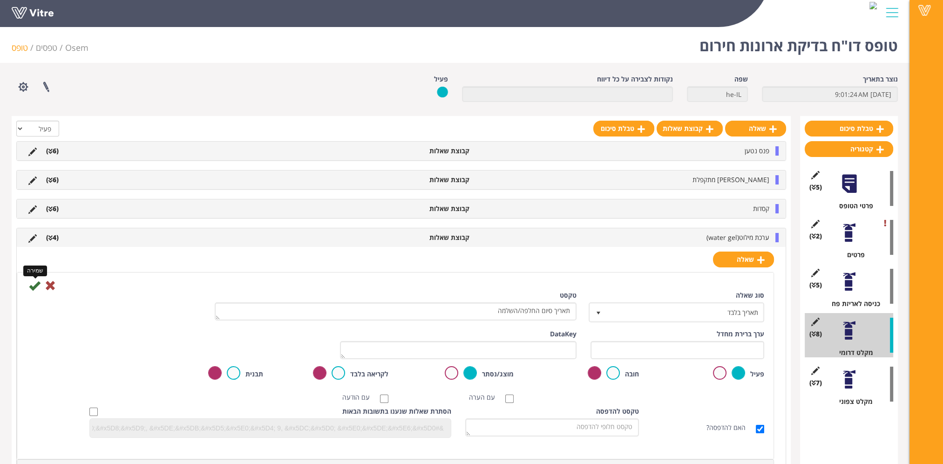
click at [34, 284] on icon at bounding box center [34, 285] width 11 height 11
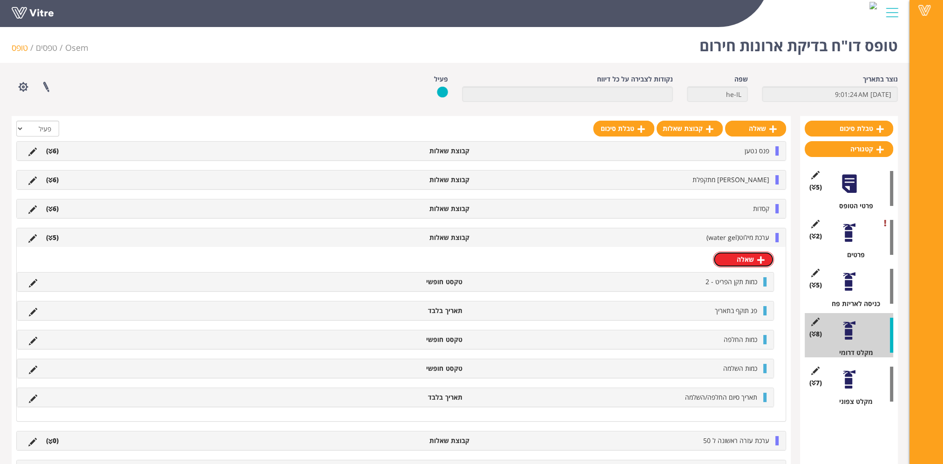
click at [751, 264] on link "שאלה" at bounding box center [743, 260] width 61 height 16
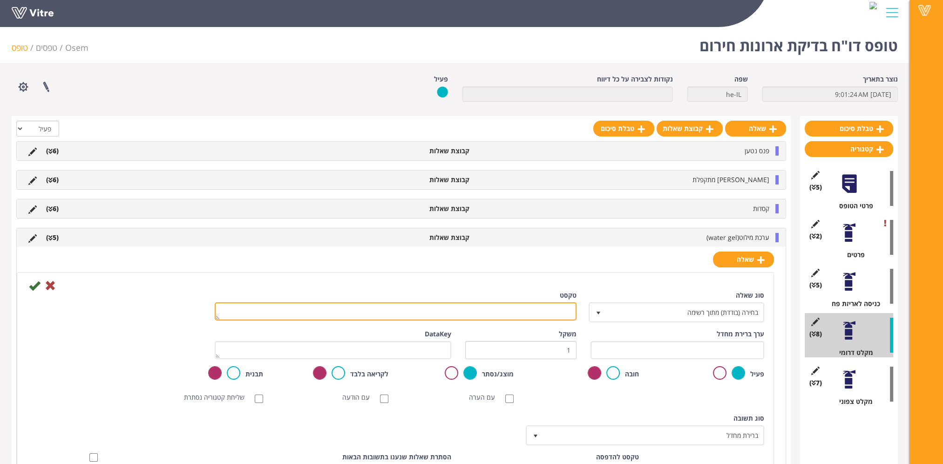
click at [553, 309] on textarea "טקסט" at bounding box center [396, 311] width 362 height 18
click at [542, 305] on textarea "טקסט" at bounding box center [396, 311] width 362 height 18
paste textarea "הערה"
type textarea "הערה"
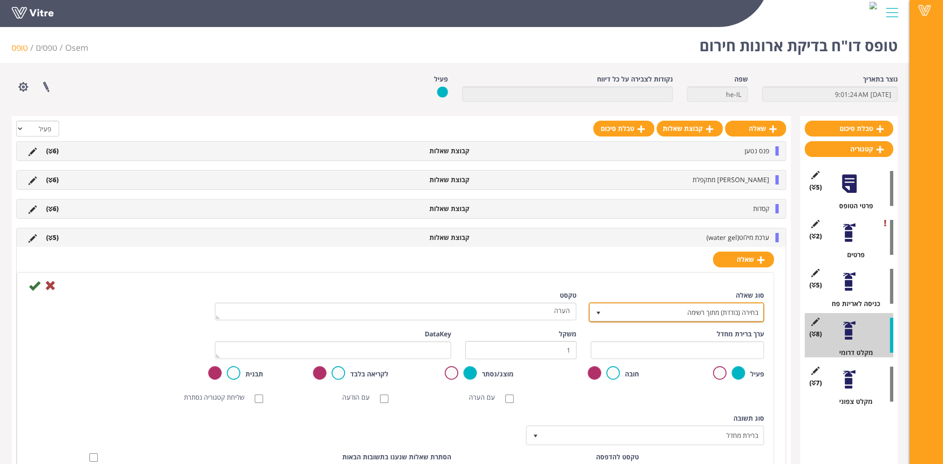
click at [717, 313] on span "בחירה (בודדת) מתוך רשימה" at bounding box center [685, 312] width 157 height 17
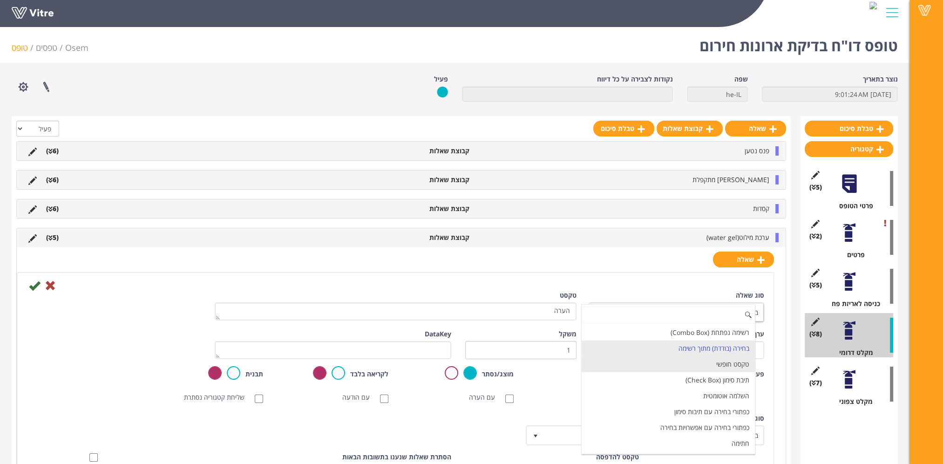
click at [729, 360] on li "טקסט חופשי" at bounding box center [668, 364] width 173 height 16
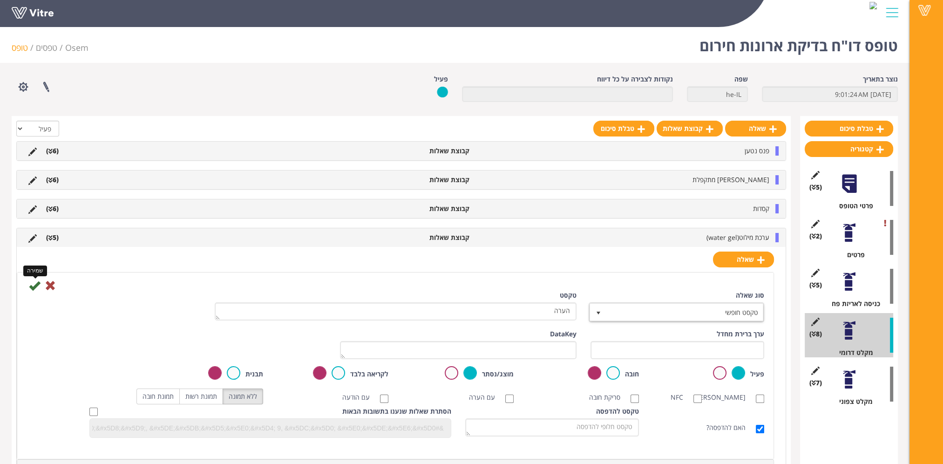
click at [37, 283] on icon at bounding box center [34, 285] width 11 height 11
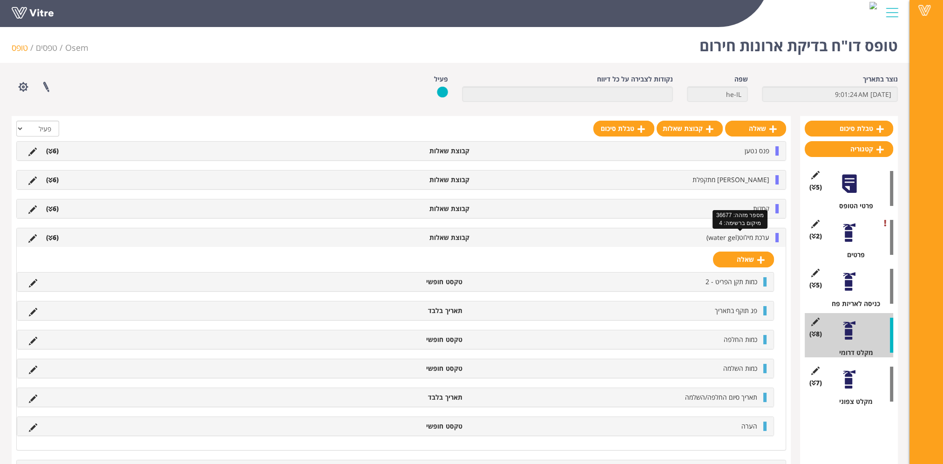
click at [758, 238] on span "ערכת מילוט(water gel)" at bounding box center [738, 237] width 63 height 9
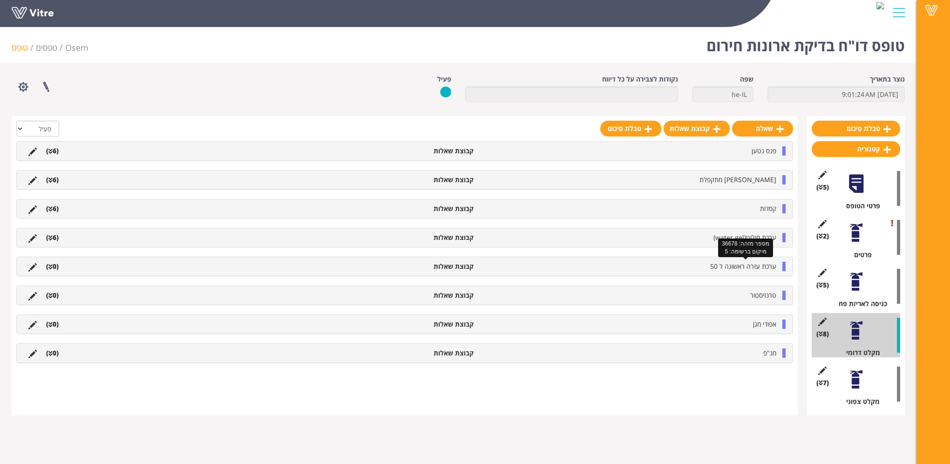
click at [763, 263] on span "ערכת עזרה ראשונה ל 50" at bounding box center [743, 266] width 66 height 9
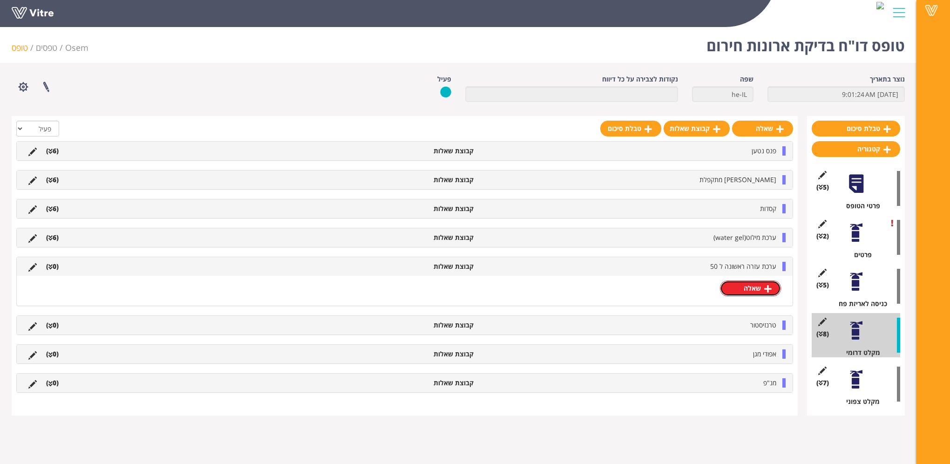
click at [748, 287] on link "שאלה" at bounding box center [750, 288] width 61 height 16
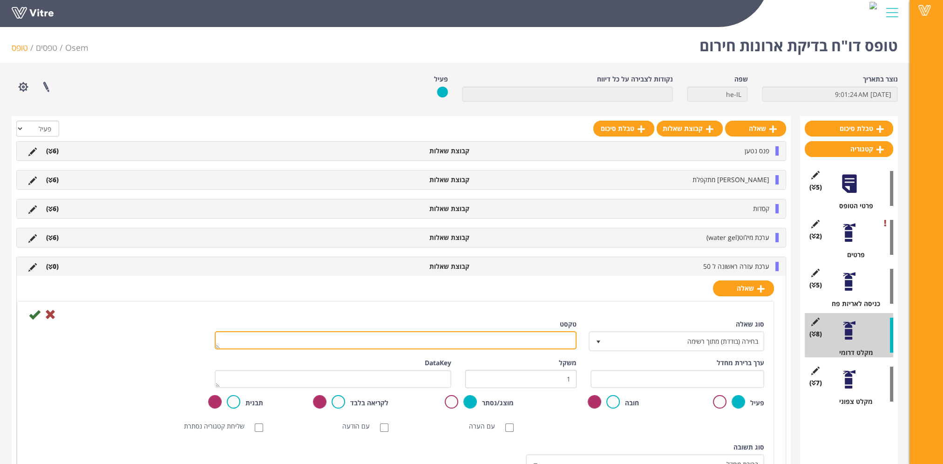
click at [532, 341] on textarea "טקסט" at bounding box center [396, 340] width 362 height 18
type textarea "כמות התקן לפריט - 1"
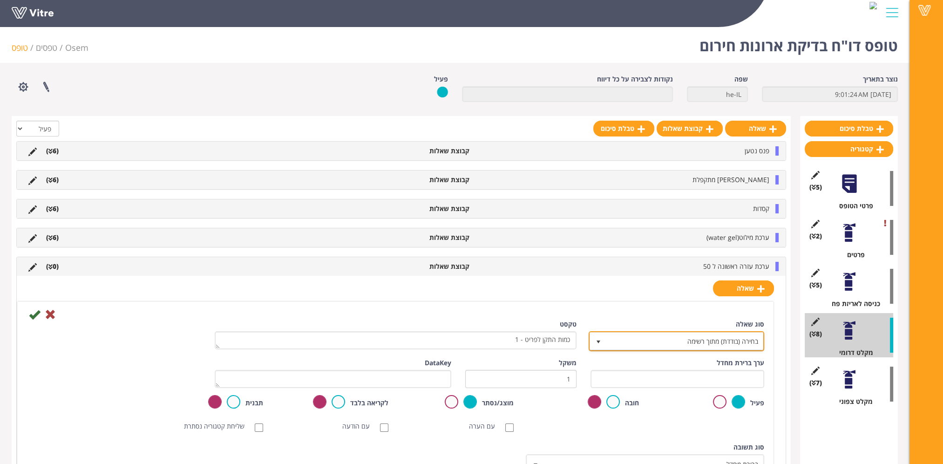
click at [652, 346] on span "בחירה (בודדת) מתוך רשימה" at bounding box center [685, 341] width 157 height 17
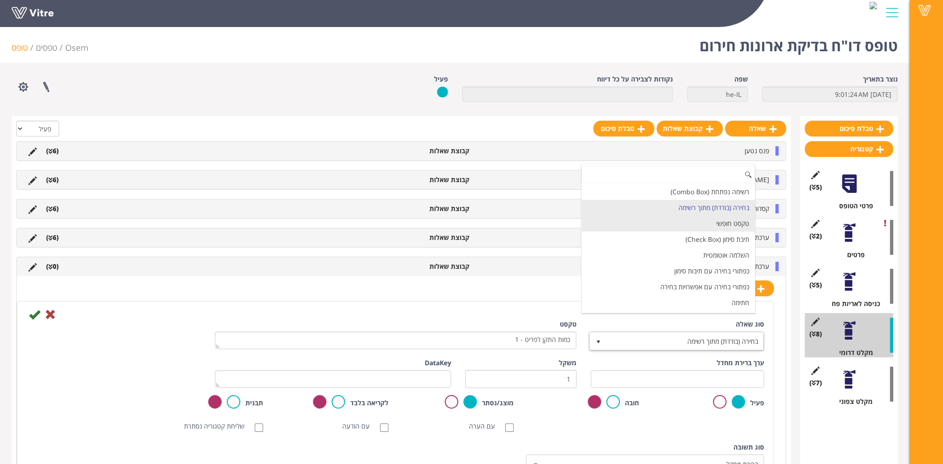
click at [694, 224] on li "טקסט חופשי" at bounding box center [668, 224] width 173 height 16
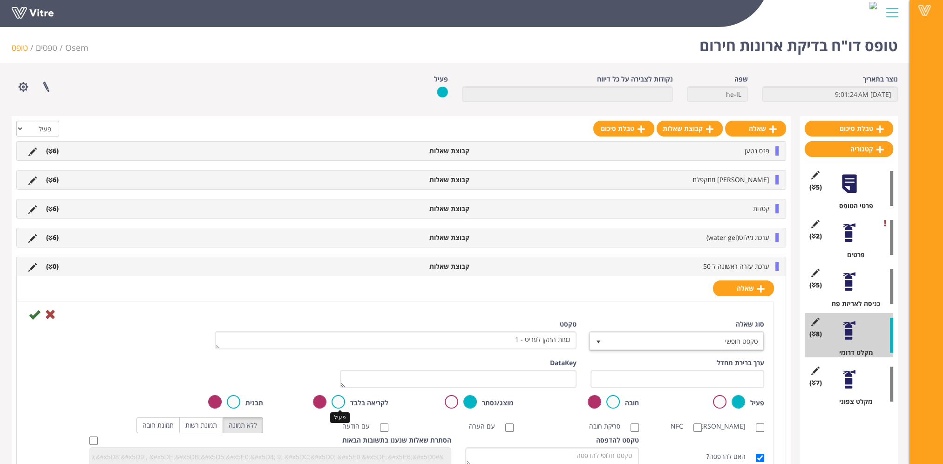
click at [337, 401] on label at bounding box center [339, 402] width 14 height 14
click at [0, 0] on input "radio" at bounding box center [0, 0] width 0 height 0
click at [32, 314] on icon at bounding box center [34, 314] width 11 height 11
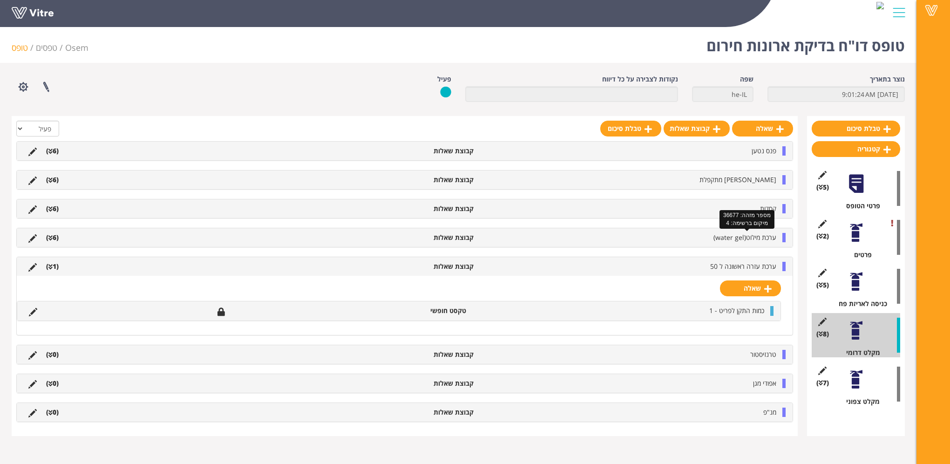
click at [756, 235] on span "ערכת מילוט(water gel)" at bounding box center [745, 237] width 63 height 9
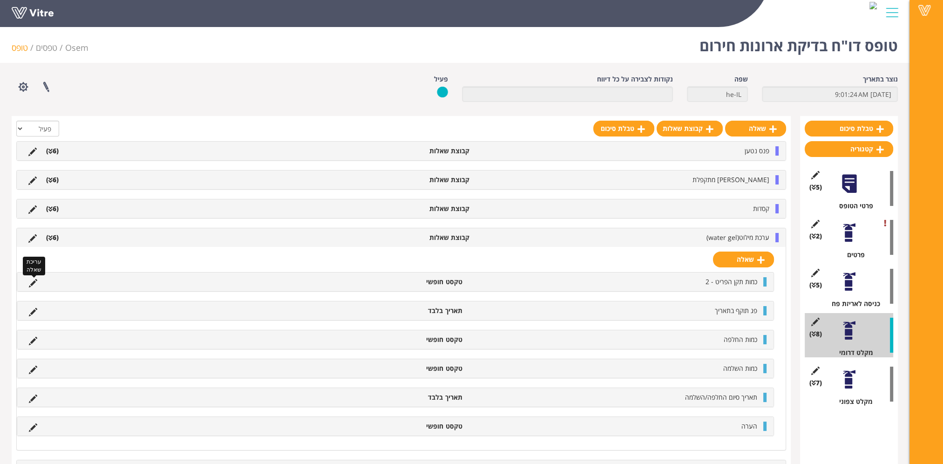
click at [32, 283] on icon at bounding box center [33, 283] width 8 height 8
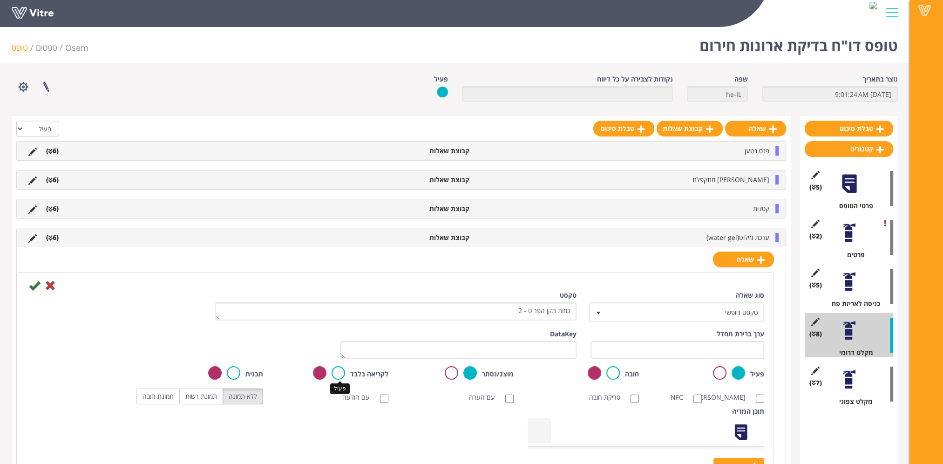
click at [334, 371] on label at bounding box center [339, 373] width 14 height 14
click at [0, 0] on input "radio" at bounding box center [0, 0] width 0 height 0
click at [36, 285] on icon at bounding box center [34, 285] width 11 height 11
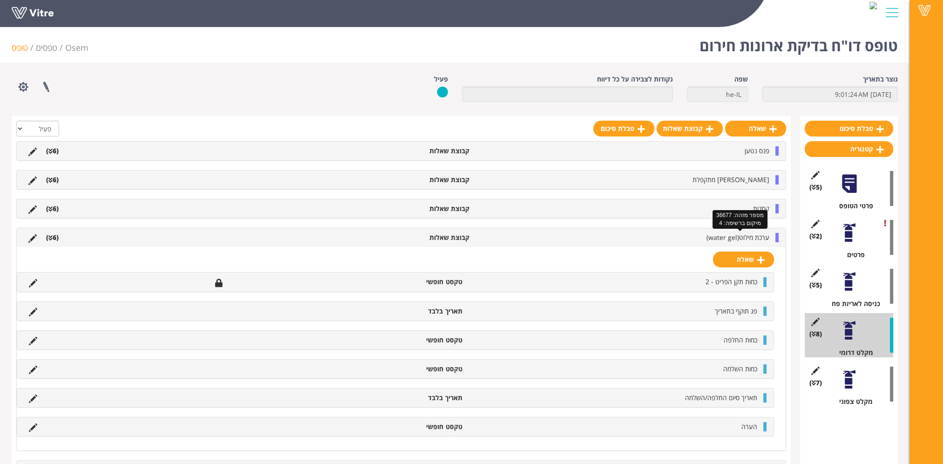
click at [750, 235] on span "ערכת מילוט(water gel)" at bounding box center [738, 237] width 63 height 9
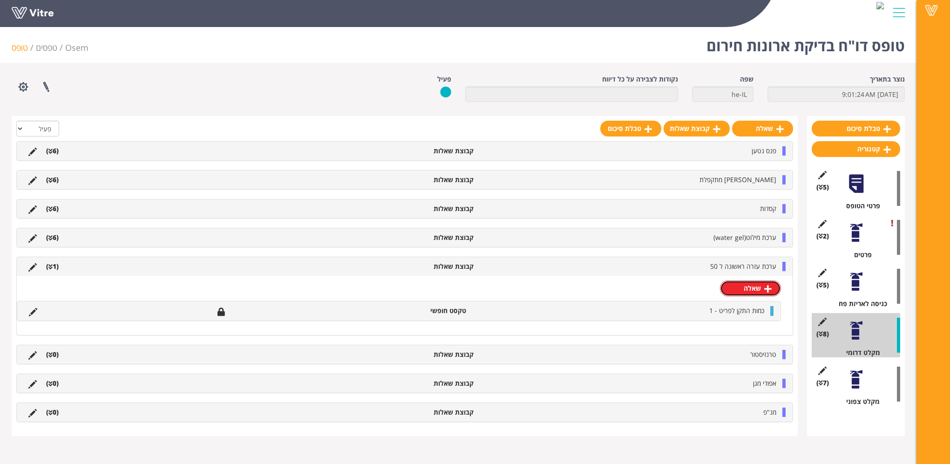
click at [759, 286] on link "שאלה" at bounding box center [750, 288] width 61 height 16
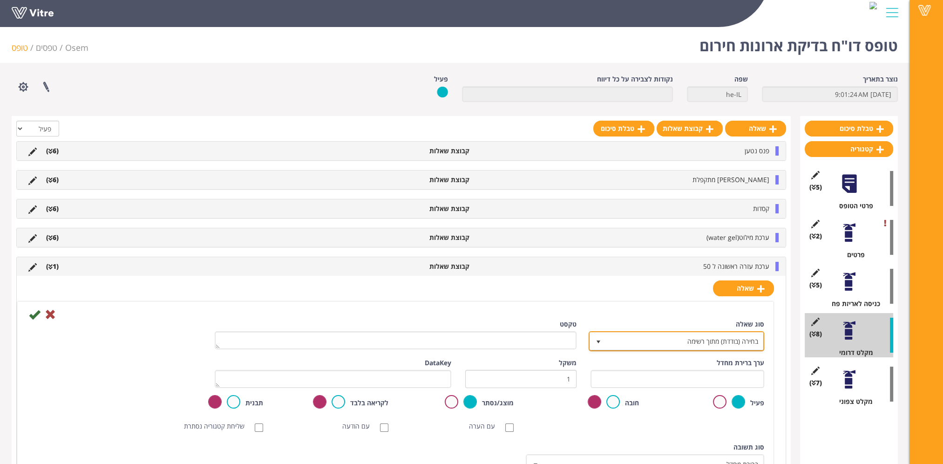
click at [677, 339] on span "בחירה (בודדת) מתוך רשימה" at bounding box center [685, 341] width 157 height 17
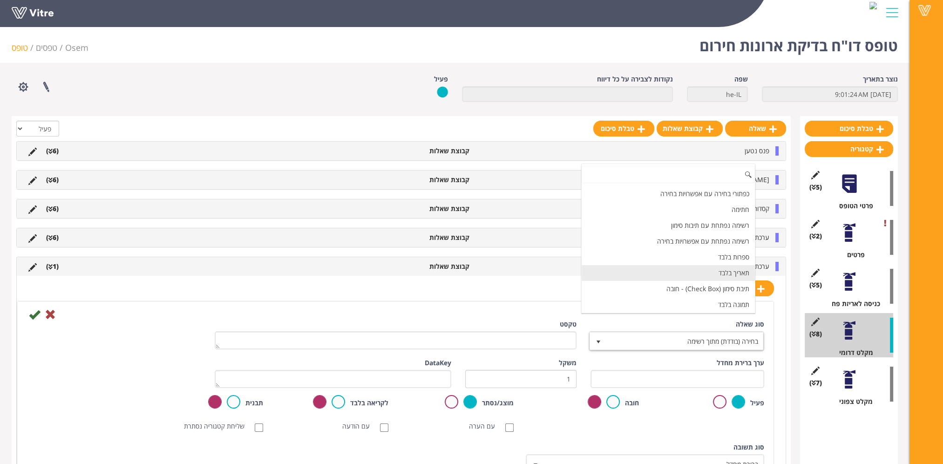
click at [722, 270] on li "תאריך בלבד" at bounding box center [668, 273] width 173 height 16
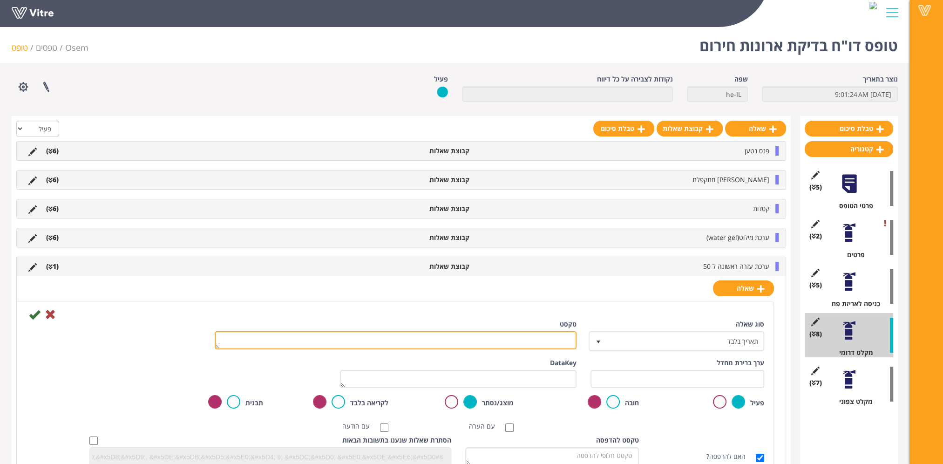
click at [564, 339] on textarea "טקסט" at bounding box center [396, 340] width 362 height 18
paste textarea "פג תוקף בתאריך"
type textarea "פג תוקף בתאריך"
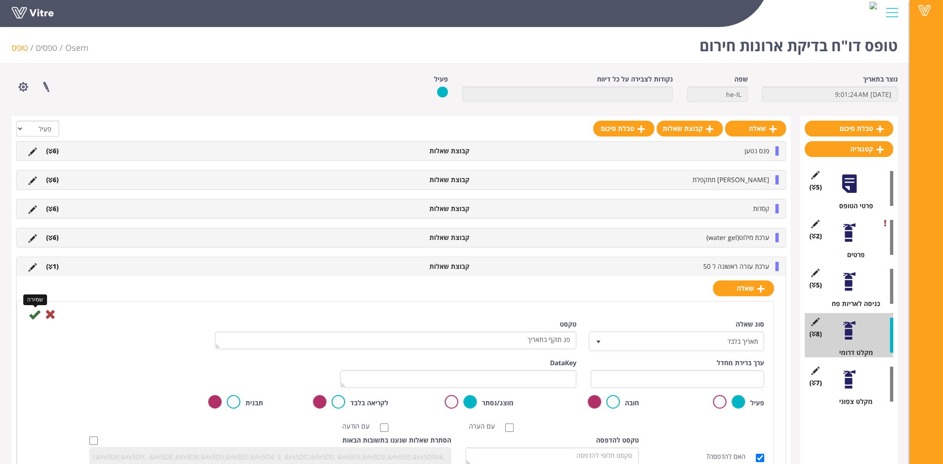
click at [34, 314] on icon at bounding box center [34, 314] width 11 height 11
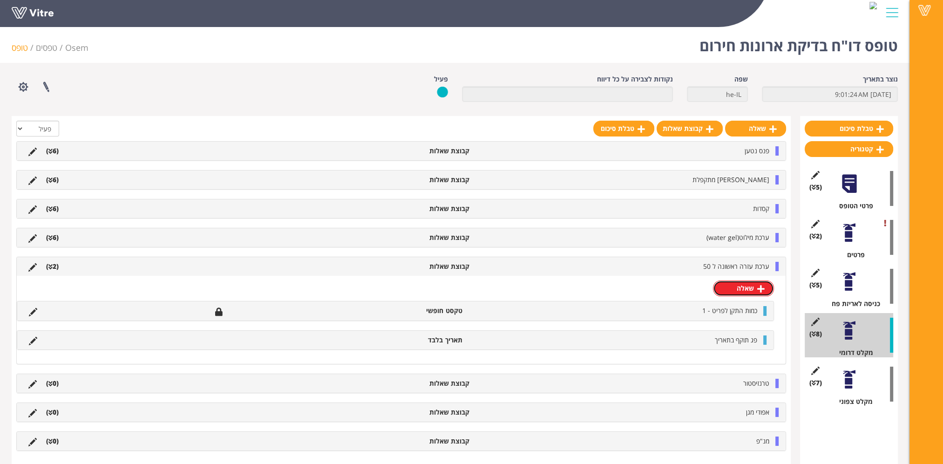
click at [740, 286] on link "שאלה" at bounding box center [743, 288] width 61 height 16
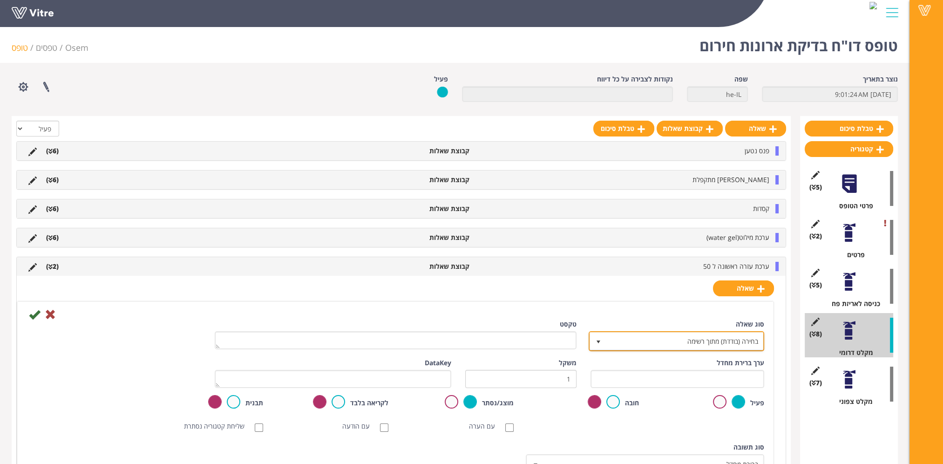
click at [722, 341] on span "בחירה (בודדת) מתוך רשימה" at bounding box center [685, 341] width 157 height 17
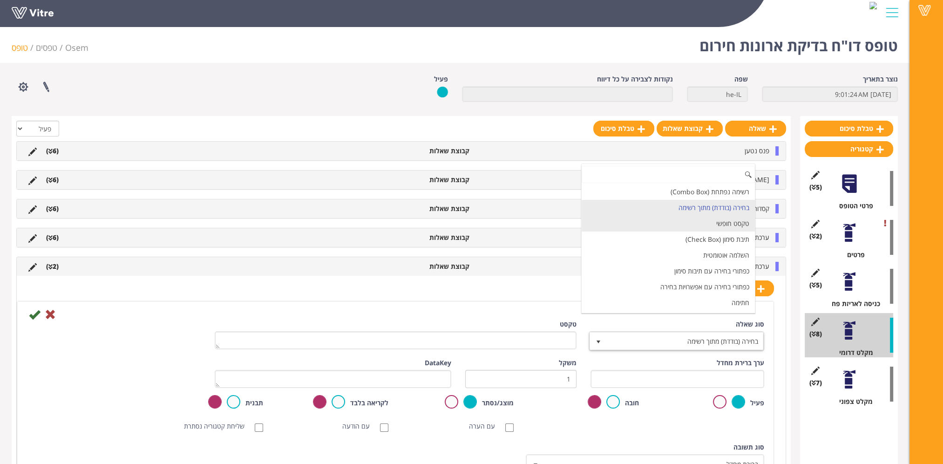
click at [712, 226] on li "טקסט חופשי" at bounding box center [668, 224] width 173 height 16
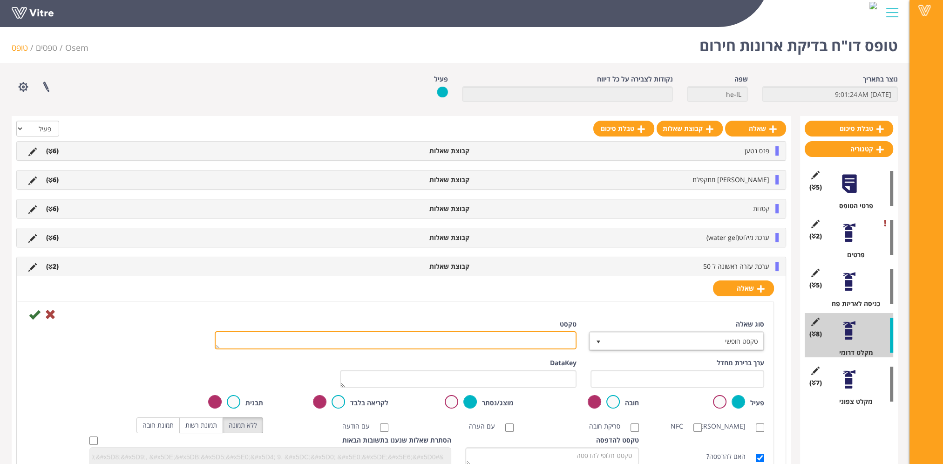
click at [543, 336] on textarea "טקסט" at bounding box center [396, 340] width 362 height 18
paste textarea "כמות החלפה"
type textarea "כמות החלפה"
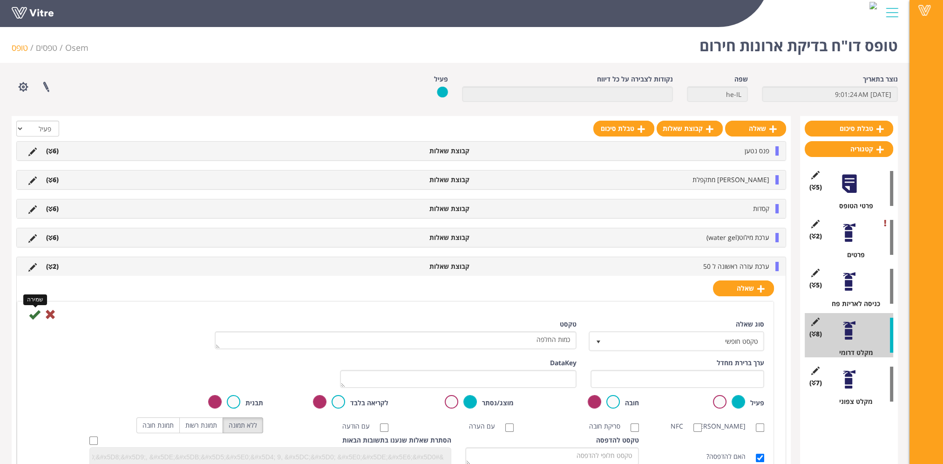
click at [39, 312] on icon at bounding box center [34, 314] width 11 height 11
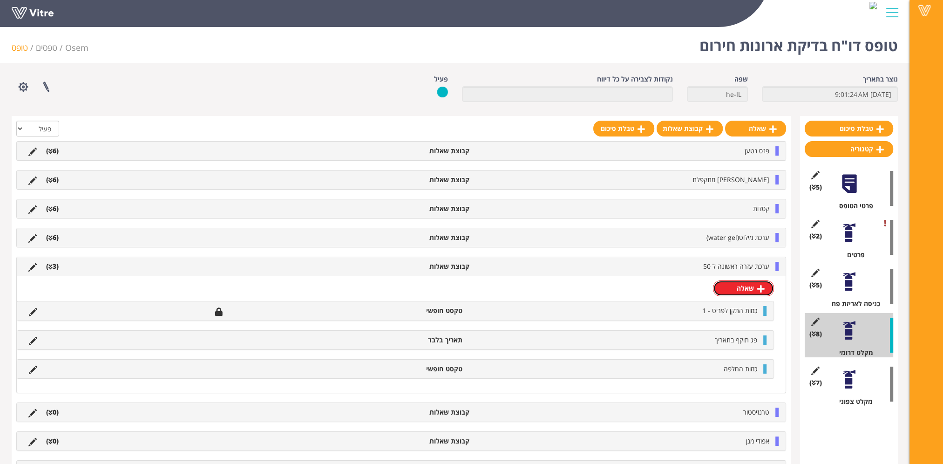
click at [759, 293] on link "שאלה" at bounding box center [743, 288] width 61 height 16
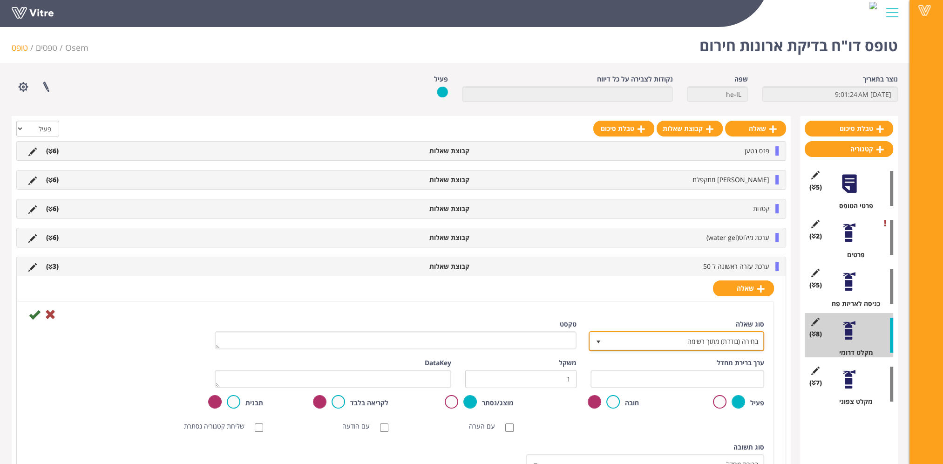
click at [740, 344] on span "בחירה (בודדת) מתוך רשימה" at bounding box center [685, 341] width 157 height 17
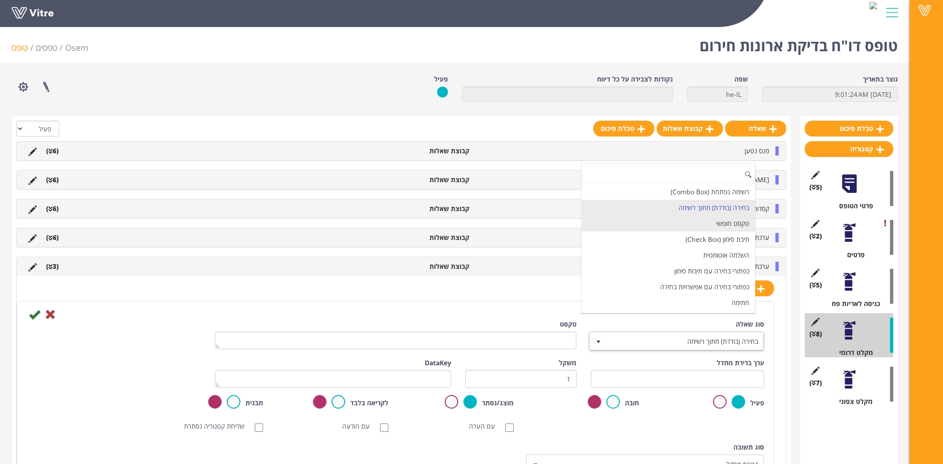
click at [724, 222] on li "טקסט חופשי" at bounding box center [668, 224] width 173 height 16
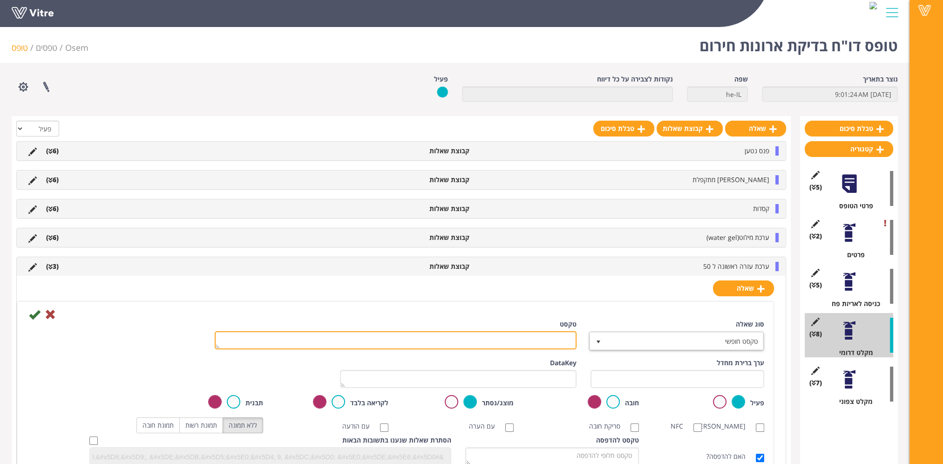
click at [521, 342] on textarea "טקסט" at bounding box center [396, 340] width 362 height 18
paste textarea "כמות השלמה"
type textarea "כמות השלמה"
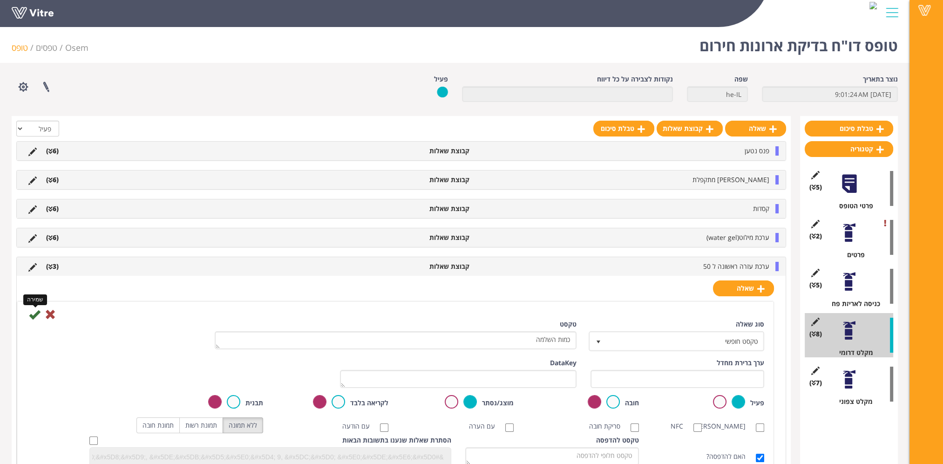
click at [32, 314] on icon at bounding box center [34, 314] width 11 height 11
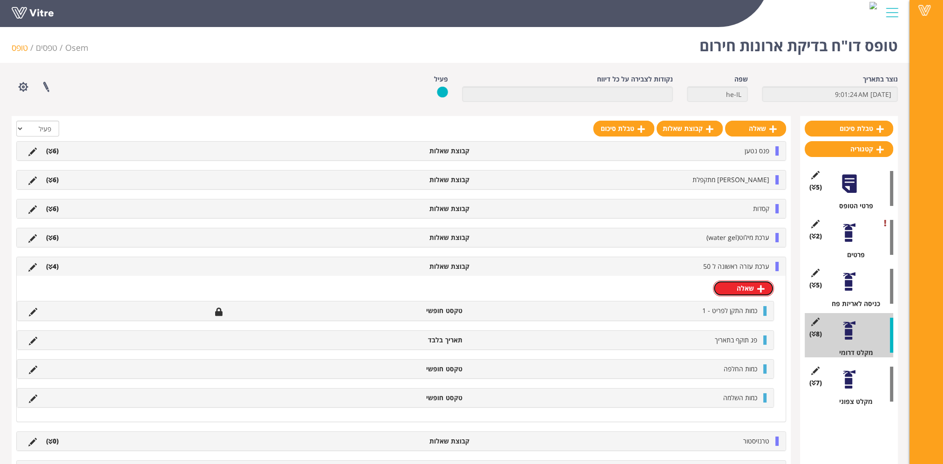
click at [747, 289] on link "שאלה" at bounding box center [743, 288] width 61 height 16
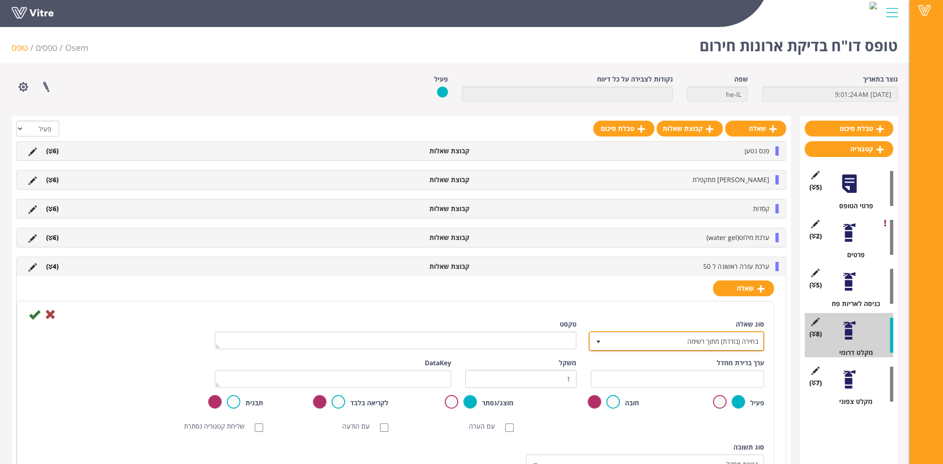
click at [732, 339] on span "בחירה (בודדת) מתוך רשימה" at bounding box center [685, 341] width 157 height 17
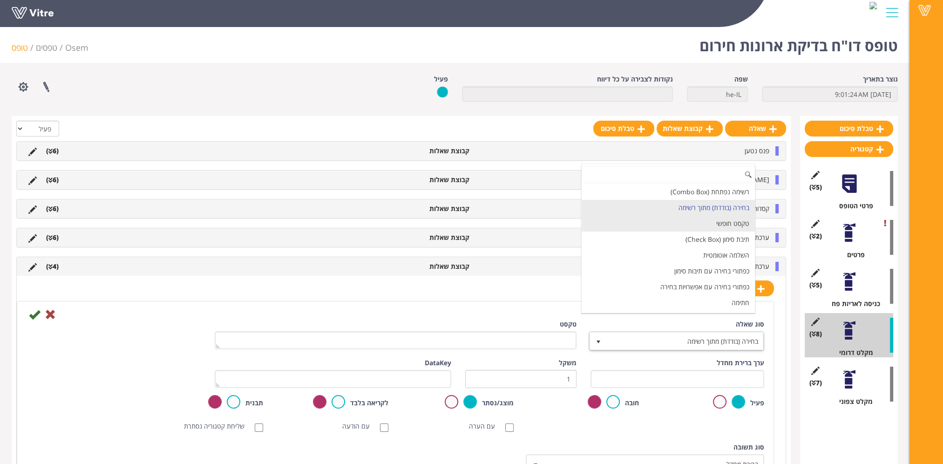
click at [727, 227] on li "טקסט חופשי" at bounding box center [668, 224] width 173 height 16
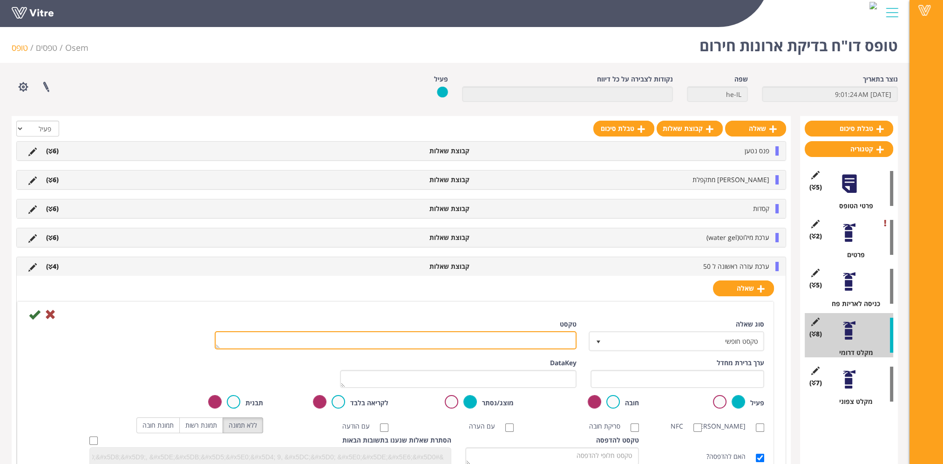
click at [561, 340] on textarea "טקסט" at bounding box center [396, 340] width 362 height 18
paste textarea "כמות השלמה"
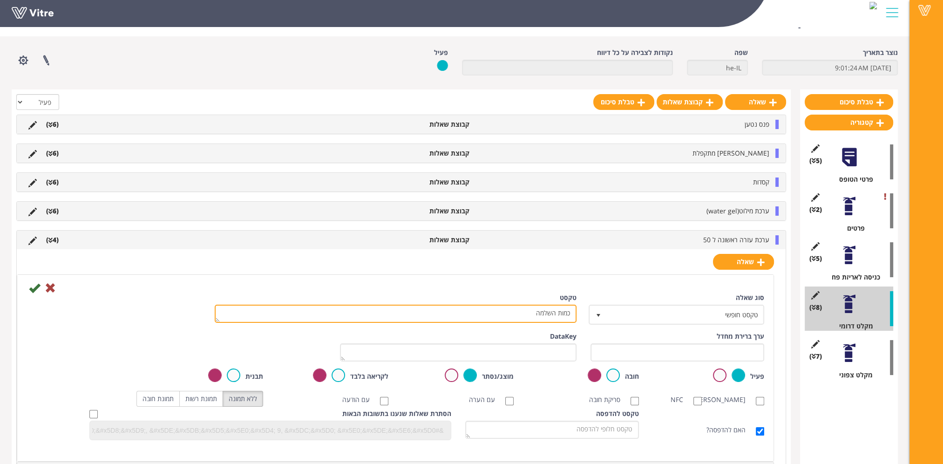
scroll to position [47, 0]
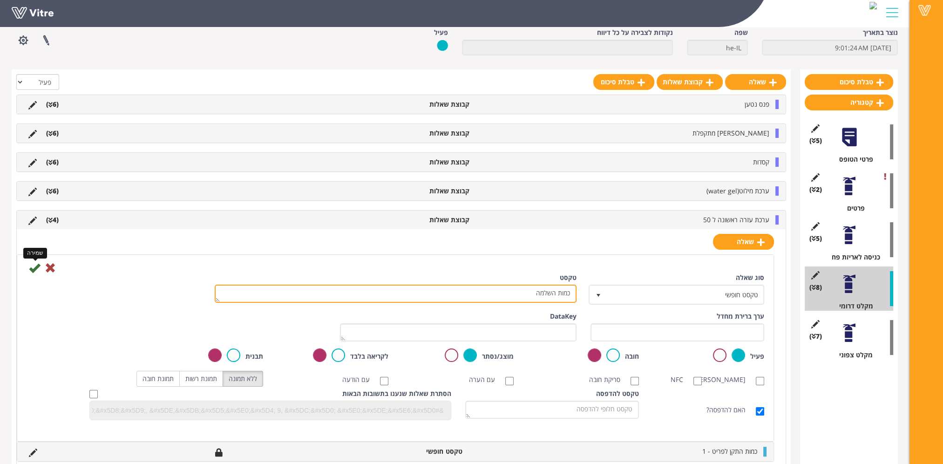
type textarea "כמות השלמה"
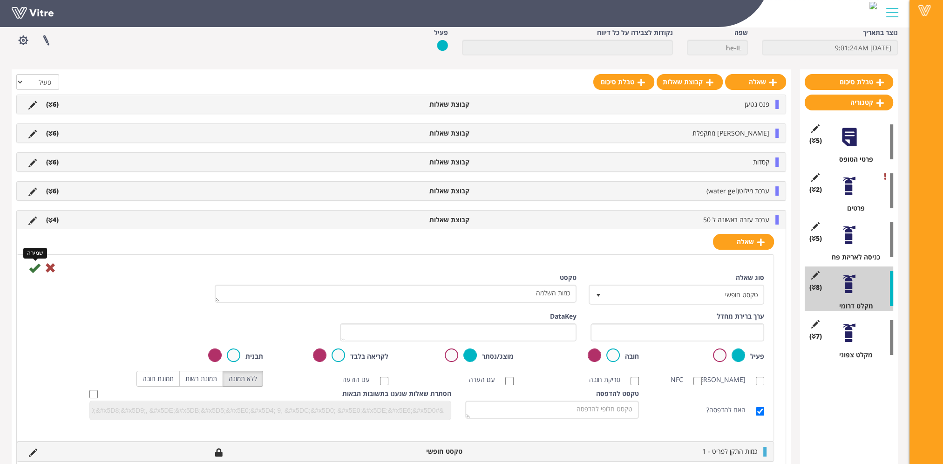
click at [35, 265] on icon at bounding box center [34, 267] width 11 height 11
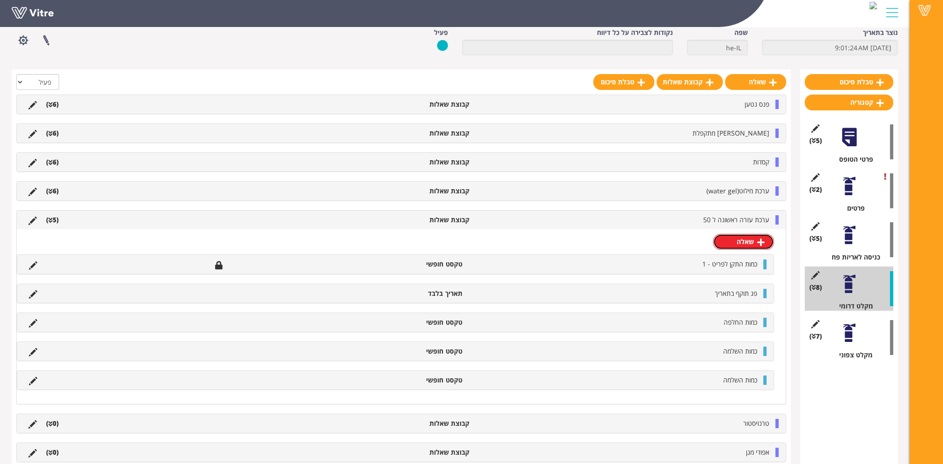
click at [750, 239] on link "שאלה" at bounding box center [743, 242] width 61 height 16
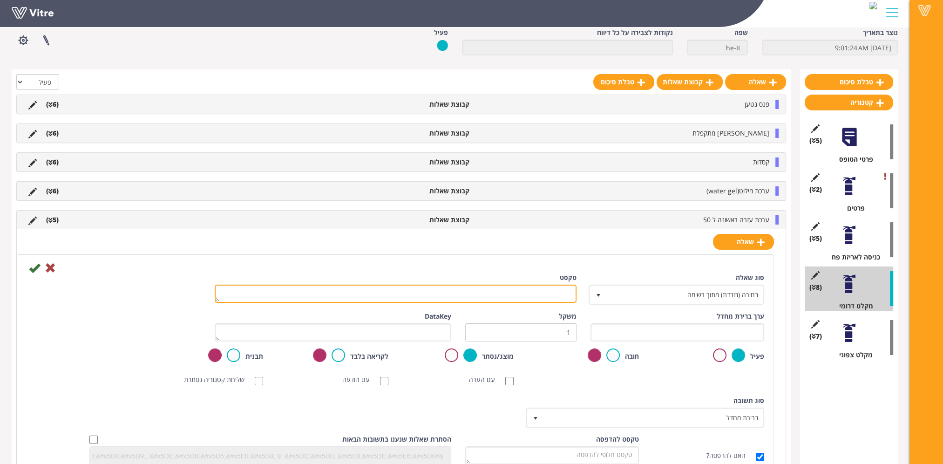
click at [506, 292] on textarea "טקסט" at bounding box center [396, 294] width 362 height 18
paste textarea "הערה"
type textarea "הערה"
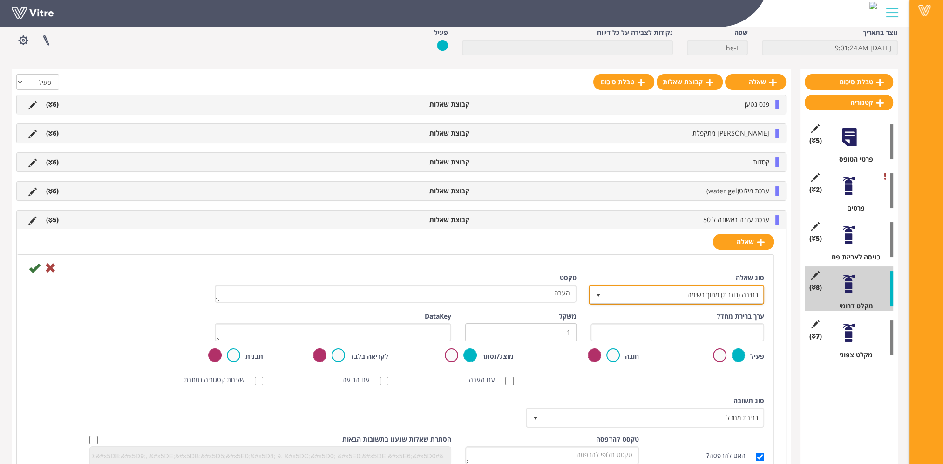
click at [720, 300] on span "בחירה (בודדת) מתוך רשימה" at bounding box center [685, 294] width 157 height 17
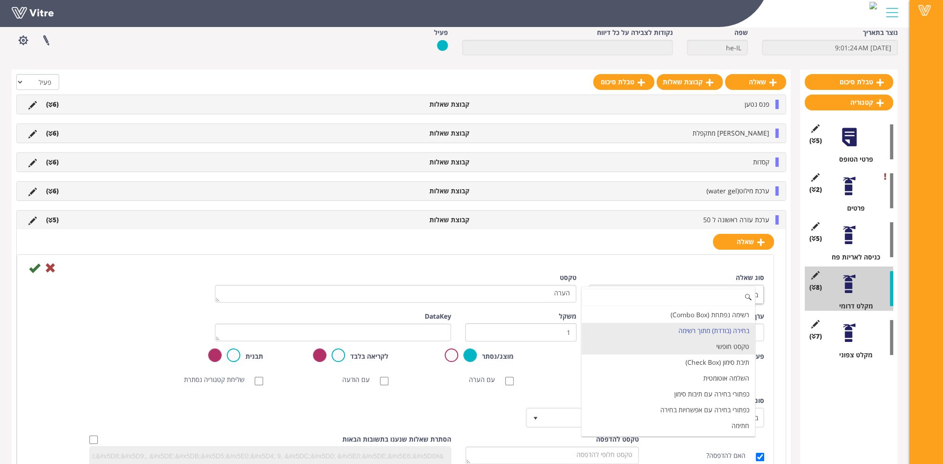
click at [687, 348] on li "טקסט חופשי" at bounding box center [668, 347] width 173 height 16
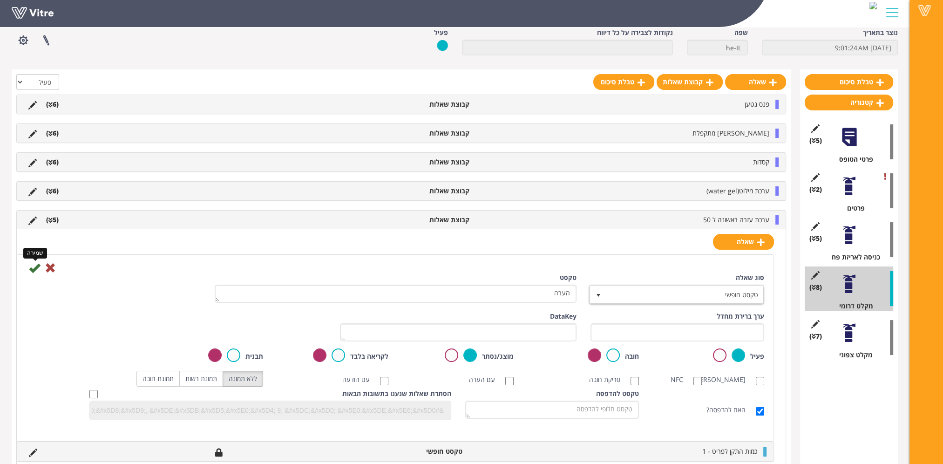
click at [37, 266] on icon at bounding box center [34, 267] width 11 height 11
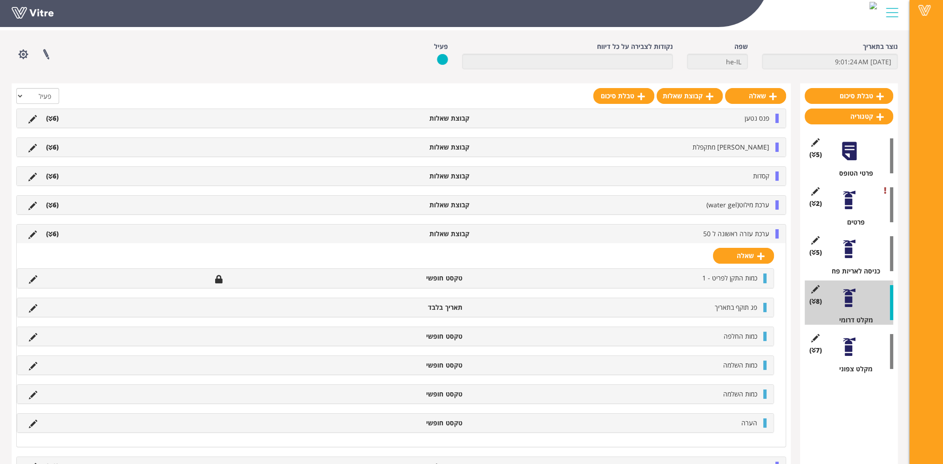
scroll to position [93, 0]
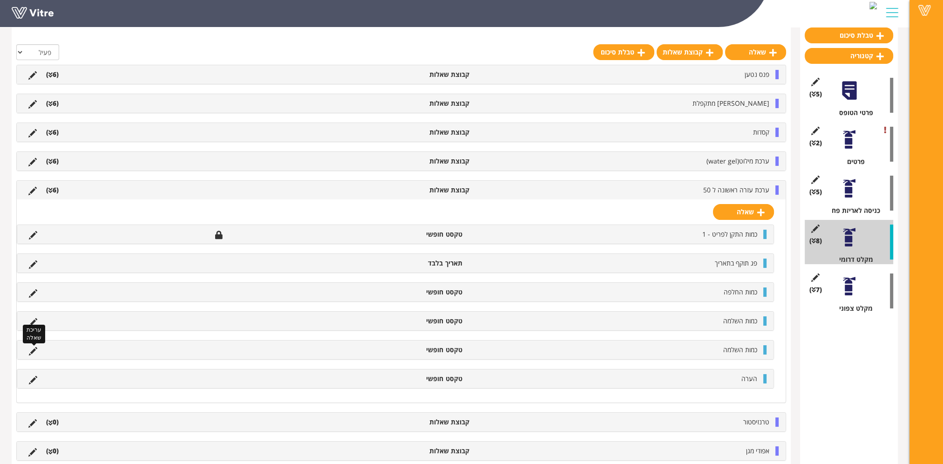
click at [31, 348] on icon at bounding box center [33, 351] width 8 height 8
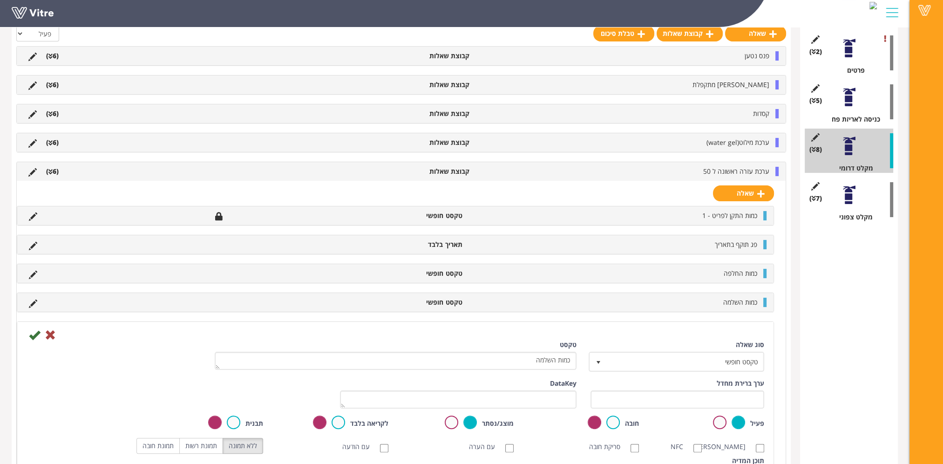
scroll to position [186, 0]
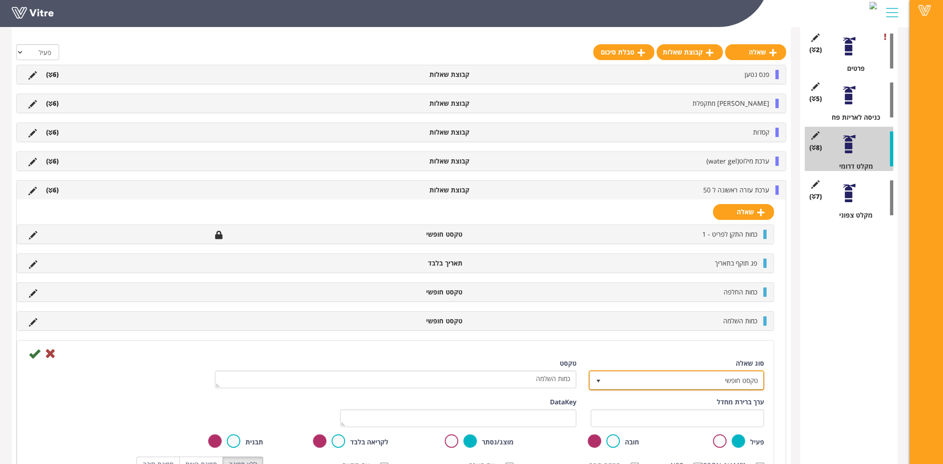
click at [709, 375] on span "טקסט חופשי" at bounding box center [685, 380] width 157 height 17
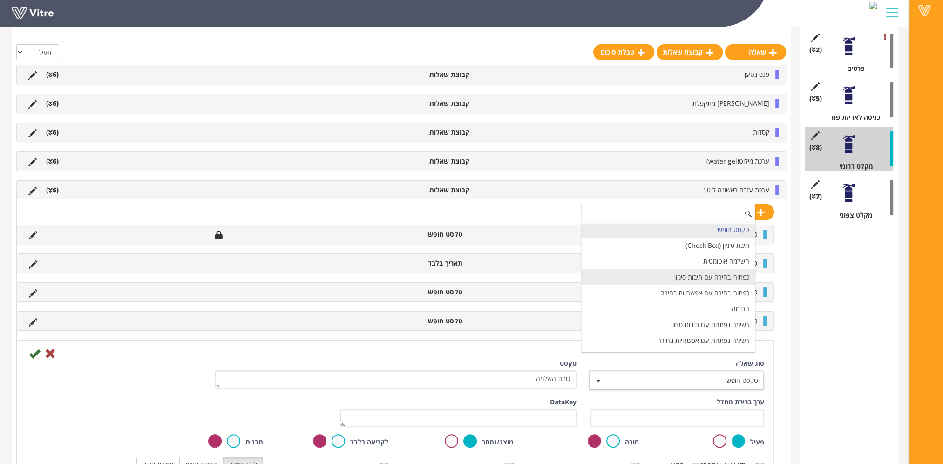
scroll to position [93, 0]
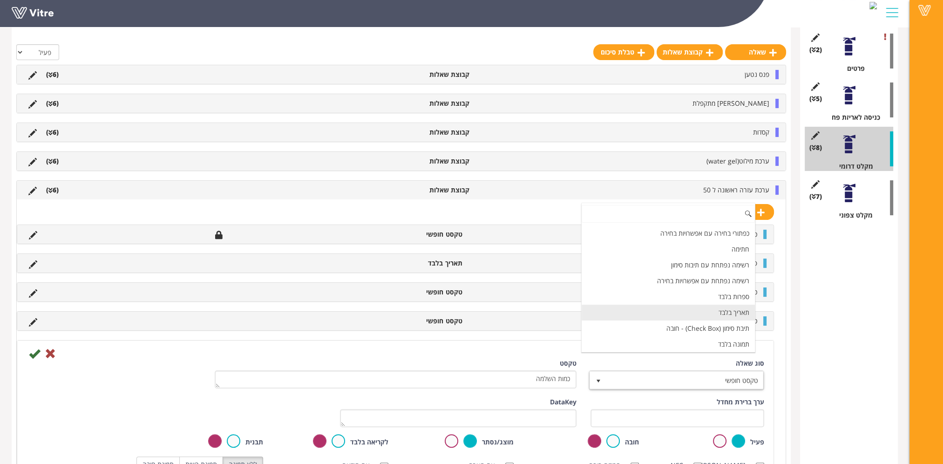
click at [716, 309] on li "תאריך בלבד" at bounding box center [668, 313] width 173 height 16
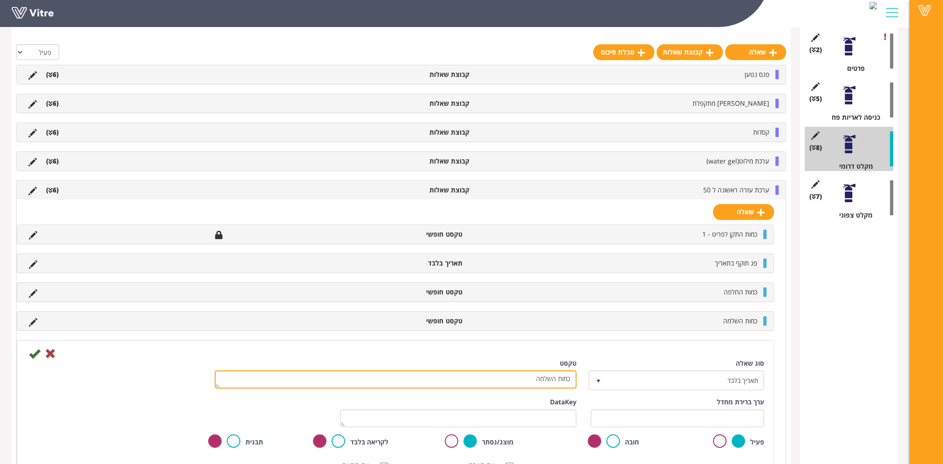
drag, startPoint x: 503, startPoint y: 379, endPoint x: 638, endPoint y: 384, distance: 135.2
click at [632, 385] on div "סוג שאלה תאריך בלבד 18 טקסט כמות השלמה" at bounding box center [396, 378] width 752 height 39
paste textarea "אריך סיום החלפה/"
type textarea "תאריך סיום החלפה/השלמה"
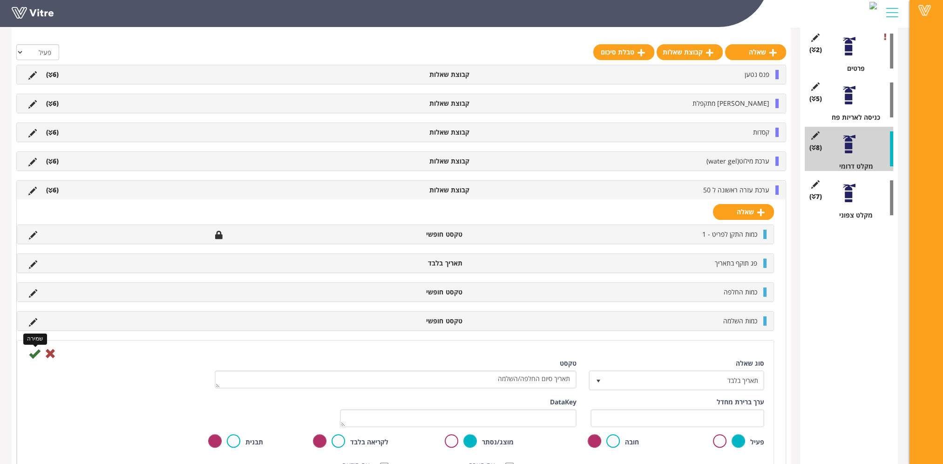
click at [33, 353] on icon at bounding box center [34, 353] width 11 height 11
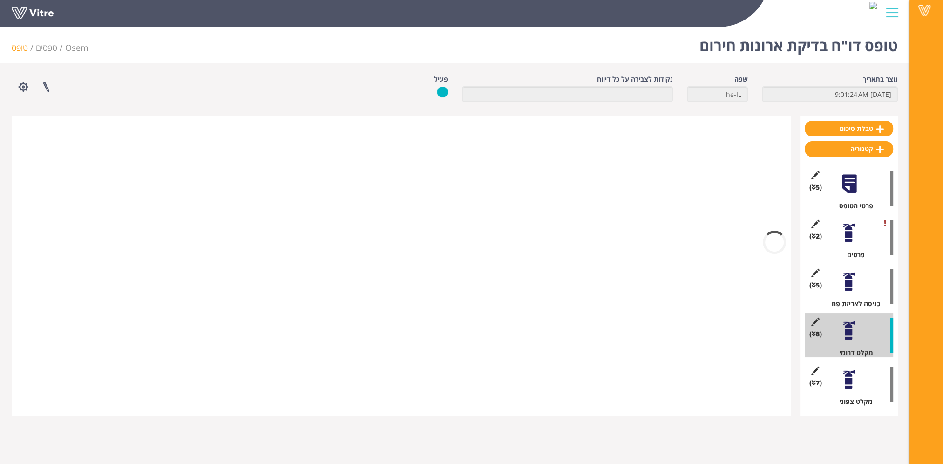
scroll to position [0, 0]
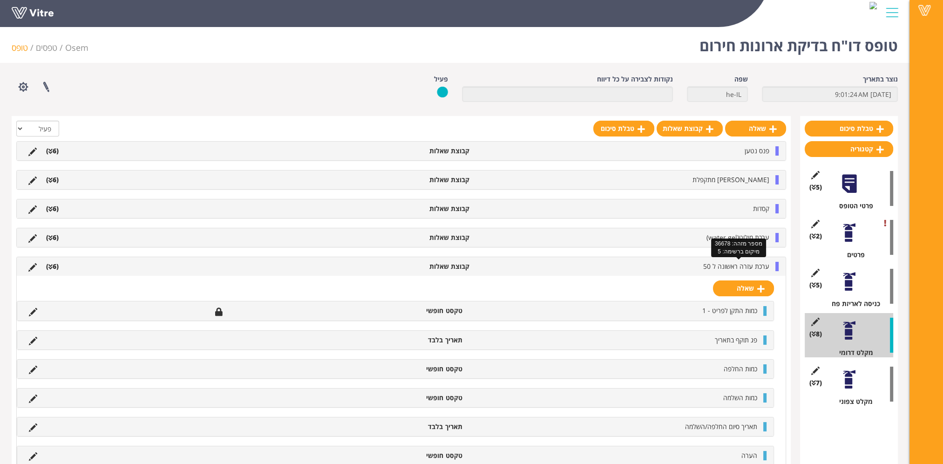
click at [735, 266] on span "ערכת עזרה ראשונה ל 50" at bounding box center [736, 266] width 66 height 9
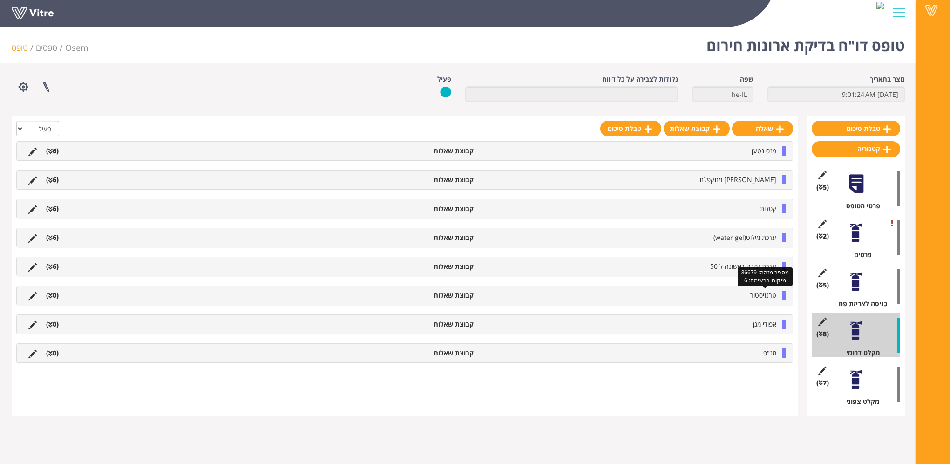
click at [768, 292] on span "טרנזיסטור" at bounding box center [763, 295] width 26 height 9
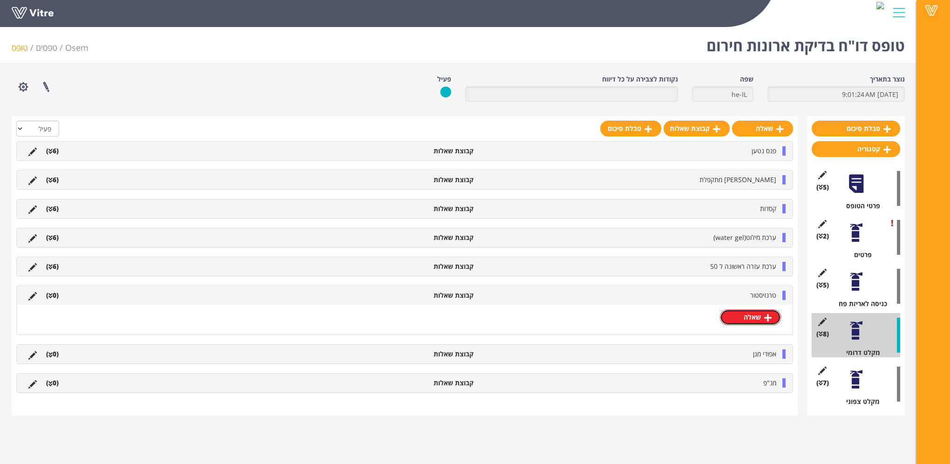
click at [762, 314] on link "שאלה" at bounding box center [750, 317] width 61 height 16
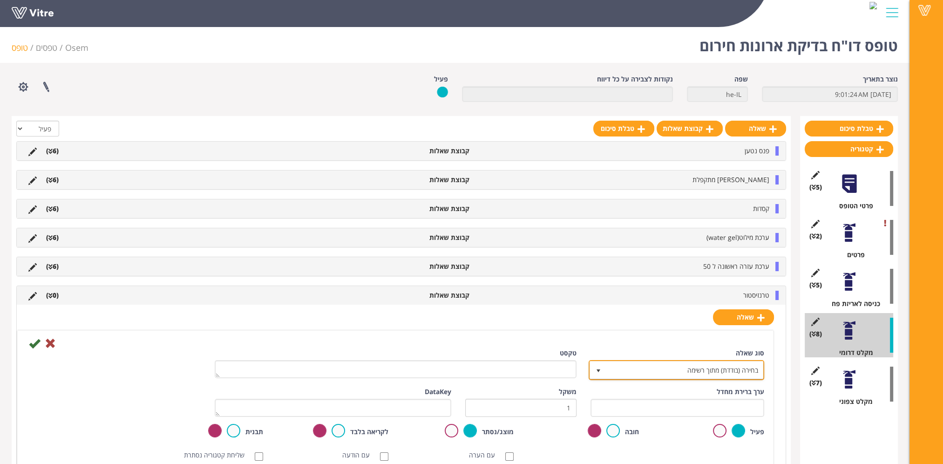
click at [665, 371] on span "בחירה (בודדת) מתוך רשימה" at bounding box center [685, 369] width 157 height 17
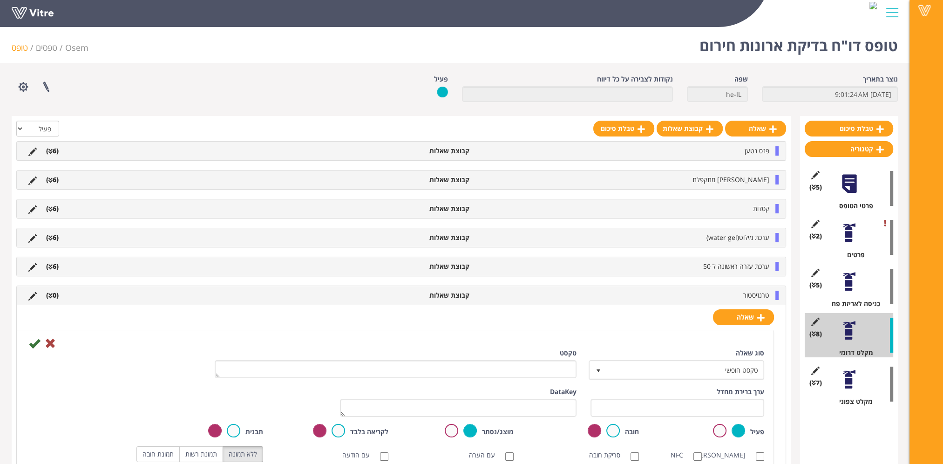
click at [534, 370] on textarea "טקסט" at bounding box center [396, 369] width 362 height 18
click at [563, 365] on textarea "fnכמות תקן הפריט - 4" at bounding box center [396, 369] width 362 height 18
click at [562, 366] on textarea "fnכמות תקן הפריט - 4" at bounding box center [396, 369] width 362 height 18
drag, startPoint x: 565, startPoint y: 365, endPoint x: 569, endPoint y: 363, distance: 5.2
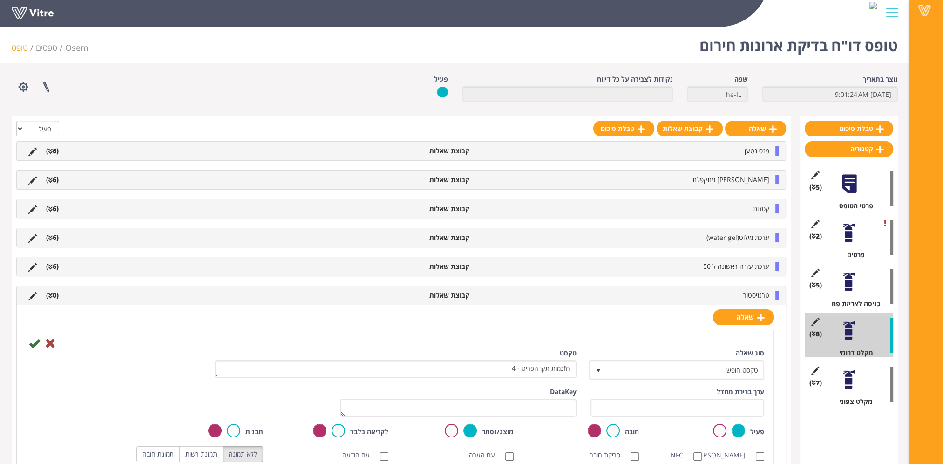
click at [569, 363] on textarea "fnכמות תקן הפריט - 4" at bounding box center [396, 369] width 362 height 18
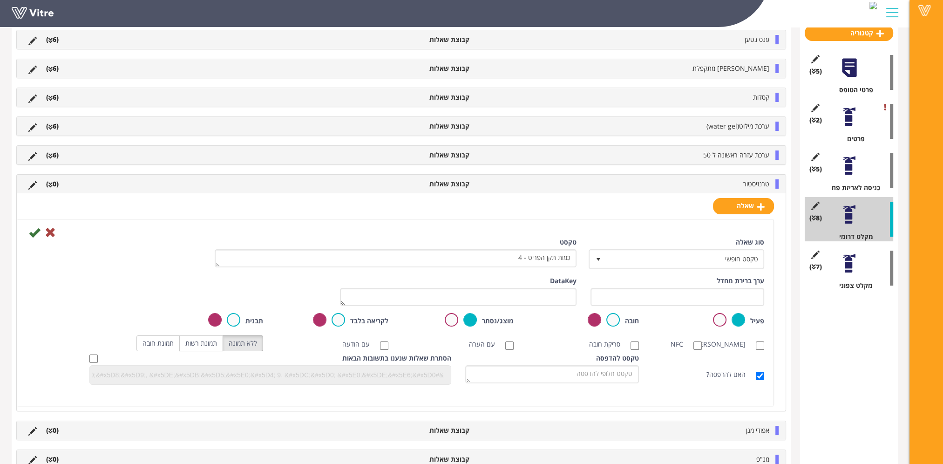
scroll to position [140, 0]
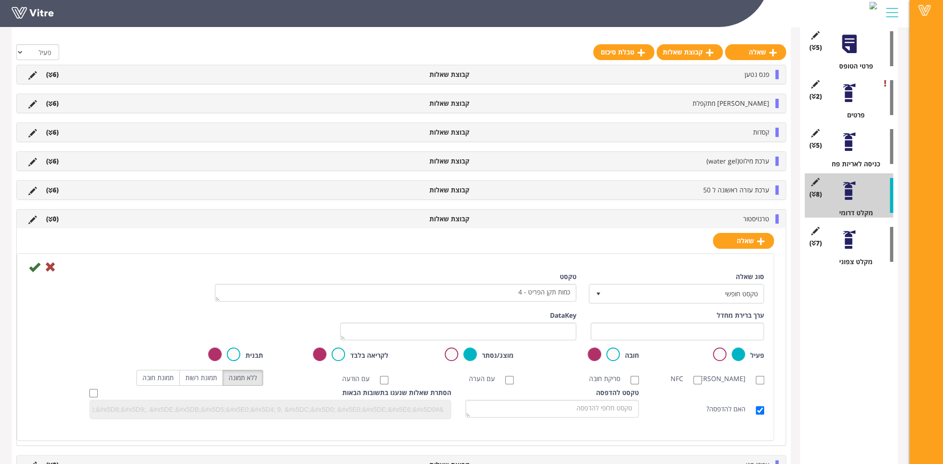
type textarea "כמות תקן הפריט - 4"
click at [342, 354] on label at bounding box center [339, 355] width 14 height 14
click at [0, 0] on input "radio" at bounding box center [0, 0] width 0 height 0
click at [33, 266] on icon at bounding box center [34, 266] width 11 height 11
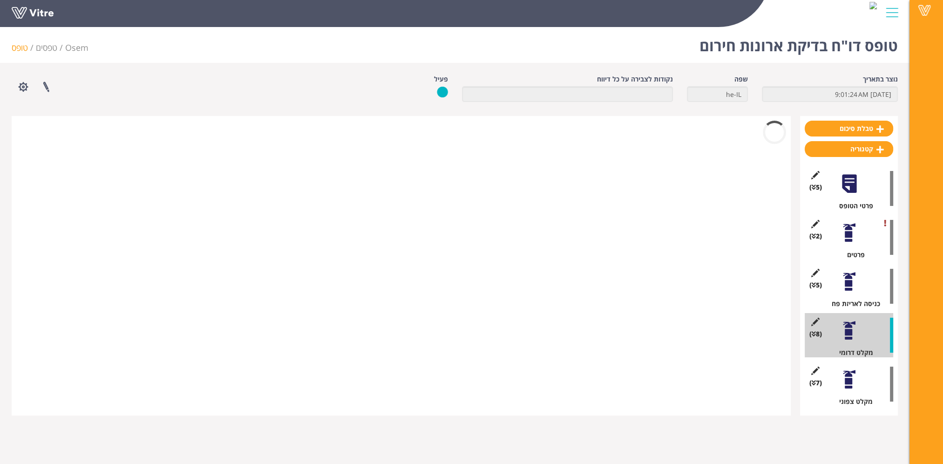
scroll to position [0, 0]
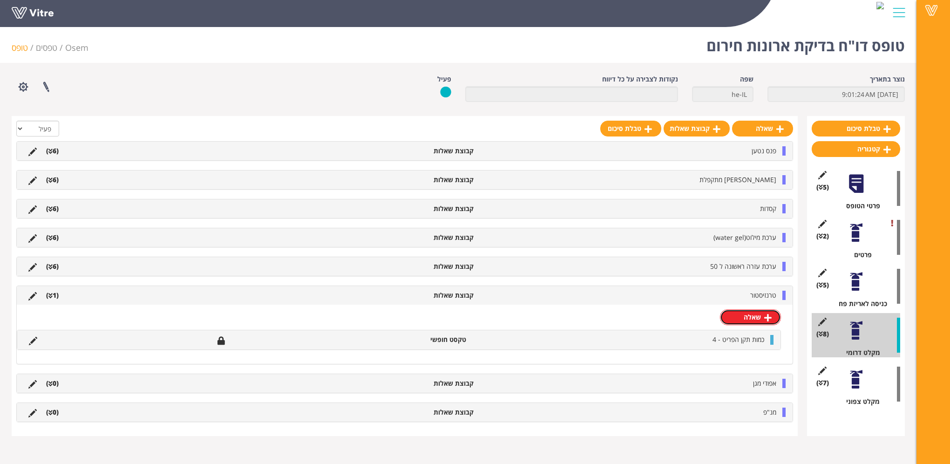
click at [760, 314] on link "שאלה" at bounding box center [750, 317] width 61 height 16
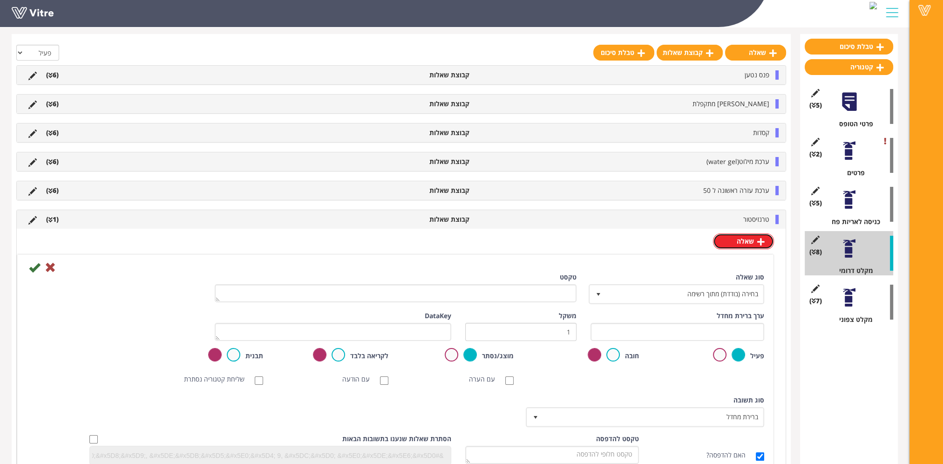
scroll to position [93, 0]
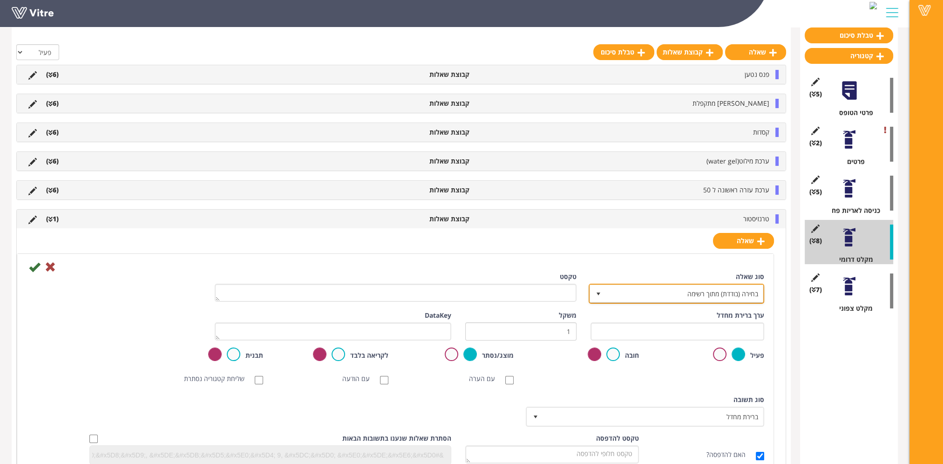
click at [684, 294] on span "בחירה (בודדת) מתוך רשימה" at bounding box center [685, 293] width 157 height 17
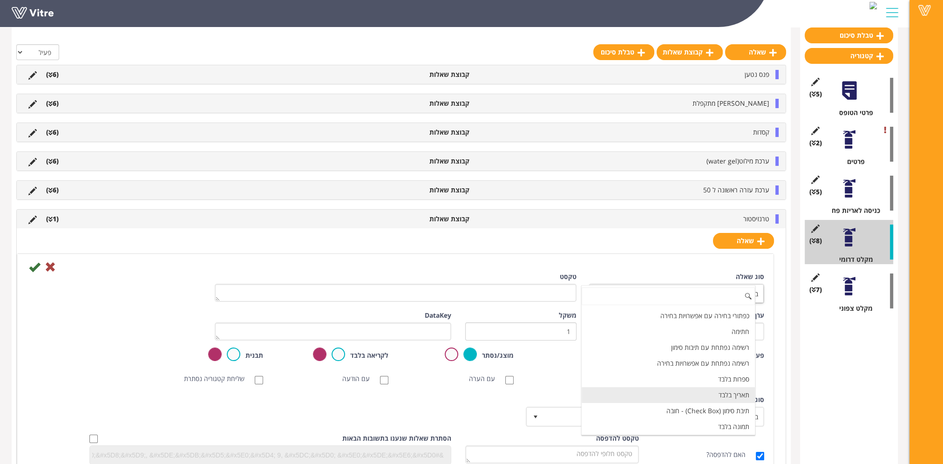
click at [721, 388] on li "תאריך בלבד" at bounding box center [668, 395] width 173 height 16
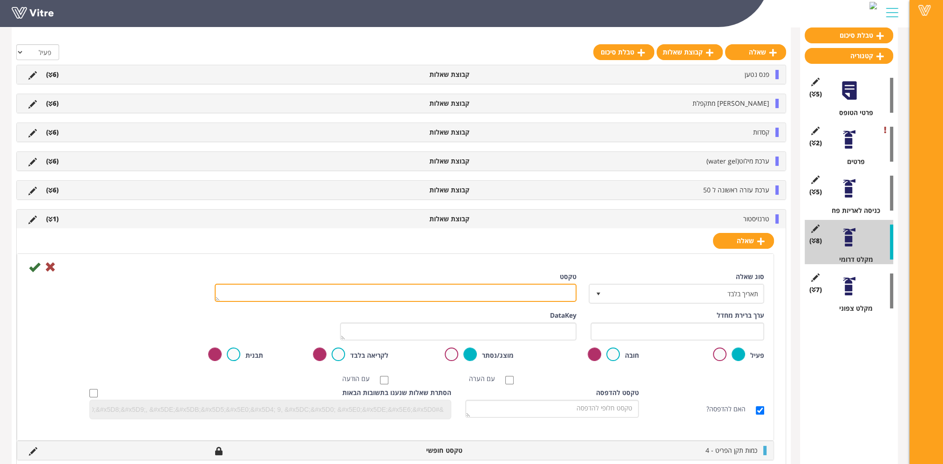
click at [522, 293] on textarea "טקסט" at bounding box center [396, 293] width 362 height 18
paste textarea "פג תוקף בתאריך"
type textarea "פג תוקף בתאריך"
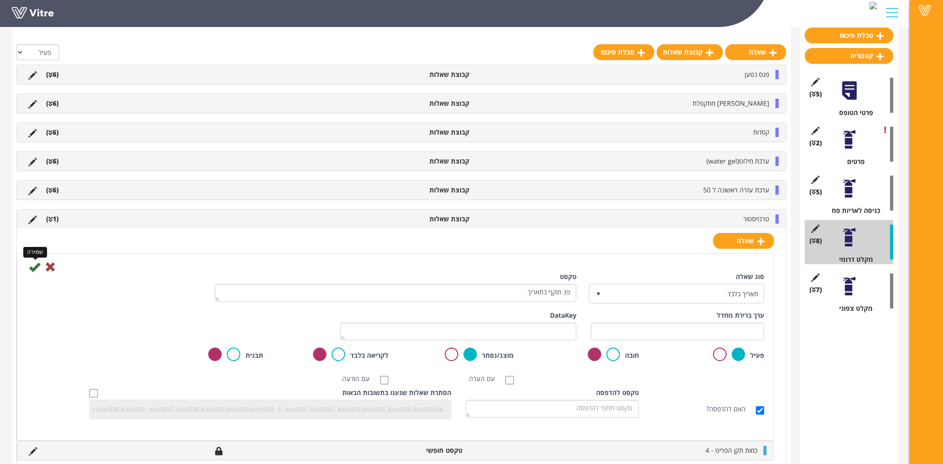
click at [36, 265] on icon at bounding box center [34, 266] width 11 height 11
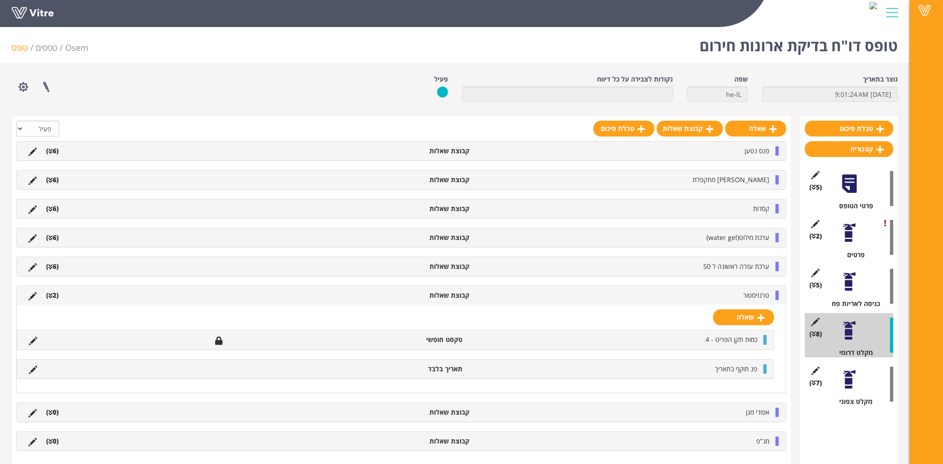
scroll to position [10, 0]
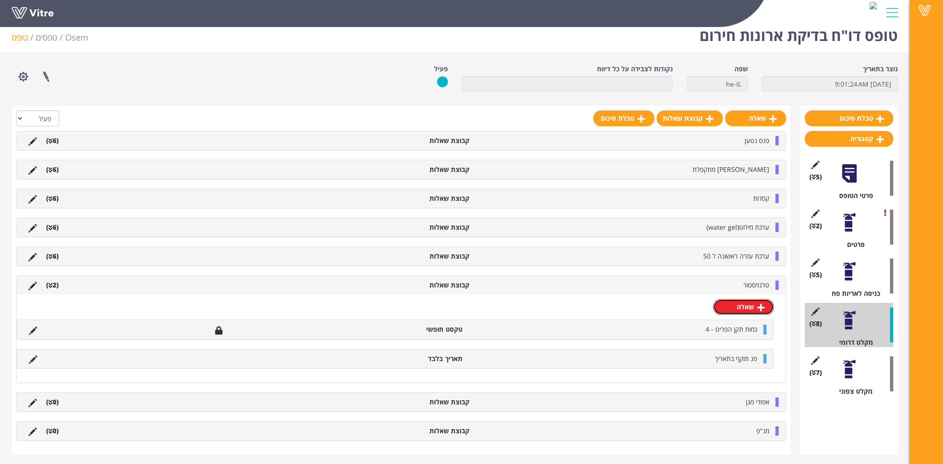
click at [759, 305] on icon at bounding box center [760, 307] width 7 height 8
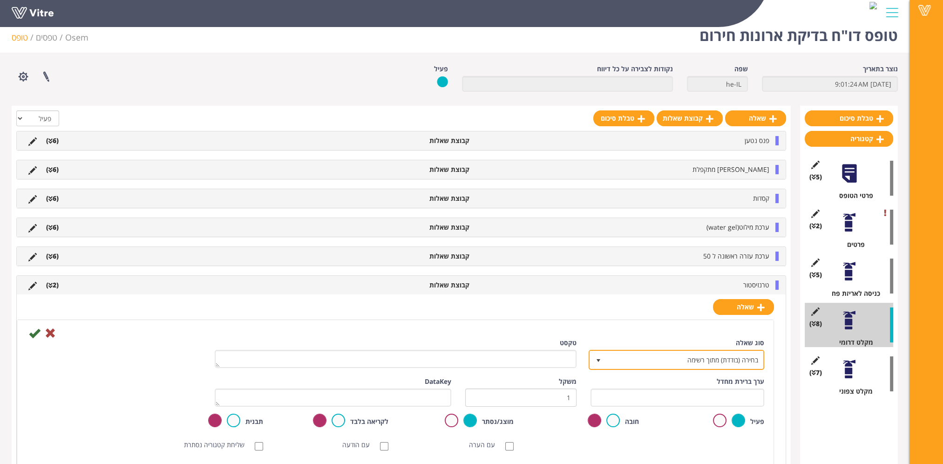
click at [689, 354] on span "בחירה (בודדת) מתוך רשימה" at bounding box center [685, 359] width 157 height 17
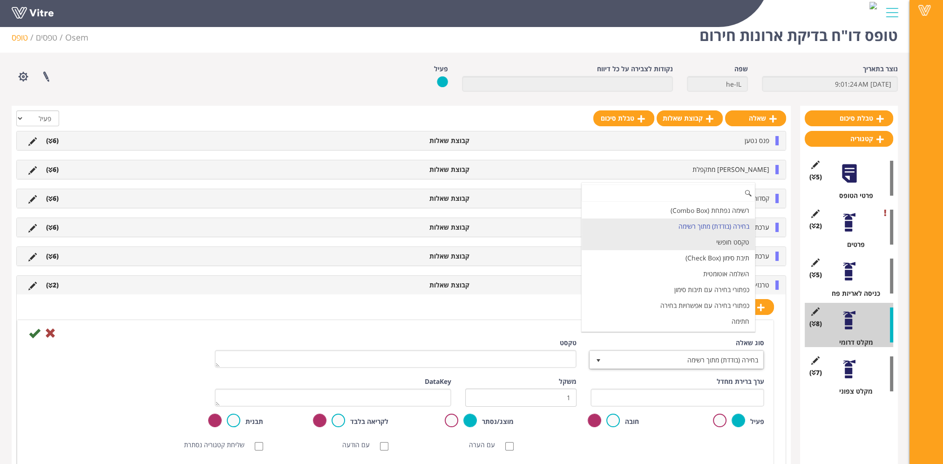
click at [715, 240] on li "טקסט חופשי" at bounding box center [668, 242] width 173 height 16
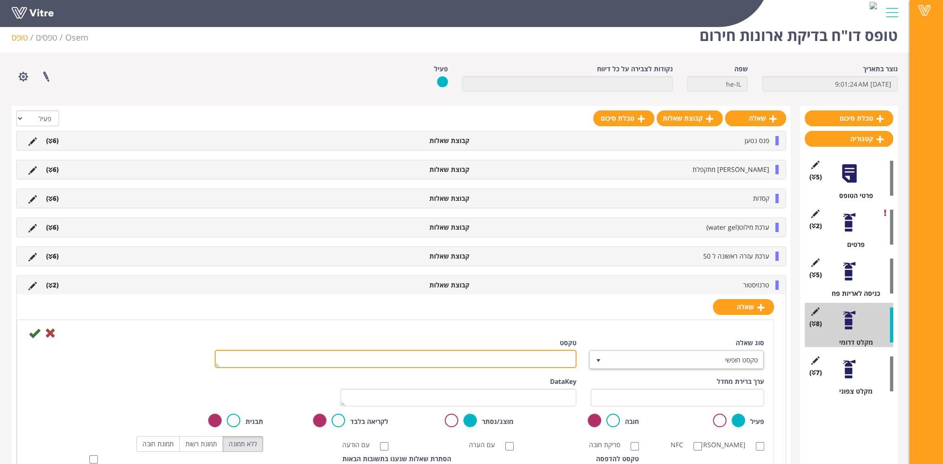
click at [559, 352] on textarea "טקסט" at bounding box center [396, 359] width 362 height 18
paste textarea "כמות החלפה"
type textarea "כמות החלפה"
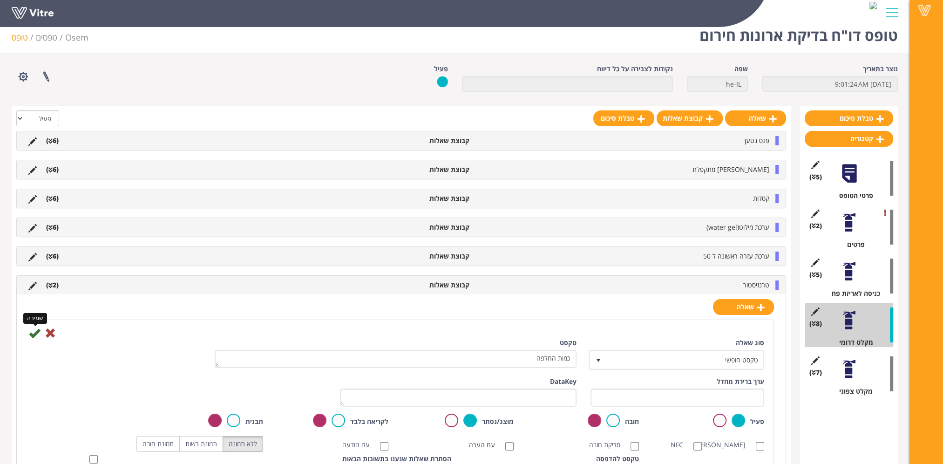
click at [32, 334] on icon at bounding box center [34, 332] width 11 height 11
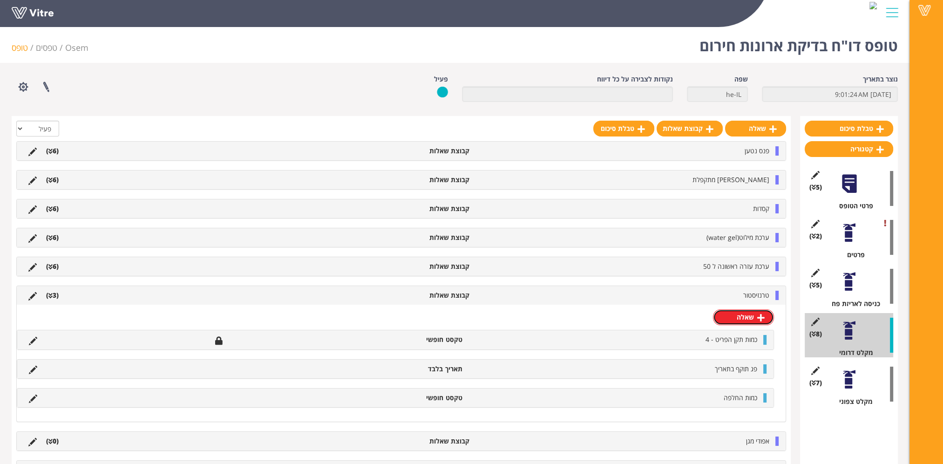
click at [750, 318] on link "שאלה" at bounding box center [743, 317] width 61 height 16
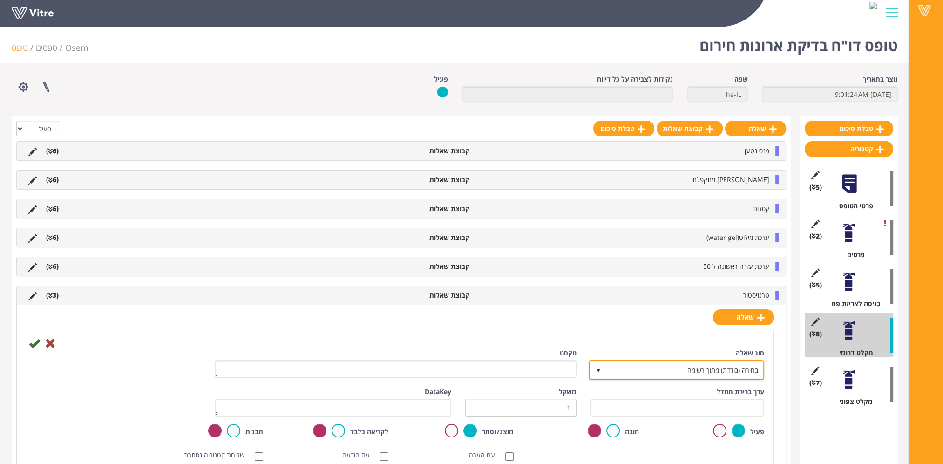
click at [710, 367] on span "בחירה (בודדת) מתוך רשימה" at bounding box center [685, 369] width 157 height 17
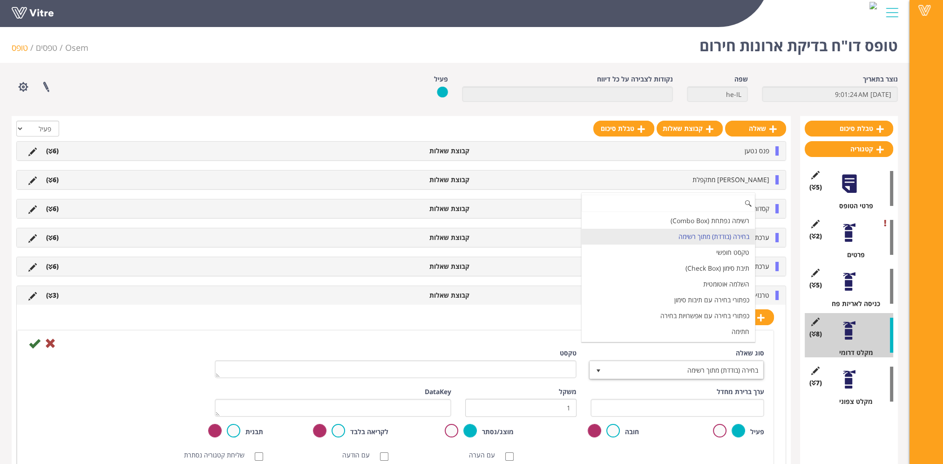
click at [686, 242] on li "בחירה (בודדת) מתוך רשימה" at bounding box center [668, 237] width 173 height 16
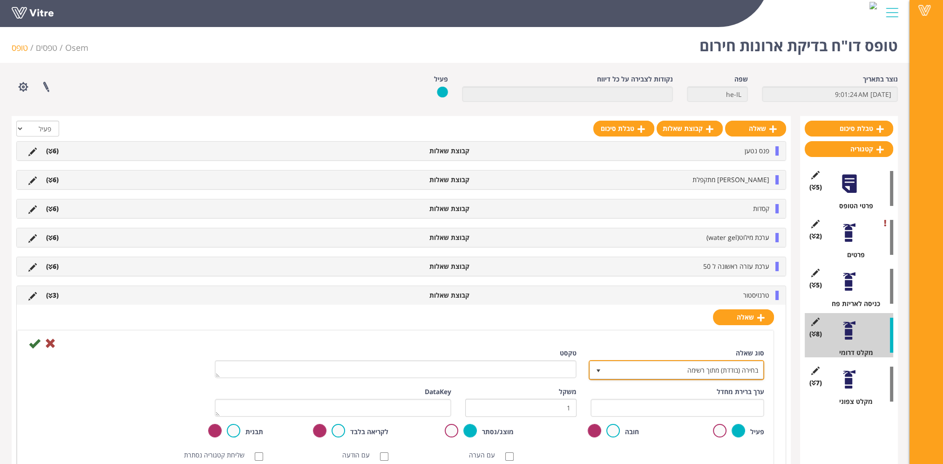
click at [726, 369] on span "בחירה (בודדת) מתוך רשימה" at bounding box center [685, 369] width 157 height 17
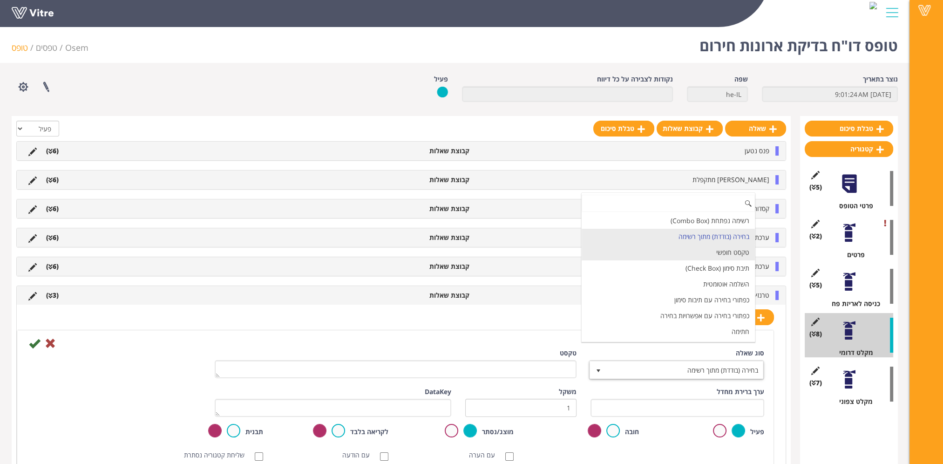
click at [719, 252] on li "טקסט חופשי" at bounding box center [668, 253] width 173 height 16
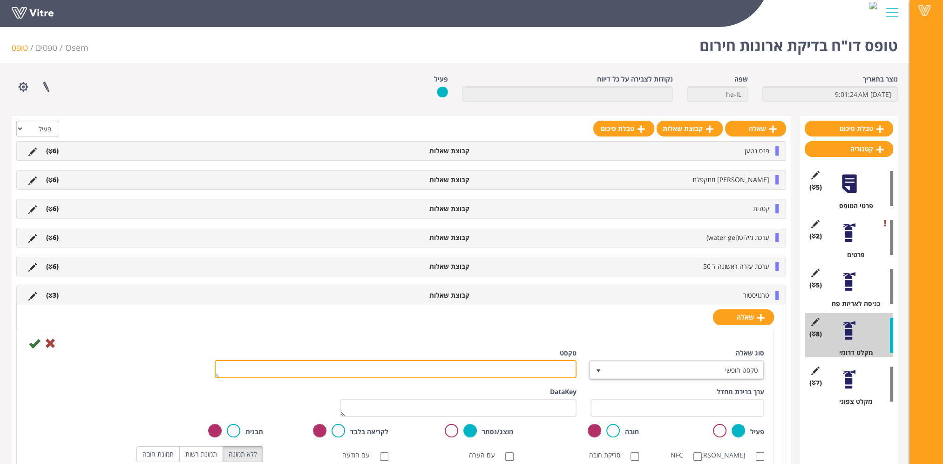
click at [522, 365] on textarea "טקסט" at bounding box center [396, 369] width 362 height 18
paste textarea "כמות השלמה"
type textarea "כמות השלמה"
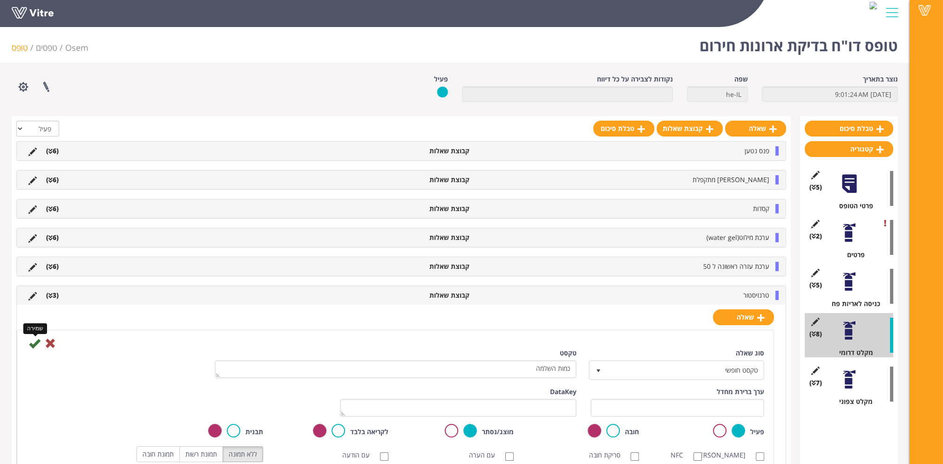
click at [33, 343] on icon at bounding box center [34, 343] width 11 height 11
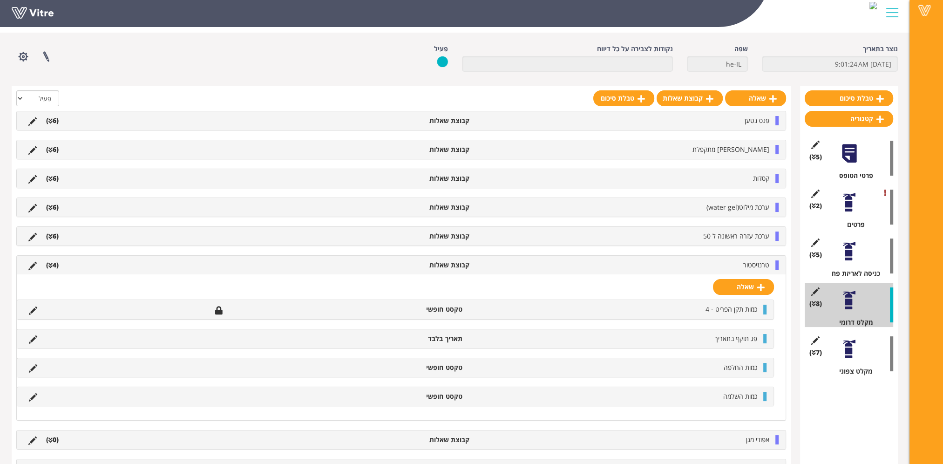
scroll to position [47, 0]
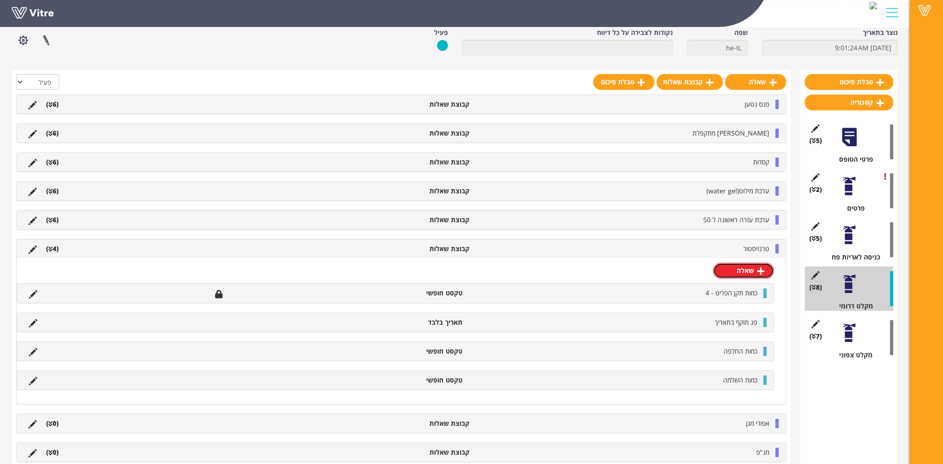
click at [741, 273] on link "שאלה" at bounding box center [743, 271] width 61 height 16
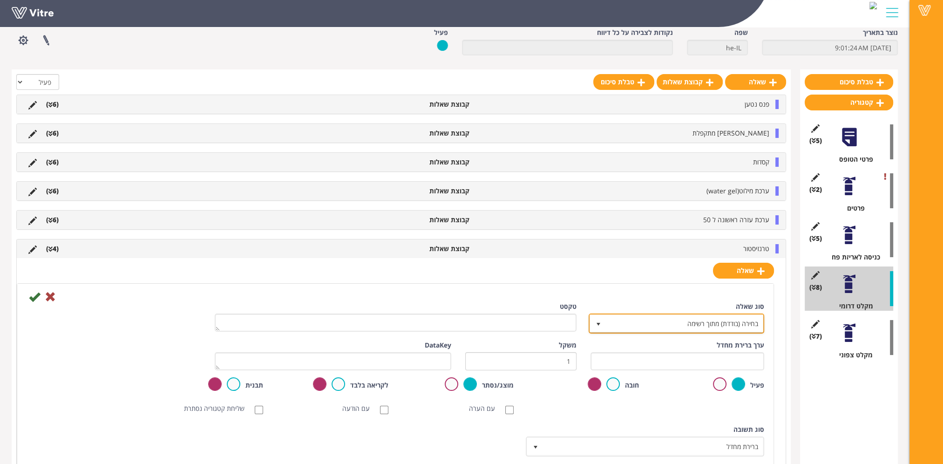
click at [729, 319] on span "בחירה (בודדת) מתוך רשימה" at bounding box center [685, 323] width 157 height 17
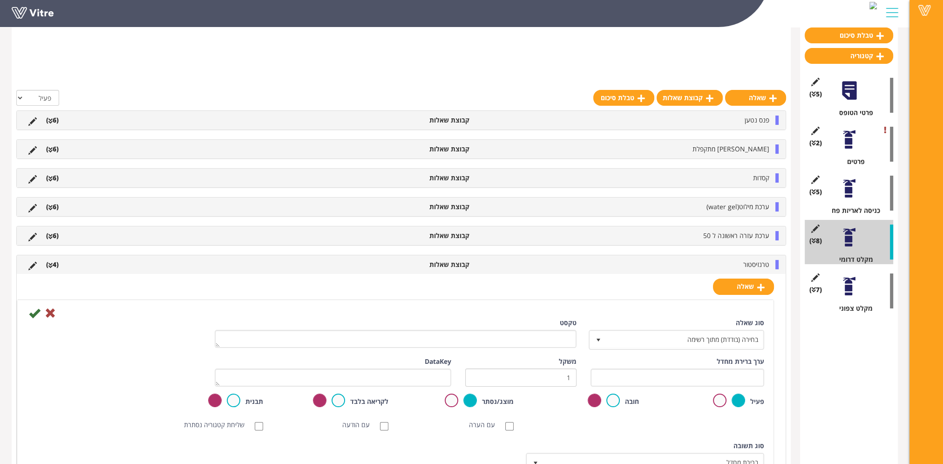
scroll to position [140, 0]
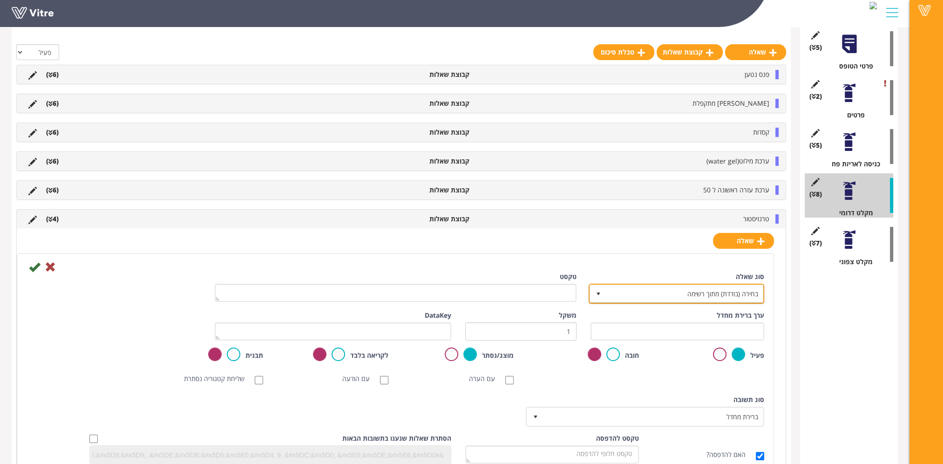
click at [720, 293] on span "בחירה (בודדת) מתוך רשימה" at bounding box center [685, 293] width 157 height 17
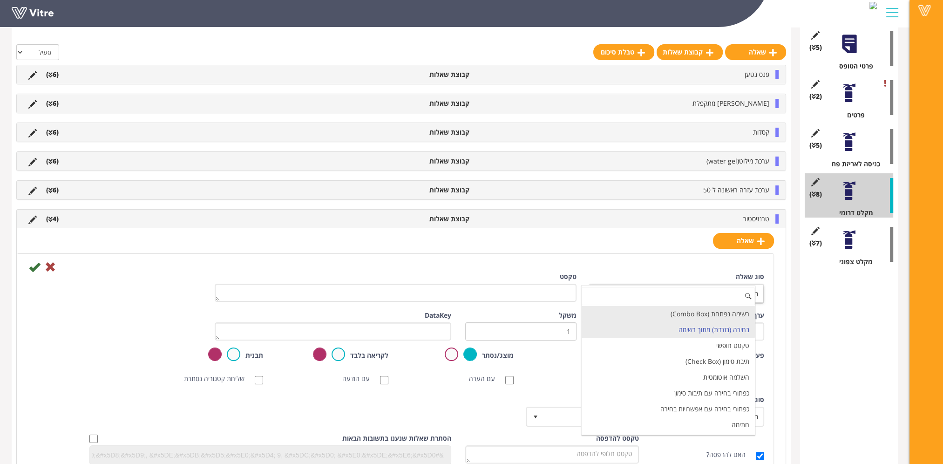
scroll to position [93, 0]
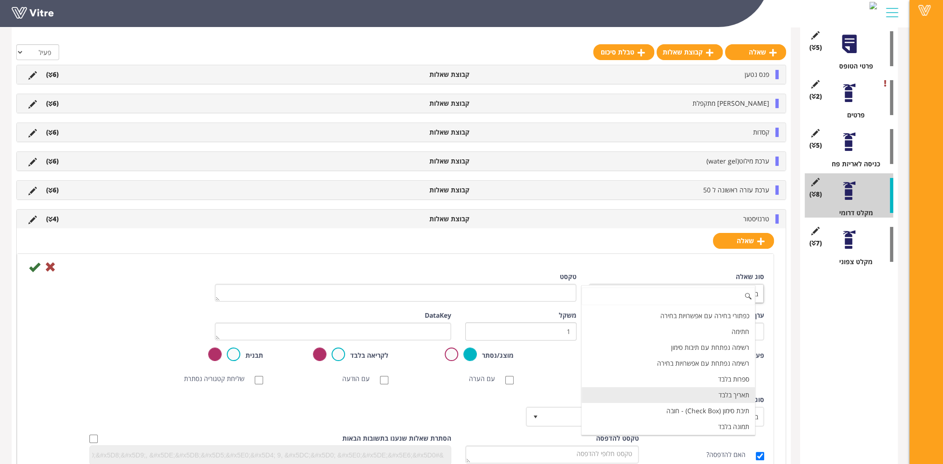
click at [728, 397] on li "תאריך בלבד" at bounding box center [668, 395] width 173 height 16
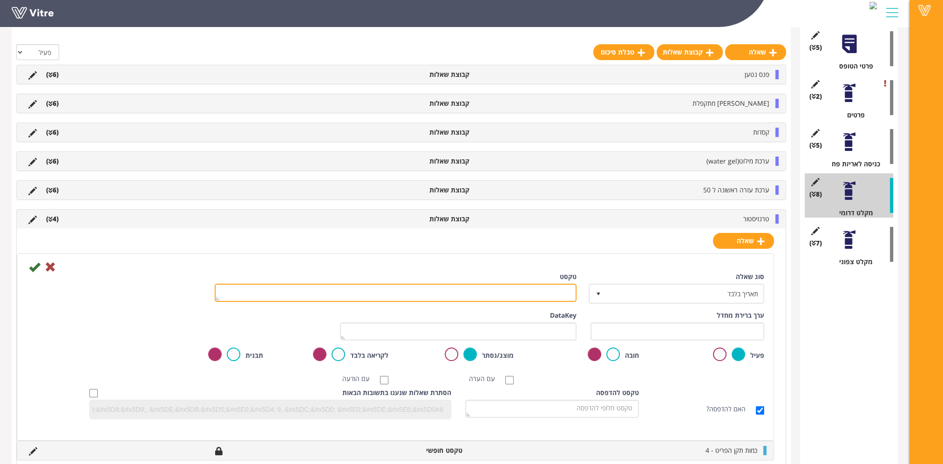
click at [535, 291] on textarea "טקסט" at bounding box center [396, 293] width 362 height 18
paste textarea "תאריך סיום החלפה/השלמה"
type textarea "תאריך סיום החלפה/השלמה"
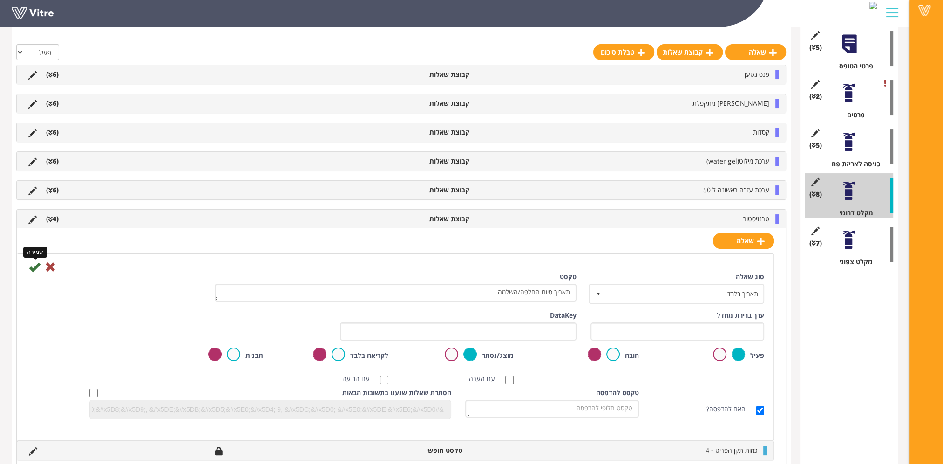
click at [34, 266] on icon at bounding box center [34, 266] width 11 height 11
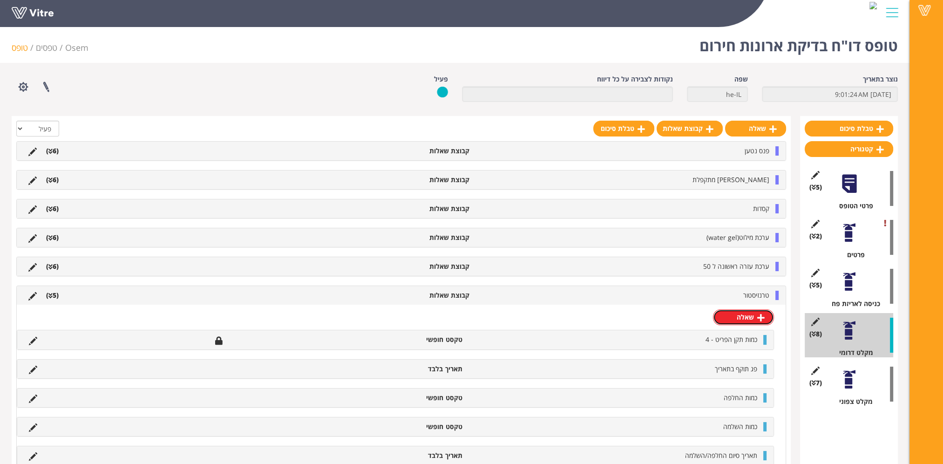
click at [750, 320] on link "שאלה" at bounding box center [743, 317] width 61 height 16
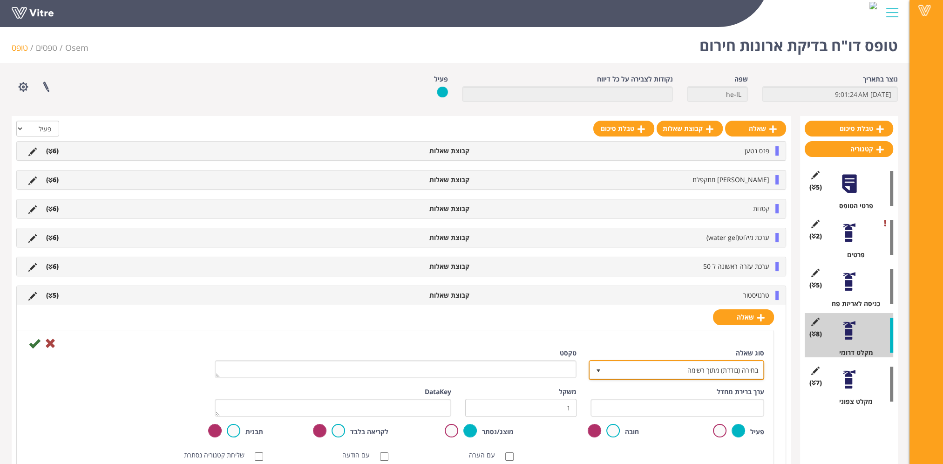
click at [726, 368] on span "בחירה (בודדת) מתוך רשימה" at bounding box center [685, 369] width 157 height 17
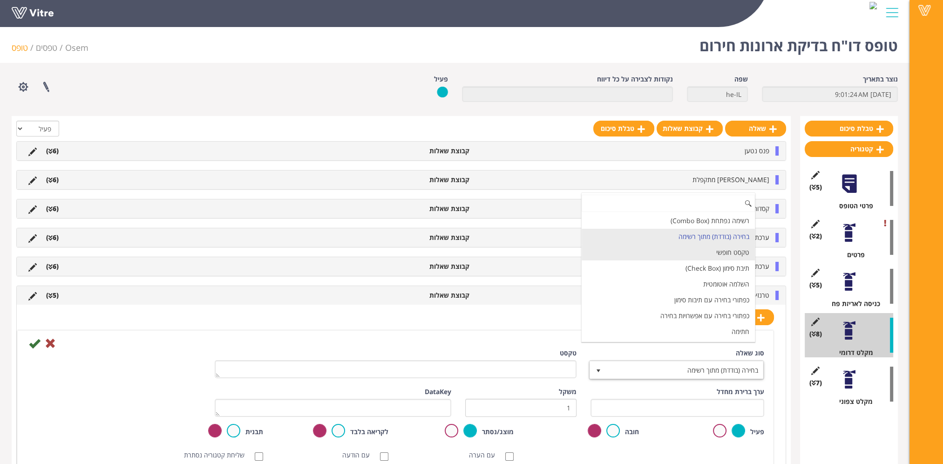
click at [730, 252] on li "טקסט חופשי" at bounding box center [668, 253] width 173 height 16
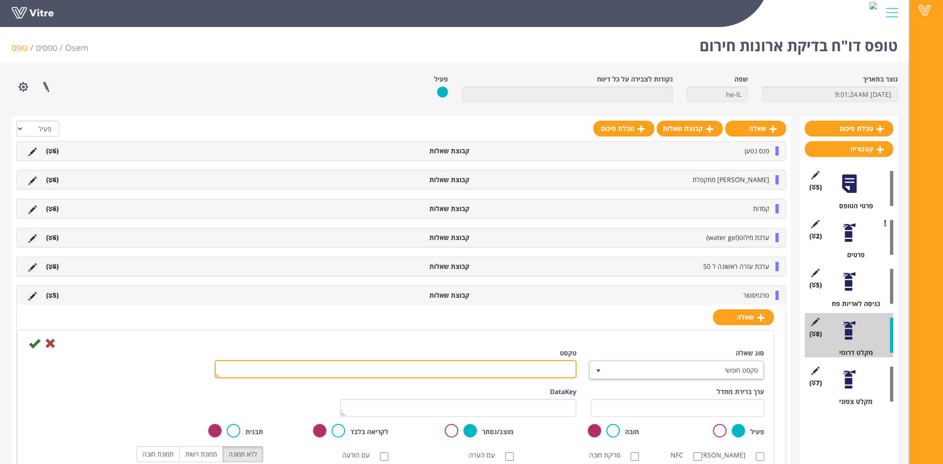
click at [519, 372] on textarea "טקסט" at bounding box center [396, 369] width 362 height 18
paste textarea "הערה"
type textarea "הערה"
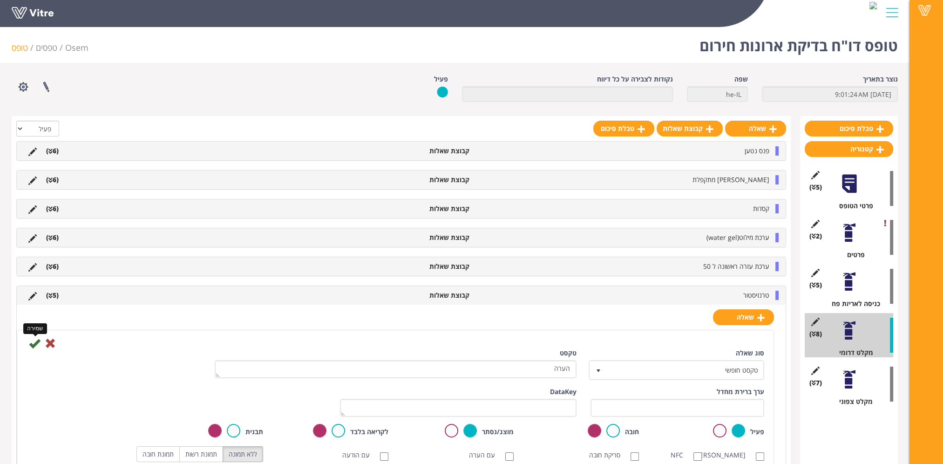
click at [33, 341] on icon at bounding box center [34, 343] width 11 height 11
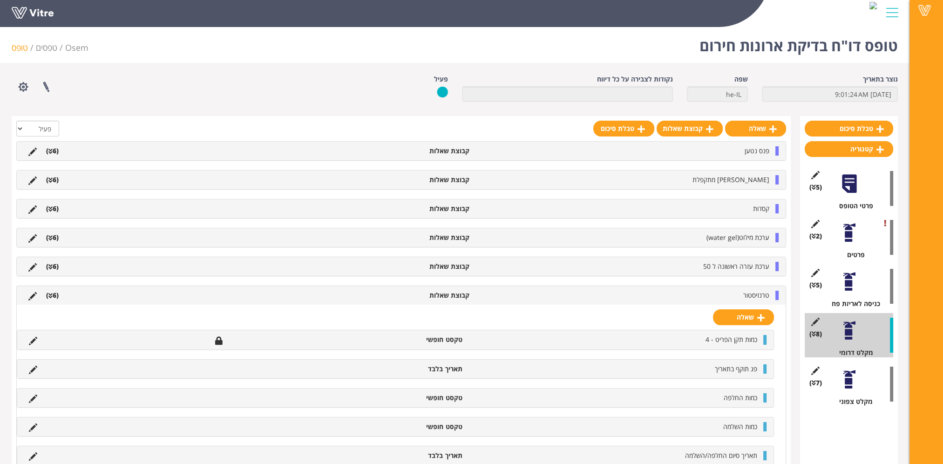
click at [758, 289] on div "טרנזיסטור קבוצת שאלות (6 )" at bounding box center [401, 295] width 769 height 19
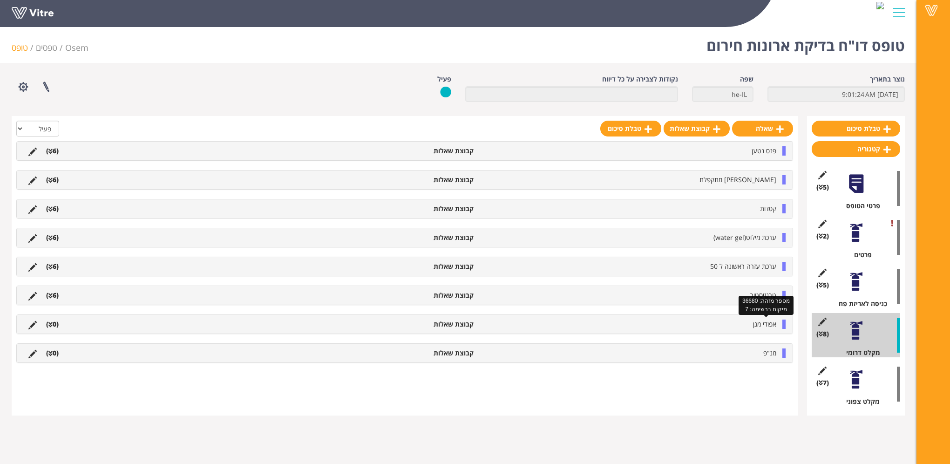
click at [764, 321] on span "אפודי מגן" at bounding box center [764, 324] width 23 height 9
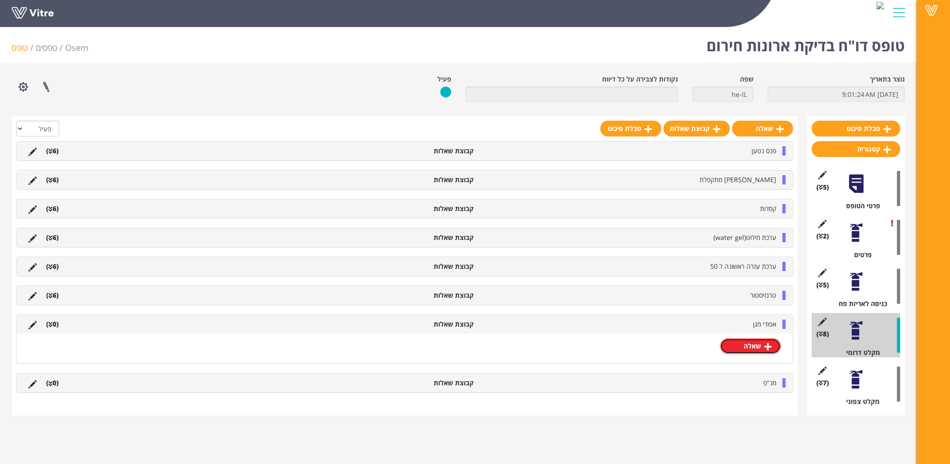
click at [757, 341] on link "שאלה" at bounding box center [750, 346] width 61 height 16
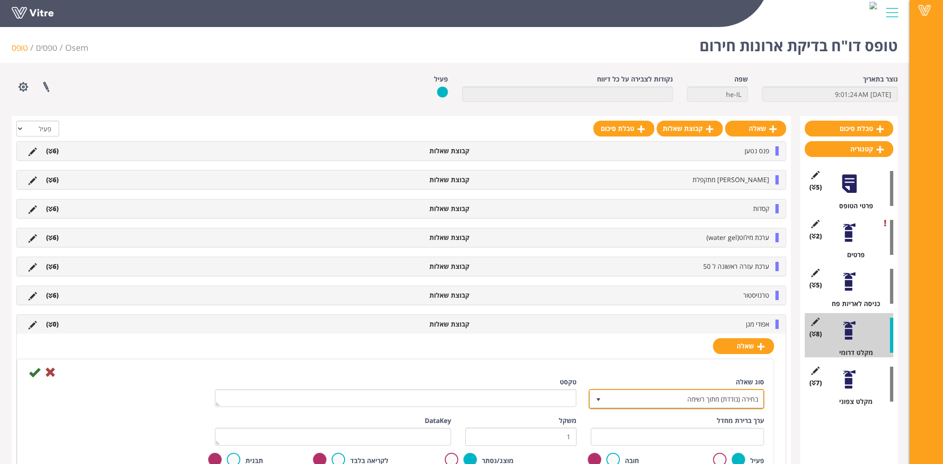
click at [717, 401] on span "בחירה (בודדת) מתוך רשימה" at bounding box center [685, 398] width 157 height 17
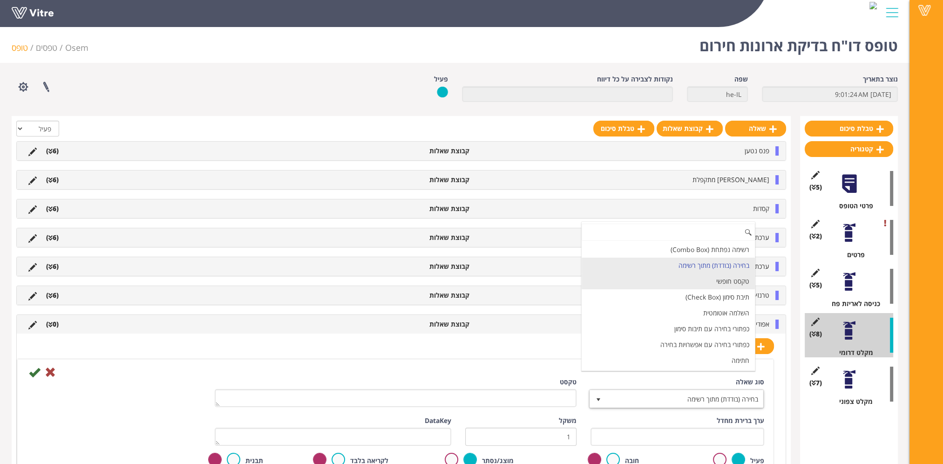
click at [719, 280] on li "טקסט חופשי" at bounding box center [668, 281] width 173 height 16
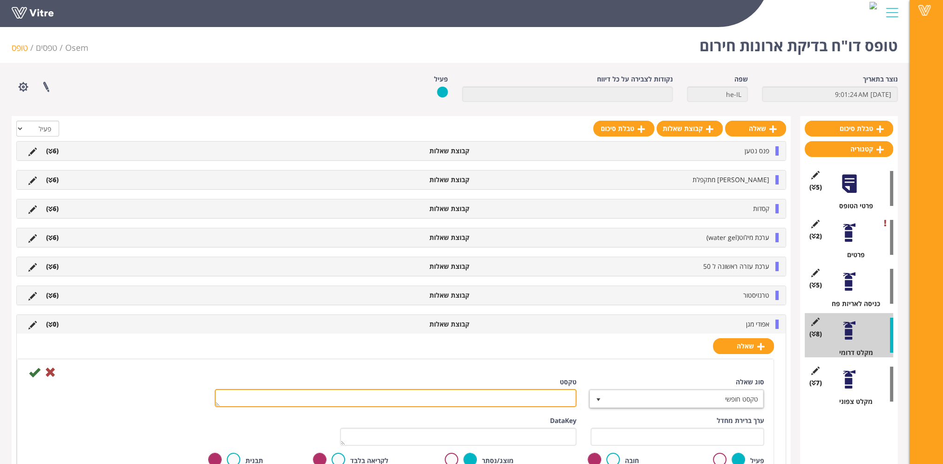
click at [546, 394] on textarea "טקסט" at bounding box center [396, 398] width 362 height 18
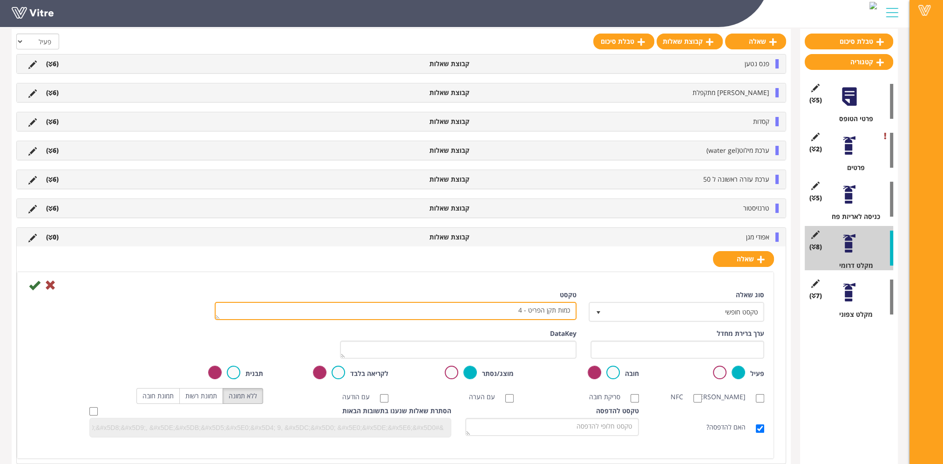
scroll to position [93, 0]
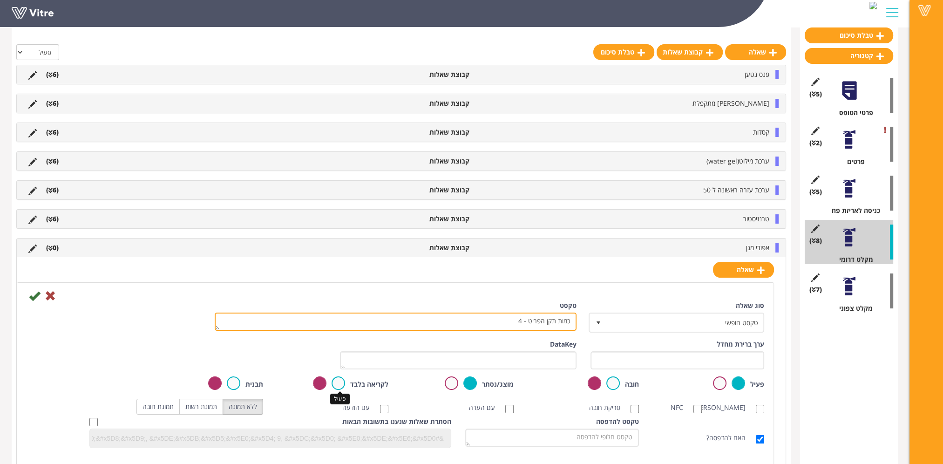
type textarea "כמות תקן הפריט - 4"
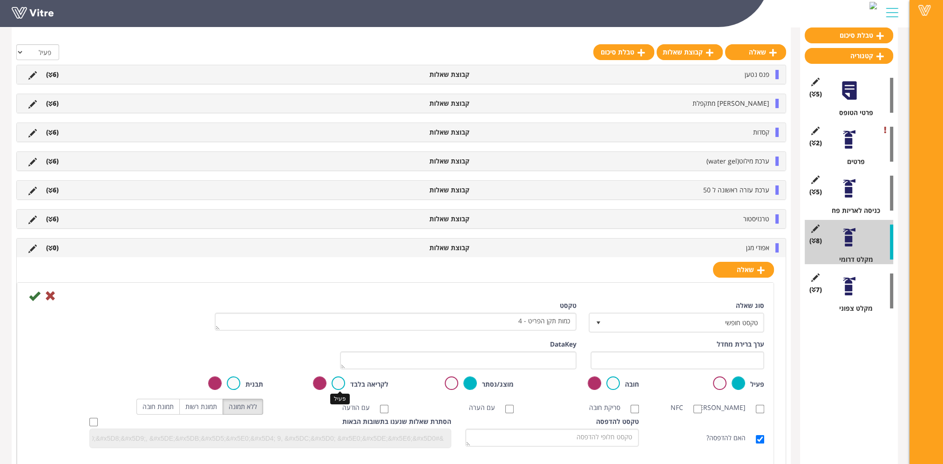
click at [337, 382] on label at bounding box center [339, 383] width 14 height 14
click at [0, 0] on input "radio" at bounding box center [0, 0] width 0 height 0
click at [31, 293] on icon at bounding box center [34, 295] width 11 height 11
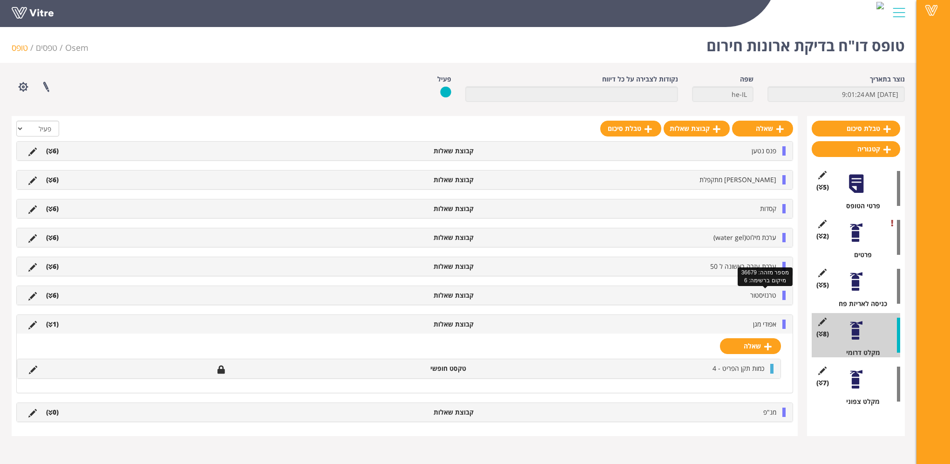
click at [762, 297] on span "טרנזיסטור" at bounding box center [763, 295] width 26 height 9
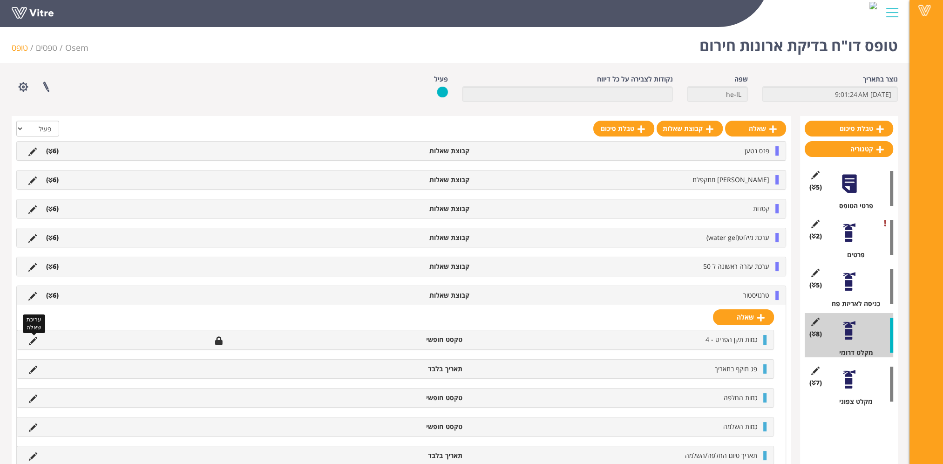
click at [34, 337] on icon at bounding box center [33, 341] width 8 height 8
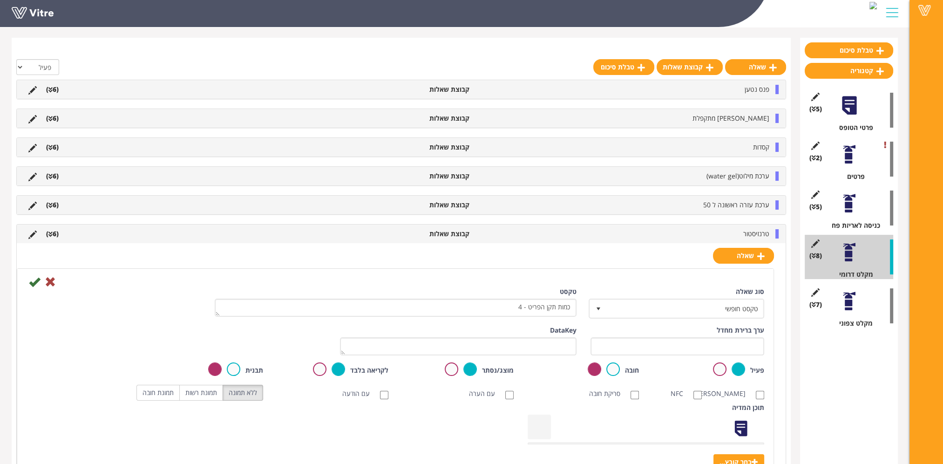
scroll to position [93, 0]
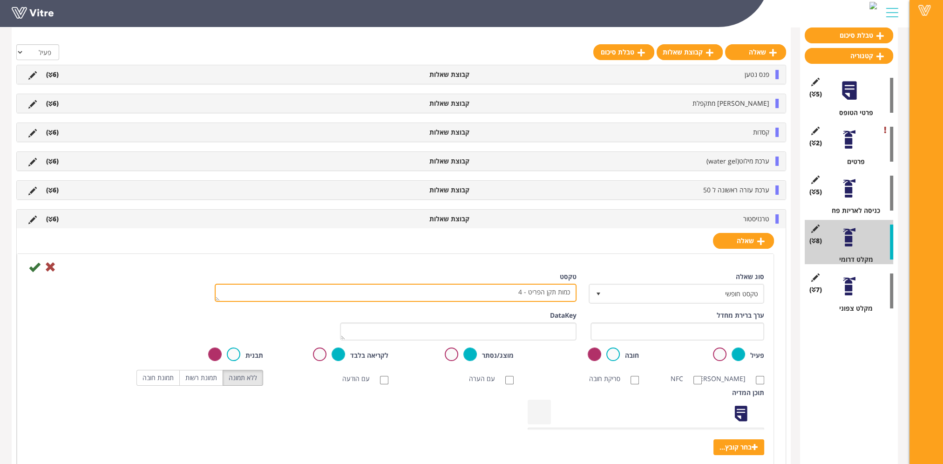
click at [503, 296] on textarea "כמות תקן הפריט - 4" at bounding box center [396, 293] width 362 height 18
type textarea "כמות תקן הפריט - 1"
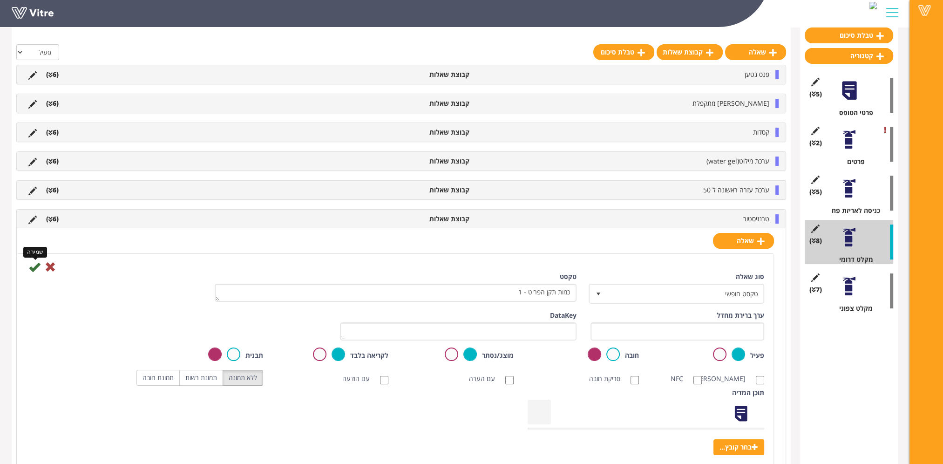
click at [34, 266] on icon at bounding box center [34, 266] width 11 height 11
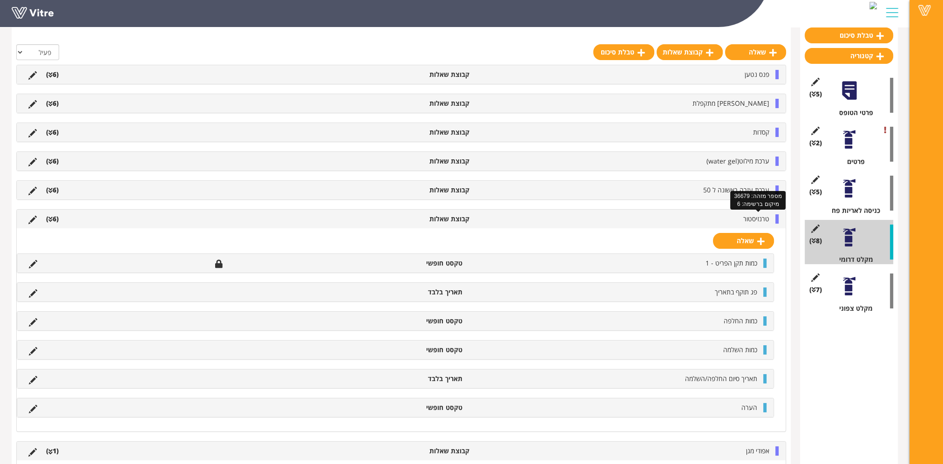
click at [753, 214] on span "טרנזיסטור" at bounding box center [756, 218] width 26 height 9
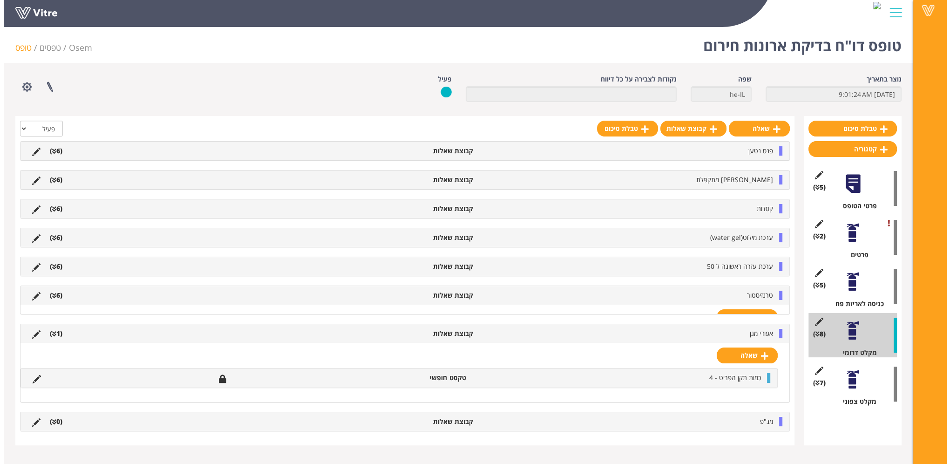
scroll to position [0, 0]
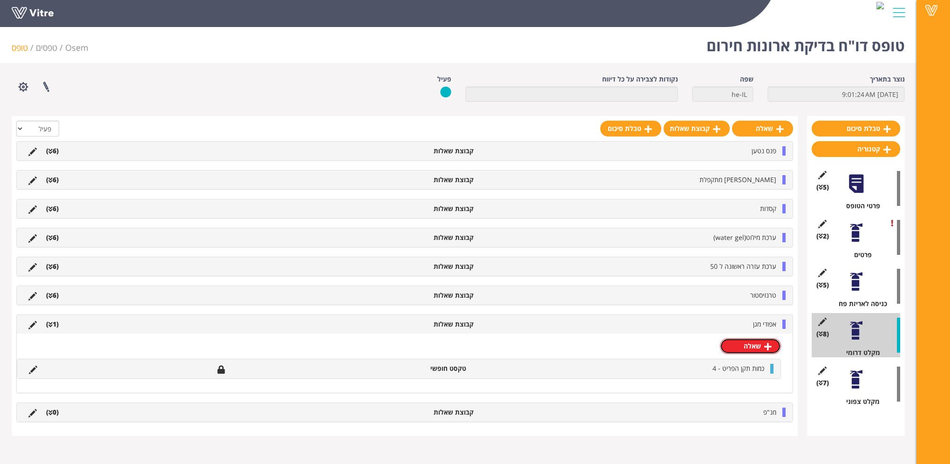
click at [755, 345] on link "שאלה" at bounding box center [750, 346] width 61 height 16
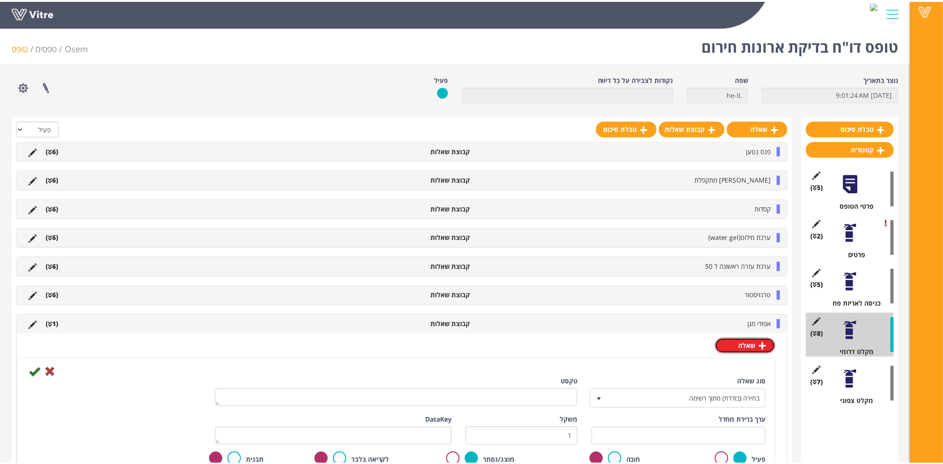
scroll to position [47, 0]
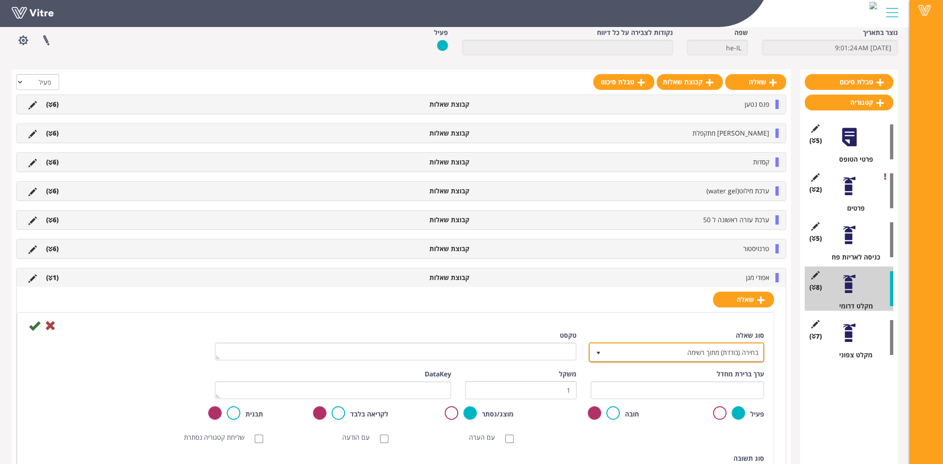
click at [695, 348] on span "בחירה (בודדת) מתוך רשימה" at bounding box center [685, 352] width 157 height 17
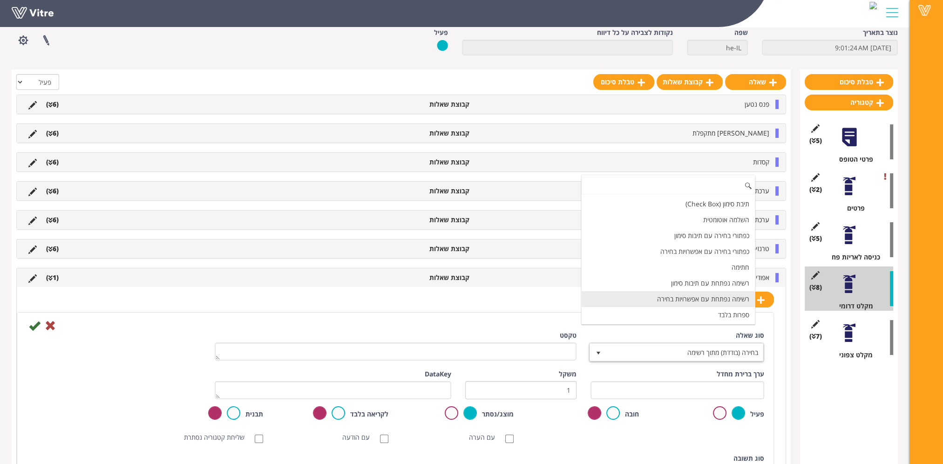
scroll to position [93, 0]
click at [720, 279] on li "תאריך בלבד" at bounding box center [668, 284] width 173 height 16
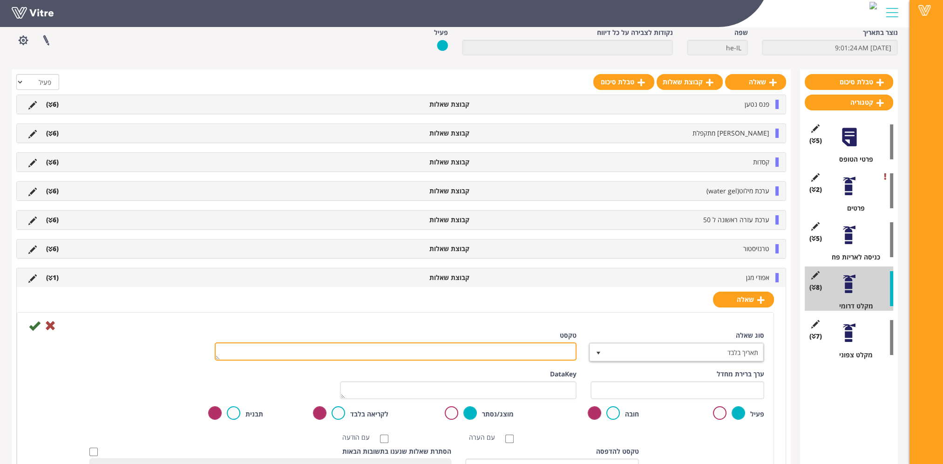
click at [563, 352] on textarea "טקסט" at bounding box center [396, 351] width 362 height 18
paste textarea "הערה"
drag, startPoint x: 540, startPoint y: 349, endPoint x: 634, endPoint y: 355, distance: 93.4
click at [634, 354] on div "סוג שאלה תאריך בלבד 18 טקסט הערה" at bounding box center [396, 350] width 752 height 39
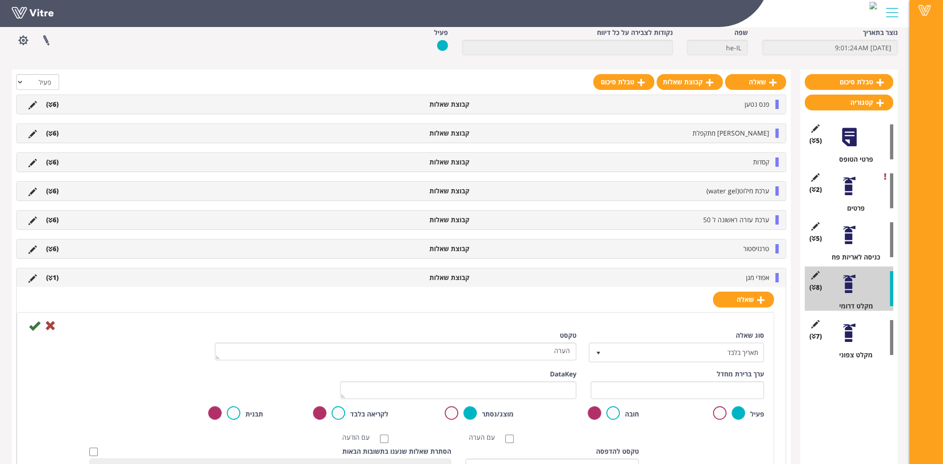
click at [641, 281] on div "אפודי מגן קבוצת שאלות (1 )" at bounding box center [401, 277] width 769 height 19
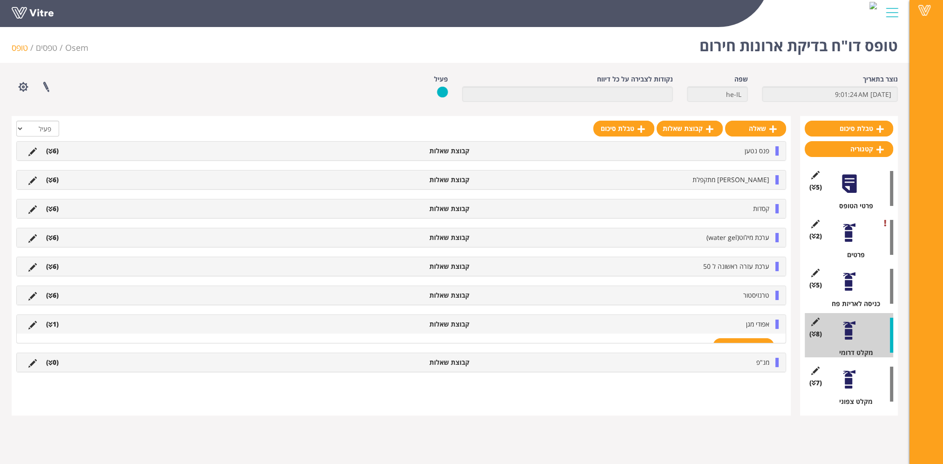
scroll to position [0, 0]
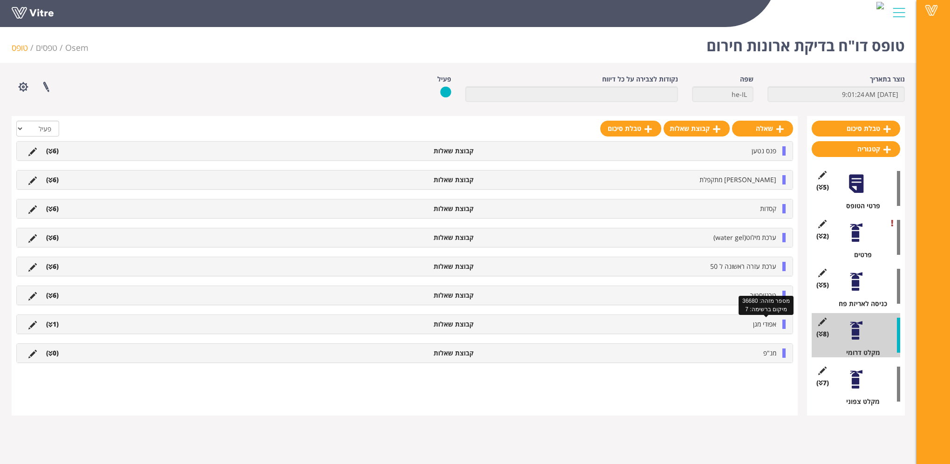
click at [766, 323] on span "אפודי מגן" at bounding box center [764, 324] width 23 height 9
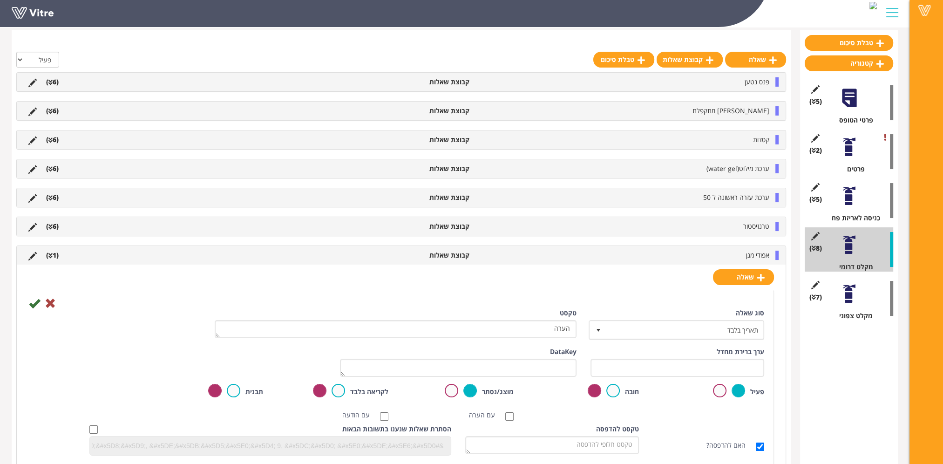
scroll to position [93, 0]
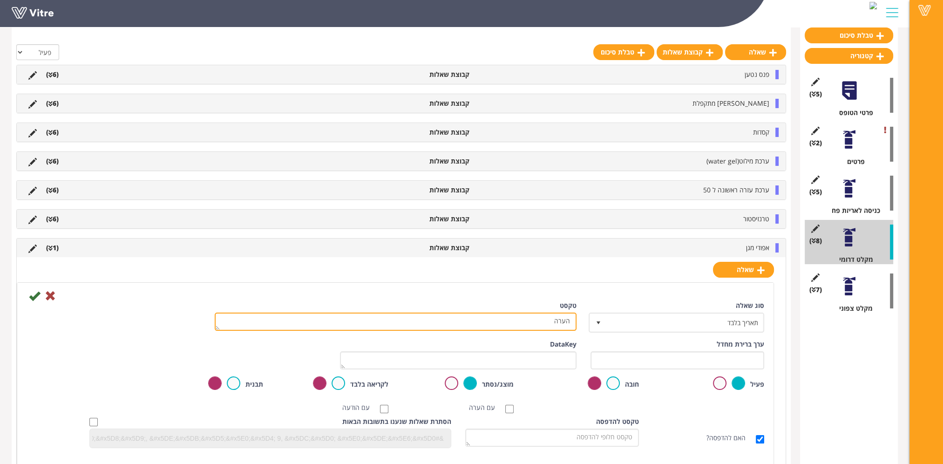
drag, startPoint x: 533, startPoint y: 320, endPoint x: 609, endPoint y: 323, distance: 76.0
click at [607, 324] on div "סוג שאלה תאריך בלבד 18 טקסט הערה" at bounding box center [396, 320] width 752 height 39
paste textarea "ג תוקף בתאריך"
type textarea "פג תוקף בתאריך"
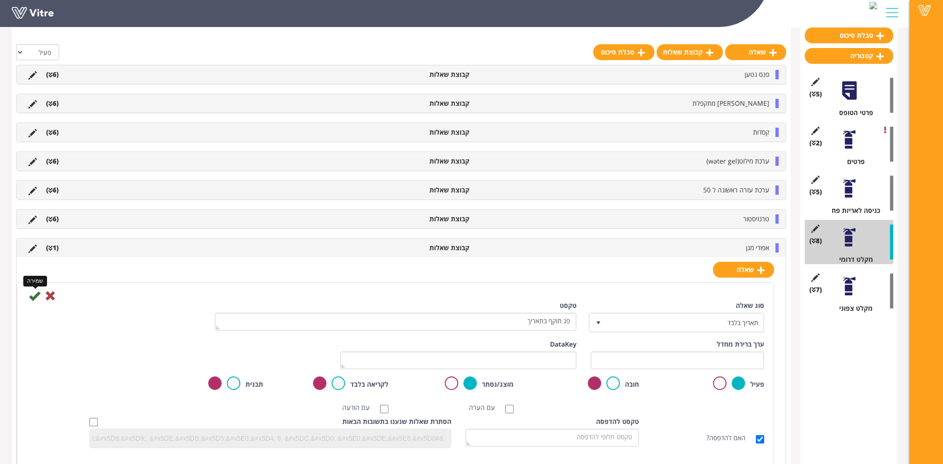
click at [34, 295] on icon at bounding box center [34, 295] width 11 height 11
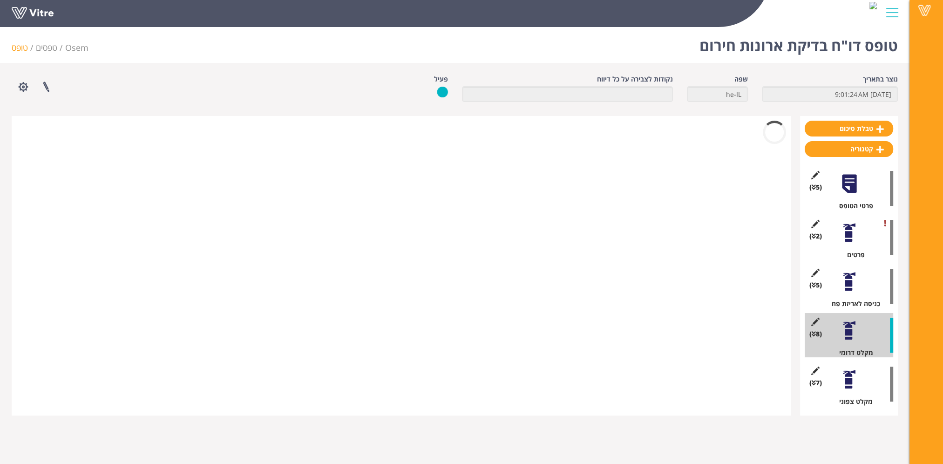
scroll to position [0, 0]
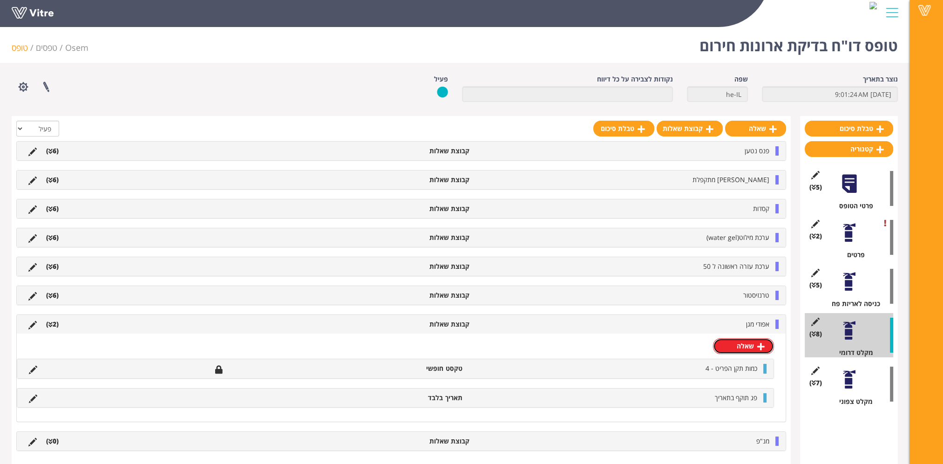
click at [742, 348] on link "שאלה" at bounding box center [743, 346] width 61 height 16
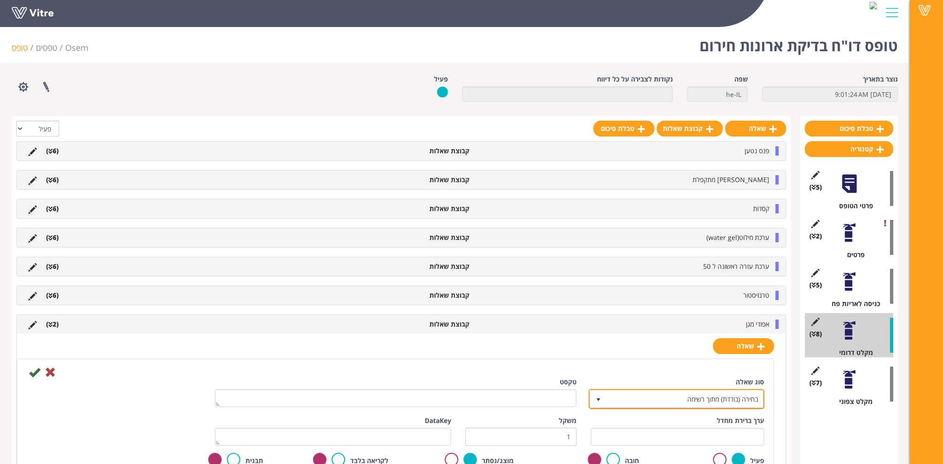
click at [732, 397] on span "בחירה (בודדת) מתוך רשימה" at bounding box center [685, 398] width 157 height 17
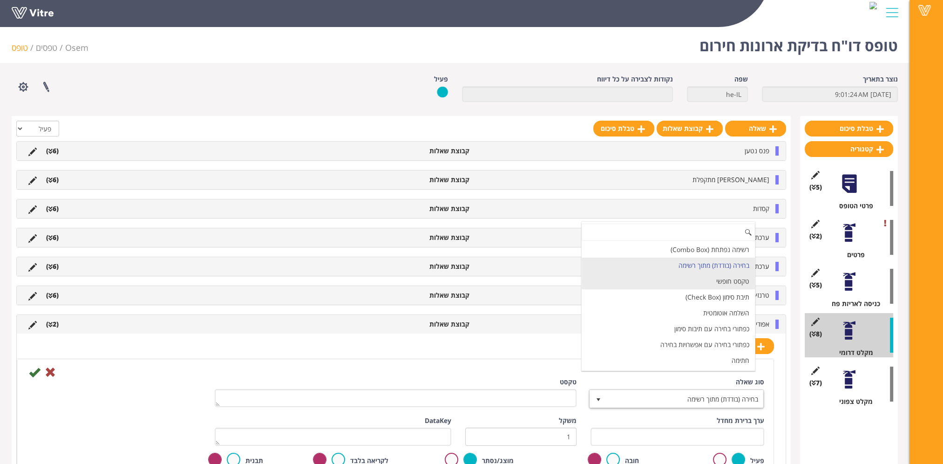
click at [732, 285] on li "טקסט חופשי" at bounding box center [668, 281] width 173 height 16
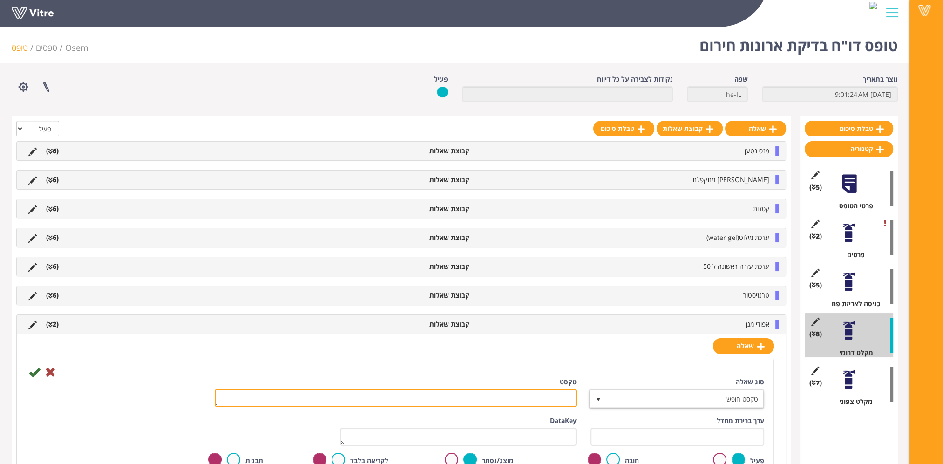
click at [555, 400] on textarea "טקסט" at bounding box center [396, 398] width 362 height 18
paste textarea "כמות החלפה"
type textarea "כמות החלפה"
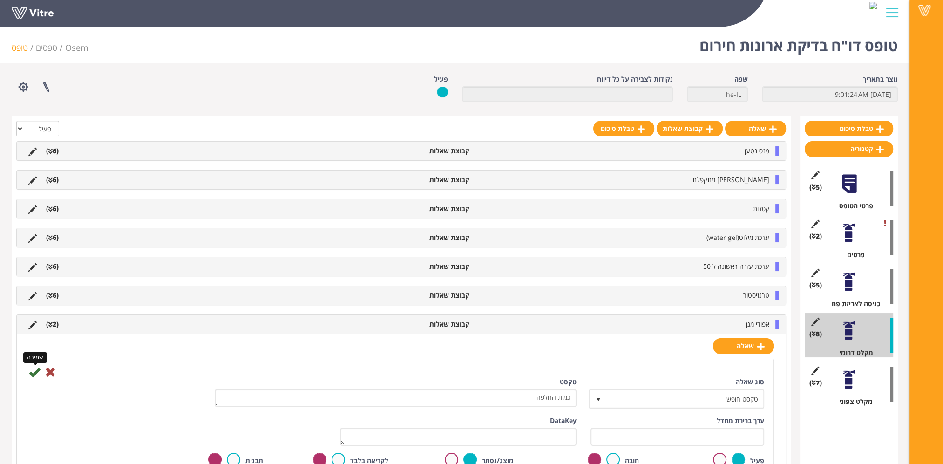
click at [32, 369] on icon at bounding box center [34, 372] width 11 height 11
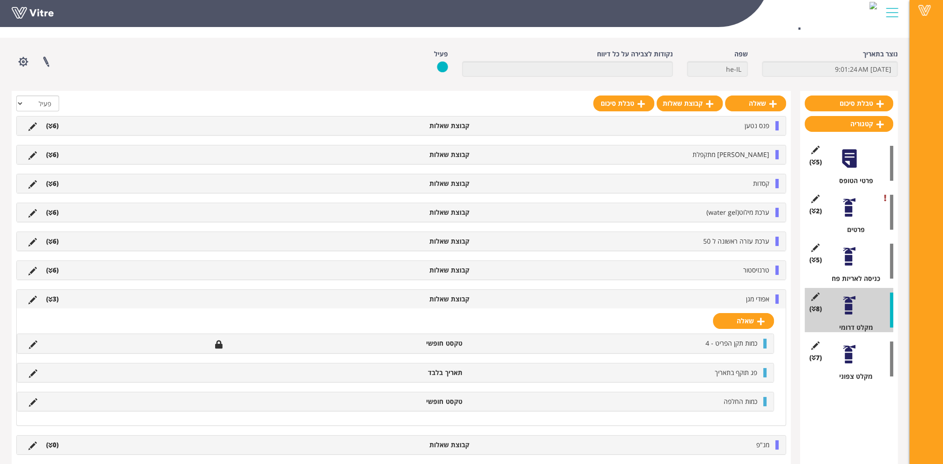
scroll to position [39, 0]
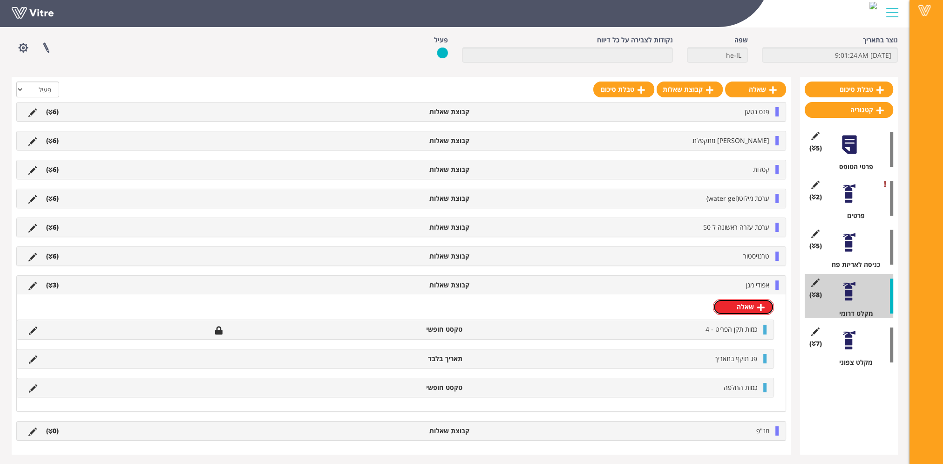
click at [738, 304] on link "שאלה" at bounding box center [743, 307] width 61 height 16
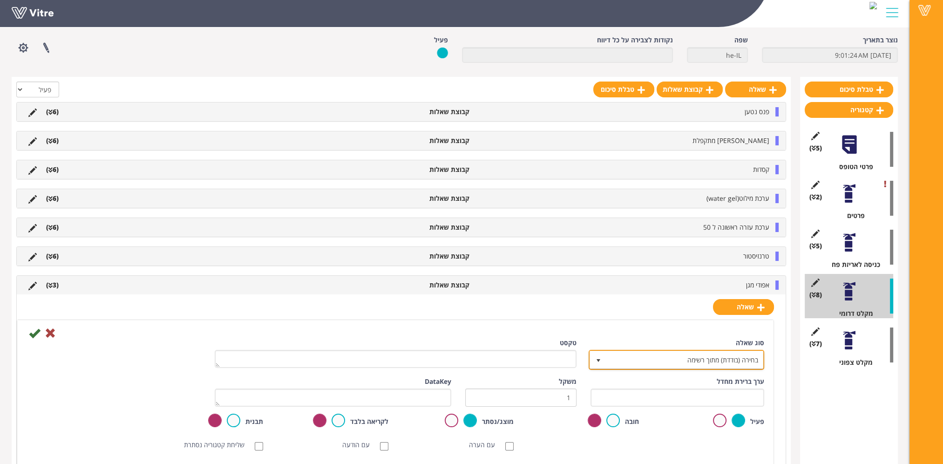
click at [698, 365] on span "בחירה (בודדת) מתוך רשימה" at bounding box center [685, 359] width 157 height 17
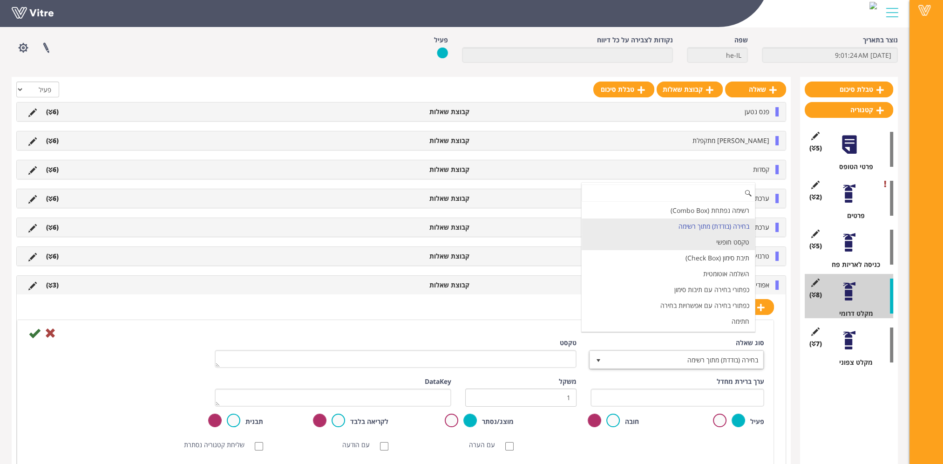
click at [701, 243] on li "טקסט חופשי" at bounding box center [668, 242] width 173 height 16
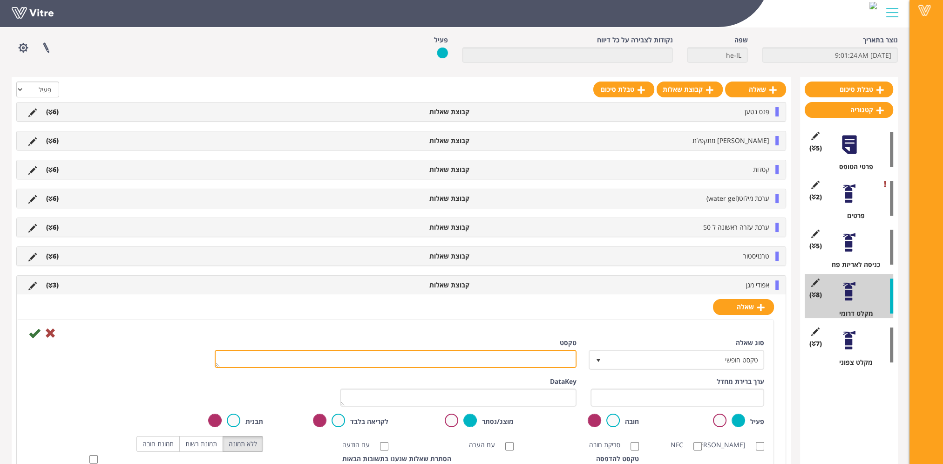
click at [558, 354] on textarea "טקסט" at bounding box center [396, 359] width 362 height 18
paste textarea "כמות השלמה"
type textarea "כמות השלמה"
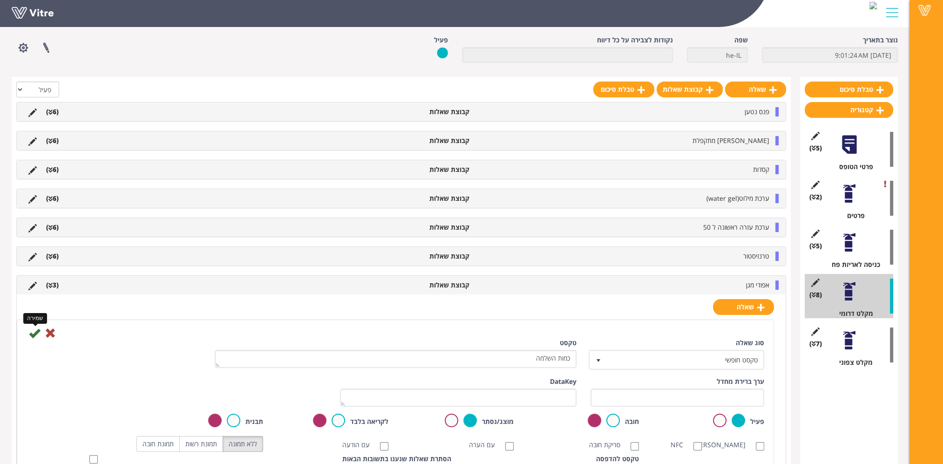
click at [32, 330] on icon at bounding box center [34, 332] width 11 height 11
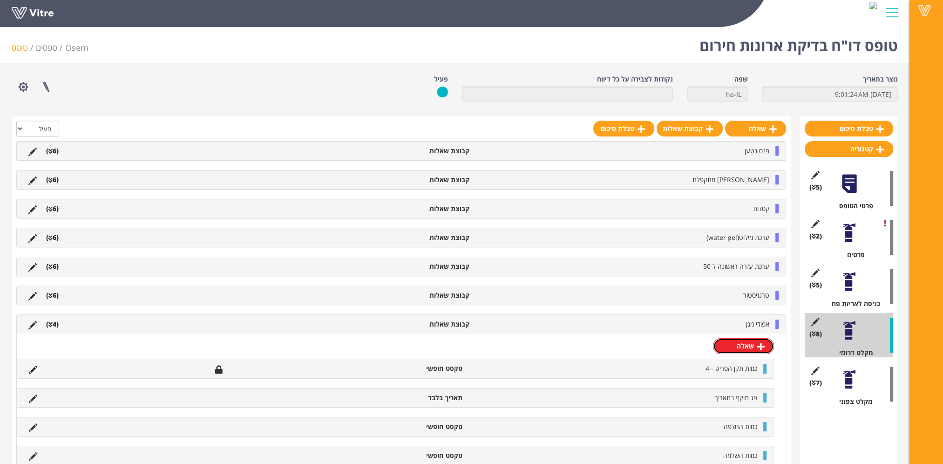
click at [746, 346] on link "שאלה" at bounding box center [743, 346] width 61 height 16
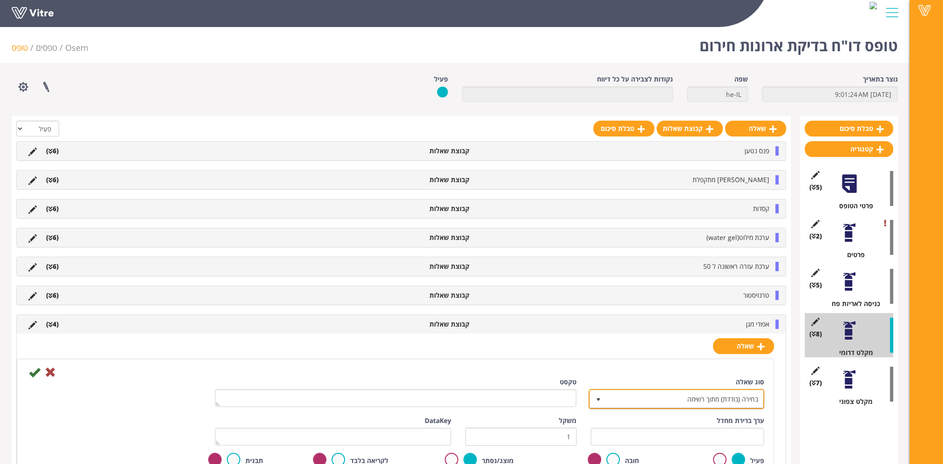
click at [722, 404] on span "בחירה (בודדת) מתוך רשימה" at bounding box center [685, 398] width 157 height 17
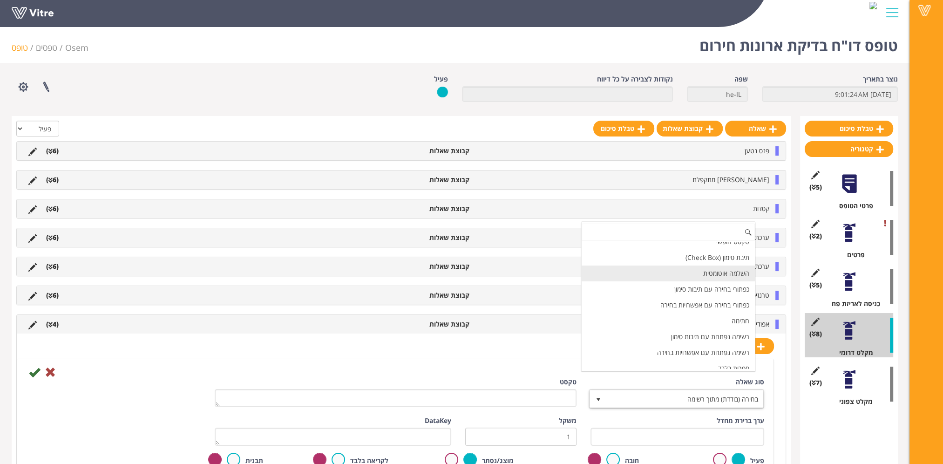
scroll to position [93, 0]
click at [719, 324] on li "תאריך בלבד" at bounding box center [668, 331] width 173 height 16
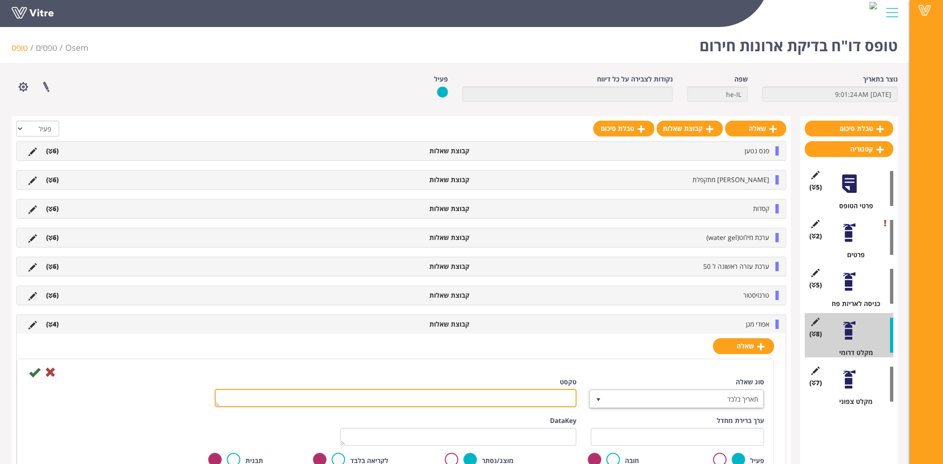
click at [559, 395] on textarea "טקסט" at bounding box center [396, 398] width 362 height 18
paste textarea "תאריך סיום החלפה/השלמה"
type textarea "תאריך סיום החלפה/השלמה"
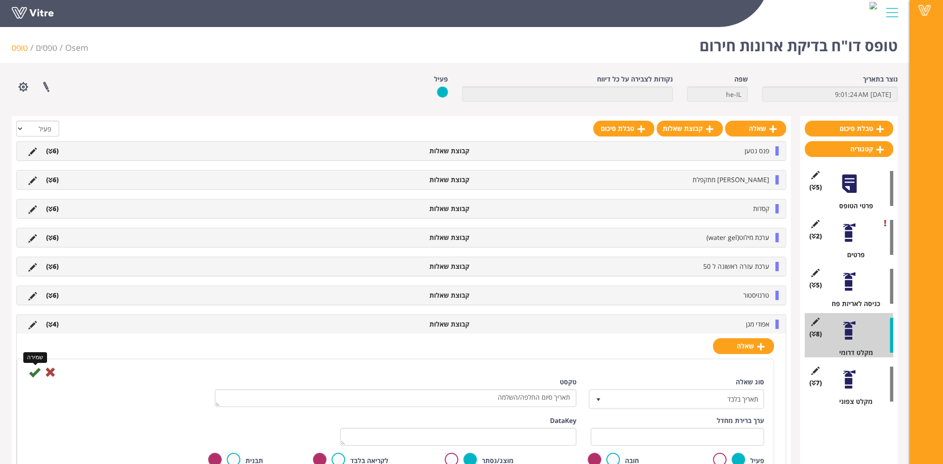
click at [35, 371] on icon at bounding box center [34, 372] width 11 height 11
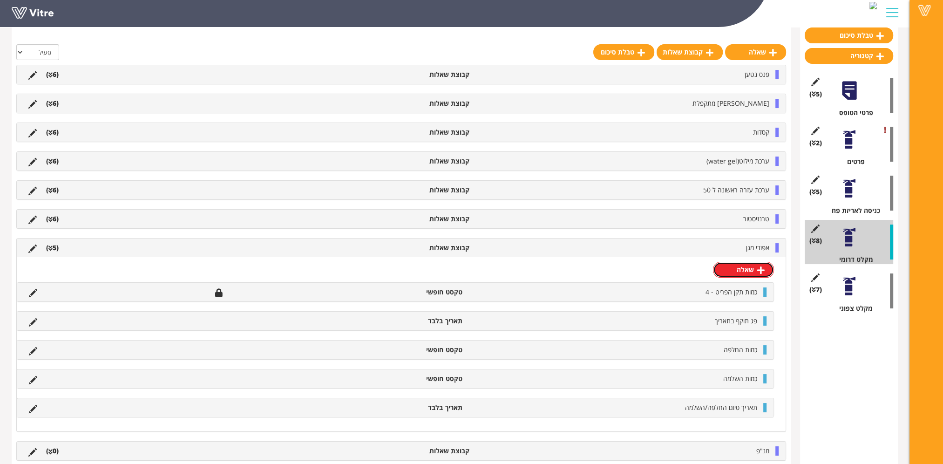
click at [736, 268] on link "שאלה" at bounding box center [743, 270] width 61 height 16
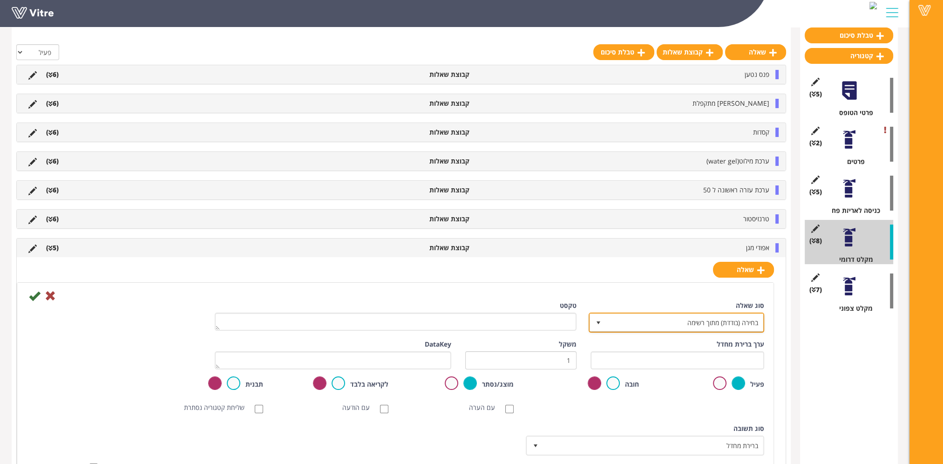
click at [715, 318] on span "בחירה (בודדת) מתוך רשימה" at bounding box center [685, 322] width 157 height 17
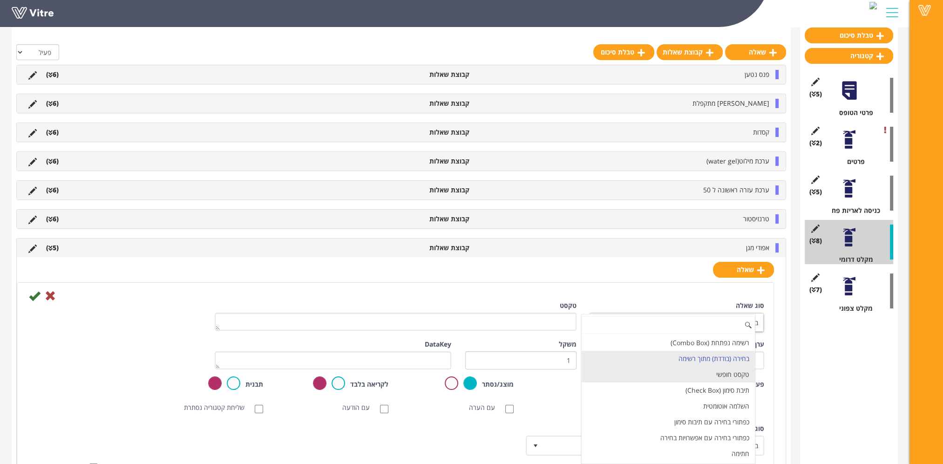
click at [716, 372] on li "טקסט חופשי" at bounding box center [668, 375] width 173 height 16
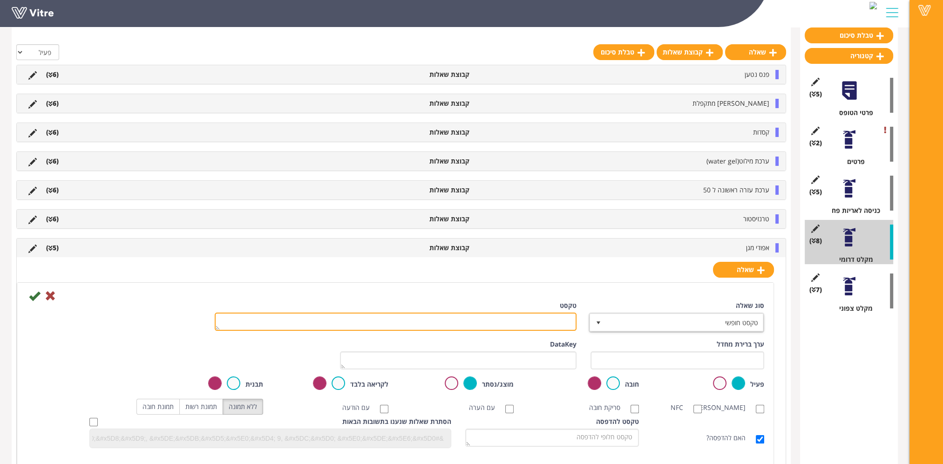
click at [518, 316] on textarea "טקסט" at bounding box center [396, 322] width 362 height 18
paste textarea "הערה"
type textarea "הערה"
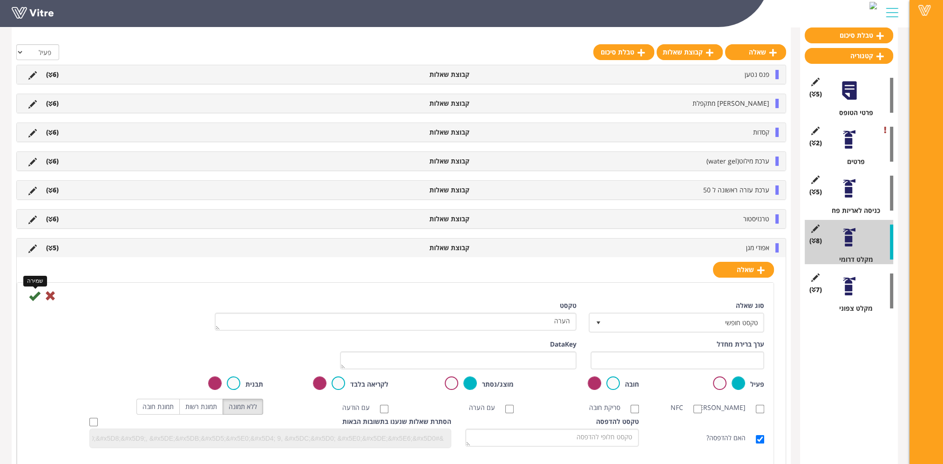
click at [33, 294] on icon at bounding box center [34, 295] width 11 height 11
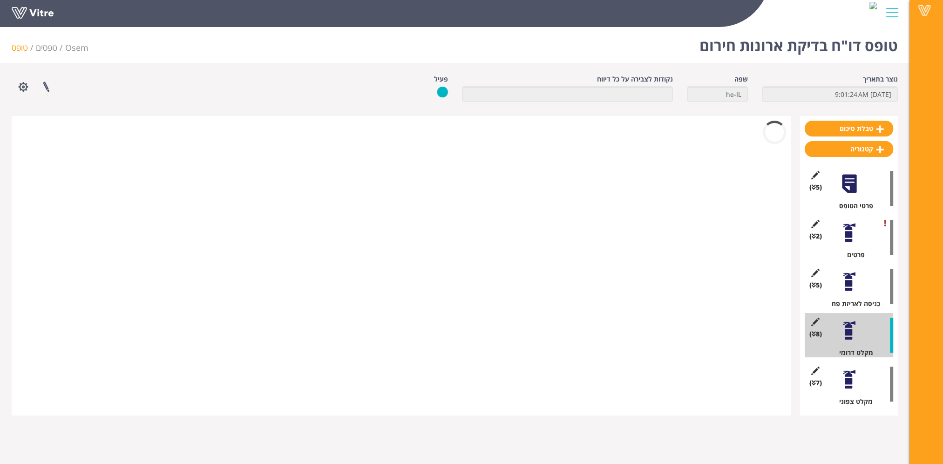
scroll to position [0, 0]
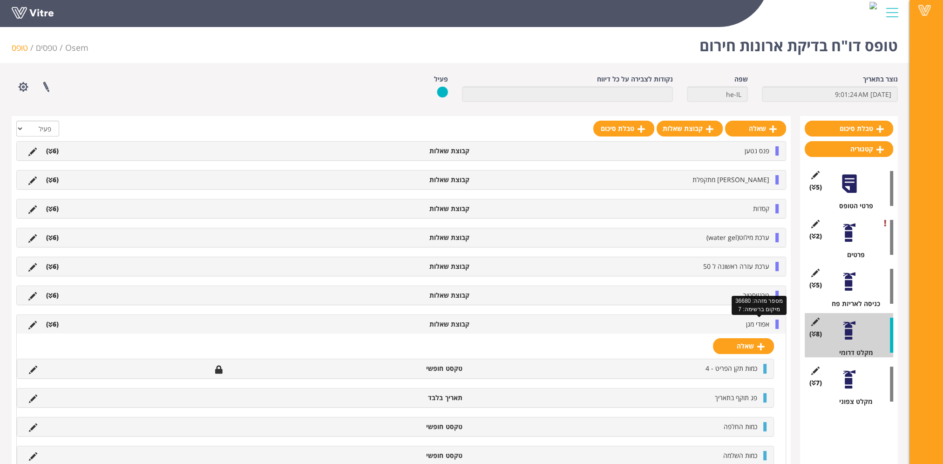
click at [753, 323] on span "אפודי מגן" at bounding box center [757, 324] width 23 height 9
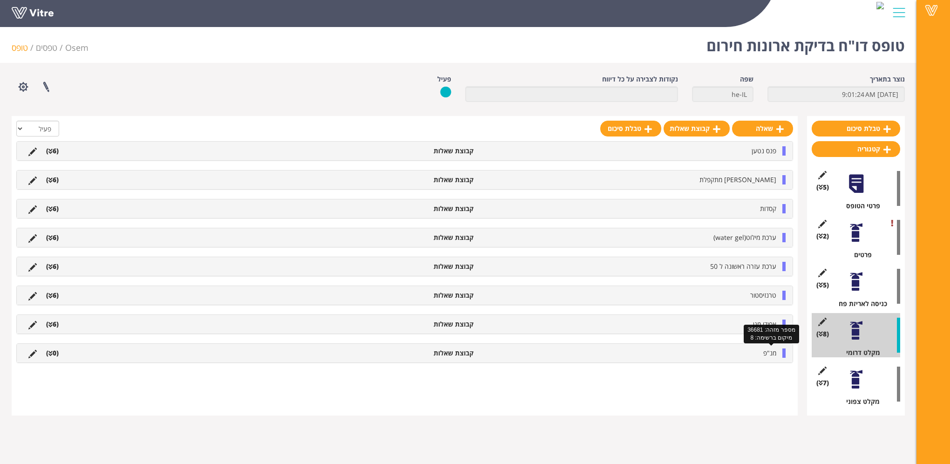
click at [772, 352] on span "מנ"פ" at bounding box center [769, 352] width 13 height 9
click at [764, 375] on link "שאלה" at bounding box center [750, 375] width 61 height 16
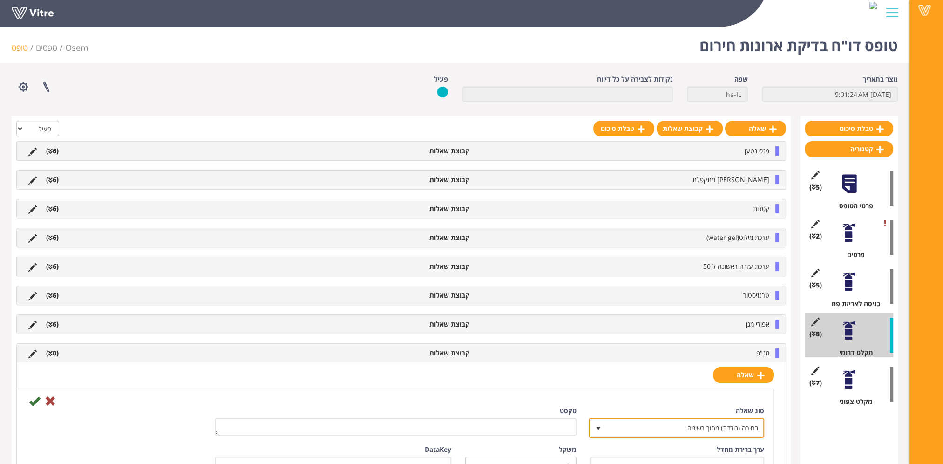
click at [637, 422] on span "בחירה (בודדת) מתוך רשימה" at bounding box center [685, 427] width 157 height 17
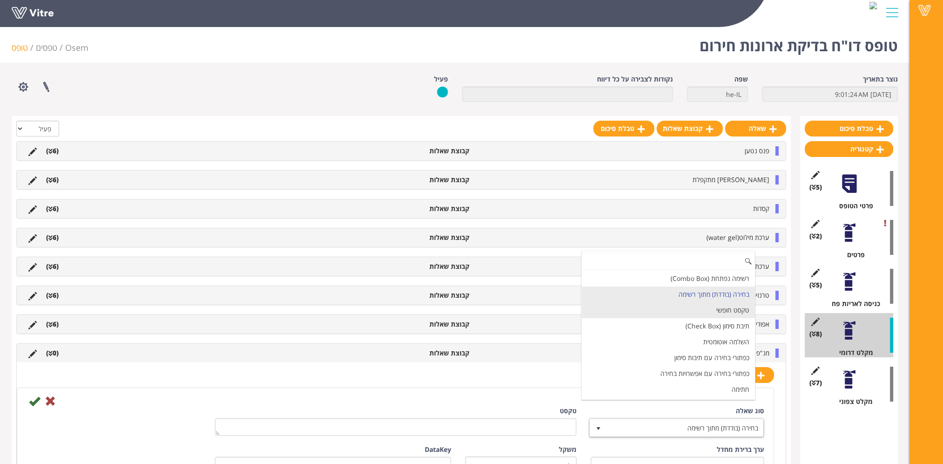
click at [690, 309] on li "טקסט חופשי" at bounding box center [668, 310] width 173 height 16
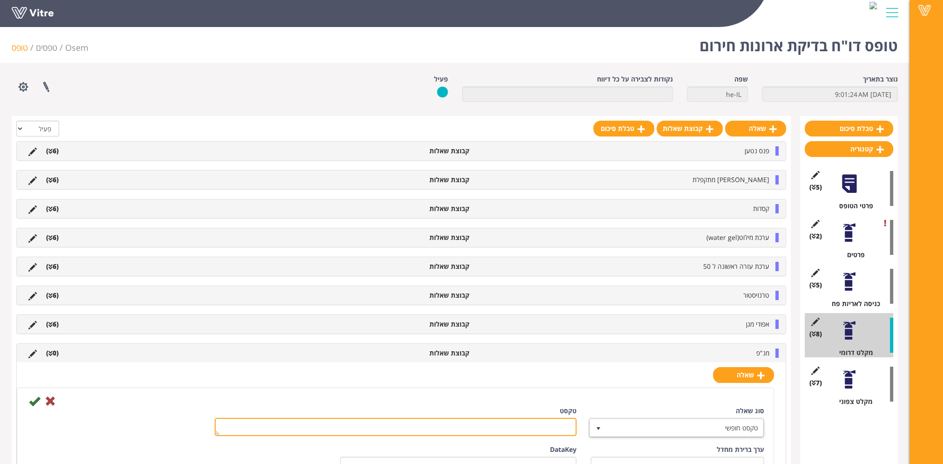
click at [534, 422] on textarea "טקסט" at bounding box center [396, 427] width 362 height 18
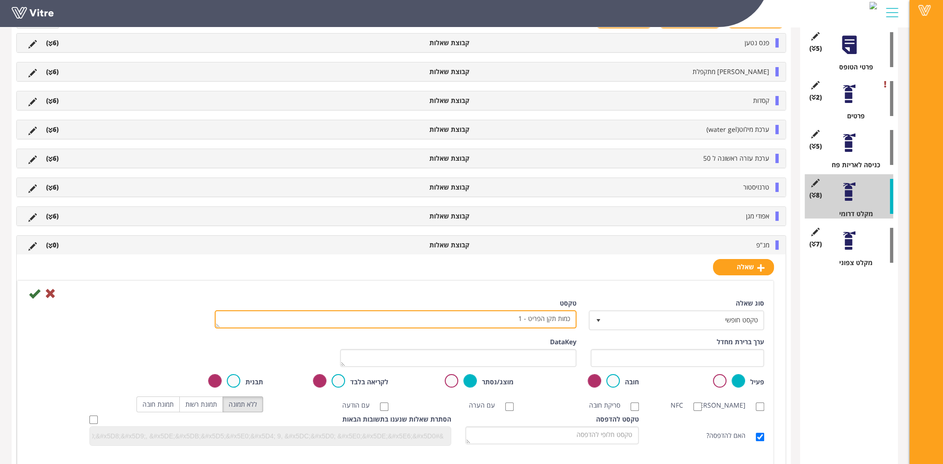
scroll to position [140, 0]
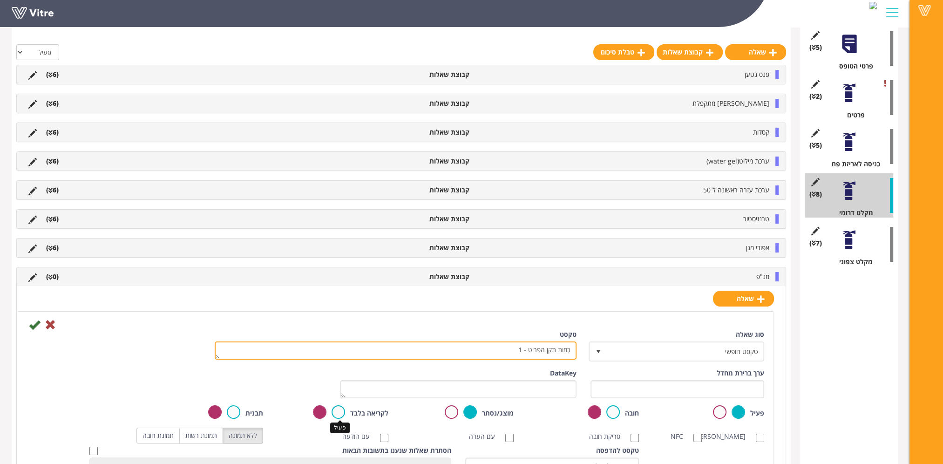
type textarea "כמות תקן הפריט - 1"
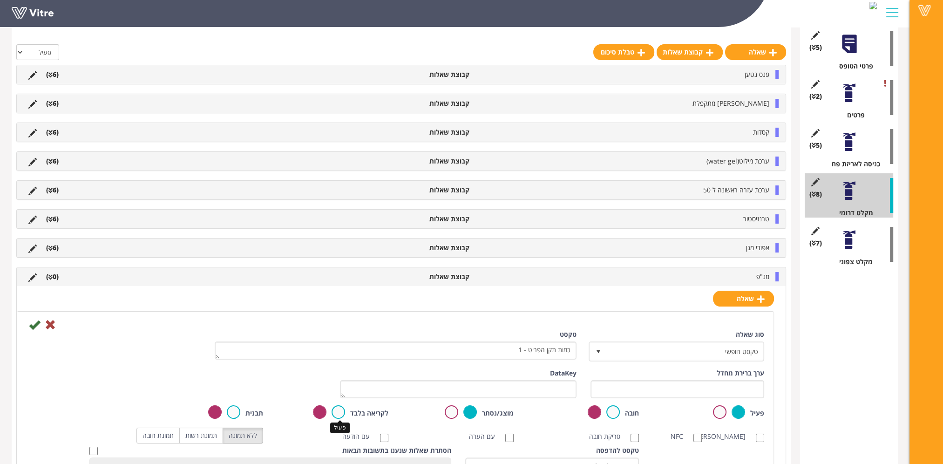
click at [341, 410] on label at bounding box center [339, 412] width 14 height 14
click at [0, 0] on input "radio" at bounding box center [0, 0] width 0 height 0
click at [30, 324] on icon at bounding box center [34, 324] width 11 height 11
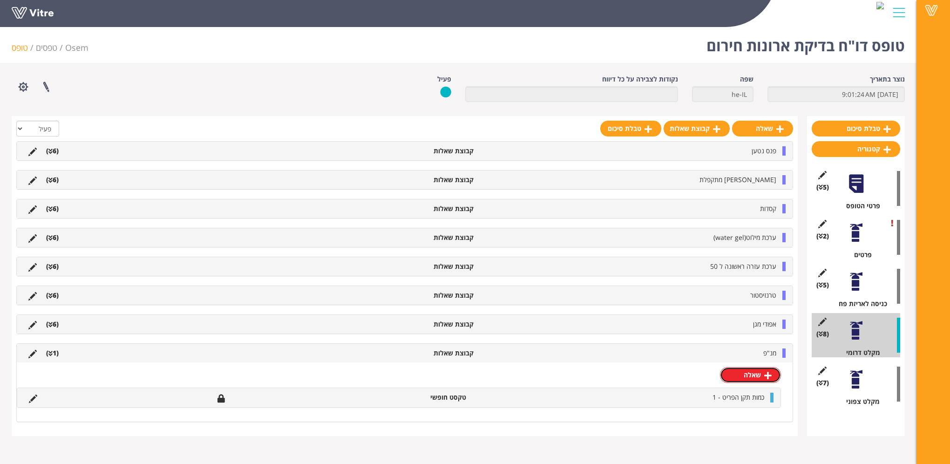
click at [748, 373] on link "שאלה" at bounding box center [750, 375] width 61 height 16
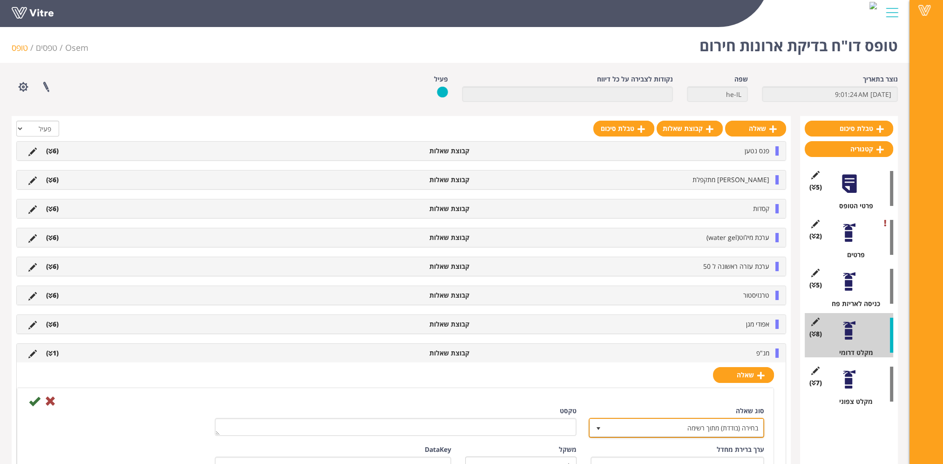
click at [706, 425] on span "בחירה (בודדת) מתוך רשימה" at bounding box center [685, 427] width 157 height 17
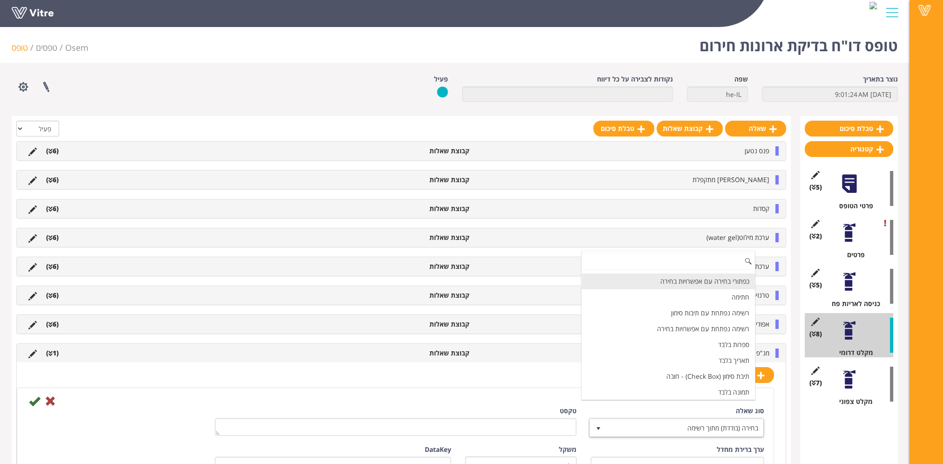
scroll to position [93, 0]
click at [710, 352] on li "תאריך בלבד" at bounding box center [668, 360] width 173 height 16
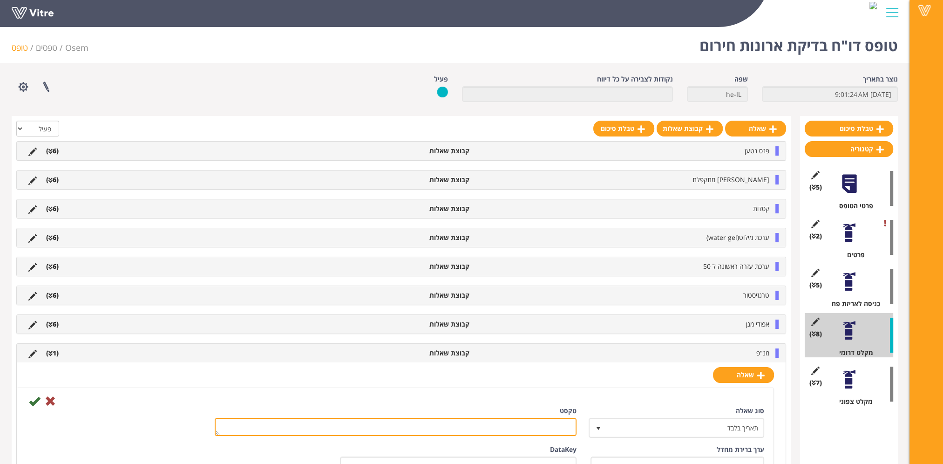
click at [565, 424] on textarea "טקסט" at bounding box center [396, 427] width 362 height 18
paste textarea "פג תוקף בתאריך"
type textarea "פג תוקף בתאריך"
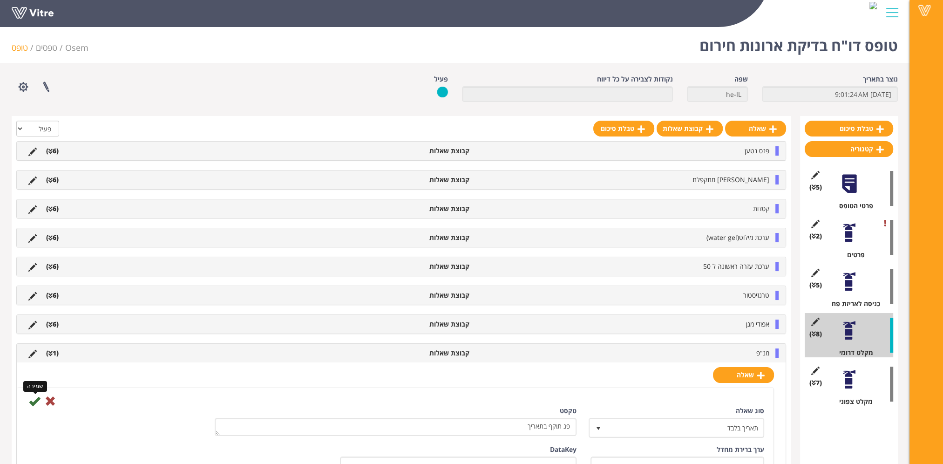
click at [35, 397] on icon at bounding box center [34, 400] width 11 height 11
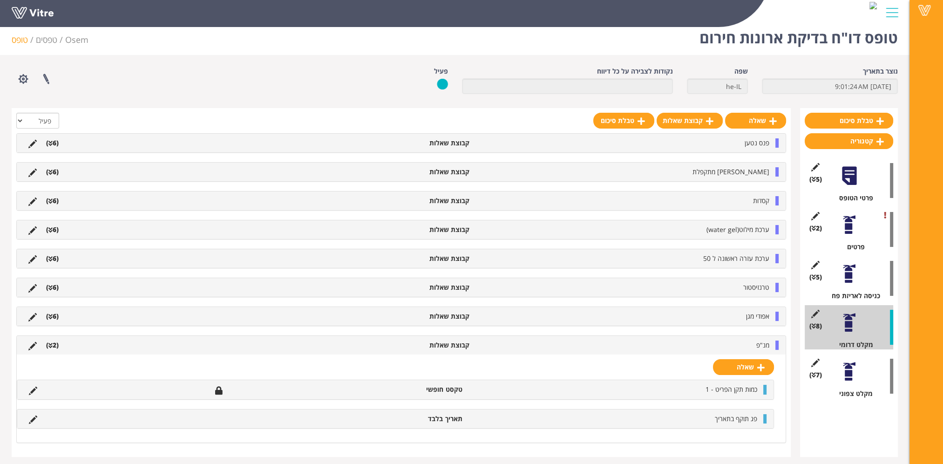
scroll to position [10, 0]
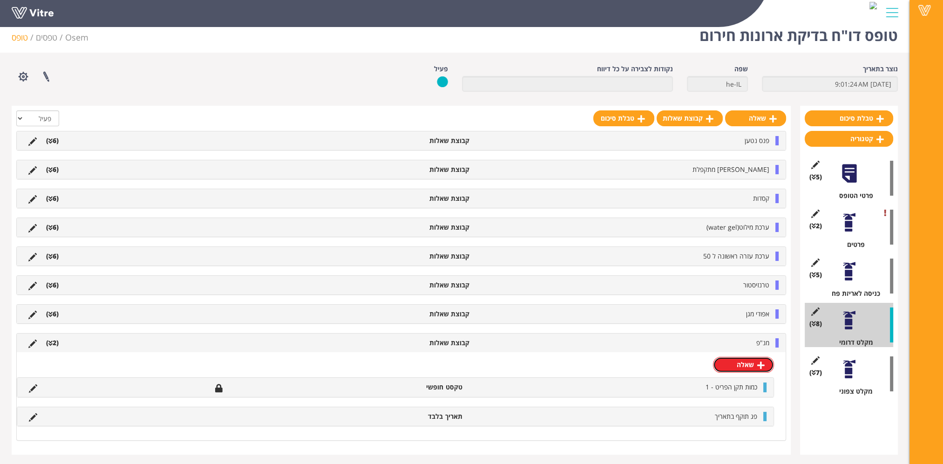
click at [737, 359] on link "שאלה" at bounding box center [743, 365] width 61 height 16
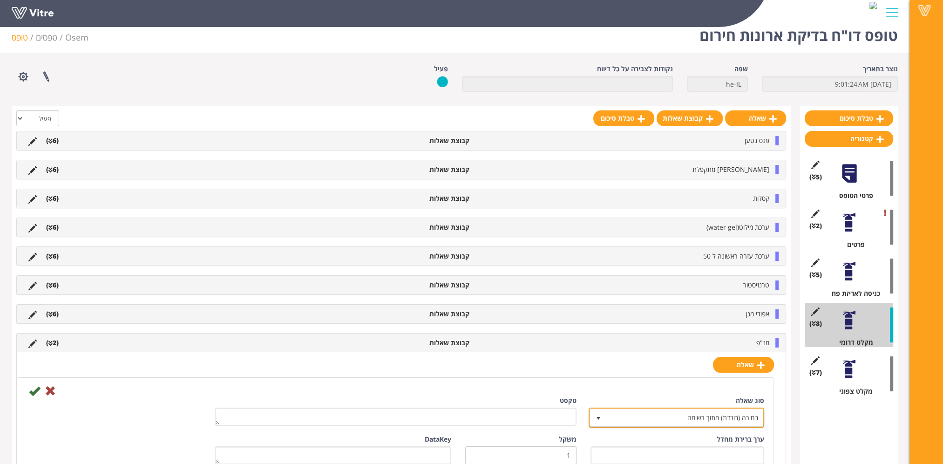
click at [733, 417] on span "בחירה (בודדת) מתוך רשימה" at bounding box center [685, 417] width 157 height 17
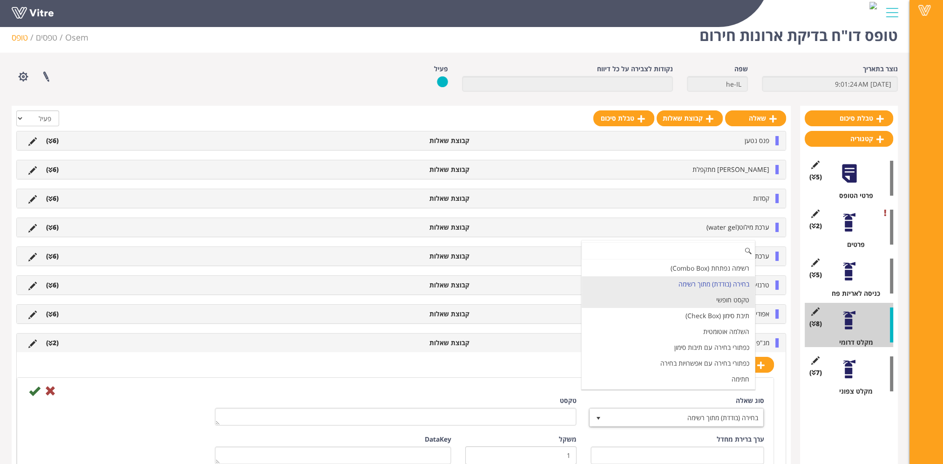
click at [734, 302] on li "טקסט חופשי" at bounding box center [668, 300] width 173 height 16
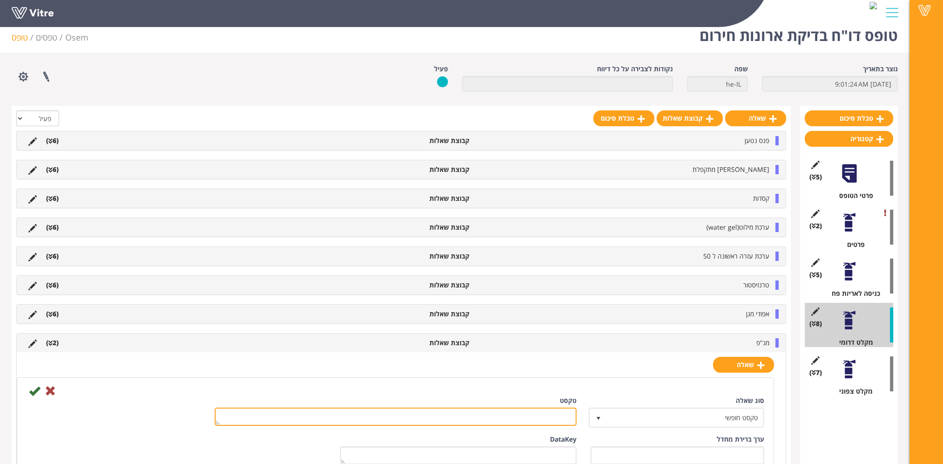
click at [544, 414] on textarea "טקסט" at bounding box center [396, 417] width 362 height 18
paste textarea "כמות החלפה"
type textarea "כמות החלפה"
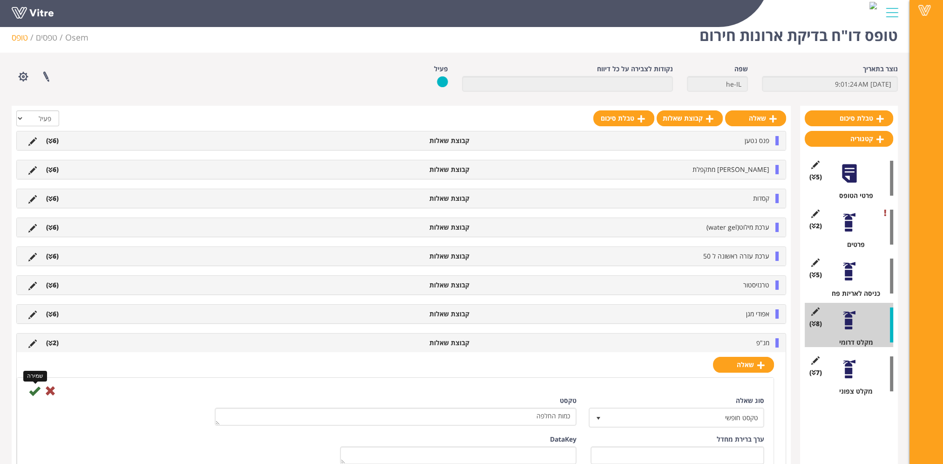
click at [34, 391] on icon at bounding box center [34, 390] width 11 height 11
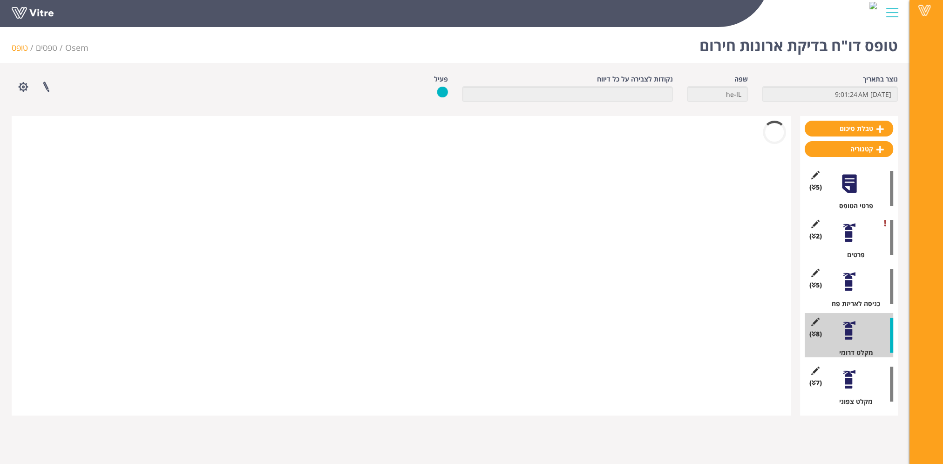
scroll to position [0, 0]
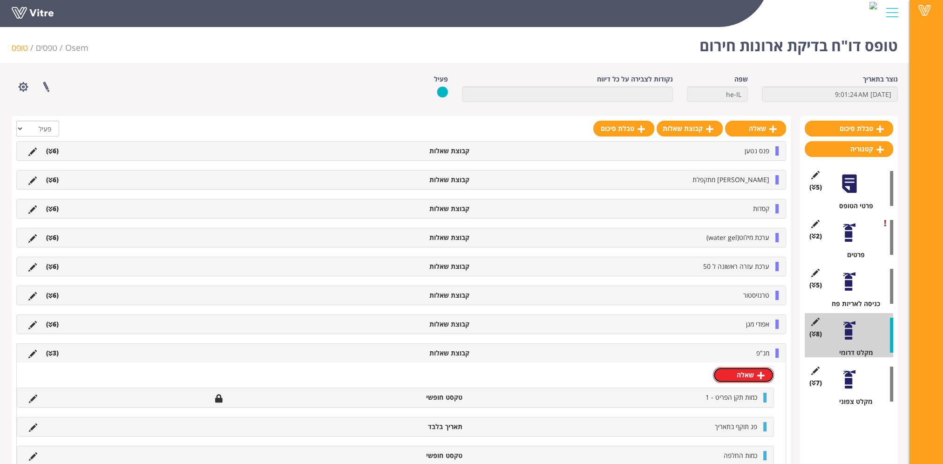
click at [747, 372] on link "שאלה" at bounding box center [743, 375] width 61 height 16
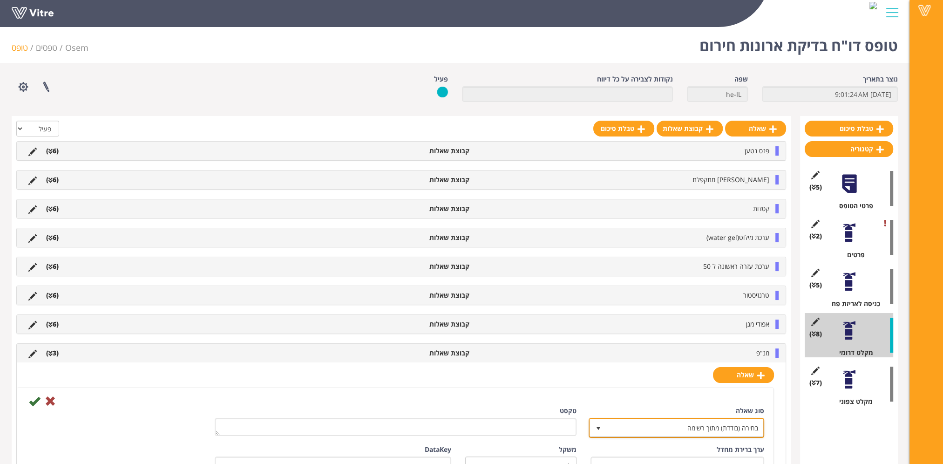
click at [737, 422] on span "בחירה (בודדת) מתוך רשימה" at bounding box center [685, 427] width 157 height 17
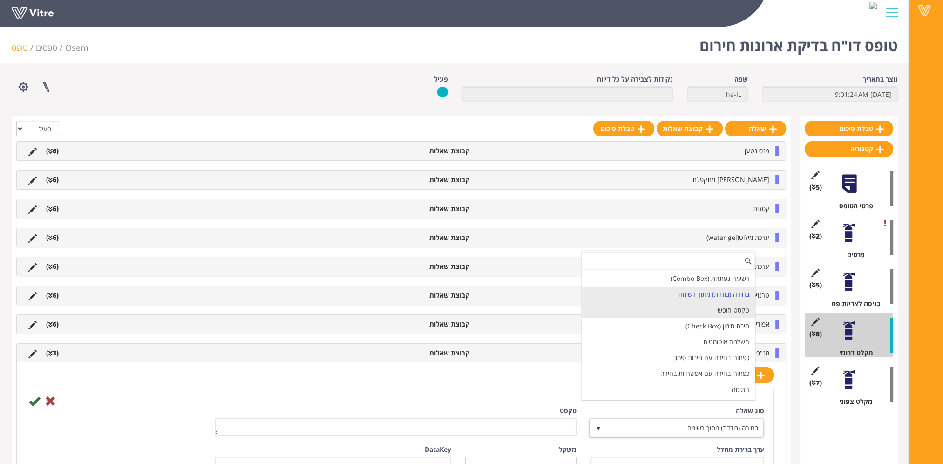
click at [734, 312] on li "טקסט חופשי" at bounding box center [668, 310] width 173 height 16
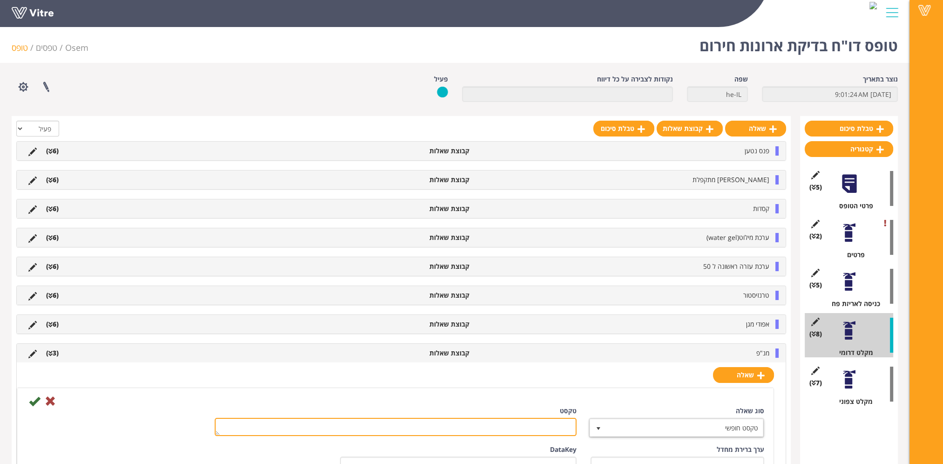
click at [538, 423] on textarea "טקסט" at bounding box center [396, 427] width 362 height 18
paste textarea "כמות השלמה"
type textarea "כמות השלמה"
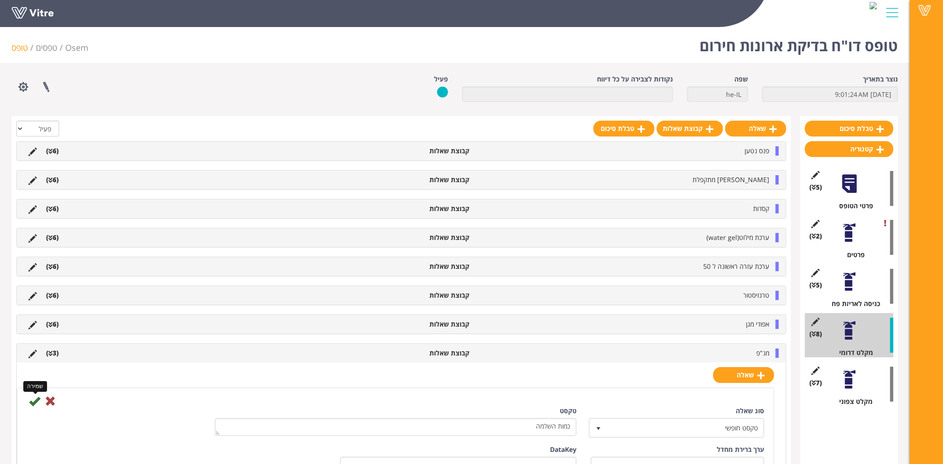
click at [35, 397] on icon at bounding box center [34, 400] width 11 height 11
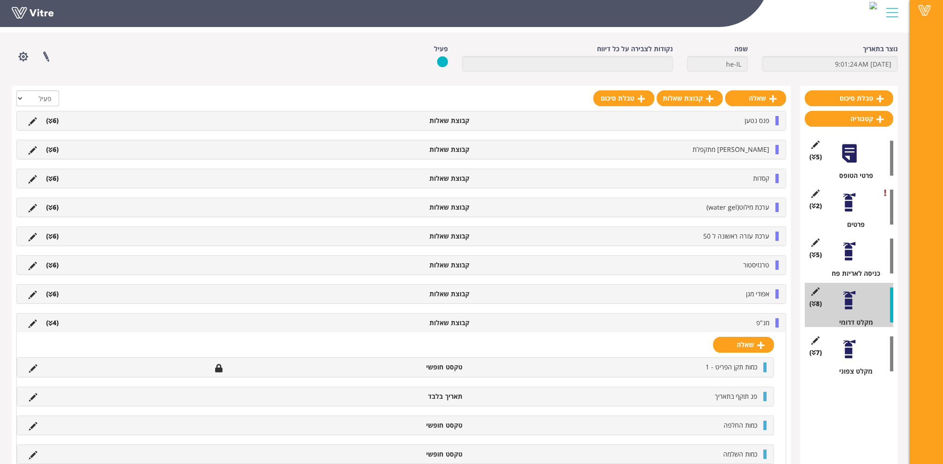
scroll to position [47, 0]
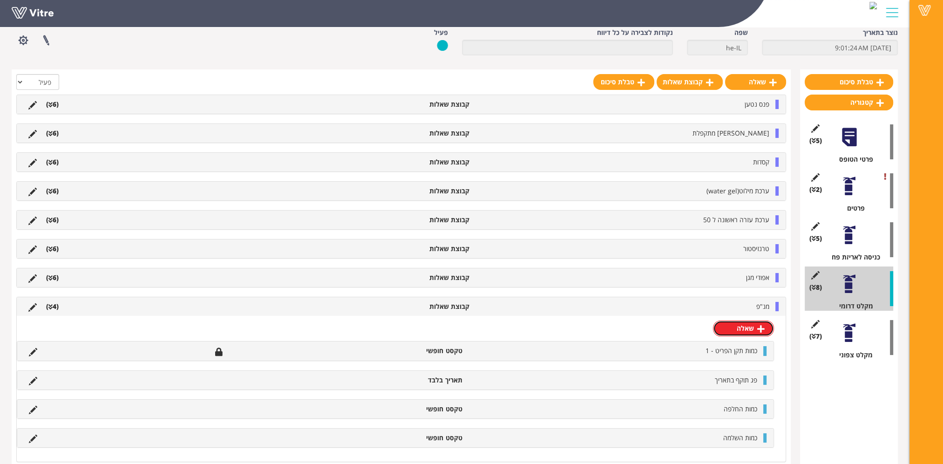
click at [751, 332] on link "שאלה" at bounding box center [743, 328] width 61 height 16
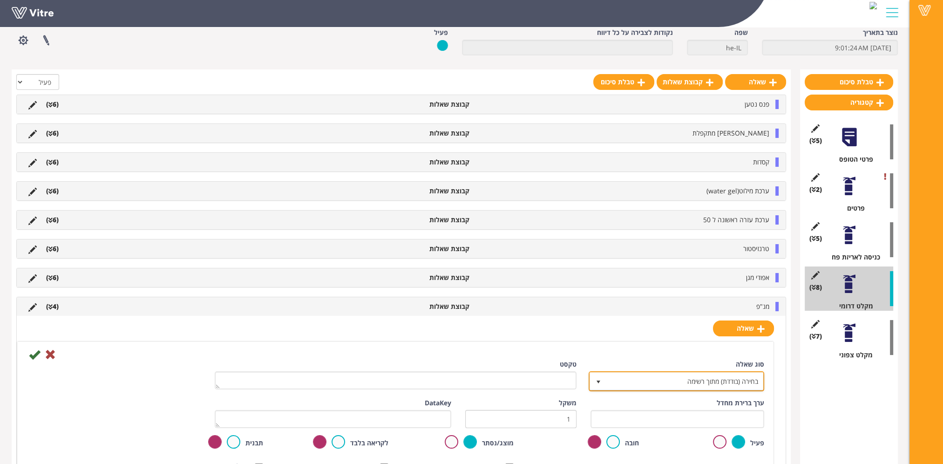
click at [729, 379] on span "בחירה (בודדת) מתוך רשימה" at bounding box center [685, 381] width 157 height 17
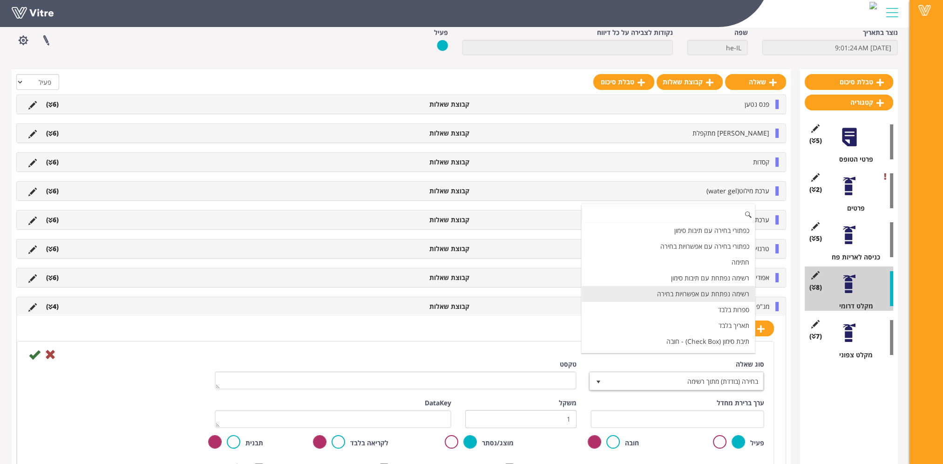
scroll to position [93, 0]
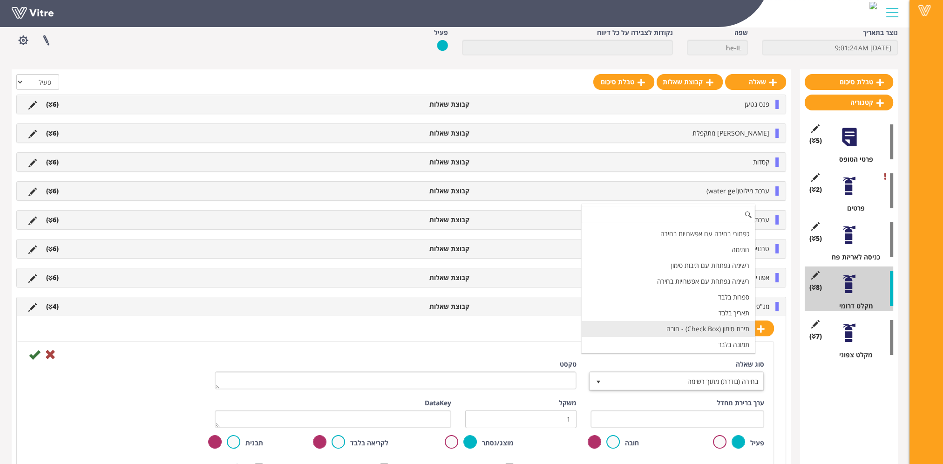
click at [717, 317] on li "תאריך בלבד" at bounding box center [668, 313] width 173 height 16
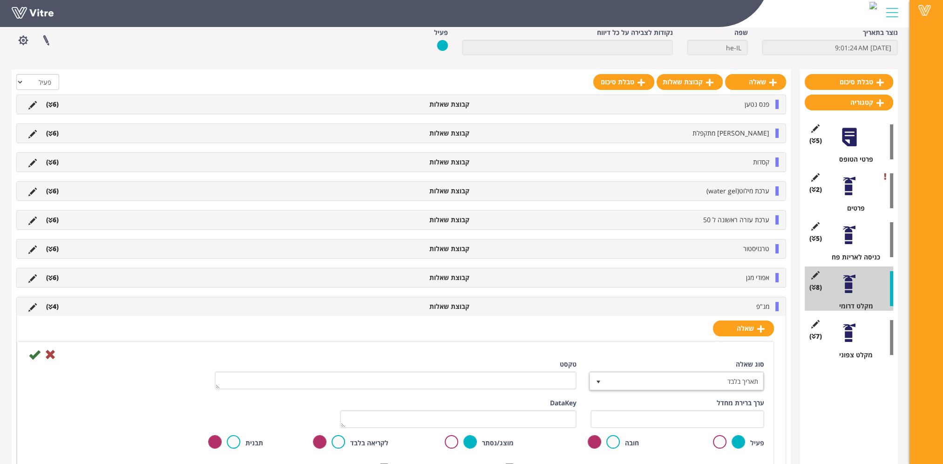
click at [510, 391] on div "טקסט" at bounding box center [396, 378] width 376 height 37
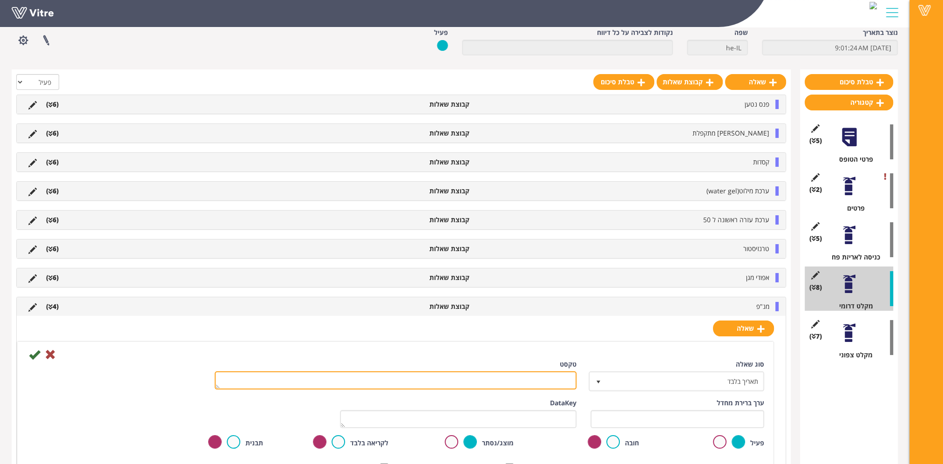
click at [516, 380] on textarea "טקסט" at bounding box center [396, 380] width 362 height 18
paste textarea "תאריך סיום החלפה/השלמה"
type textarea "תאריך סיום החלפה/השלמה"
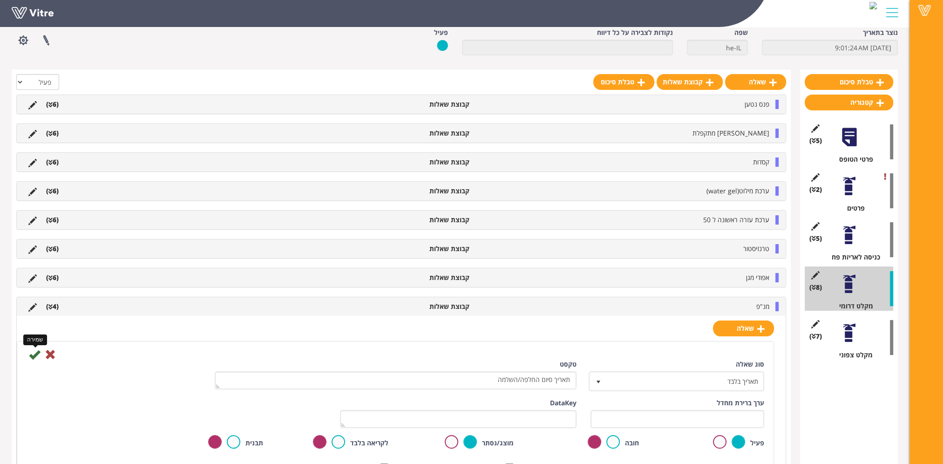
click at [34, 354] on icon at bounding box center [34, 354] width 11 height 11
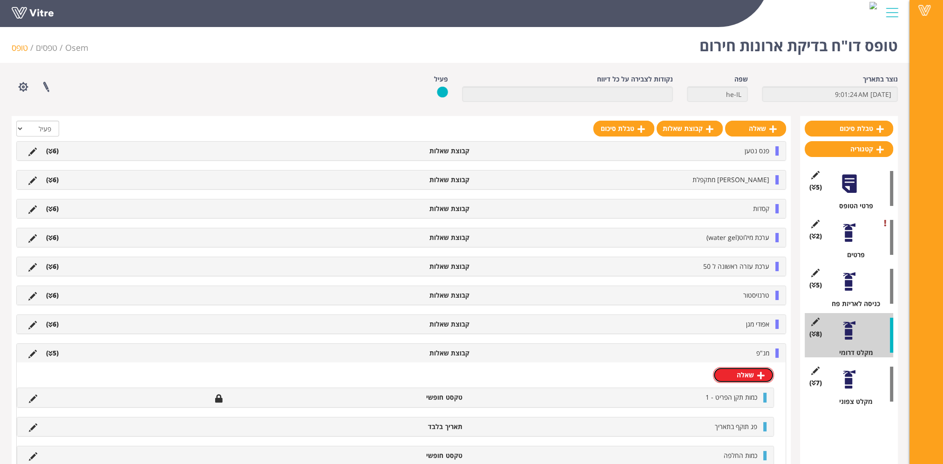
click at [742, 378] on link "שאלה" at bounding box center [743, 375] width 61 height 16
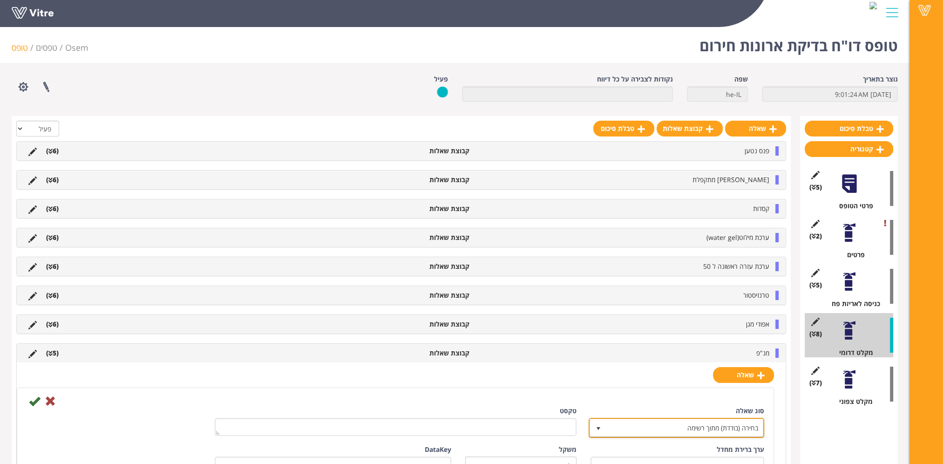
click at [719, 423] on span "בחירה (בודדת) מתוך רשימה" at bounding box center [685, 427] width 157 height 17
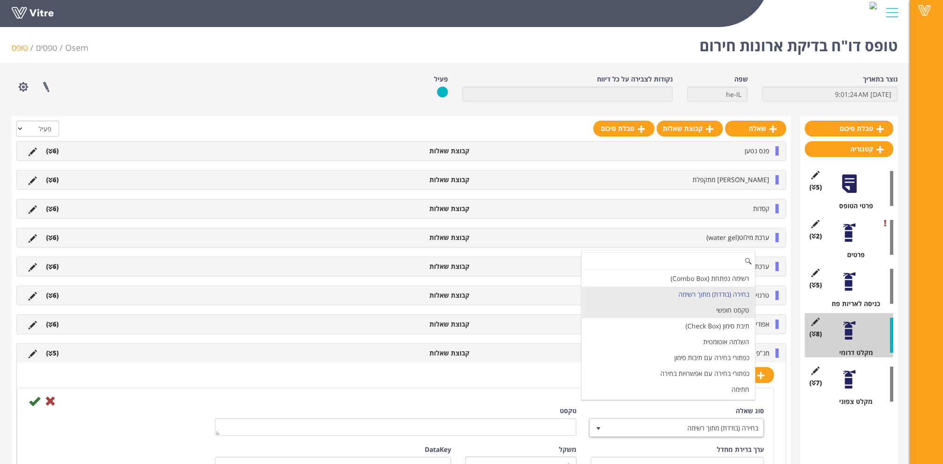
click at [723, 306] on li "טקסט חופשי" at bounding box center [668, 310] width 173 height 16
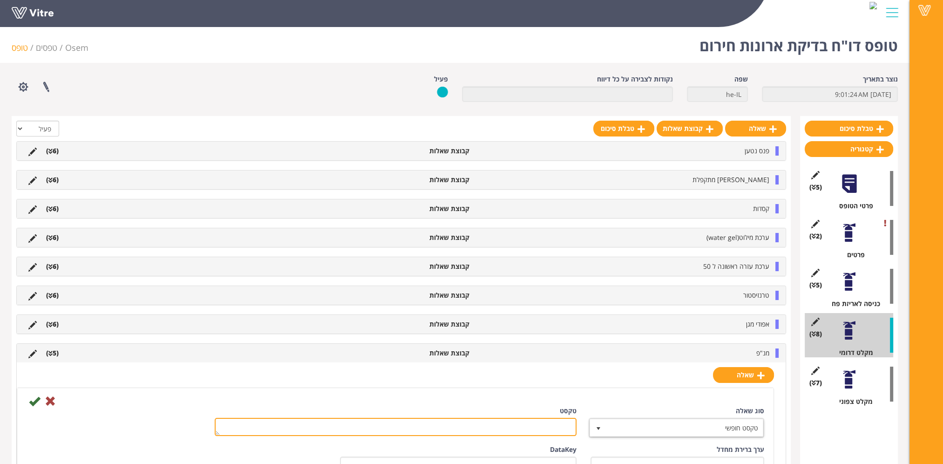
click at [544, 419] on textarea "טקסט" at bounding box center [396, 427] width 362 height 18
paste textarea "הערה"
type textarea "הערה"
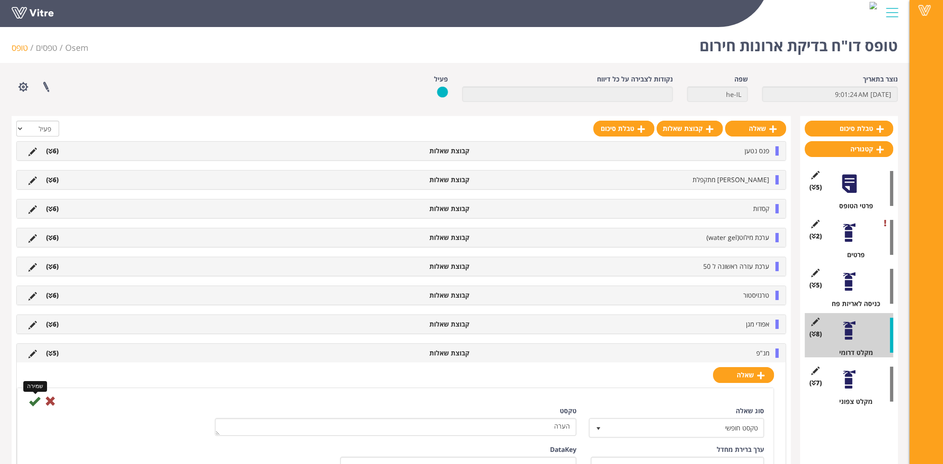
click at [32, 400] on icon at bounding box center [34, 400] width 11 height 11
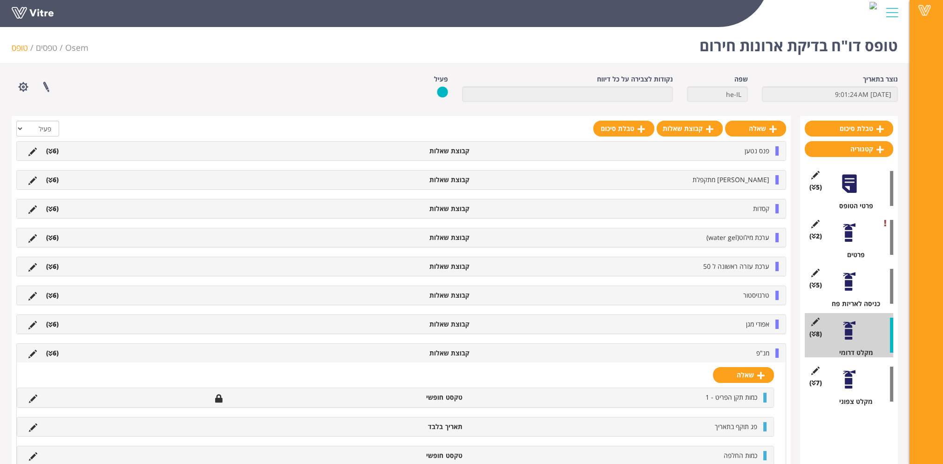
click at [751, 352] on li "מנ"פ" at bounding box center [624, 352] width 300 height 9
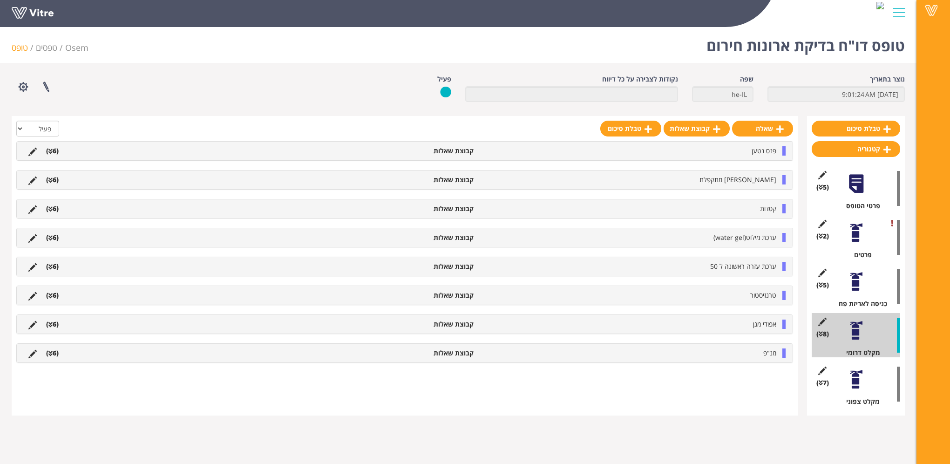
click at [859, 378] on div at bounding box center [856, 379] width 21 height 21
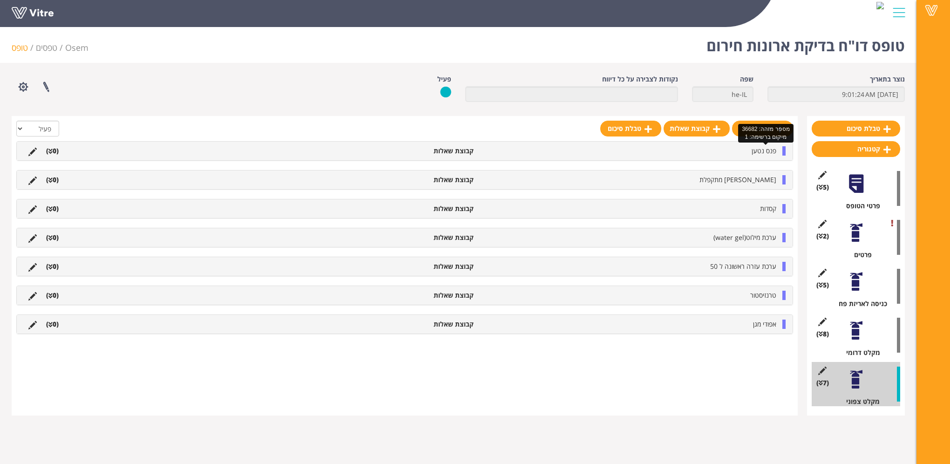
click at [761, 149] on span "פנס נטען" at bounding box center [764, 150] width 25 height 9
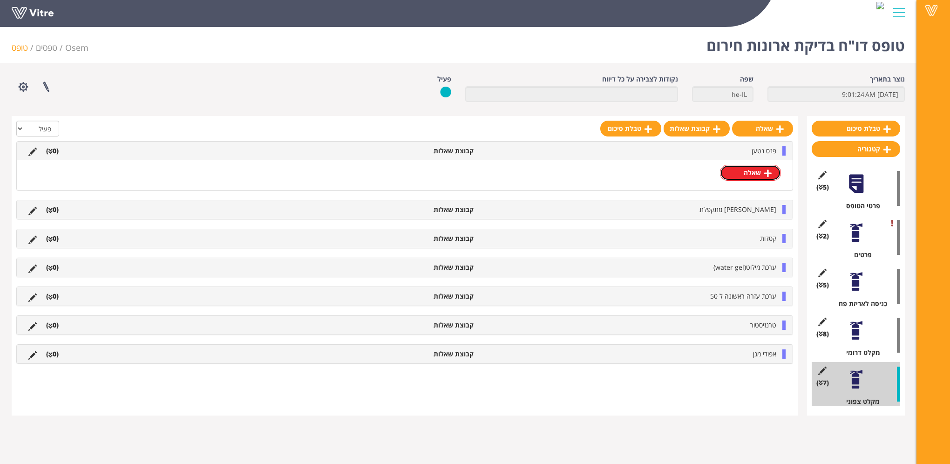
click at [757, 170] on link "שאלה" at bounding box center [750, 173] width 61 height 16
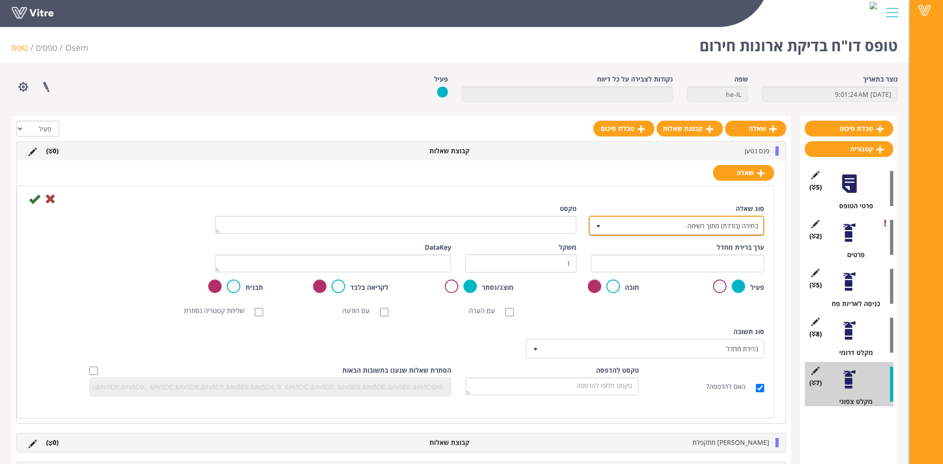
click at [699, 225] on span "בחירה (בודדת) מתוך רשימה" at bounding box center [685, 225] width 157 height 17
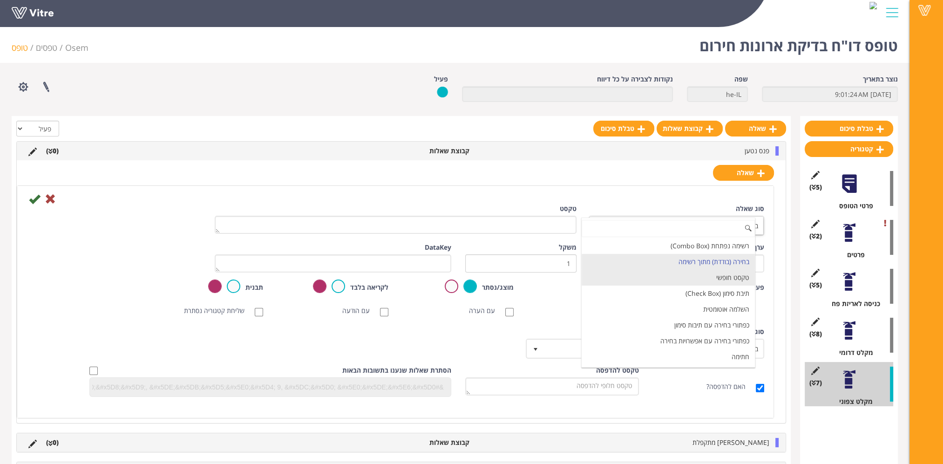
click at [702, 274] on li "טקסט חופשי" at bounding box center [668, 278] width 173 height 16
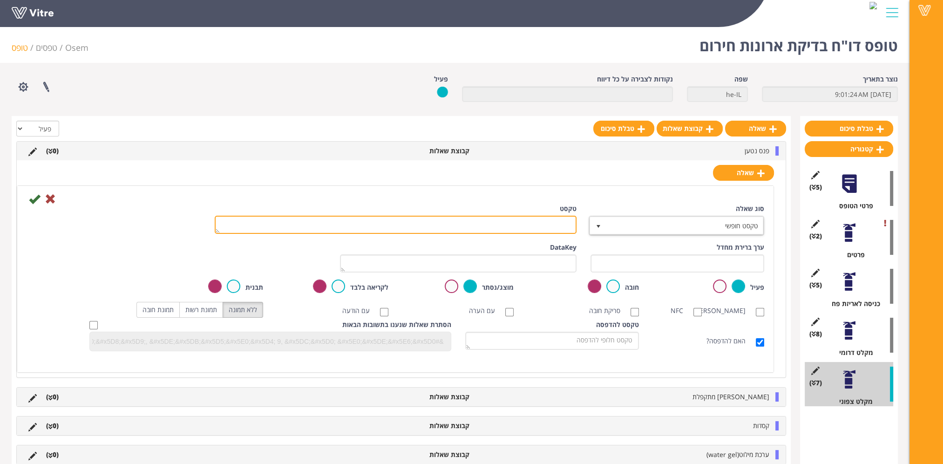
click at [549, 224] on textarea "טקסט" at bounding box center [396, 225] width 362 height 18
type textarea "כמות תקן הפריט - 1"
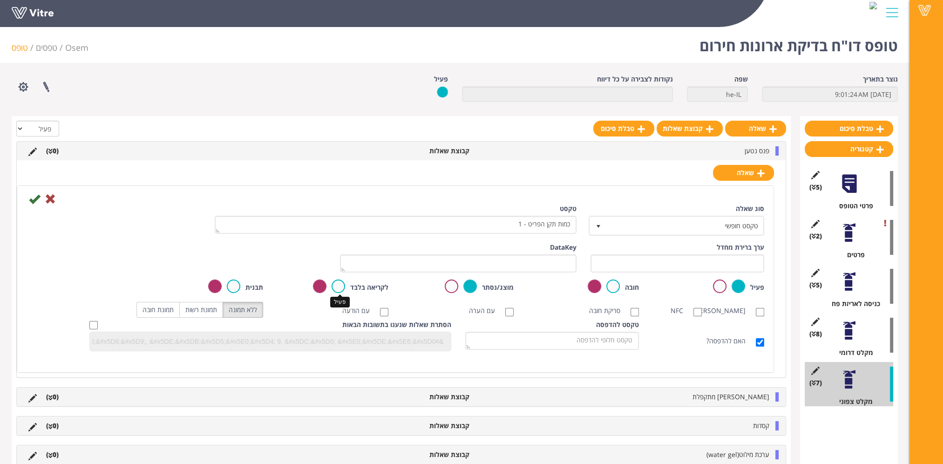
click at [338, 284] on label at bounding box center [339, 286] width 14 height 14
click at [0, 0] on input "radio" at bounding box center [0, 0] width 0 height 0
click at [32, 198] on icon at bounding box center [34, 198] width 11 height 11
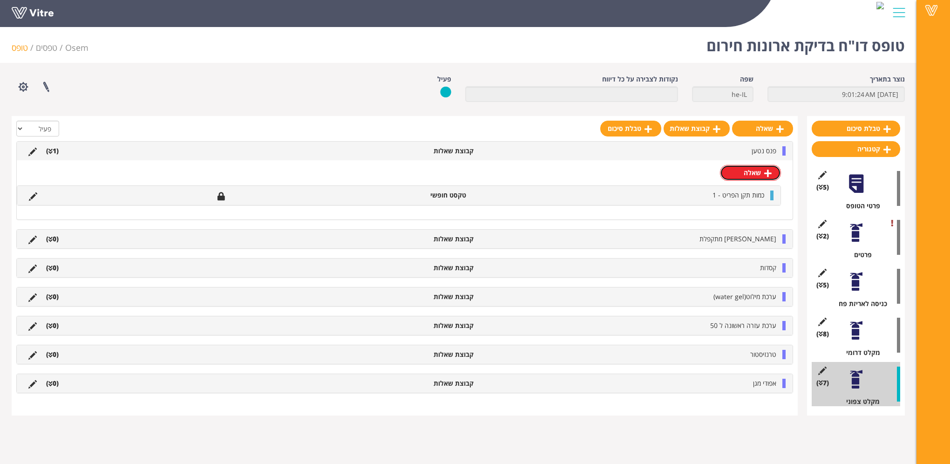
click at [757, 171] on link "שאלה" at bounding box center [750, 173] width 61 height 16
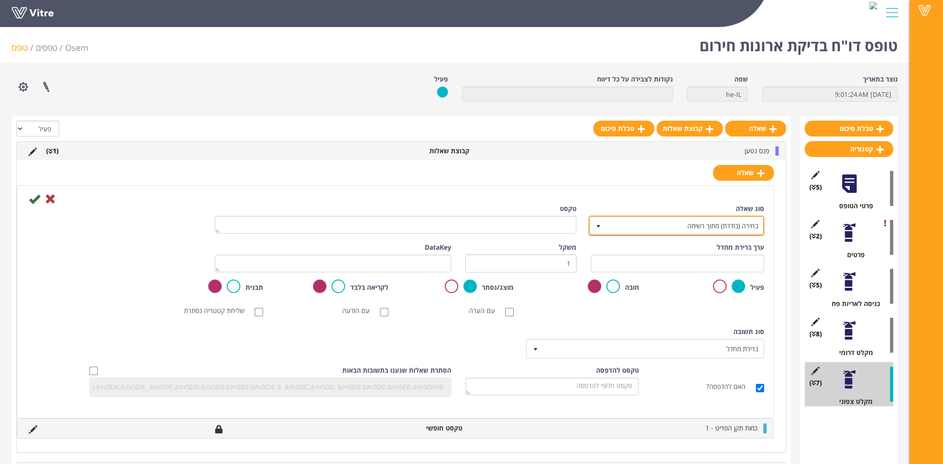
click at [724, 223] on span "בחירה (בודדת) מתוך רשימה" at bounding box center [685, 225] width 157 height 17
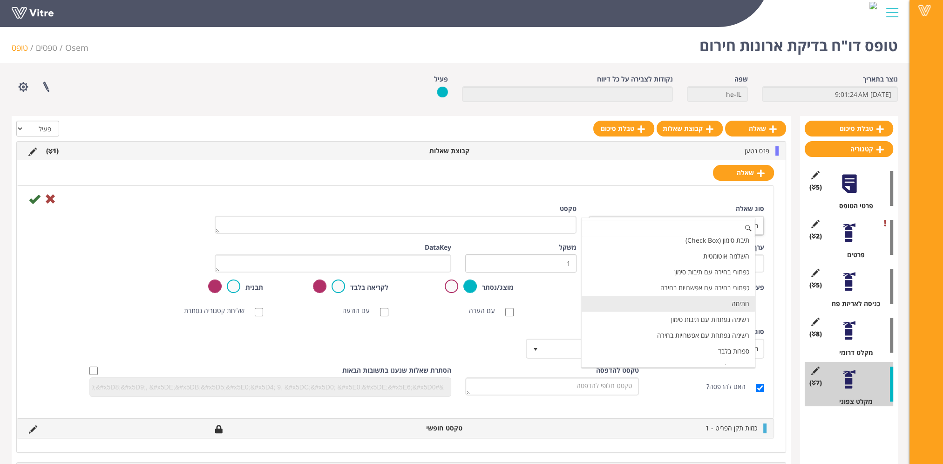
scroll to position [93, 0]
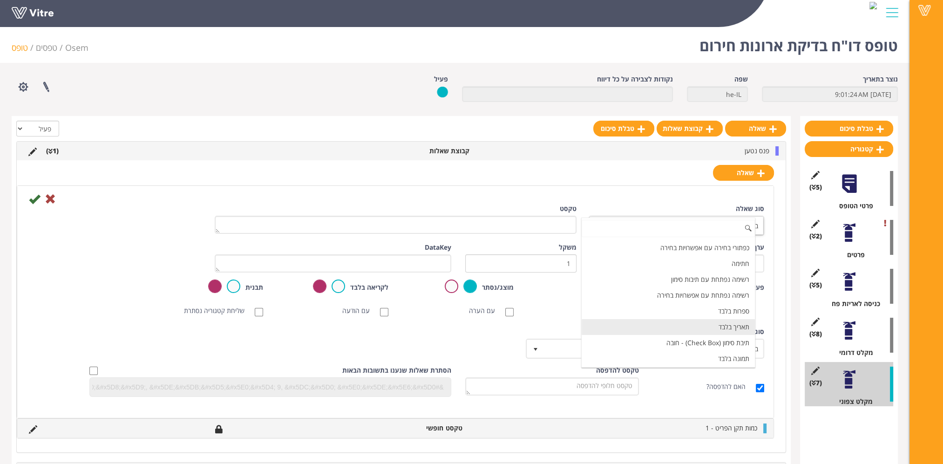
click at [716, 321] on li "תאריך בלבד" at bounding box center [668, 327] width 173 height 16
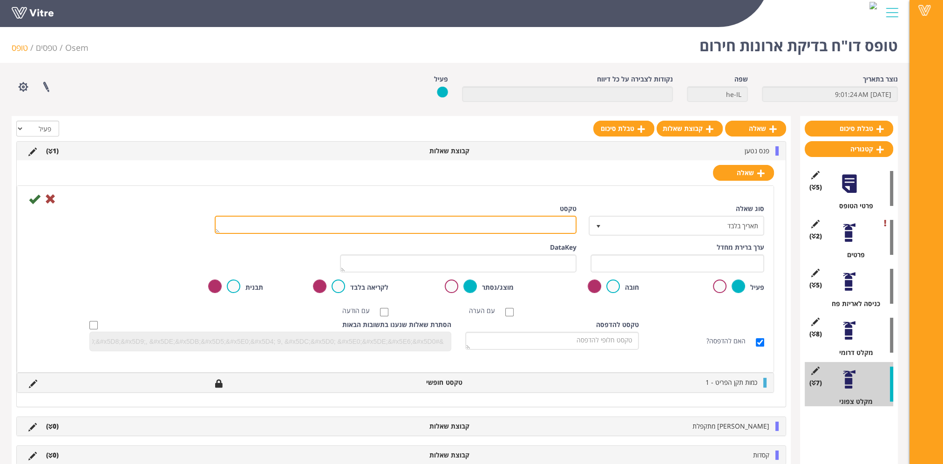
click at [544, 224] on textarea "טקסט" at bounding box center [396, 225] width 362 height 18
paste textarea "פג תוקף בתאריך"
type textarea "פג תוקף בתאריך"
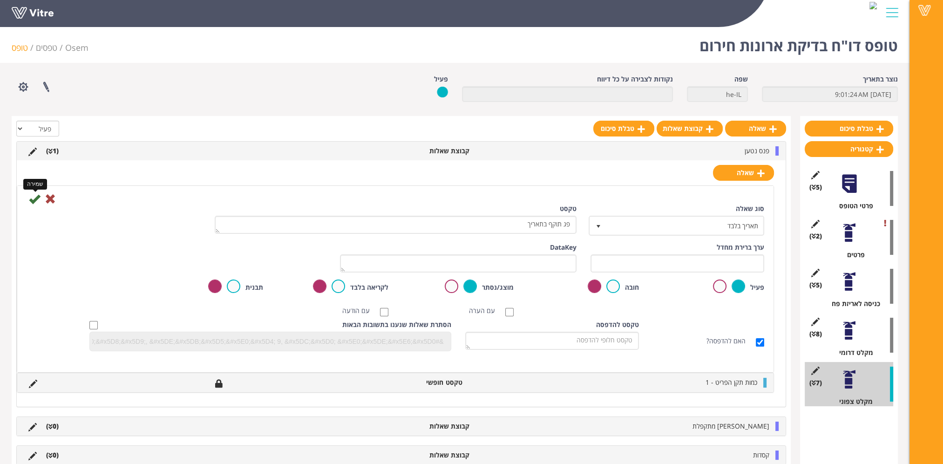
click at [31, 197] on icon at bounding box center [34, 198] width 11 height 11
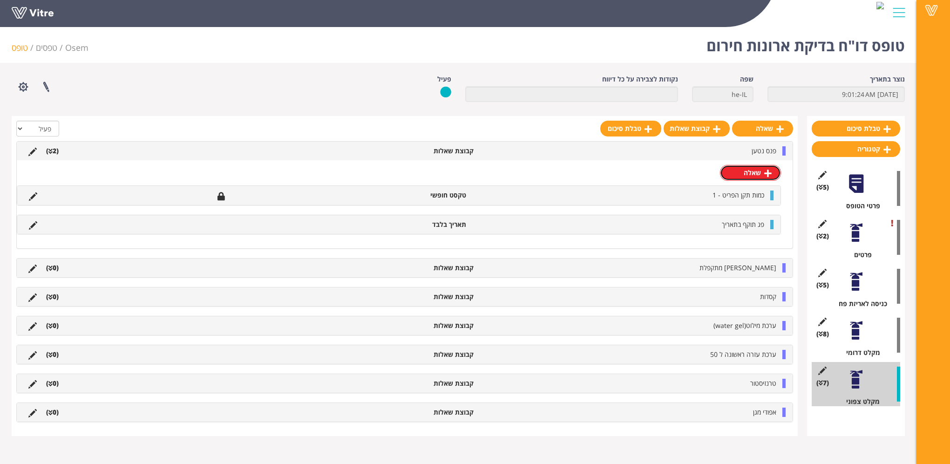
click at [756, 173] on link "שאלה" at bounding box center [750, 173] width 61 height 16
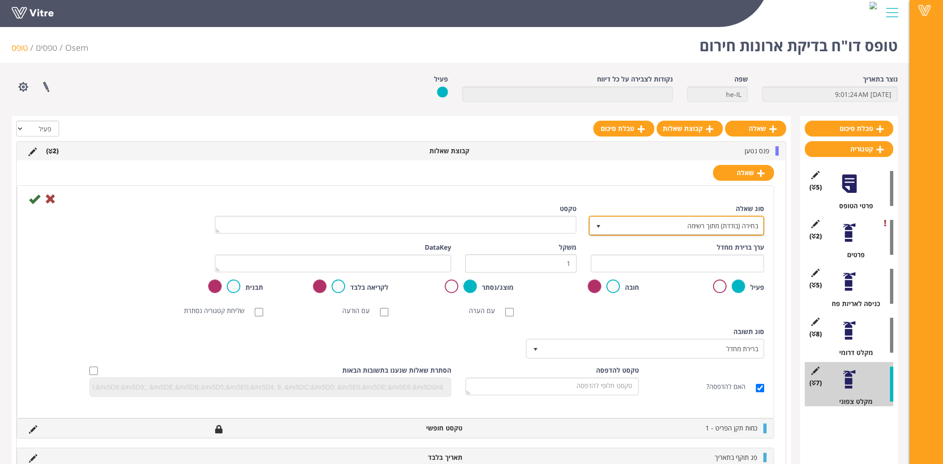
click at [723, 225] on span "בחירה (בודדת) מתוך רשימה" at bounding box center [685, 225] width 157 height 17
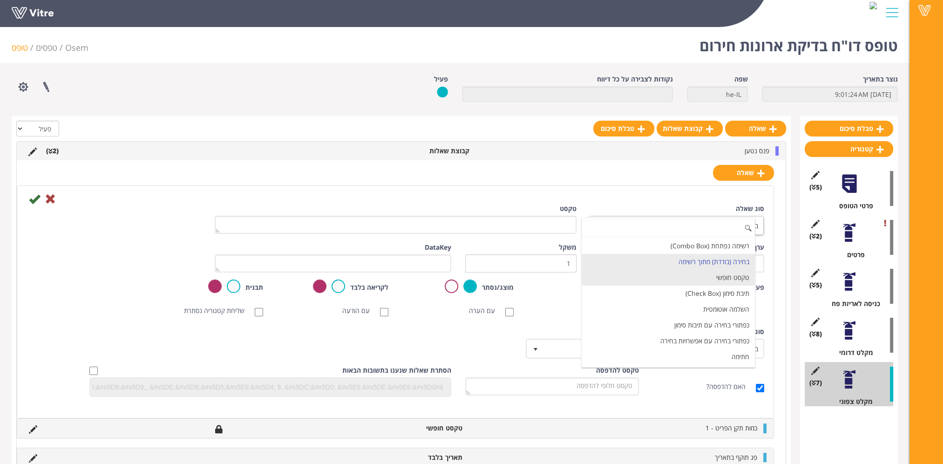
click at [715, 278] on li "טקסט חופשי" at bounding box center [668, 278] width 173 height 16
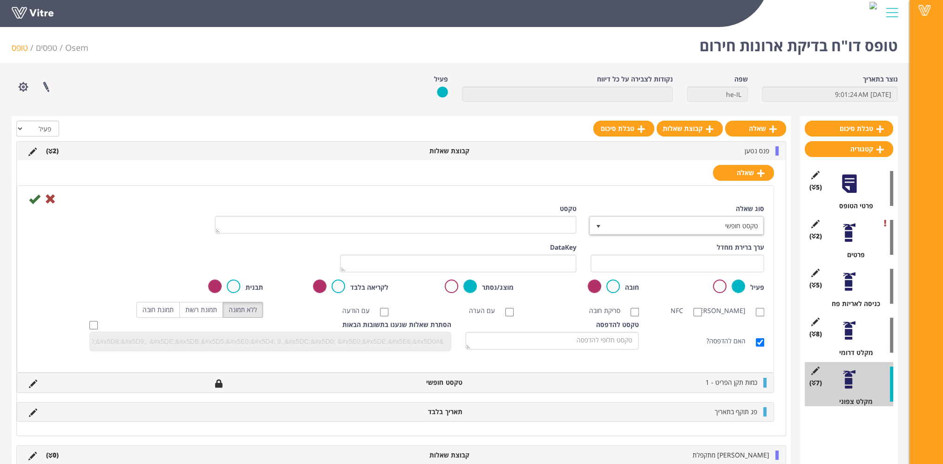
click at [532, 233] on div "טקסט" at bounding box center [396, 222] width 376 height 37
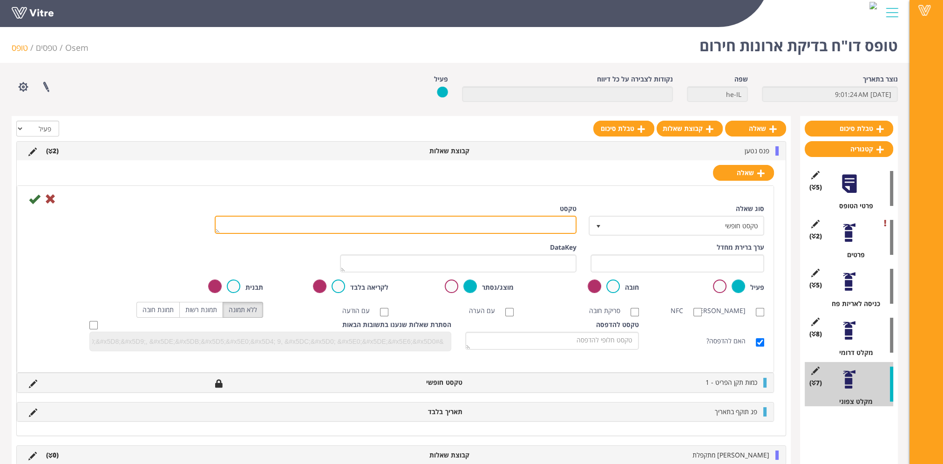
click at [530, 229] on textarea "טקסט" at bounding box center [396, 225] width 362 height 18
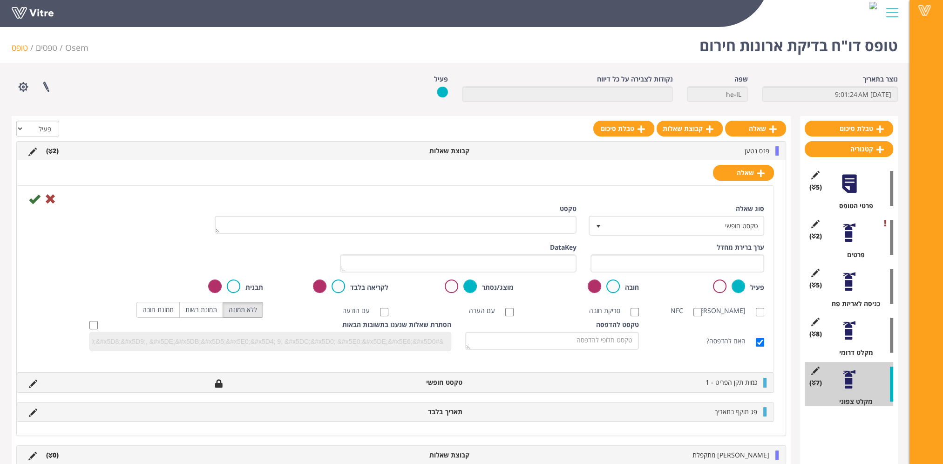
click at [252, 191] on div "סוג שאלה טקסט חופשי 5 טקסט ערך ברירת מחדל משקל DataKey פעיל חובה מוצג/נסתר לקרי…" at bounding box center [395, 279] width 757 height 186
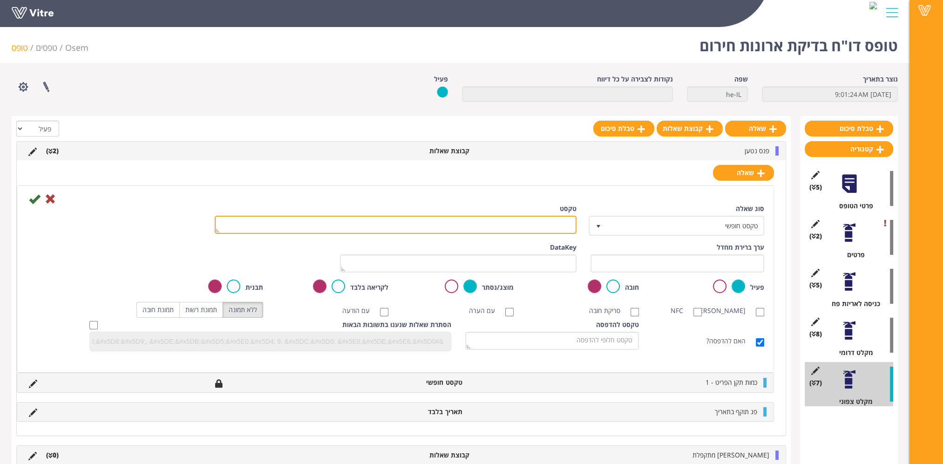
click at [518, 223] on textarea "טקסט" at bounding box center [396, 225] width 362 height 18
paste textarea "כמות החלפה"
type textarea "כמות החלפה"
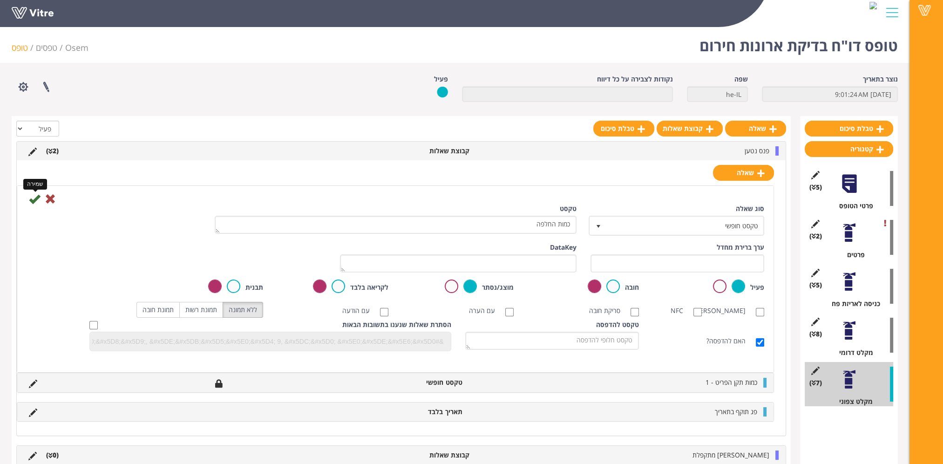
click at [32, 198] on icon at bounding box center [34, 198] width 11 height 11
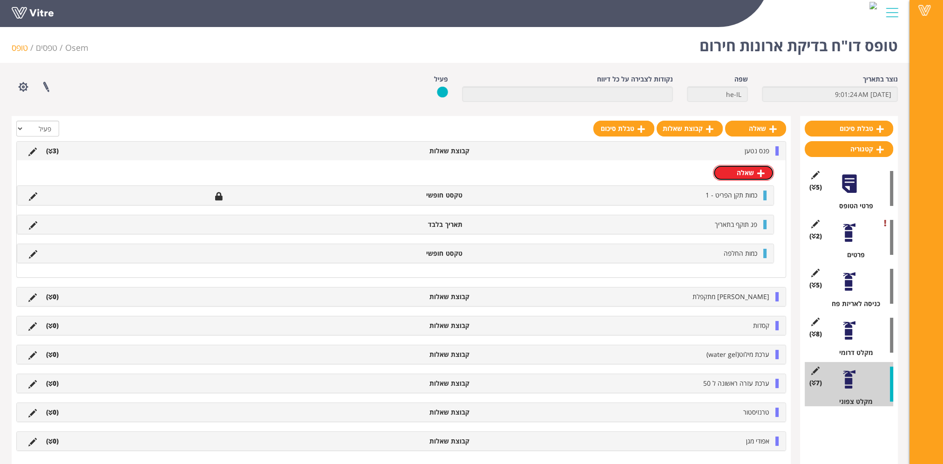
click at [751, 177] on link "שאלה" at bounding box center [743, 173] width 61 height 16
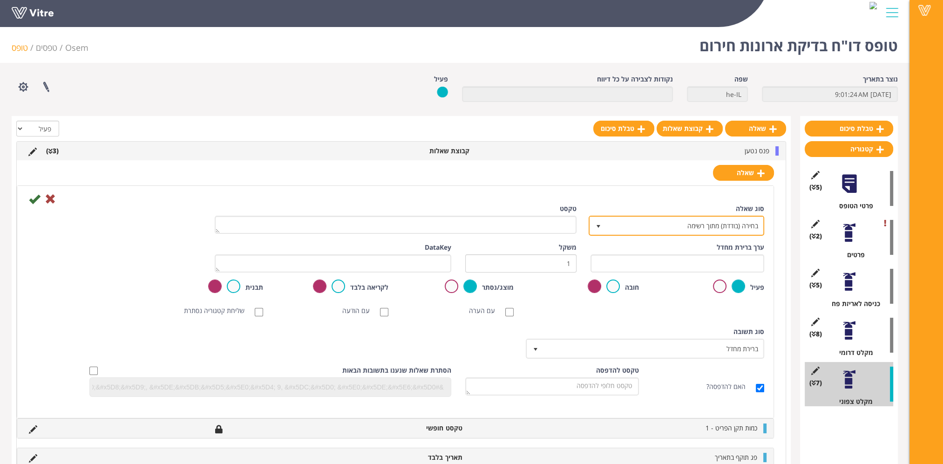
click at [738, 222] on span "בחירה (בודדת) מתוך רשימה" at bounding box center [685, 225] width 157 height 17
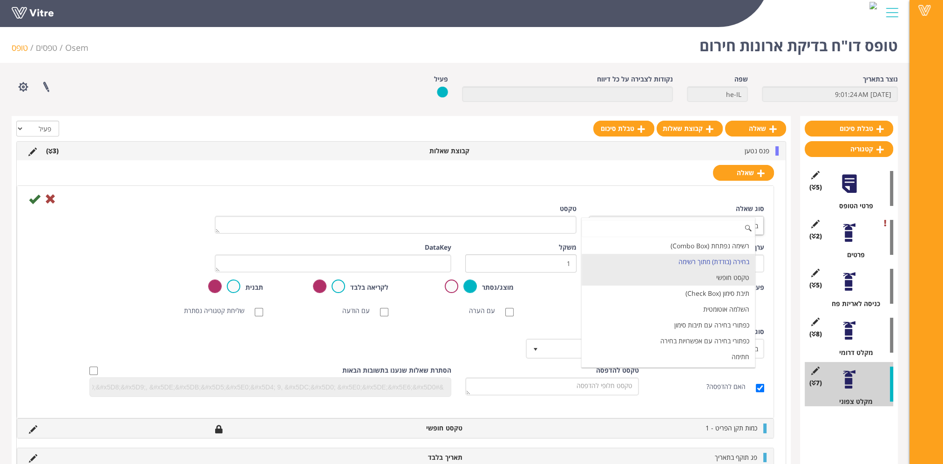
click at [731, 274] on li "טקסט חופשי" at bounding box center [668, 278] width 173 height 16
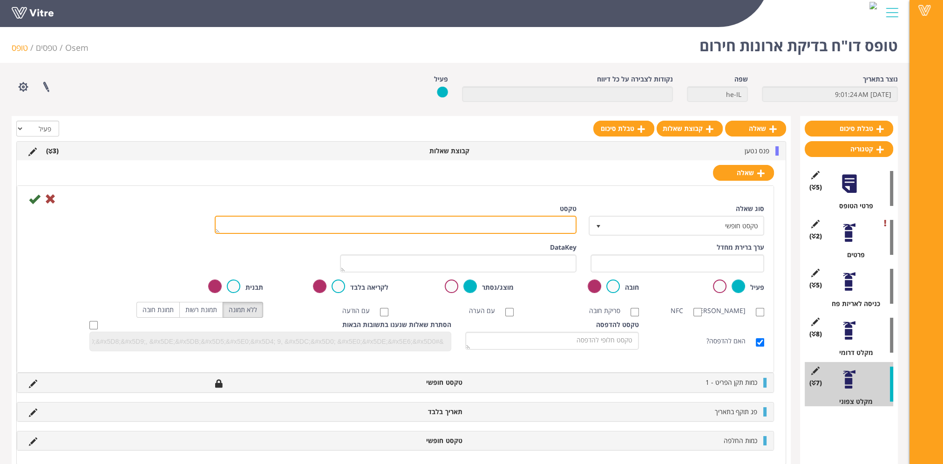
click at [542, 228] on textarea "טקסט" at bounding box center [396, 225] width 362 height 18
paste textarea "כמות השלמה"
type textarea "כמות השלמה"
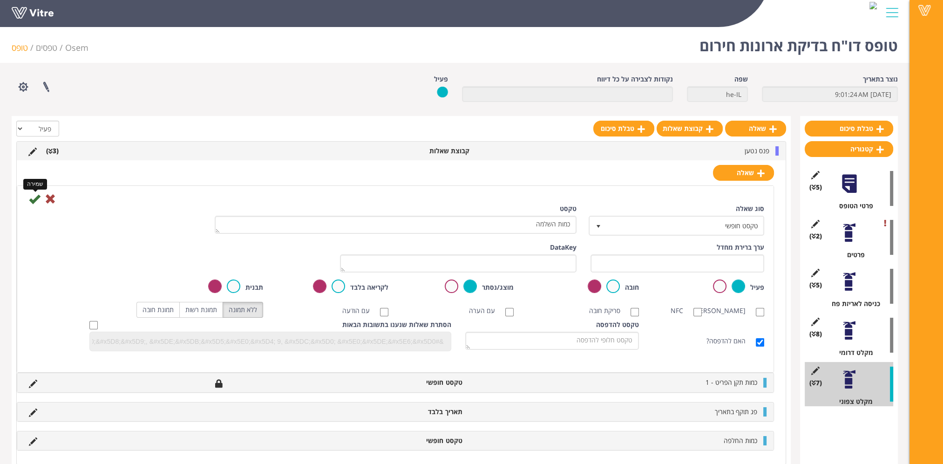
click at [34, 199] on icon at bounding box center [34, 198] width 11 height 11
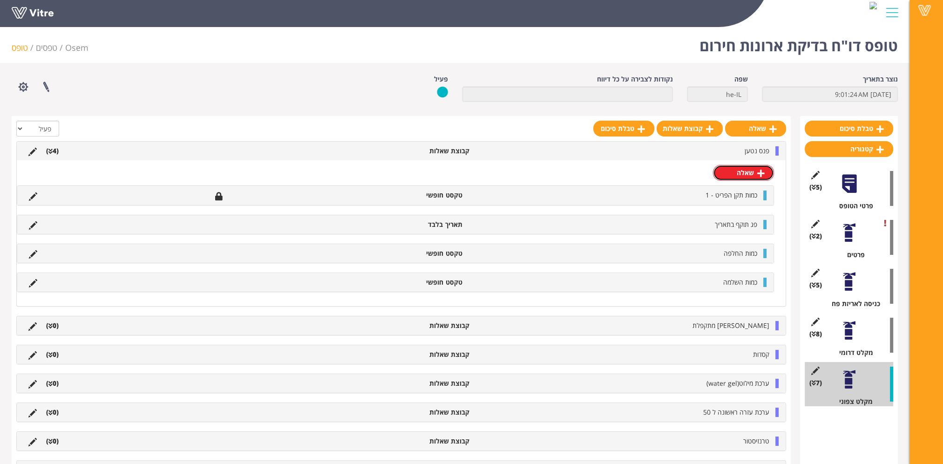
click at [760, 172] on icon at bounding box center [760, 173] width 7 height 8
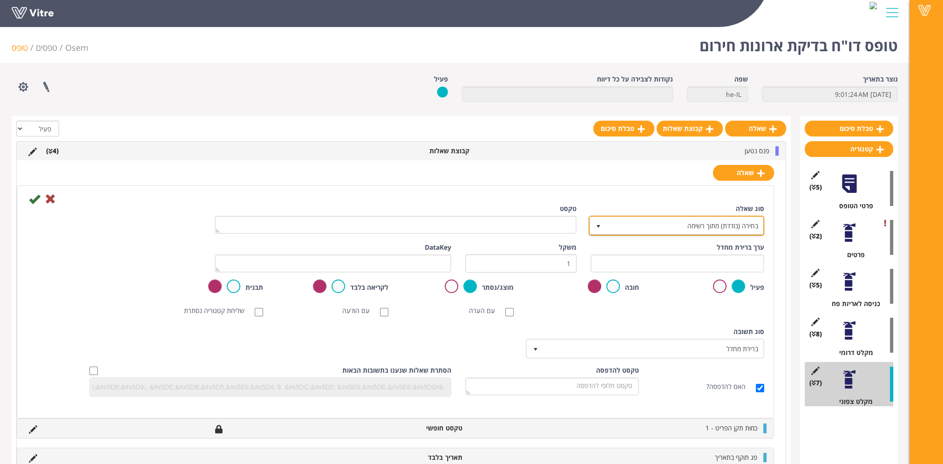
click at [743, 224] on span "בחירה (בודדת) מתוך רשימה" at bounding box center [685, 225] width 157 height 17
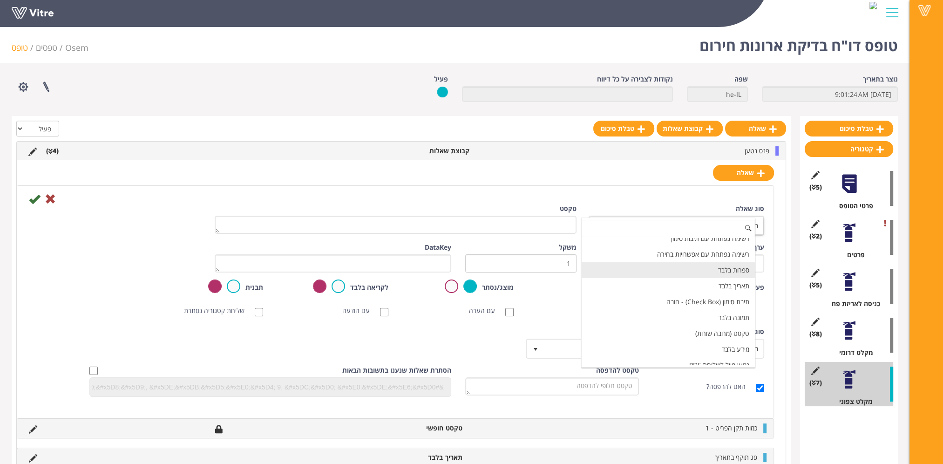
scroll to position [140, 0]
click at [734, 279] on li "תאריך בלבד" at bounding box center [668, 281] width 173 height 16
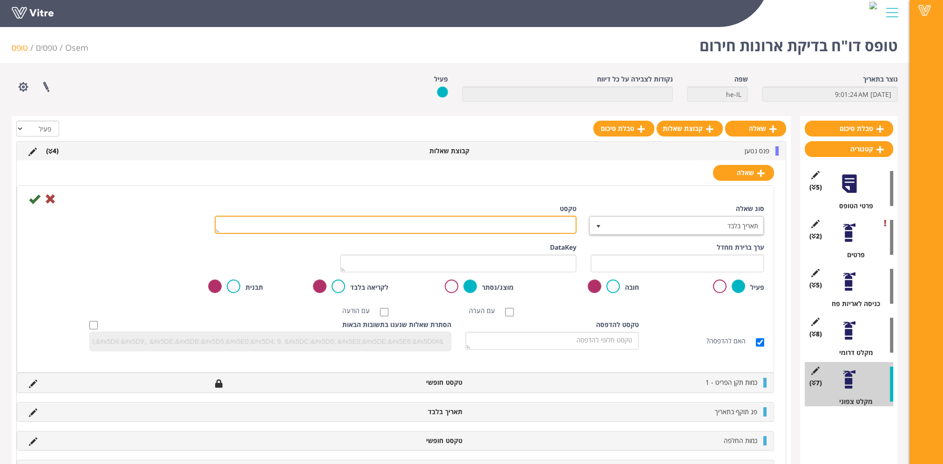
click at [534, 225] on textarea "טקסט" at bounding box center [396, 225] width 362 height 18
paste textarea "תאריך סיום החלפה/השלמה"
type textarea "תאריך סיום החלפה/השלמה"
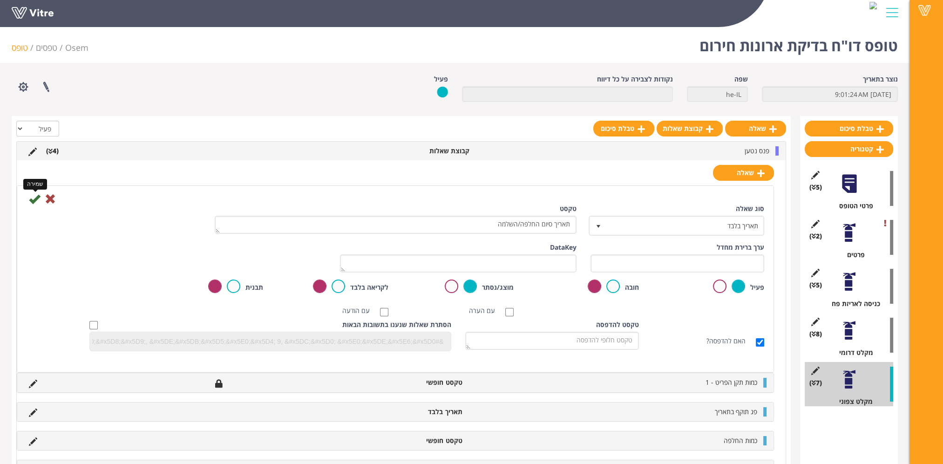
click at [32, 196] on icon at bounding box center [34, 198] width 11 height 11
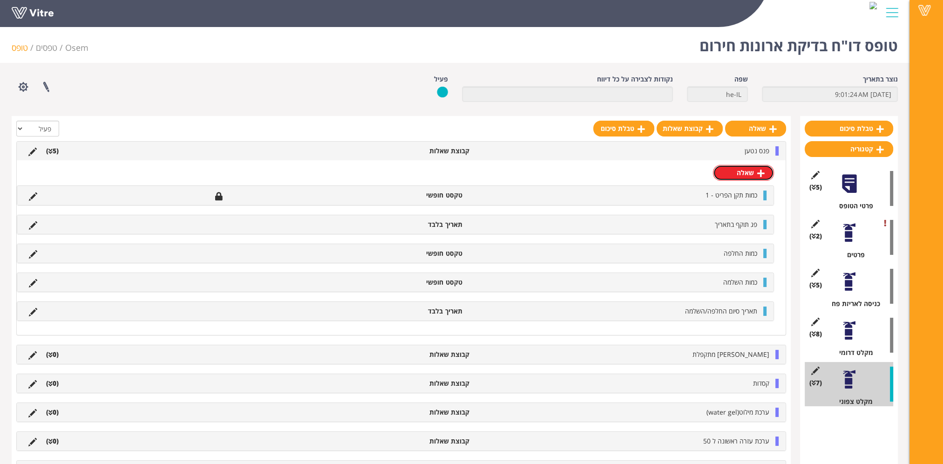
click at [741, 174] on link "שאלה" at bounding box center [743, 173] width 61 height 16
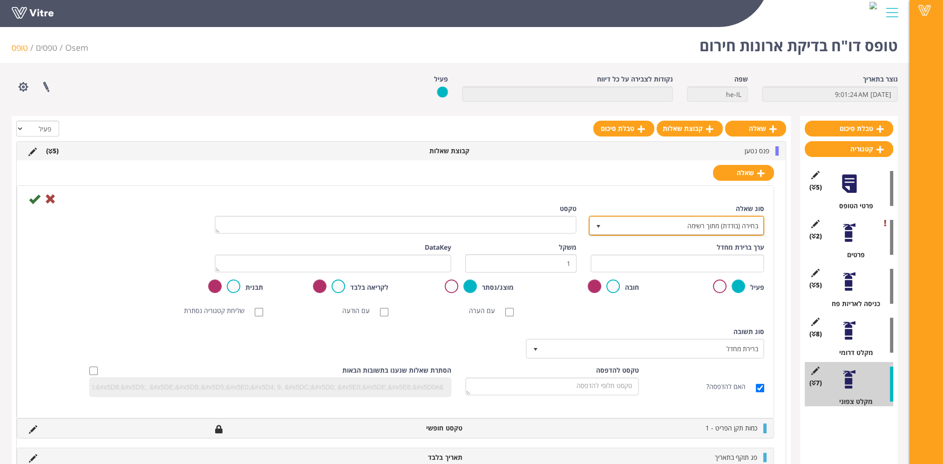
click at [741, 220] on span "בחירה (בודדת) מתוך רשימה" at bounding box center [685, 225] width 157 height 17
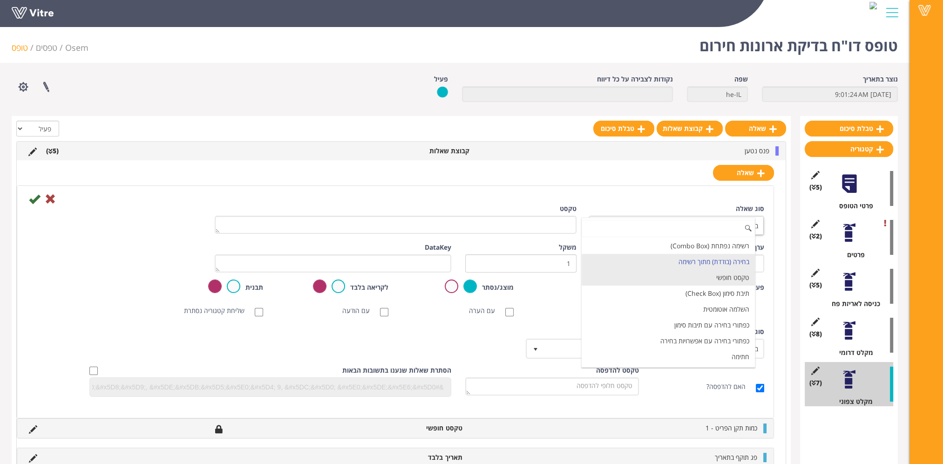
click at [726, 272] on li "טקסט חופשי" at bounding box center [668, 278] width 173 height 16
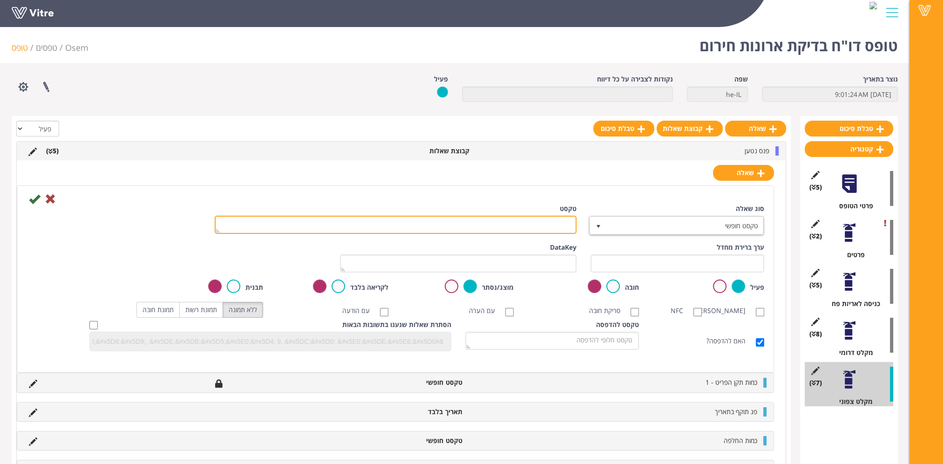
click at [542, 225] on textarea "טקסט" at bounding box center [396, 225] width 362 height 18
paste textarea "הערה"
type textarea "הערה"
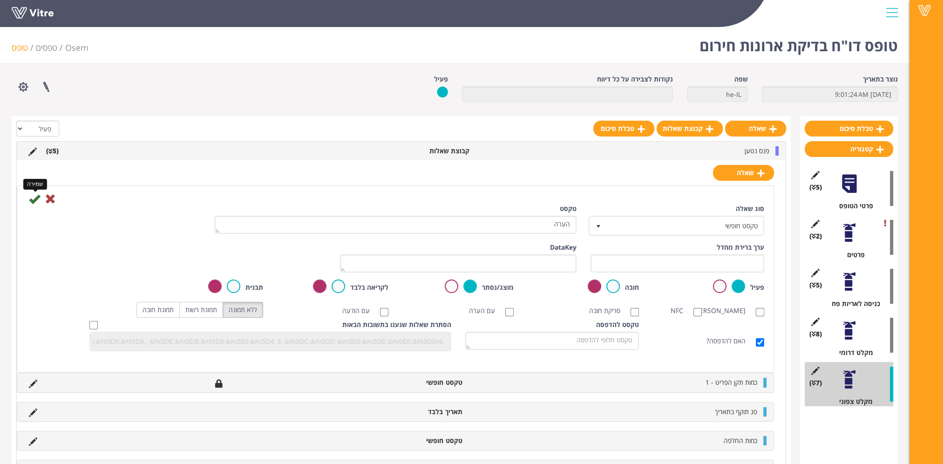
type textarea "הערה"
click at [34, 199] on icon at bounding box center [34, 198] width 11 height 11
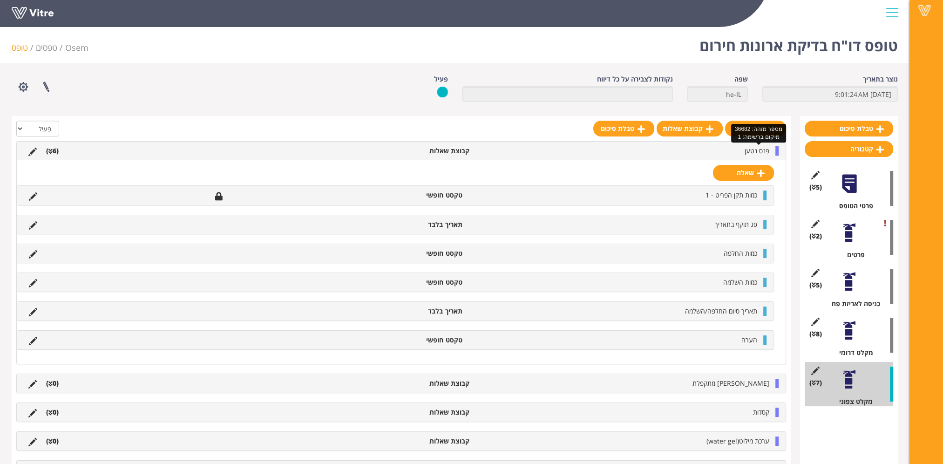
click at [753, 151] on span "פנס נטען" at bounding box center [757, 150] width 25 height 9
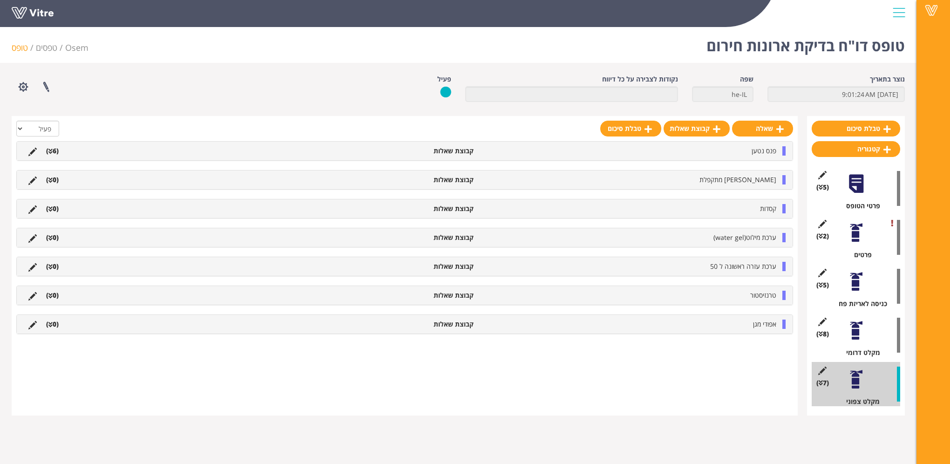
click at [764, 169] on div "פנס נטען קבוצת שאלות (6 ) שאלה כמות תקן הפריט - 1 טקסט חופשי פג תוקף בתאריך תאר…" at bounding box center [404, 237] width 777 height 193
click at [765, 177] on span "[PERSON_NAME] מתקפלת" at bounding box center [738, 179] width 77 height 9
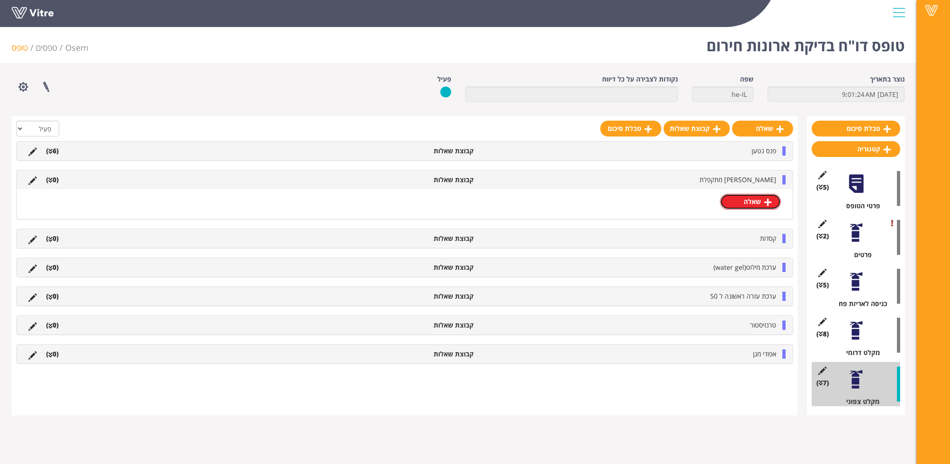
click at [750, 198] on link "שאלה" at bounding box center [750, 202] width 61 height 16
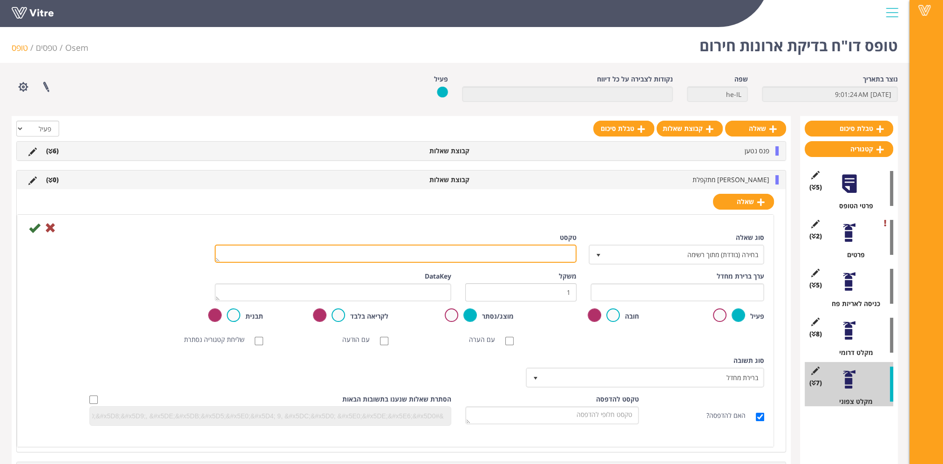
click at [428, 253] on textarea "טקסט" at bounding box center [396, 254] width 362 height 18
type textarea "כמות תקן הפריט - 1"
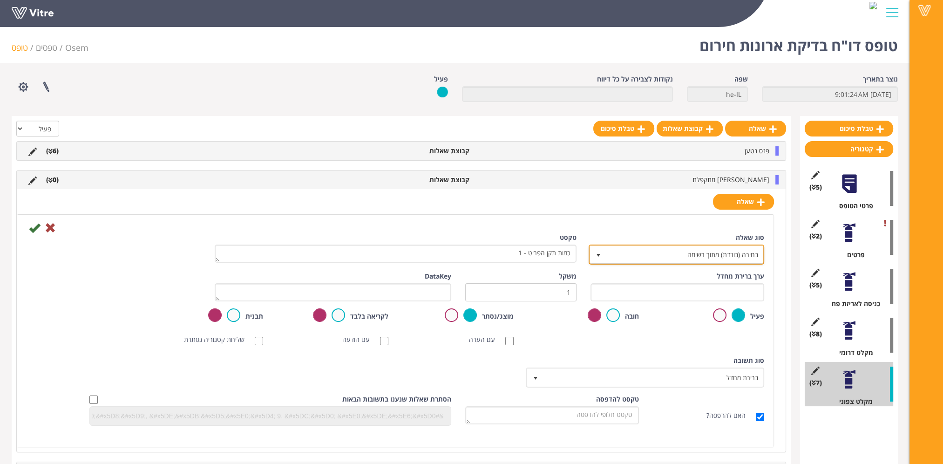
click at [654, 250] on span "בחירה (בודדת) מתוך רשימה" at bounding box center [685, 254] width 157 height 17
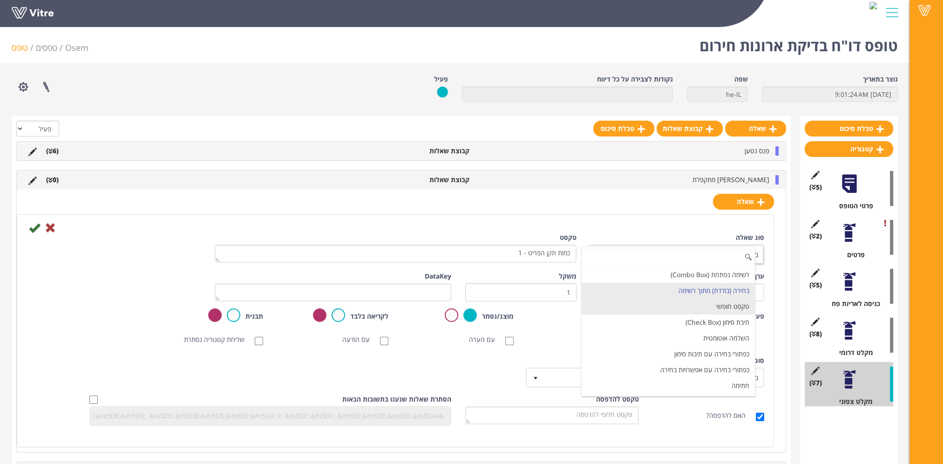
click at [685, 302] on li "טקסט חופשי" at bounding box center [668, 307] width 173 height 16
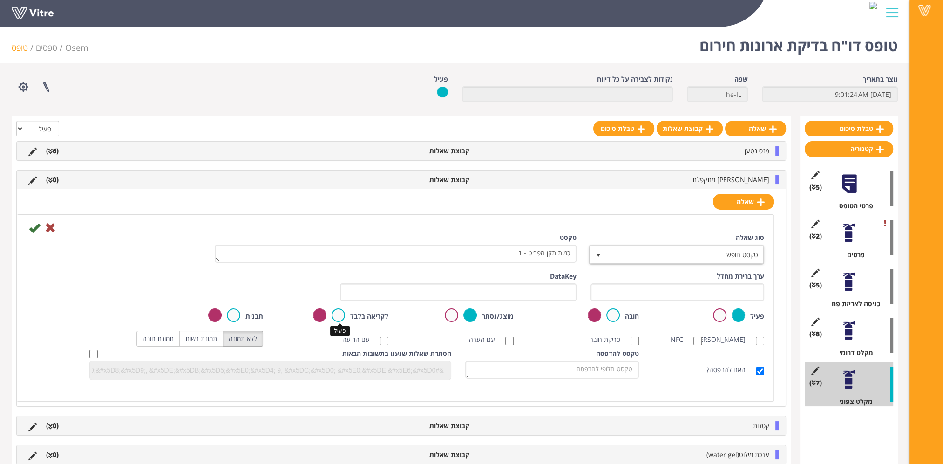
drag, startPoint x: 341, startPoint y: 313, endPoint x: 336, endPoint y: 312, distance: 5.1
click at [341, 313] on label at bounding box center [339, 315] width 14 height 14
click at [0, 0] on input "radio" at bounding box center [0, 0] width 0 height 0
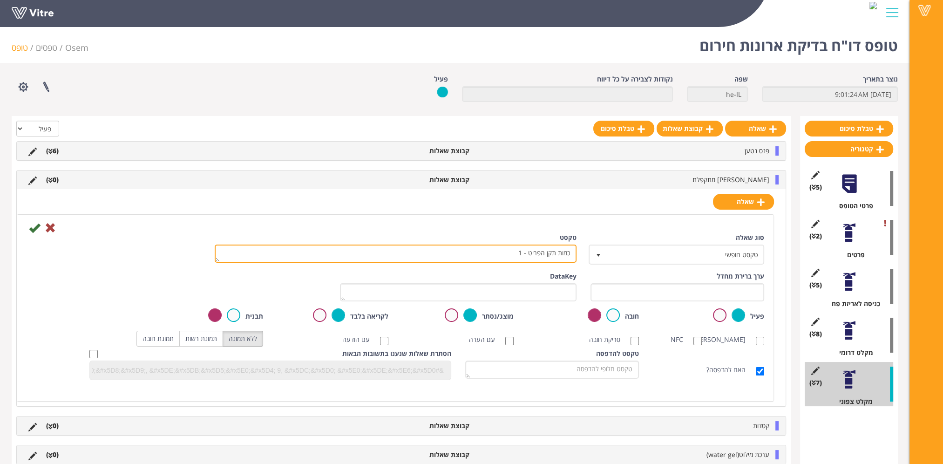
drag, startPoint x: 547, startPoint y: 261, endPoint x: 620, endPoint y: 266, distance: 72.8
click at [620, 266] on div "סוג שאלה טקסט חופשי 5 טקסט כמות תקן הפריט - 1" at bounding box center [396, 252] width 752 height 39
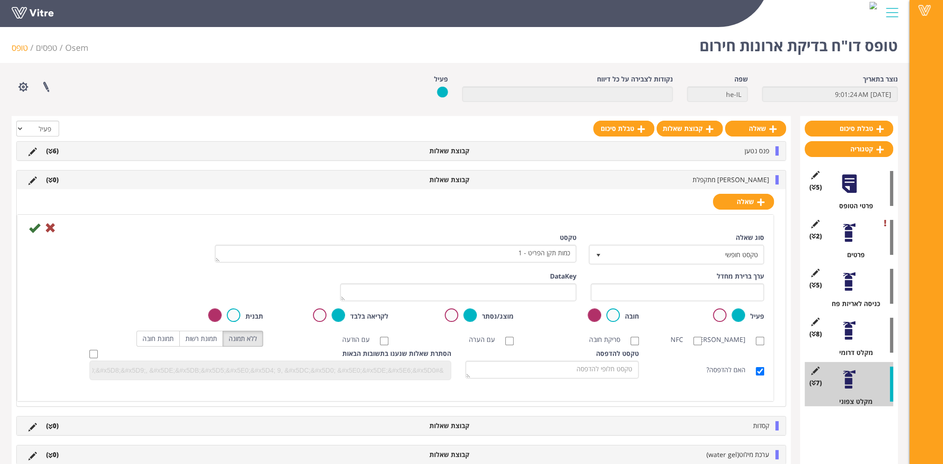
click at [620, 266] on div "סוג שאלה טקסט חופשי 5" at bounding box center [678, 252] width 188 height 39
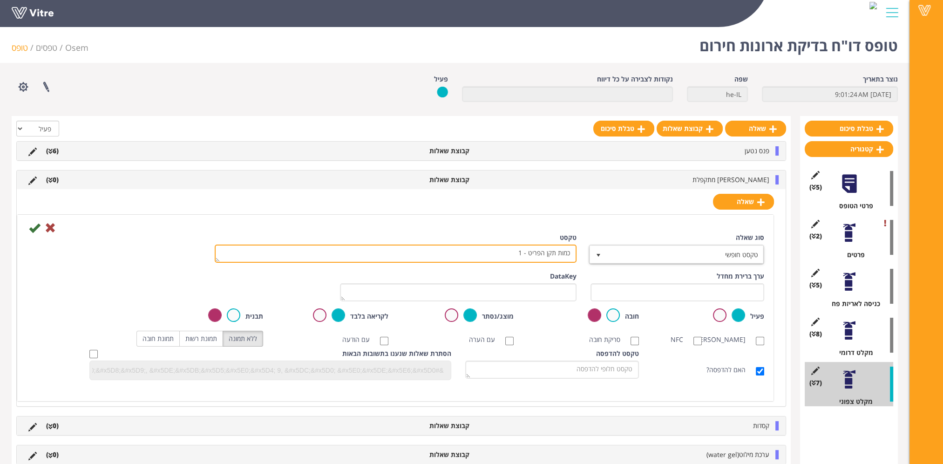
drag, startPoint x: 492, startPoint y: 252, endPoint x: 603, endPoint y: 261, distance: 110.8
click at [603, 261] on div "סוג שאלה טקסט חופשי 5 טקסט כמות תקן הפריט - 1" at bounding box center [396, 252] width 752 height 39
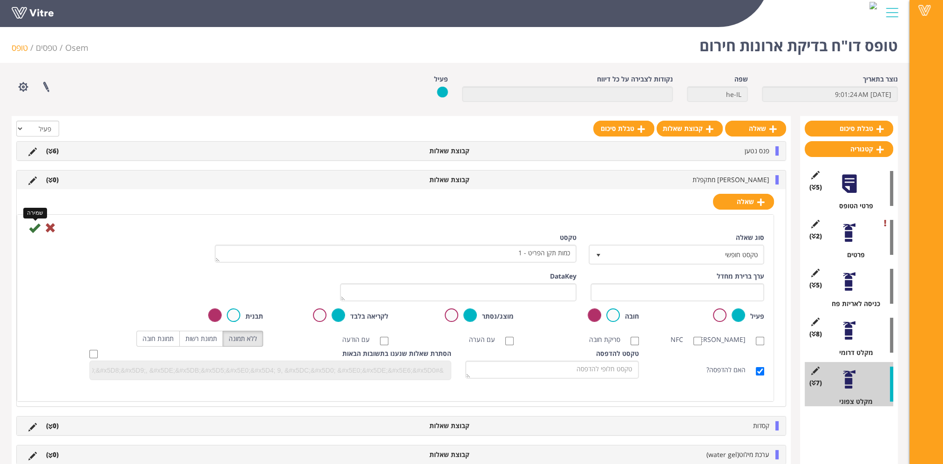
click at [34, 227] on icon at bounding box center [34, 227] width 11 height 11
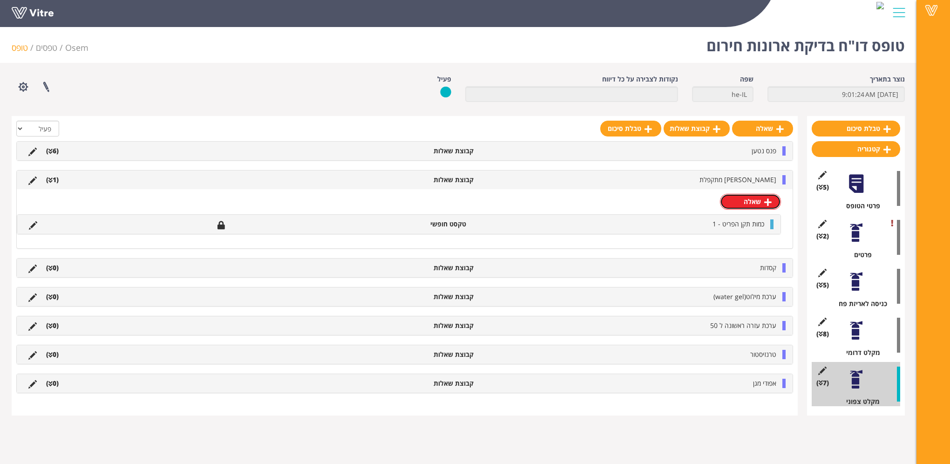
click at [767, 205] on icon at bounding box center [767, 202] width 7 height 8
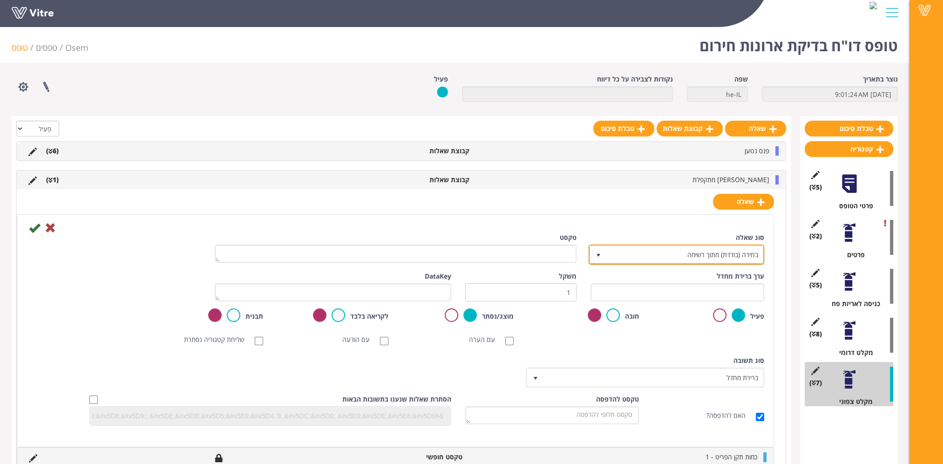
click at [747, 251] on span "בחירה (בודדת) מתוך רשימה" at bounding box center [685, 254] width 157 height 17
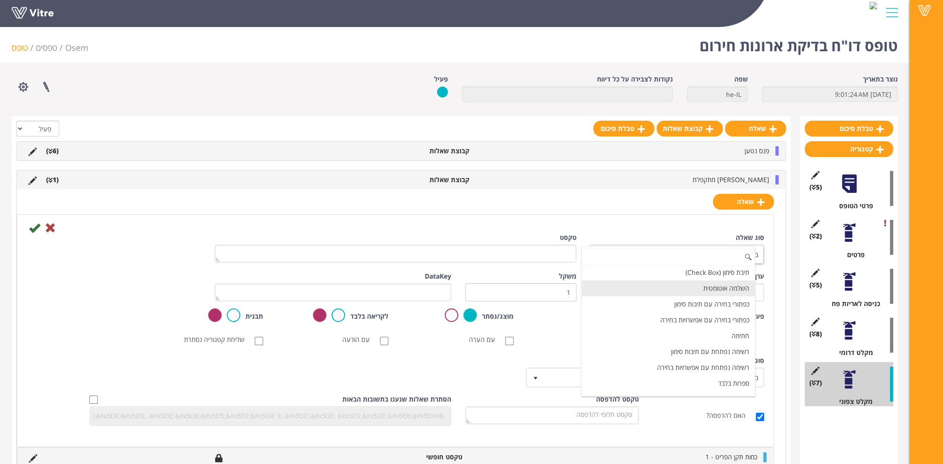
scroll to position [93, 0]
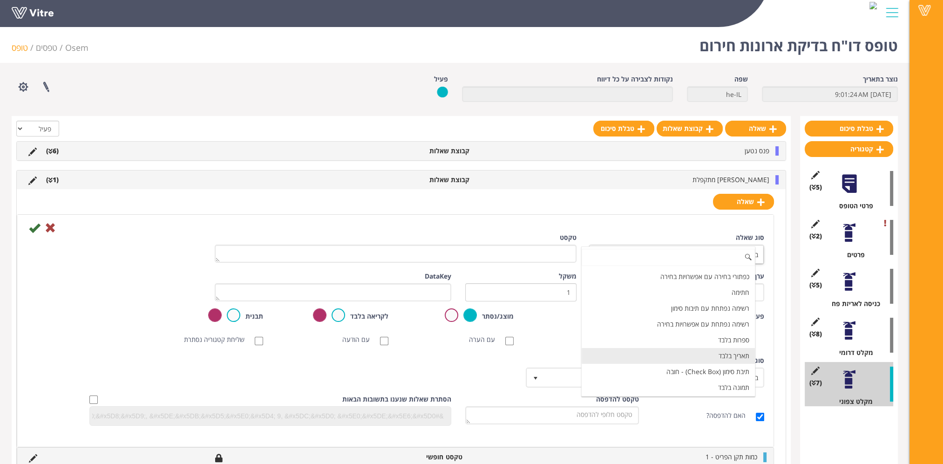
click at [727, 354] on li "תאריך בלבד" at bounding box center [668, 356] width 173 height 16
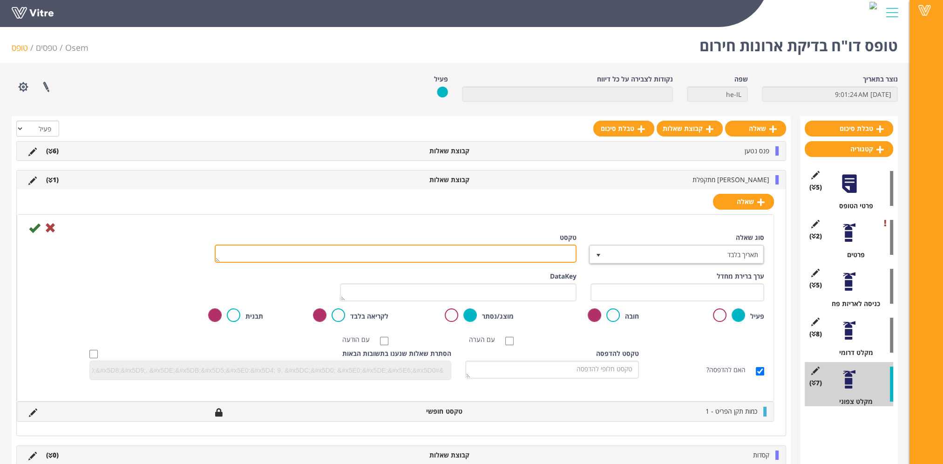
click at [557, 253] on textarea "טקסט" at bounding box center [396, 254] width 362 height 18
paste textarea "פג תוקף בתאריך"
type textarea "פג תוקף בתאריך"
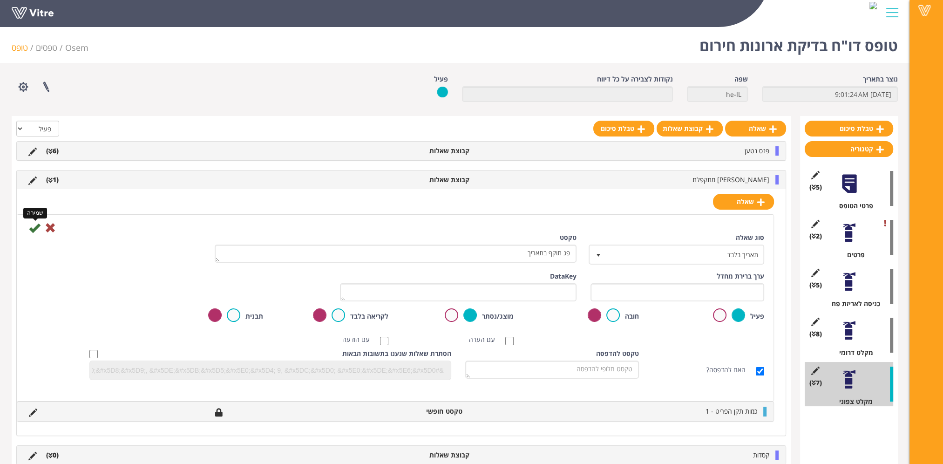
click at [34, 227] on icon at bounding box center [34, 227] width 11 height 11
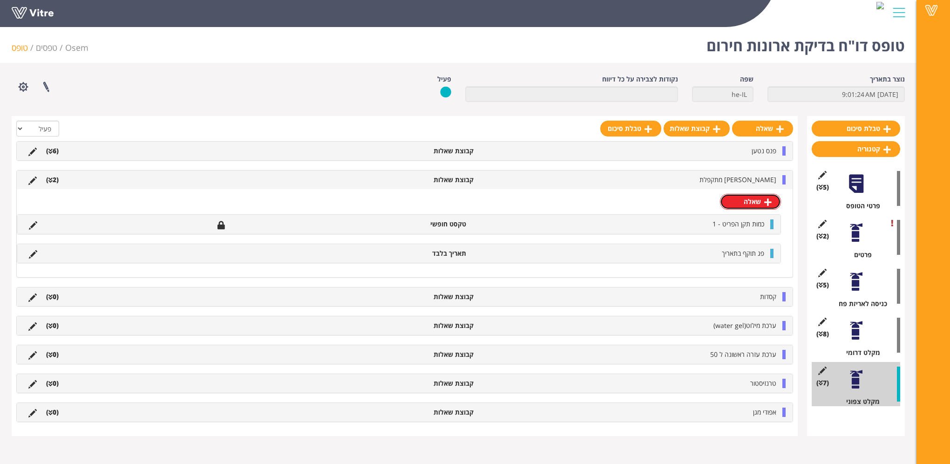
click at [753, 205] on link "שאלה" at bounding box center [750, 202] width 61 height 16
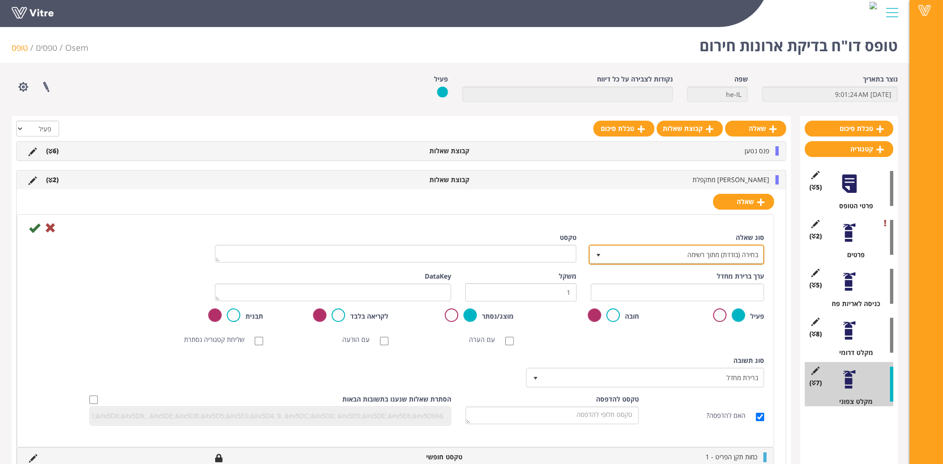
click at [743, 254] on span "בחירה (בודדת) מתוך רשימה" at bounding box center [685, 254] width 157 height 17
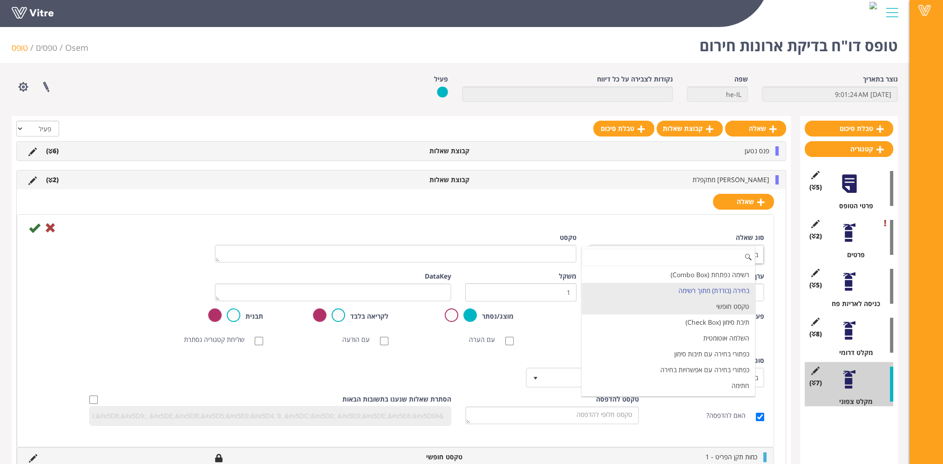
click at [730, 304] on li "טקסט חופשי" at bounding box center [668, 307] width 173 height 16
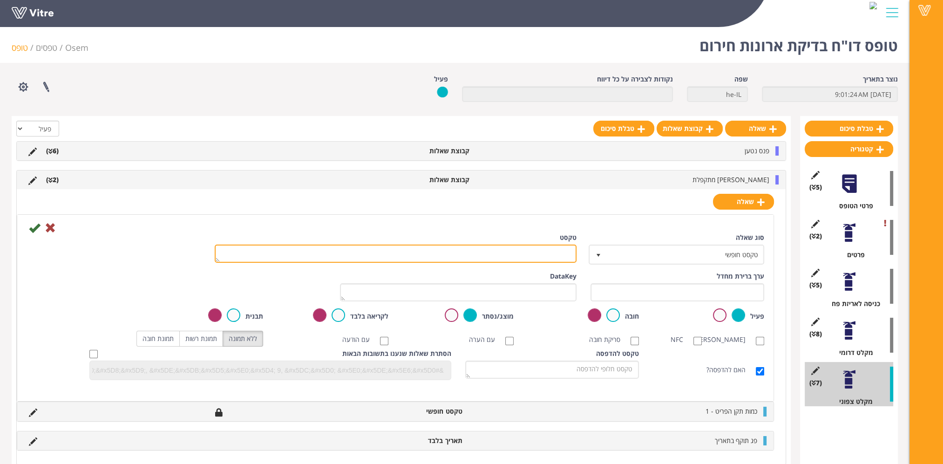
click at [563, 255] on textarea "טקסט" at bounding box center [396, 254] width 362 height 18
paste textarea "כמות החלפה"
type textarea "כמות החלפה"
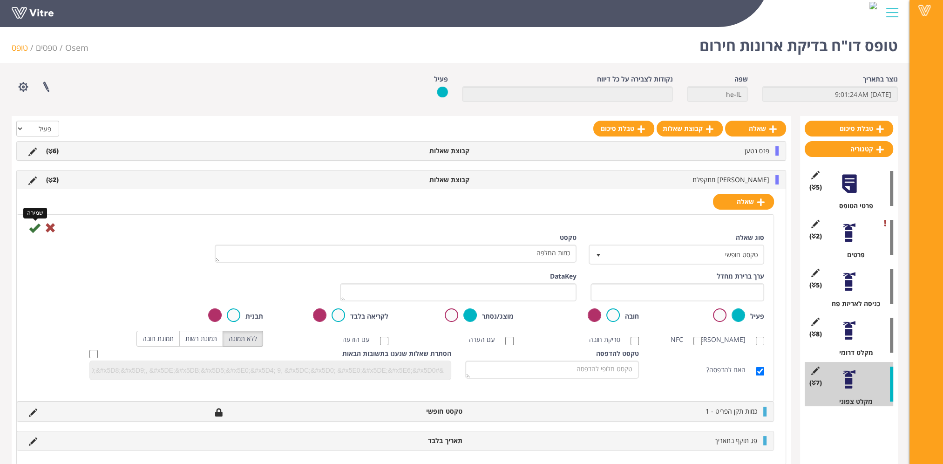
click at [34, 229] on icon at bounding box center [34, 227] width 11 height 11
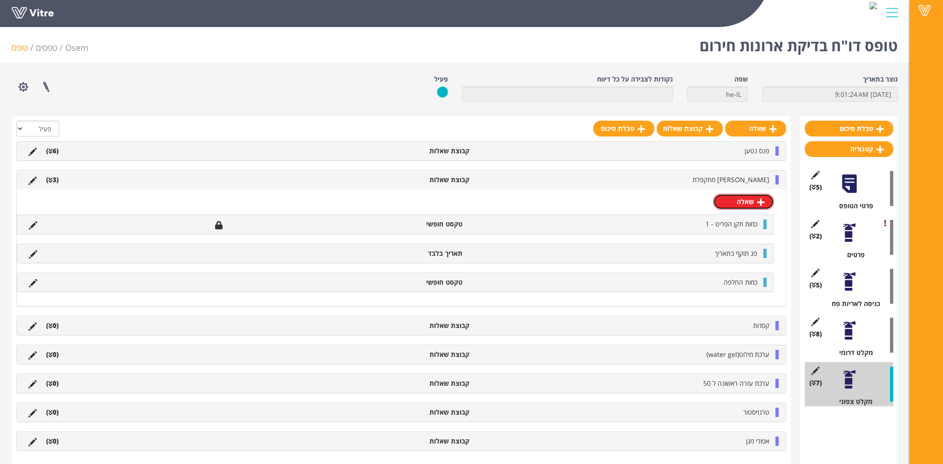
click at [734, 199] on link "שאלה" at bounding box center [743, 202] width 61 height 16
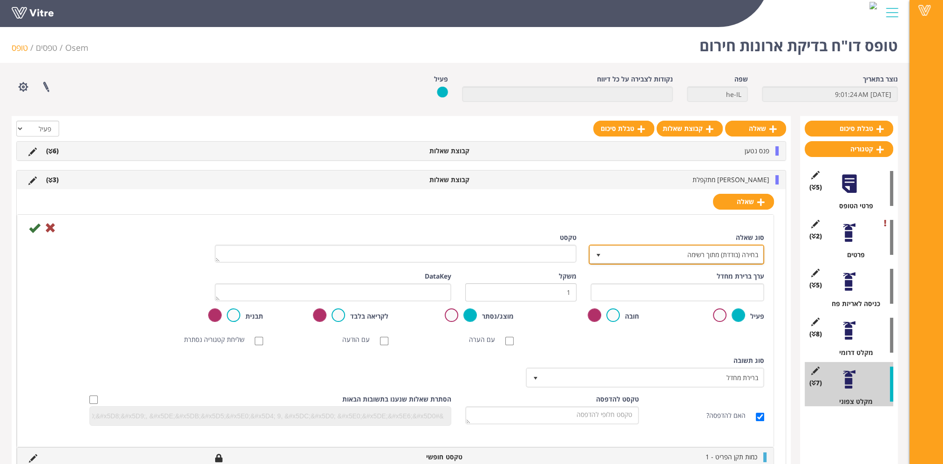
click at [713, 253] on span "בחירה (בודדת) מתוך רשימה" at bounding box center [685, 254] width 157 height 17
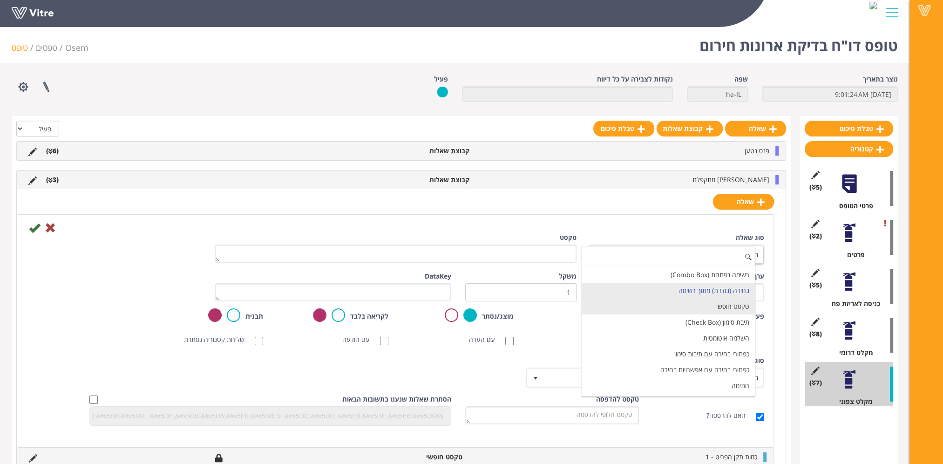
click at [723, 308] on li "טקסט חופשי" at bounding box center [668, 307] width 173 height 16
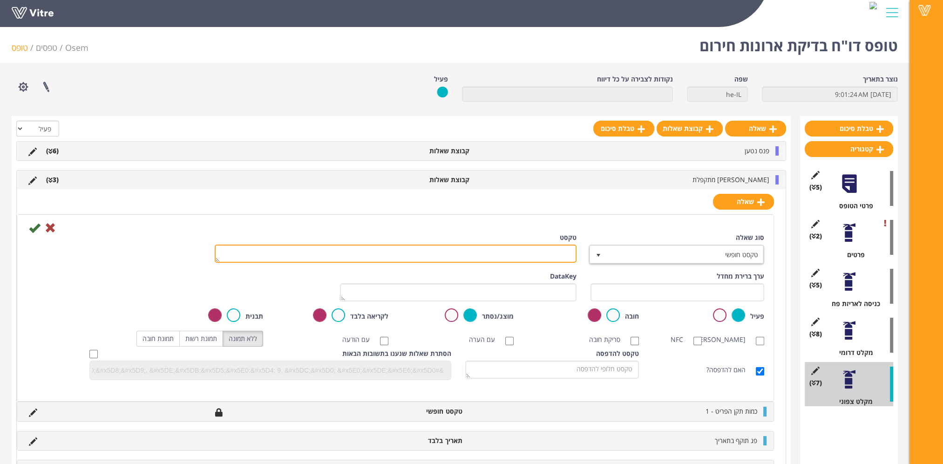
click at [540, 257] on textarea "טקסט" at bounding box center [396, 254] width 362 height 18
paste textarea "כמות השלמה"
type textarea "כמות השלמה"
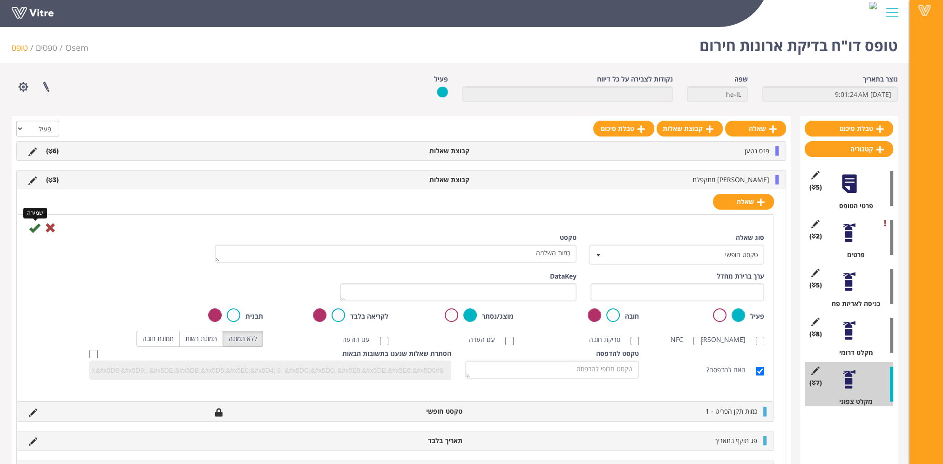
click at [31, 228] on icon at bounding box center [34, 227] width 11 height 11
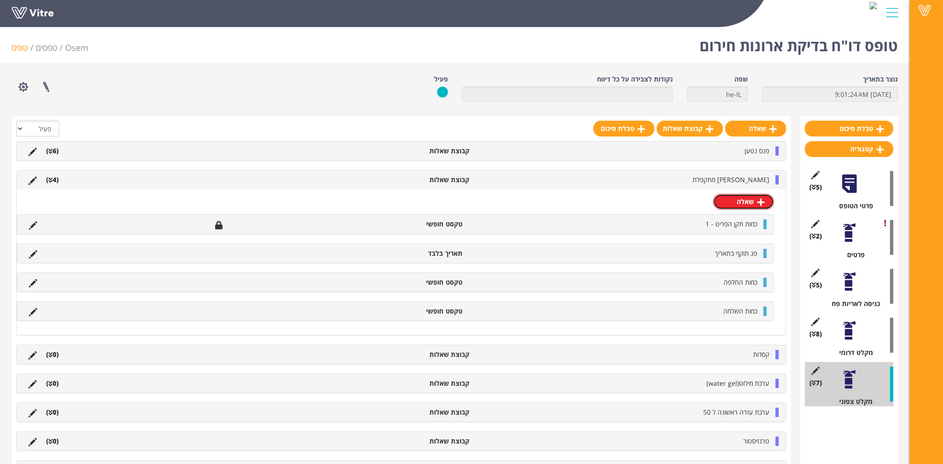
click at [743, 203] on link "שאלה" at bounding box center [743, 202] width 61 height 16
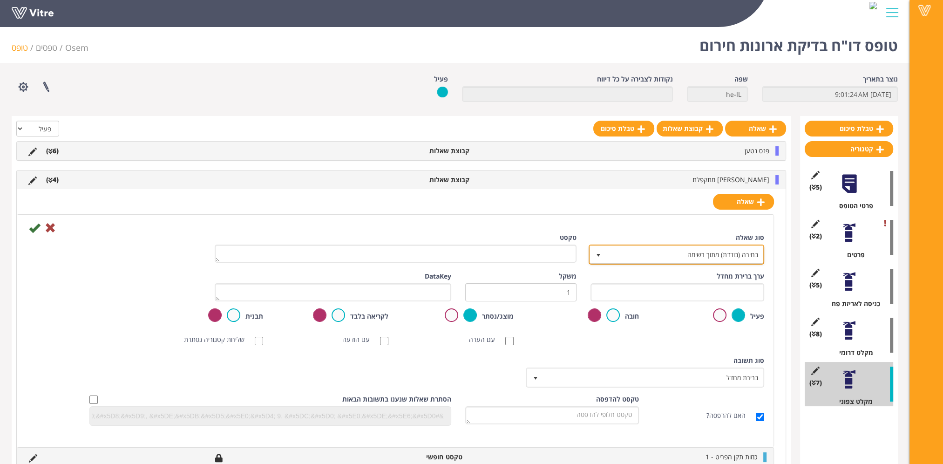
click at [743, 252] on span "בחירה (בודדת) מתוך רשימה" at bounding box center [685, 254] width 157 height 17
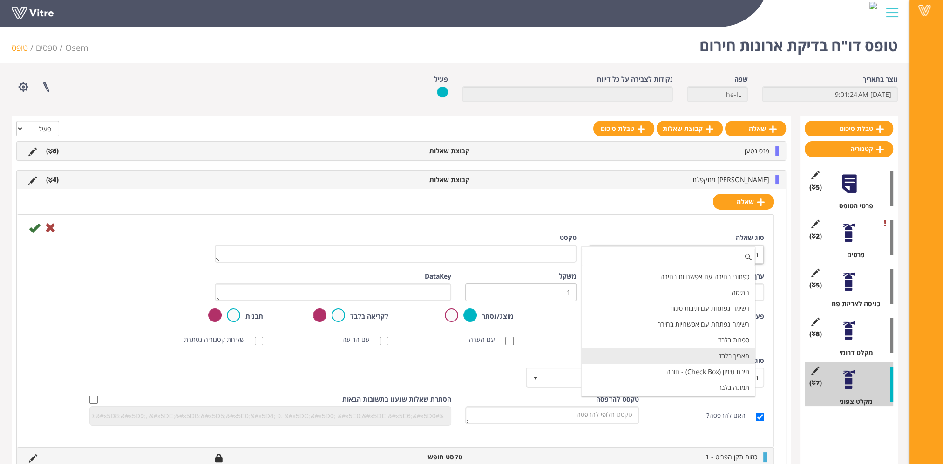
click at [719, 355] on li "תאריך בלבד" at bounding box center [668, 356] width 173 height 16
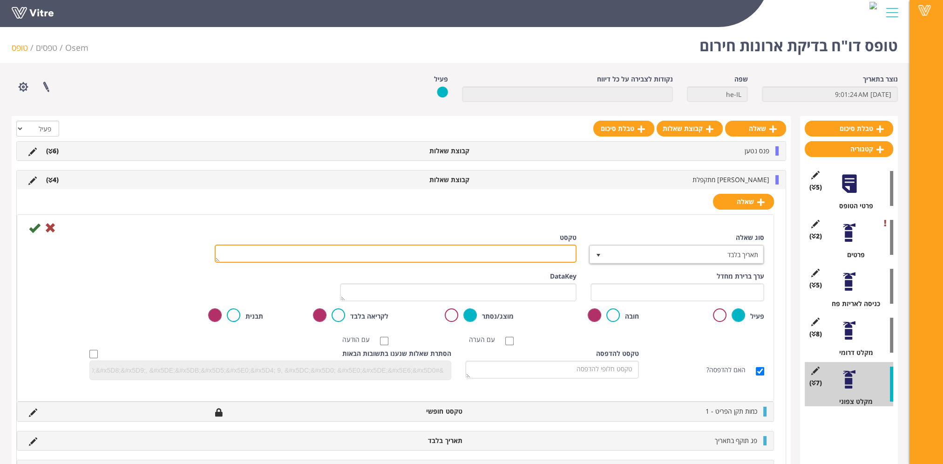
click at [540, 250] on textarea "טקסט" at bounding box center [396, 254] width 362 height 18
paste textarea "תאריך סיום החלפה/השלמה"
type textarea "תאריך סיום החלפה/השלמה"
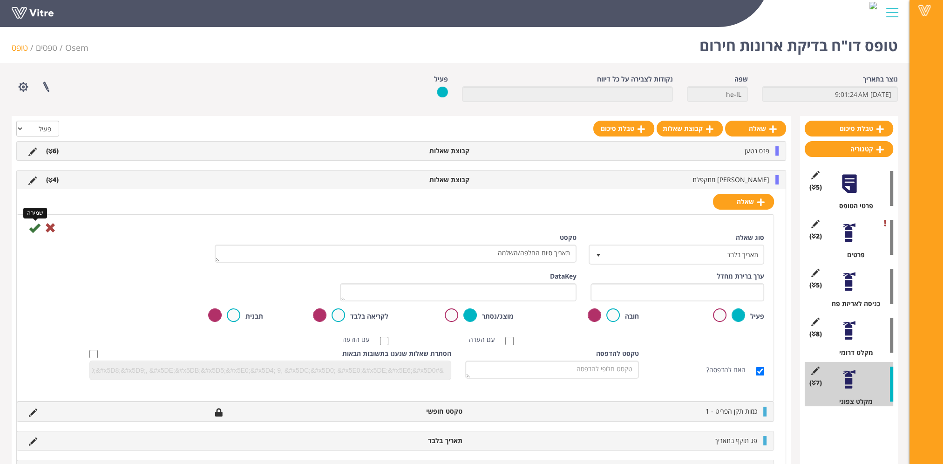
click at [35, 226] on icon at bounding box center [34, 227] width 11 height 11
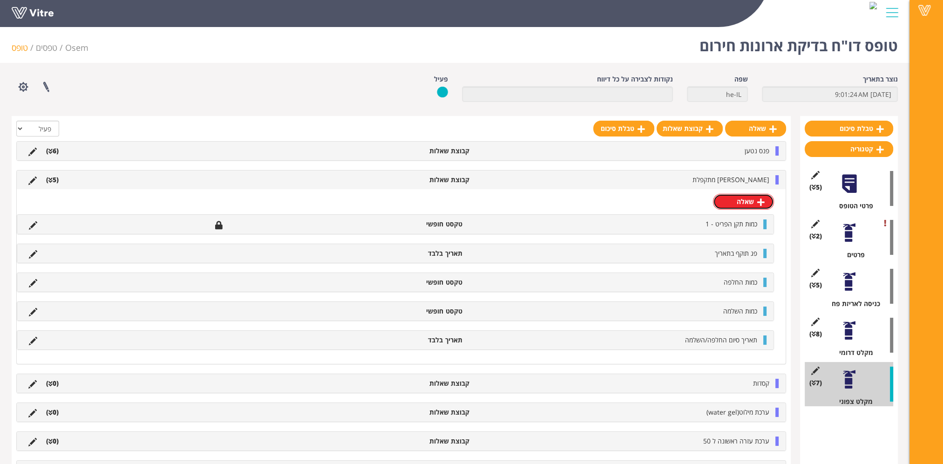
click at [750, 204] on link "שאלה" at bounding box center [743, 202] width 61 height 16
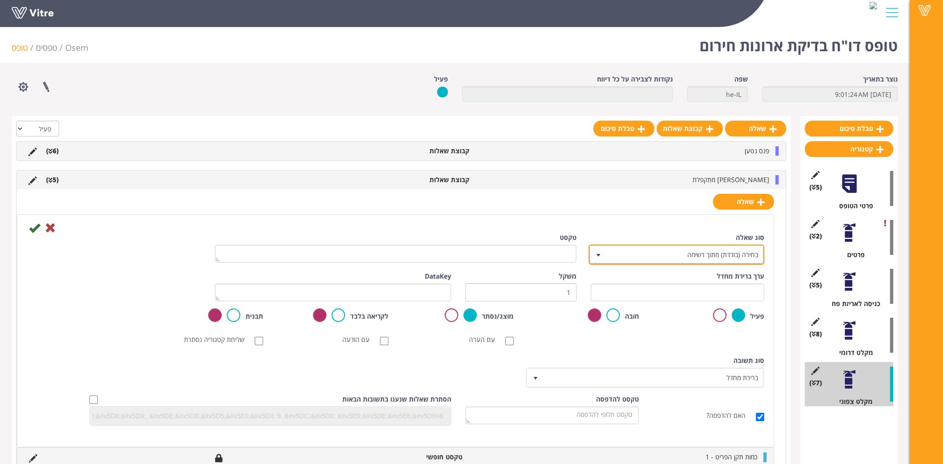
click at [751, 251] on span "בחירה (בודדת) מתוך רשימה" at bounding box center [685, 254] width 157 height 17
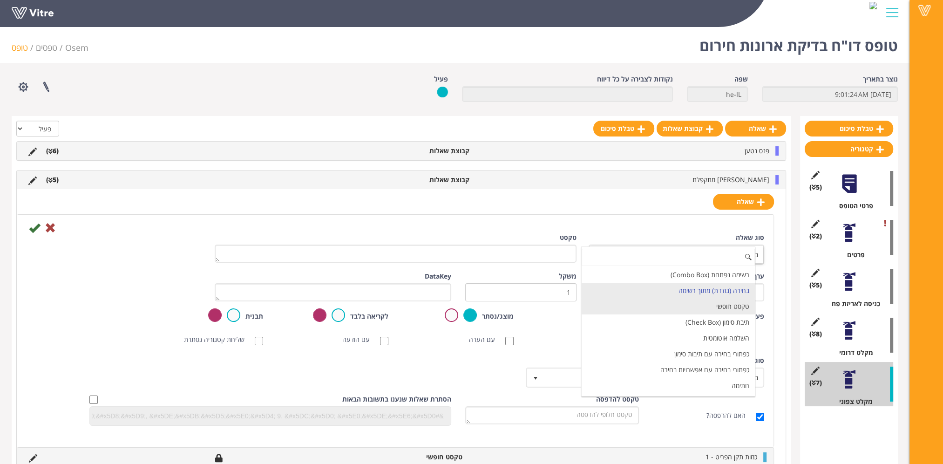
drag, startPoint x: 729, startPoint y: 304, endPoint x: 710, endPoint y: 300, distance: 18.9
click at [729, 304] on li "טקסט חופשי" at bounding box center [668, 307] width 173 height 16
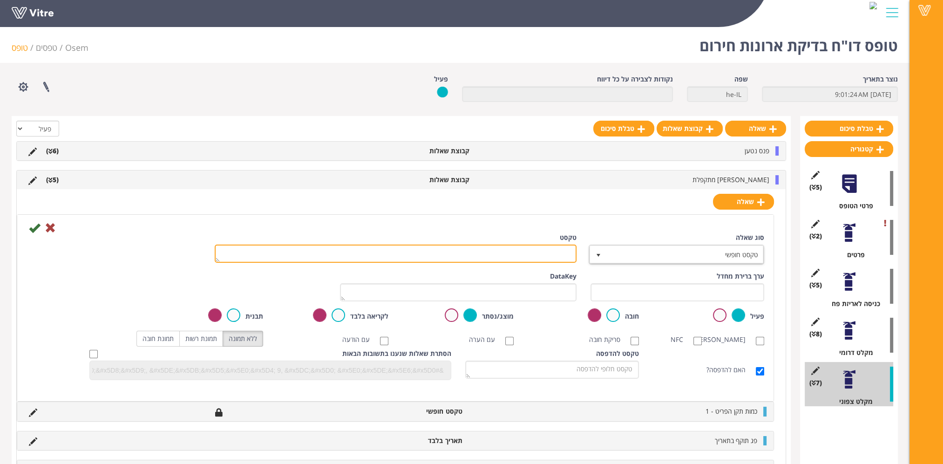
click at [550, 254] on textarea "טקסט" at bounding box center [396, 254] width 362 height 18
paste textarea "הערה"
type textarea "הערה"
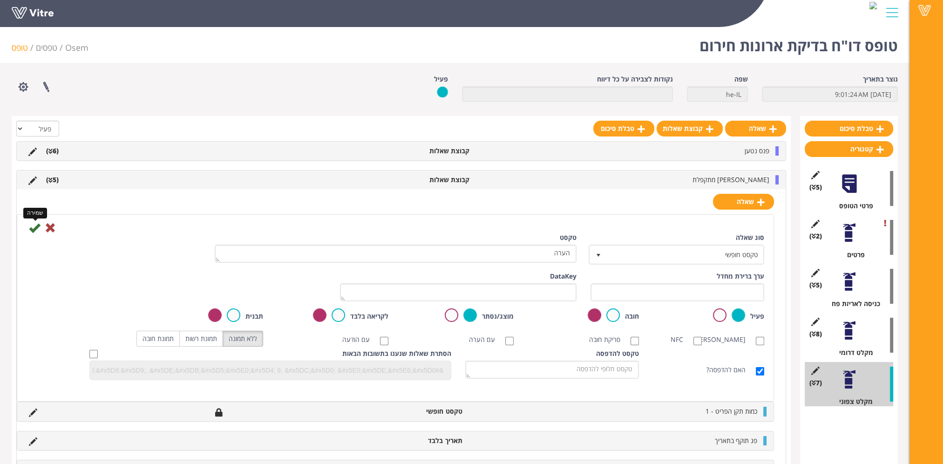
click at [34, 229] on icon at bounding box center [34, 227] width 11 height 11
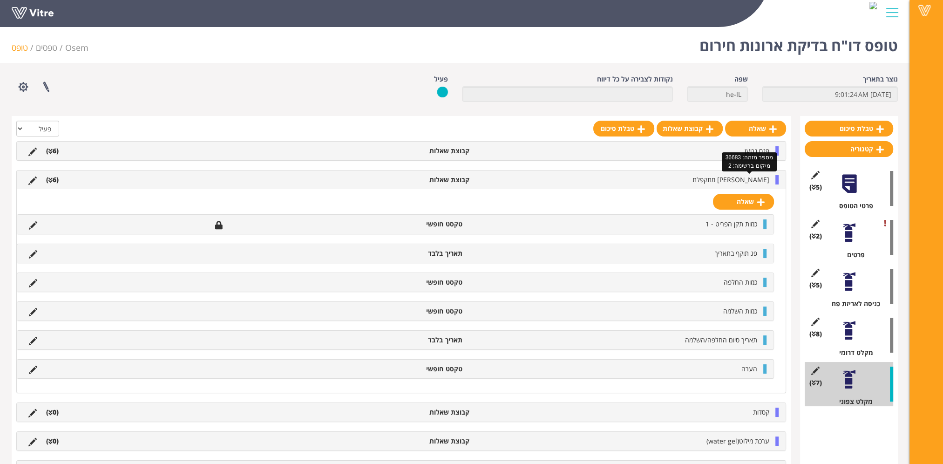
click at [754, 181] on span "[PERSON_NAME] מתקפלת" at bounding box center [731, 179] width 77 height 9
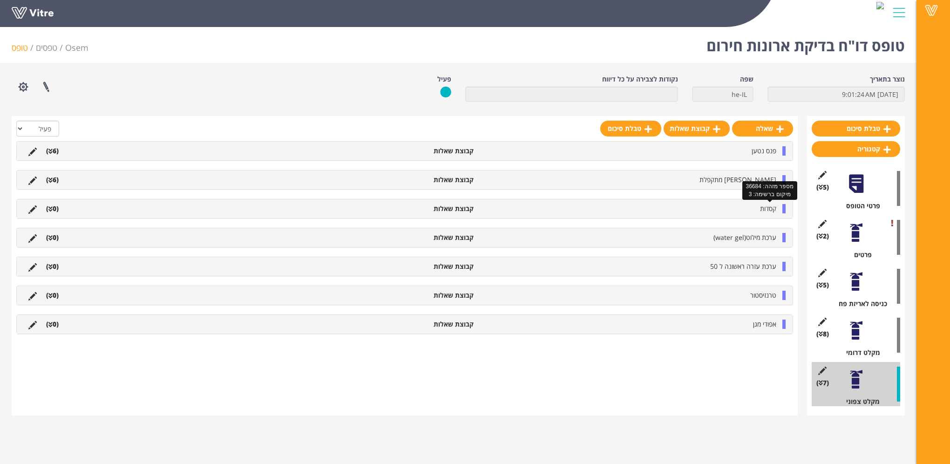
click at [763, 204] on span "קסדות" at bounding box center [768, 208] width 16 height 9
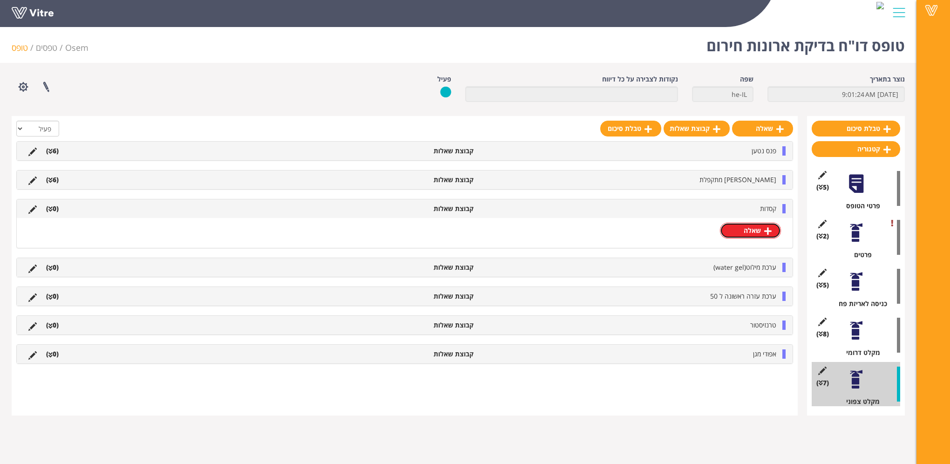
click at [763, 228] on link "שאלה" at bounding box center [750, 231] width 61 height 16
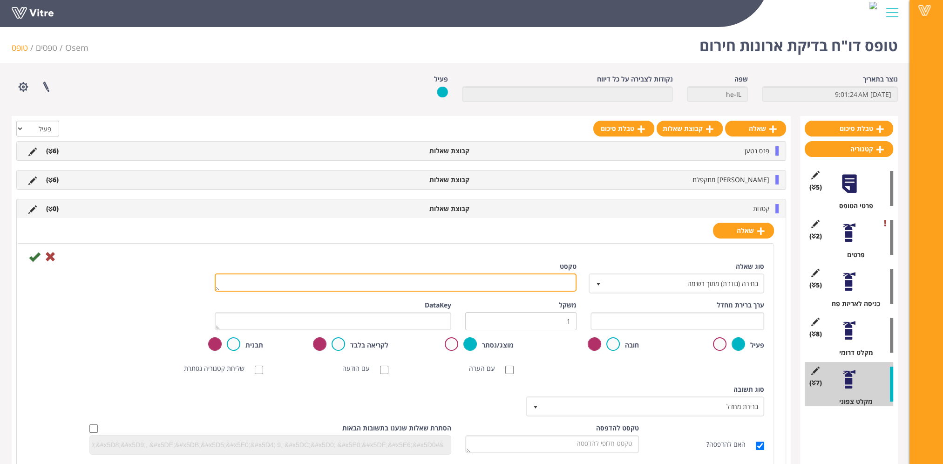
click at [542, 282] on textarea "טקסט" at bounding box center [396, 282] width 362 height 18
paste textarea "כמות תקן הפריט - 1"
type textarea "כמות תקן הפריט - 2"
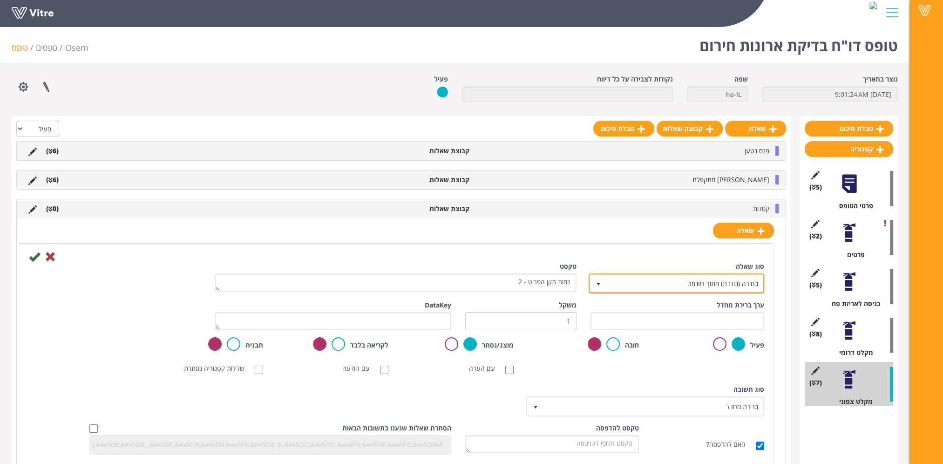
click at [730, 283] on span "בחירה (בודדת) מתוך רשימה" at bounding box center [685, 283] width 157 height 17
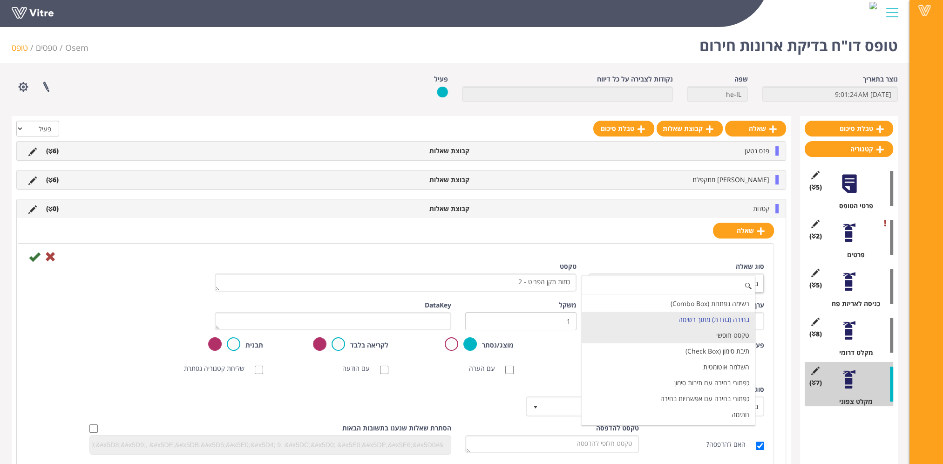
click at [721, 337] on li "טקסט חופשי" at bounding box center [668, 335] width 173 height 16
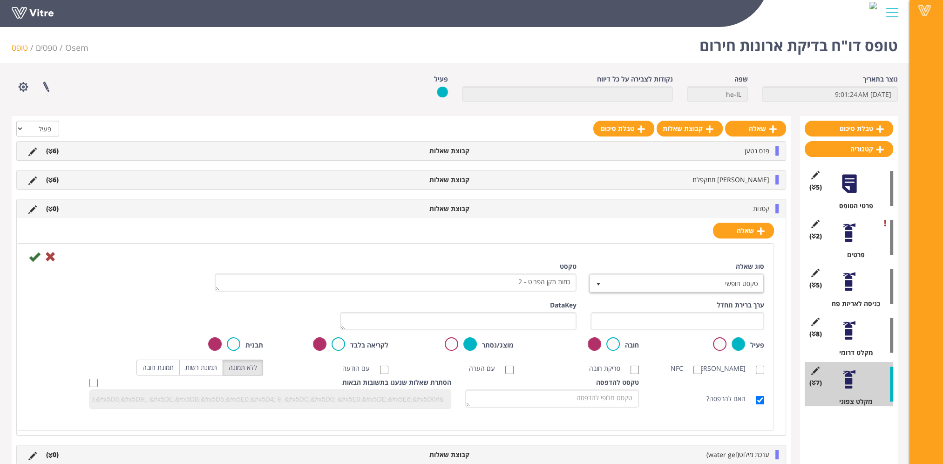
click at [343, 348] on label at bounding box center [339, 344] width 14 height 14
click at [0, 0] on input "radio" at bounding box center [0, 0] width 0 height 0
click at [35, 258] on icon at bounding box center [34, 256] width 11 height 11
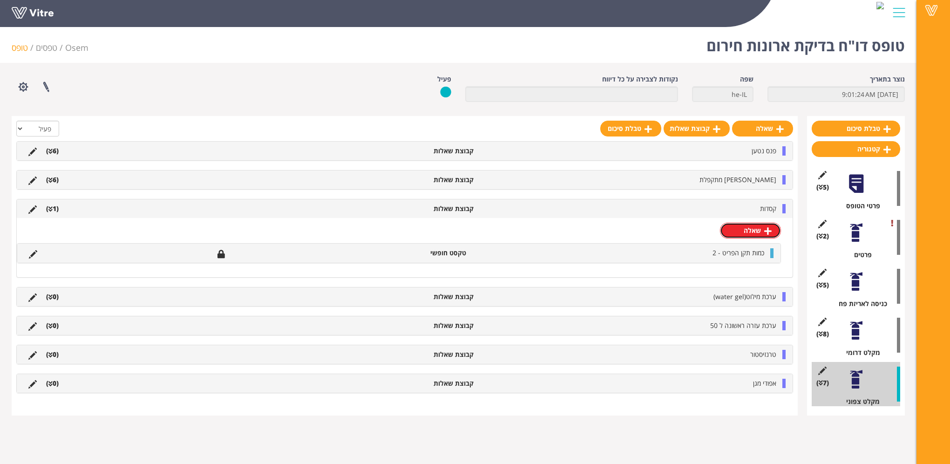
click at [753, 225] on link "שאלה" at bounding box center [750, 231] width 61 height 16
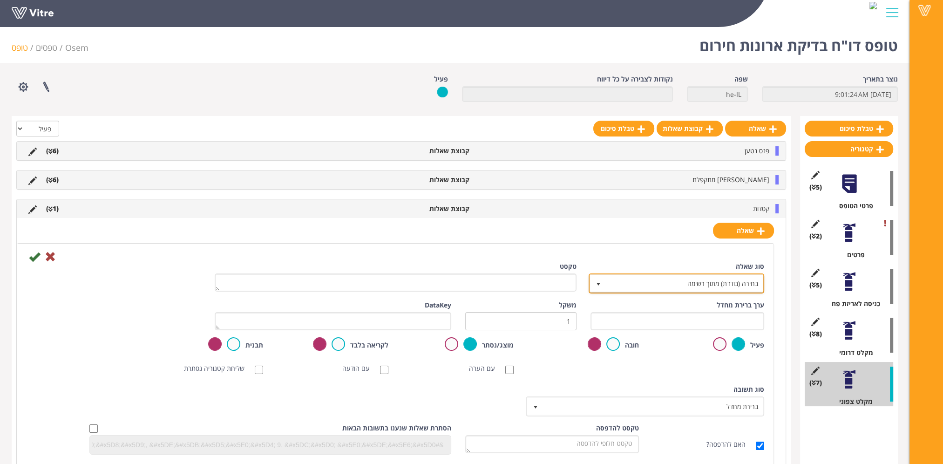
click at [734, 280] on span "בחירה (בודדת) מתוך רשימה" at bounding box center [685, 283] width 157 height 17
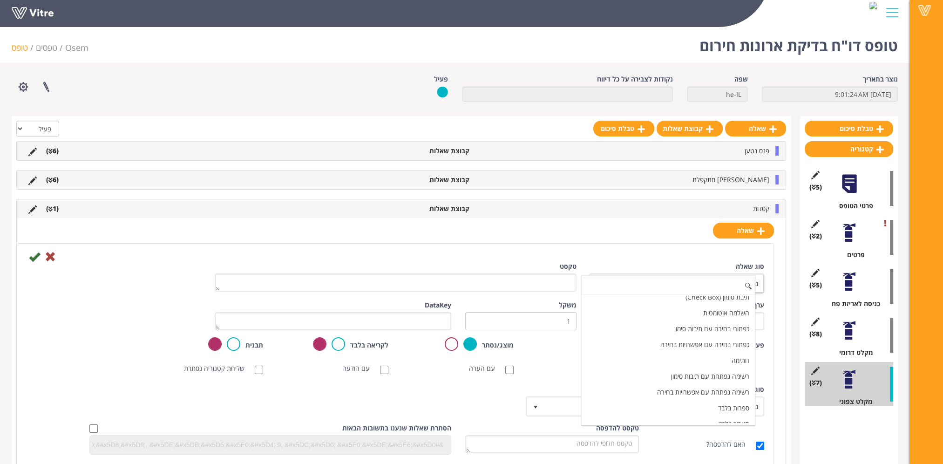
scroll to position [140, 0]
click at [712, 335] on li "תאריך בלבד" at bounding box center [668, 338] width 173 height 16
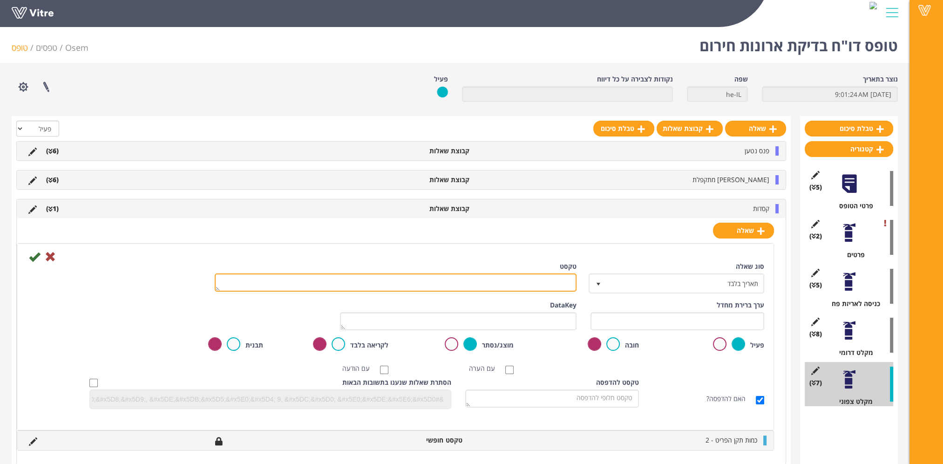
click at [559, 287] on textarea "טקסט" at bounding box center [396, 282] width 362 height 18
paste textarea "פג תוקף בתאריך"
type textarea "פג תוקף בתאריך"
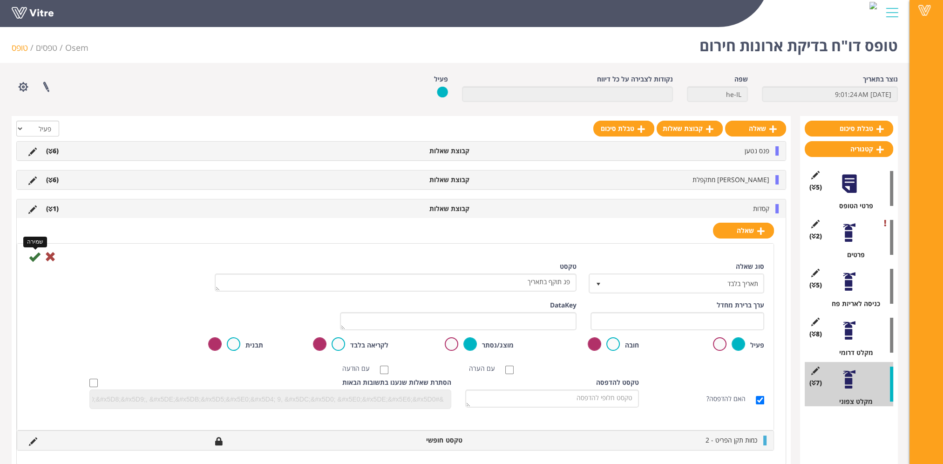
click at [35, 254] on icon at bounding box center [34, 256] width 11 height 11
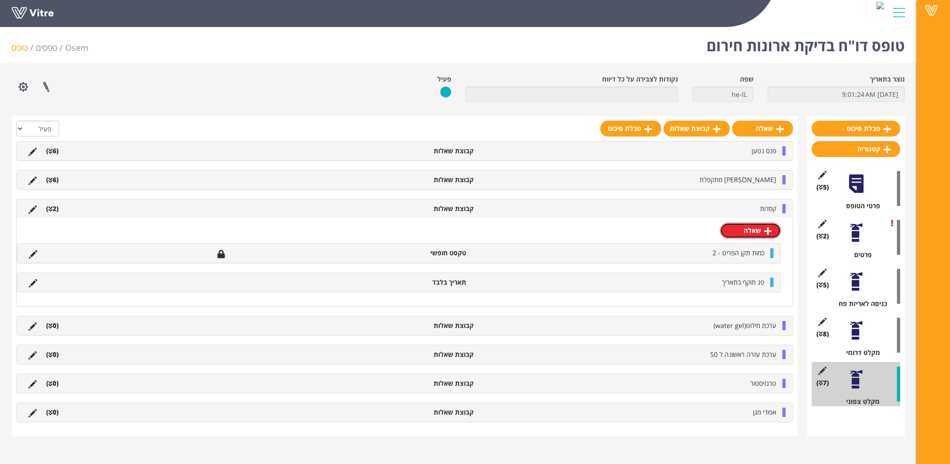
click at [750, 234] on link "שאלה" at bounding box center [750, 231] width 61 height 16
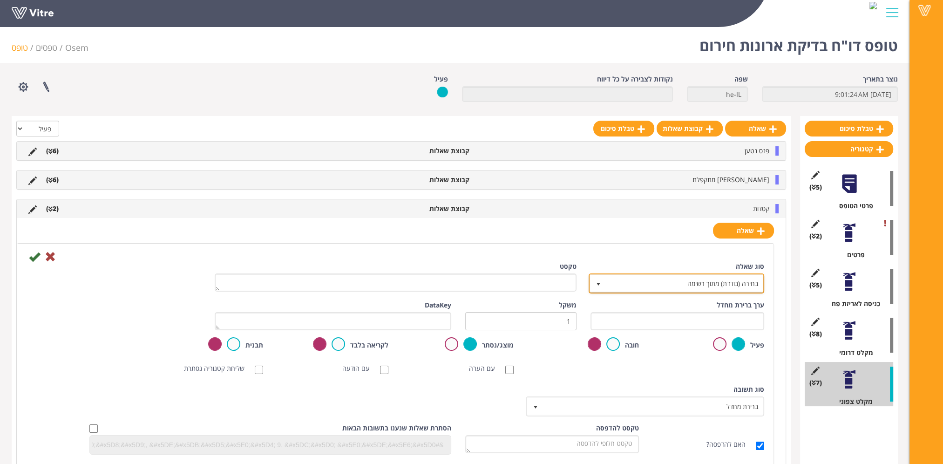
click at [734, 281] on span "בחירה (בודדת) מתוך רשימה" at bounding box center [685, 283] width 157 height 17
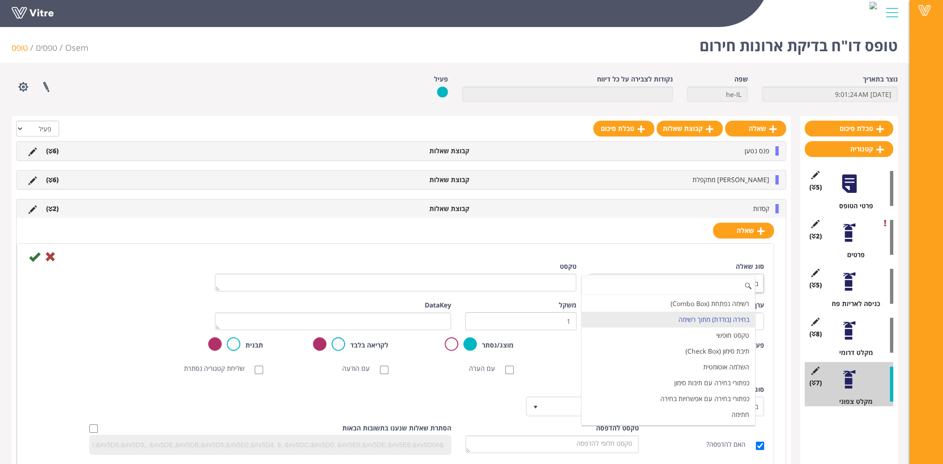
click at [726, 327] on li "טקסט חופשי" at bounding box center [668, 335] width 173 height 16
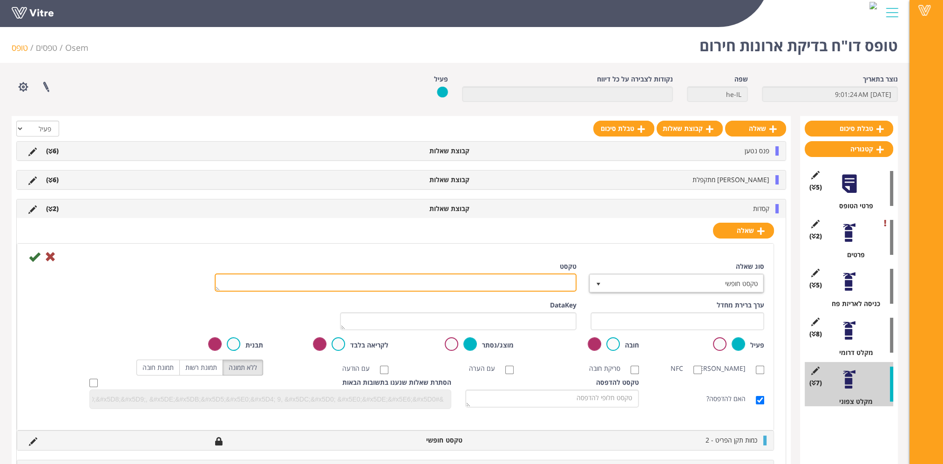
click at [556, 276] on textarea "טקסט" at bounding box center [396, 282] width 362 height 18
paste textarea "כמות החלפה"
type textarea "כמות החלפה"
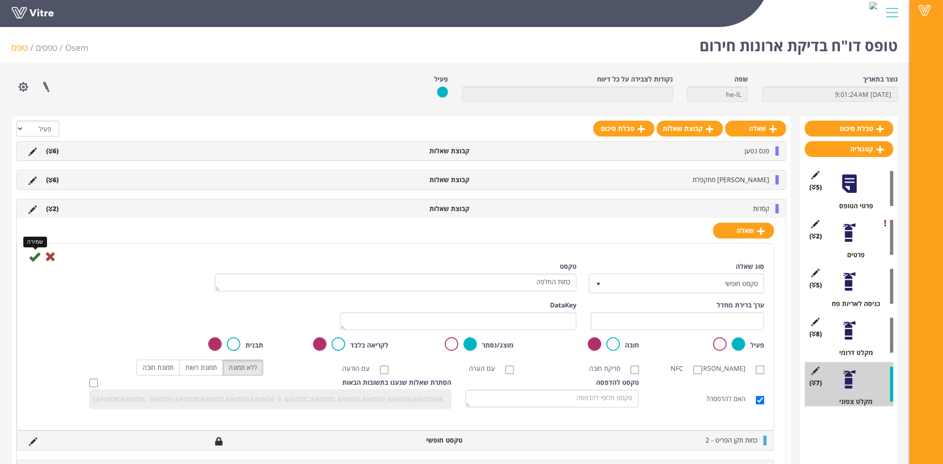
click at [35, 258] on icon at bounding box center [34, 256] width 11 height 11
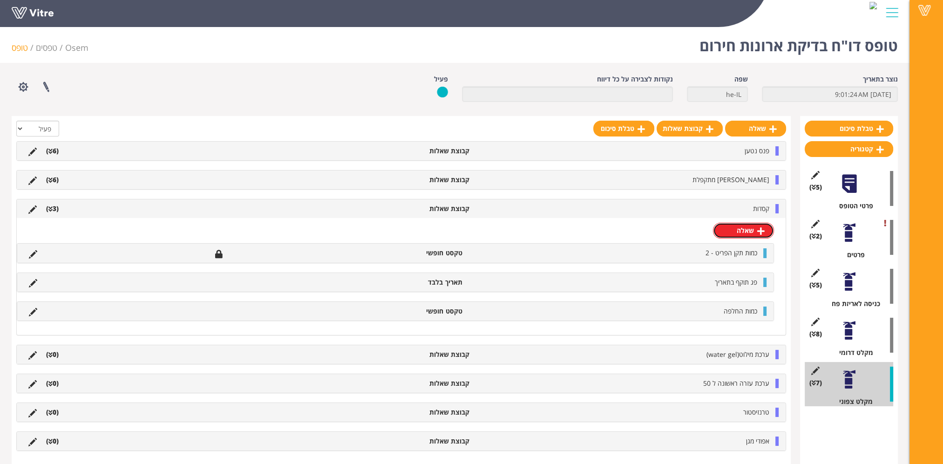
click at [745, 235] on link "שאלה" at bounding box center [743, 231] width 61 height 16
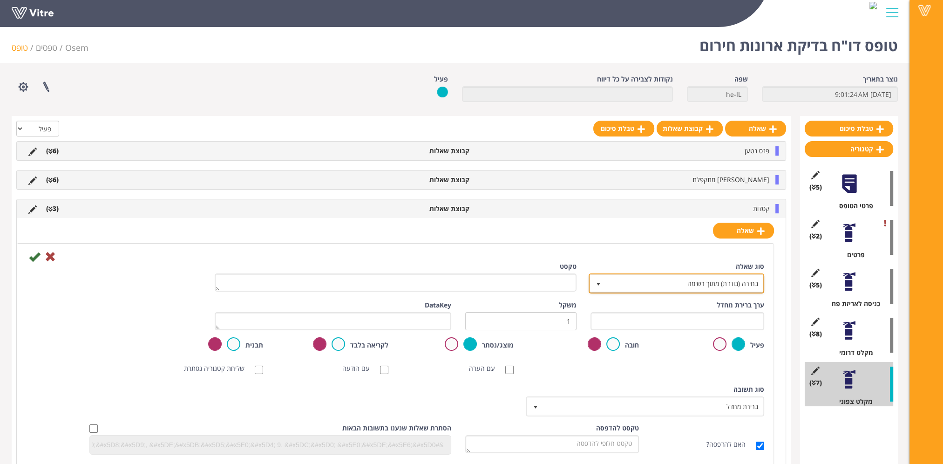
click at [753, 279] on span "בחירה (בודדת) מתוך רשימה" at bounding box center [685, 283] width 157 height 17
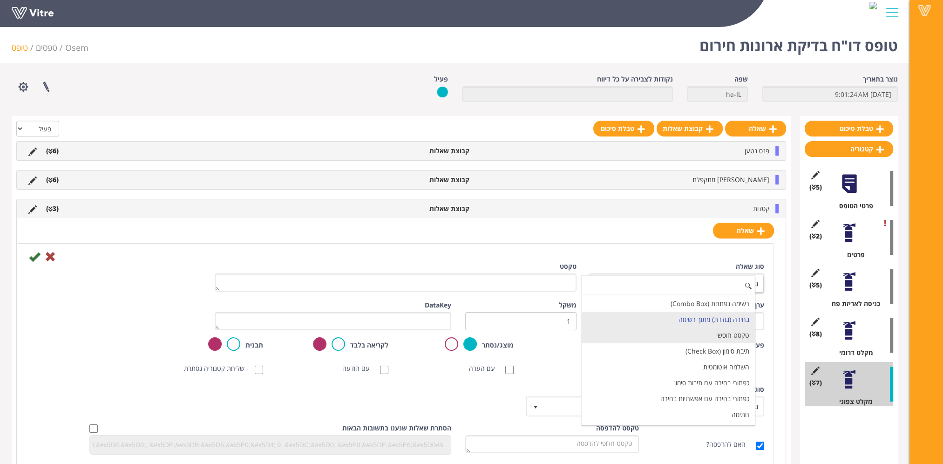
click at [732, 332] on li "טקסט חופשי" at bounding box center [668, 335] width 173 height 16
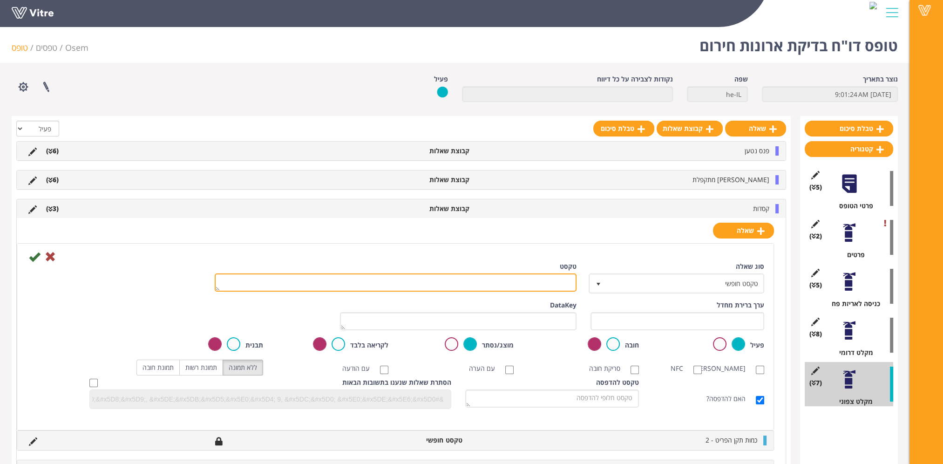
click at [557, 285] on textarea "טקסט" at bounding box center [396, 282] width 362 height 18
paste textarea "כמות השלמה"
type textarea "כמות השלמה"
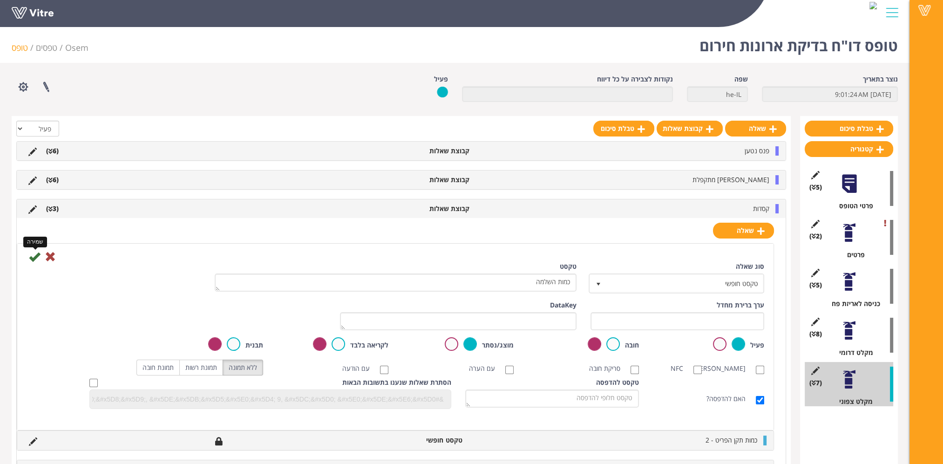
click at [32, 257] on icon at bounding box center [34, 256] width 11 height 11
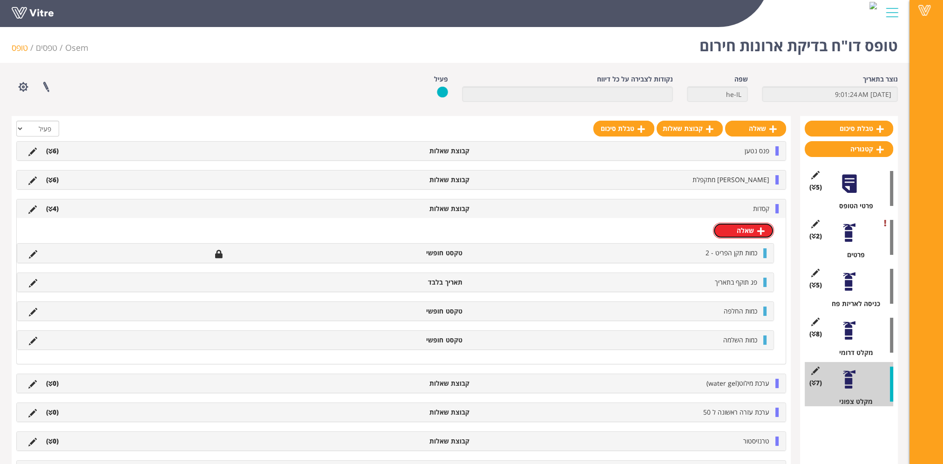
click at [731, 232] on link "שאלה" at bounding box center [743, 231] width 61 height 16
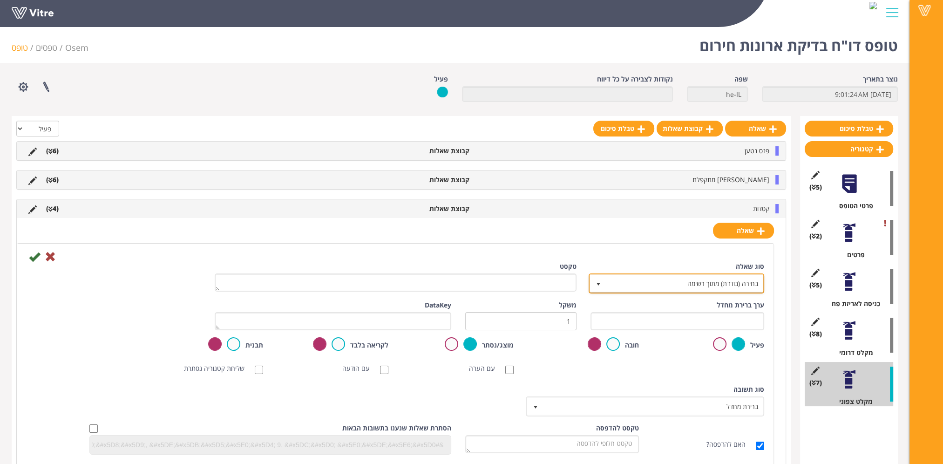
click at [734, 281] on span "בחירה (בודדת) מתוך רשימה" at bounding box center [685, 283] width 157 height 17
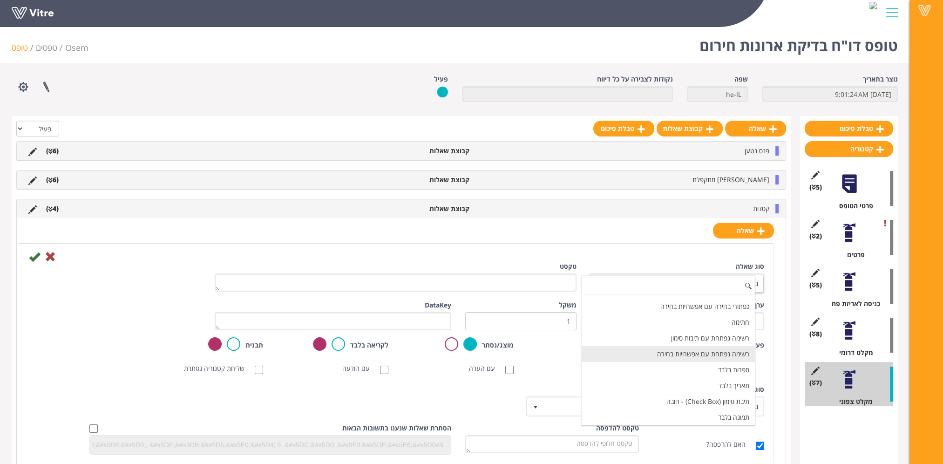
scroll to position [93, 0]
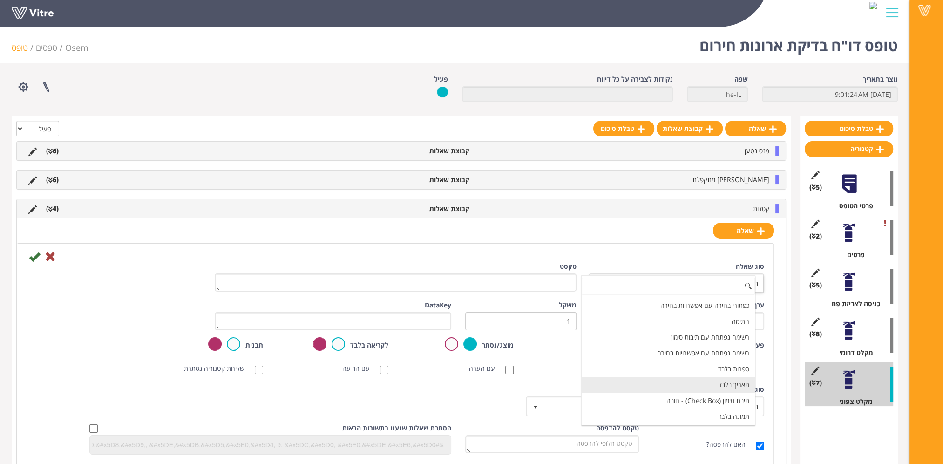
click at [723, 377] on li "תאריך בלבד" at bounding box center [668, 385] width 173 height 16
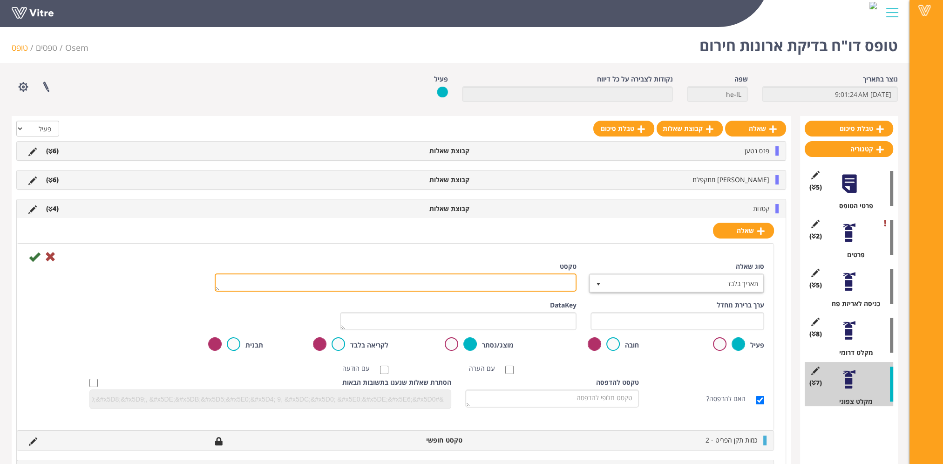
click at [544, 277] on textarea "טקסט" at bounding box center [396, 282] width 362 height 18
paste textarea "תאריך סיום החלפה/השלמה"
type textarea "תאריך סיום החלפה/השלמה"
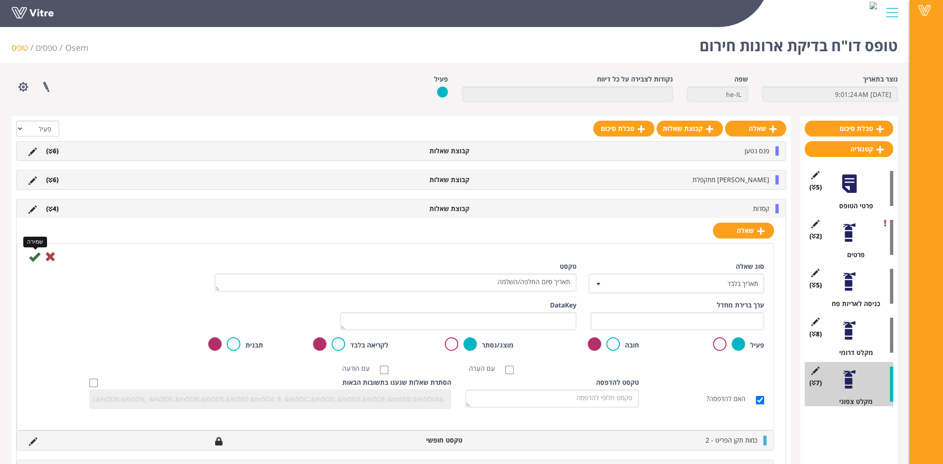
click at [32, 256] on icon at bounding box center [34, 256] width 11 height 11
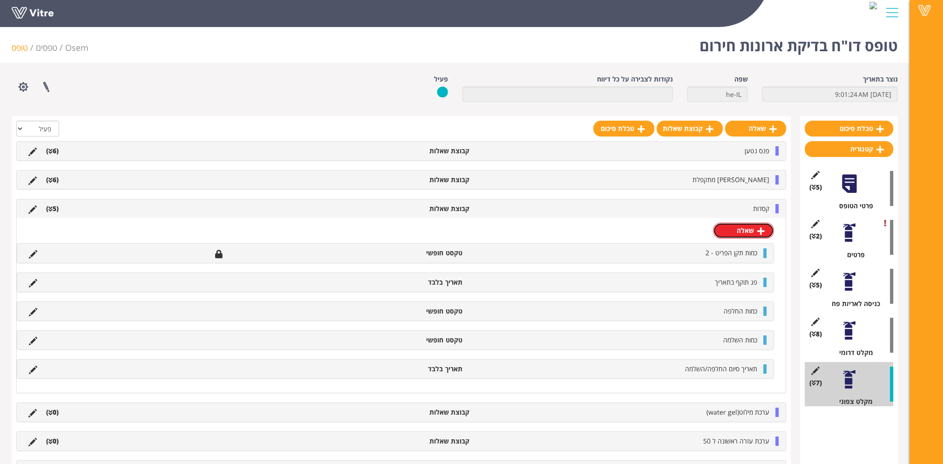
click at [734, 236] on link "שאלה" at bounding box center [743, 231] width 61 height 16
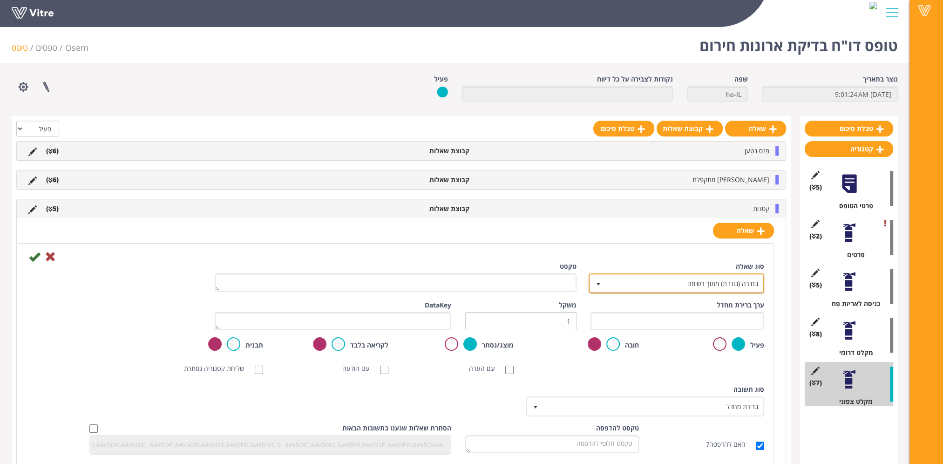
click at [661, 283] on span "בחירה (בודדת) מתוך רשימה" at bounding box center [685, 283] width 157 height 17
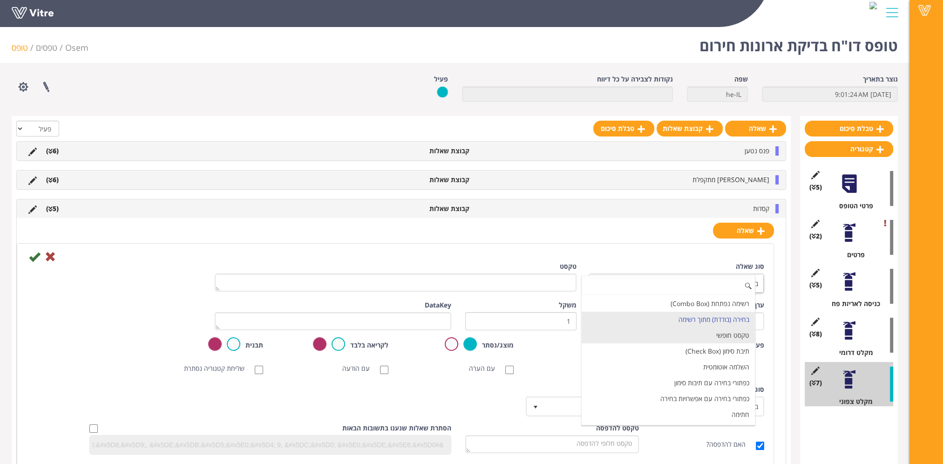
click at [673, 328] on li "טקסט חופשי" at bounding box center [668, 335] width 173 height 16
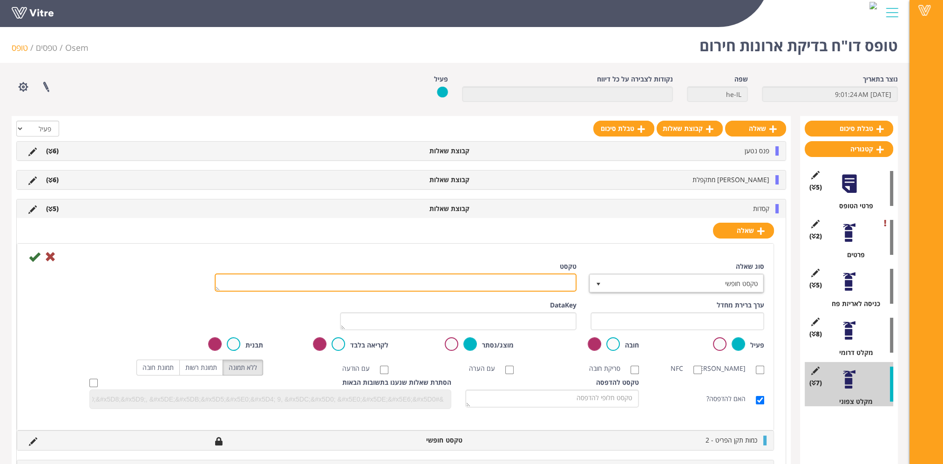
click at [539, 281] on textarea "טקסט" at bounding box center [396, 282] width 362 height 18
paste textarea "הערה"
type textarea "הערה"
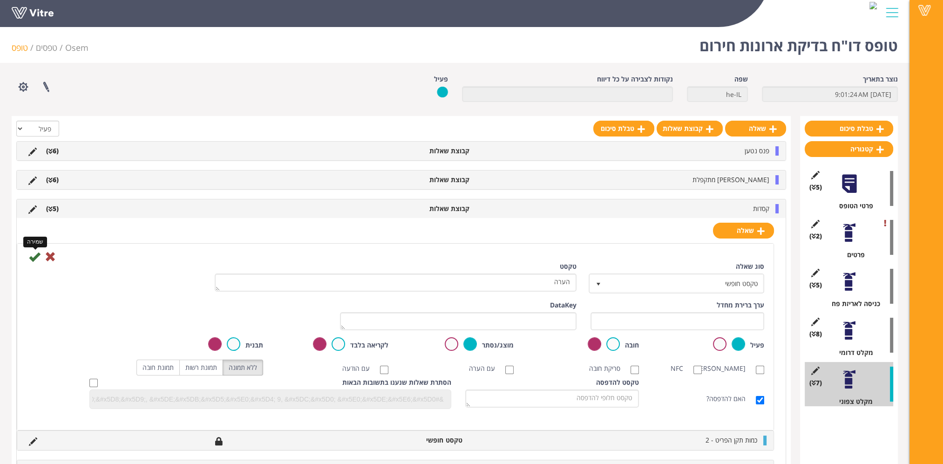
click at [31, 255] on icon at bounding box center [34, 256] width 11 height 11
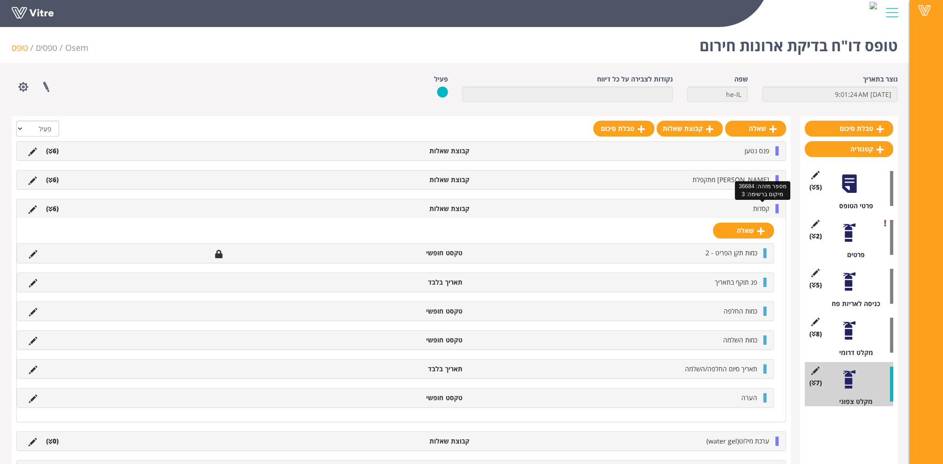
click at [756, 206] on span "קסדות" at bounding box center [761, 208] width 16 height 9
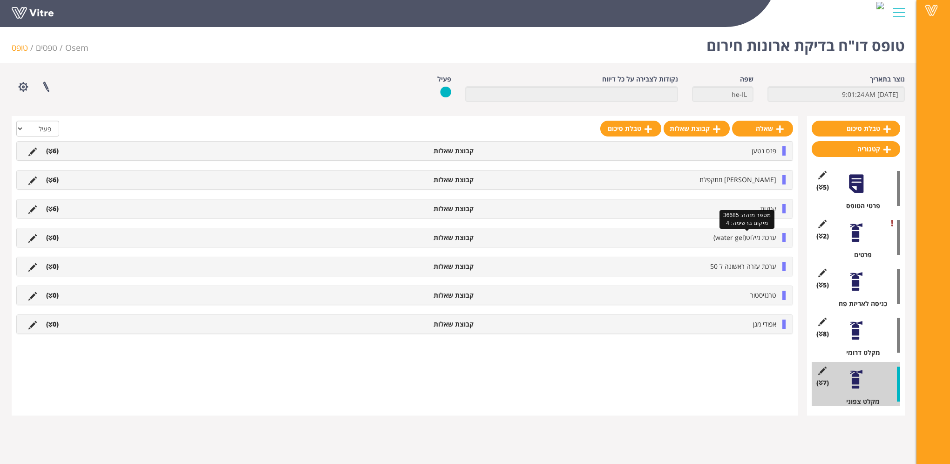
click at [762, 236] on span "ערכת מילוט(water gel)" at bounding box center [745, 237] width 63 height 9
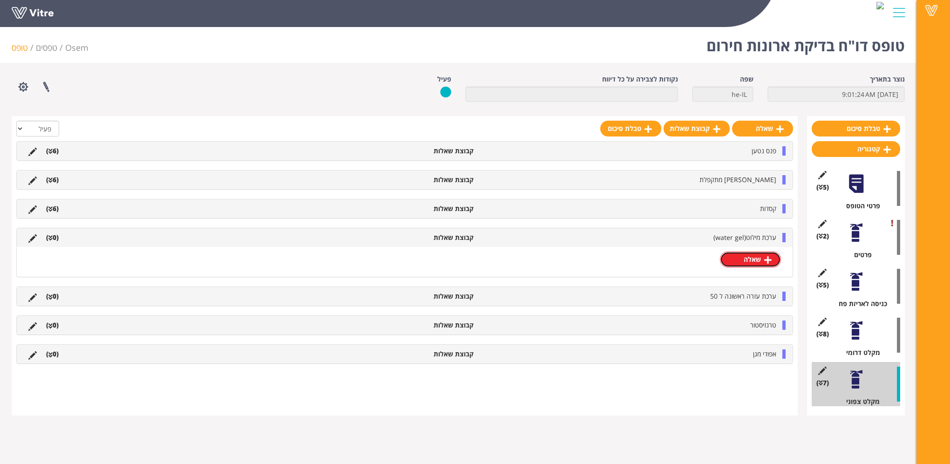
click at [756, 258] on link "שאלה" at bounding box center [750, 260] width 61 height 16
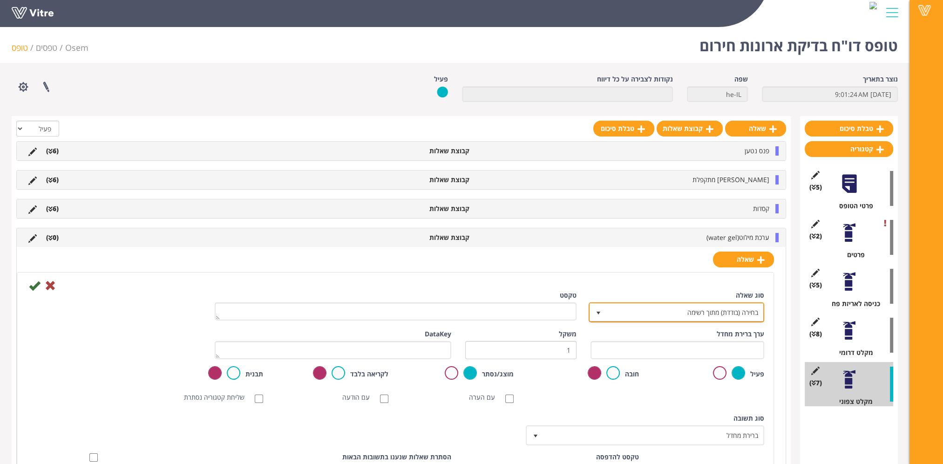
click at [747, 309] on span "בחירה (בודדת) מתוך רשימה" at bounding box center [685, 312] width 157 height 17
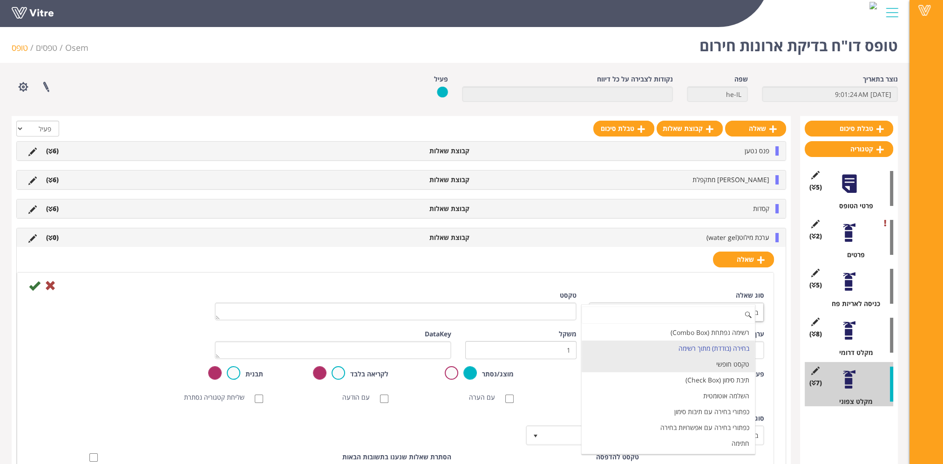
click at [735, 362] on li "טקסט חופשי" at bounding box center [668, 364] width 173 height 16
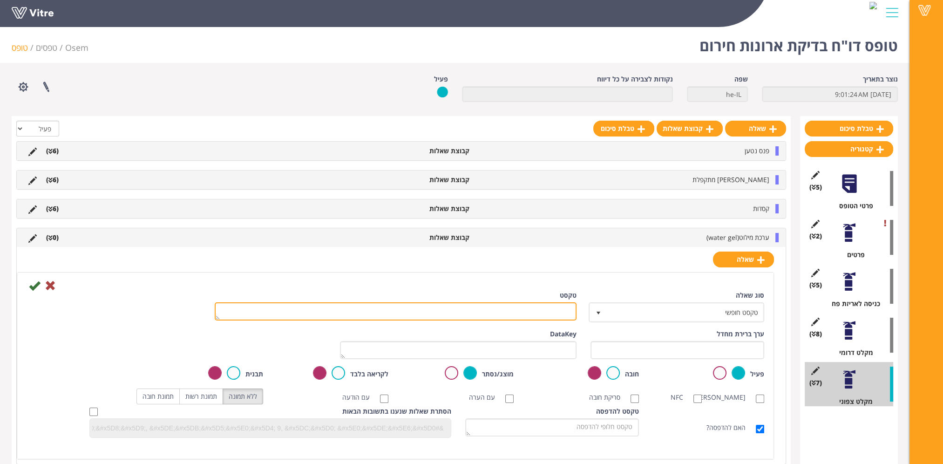
click at [562, 315] on textarea "טקסט" at bounding box center [396, 311] width 362 height 18
paste textarea "כמות תקן הפריט - 1"
type textarea "כמות תקן הפריט - 2"
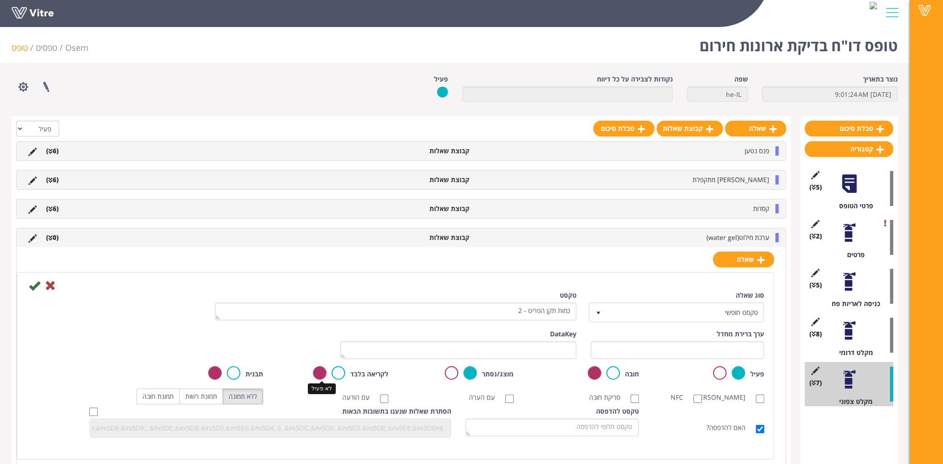
click at [326, 370] on label at bounding box center [320, 373] width 14 height 14
click at [0, 0] on input "radio" at bounding box center [0, 0] width 0 height 0
click at [343, 372] on label at bounding box center [339, 373] width 14 height 14
click at [0, 0] on input "radio" at bounding box center [0, 0] width 0 height 0
click at [35, 287] on icon at bounding box center [34, 285] width 11 height 11
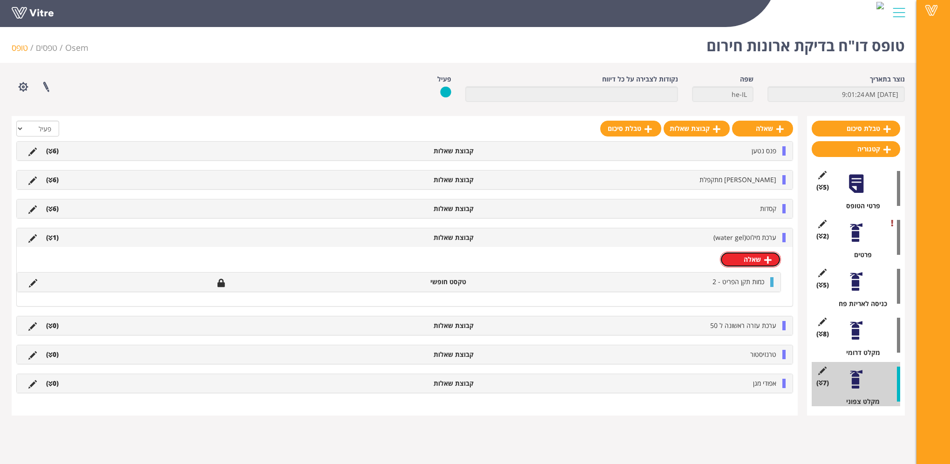
click at [753, 263] on link "שאלה" at bounding box center [750, 260] width 61 height 16
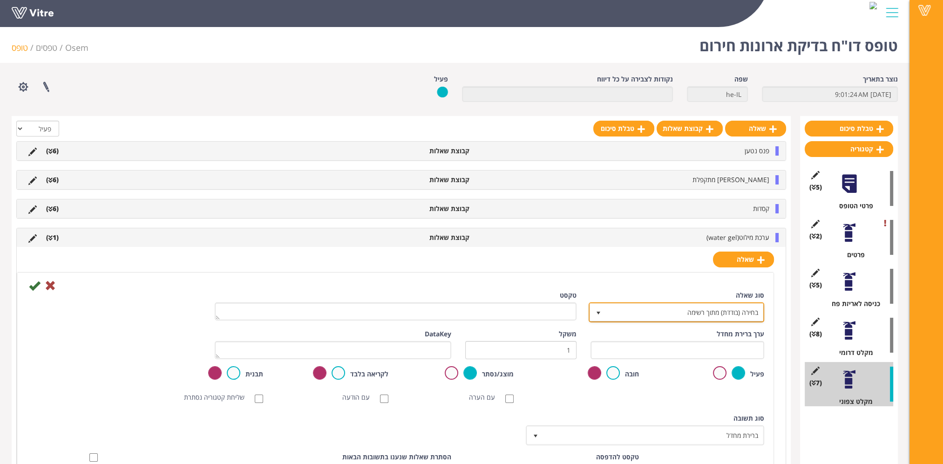
click at [734, 308] on span "בחירה (בודדת) מתוך רשימה" at bounding box center [685, 312] width 157 height 17
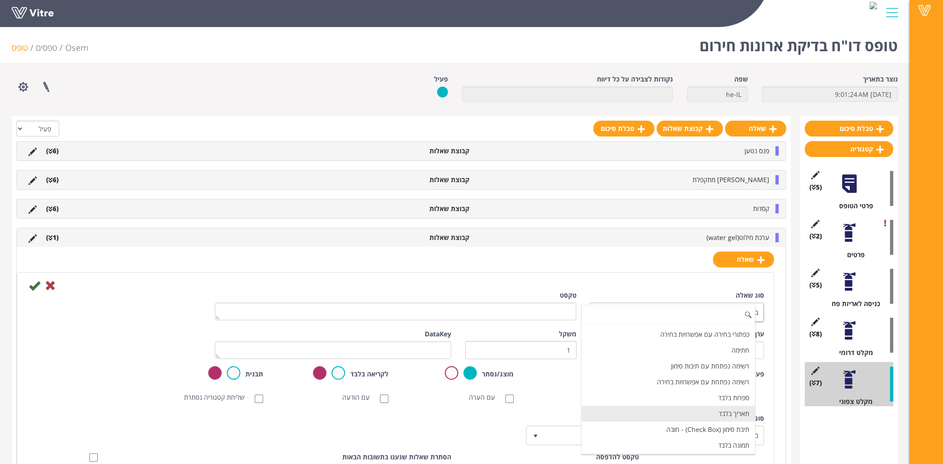
click at [723, 410] on li "תאריך בלבד" at bounding box center [668, 414] width 173 height 16
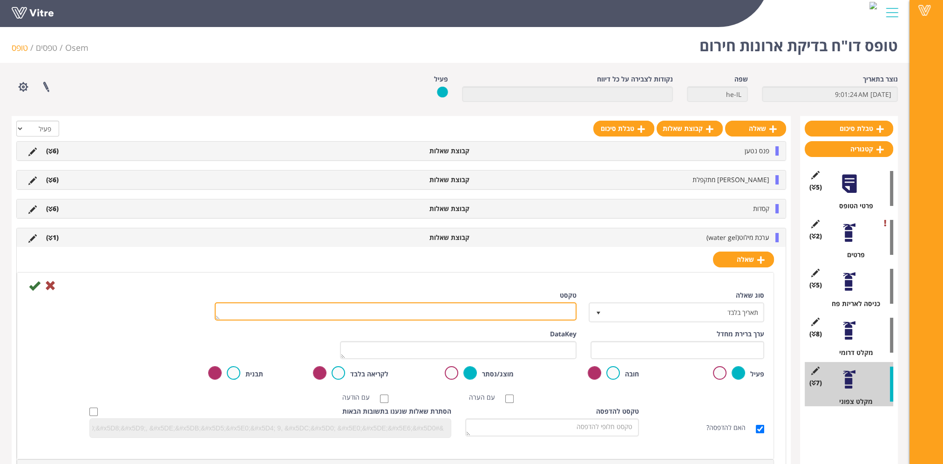
click at [541, 310] on textarea "טקסט" at bounding box center [396, 311] width 362 height 18
paste textarea "פג תוקף בתאריך"
type textarea "פג תוקף בתאריך"
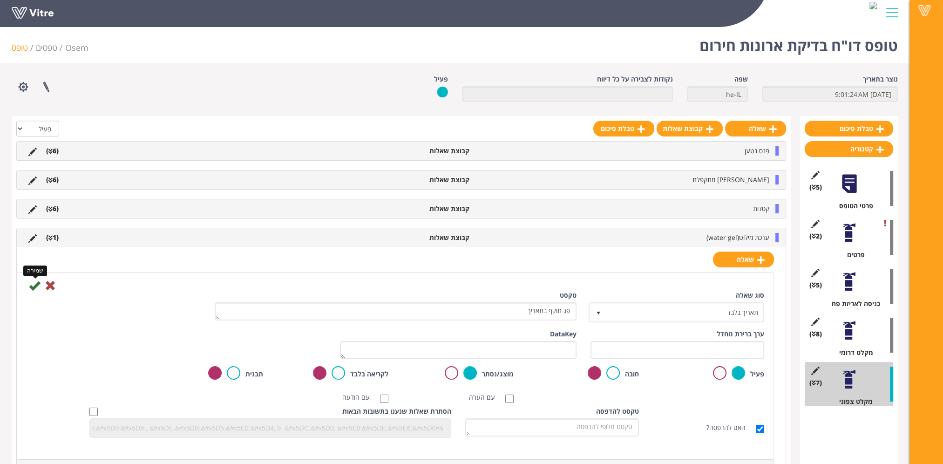
click at [35, 282] on icon at bounding box center [34, 285] width 11 height 11
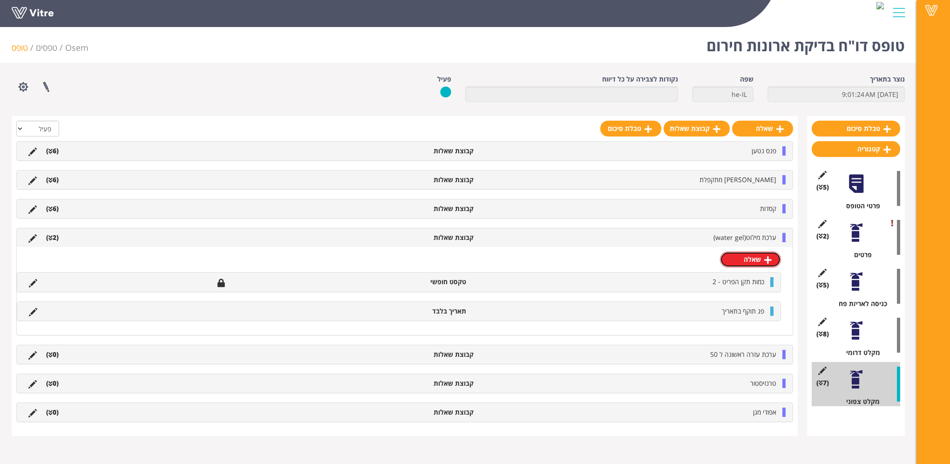
click at [758, 259] on link "שאלה" at bounding box center [750, 260] width 61 height 16
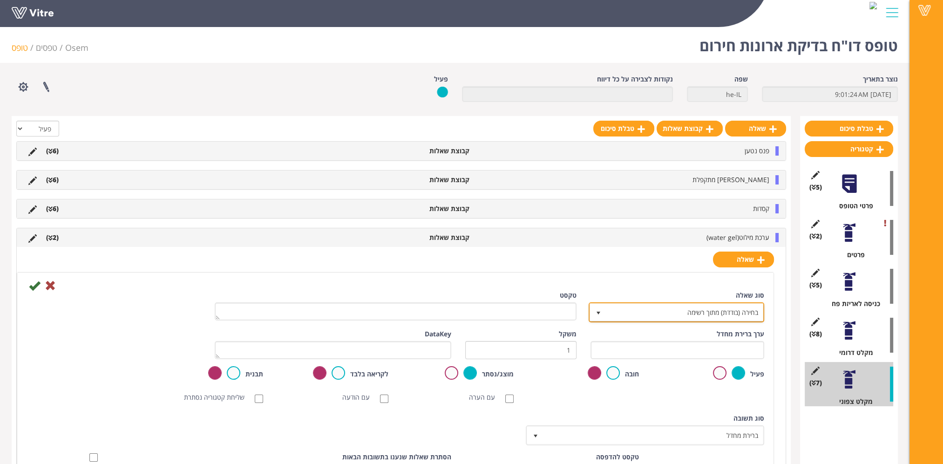
click at [726, 314] on span "בחירה (בודדת) מתוך רשימה" at bounding box center [685, 312] width 157 height 17
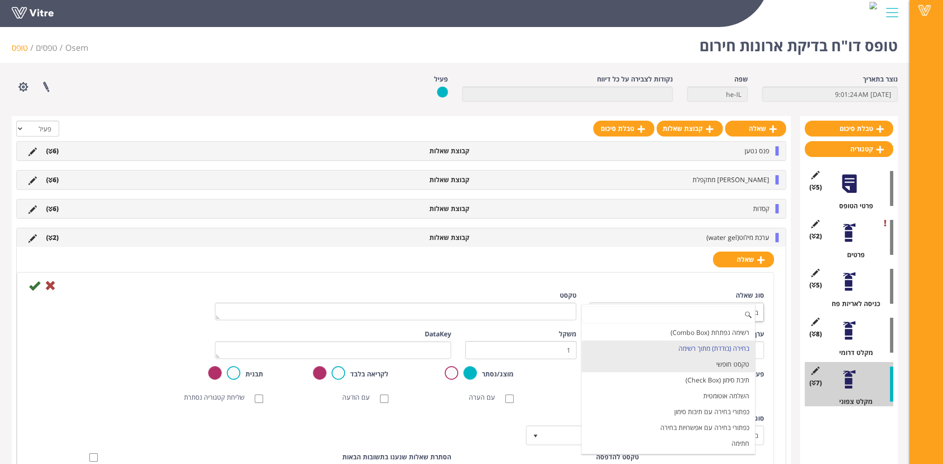
click at [728, 365] on li "טקסט חופשי" at bounding box center [668, 364] width 173 height 16
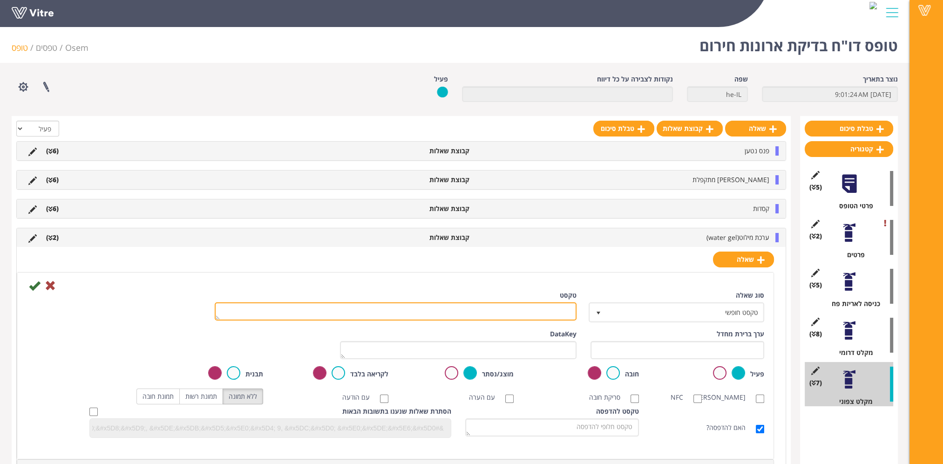
click at [532, 312] on textarea "טקסט" at bounding box center [396, 311] width 362 height 18
paste textarea "כמות החלפה"
type textarea "כמות החלפה"
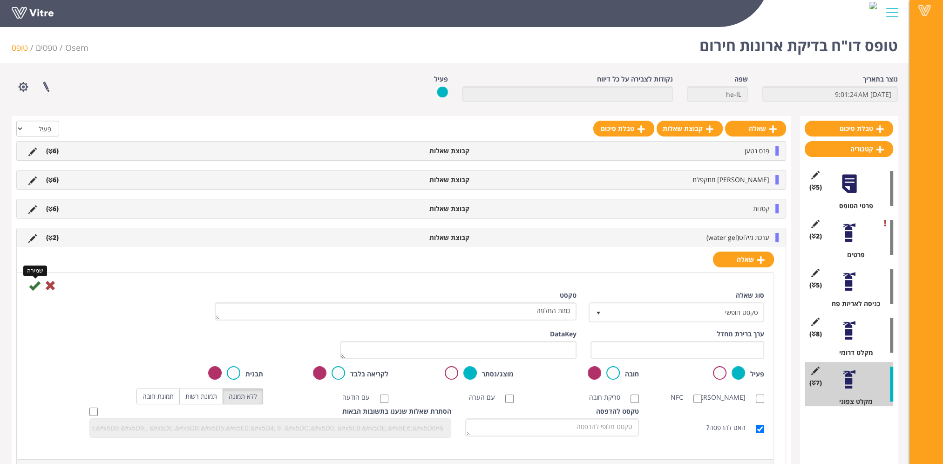
click at [31, 286] on icon at bounding box center [34, 285] width 11 height 11
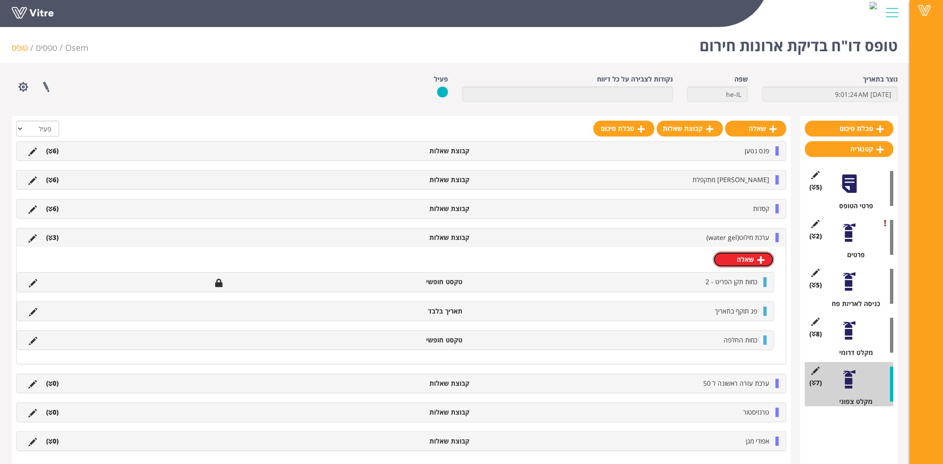
click at [750, 257] on link "שאלה" at bounding box center [743, 260] width 61 height 16
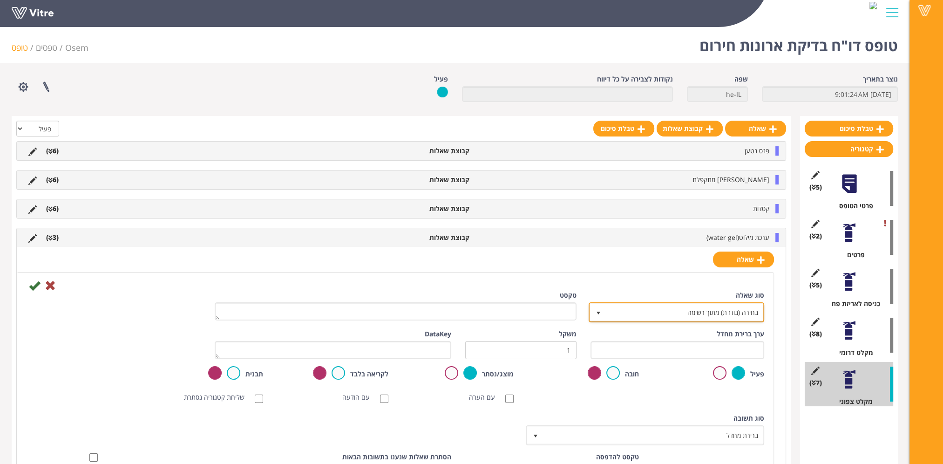
click at [729, 308] on span "בחירה (בודדת) מתוך רשימה" at bounding box center [685, 312] width 157 height 17
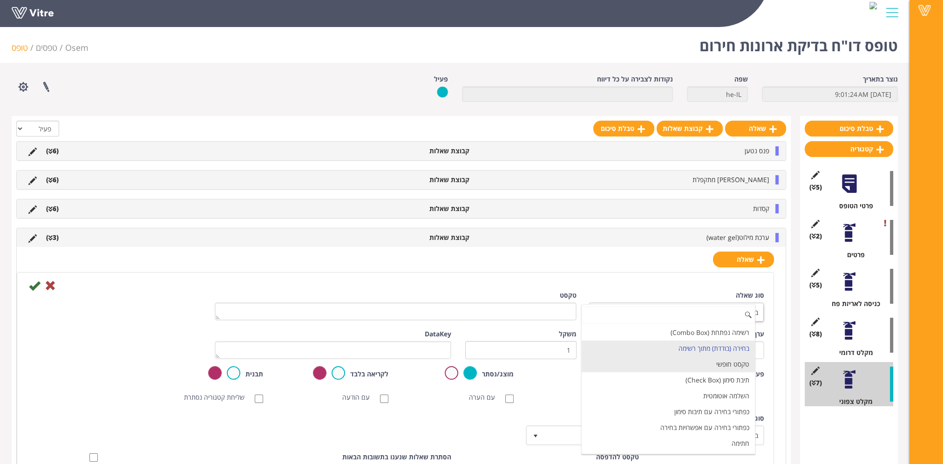
click at [729, 363] on li "טקסט חופשי" at bounding box center [668, 364] width 173 height 16
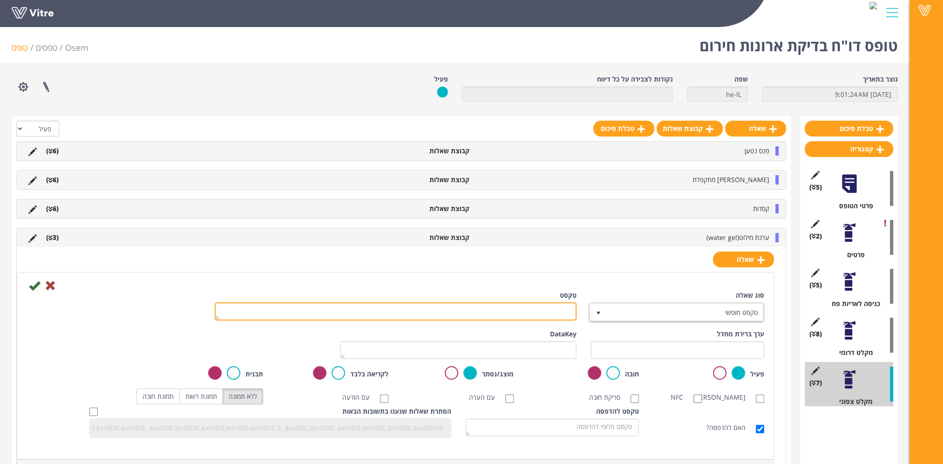
click at [543, 313] on textarea "טקסט" at bounding box center [396, 311] width 362 height 18
paste textarea "כמות השלמה"
type textarea "כמות השלמה"
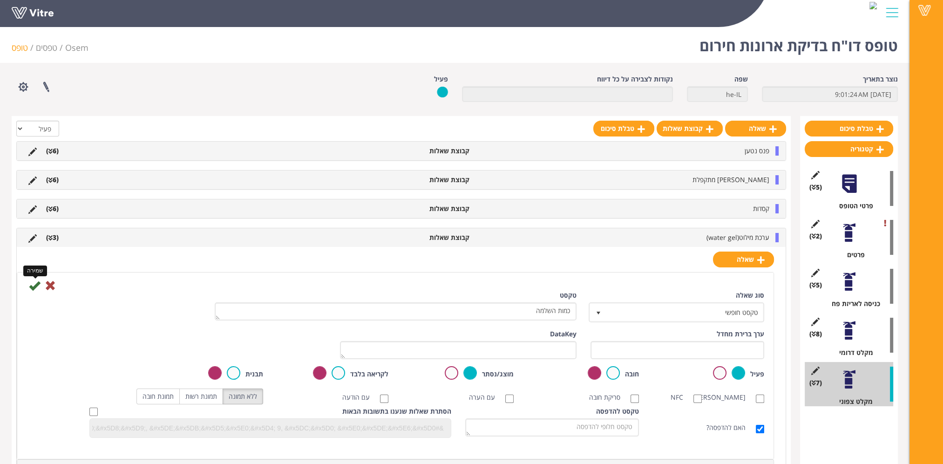
click at [34, 284] on icon at bounding box center [34, 285] width 11 height 11
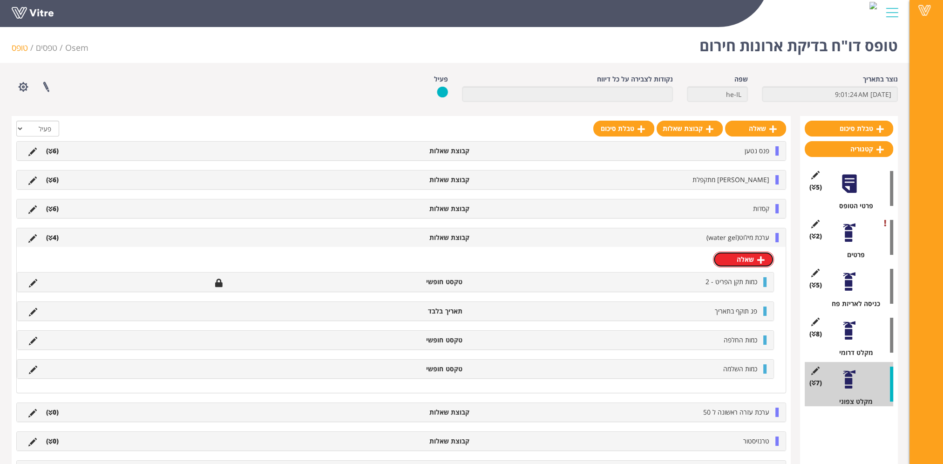
click at [758, 259] on icon at bounding box center [760, 260] width 7 height 8
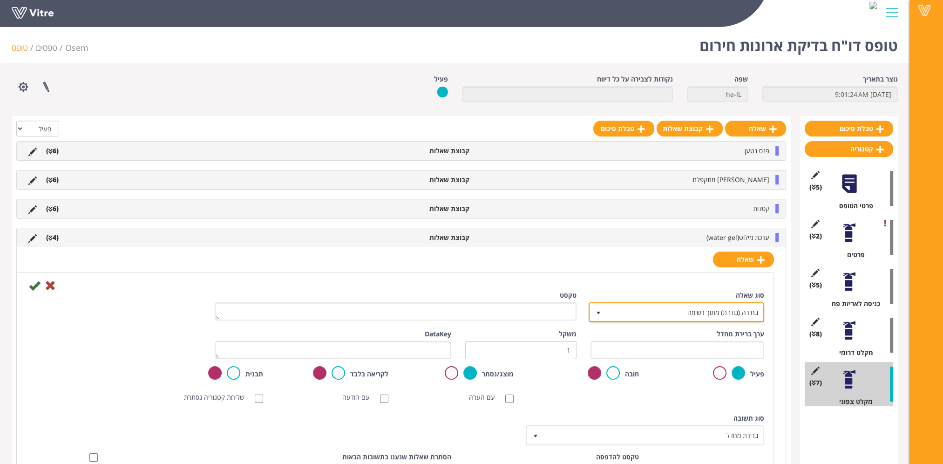
click at [726, 311] on span "בחירה (בודדת) מתוך רשימה" at bounding box center [685, 312] width 157 height 17
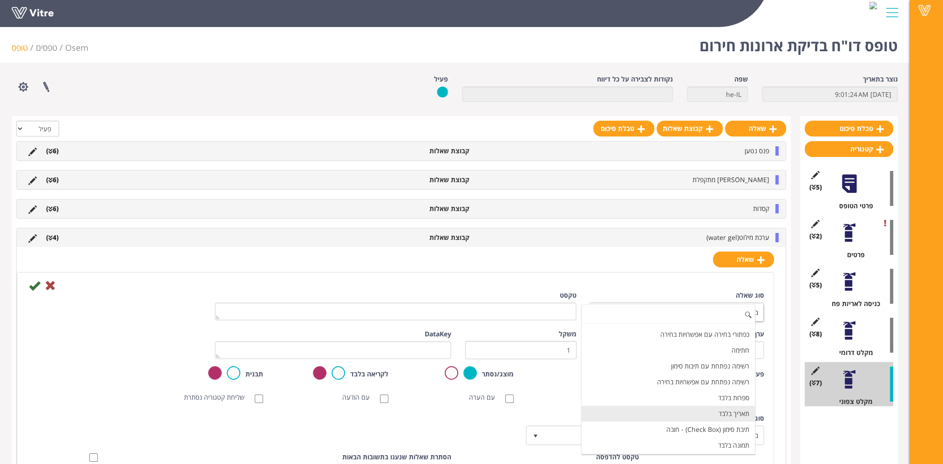
click at [720, 406] on li "תאריך בלבד" at bounding box center [668, 414] width 173 height 16
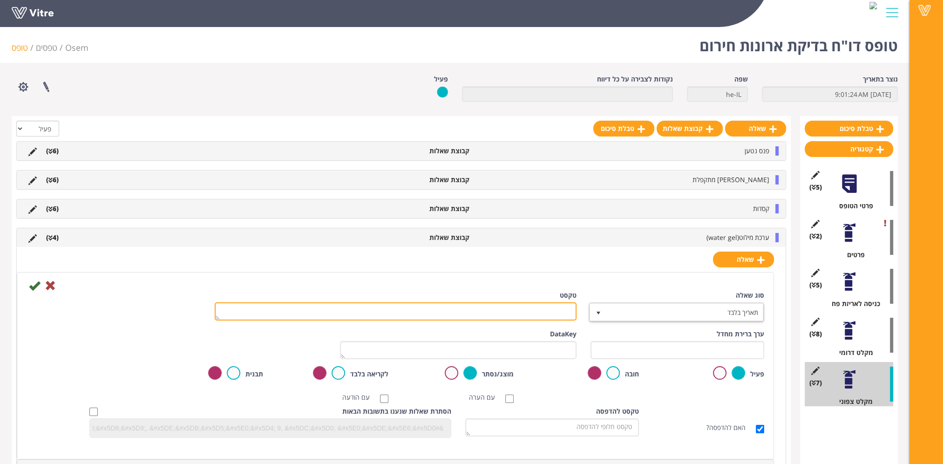
click at [561, 308] on textarea "טקסט" at bounding box center [396, 311] width 362 height 18
paste textarea "תאריך סיום החלפה/השלמה"
type textarea "תאריך סיום החלפה/השלמה"
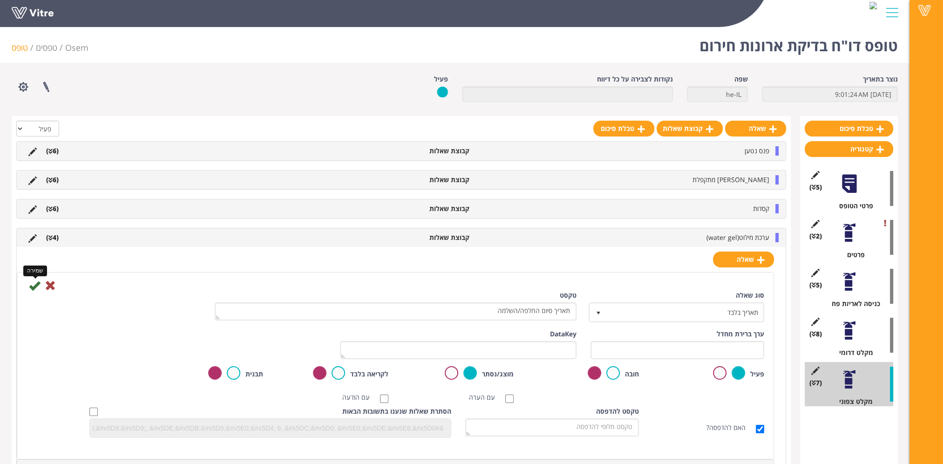
click at [36, 284] on icon at bounding box center [34, 285] width 11 height 11
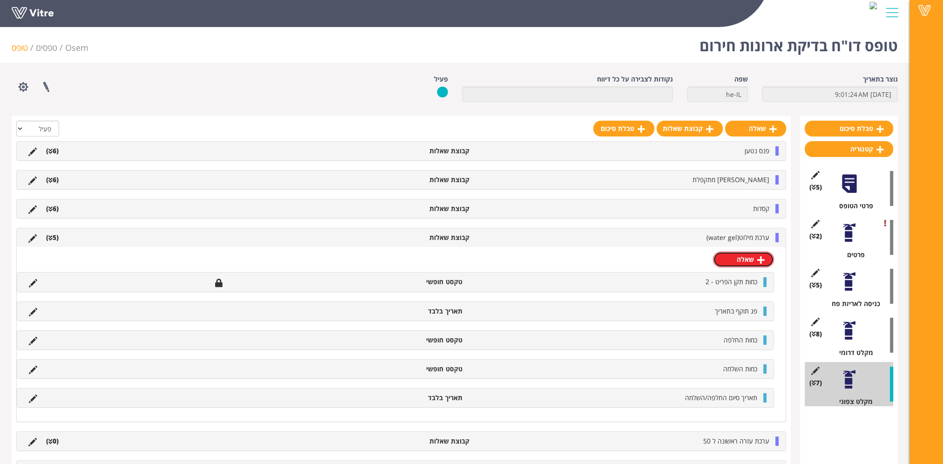
click at [750, 257] on link "שאלה" at bounding box center [743, 260] width 61 height 16
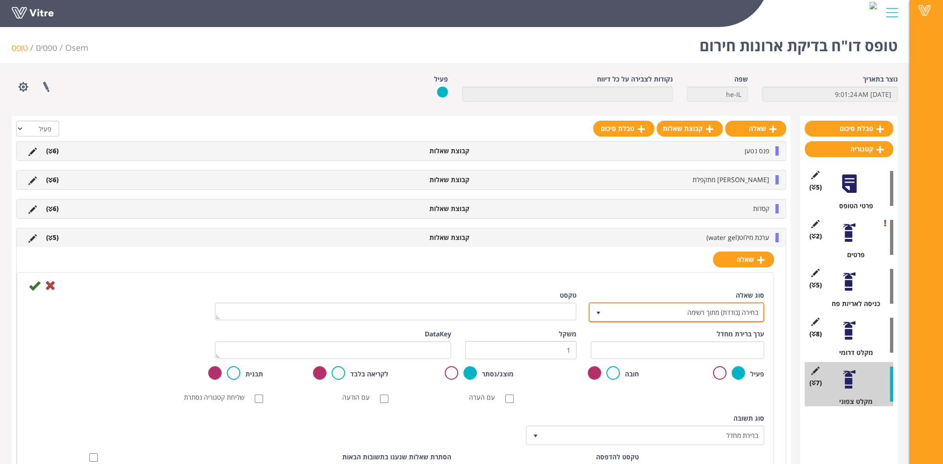
click at [742, 310] on span "בחירה (בודדת) מתוך רשימה" at bounding box center [685, 312] width 157 height 17
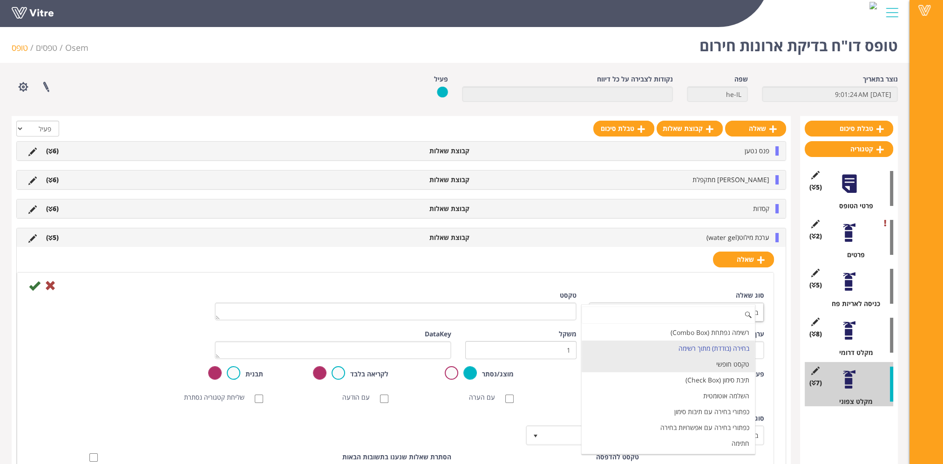
click at [729, 360] on li "טקסט חופשי" at bounding box center [668, 364] width 173 height 16
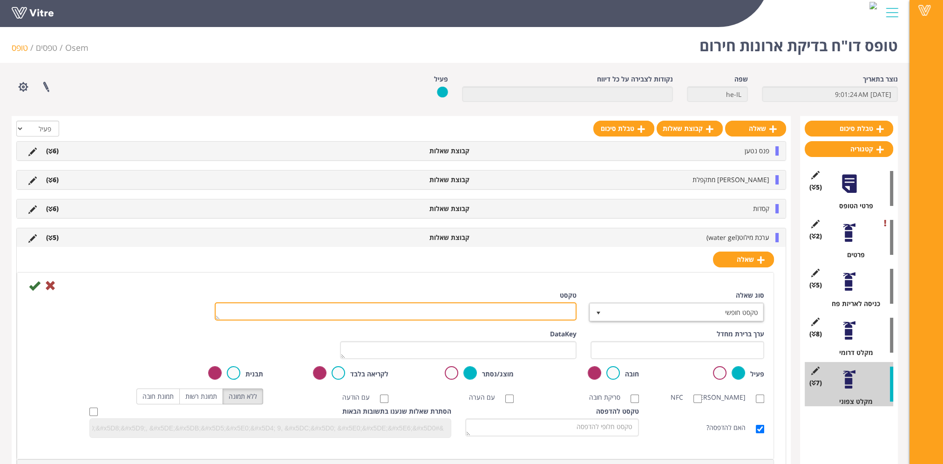
click at [535, 311] on textarea "טקסט" at bounding box center [396, 311] width 362 height 18
paste textarea "הערה"
type textarea "הערה"
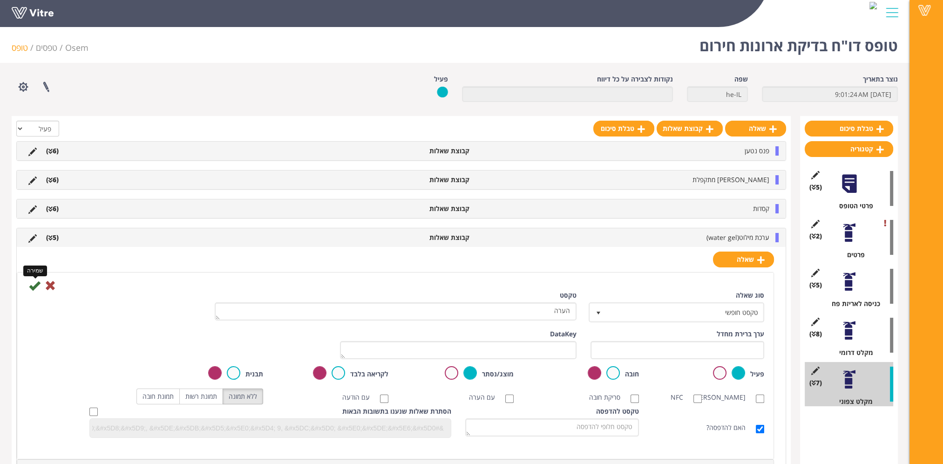
click at [35, 286] on icon at bounding box center [34, 285] width 11 height 11
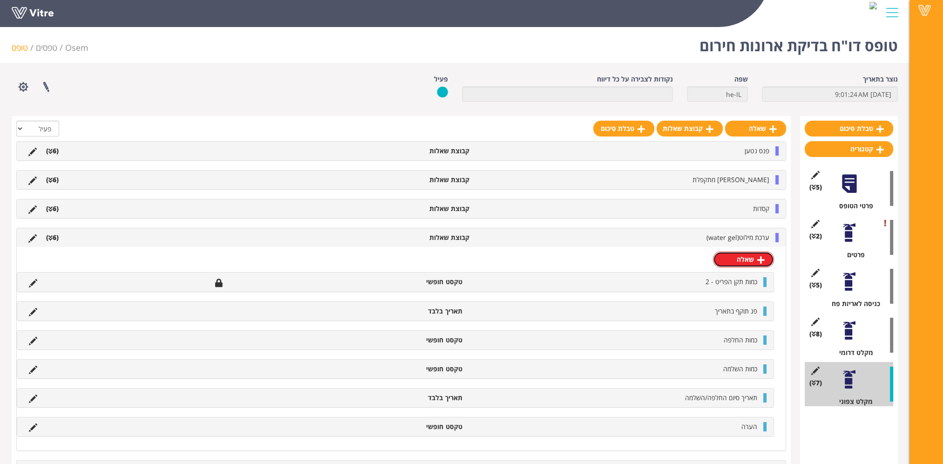
click at [731, 254] on link "שאלה" at bounding box center [743, 260] width 61 height 16
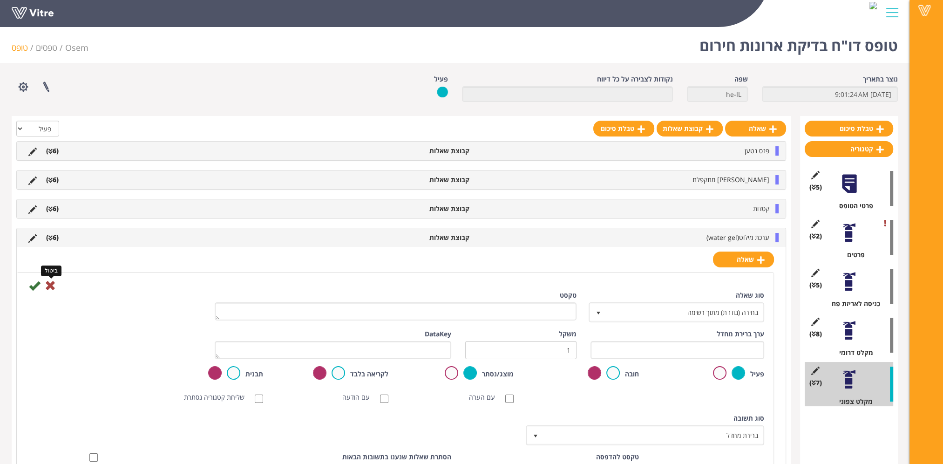
click at [51, 285] on icon at bounding box center [50, 285] width 11 height 11
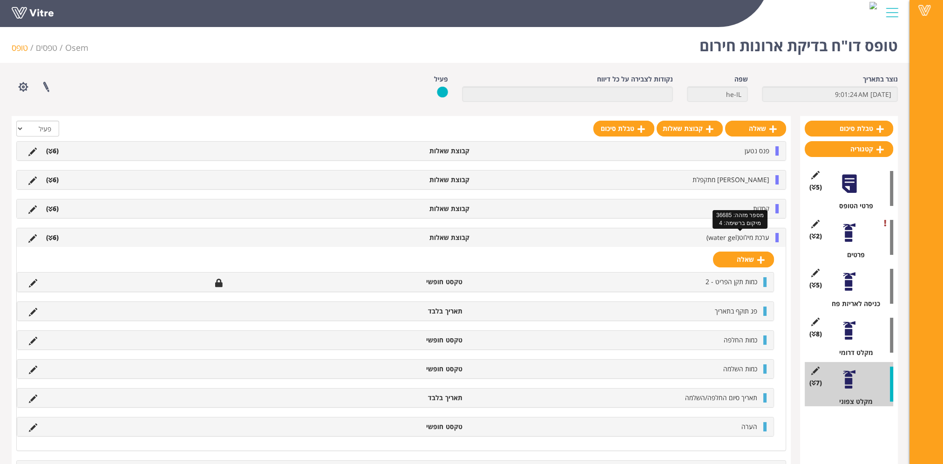
click at [753, 234] on span "ערכת מילוט(water gel)" at bounding box center [738, 237] width 63 height 9
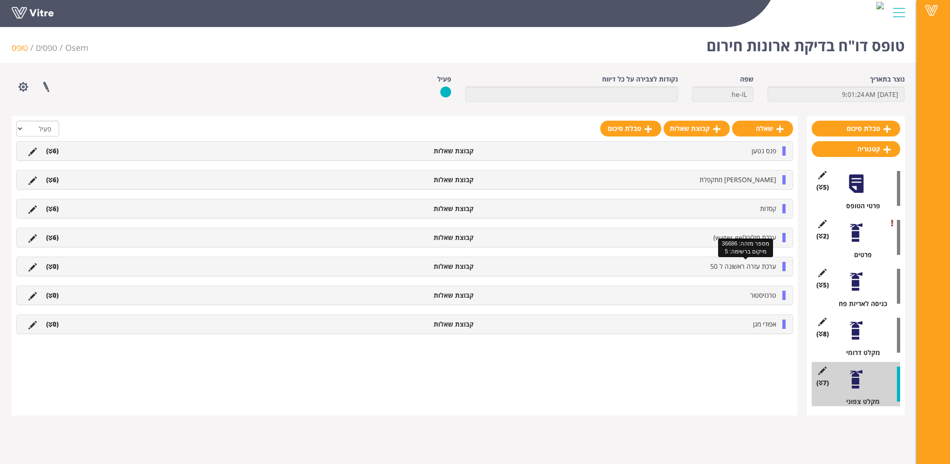
click at [755, 262] on span "ערכת עזרה ראשונה ל 50" at bounding box center [743, 266] width 66 height 9
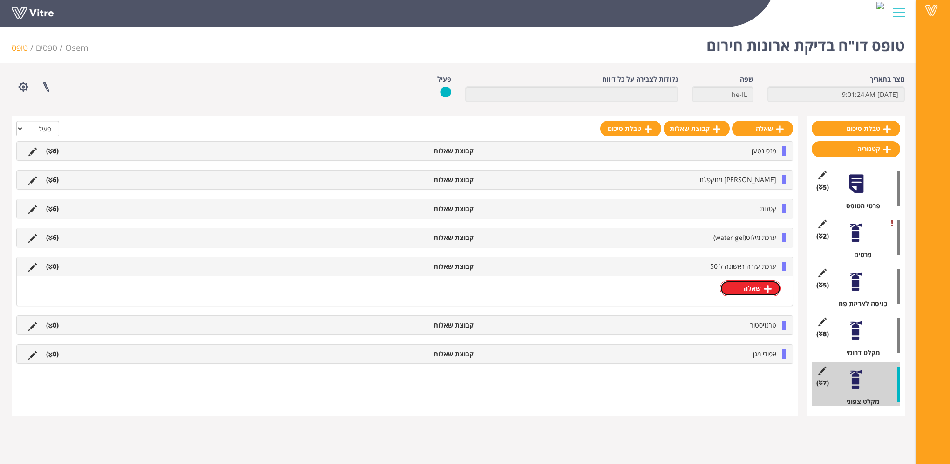
click at [753, 288] on link "שאלה" at bounding box center [750, 288] width 61 height 16
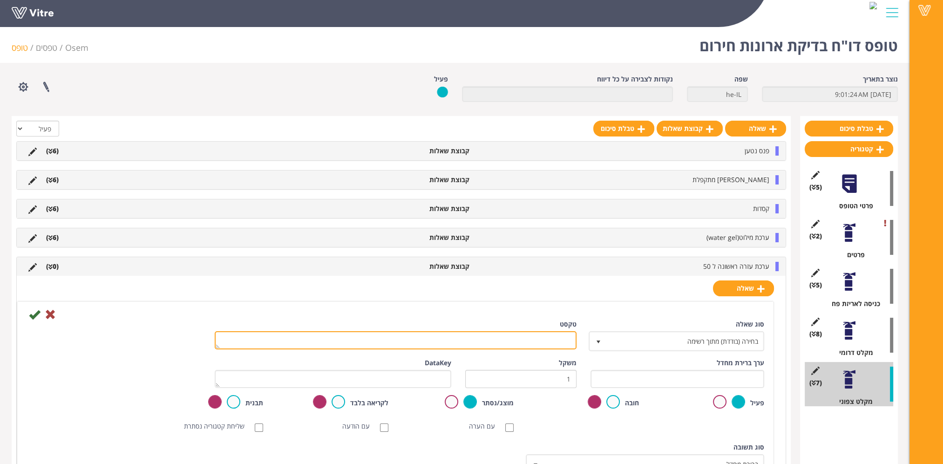
click at [547, 346] on textarea "טקסט" at bounding box center [396, 340] width 362 height 18
paste textarea "כמות תקן הפריט - 1"
type textarea "כמות תקן הפריט - 1"
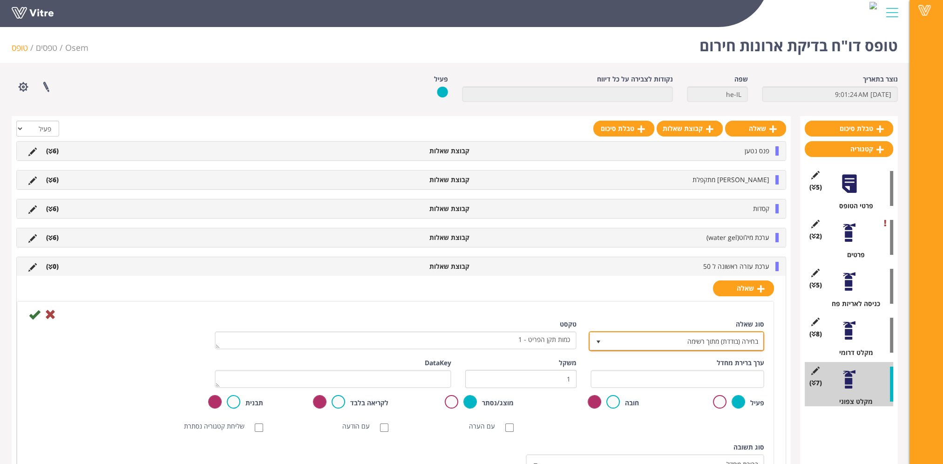
click at [736, 343] on span "בחירה (בודדת) מתוך רשימה" at bounding box center [685, 341] width 157 height 17
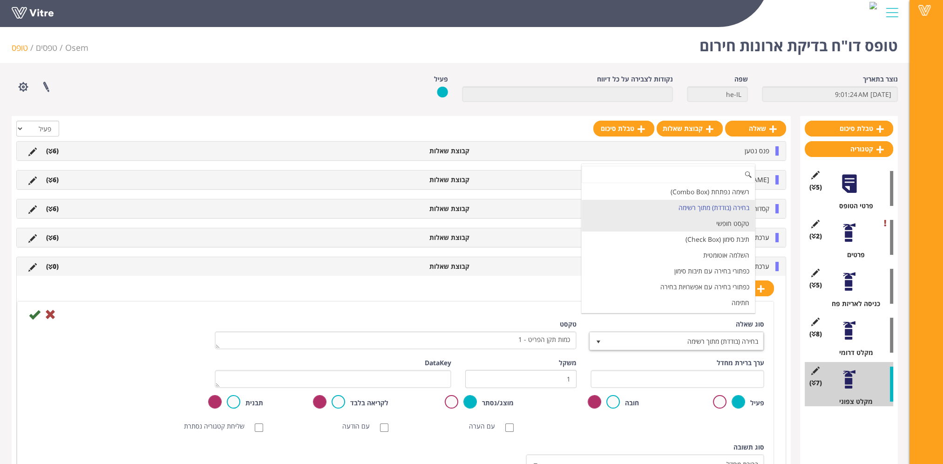
click at [716, 224] on li "טקסט חופשי" at bounding box center [668, 224] width 173 height 16
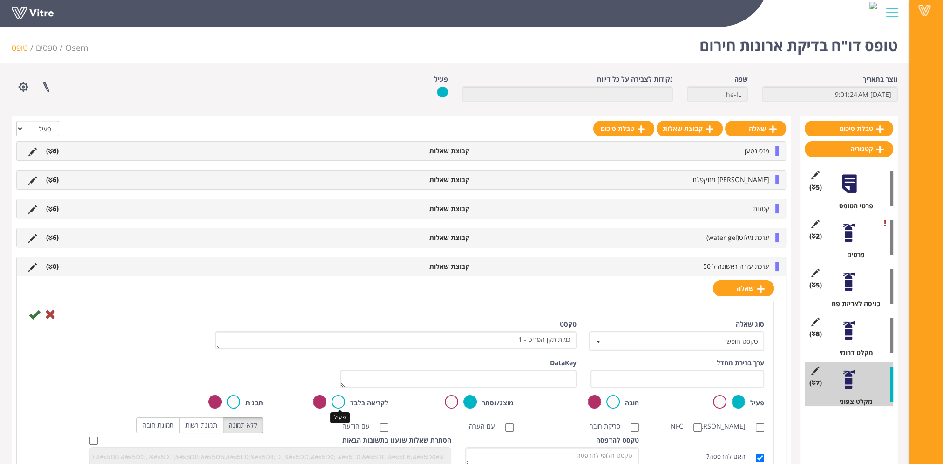
click at [336, 405] on label at bounding box center [339, 402] width 14 height 14
click at [0, 0] on input "radio" at bounding box center [0, 0] width 0 height 0
click at [30, 312] on icon at bounding box center [34, 314] width 11 height 11
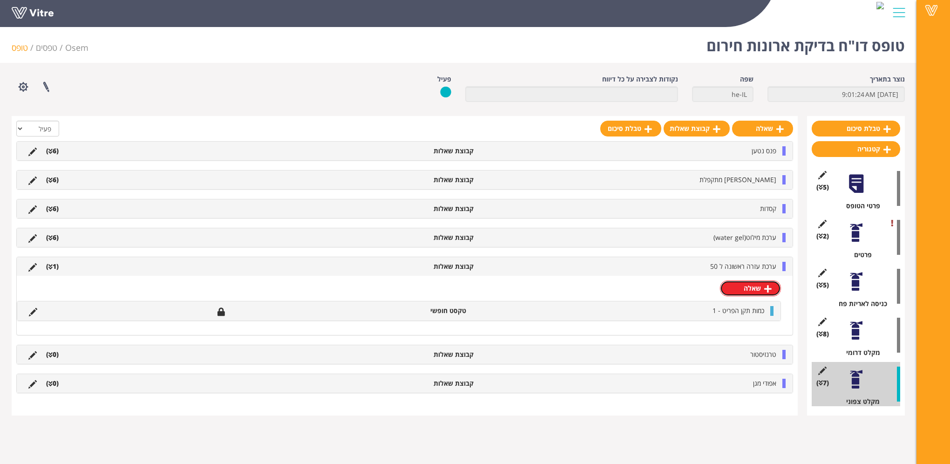
click at [759, 289] on link "שאלה" at bounding box center [750, 288] width 61 height 16
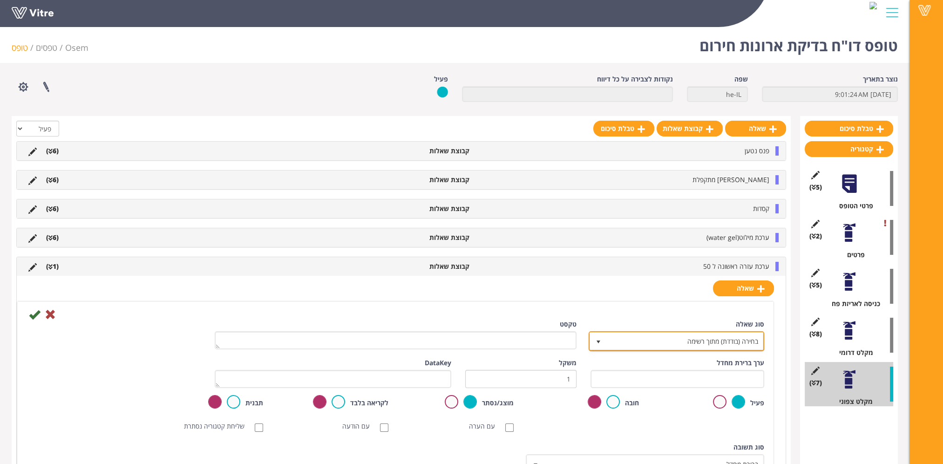
click at [731, 343] on span "בחירה (בודדת) מתוך רשימה" at bounding box center [685, 341] width 157 height 17
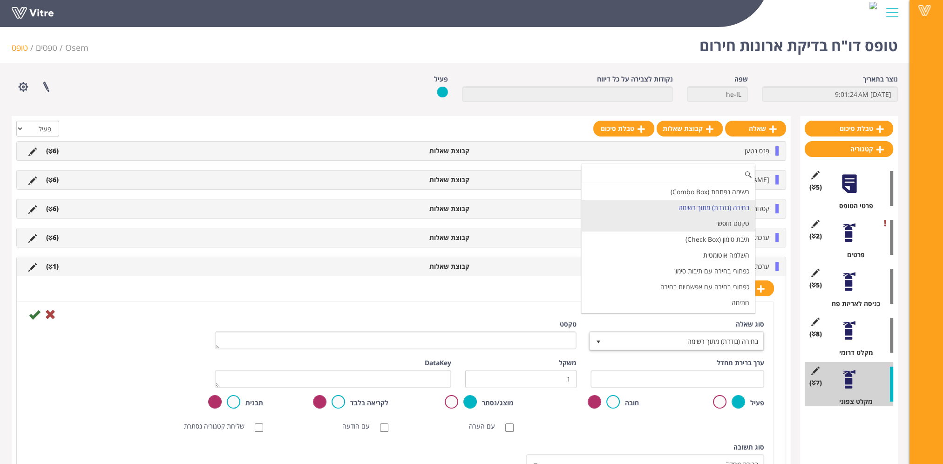
click at [716, 226] on li "טקסט חופשי" at bounding box center [668, 224] width 173 height 16
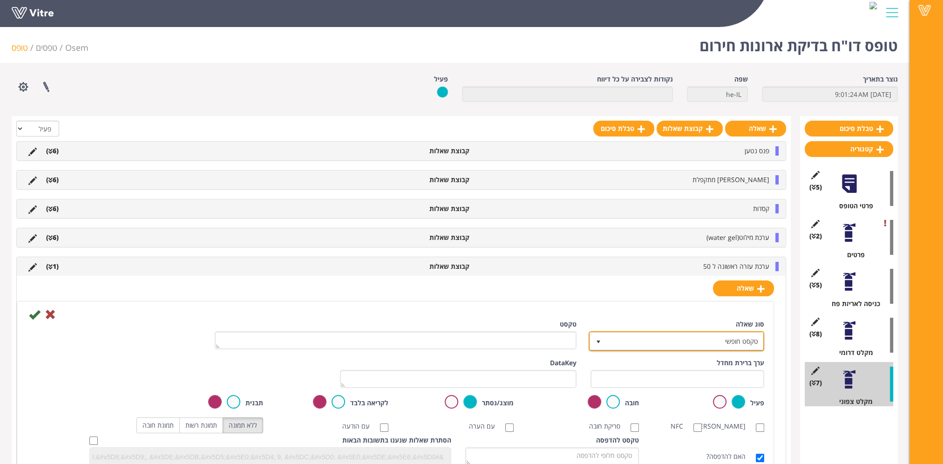
click at [694, 339] on span "טקסט חופשי" at bounding box center [685, 341] width 157 height 17
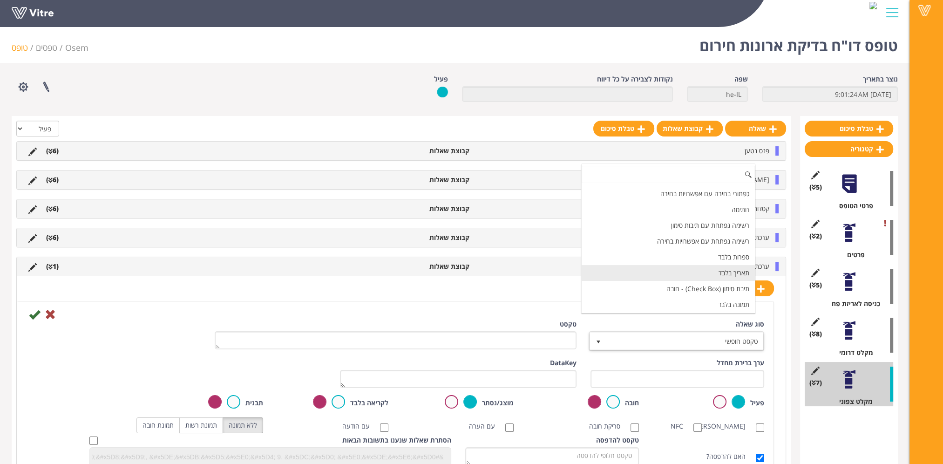
click at [702, 273] on li "תאריך בלבד" at bounding box center [668, 273] width 173 height 16
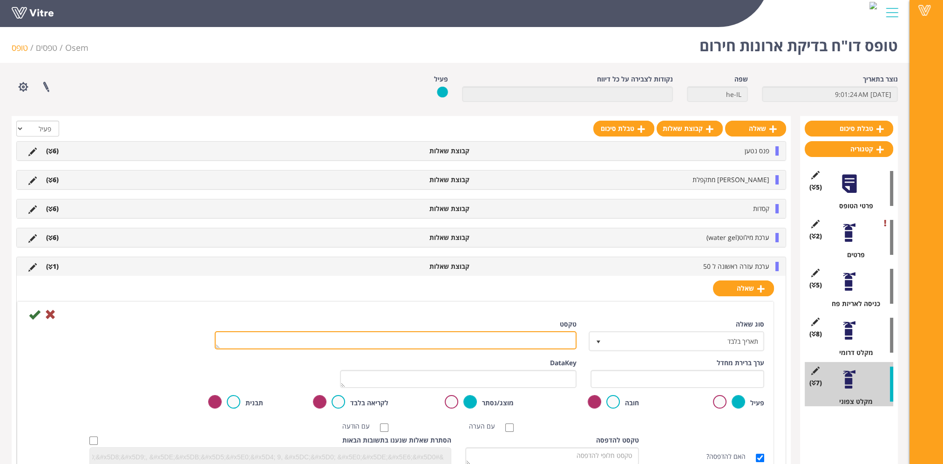
click at [565, 337] on textarea "טקסט" at bounding box center [396, 340] width 362 height 18
paste textarea "פג תוקף בתאריך"
type textarea "פג תוקף בתאריך"
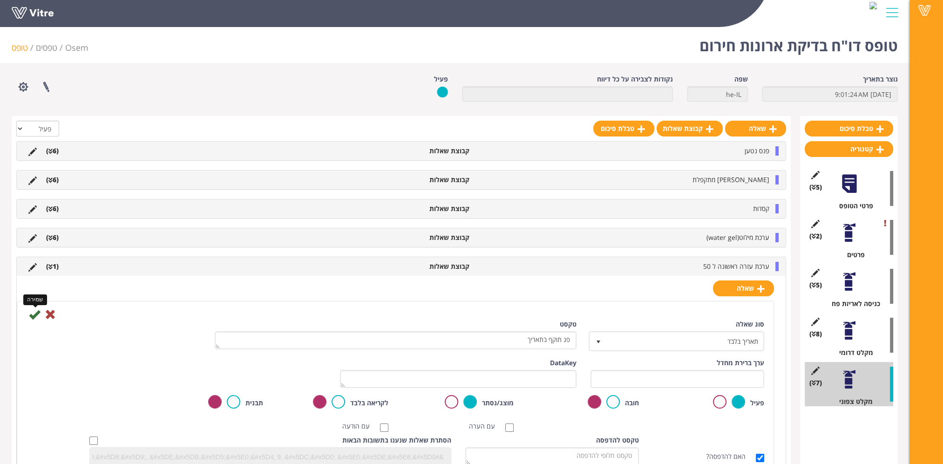
click at [34, 313] on icon at bounding box center [34, 314] width 11 height 11
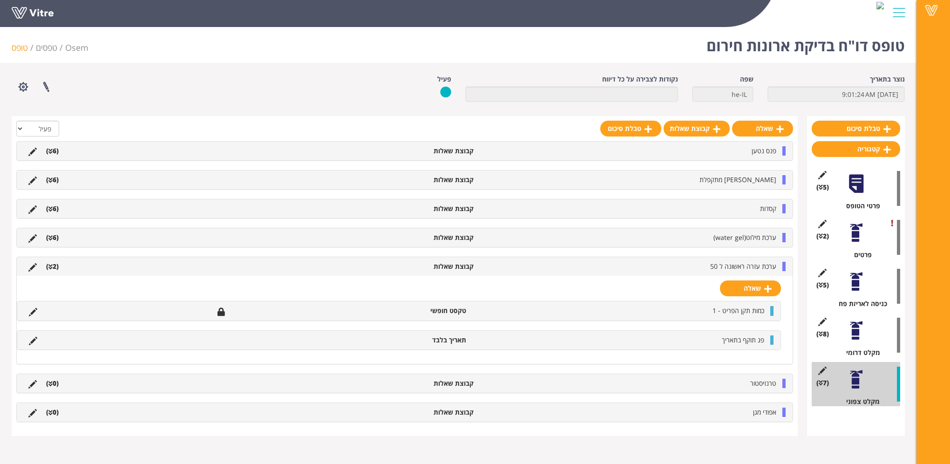
click at [756, 295] on div "שאלה כמות תקן הפריט - 1 טקסט חופשי פג תוקף בתאריך תאריך בלבד" at bounding box center [405, 320] width 776 height 88
click at [755, 288] on link "שאלה" at bounding box center [750, 288] width 61 height 16
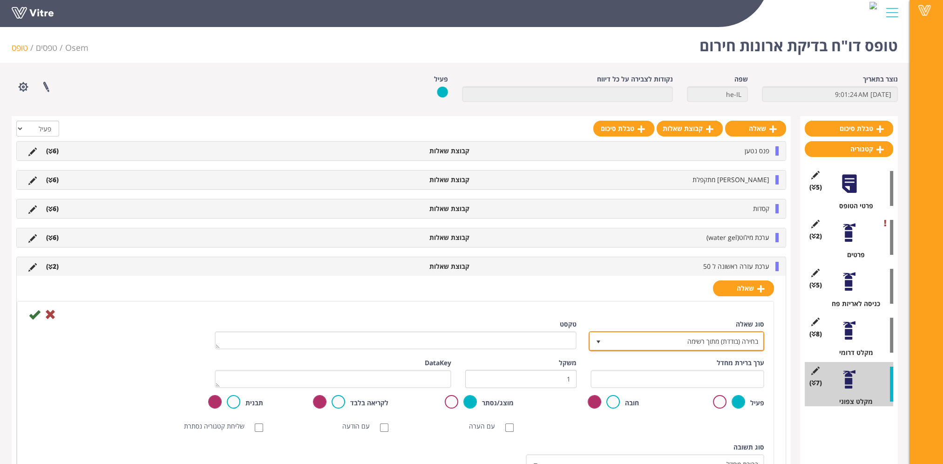
click at [742, 341] on span "בחירה (בודדת) מתוך רשימה" at bounding box center [685, 341] width 157 height 17
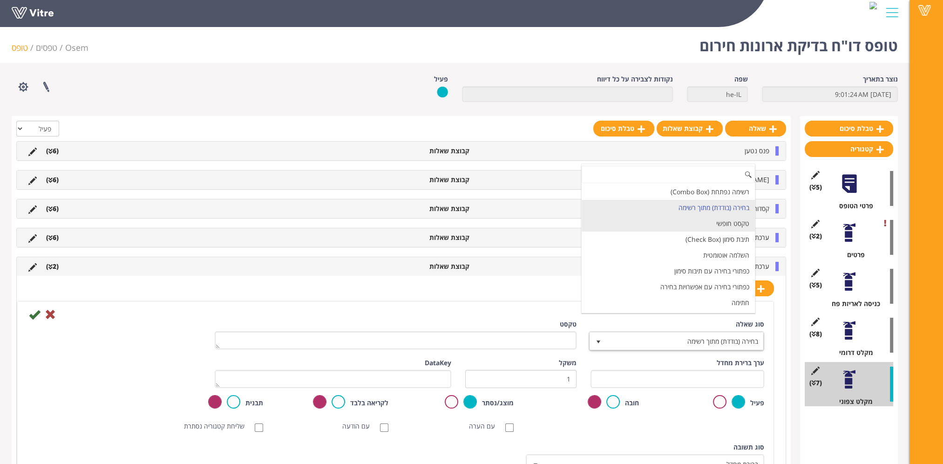
click at [743, 222] on li "טקסט חופשי" at bounding box center [668, 224] width 173 height 16
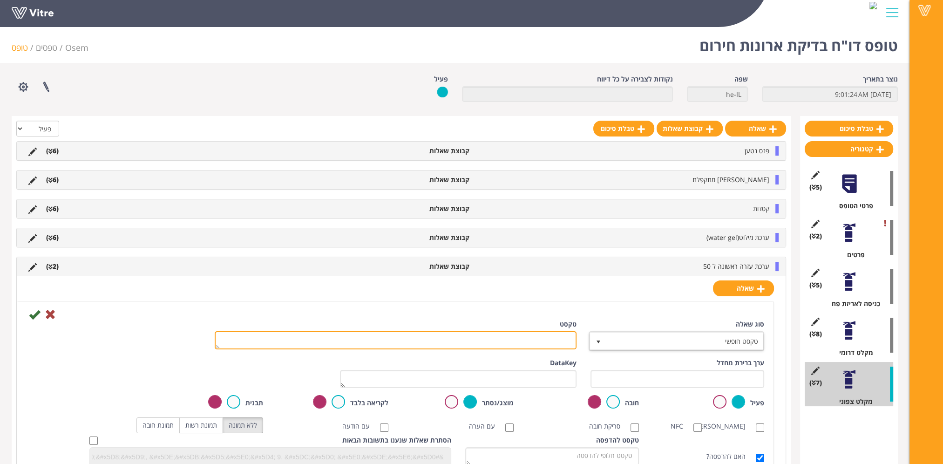
click at [557, 338] on textarea "טקסט" at bounding box center [396, 340] width 362 height 18
paste textarea "כמות החלפה"
type textarea "כמות החלפה"
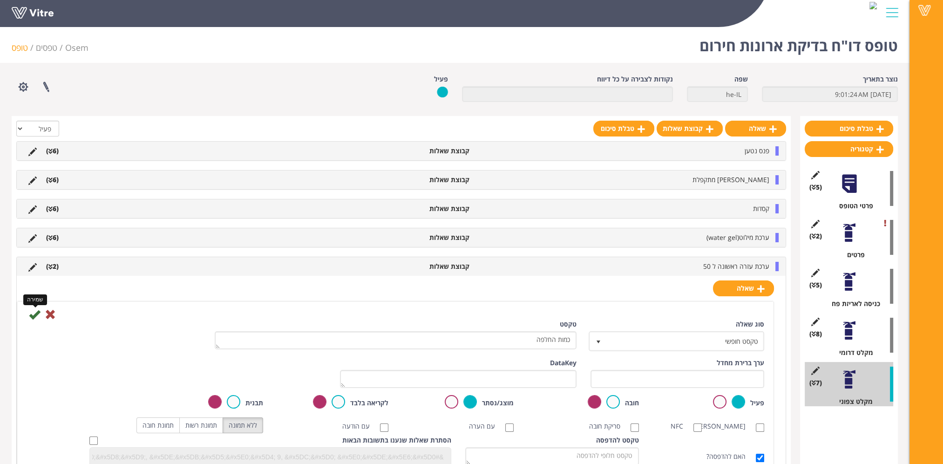
click at [37, 311] on icon at bounding box center [34, 314] width 11 height 11
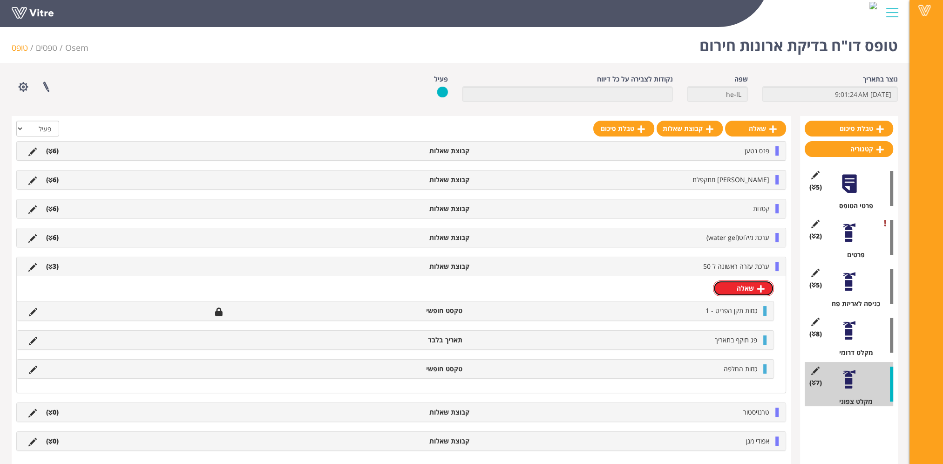
click at [747, 283] on link "שאלה" at bounding box center [743, 288] width 61 height 16
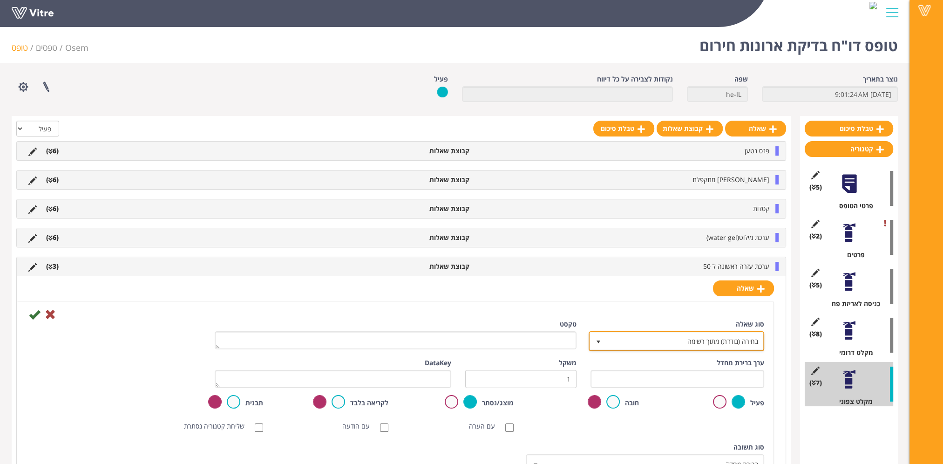
click at [724, 333] on span "בחירה (בודדת) מתוך רשימה" at bounding box center [685, 341] width 157 height 17
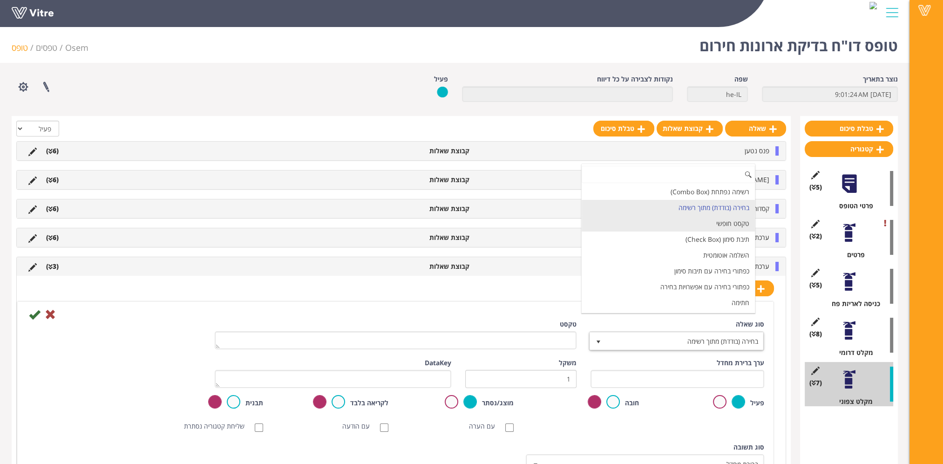
click at [718, 224] on li "טקסט חופשי" at bounding box center [668, 224] width 173 height 16
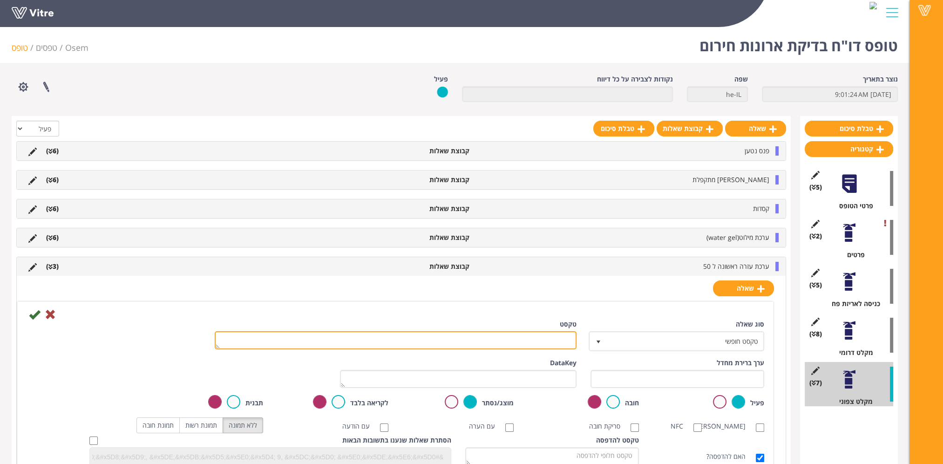
click at [532, 345] on textarea "טקסט" at bounding box center [396, 340] width 362 height 18
paste textarea "כמות החלפה"
type textarea "כמות החלפה"
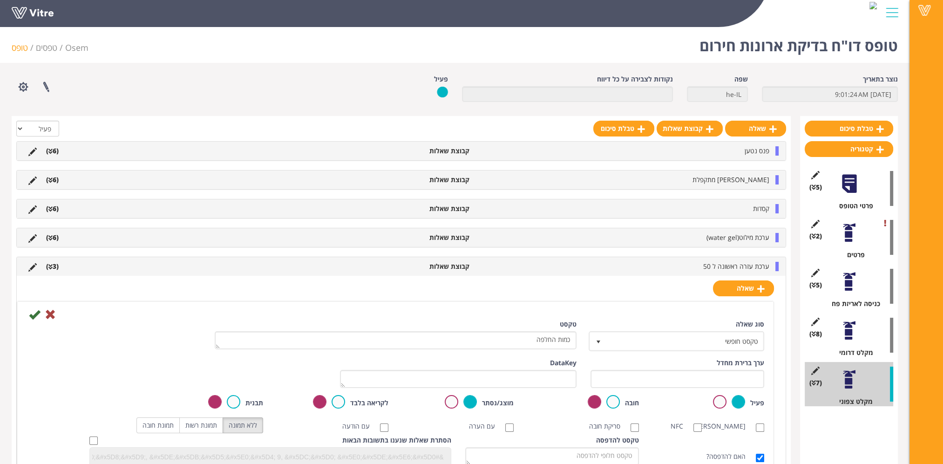
click at [35, 313] on icon at bounding box center [34, 314] width 11 height 11
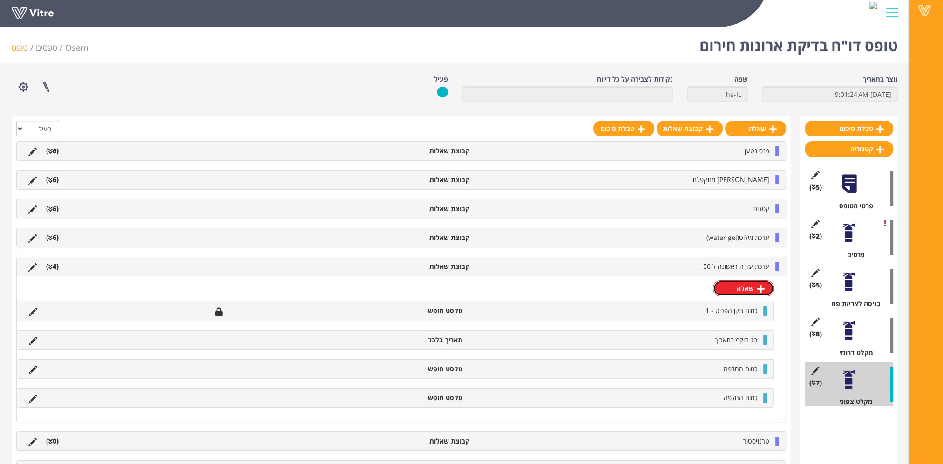
click at [747, 287] on link "שאלה" at bounding box center [743, 288] width 61 height 16
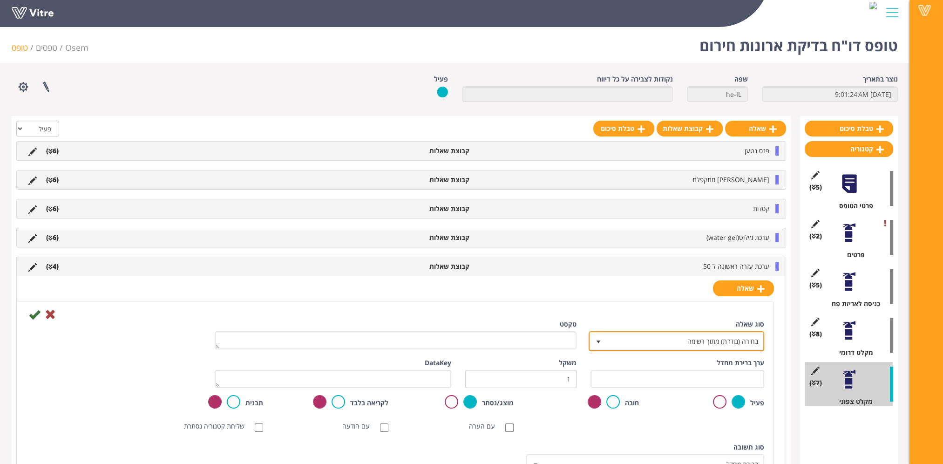
click at [724, 339] on span "בחירה (בודדת) מתוך רשימה" at bounding box center [685, 341] width 157 height 17
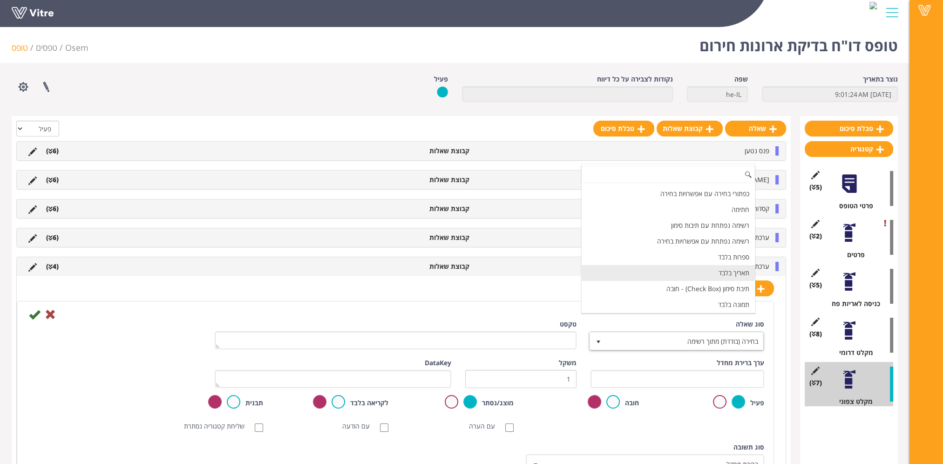
click at [726, 269] on li "תאריך בלבד" at bounding box center [668, 273] width 173 height 16
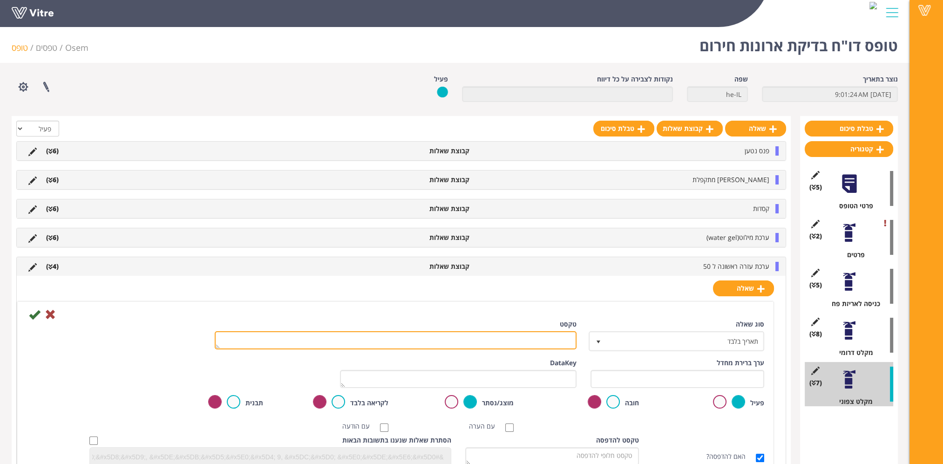
click at [548, 332] on textarea "טקסט" at bounding box center [396, 340] width 362 height 18
paste textarea "תאריך סיום החלפה/השלמה"
type textarea "תאריך סיום החלפה/השלמה"
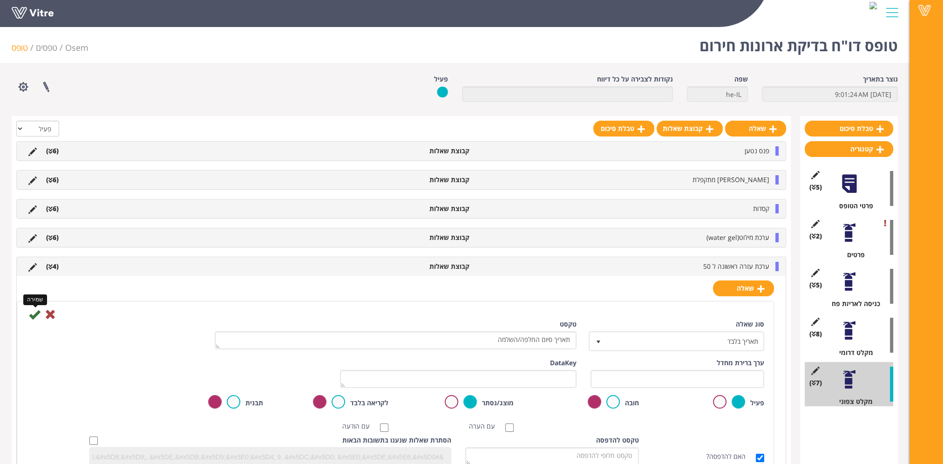
click at [35, 313] on icon at bounding box center [34, 314] width 11 height 11
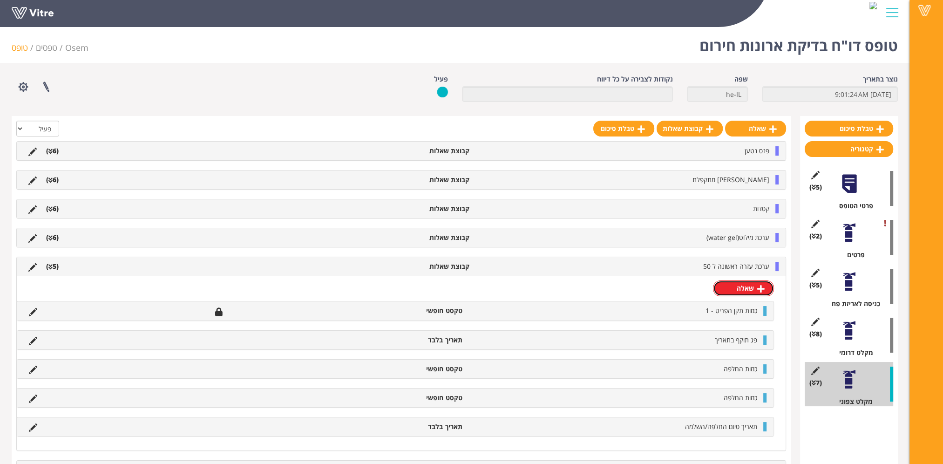
click at [753, 287] on link "שאלה" at bounding box center [743, 288] width 61 height 16
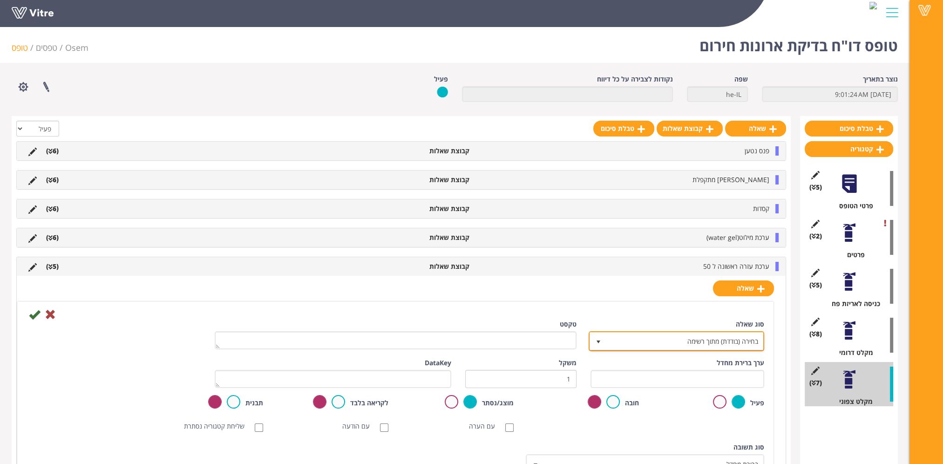
click at [731, 346] on span "בחירה (בודדת) מתוך רשימה" at bounding box center [685, 341] width 157 height 17
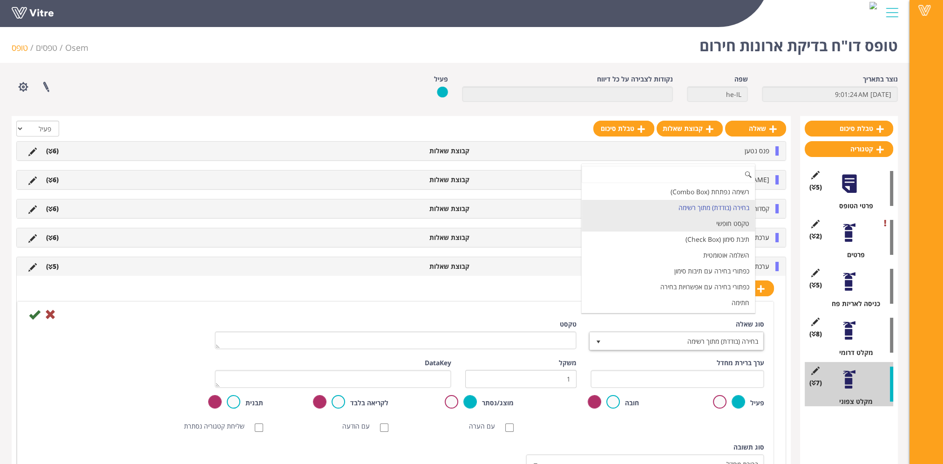
click at [721, 224] on li "טקסט חופשי" at bounding box center [668, 224] width 173 height 16
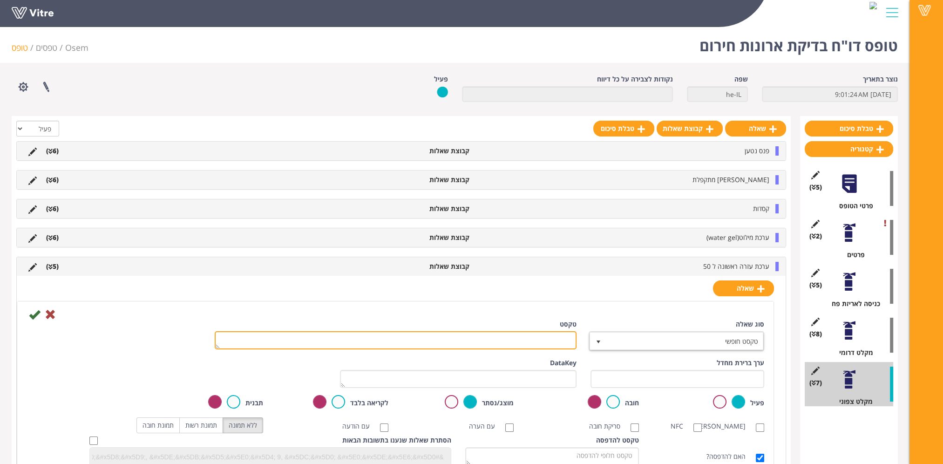
click at [548, 337] on textarea "טקסט" at bounding box center [396, 340] width 362 height 18
paste textarea "הערה"
type textarea "הערה"
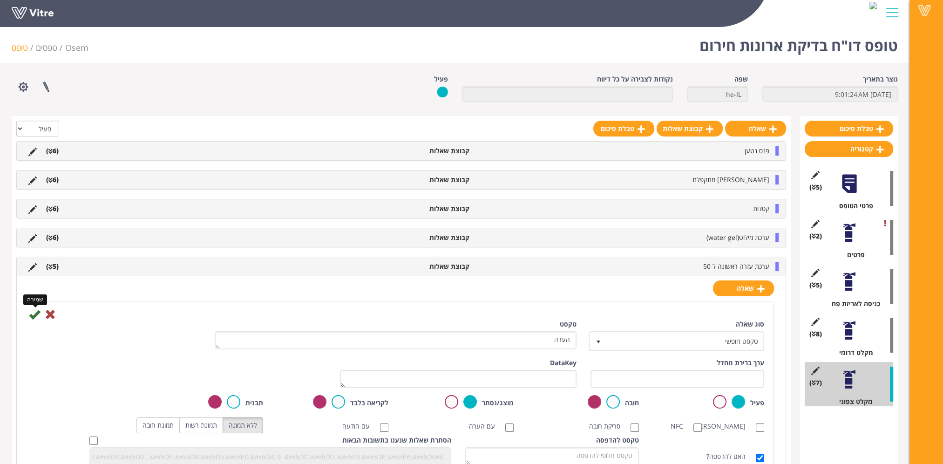
click at [32, 312] on icon at bounding box center [34, 314] width 11 height 11
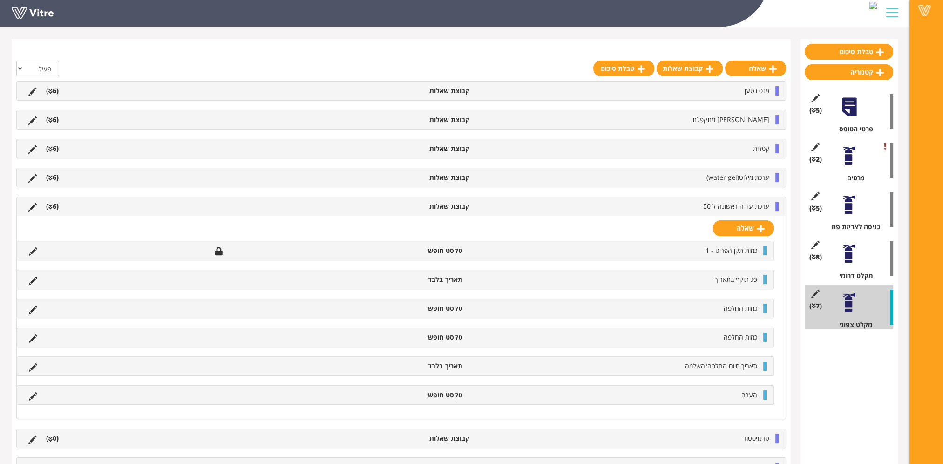
scroll to position [93, 0]
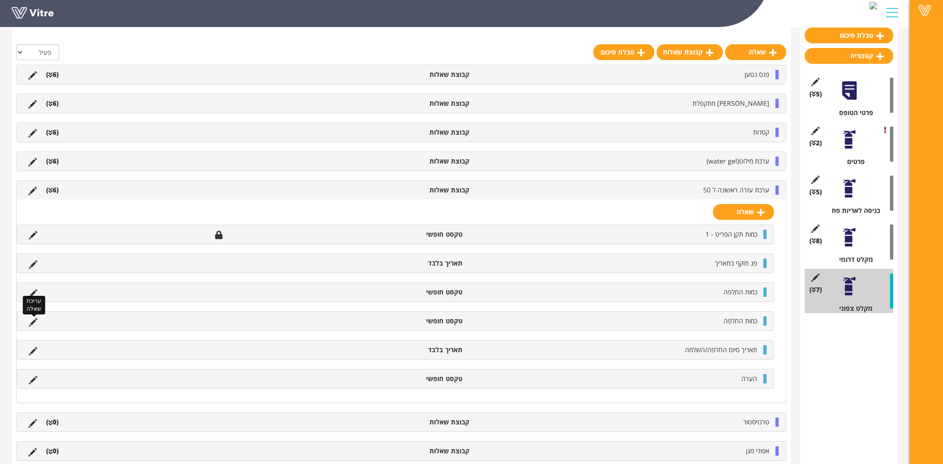
click at [31, 321] on icon at bounding box center [33, 322] width 8 height 8
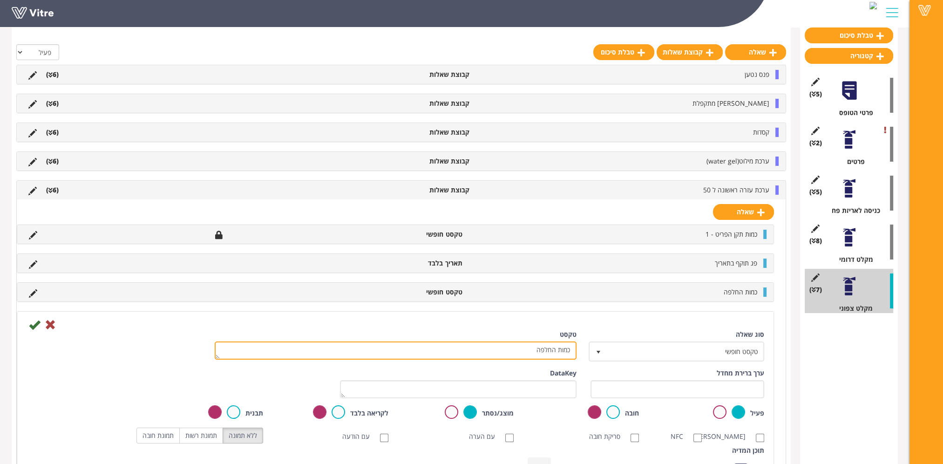
drag, startPoint x: 529, startPoint y: 346, endPoint x: 607, endPoint y: 346, distance: 78.3
click at [607, 346] on div "סוג שאלה טקסט חופשי 5 טקסט כמות החלפה" at bounding box center [396, 349] width 752 height 39
paste textarea "למ"
type textarea "כמות השלמה"
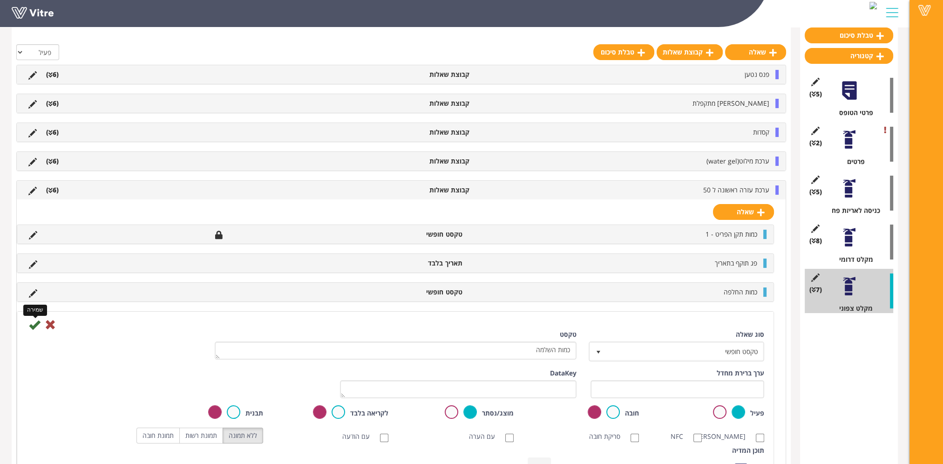
click at [32, 323] on icon at bounding box center [34, 324] width 11 height 11
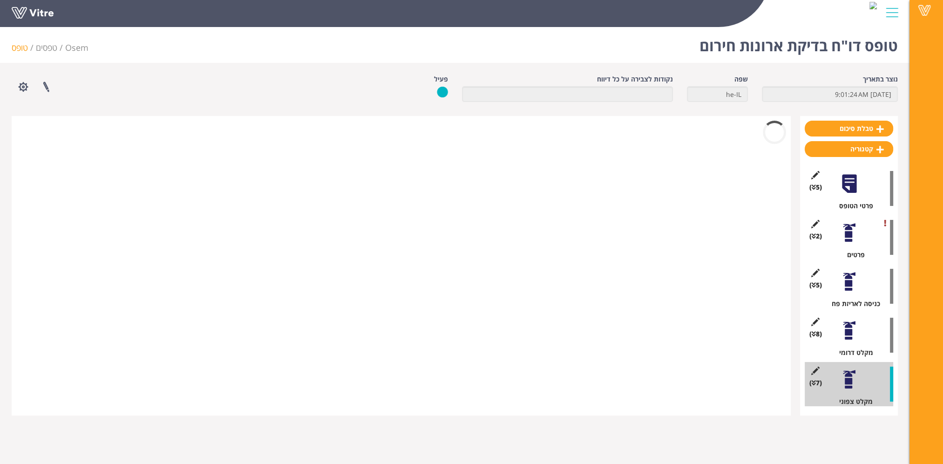
scroll to position [0, 0]
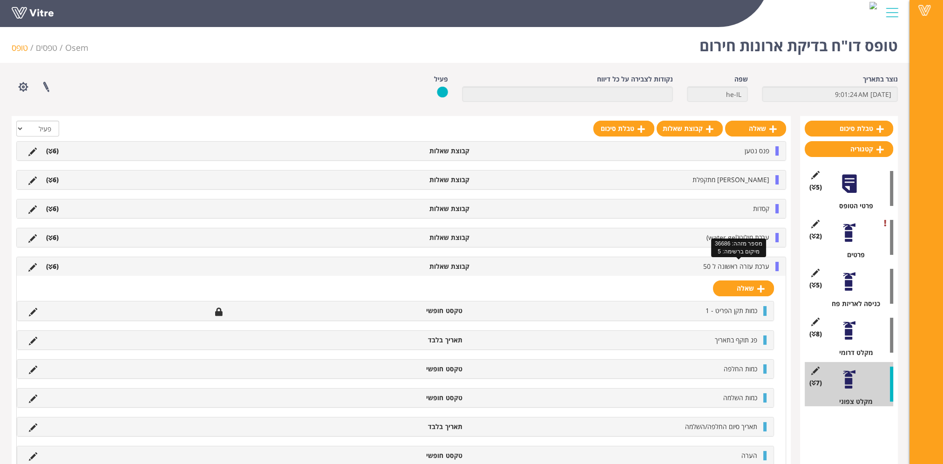
click at [730, 266] on span "ערכת עזרה ראשונה ל 50" at bounding box center [736, 266] width 66 height 9
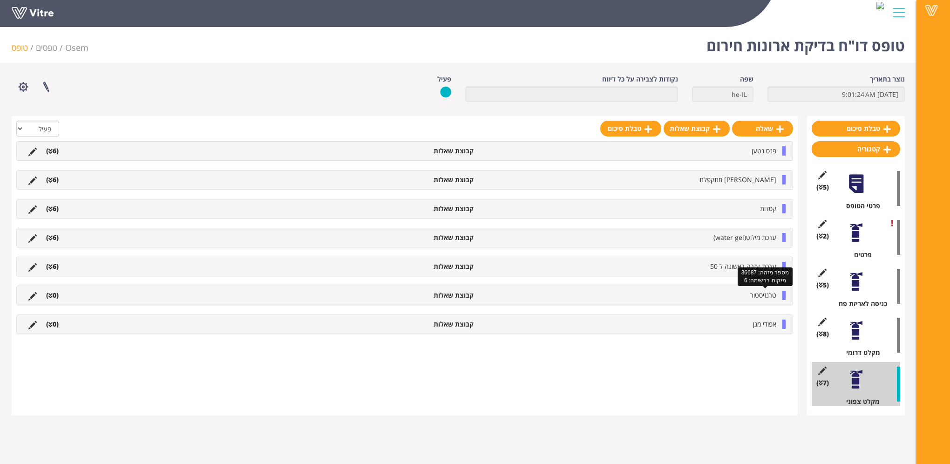
click at [770, 295] on span "טרנזיסטור" at bounding box center [763, 295] width 26 height 9
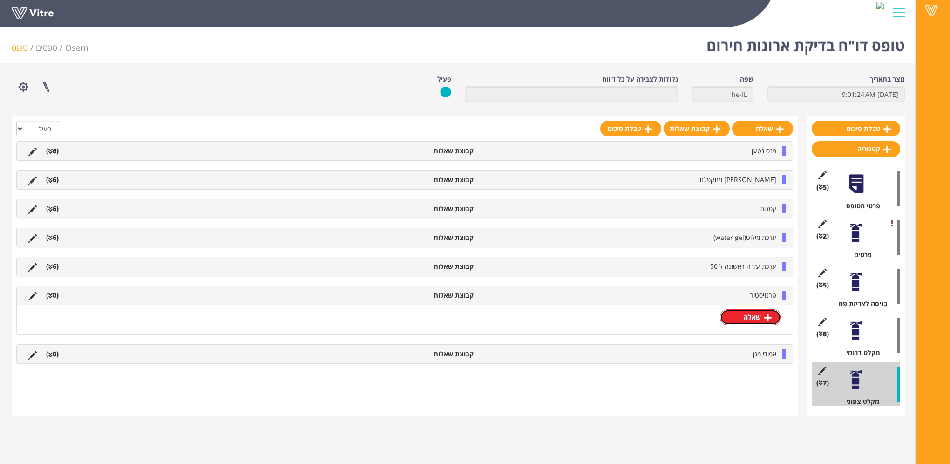
click at [745, 313] on link "שאלה" at bounding box center [750, 317] width 61 height 16
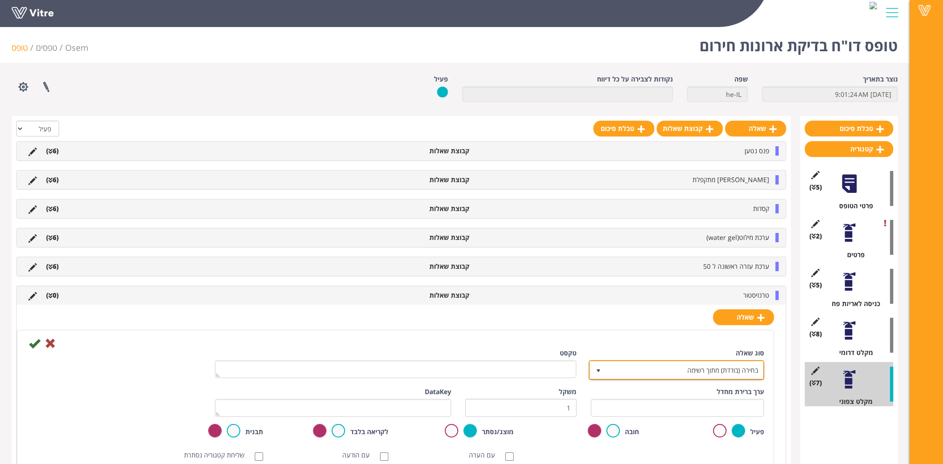
click at [708, 368] on span "בחירה (בודדת) מתוך רשימה" at bounding box center [685, 369] width 157 height 17
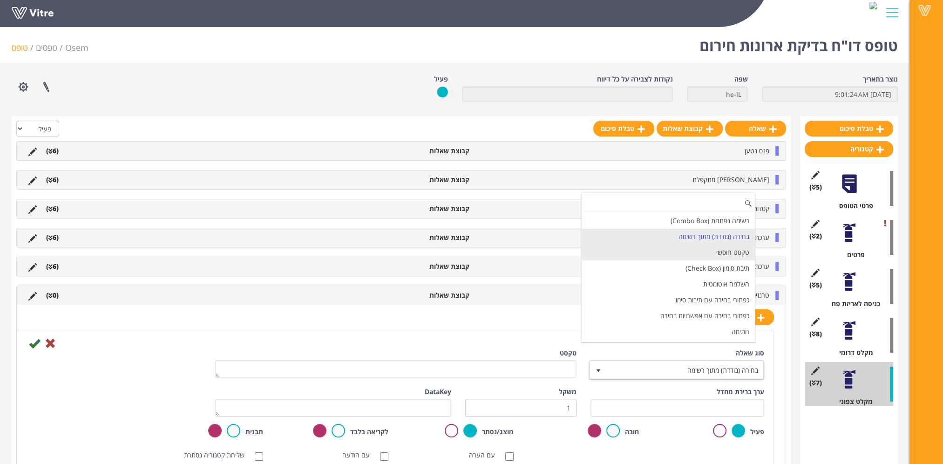
click at [723, 254] on li "טקסט חופשי" at bounding box center [668, 253] width 173 height 16
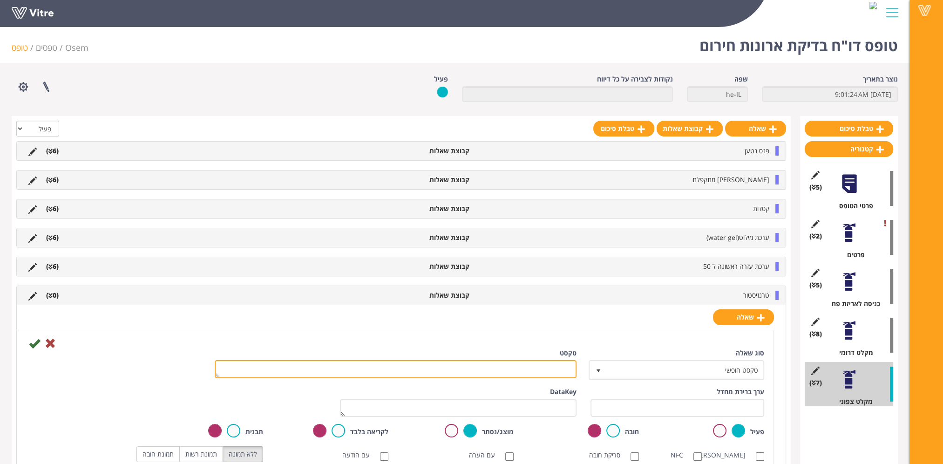
click at [552, 367] on textarea "טקסט" at bounding box center [396, 369] width 362 height 18
paste textarea "כמות תקן הפריט - 1"
type textarea "כמות תקן הפריט - 1"
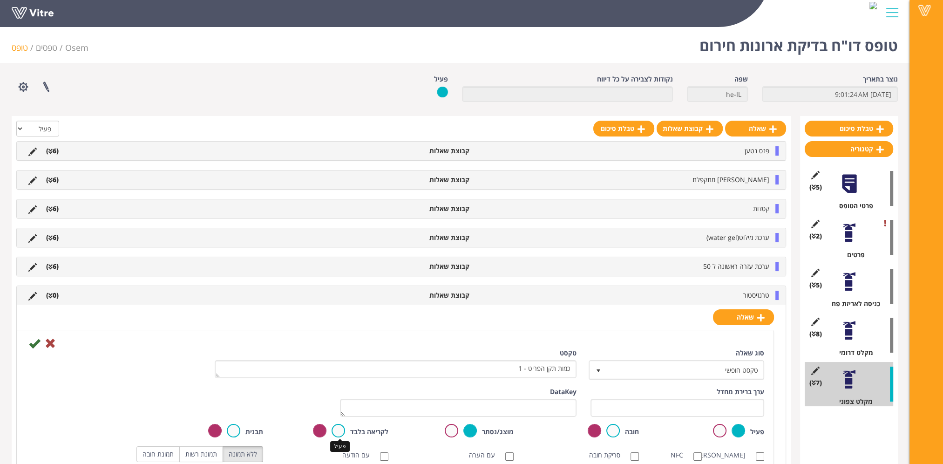
click at [333, 428] on label at bounding box center [339, 431] width 14 height 14
click at [0, 0] on input "radio" at bounding box center [0, 0] width 0 height 0
click at [38, 343] on icon at bounding box center [34, 343] width 11 height 11
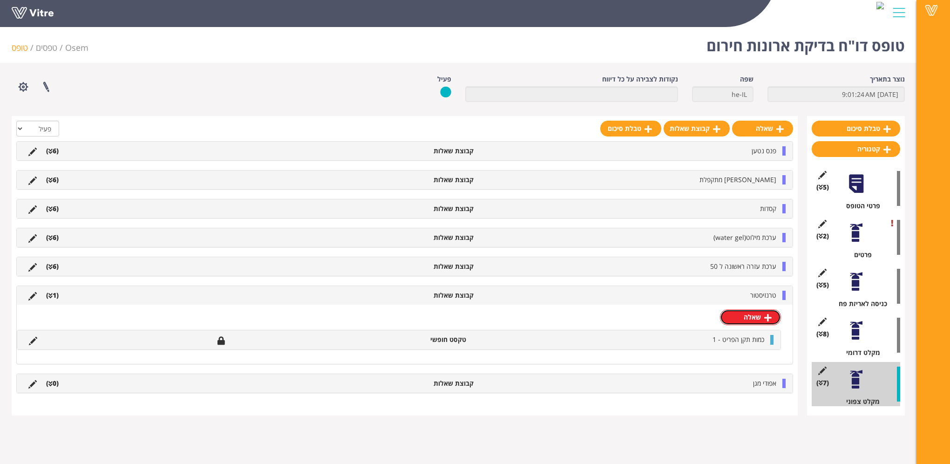
click at [763, 319] on link "שאלה" at bounding box center [750, 317] width 61 height 16
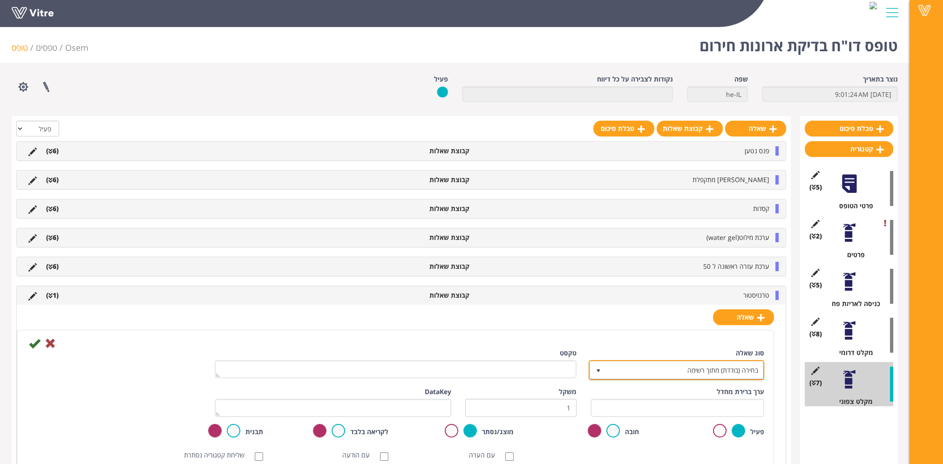
click at [741, 367] on span "בחירה (בודדת) מתוך רשימה" at bounding box center [685, 369] width 157 height 17
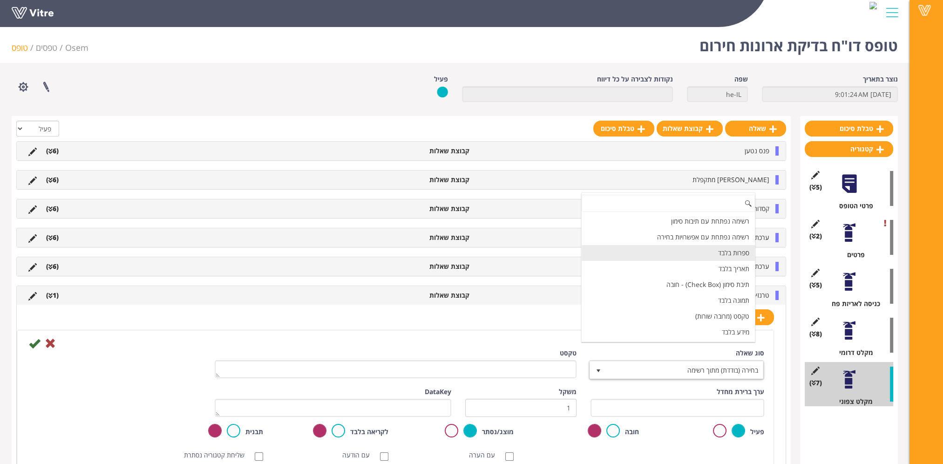
scroll to position [140, 0]
click at [730, 255] on li "תאריך בלבד" at bounding box center [668, 255] width 173 height 16
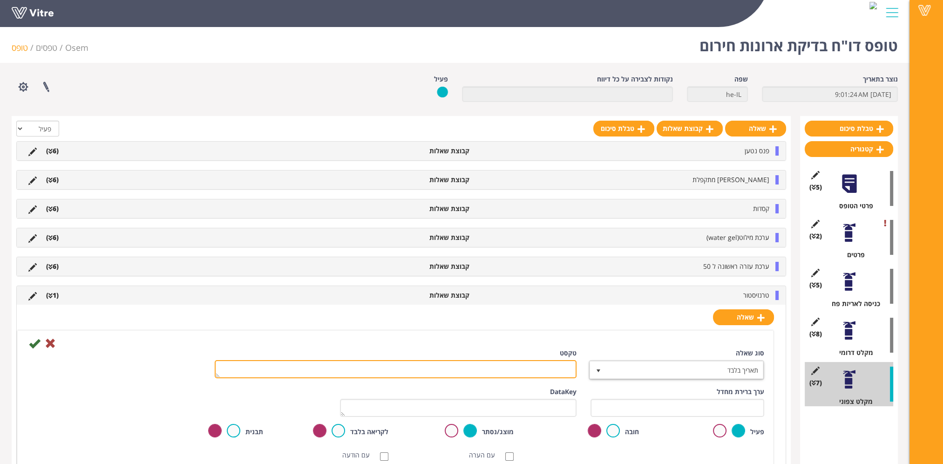
click at [546, 367] on textarea "טקסט" at bounding box center [396, 369] width 362 height 18
paste textarea "פג תוקף בתאריך"
type textarea "פג תוקף בתאריך"
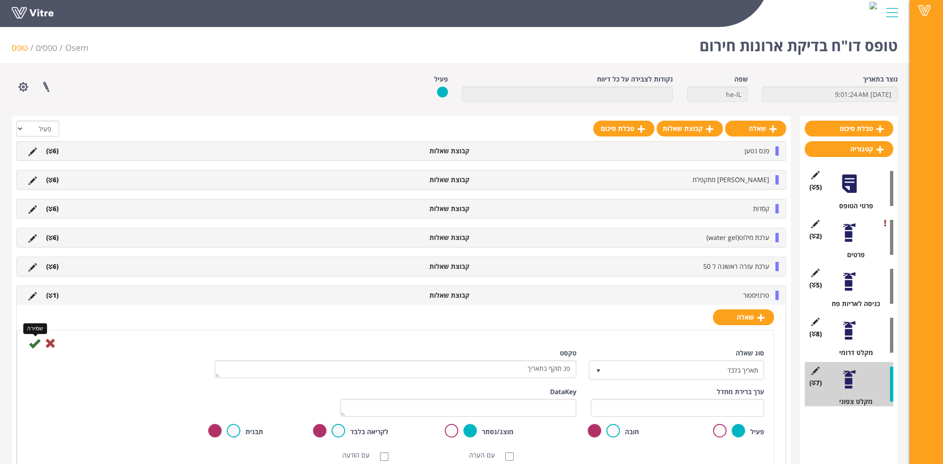
click at [34, 341] on icon at bounding box center [34, 343] width 11 height 11
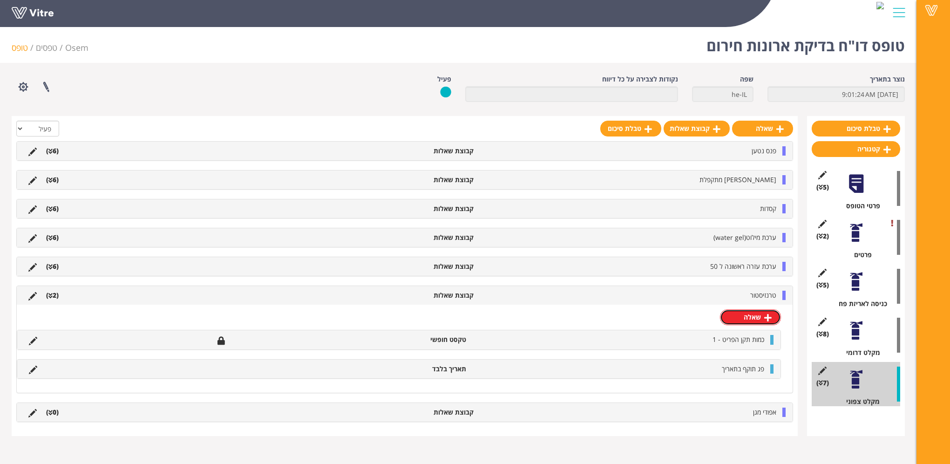
click at [748, 319] on link "שאלה" at bounding box center [750, 317] width 61 height 16
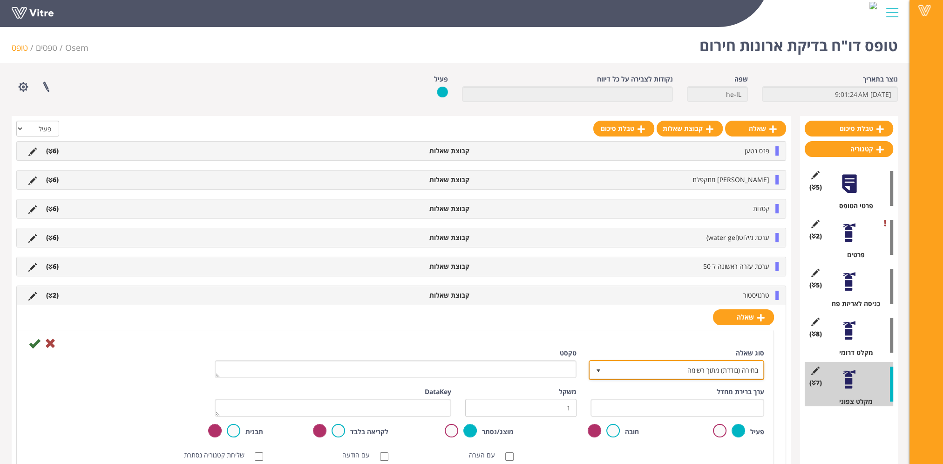
click at [730, 375] on span "בחירה (בודדת) מתוך רשימה" at bounding box center [685, 369] width 157 height 17
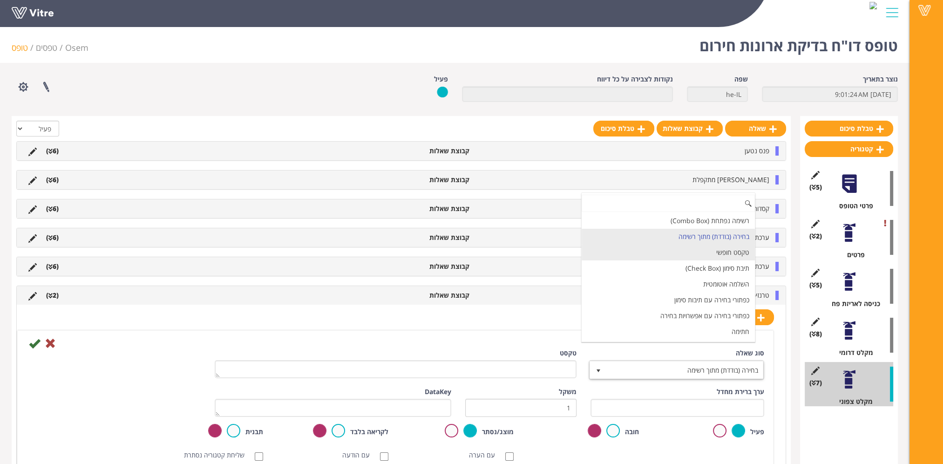
click at [725, 252] on li "טקסט חופשי" at bounding box center [668, 253] width 173 height 16
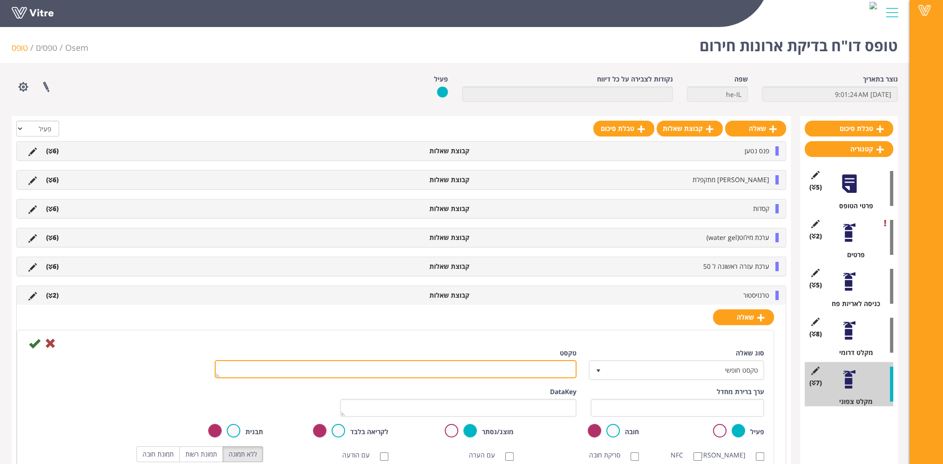
click at [558, 365] on textarea "טקסט" at bounding box center [396, 369] width 362 height 18
paste textarea "כמות החלפה"
type textarea "כמות החלפה"
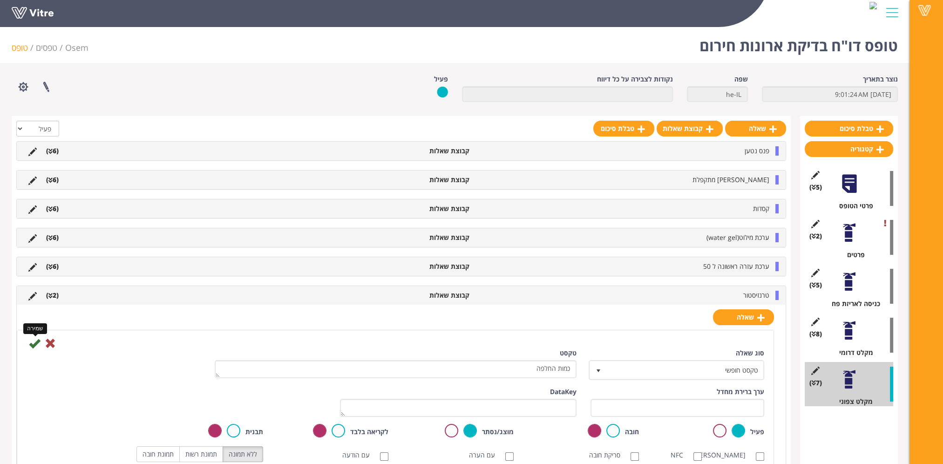
click at [36, 341] on icon at bounding box center [34, 343] width 11 height 11
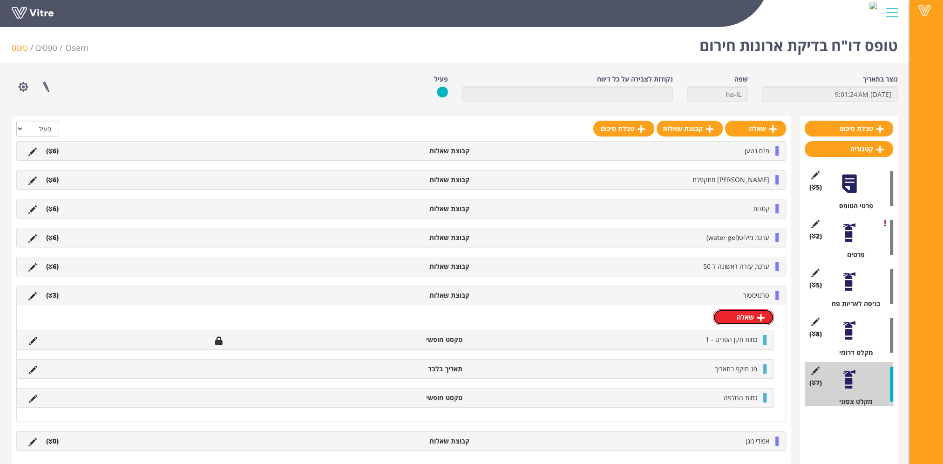
click at [745, 320] on link "שאלה" at bounding box center [743, 317] width 61 height 16
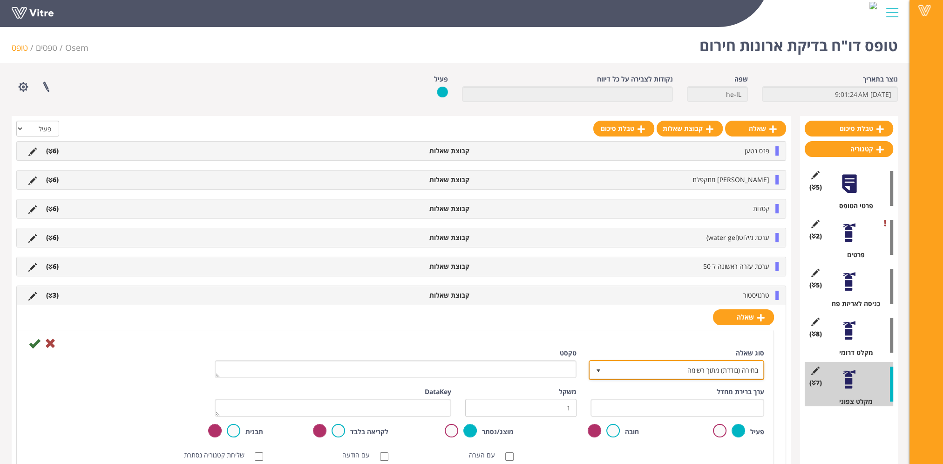
click at [724, 367] on span "בחירה (בודדת) מתוך רשימה" at bounding box center [685, 369] width 157 height 17
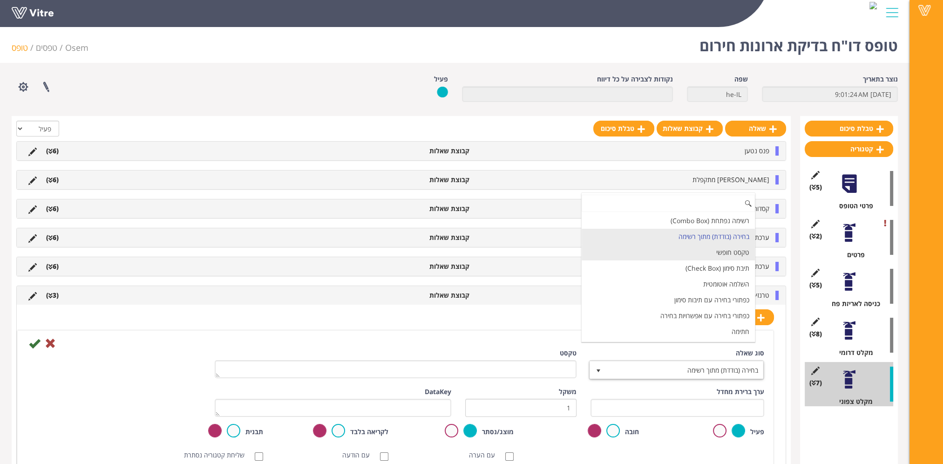
click at [719, 252] on li "טקסט חופשי" at bounding box center [668, 253] width 173 height 16
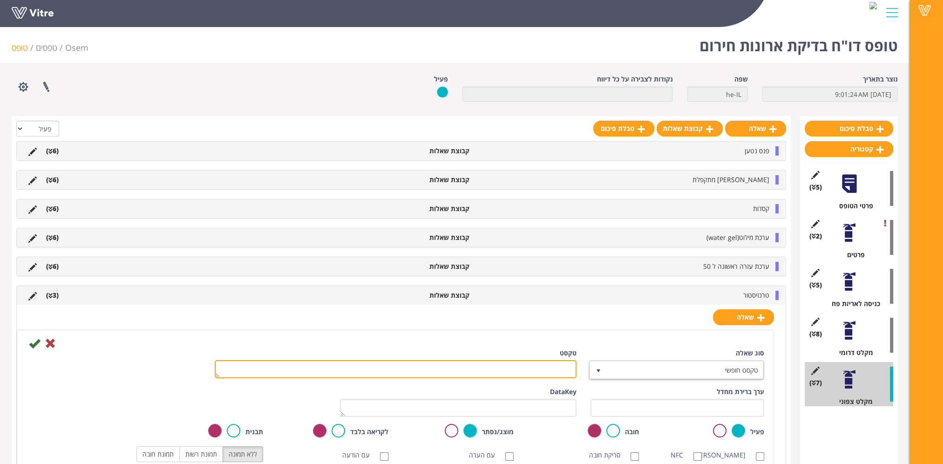
click at [560, 367] on textarea "טקסט" at bounding box center [396, 369] width 362 height 18
paste textarea "כמות השלמה"
type textarea "כמות השלמה"
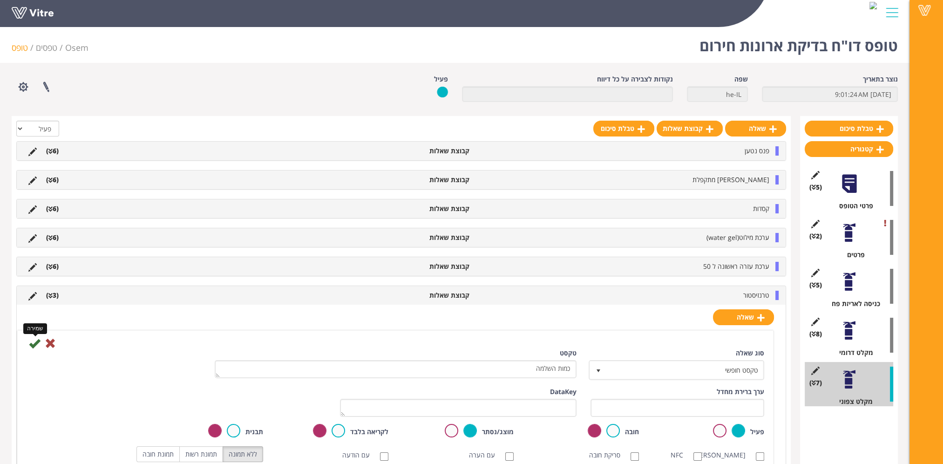
click at [32, 341] on icon at bounding box center [34, 343] width 11 height 11
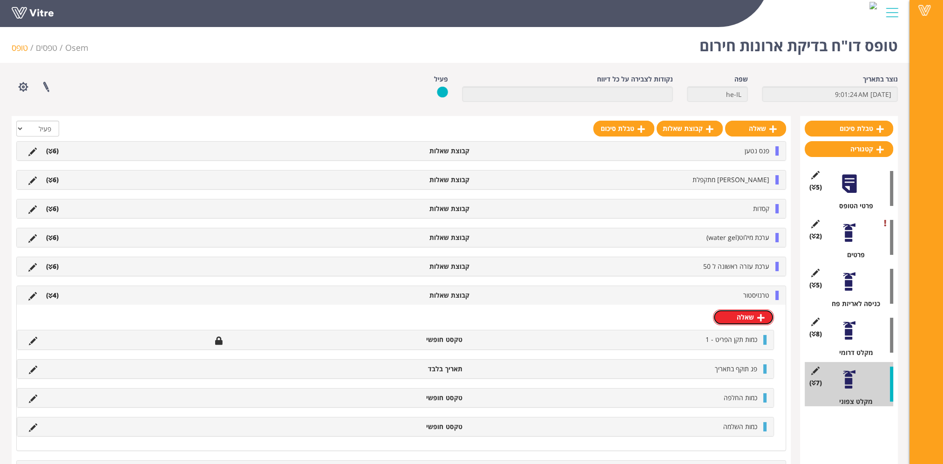
click at [736, 315] on link "שאלה" at bounding box center [743, 317] width 61 height 16
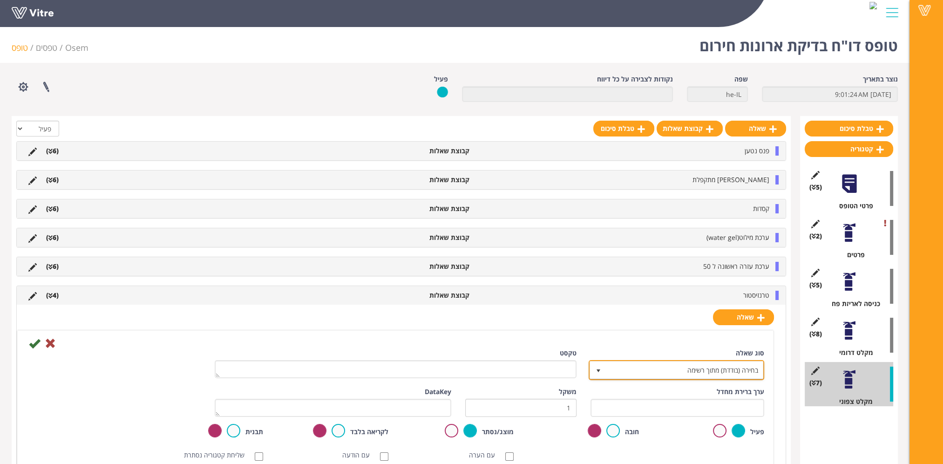
click at [728, 364] on span "בחירה (בודדת) מתוך רשימה" at bounding box center [685, 369] width 157 height 17
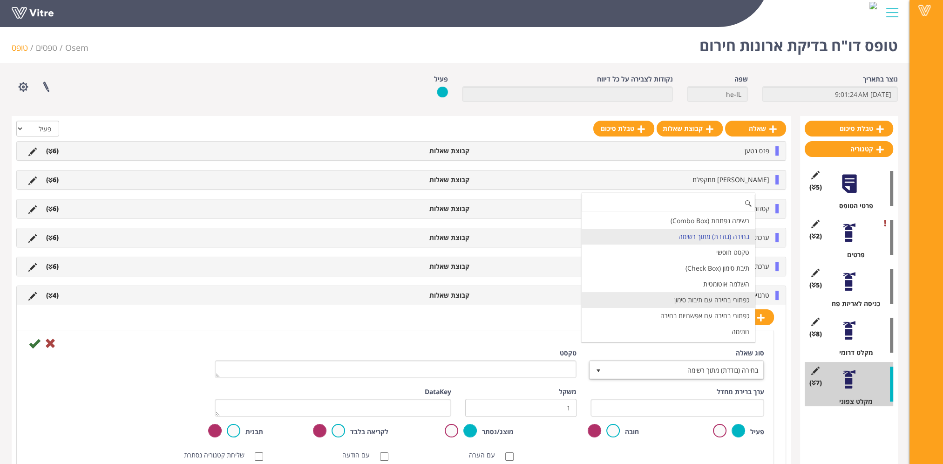
scroll to position [93, 0]
click at [720, 295] on li "תאריך בלבד" at bounding box center [668, 302] width 173 height 16
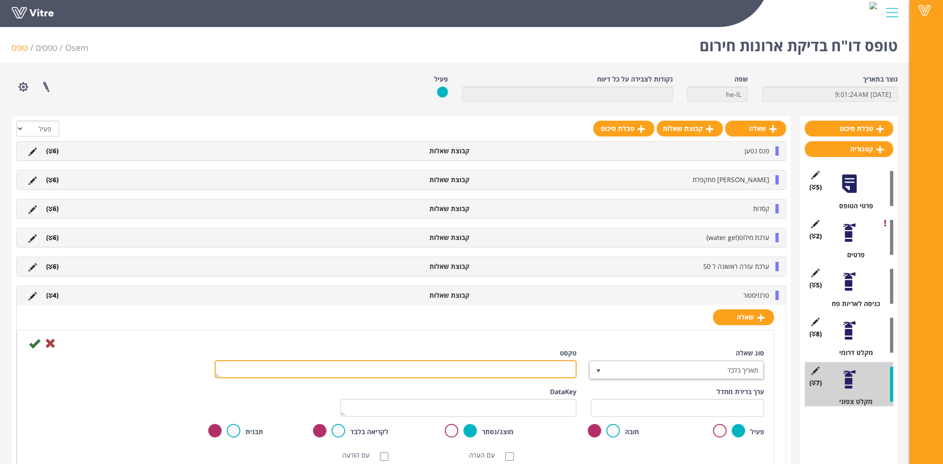
click at [544, 369] on textarea "טקסט" at bounding box center [396, 369] width 362 height 18
paste textarea "תאריך סיום החלפה/השלמה"
type textarea "תאריך סיום החלפה/השלמה"
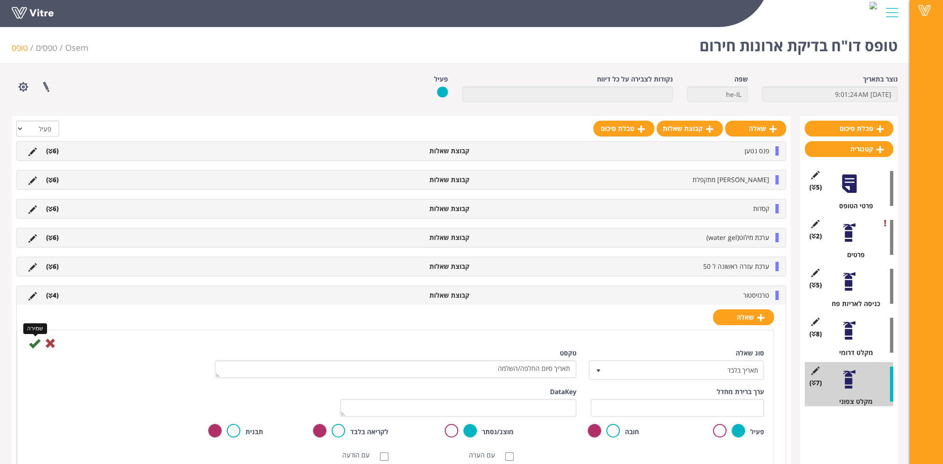
click at [35, 340] on icon at bounding box center [34, 343] width 11 height 11
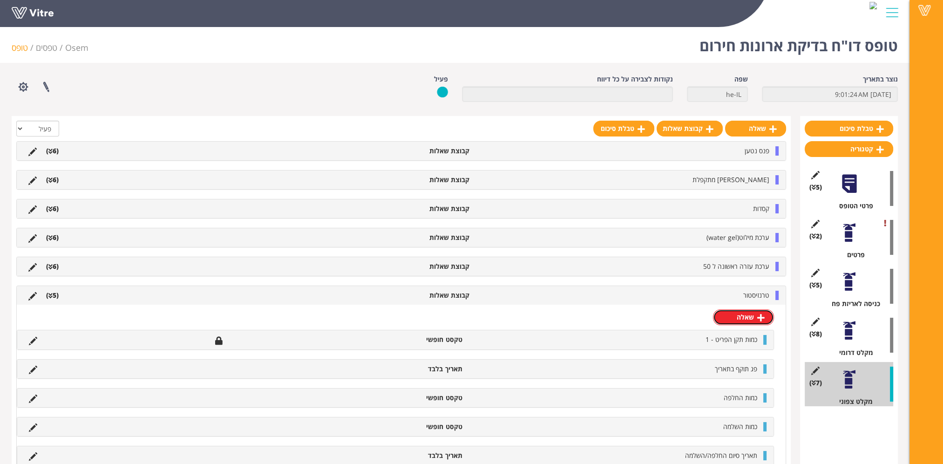
click at [747, 319] on link "שאלה" at bounding box center [743, 317] width 61 height 16
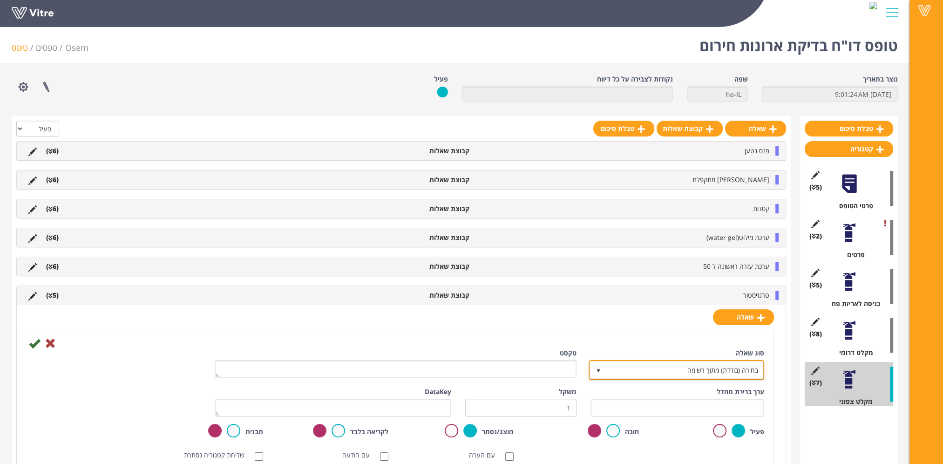
click at [734, 371] on span "בחירה (בודדת) מתוך רשימה" at bounding box center [685, 369] width 157 height 17
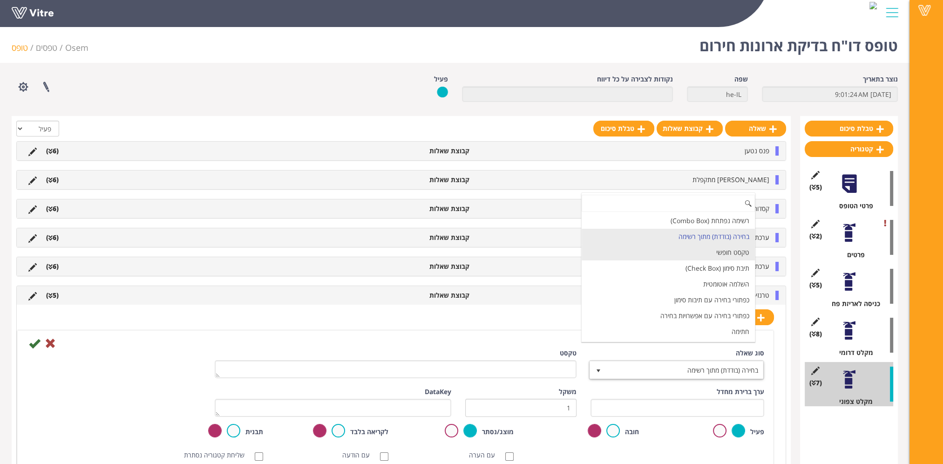
click at [729, 253] on li "טקסט חופשי" at bounding box center [668, 253] width 173 height 16
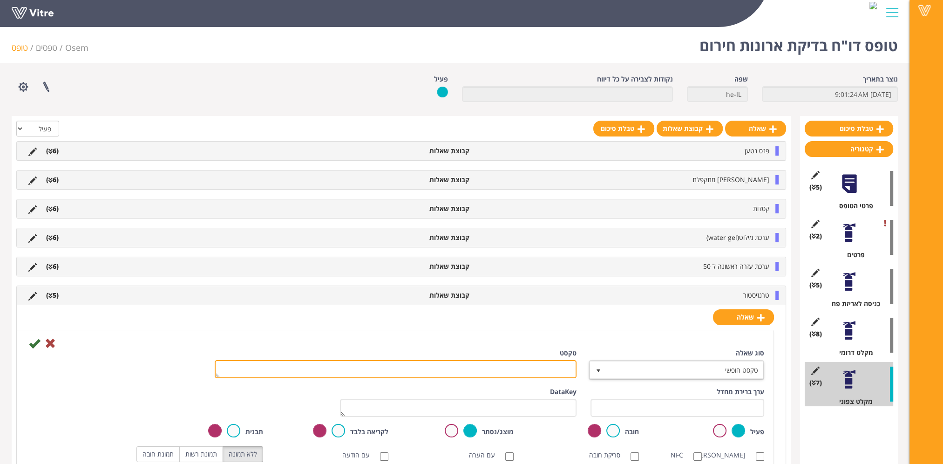
click at [564, 366] on textarea "טקסט" at bounding box center [396, 369] width 362 height 18
paste textarea "הערה"
type textarea "הערה"
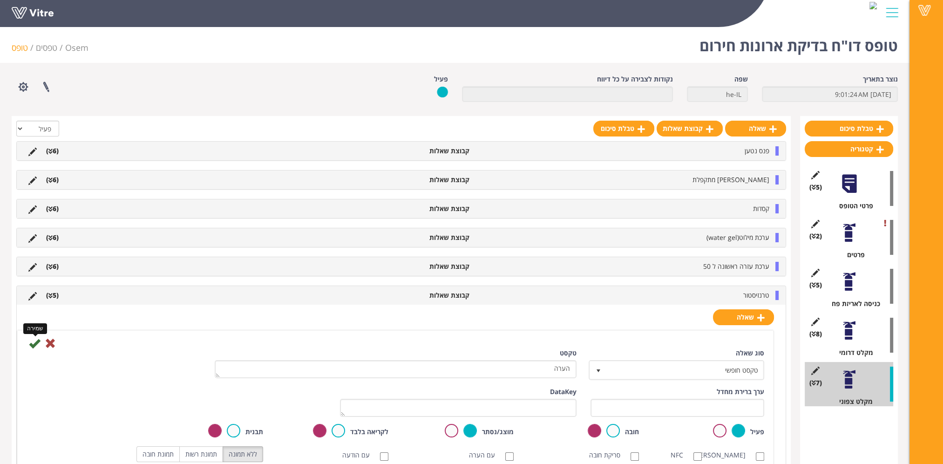
click at [37, 341] on icon at bounding box center [34, 343] width 11 height 11
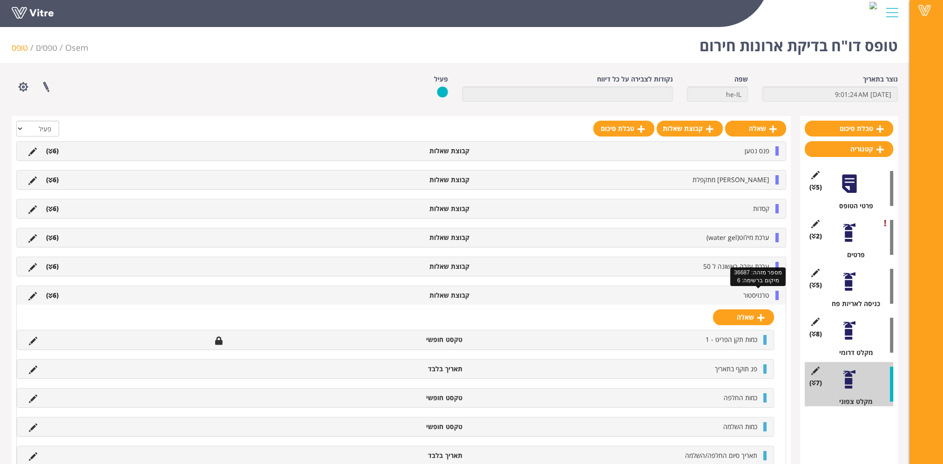
click at [757, 293] on span "טרנזיסטור" at bounding box center [756, 295] width 26 height 9
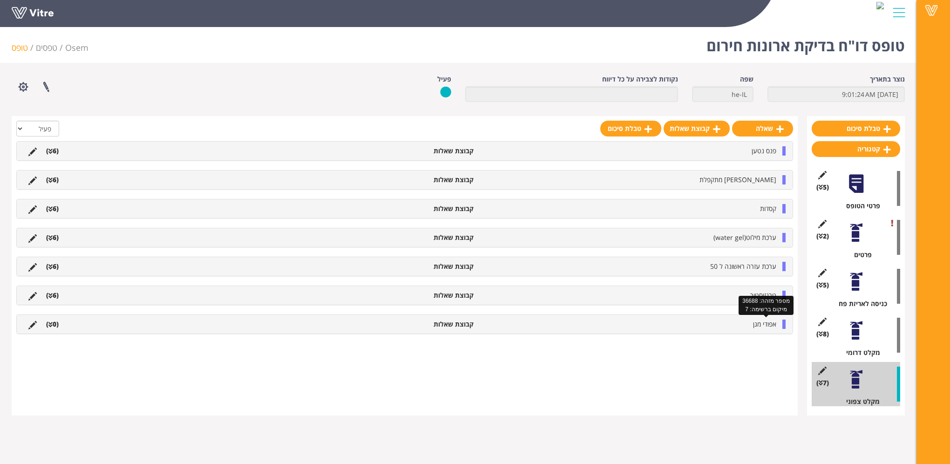
click at [770, 322] on span "אפודי מגן" at bounding box center [764, 324] width 23 height 9
click at [759, 349] on link "שאלה" at bounding box center [750, 346] width 61 height 16
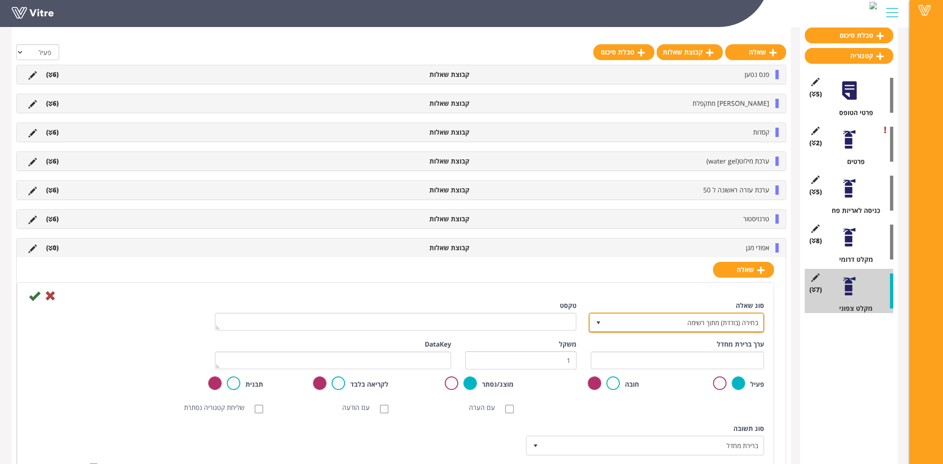
click at [744, 319] on span "בחירה (בודדת) מתוך רשימה" at bounding box center [685, 322] width 157 height 17
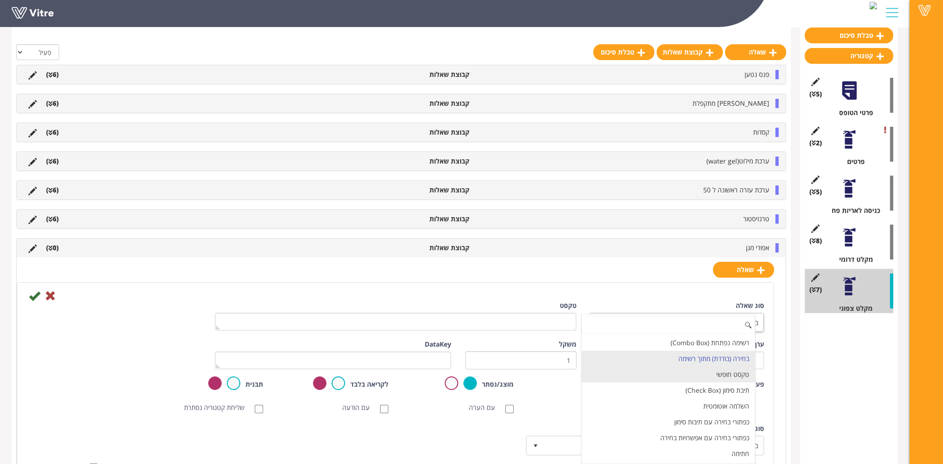
click at [727, 373] on li "טקסט חופשי" at bounding box center [668, 375] width 173 height 16
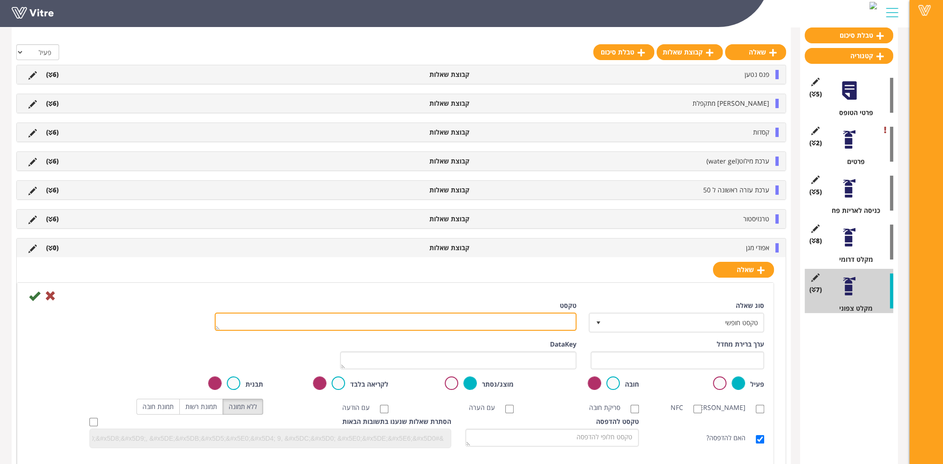
click at [546, 320] on textarea "טקסט" at bounding box center [396, 322] width 362 height 18
paste textarea "כמות תקן הפריט - 1"
type textarea "כמות תקן הפריט - 2"
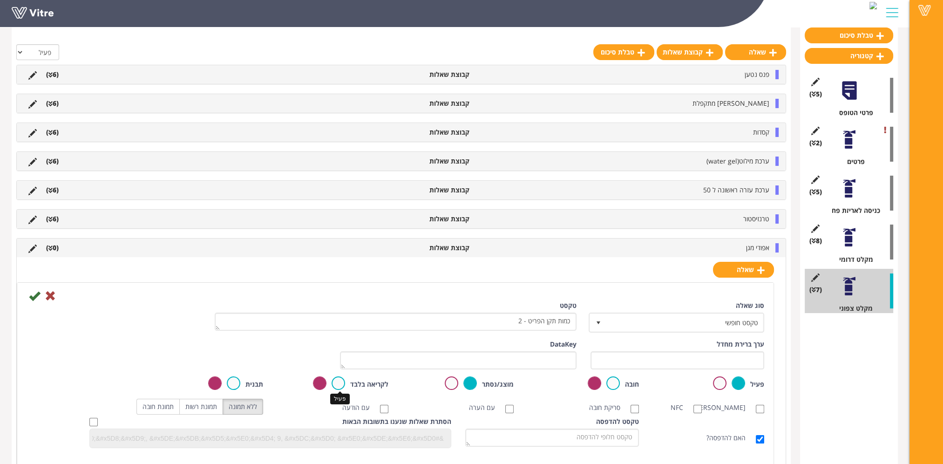
click at [337, 380] on label at bounding box center [339, 383] width 14 height 14
click at [0, 0] on input "radio" at bounding box center [0, 0] width 0 height 0
click at [34, 293] on icon at bounding box center [34, 295] width 11 height 11
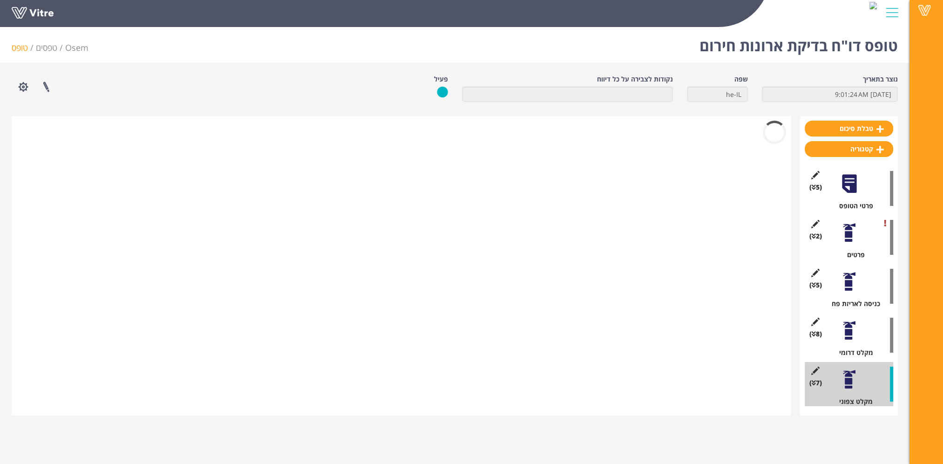
scroll to position [0, 0]
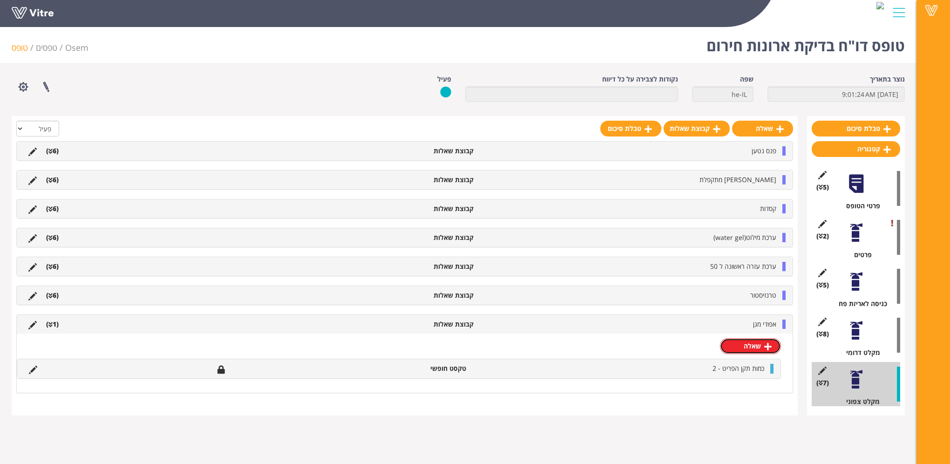
click at [748, 344] on link "שאלה" at bounding box center [750, 346] width 61 height 16
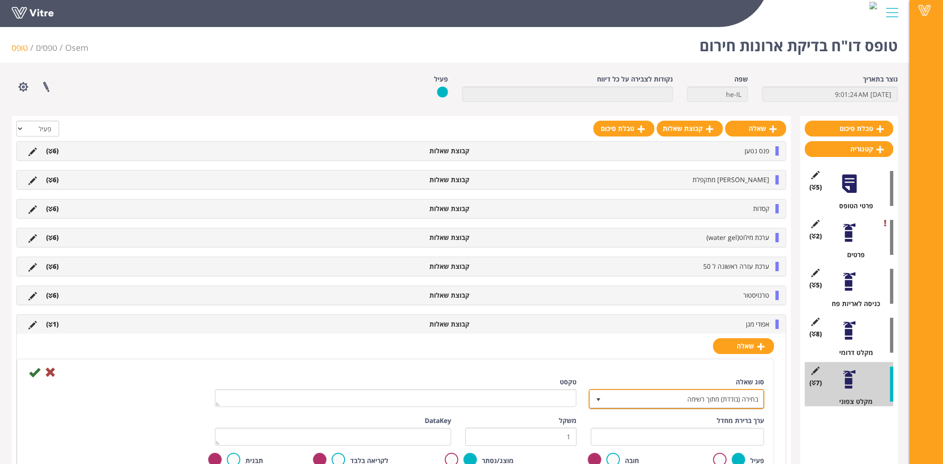
click at [721, 394] on span "בחירה (בודדת) מתוך רשימה" at bounding box center [685, 398] width 157 height 17
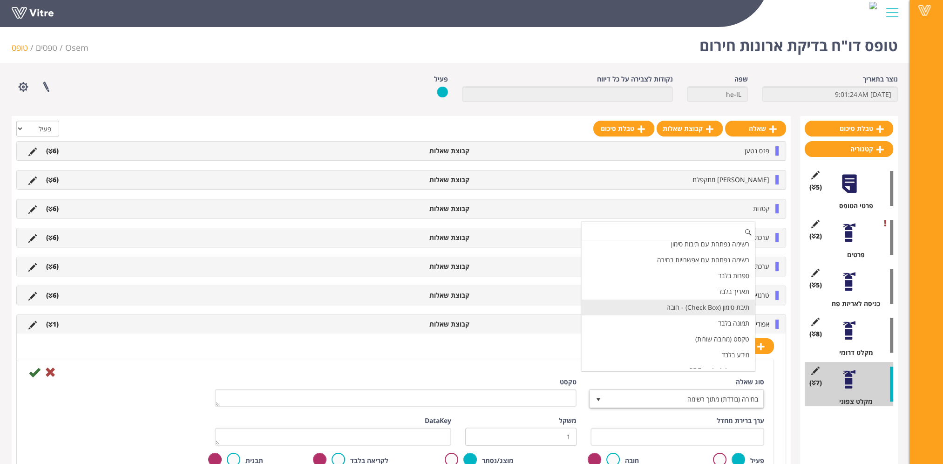
scroll to position [140, 0]
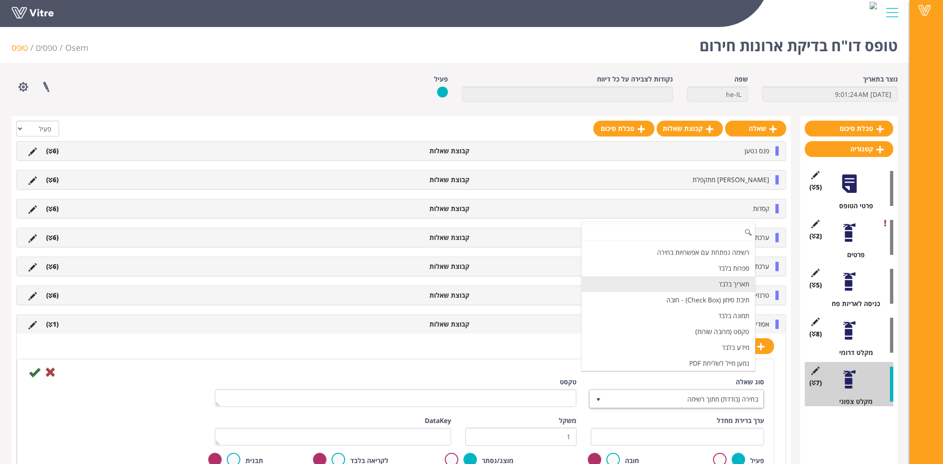
click at [724, 281] on li "תאריך בלבד" at bounding box center [668, 284] width 173 height 16
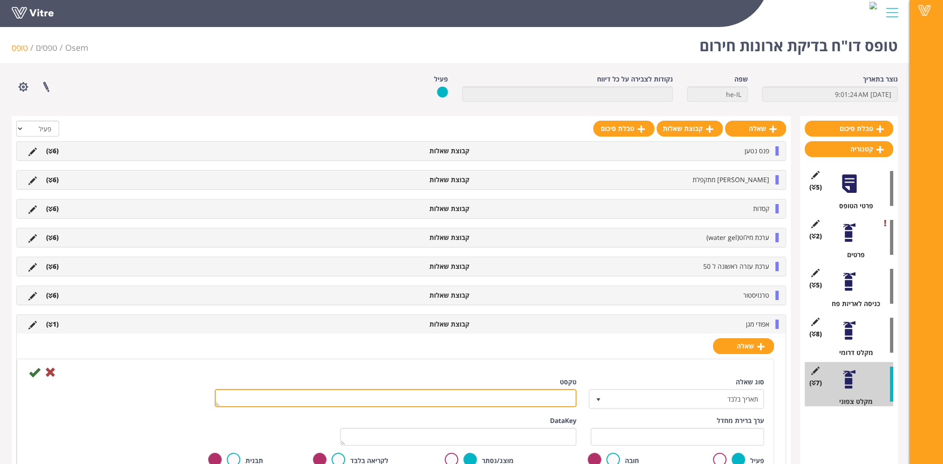
click at [547, 393] on textarea "טקסט" at bounding box center [396, 398] width 362 height 18
paste textarea "כמות החלפה"
type textarea "כמות החלפה"
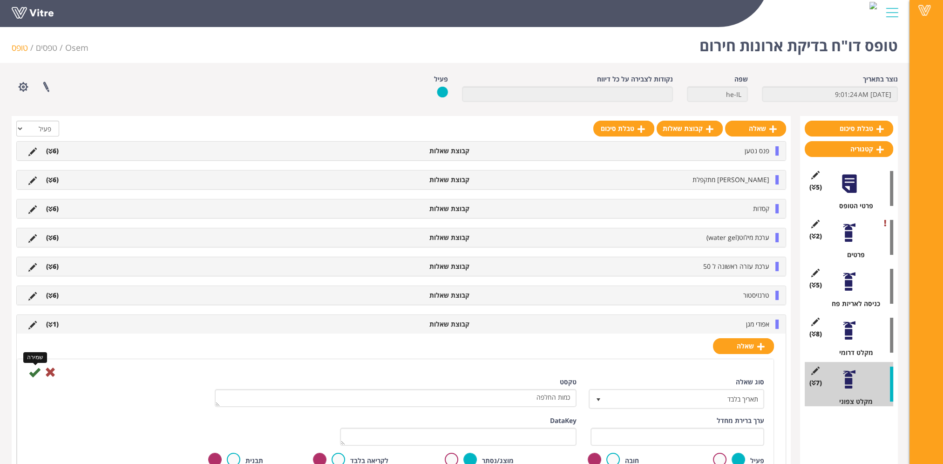
click at [35, 369] on icon at bounding box center [34, 372] width 11 height 11
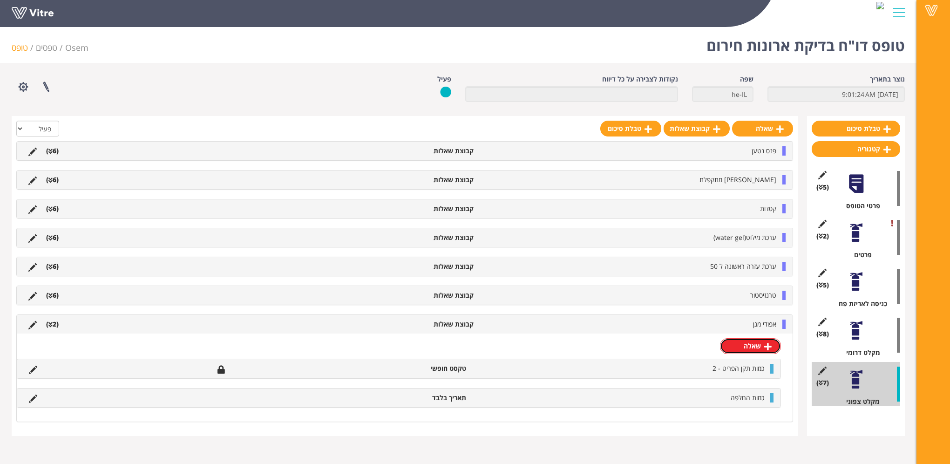
click at [746, 344] on link "שאלה" at bounding box center [750, 346] width 61 height 16
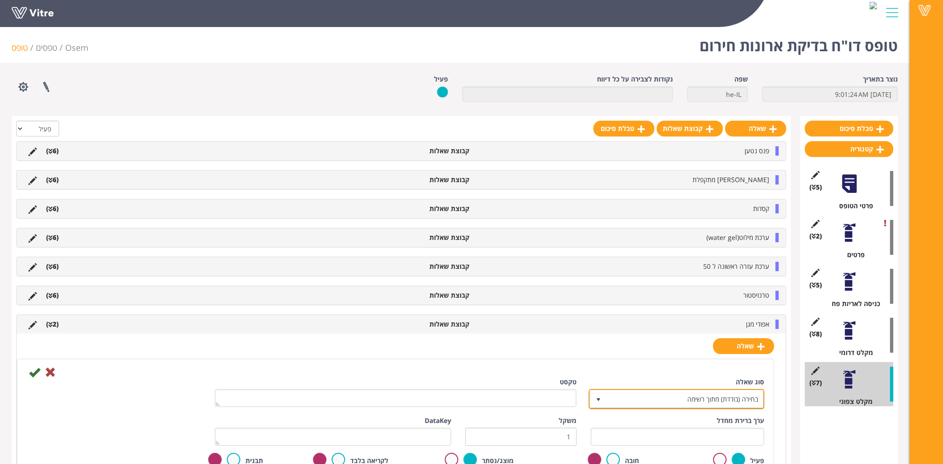
click at [724, 402] on span "בחירה (בודדת) מתוך רשימה" at bounding box center [685, 398] width 157 height 17
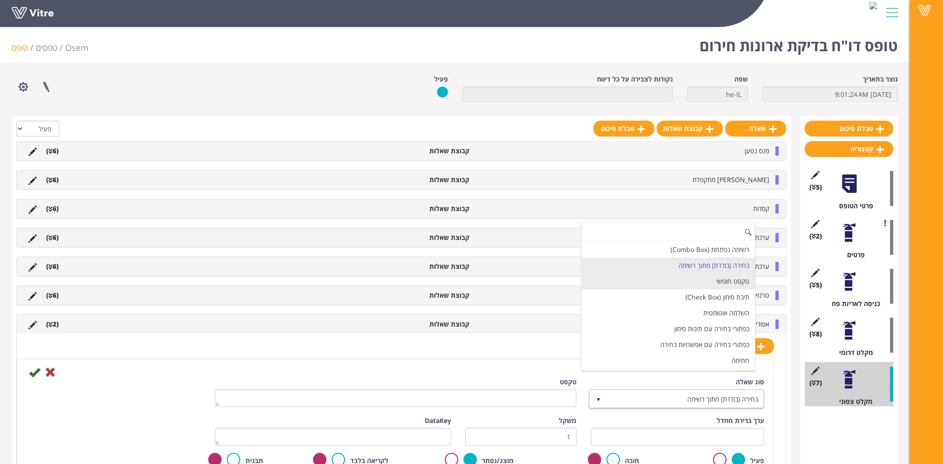
click at [719, 283] on li "טקסט חופשי" at bounding box center [668, 281] width 173 height 16
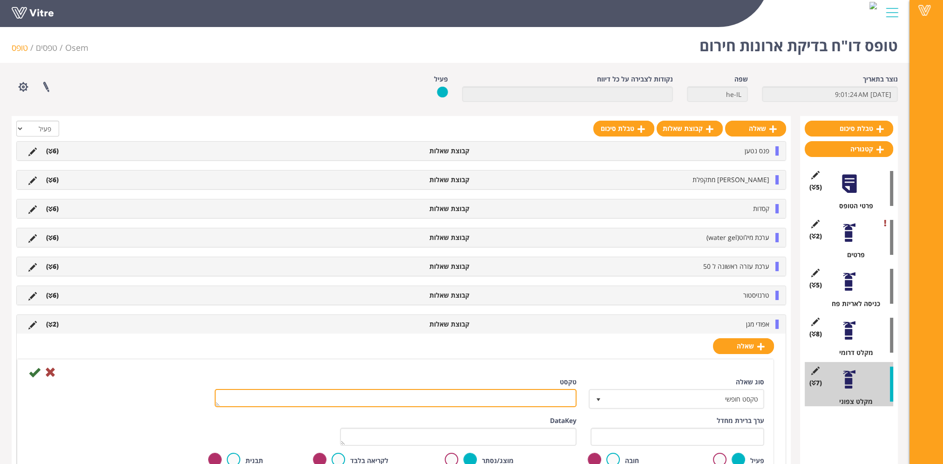
click at [555, 393] on textarea "טקסט" at bounding box center [396, 398] width 362 height 18
paste textarea "כמות השלמה"
type textarea "כמות השלמה"
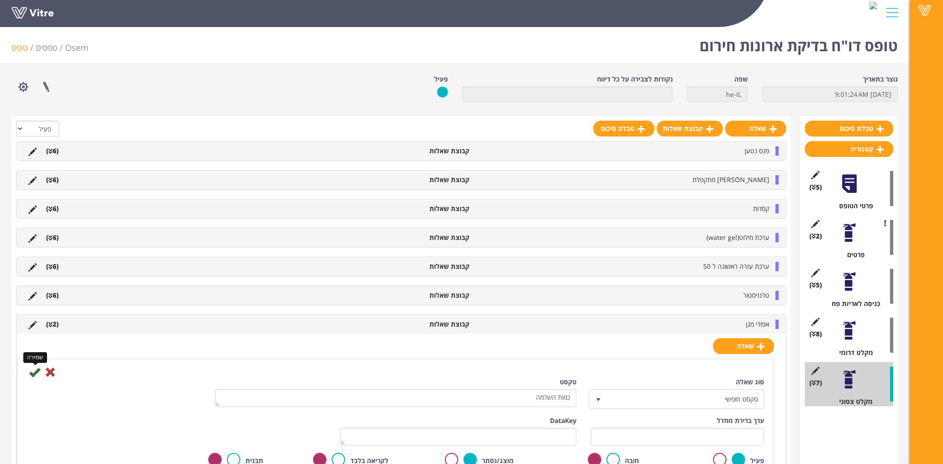
click at [35, 369] on icon at bounding box center [34, 372] width 11 height 11
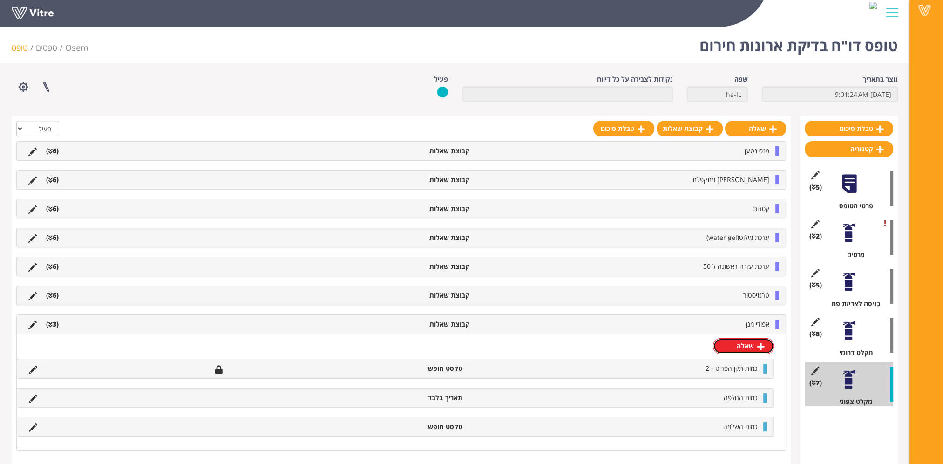
click at [736, 350] on link "שאלה" at bounding box center [743, 346] width 61 height 16
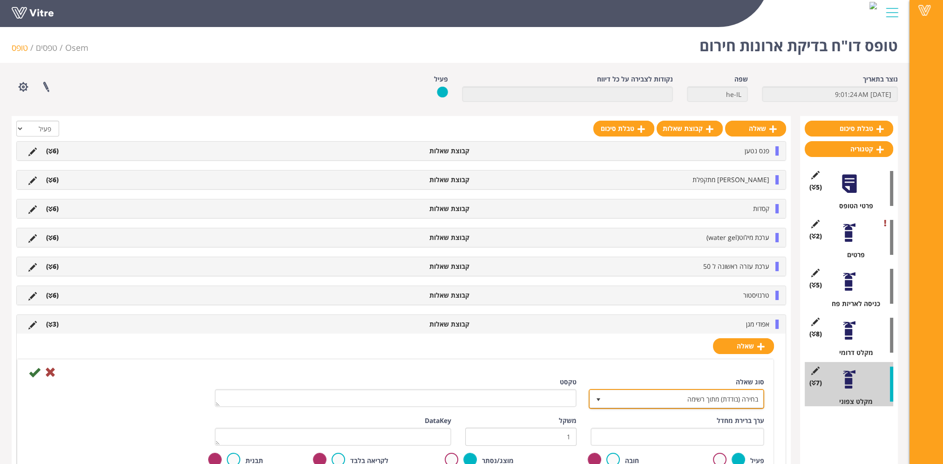
click at [736, 395] on span "בחירה (בודדת) מתוך רשימה" at bounding box center [685, 398] width 157 height 17
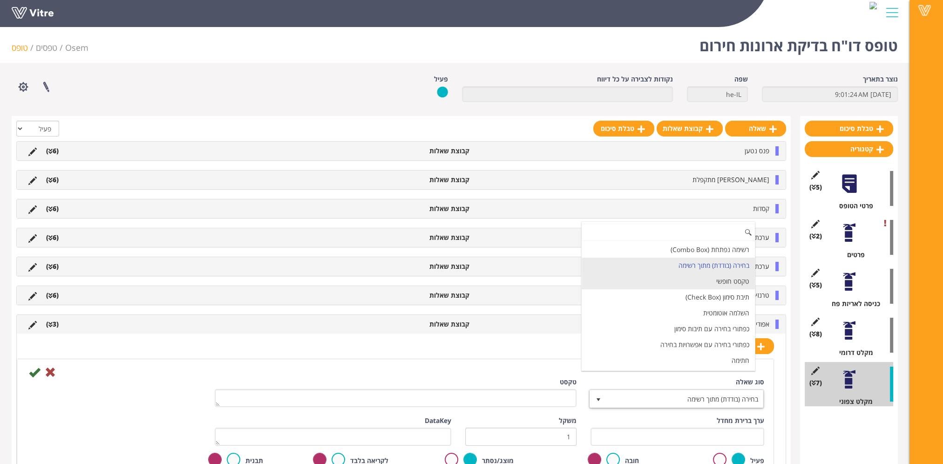
click at [727, 283] on li "טקסט חופשי" at bounding box center [668, 281] width 173 height 16
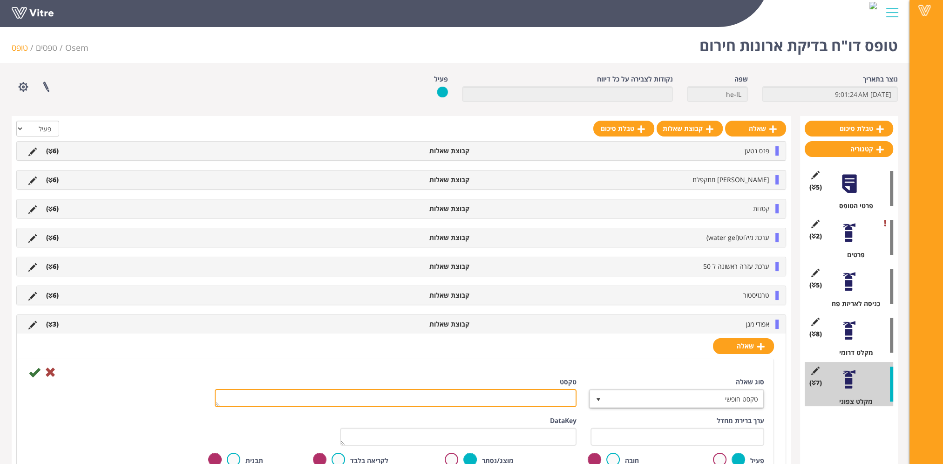
click at [548, 401] on textarea "טקסט" at bounding box center [396, 398] width 362 height 18
paste textarea "כמות השלמה"
type textarea "כמות השלמה"
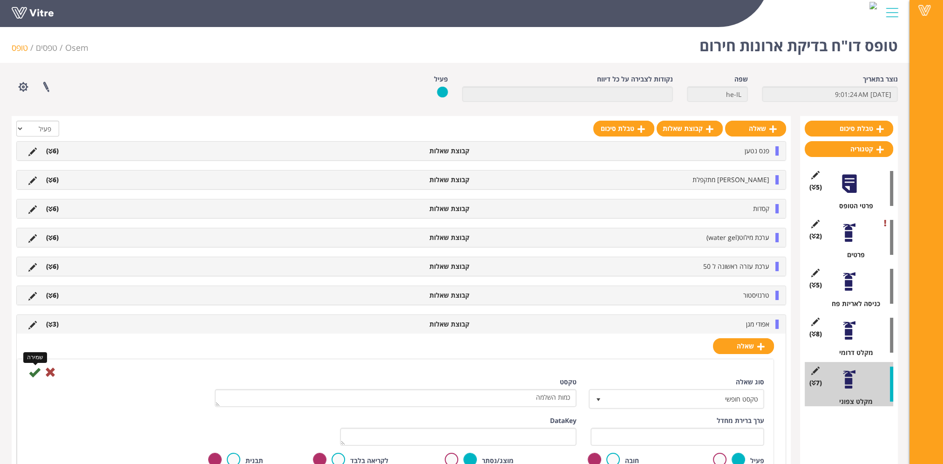
click at [32, 369] on icon at bounding box center [34, 372] width 11 height 11
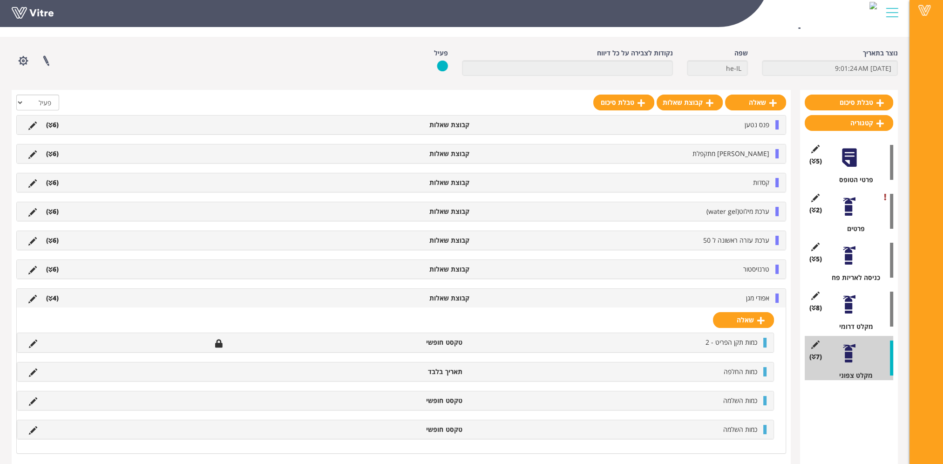
scroll to position [39, 0]
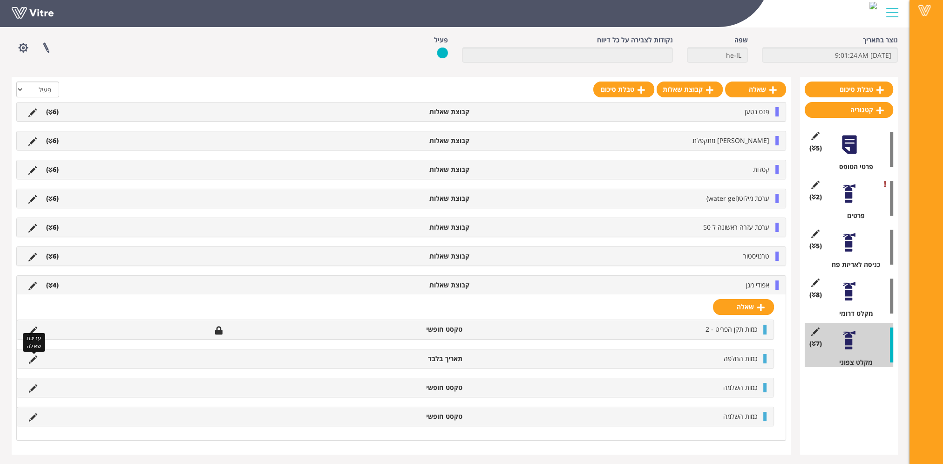
click at [31, 356] on icon at bounding box center [33, 359] width 8 height 8
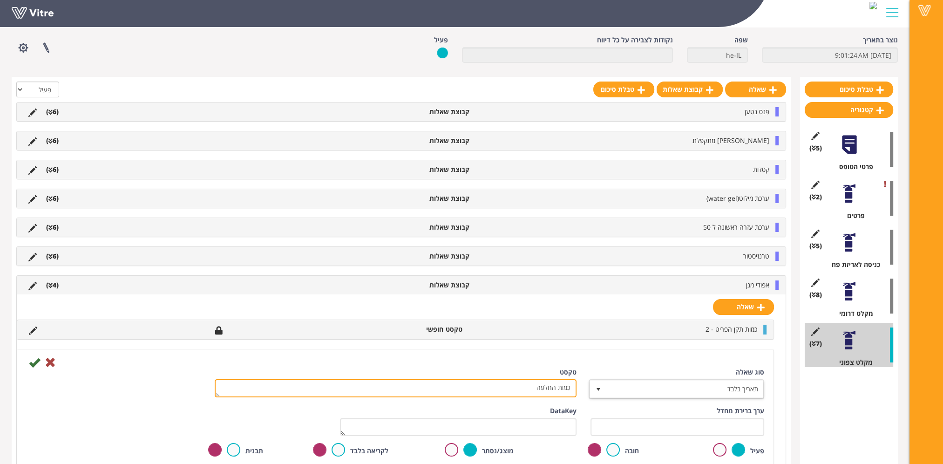
drag, startPoint x: 524, startPoint y: 389, endPoint x: 611, endPoint y: 384, distance: 87.3
click at [611, 386] on div "סוג שאלה תאריך בלבד 18 טקסט כמות החלפה" at bounding box center [396, 387] width 752 height 39
paste textarea "ג תוקף בתאריך"
type textarea "פג תוקף בתאריך"
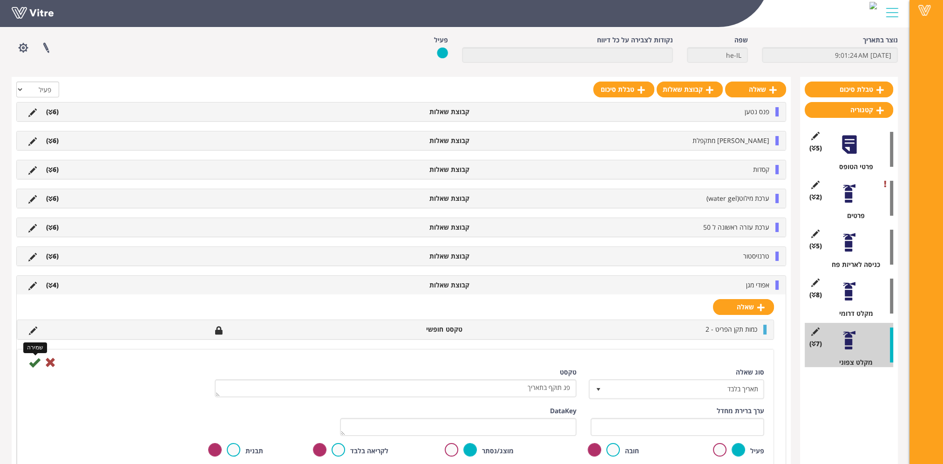
click at [35, 360] on icon at bounding box center [34, 362] width 11 height 11
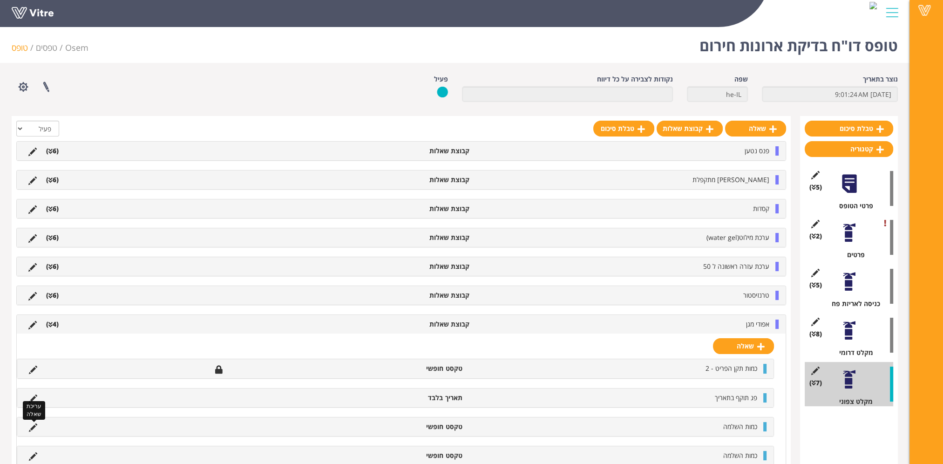
click at [30, 424] on icon at bounding box center [33, 427] width 8 height 8
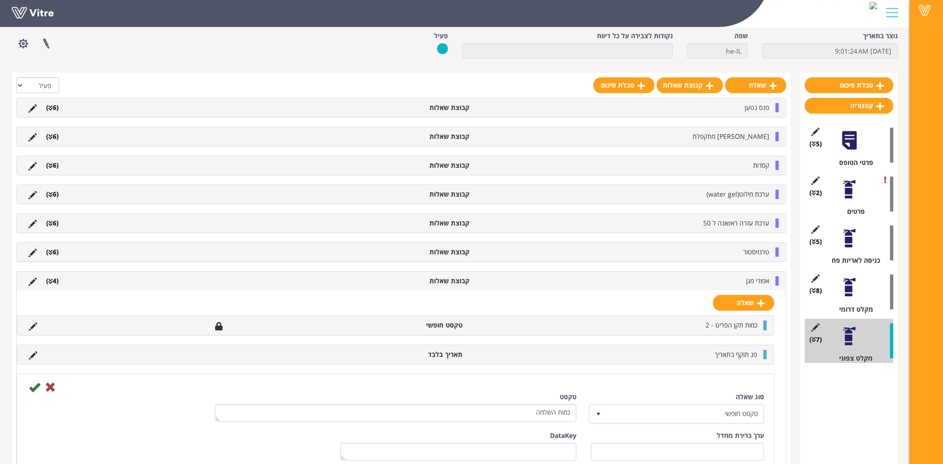
scroll to position [93, 0]
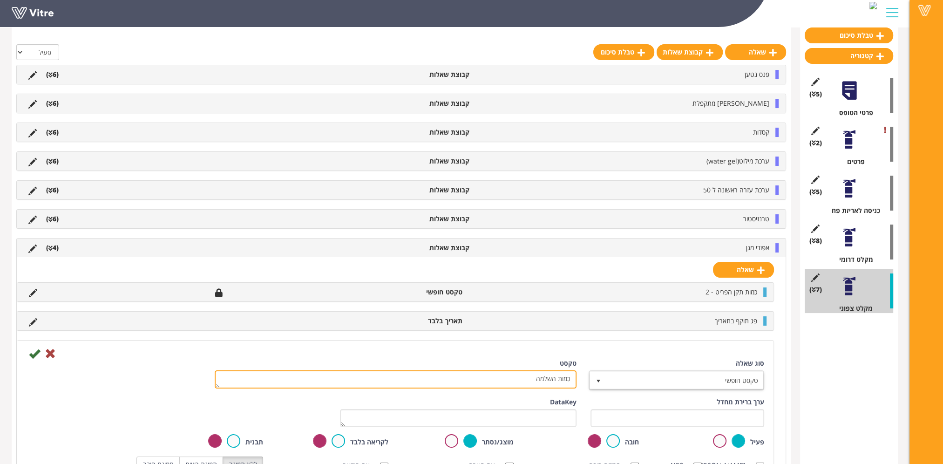
drag, startPoint x: 520, startPoint y: 379, endPoint x: 607, endPoint y: 375, distance: 86.7
click at [606, 376] on div "סוג שאלה טקסט חופשי 5 טקסט כמות השלמה" at bounding box center [396, 378] width 752 height 39
paste textarea "לפ"
type textarea "כמות החלפה"
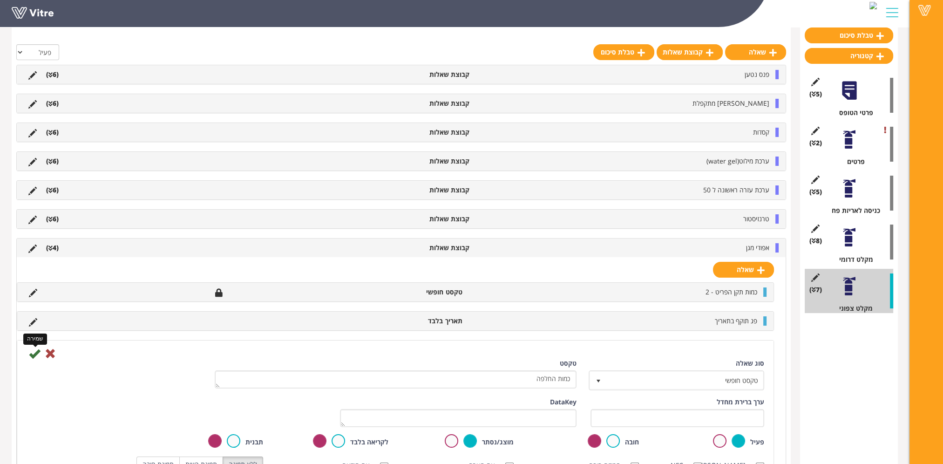
click at [34, 350] on icon at bounding box center [34, 353] width 11 height 11
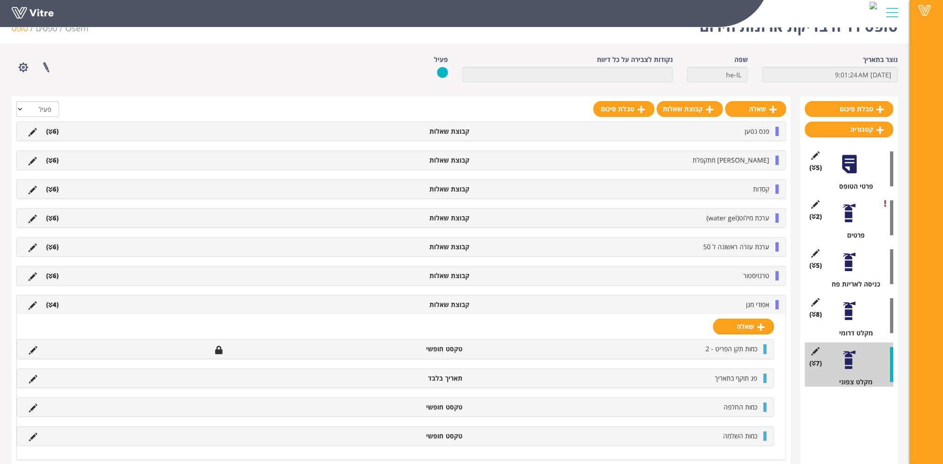
scroll to position [39, 0]
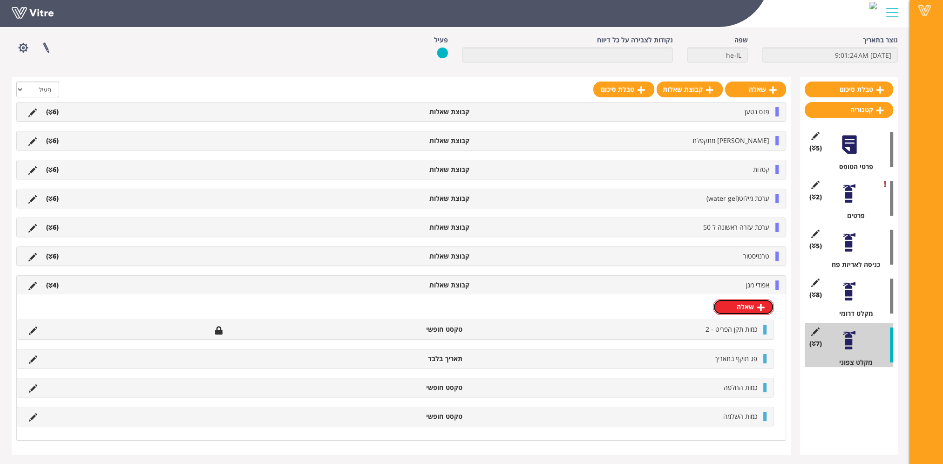
click at [749, 309] on link "שאלה" at bounding box center [743, 307] width 61 height 16
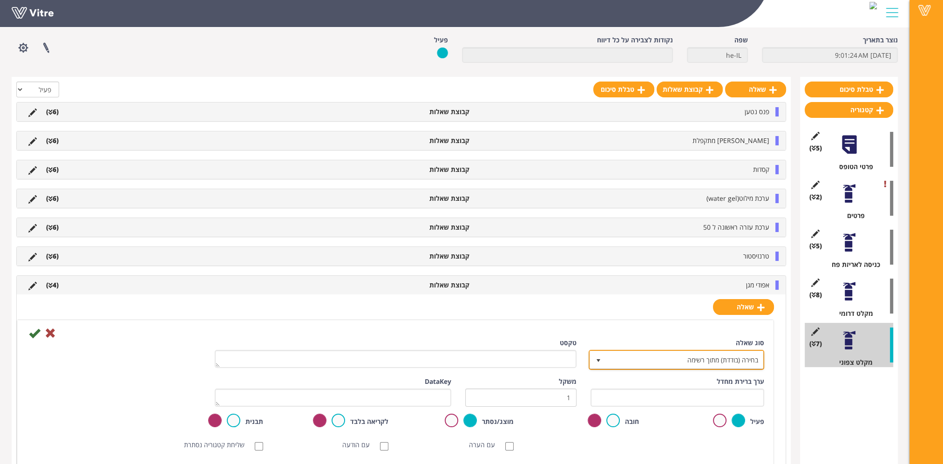
click at [730, 356] on span "בחירה (בודדת) מתוך רשימה" at bounding box center [685, 359] width 157 height 17
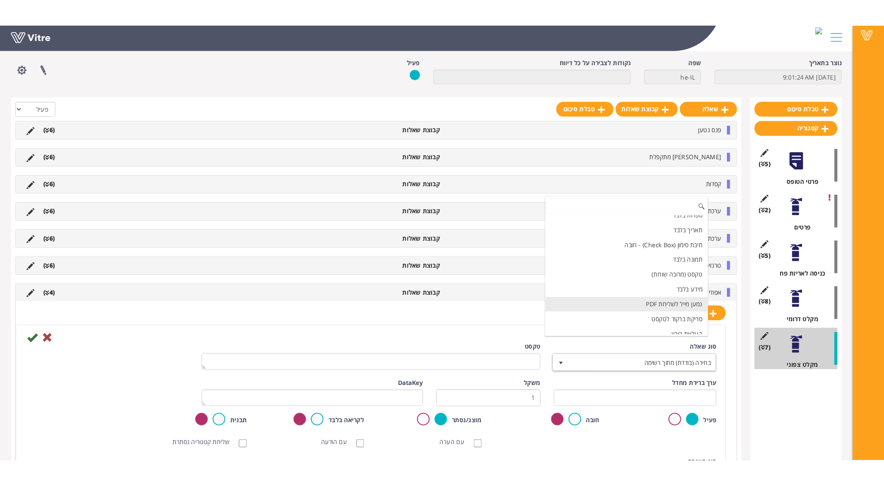
scroll to position [140, 0]
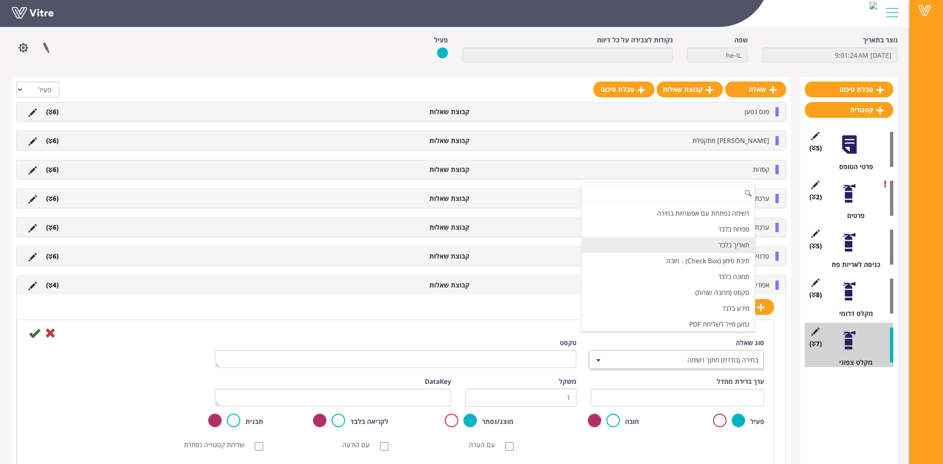
click at [701, 240] on li "תאריך בלבד" at bounding box center [668, 245] width 173 height 16
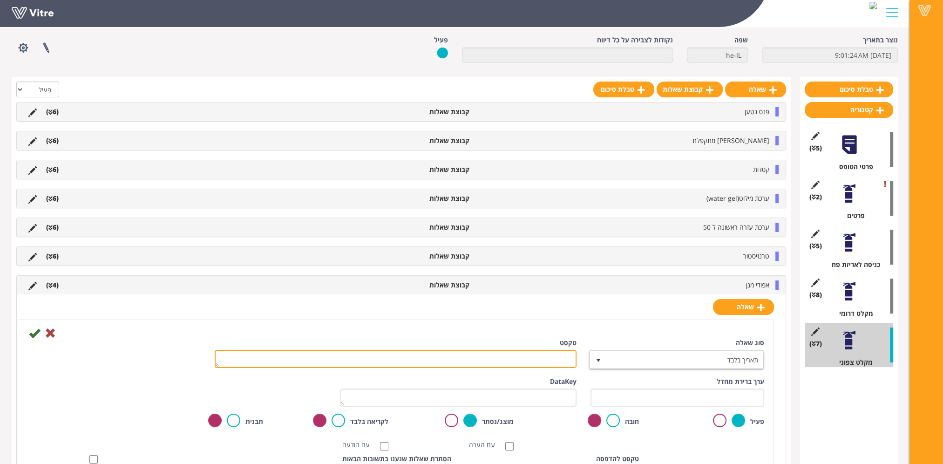
click at [548, 359] on textarea "טקסט" at bounding box center [396, 359] width 362 height 18
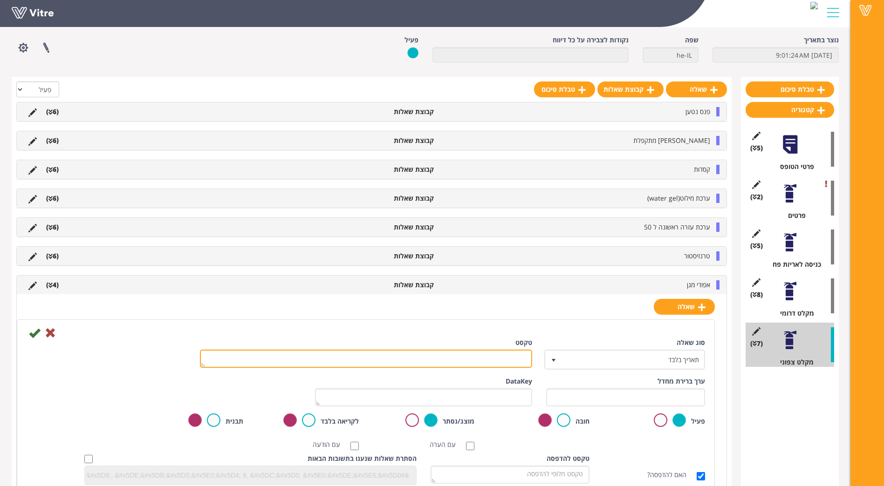
click at [523, 359] on textarea "טקסט" at bounding box center [366, 359] width 332 height 18
paste textarea "תאריך סיום החלפה/השלמה"
type textarea "תאריך סיום החלפה/השלמה"
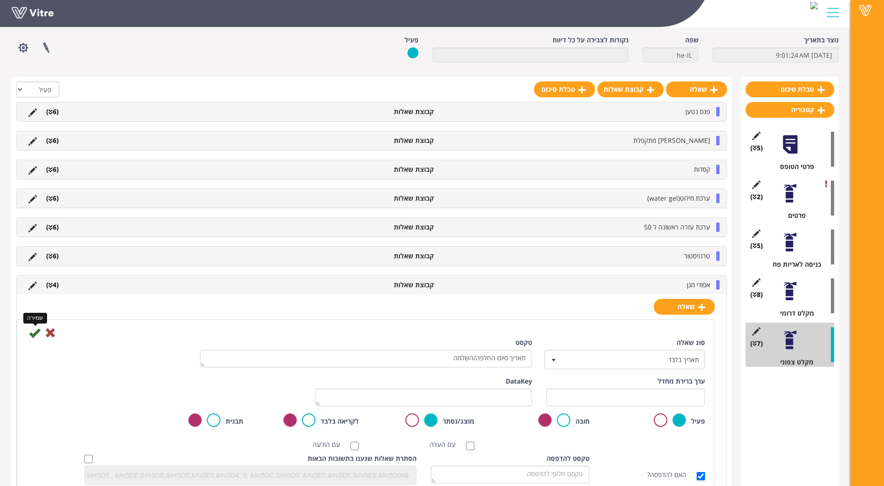
click at [34, 334] on icon at bounding box center [34, 332] width 11 height 11
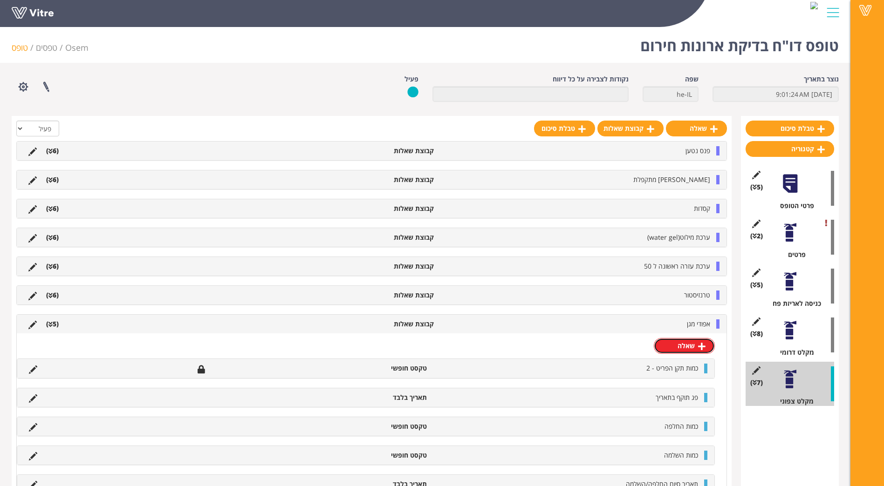
click at [695, 347] on link "שאלה" at bounding box center [684, 346] width 61 height 16
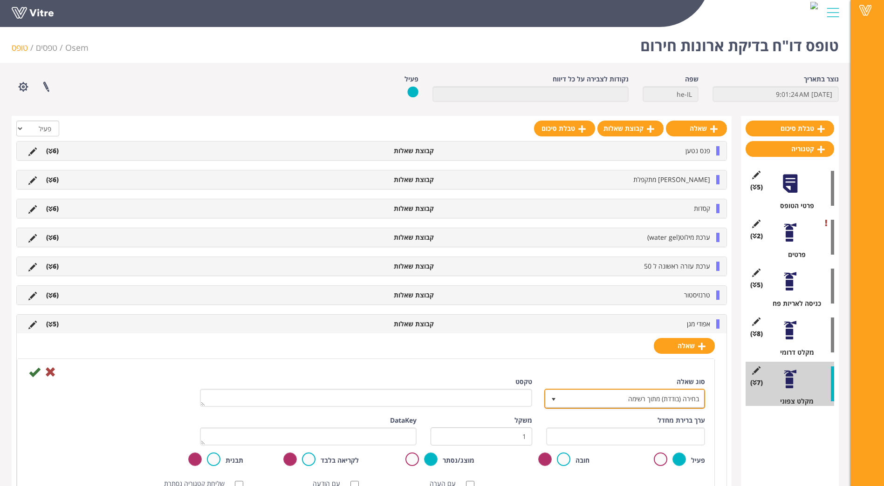
click at [654, 398] on span "בחירה (בודדת) מתוך רשימה" at bounding box center [633, 398] width 143 height 17
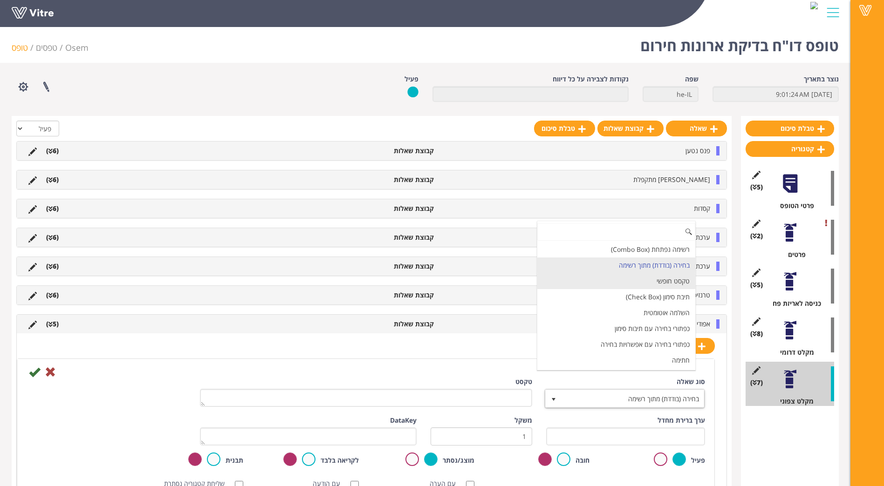
click at [607, 286] on li "טקסט חופשי" at bounding box center [616, 281] width 158 height 16
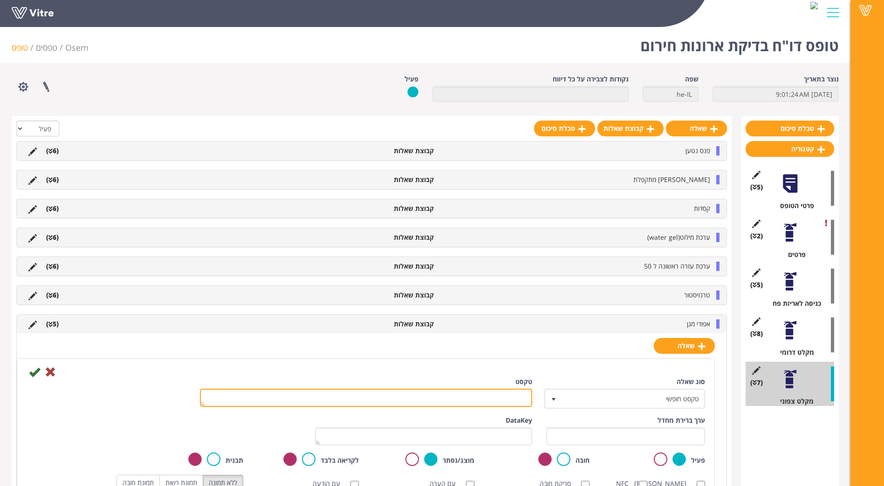
click at [522, 390] on textarea "טקסט" at bounding box center [366, 398] width 332 height 18
paste textarea "הערה"
type textarea "הערה"
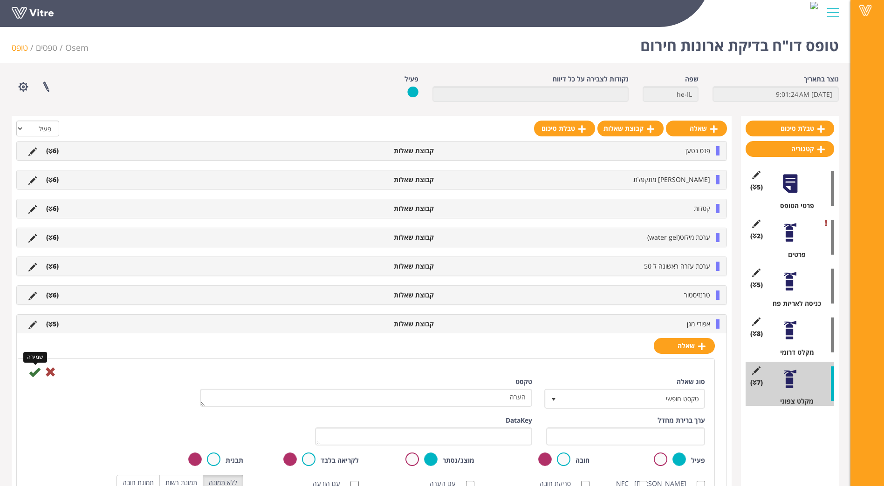
click at [38, 372] on icon at bounding box center [34, 372] width 11 height 11
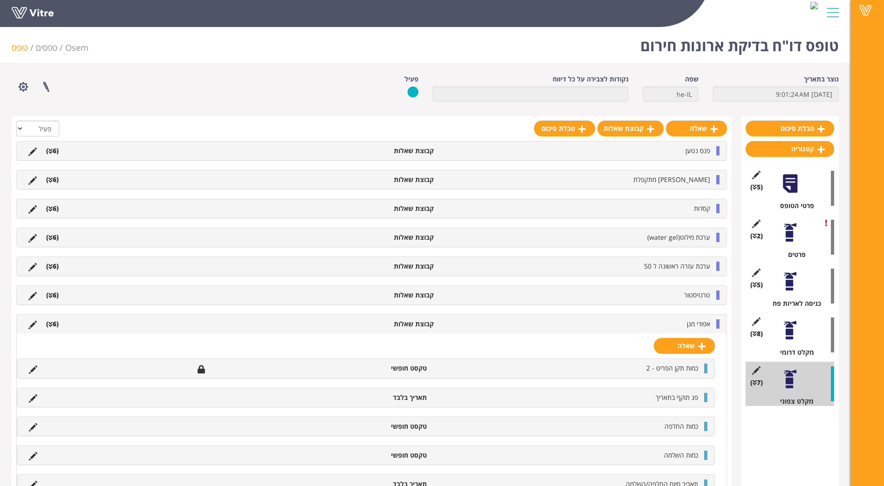
click at [677, 321] on li "אפודי מגן" at bounding box center [576, 324] width 276 height 9
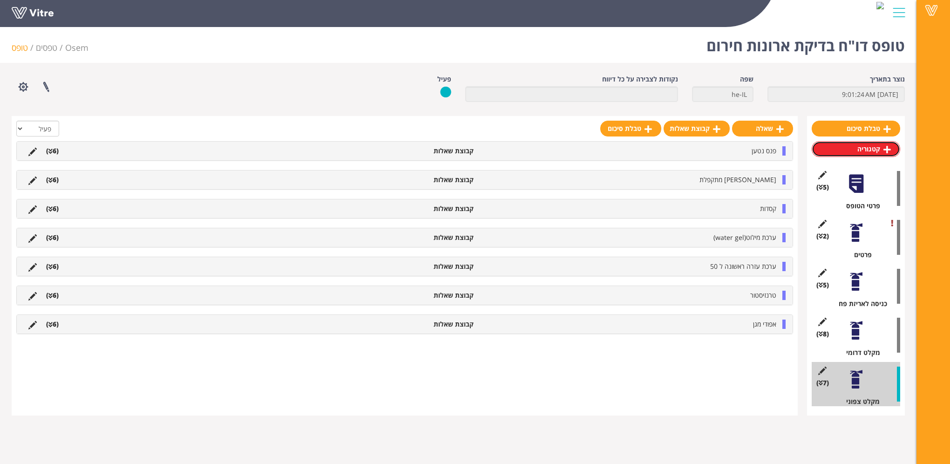
click at [875, 150] on link "קטגוריה" at bounding box center [856, 149] width 89 height 16
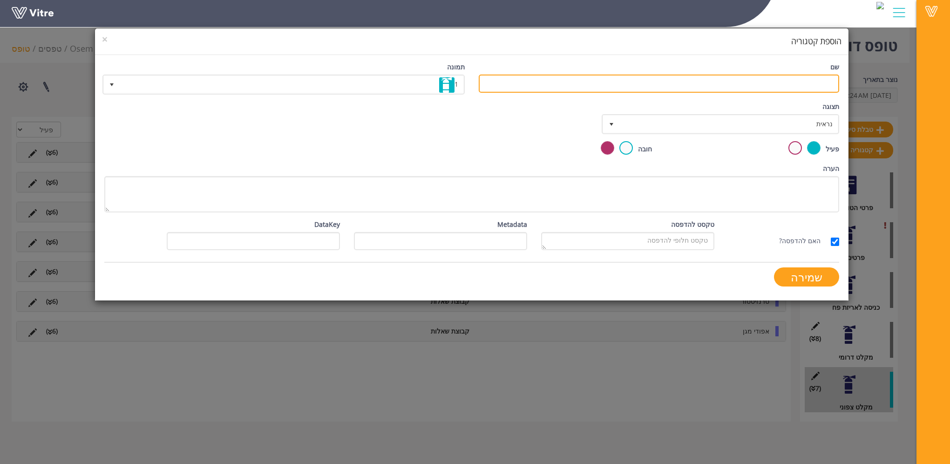
click at [812, 84] on input "שם" at bounding box center [659, 84] width 361 height 18
type input "j"
type input "חתימה"
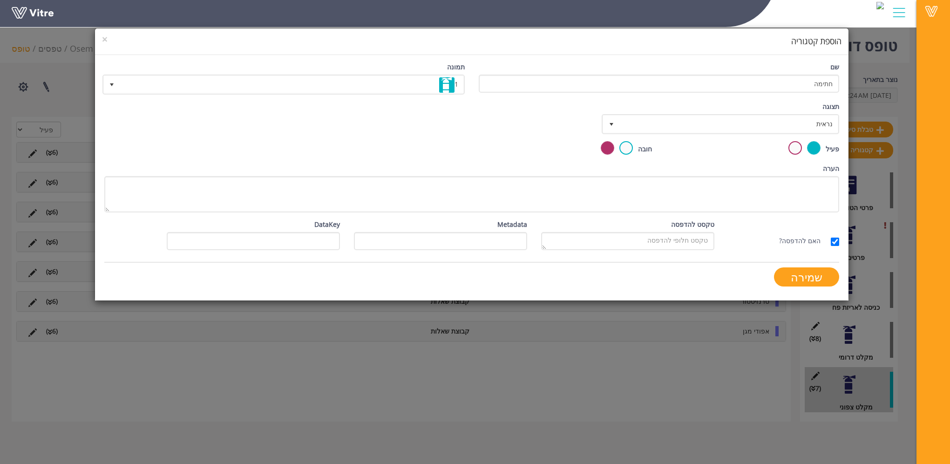
click at [621, 145] on label at bounding box center [627, 148] width 14 height 14
click at [0, 0] on input "radio" at bounding box center [0, 0] width 0 height 0
click at [798, 279] on input "שמירה" at bounding box center [806, 276] width 65 height 19
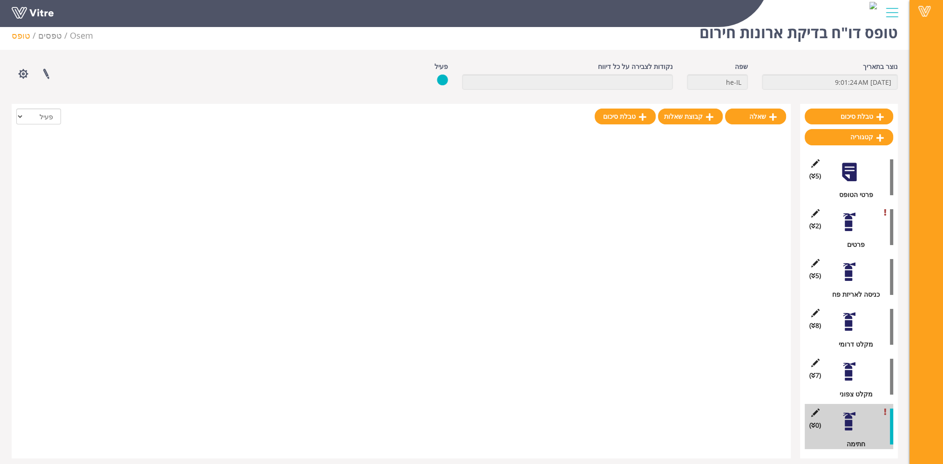
scroll to position [23, 0]
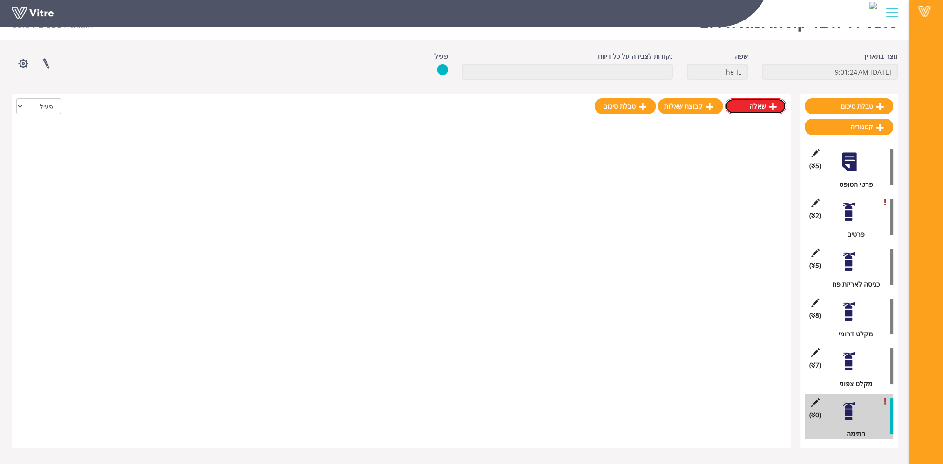
click at [758, 108] on link "שאלה" at bounding box center [755, 106] width 61 height 16
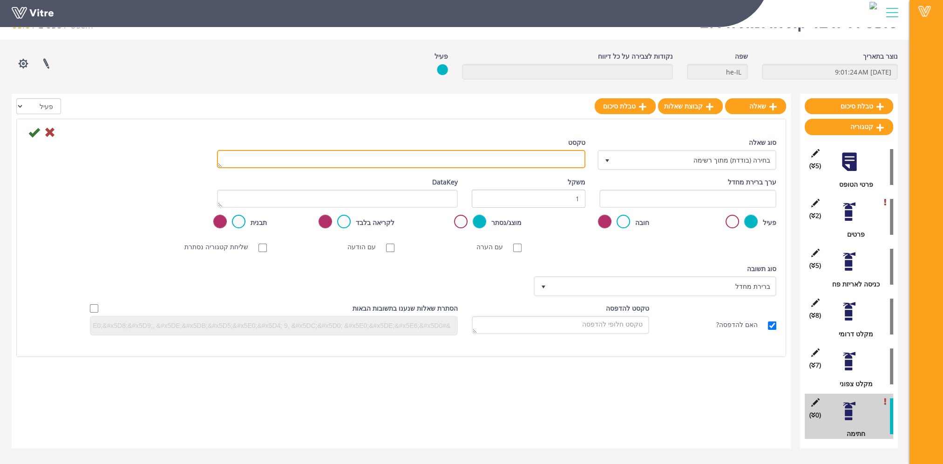
click at [555, 162] on textarea "טקסט" at bounding box center [401, 159] width 368 height 18
type textarea "חתימה"
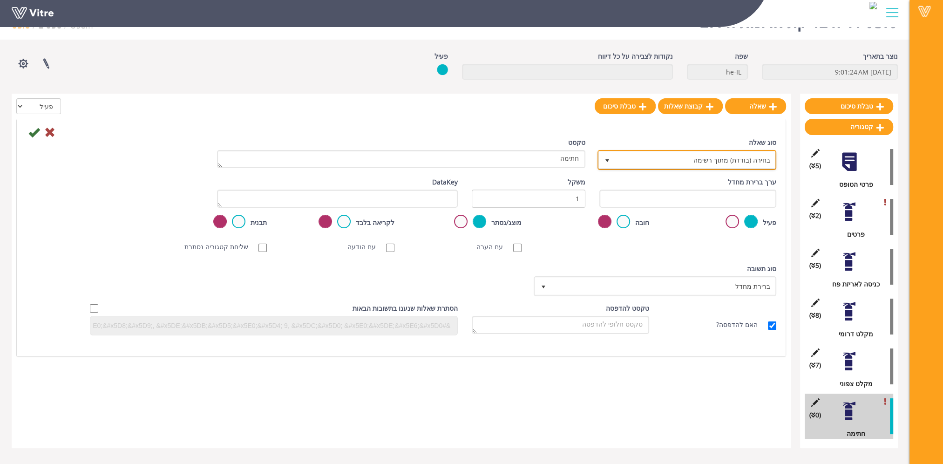
click at [732, 164] on span "בחירה (בודדת) מתוך רשימה" at bounding box center [695, 159] width 160 height 17
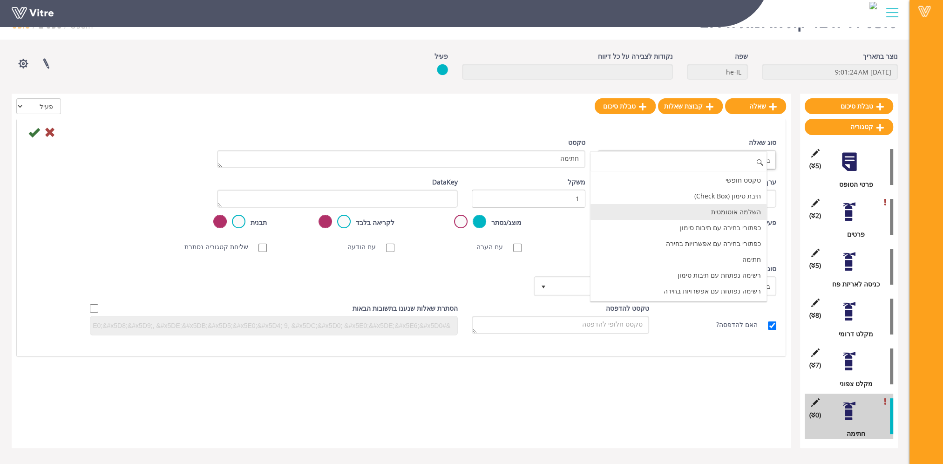
scroll to position [93, 0]
click at [757, 198] on li "חתימה" at bounding box center [679, 198] width 177 height 16
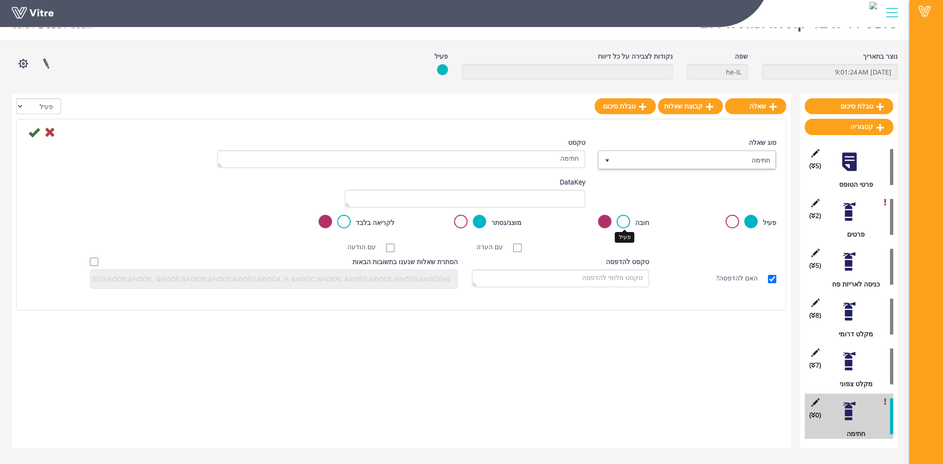
click at [626, 220] on label at bounding box center [624, 222] width 14 height 14
click at [0, 0] on input "radio" at bounding box center [0, 0] width 0 height 0
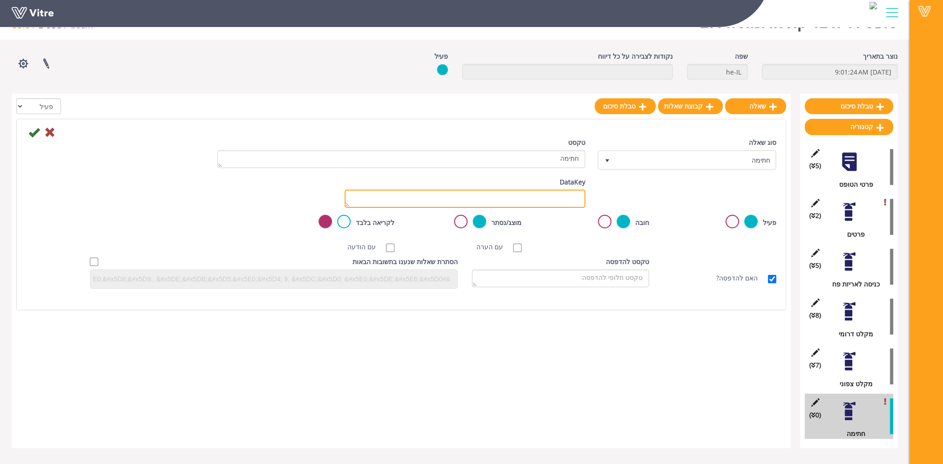
click at [560, 199] on textarea "DataKey" at bounding box center [465, 199] width 241 height 18
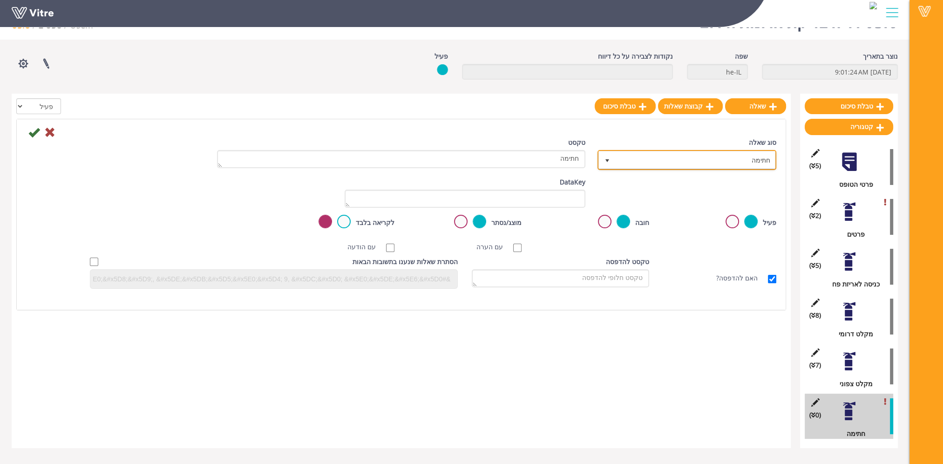
click at [668, 161] on span "חתימה" at bounding box center [695, 159] width 160 height 17
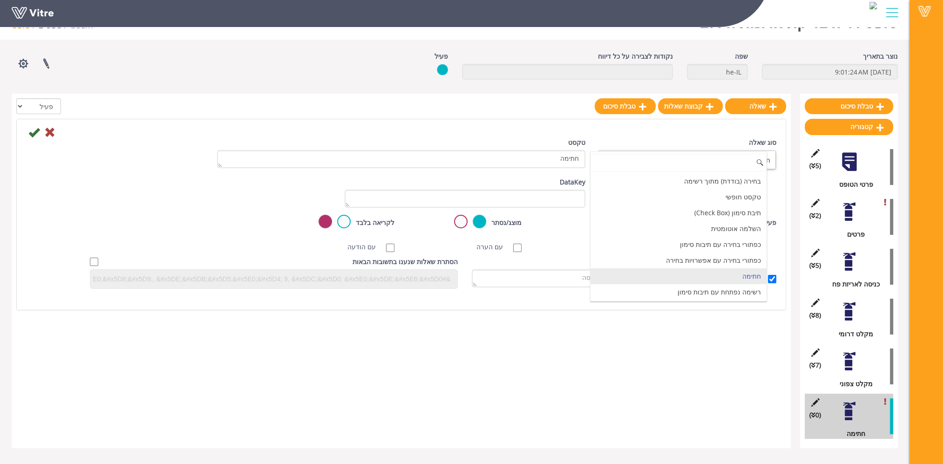
scroll to position [0, 0]
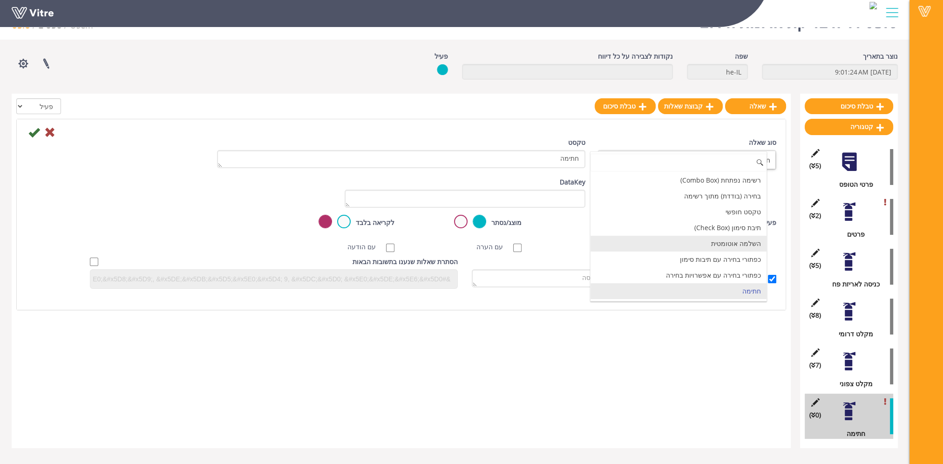
click at [689, 242] on li "השלמה אוטומטית" at bounding box center [679, 244] width 177 height 16
type input "1"
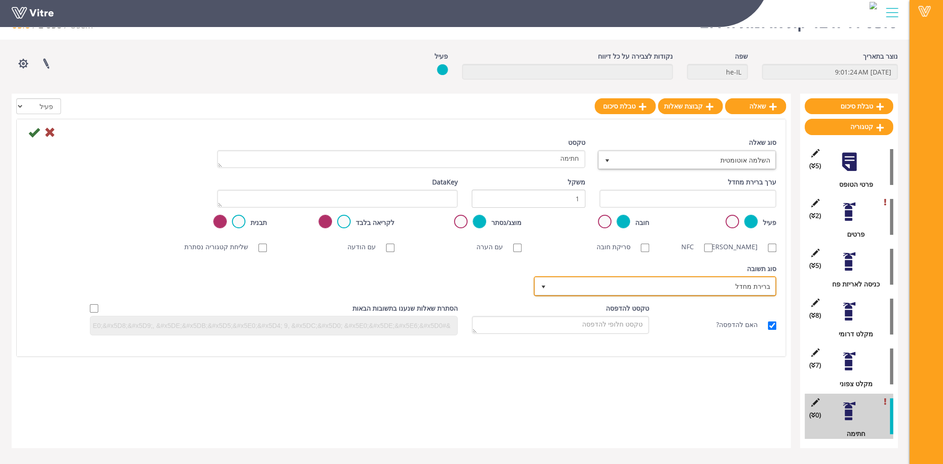
click at [710, 291] on span "ברירת מחדל" at bounding box center [664, 286] width 224 height 17
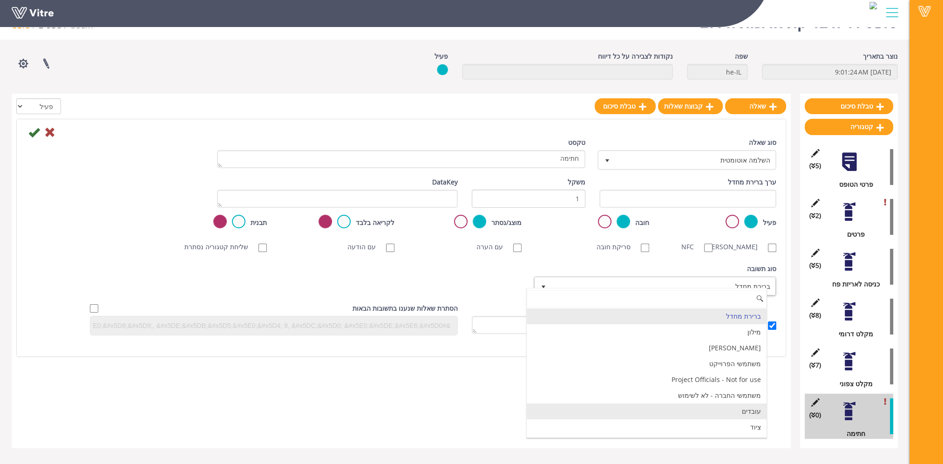
click at [721, 409] on li "עובדים" at bounding box center [647, 411] width 240 height 16
checkbox input "true"
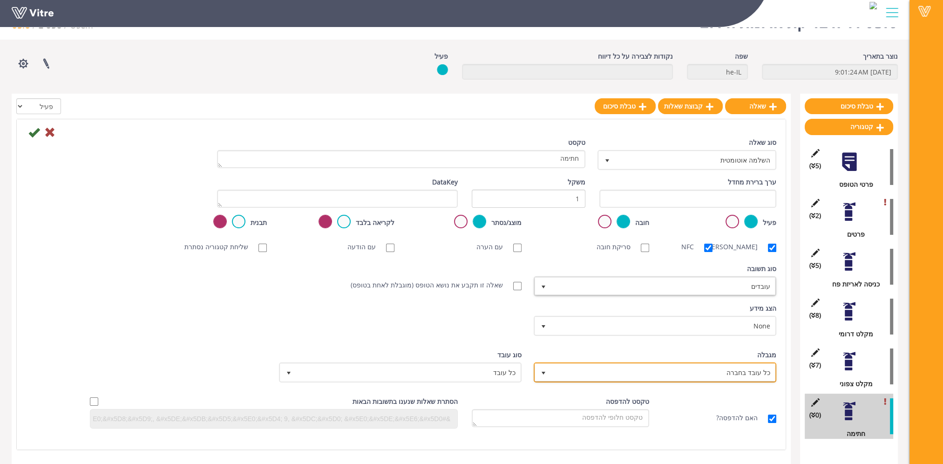
click at [708, 376] on span "כל עובד בחברה" at bounding box center [664, 372] width 224 height 17
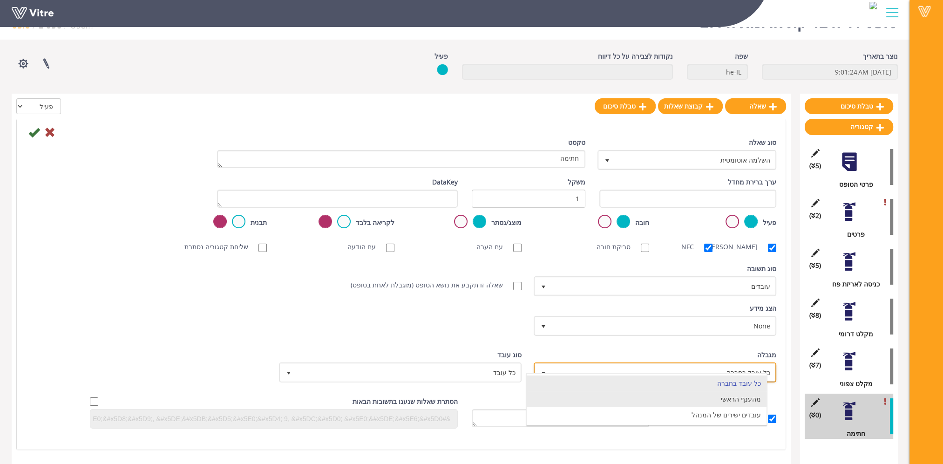
click at [727, 400] on li "מהענף הראשי" at bounding box center [647, 399] width 240 height 16
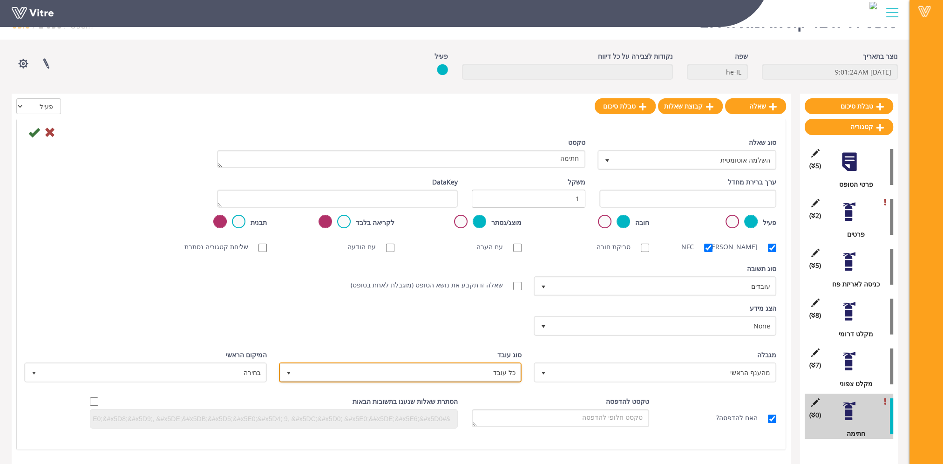
click at [507, 381] on span "כל עובד" at bounding box center [409, 372] width 224 height 17
click at [496, 383] on li "כל עובד" at bounding box center [392, 383] width 240 height 16
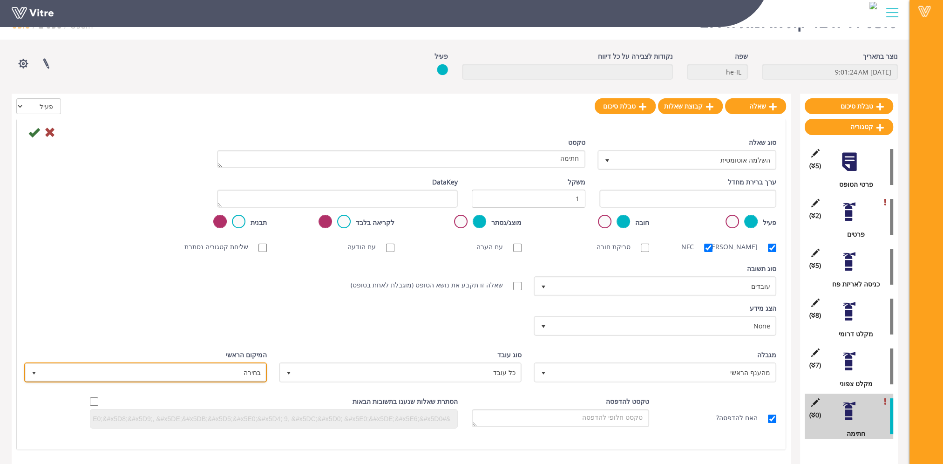
click at [239, 378] on span "בחירה" at bounding box center [154, 372] width 224 height 17
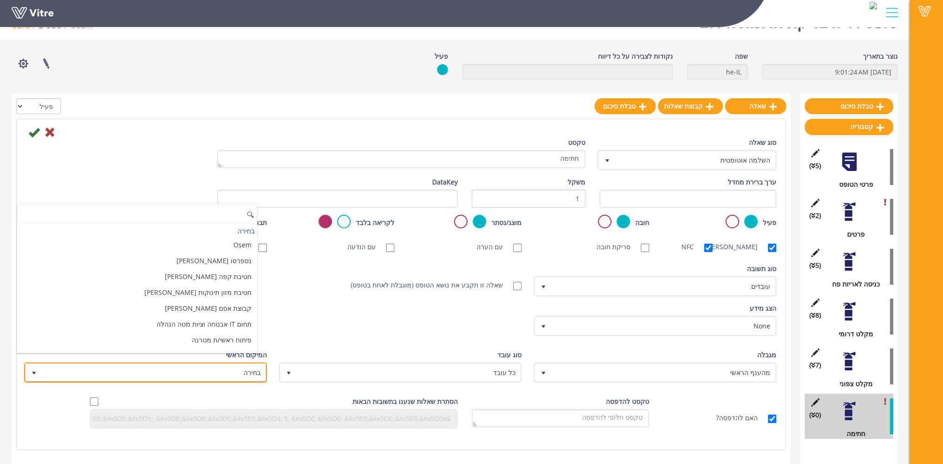
click at [242, 378] on span "בחירה" at bounding box center [154, 372] width 224 height 17
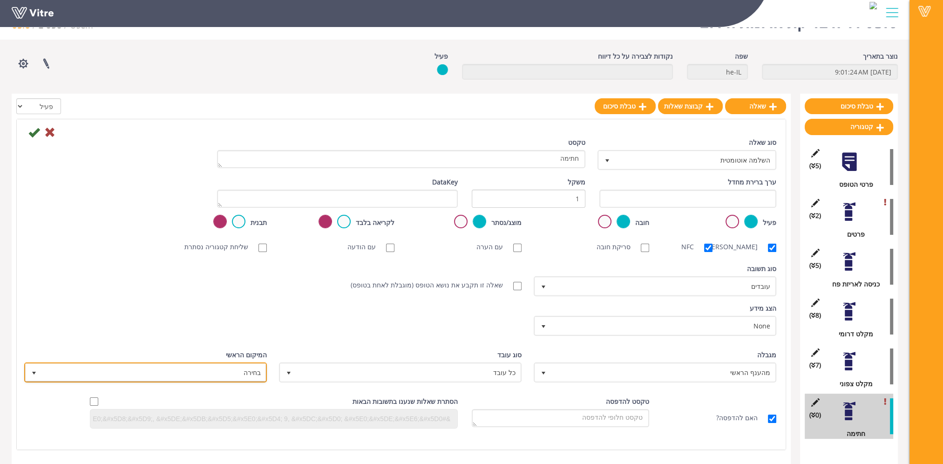
click at [242, 378] on span "בחירה" at bounding box center [154, 372] width 224 height 17
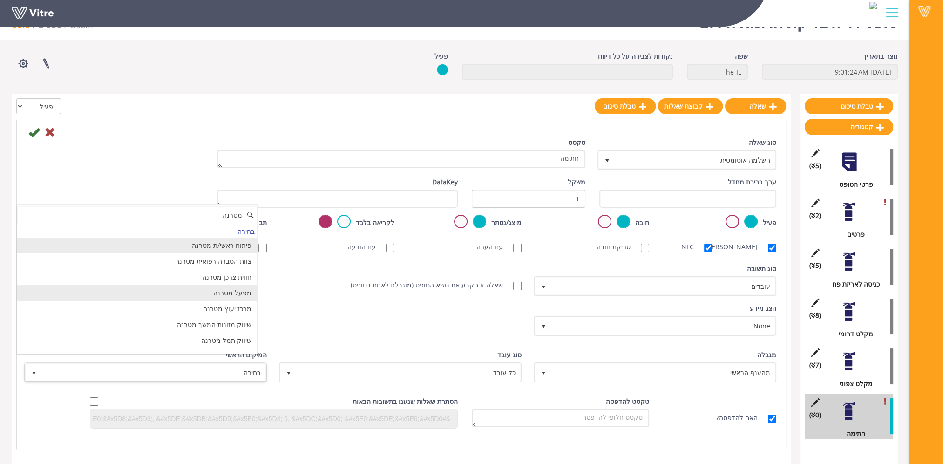
click at [240, 293] on li "מפעל מטרנה" at bounding box center [137, 293] width 240 height 16
type input "מטרנה"
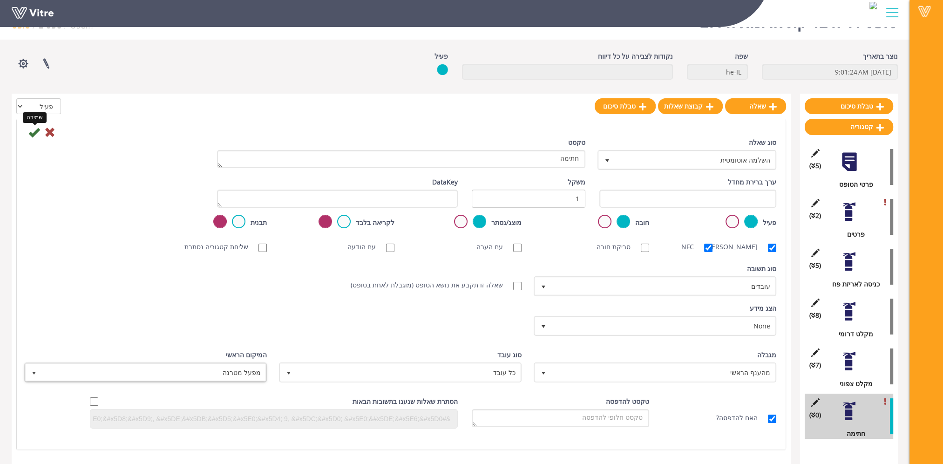
click at [31, 131] on icon at bounding box center [33, 132] width 11 height 11
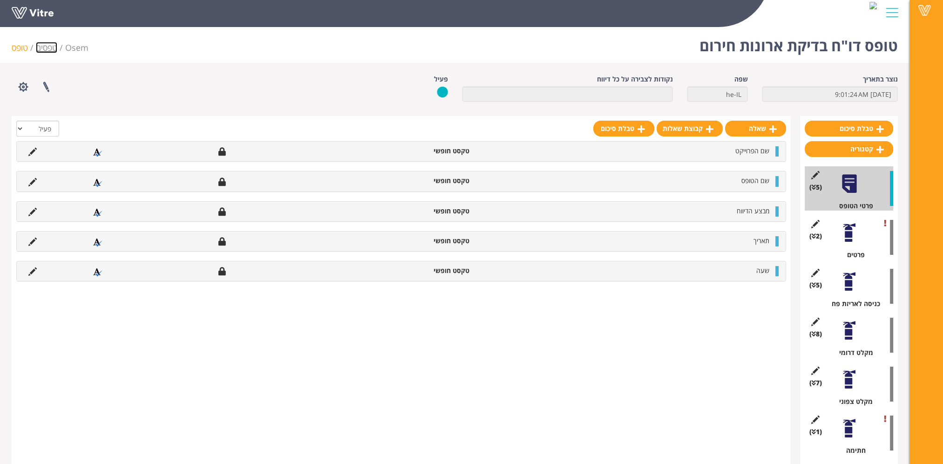
click at [47, 48] on link "טפסים" at bounding box center [46, 47] width 21 height 11
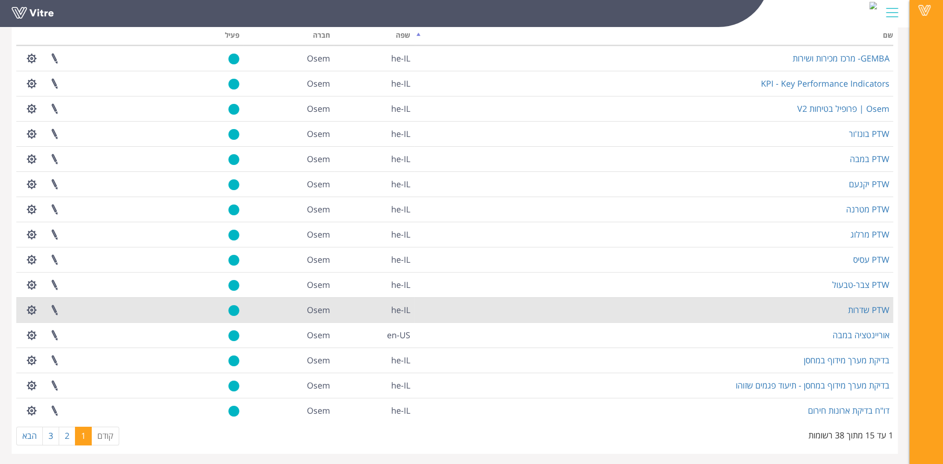
scroll to position [72, 0]
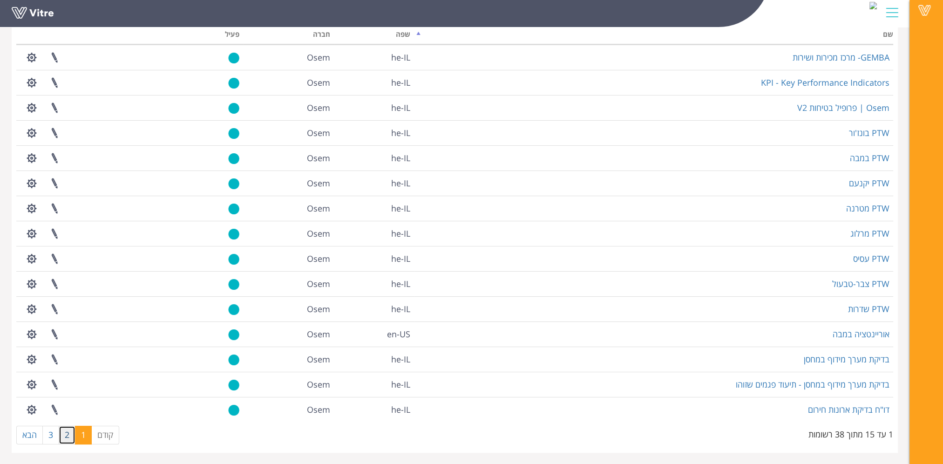
click at [69, 435] on link "2" at bounding box center [67, 435] width 17 height 19
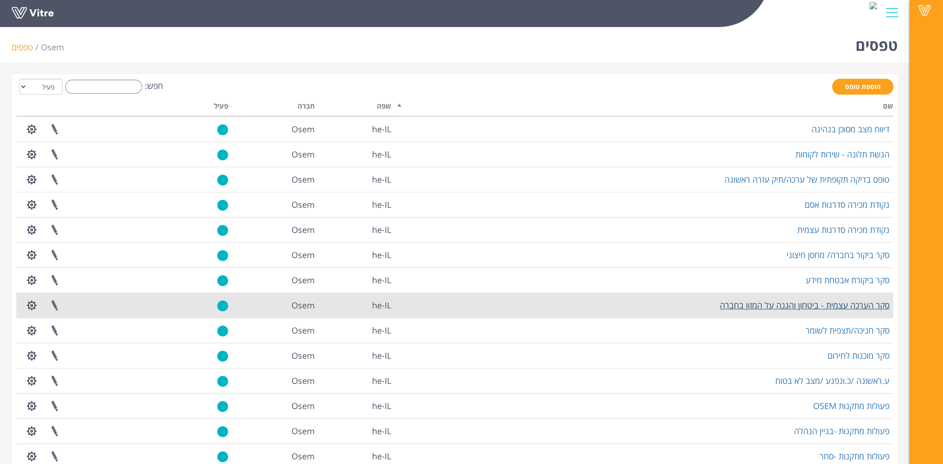
scroll to position [0, 0]
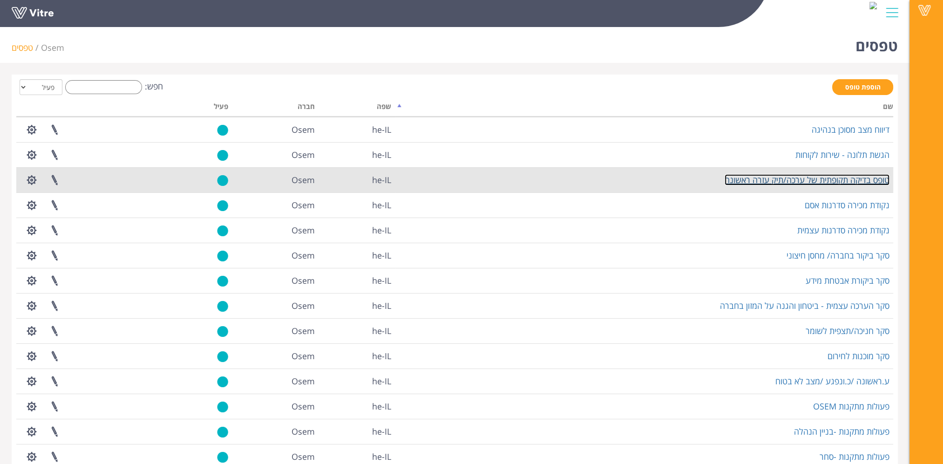
click at [855, 179] on link "טופס בדיקה תקופתית של ערכה/תיק עזרה ראשונה" at bounding box center [807, 179] width 165 height 11
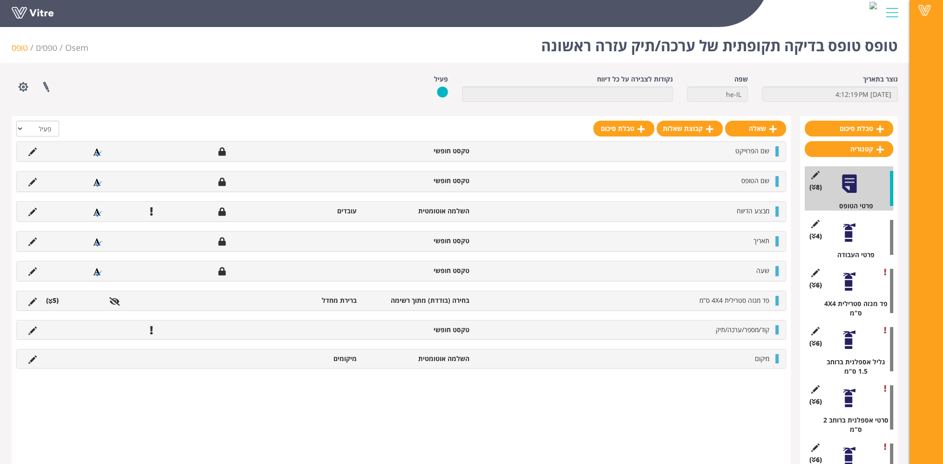
click at [851, 287] on div at bounding box center [849, 281] width 21 height 21
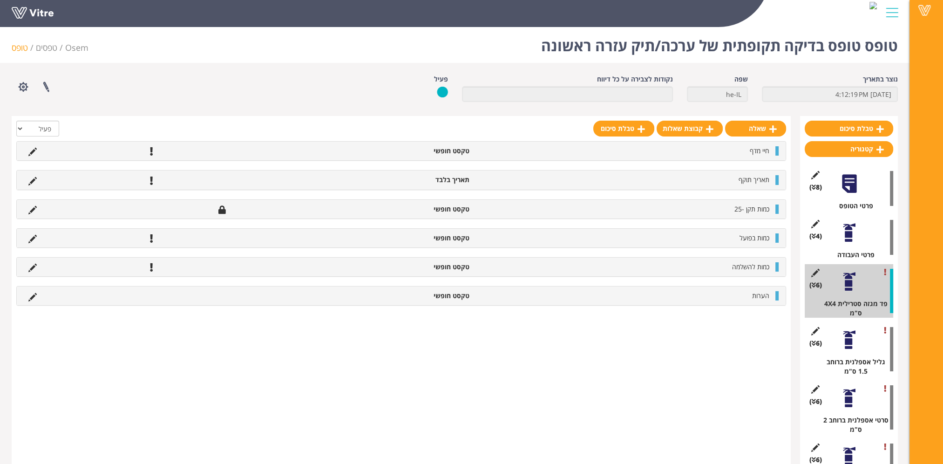
click at [859, 345] on div "(6 ) גליל אספלנית ברוחב 1.5 ס"מ" at bounding box center [849, 349] width 89 height 54
click at [849, 341] on div at bounding box center [849, 339] width 21 height 21
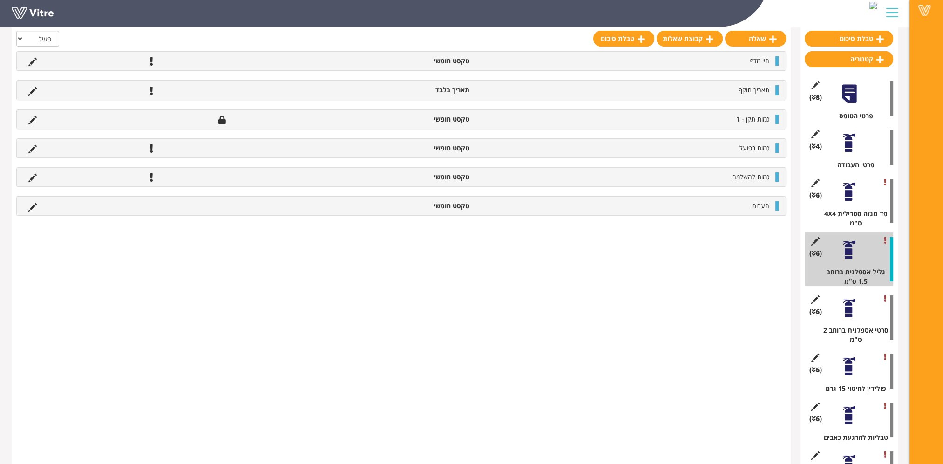
scroll to position [93, 0]
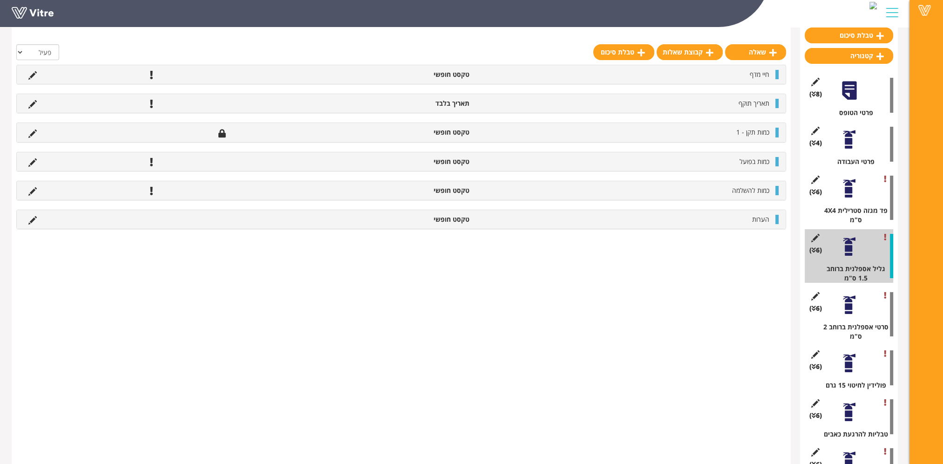
click at [848, 307] on div at bounding box center [849, 304] width 21 height 21
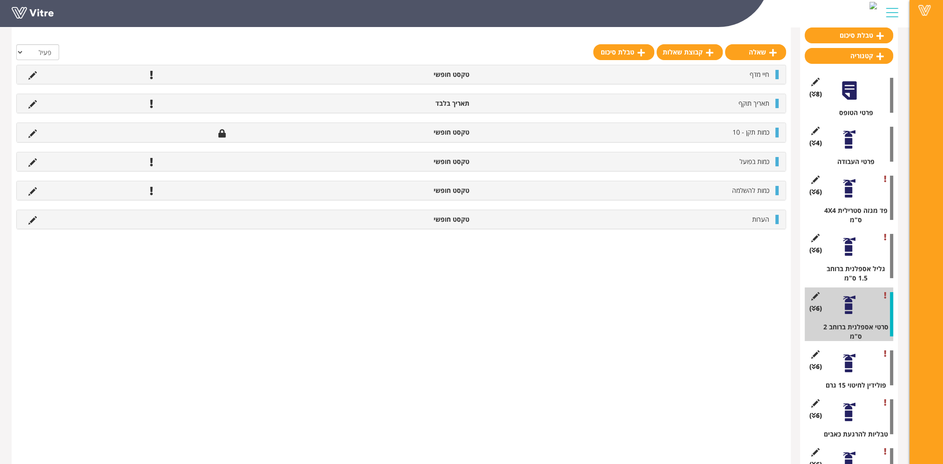
click at [850, 363] on div at bounding box center [849, 363] width 21 height 21
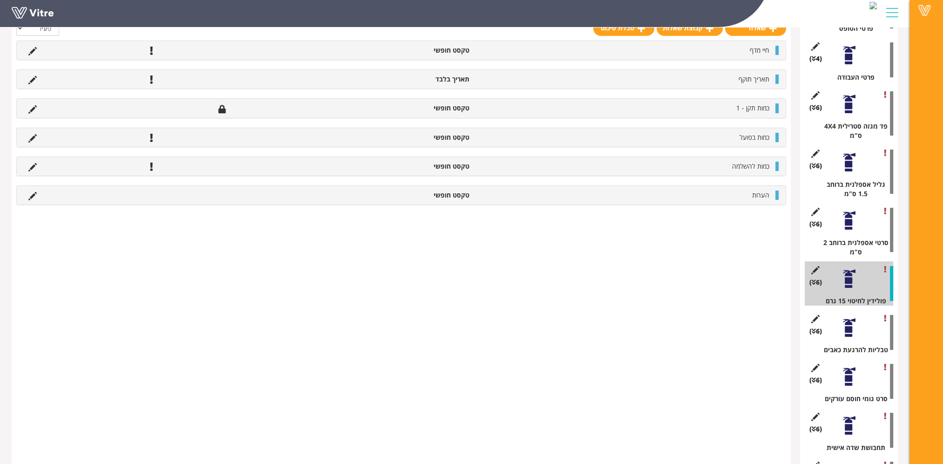
scroll to position [186, 0]
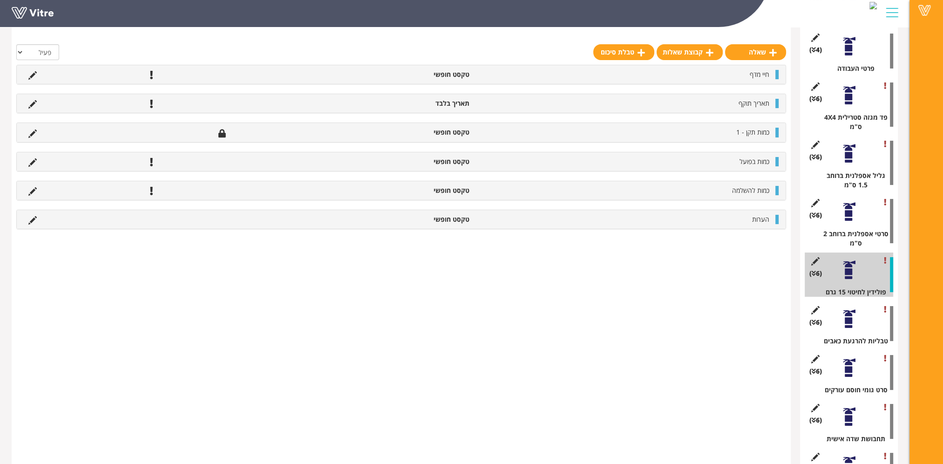
click at [846, 324] on div at bounding box center [849, 318] width 21 height 21
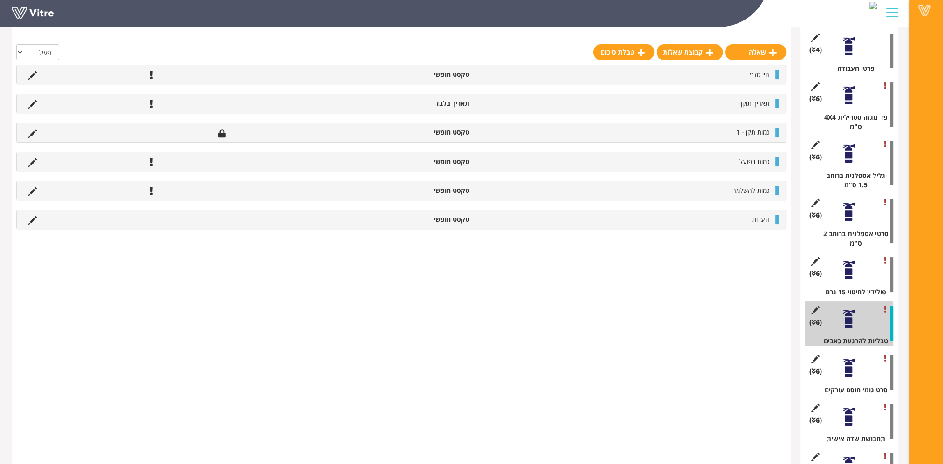
click at [849, 371] on div at bounding box center [849, 367] width 21 height 21
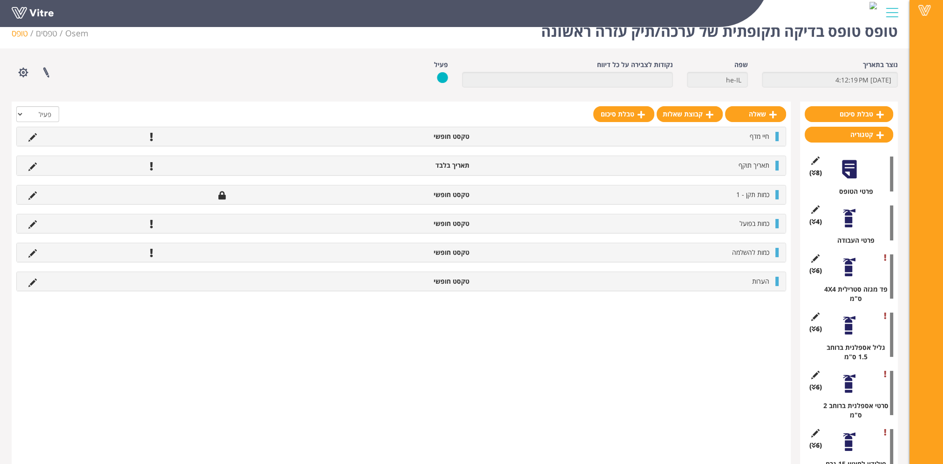
scroll to position [0, 0]
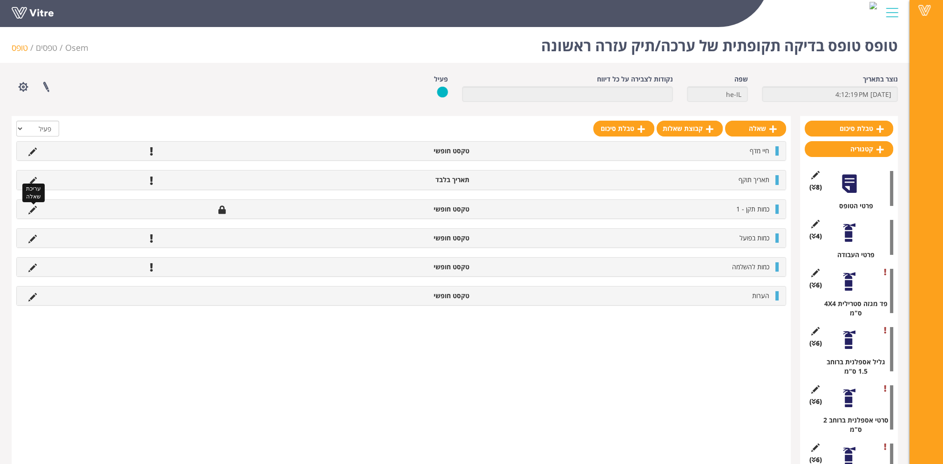
click at [32, 209] on icon at bounding box center [32, 210] width 8 height 8
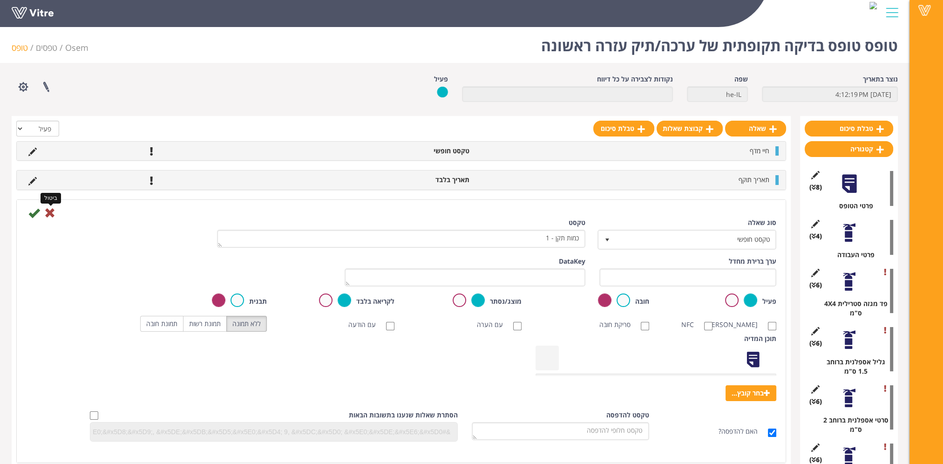
click at [50, 211] on icon at bounding box center [49, 212] width 11 height 11
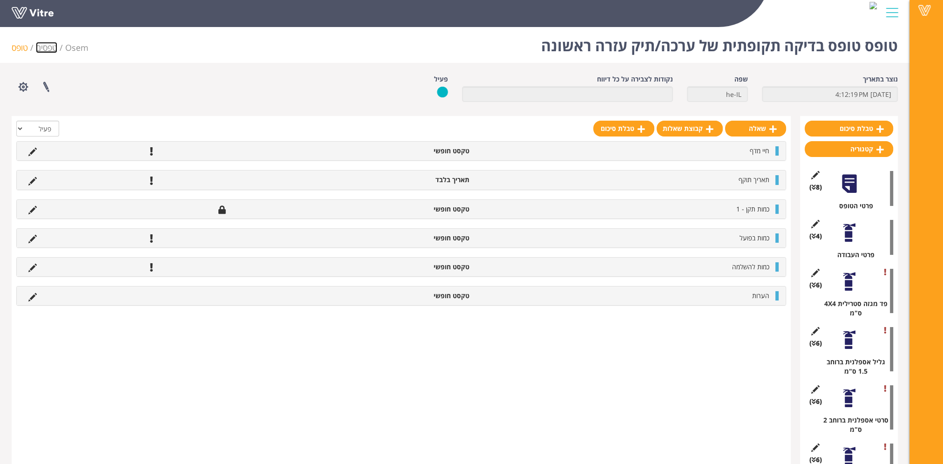
click at [47, 51] on link "טפסים" at bounding box center [46, 47] width 21 height 11
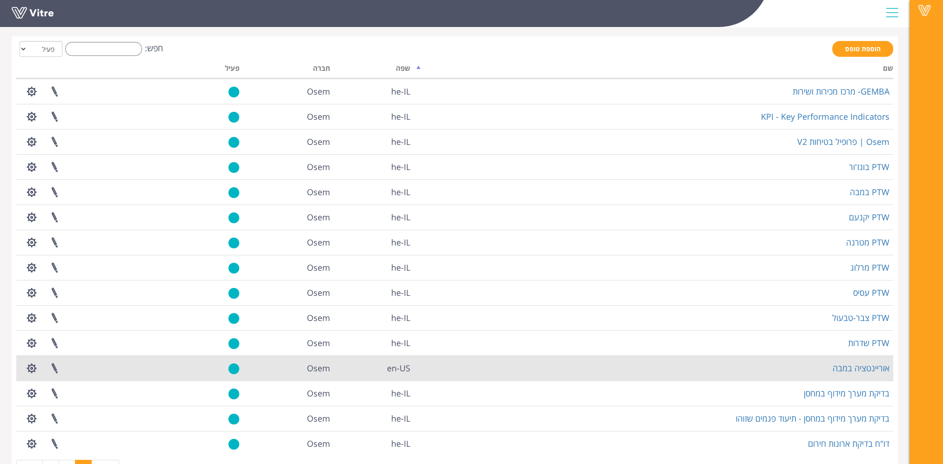
scroll to position [72, 0]
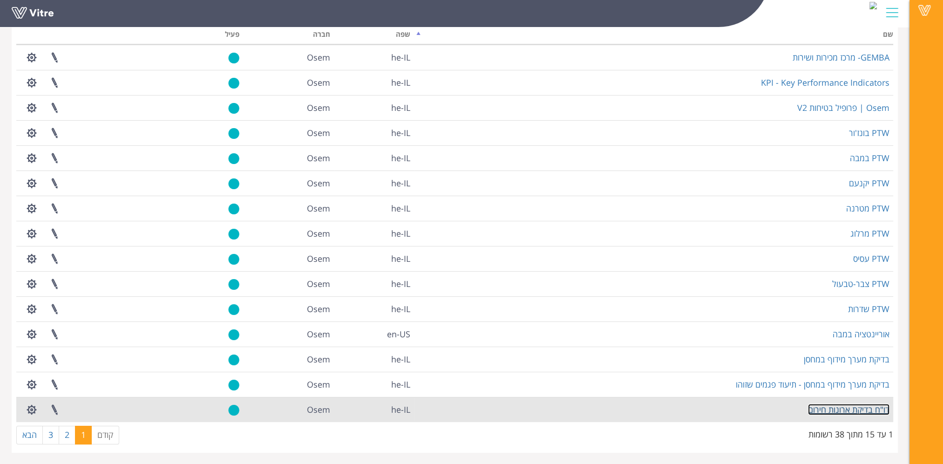
click at [830, 408] on link "דו"ח בדיקת ארונות חירום" at bounding box center [849, 409] width 82 height 11
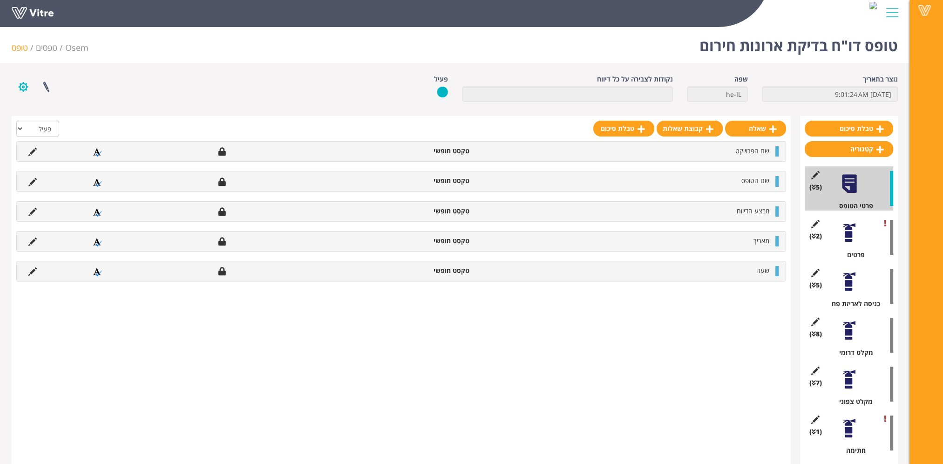
click at [20, 82] on button "button" at bounding box center [23, 87] width 23 height 25
click at [64, 123] on link "הגדרת משתמשים" at bounding box center [49, 121] width 74 height 12
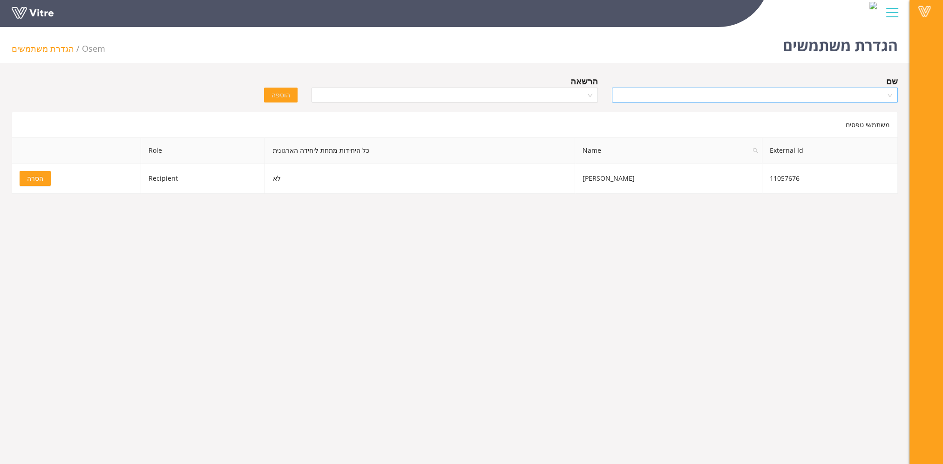
click at [780, 97] on input "search" at bounding box center [752, 95] width 268 height 14
type input ","
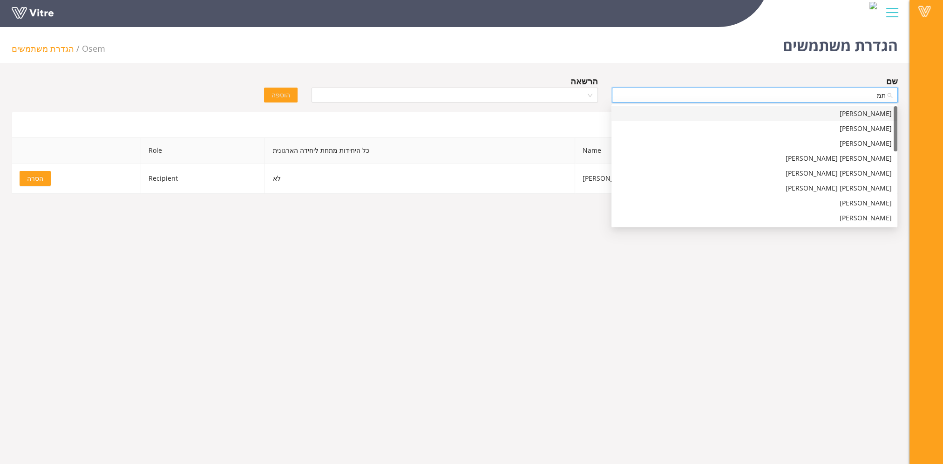
type input "[PERSON_NAME]"
click at [803, 112] on div "[PERSON_NAME]" at bounding box center [754, 114] width 275 height 10
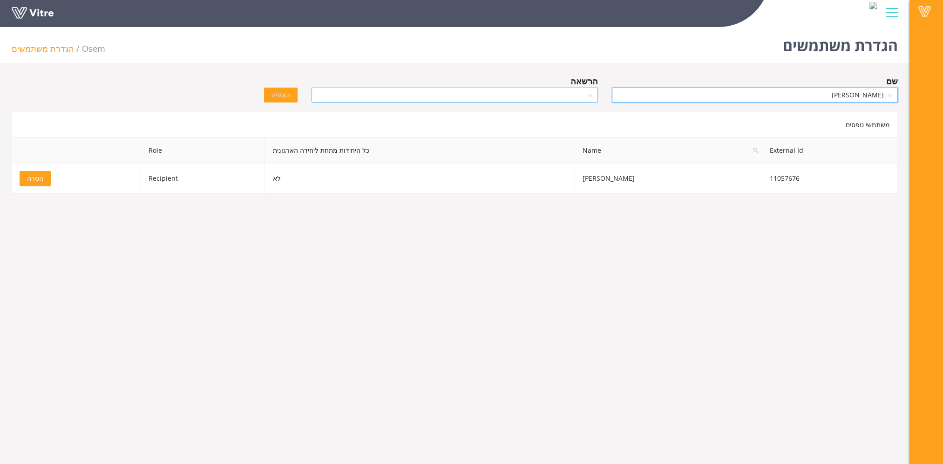
click at [578, 96] on input "search" at bounding box center [451, 95] width 268 height 14
click at [564, 129] on div "Recipient" at bounding box center [454, 128] width 275 height 10
click at [284, 94] on span "הוספה" at bounding box center [281, 95] width 19 height 10
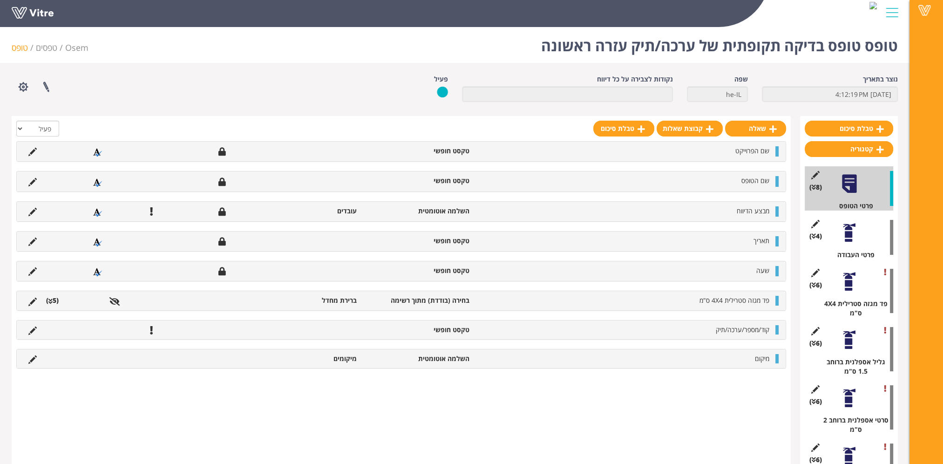
click at [848, 240] on div at bounding box center [849, 232] width 21 height 21
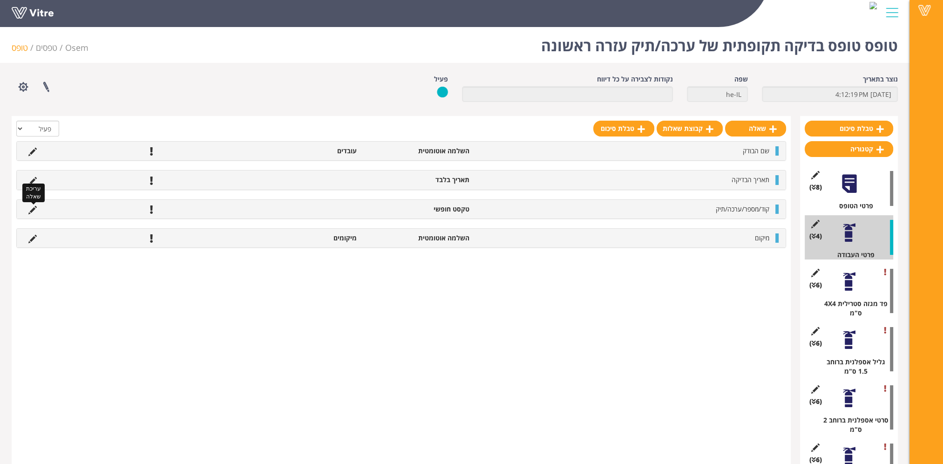
click at [32, 211] on icon at bounding box center [32, 210] width 8 height 8
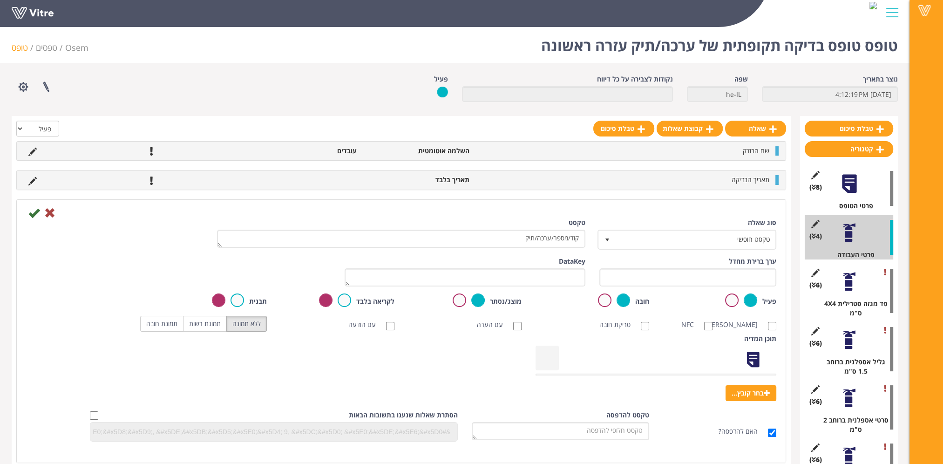
click at [734, 303] on label at bounding box center [732, 300] width 14 height 14
click at [0, 0] on input "radio" at bounding box center [0, 0] width 0 height 0
click at [34, 209] on icon at bounding box center [33, 212] width 11 height 11
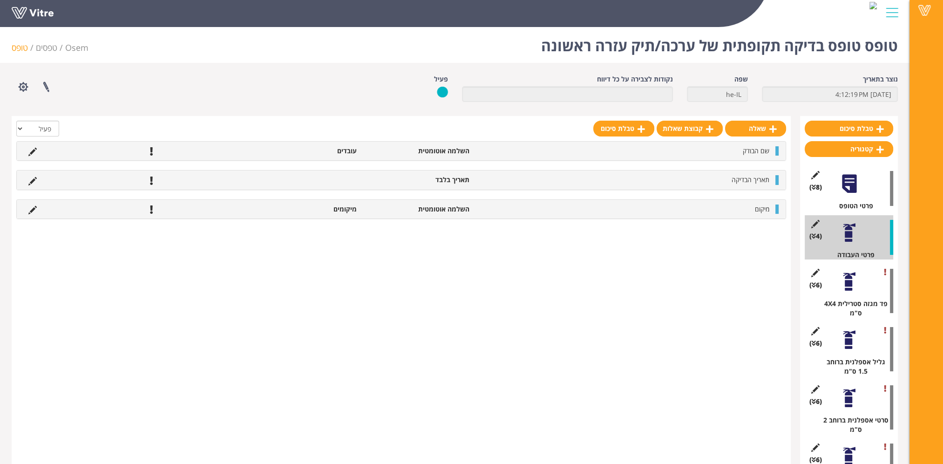
click at [847, 284] on div at bounding box center [849, 281] width 21 height 21
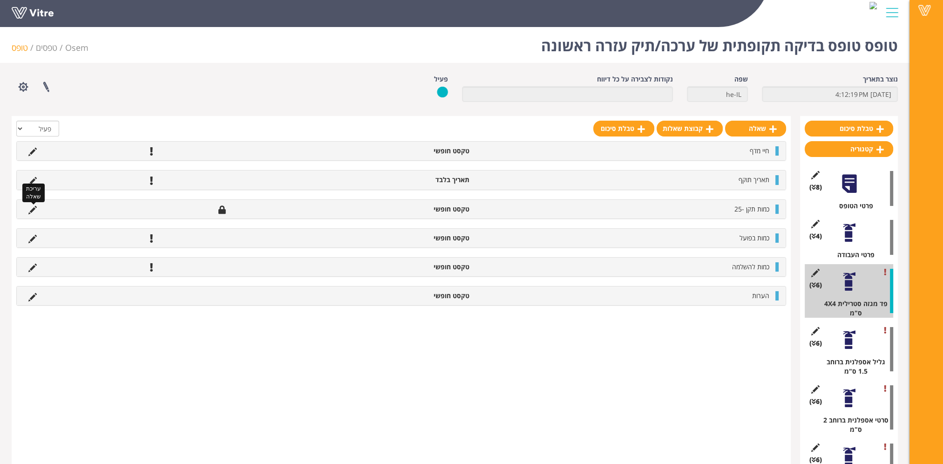
click at [30, 209] on icon at bounding box center [32, 210] width 8 height 8
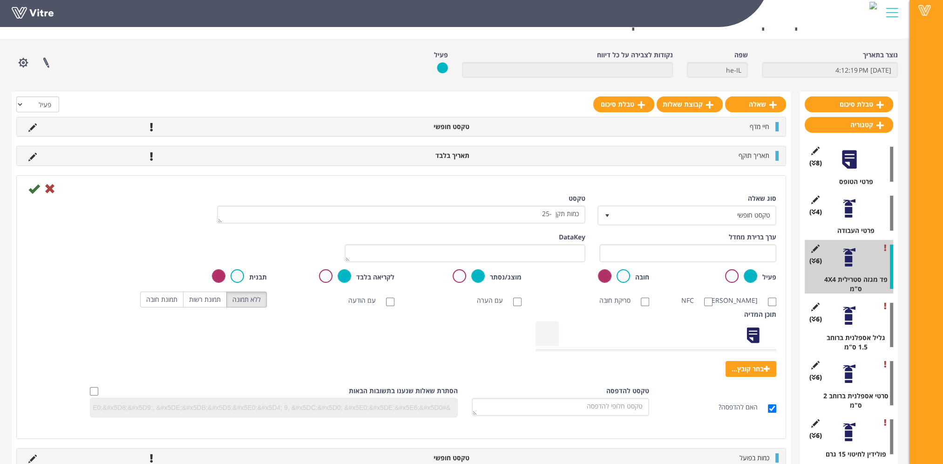
scroll to position [47, 0]
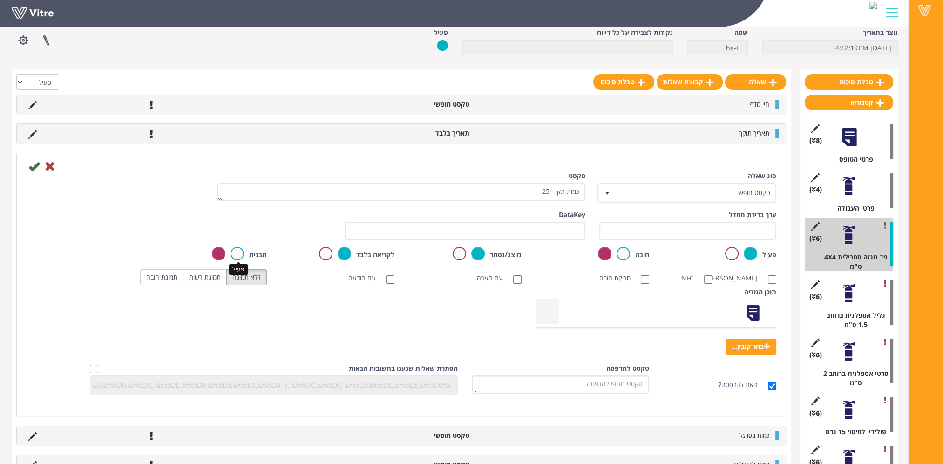
click at [239, 255] on label at bounding box center [238, 254] width 14 height 14
click at [0, 0] on input "radio" at bounding box center [0, 0] width 0 height 0
click at [218, 254] on label at bounding box center [219, 254] width 14 height 14
click at [0, 0] on input "radio" at bounding box center [0, 0] width 0 height 0
click at [240, 253] on label at bounding box center [238, 254] width 14 height 14
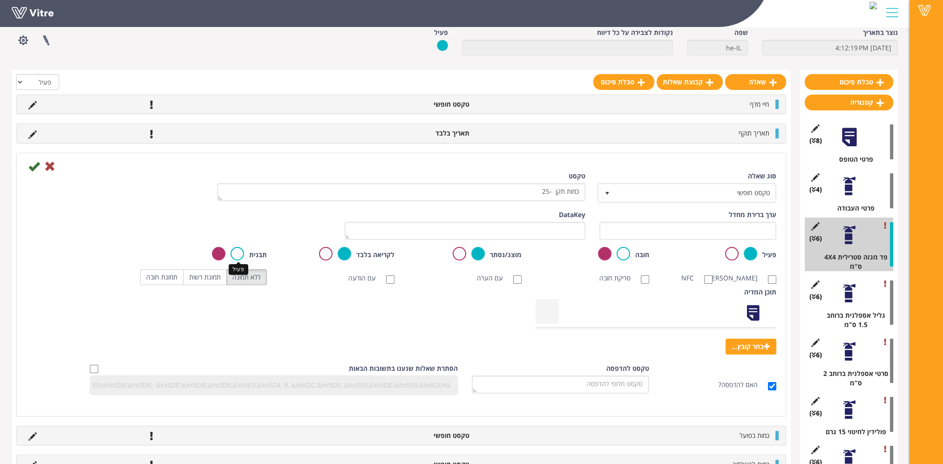
click at [0, 0] on input "radio" at bounding box center [0, 0] width 0 height 0
click at [218, 254] on label at bounding box center [219, 254] width 14 height 14
click at [0, 0] on input "radio" at bounding box center [0, 0] width 0 height 0
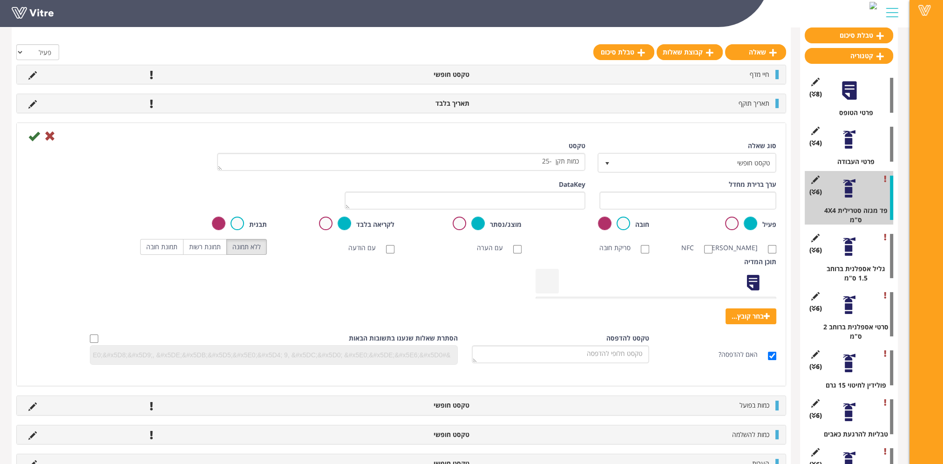
click at [625, 224] on label at bounding box center [624, 224] width 14 height 14
click at [0, 0] on input "radio" at bounding box center [0, 0] width 0 height 0
click at [604, 226] on label at bounding box center [605, 224] width 14 height 14
click at [0, 0] on input "radio" at bounding box center [0, 0] width 0 height 0
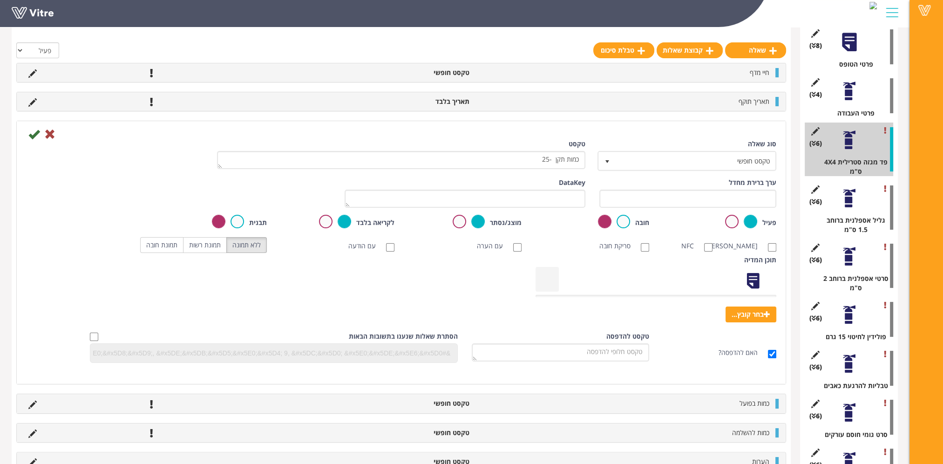
scroll to position [140, 0]
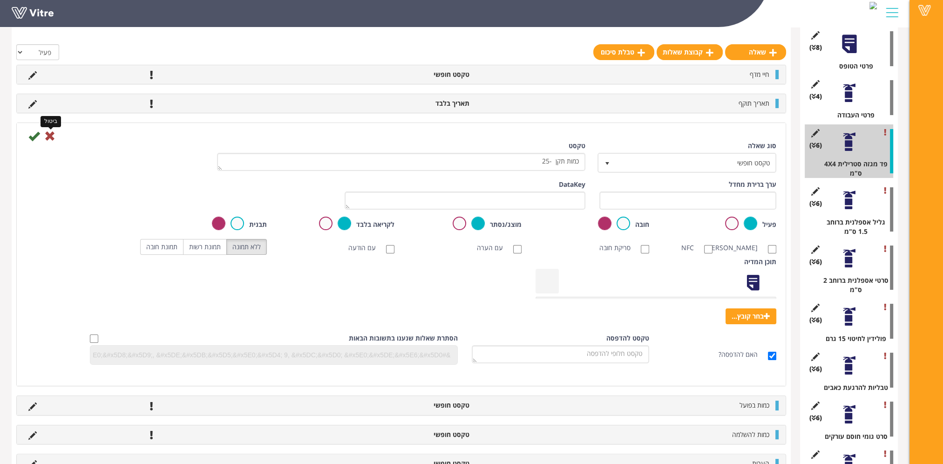
click at [49, 136] on icon at bounding box center [49, 135] width 11 height 11
